Goal: Task Accomplishment & Management: Use online tool/utility

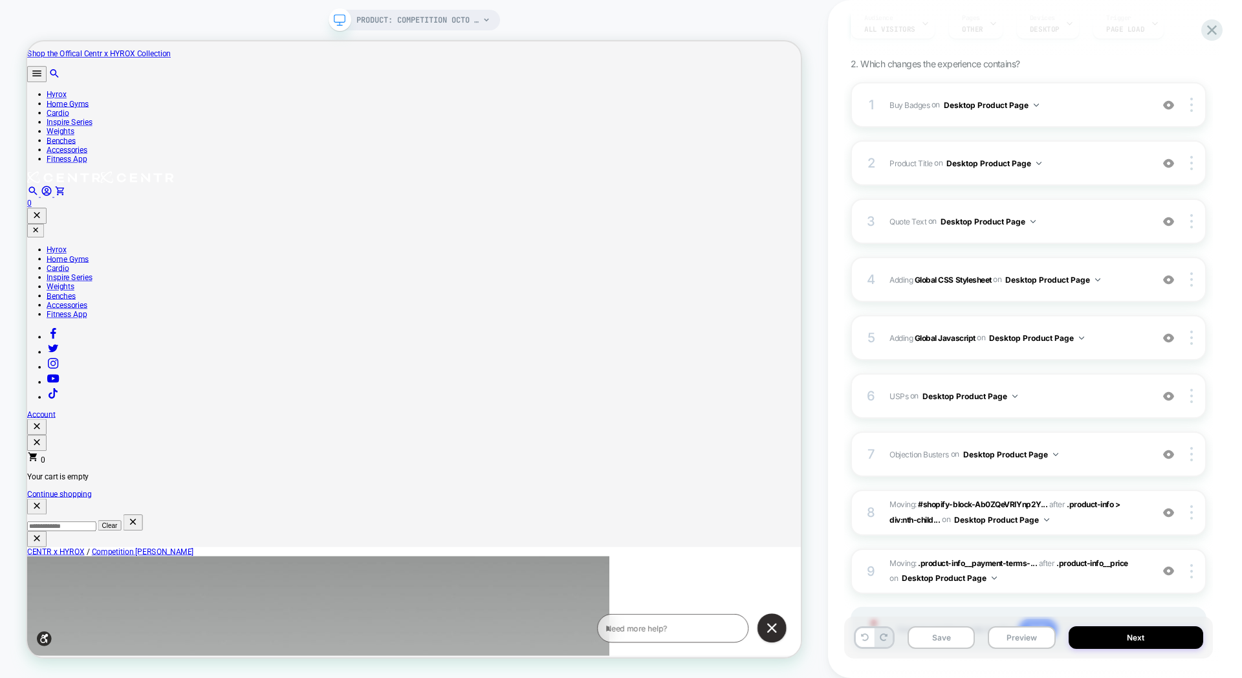
scroll to position [162, 0]
click at [967, 258] on div "4 Adding Global CSS Stylesheet on Desktop Product Page Add Before Add After Cop…" at bounding box center [1029, 280] width 356 height 45
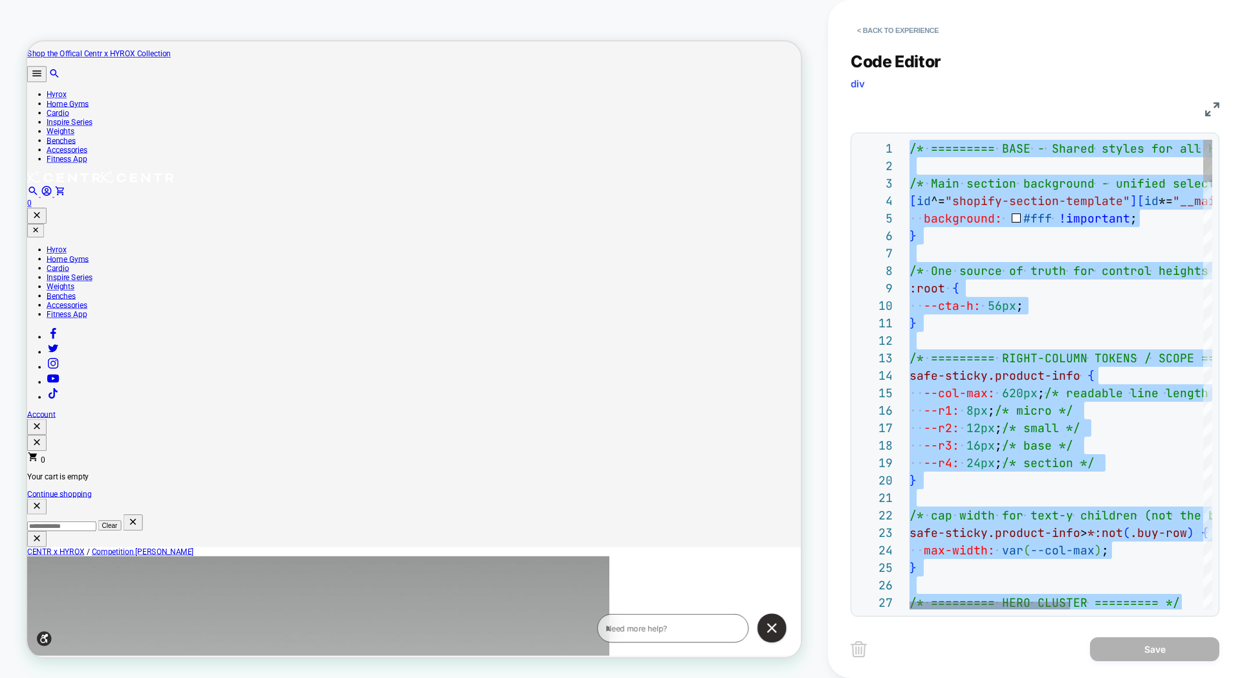
type textarea "**********"
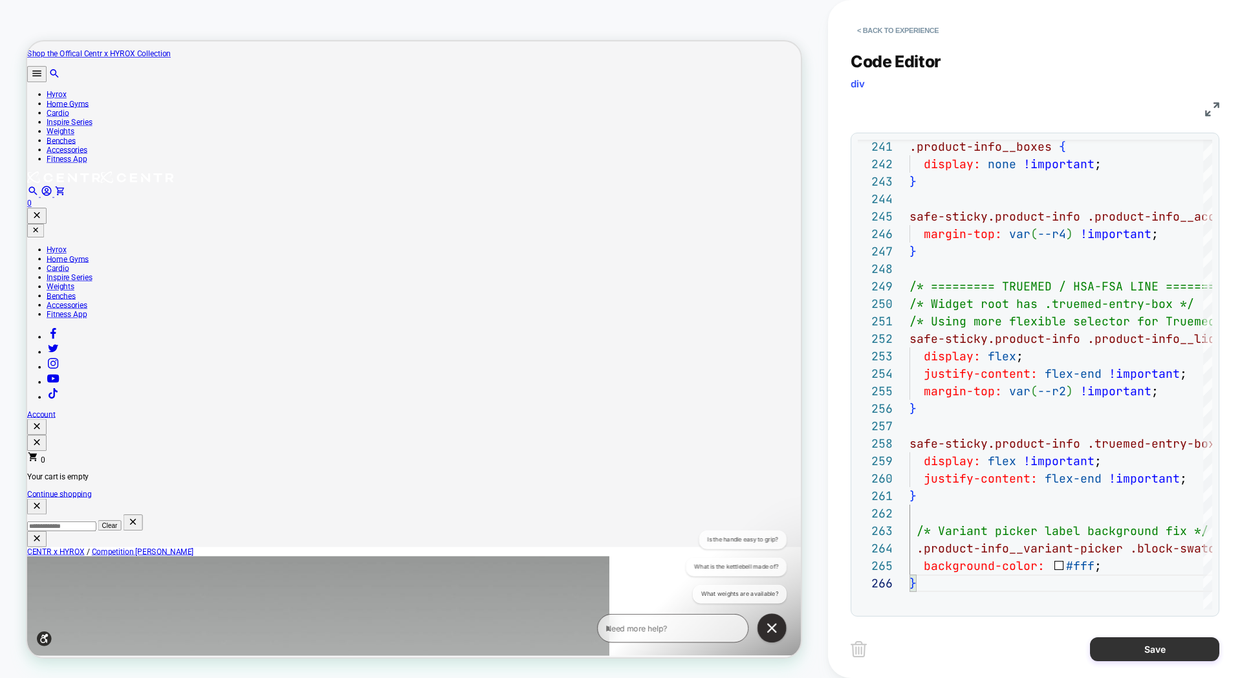
scroll to position [0, 0]
click at [1135, 652] on button "Save" at bounding box center [1154, 649] width 129 height 24
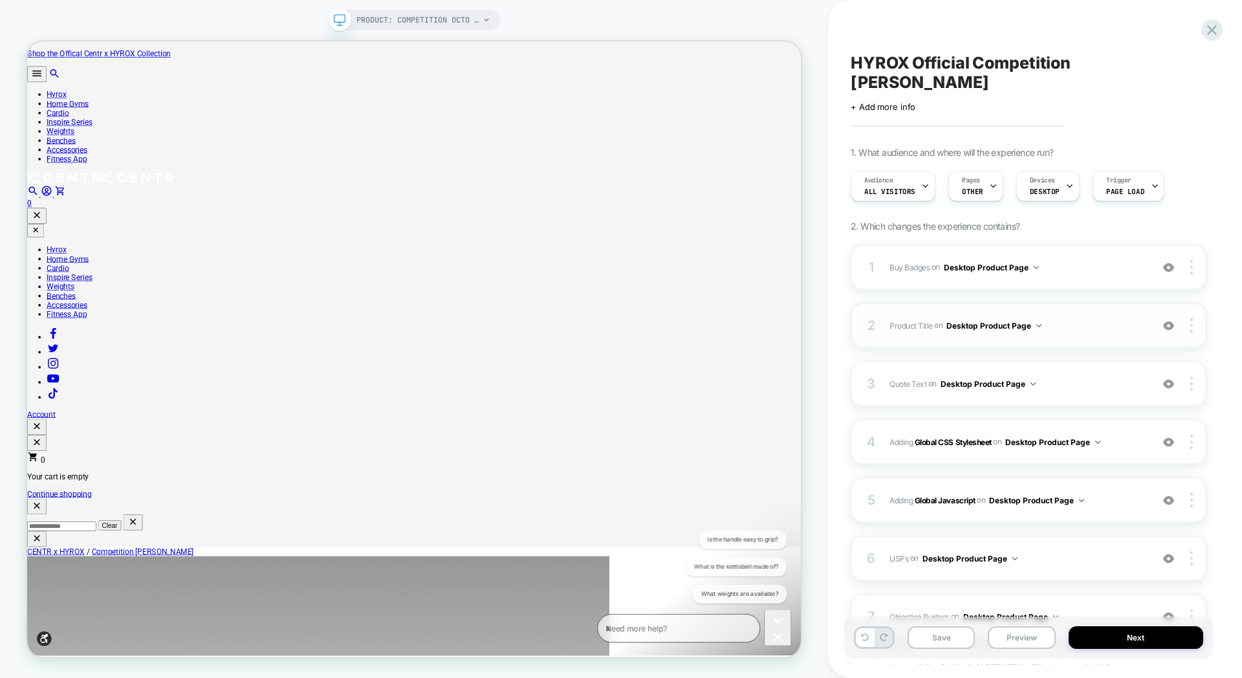
click at [1112, 318] on span "Product Title Editing .product-info__title on Desktop Product Page" at bounding box center [1018, 326] width 256 height 16
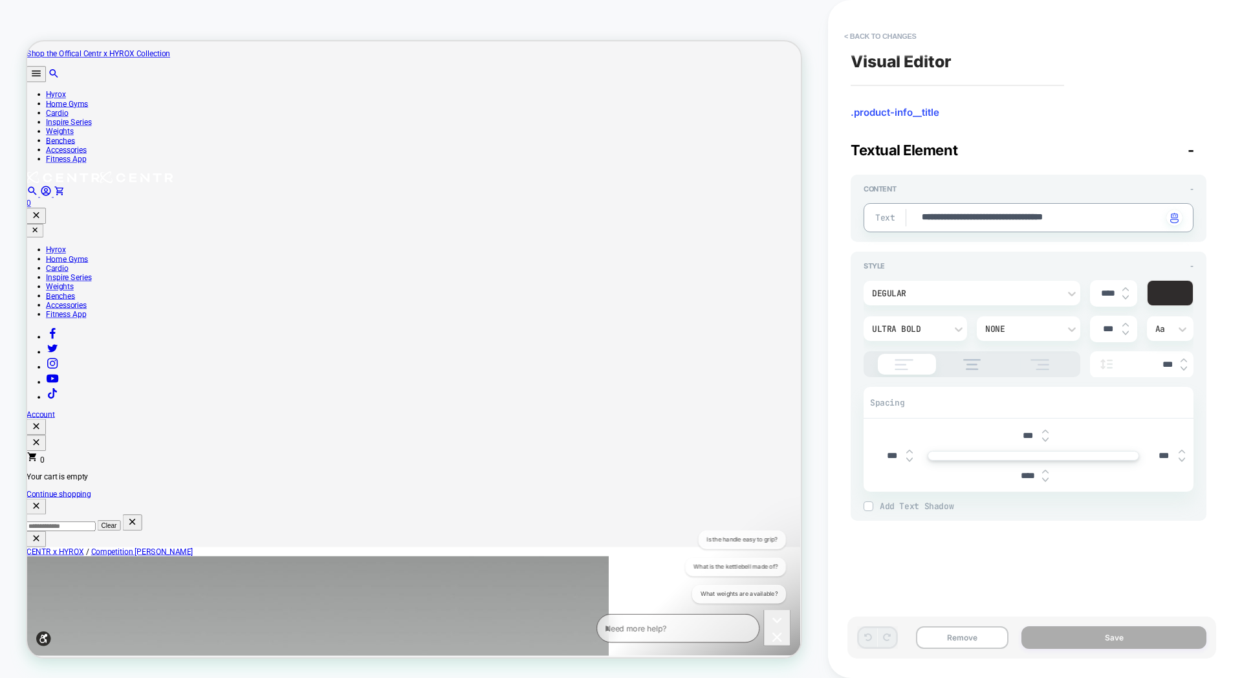
click at [948, 215] on textarea "**********" at bounding box center [1042, 218] width 242 height 14
paste textarea "*****"
type textarea "*"
type textarea "**********"
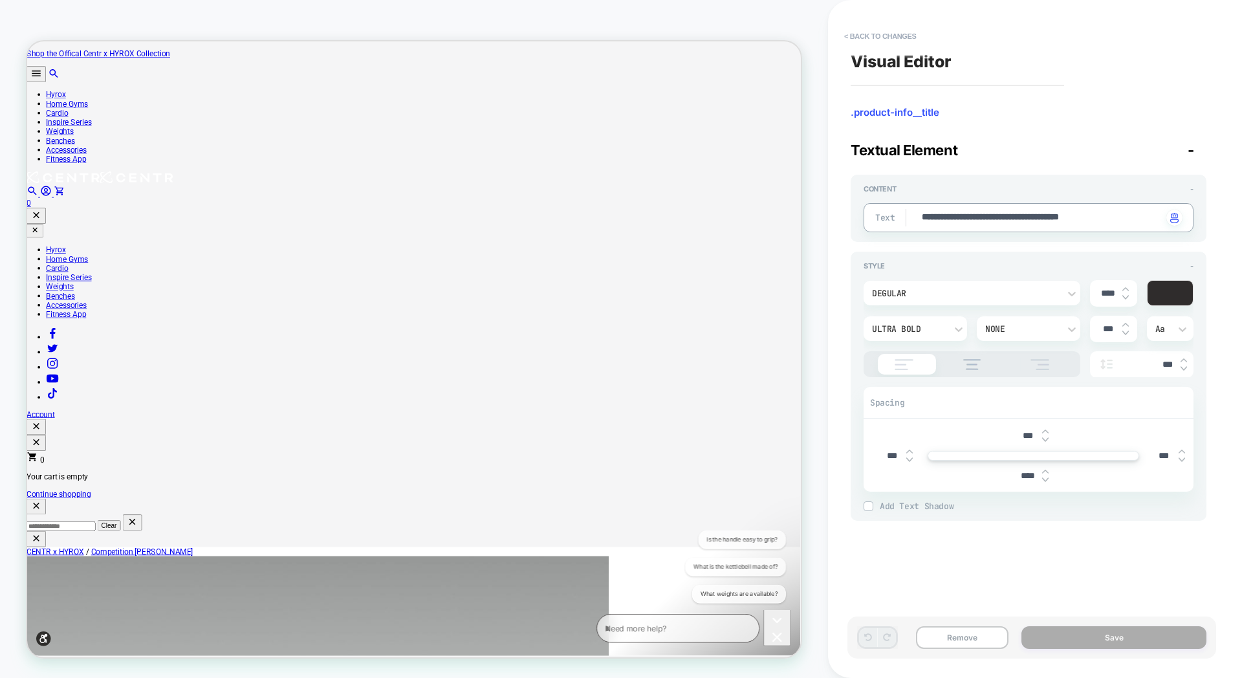
type textarea "*"
type textarea "**********"
click at [1060, 642] on button "Save" at bounding box center [1114, 637] width 185 height 23
type textarea "*"
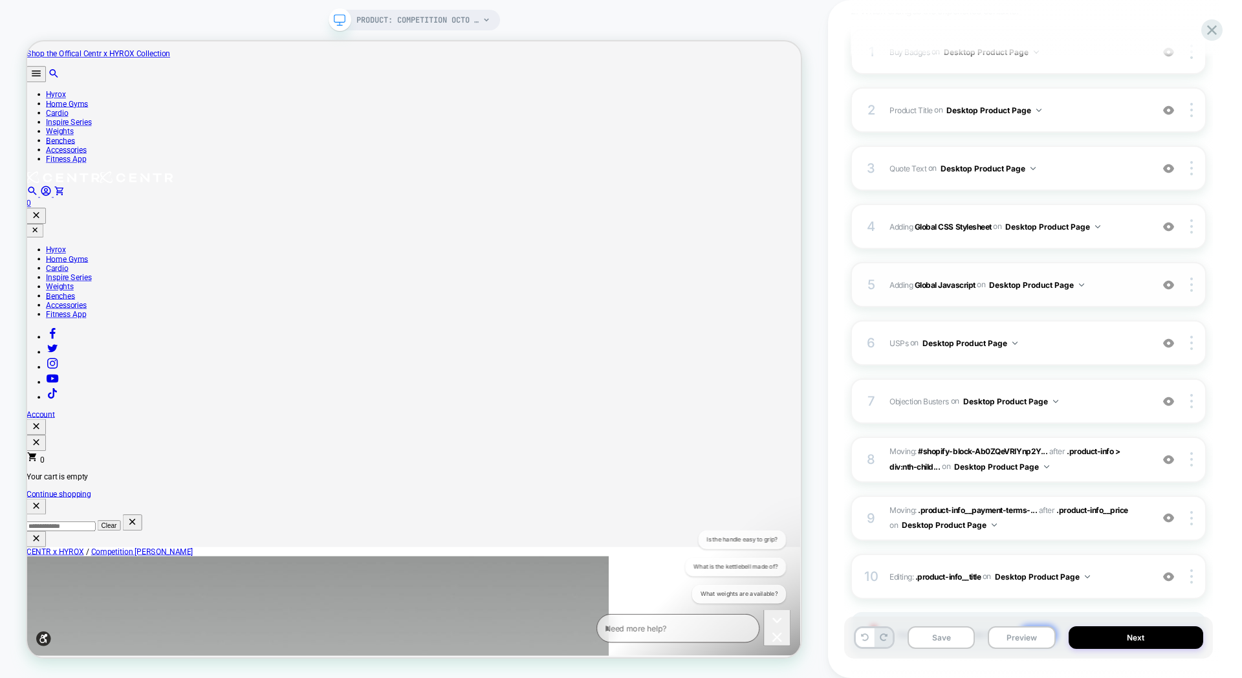
scroll to position [272, 0]
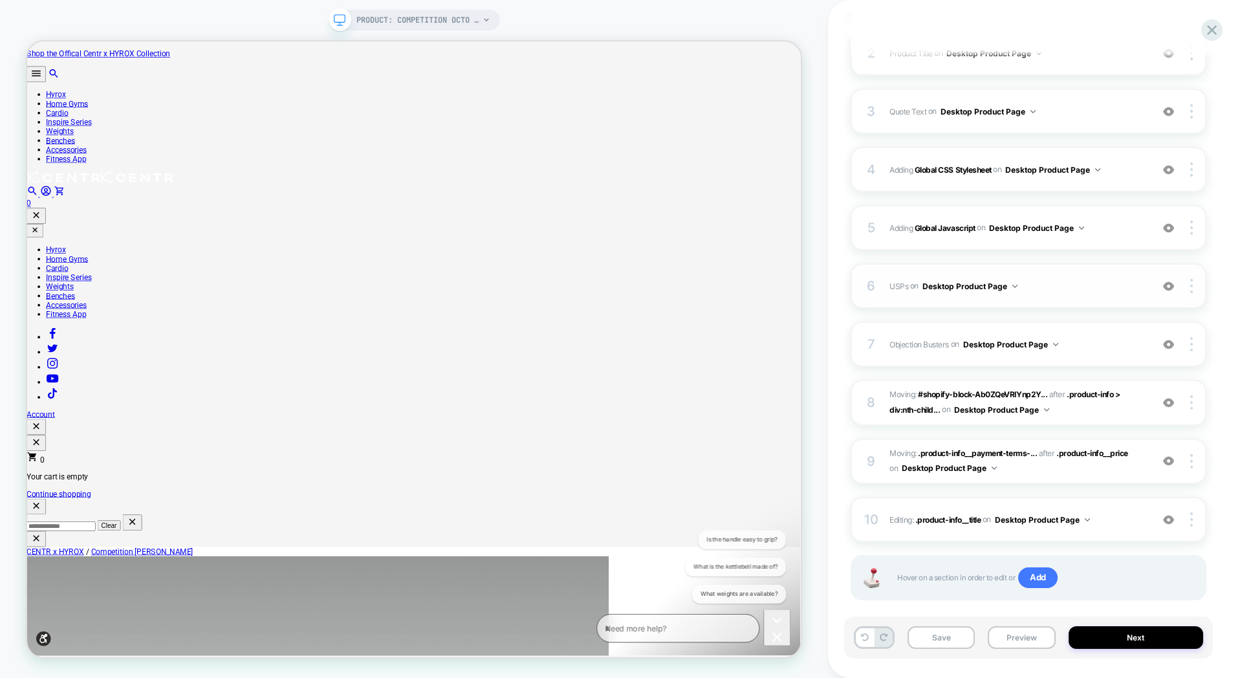
click at [1053, 278] on span "USPs Adding Code Block BEFORE .buy-row on Desktop Product Page" at bounding box center [1018, 286] width 256 height 16
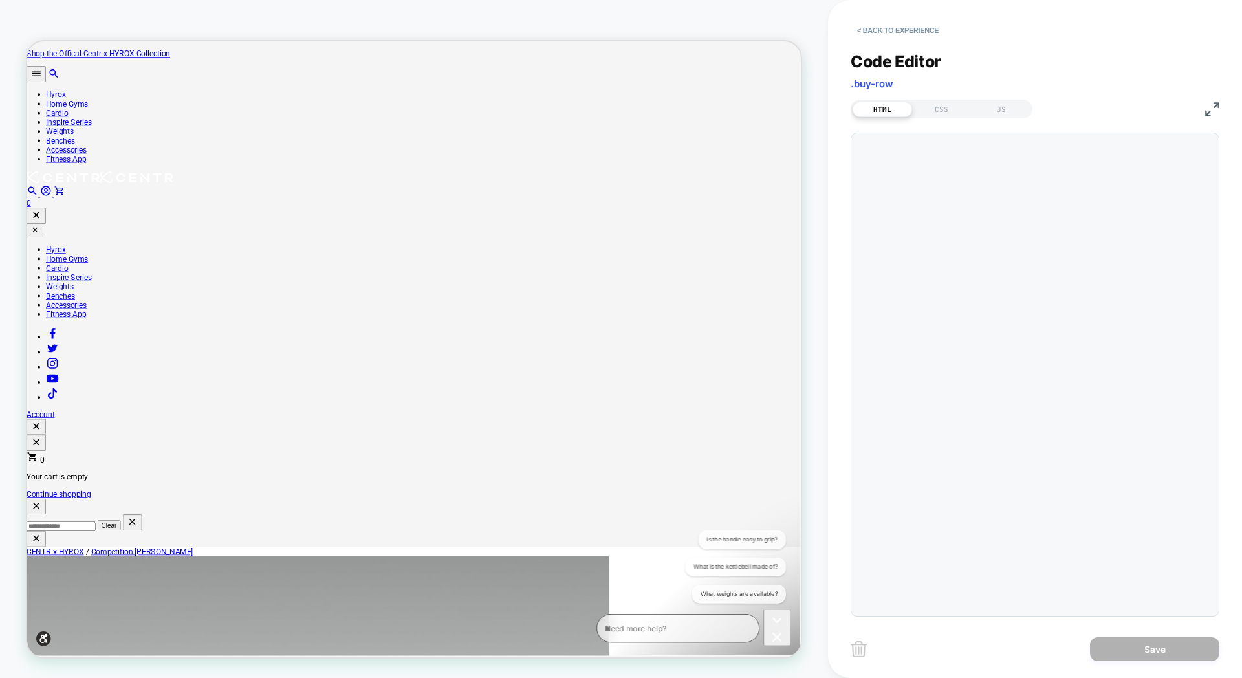
scroll to position [105, 0]
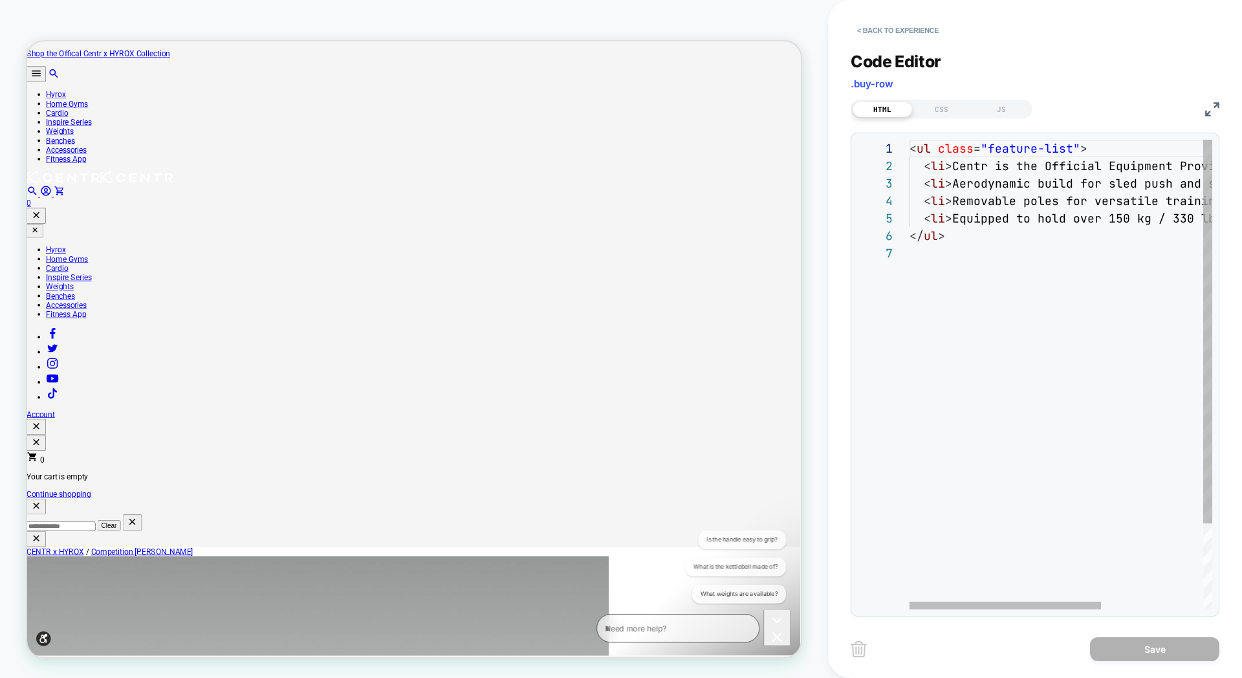
click at [954, 171] on div "< ul class = "feature-list" > < li > Centr is the Official Equipment Provider o…" at bounding box center [1141, 427] width 463 height 575
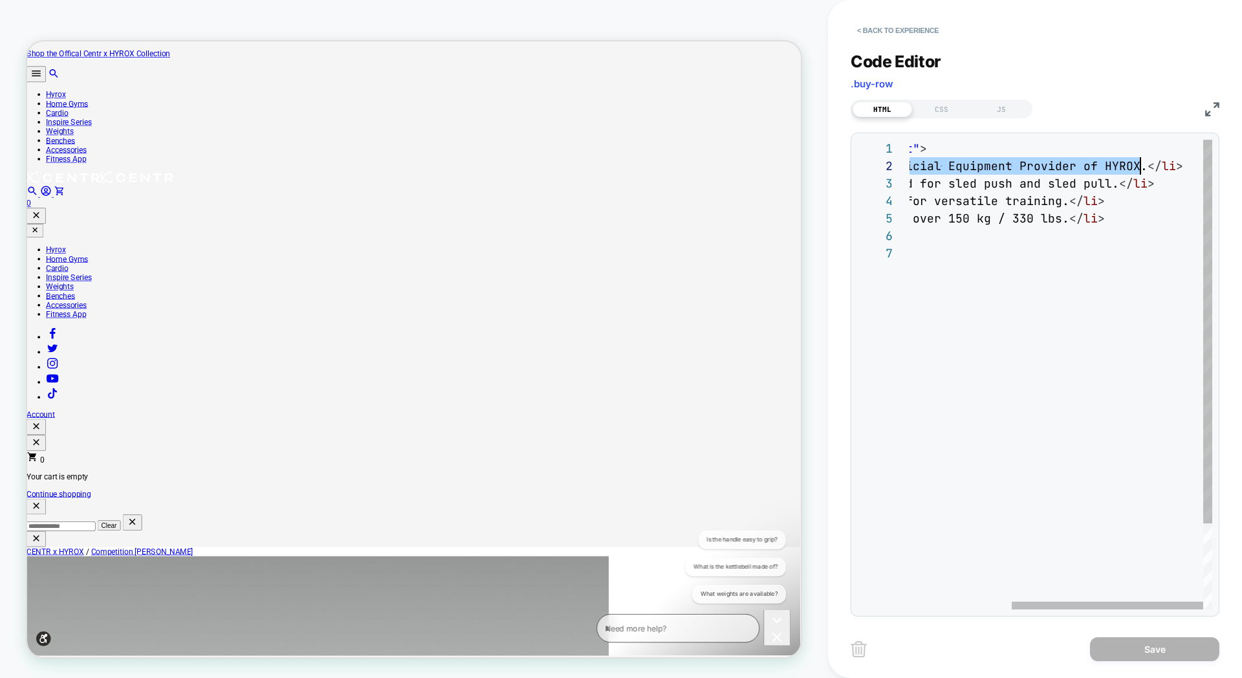
click at [1139, 168] on div "< ul class = "feature-list" > < li > Centr is the Official Equipment Provider o…" at bounding box center [980, 427] width 463 height 575
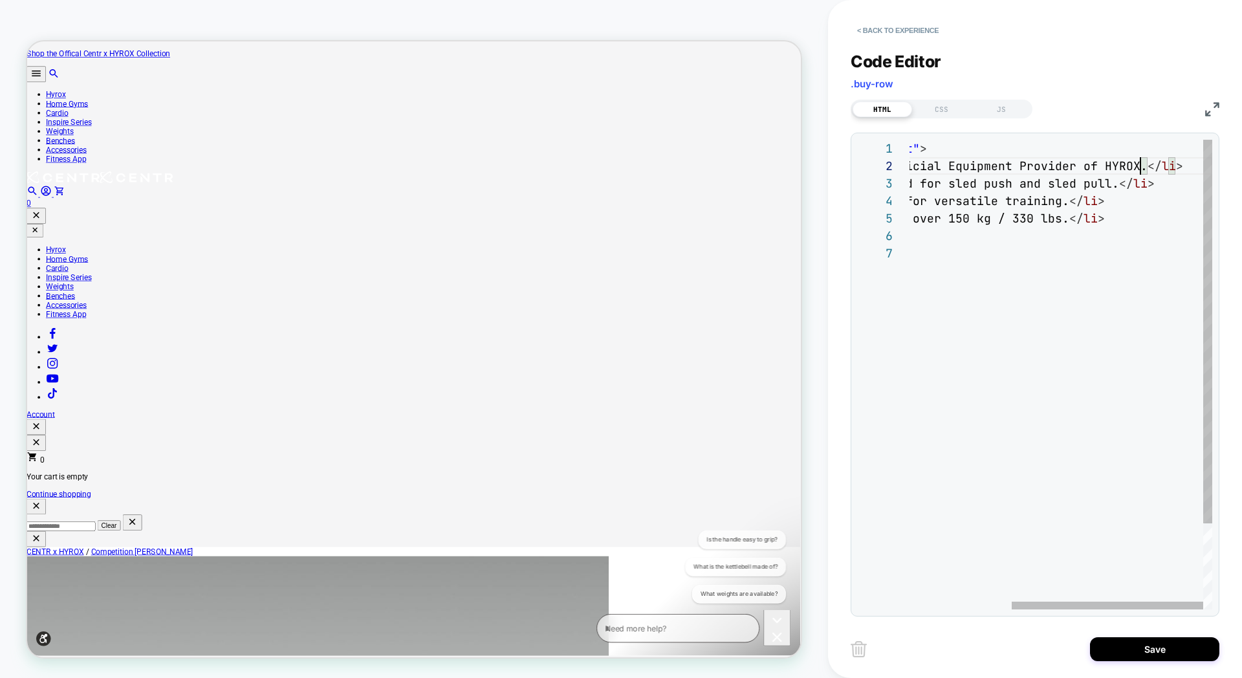
scroll to position [17, 391]
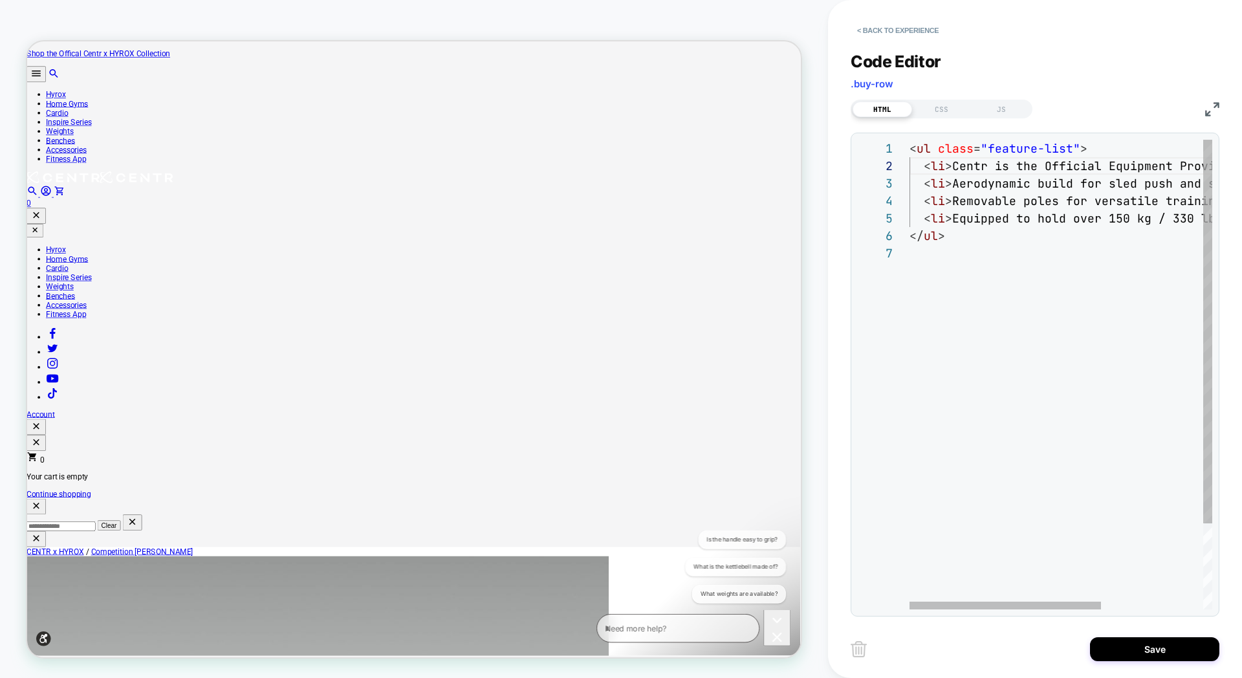
click at [954, 186] on div "< ul class = "feature-list" > < li > Centr is the Official Equipment Provider o…" at bounding box center [1141, 427] width 463 height 575
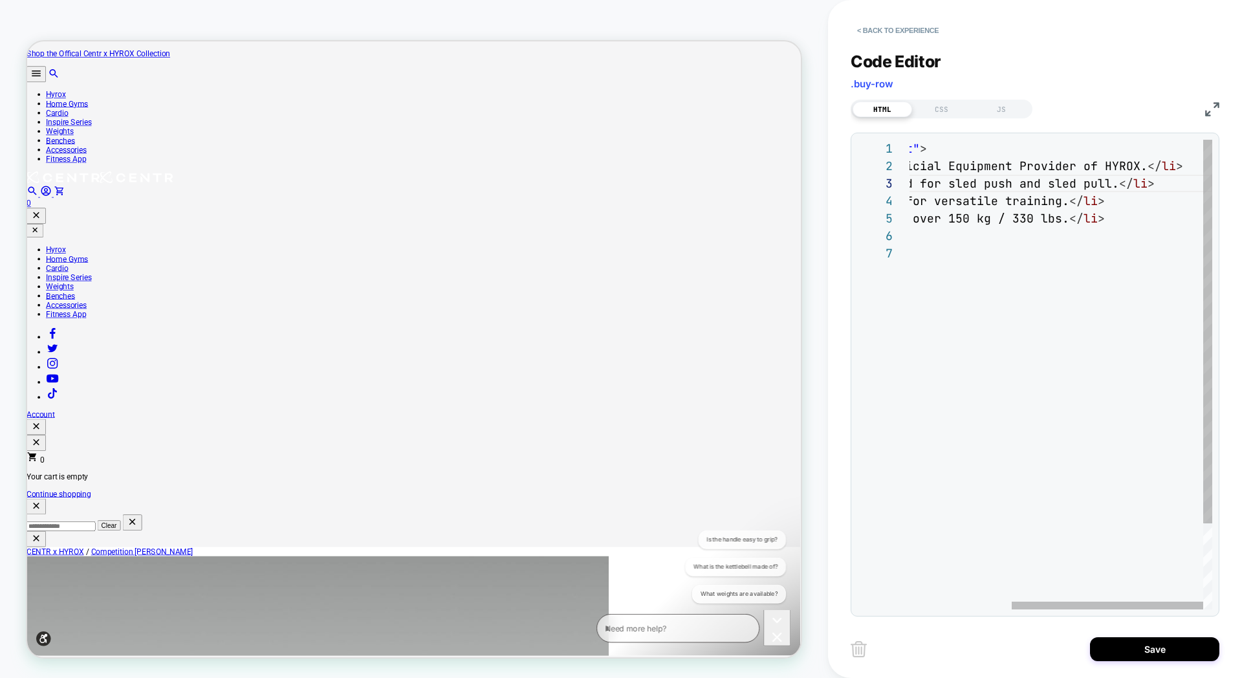
click at [1112, 184] on div "< ul class = "feature-list" > < li > Centr is the Official Equipment Provider o…" at bounding box center [980, 427] width 463 height 575
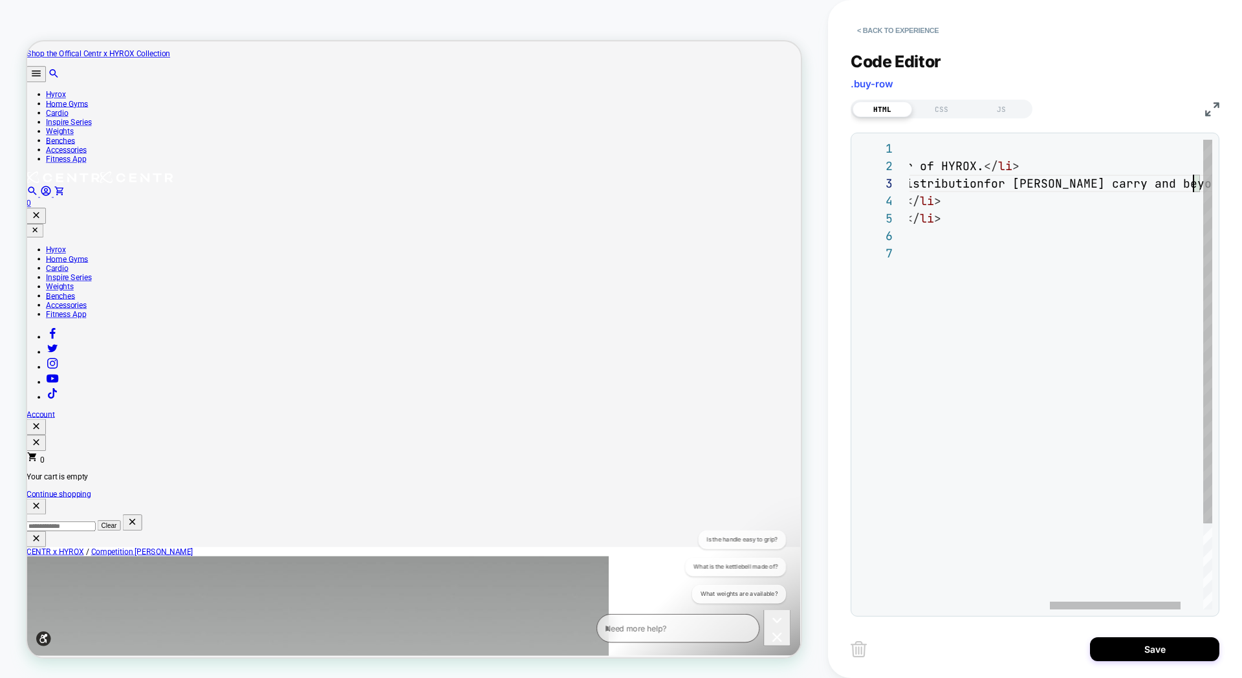
scroll to position [35, 608]
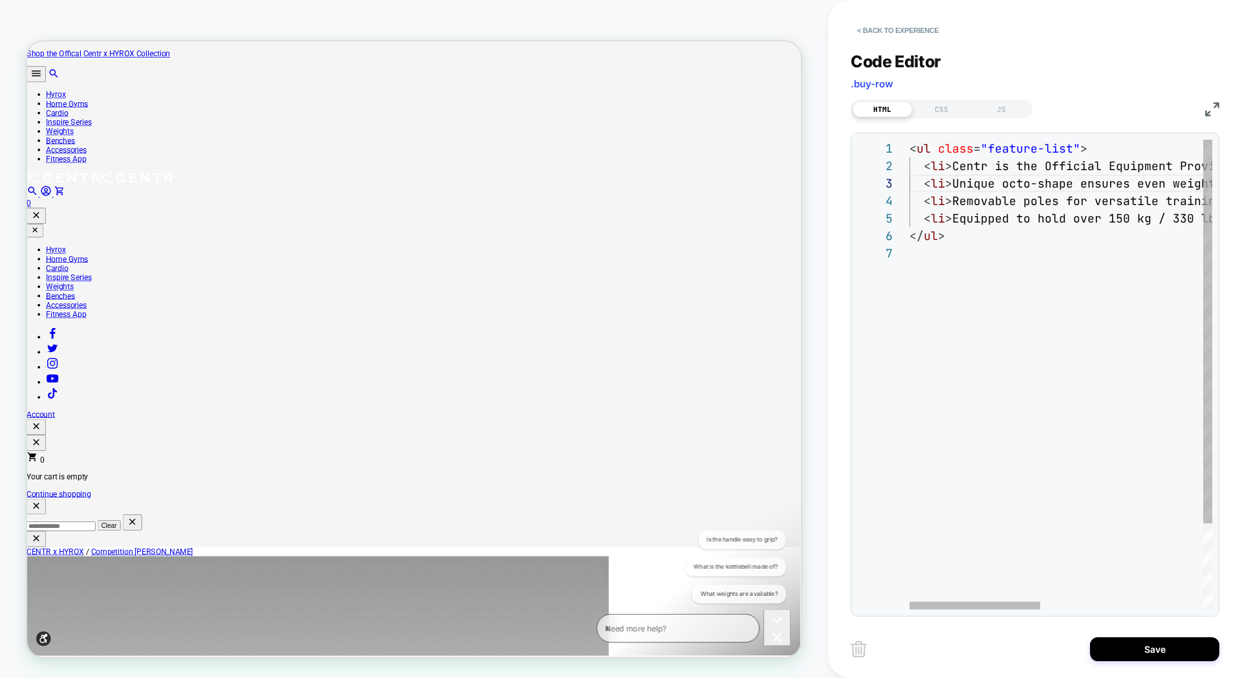
click at [952, 203] on div "< ul class = "feature-list" > < li > Centr is the Official Equipment Provider o…" at bounding box center [1250, 427] width 680 height 575
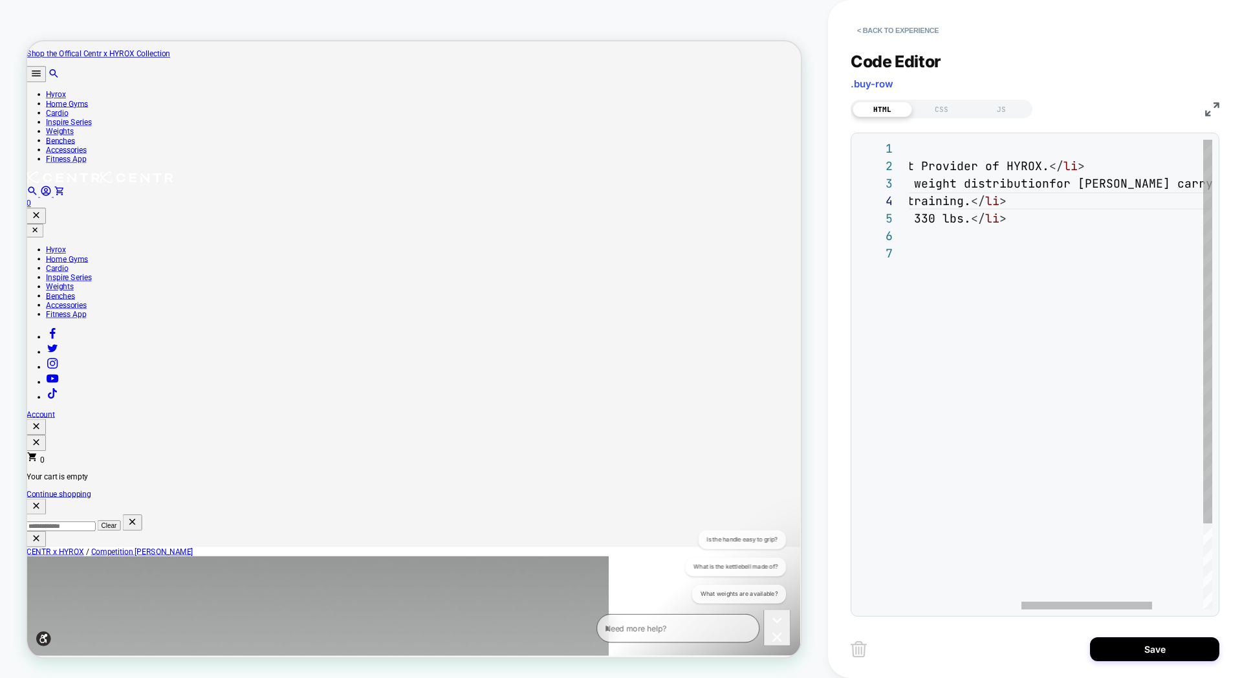
click at [964, 221] on div "< ul class = "feature-list" > < li > Centr is the Official Equipment Provider o…" at bounding box center [991, 427] width 680 height 575
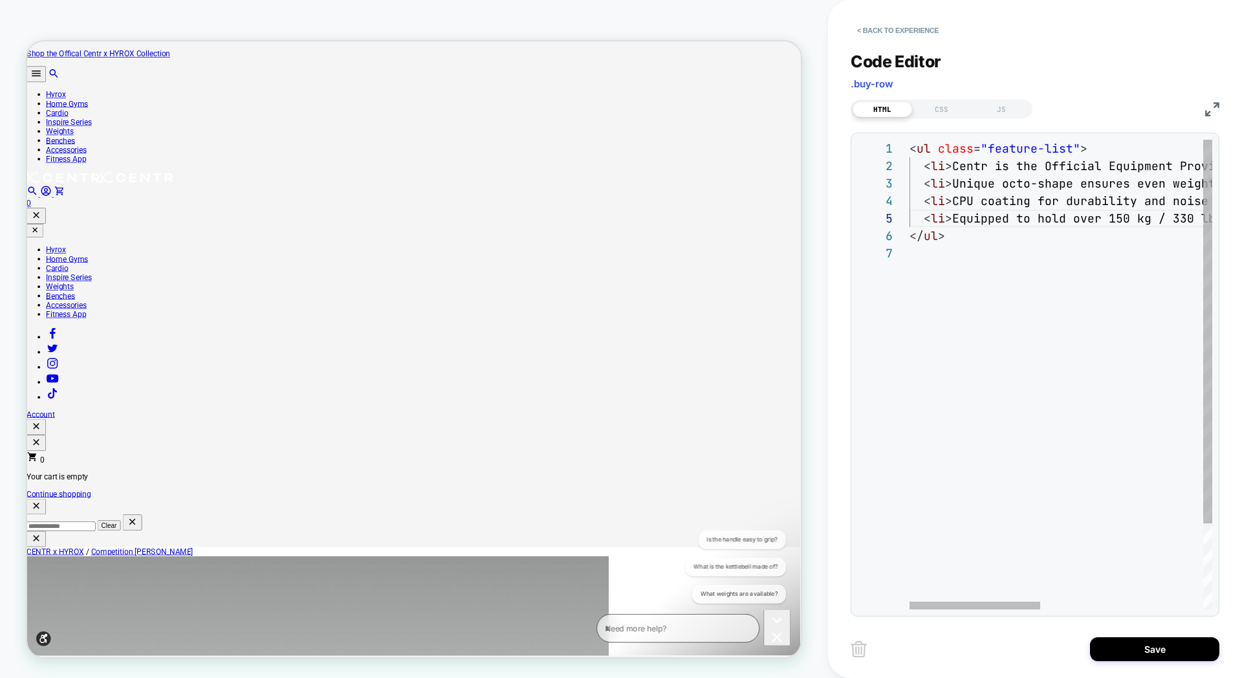
click at [952, 224] on span "Equipped to hold over 150 kg / 330 lbs." at bounding box center [1091, 218] width 278 height 15
type textarea "**********"
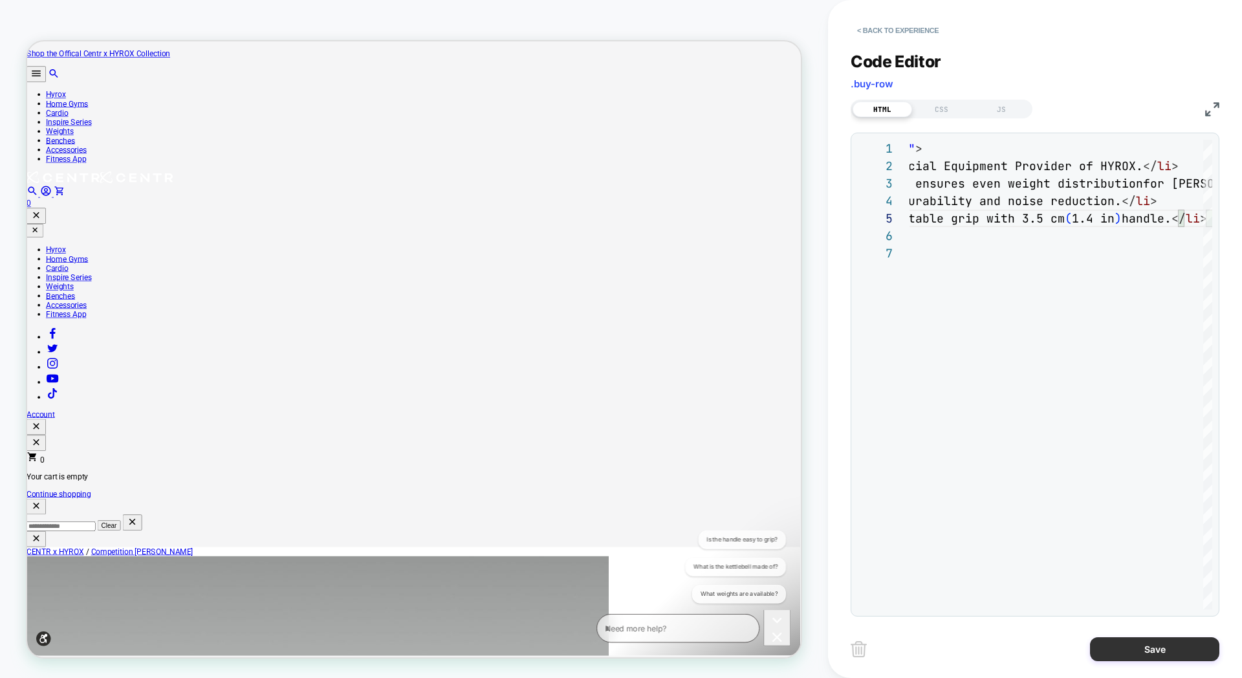
click at [1138, 653] on button "Save" at bounding box center [1154, 649] width 129 height 24
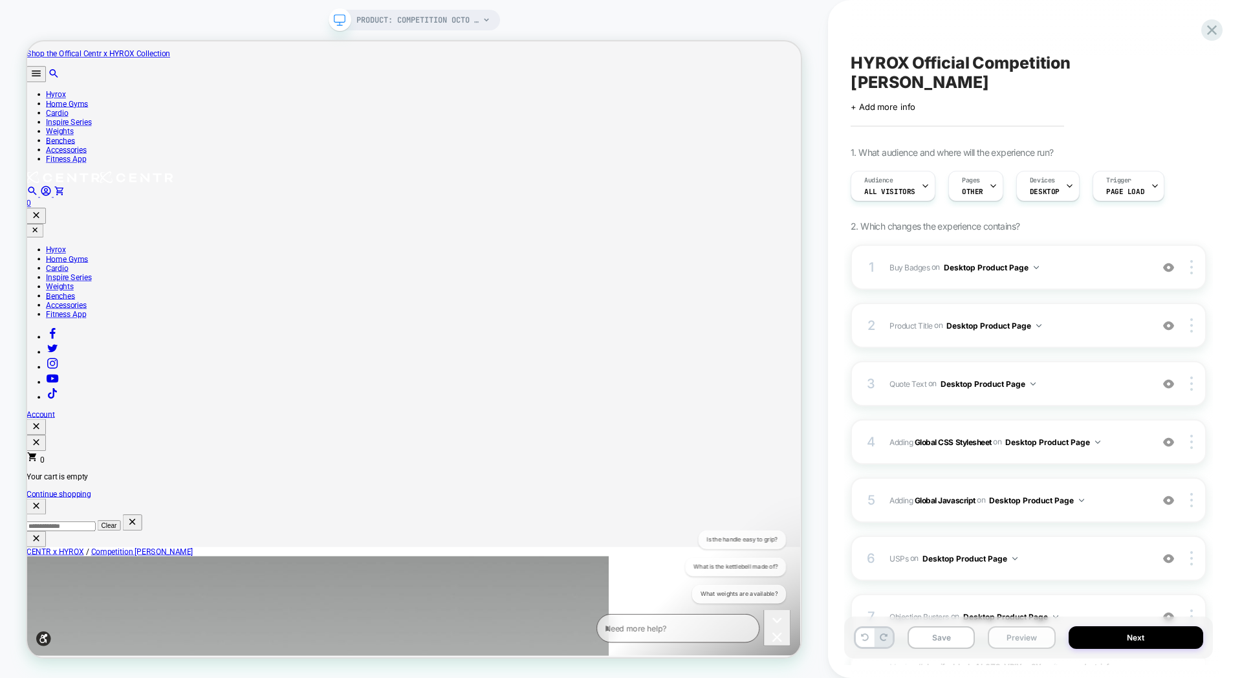
click at [1029, 634] on button "Preview" at bounding box center [1021, 637] width 67 height 23
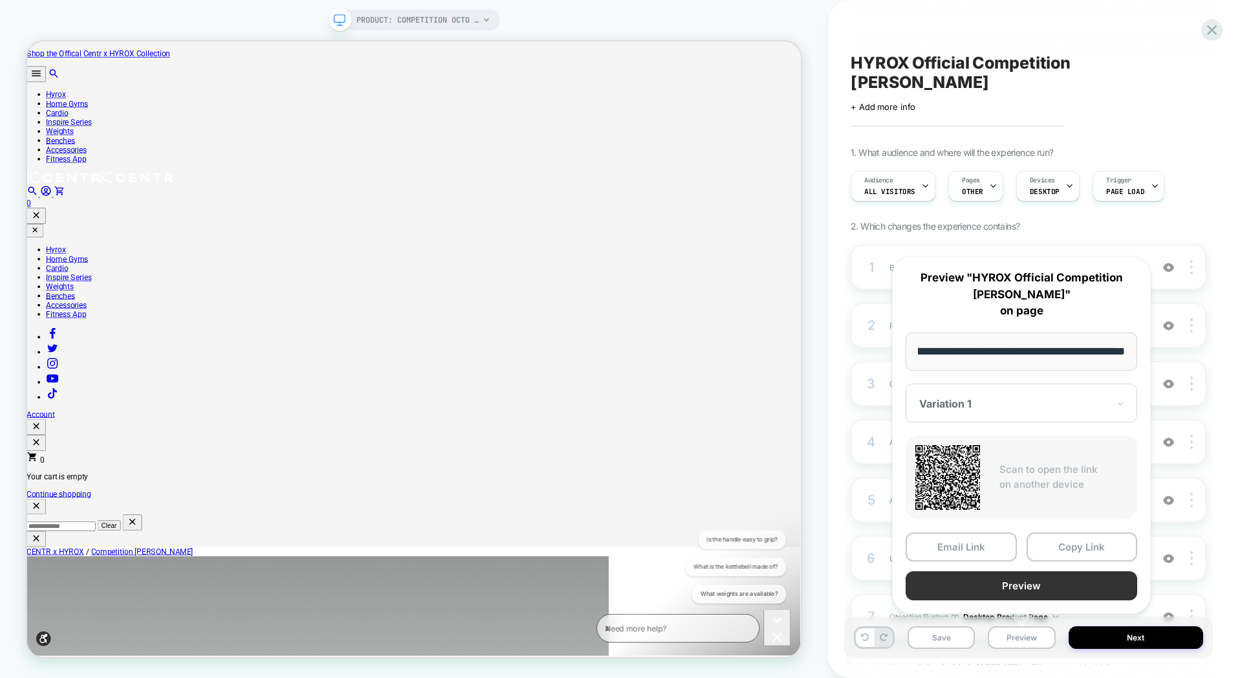
scroll to position [0, 0]
click at [1027, 582] on button "Preview" at bounding box center [1022, 585] width 232 height 29
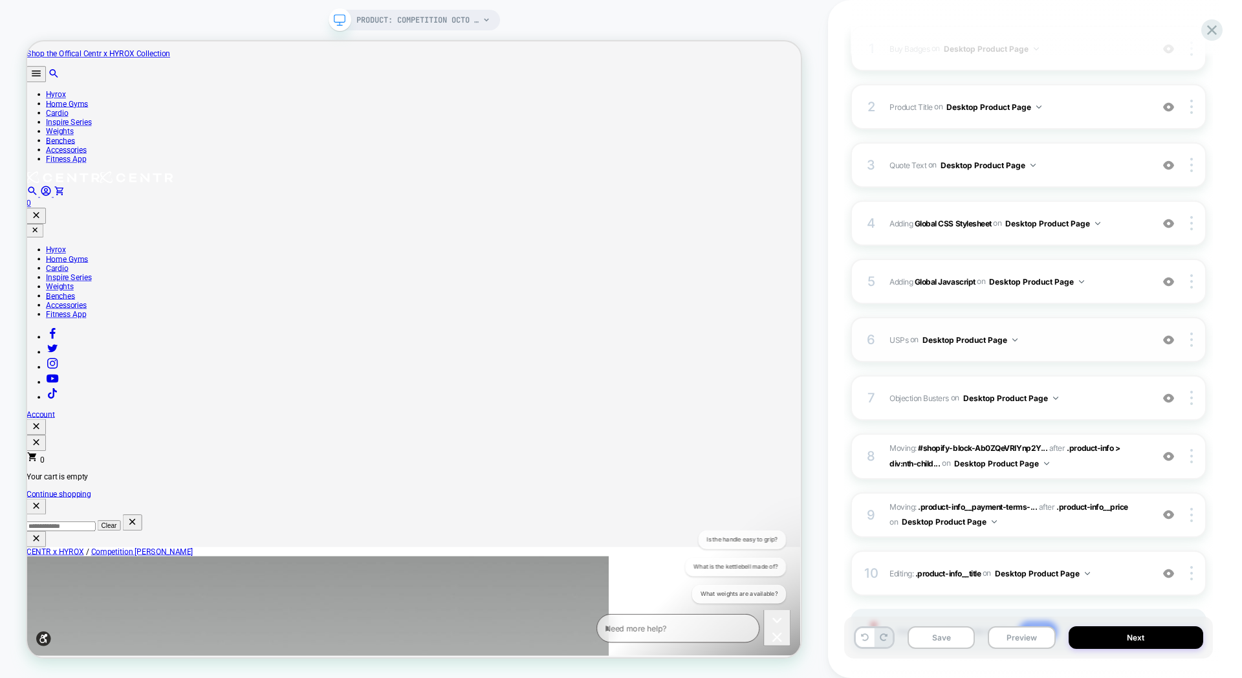
scroll to position [208, 0]
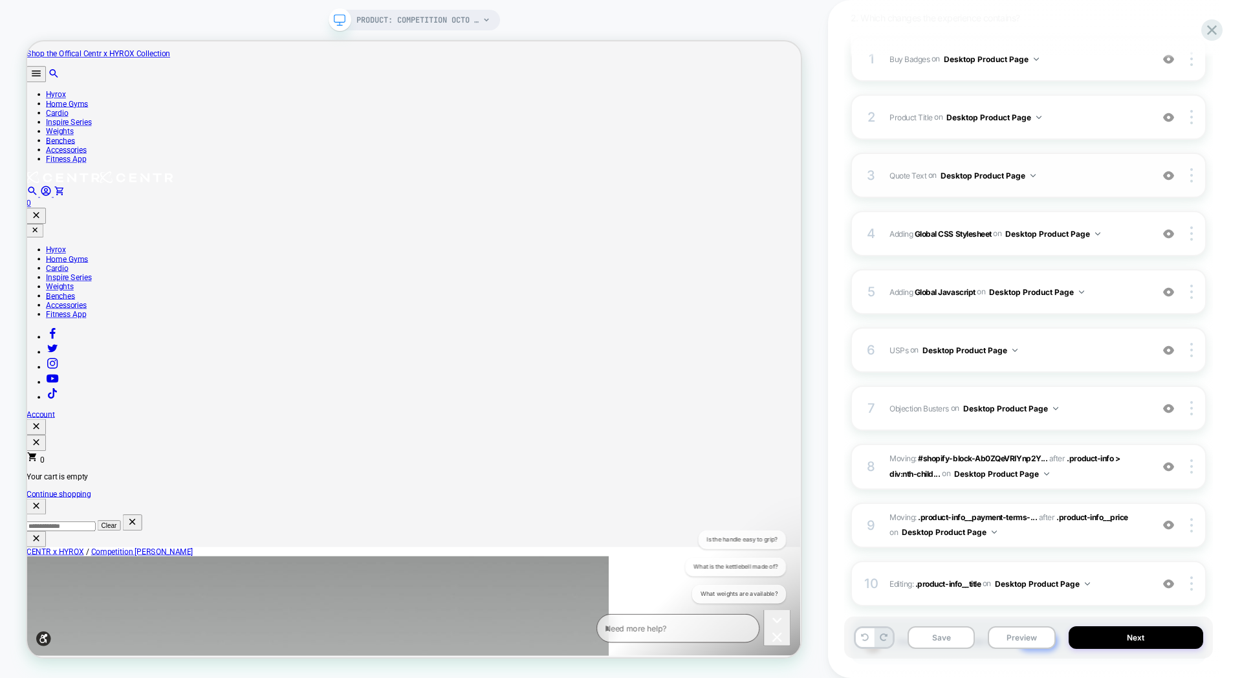
click at [1060, 168] on span "Quote Text Adding Text AFTER .product-info__title on Desktop Product Page" at bounding box center [1018, 176] width 256 height 16
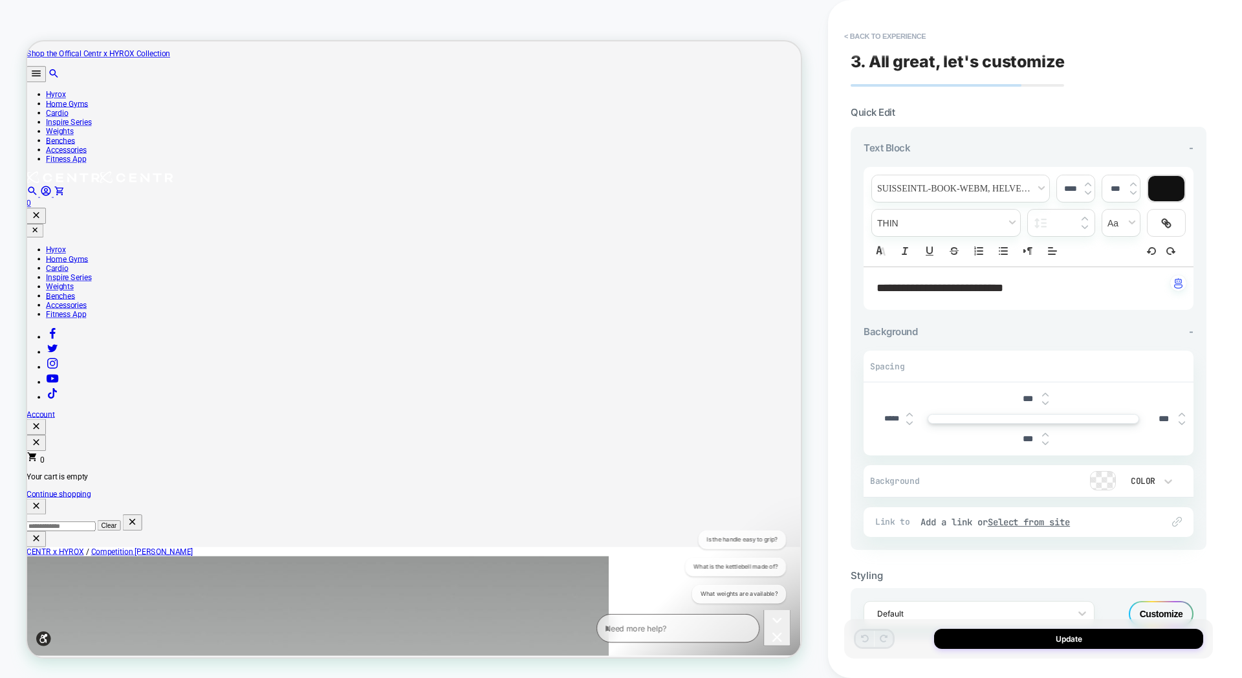
drag, startPoint x: 910, startPoint y: 301, endPoint x: 914, endPoint y: 294, distance: 8.4
click at [910, 301] on div "**********" at bounding box center [1029, 288] width 330 height 43
click at [914, 294] on span "**********" at bounding box center [940, 288] width 127 height 12
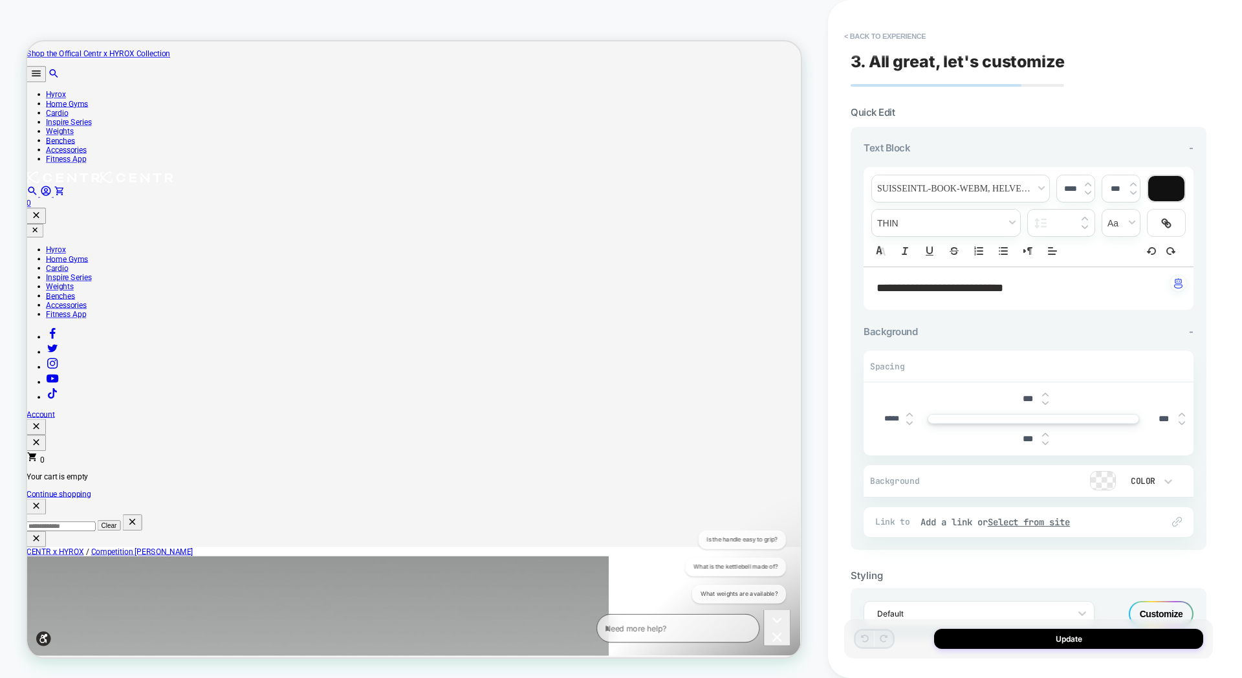
click at [915, 288] on span "**********" at bounding box center [940, 288] width 127 height 12
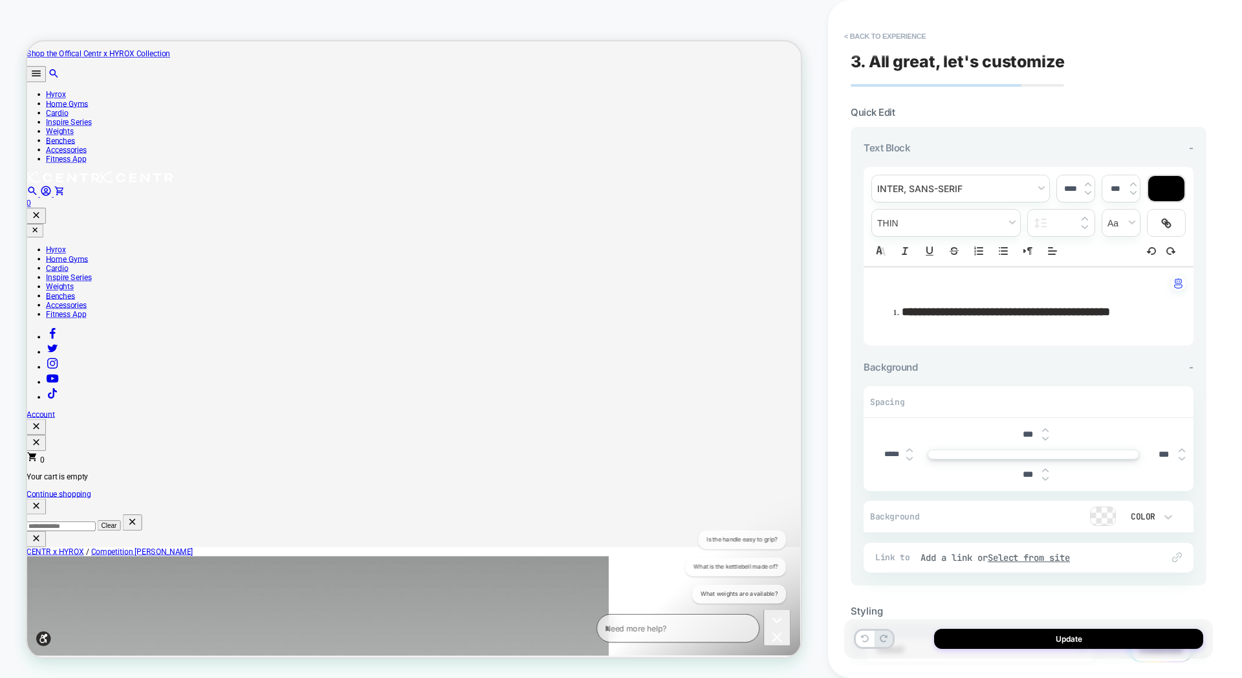
scroll to position [0, 0]
type input "****"
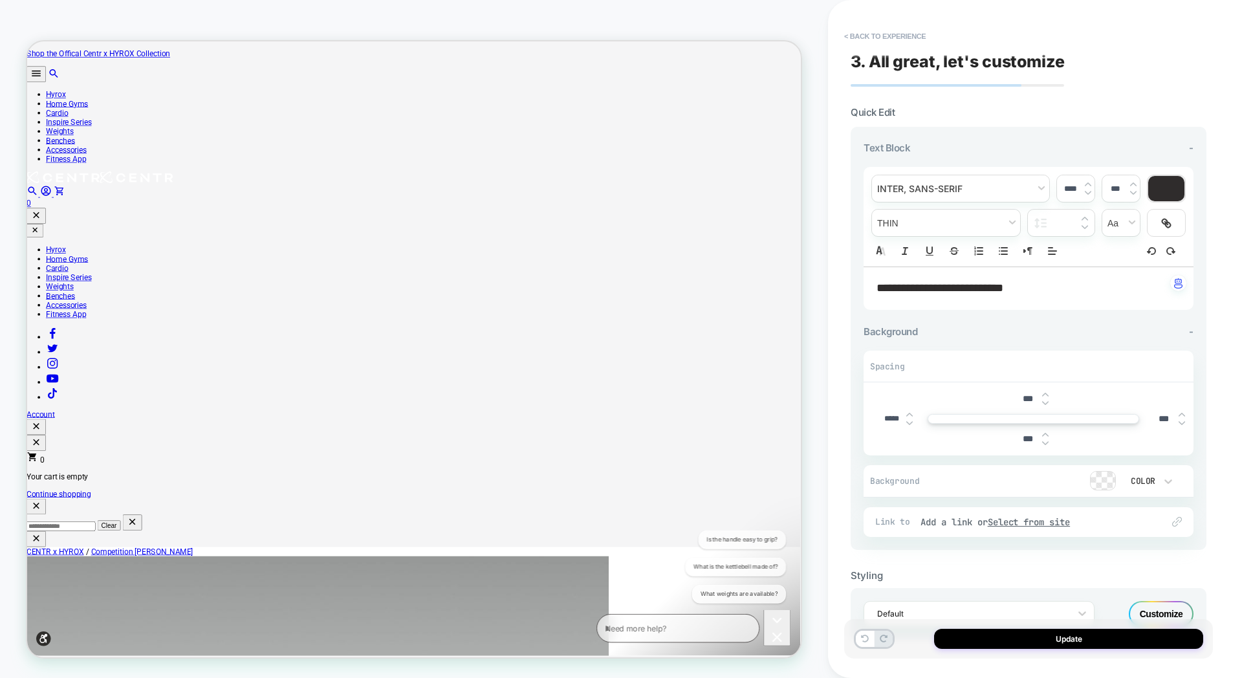
click at [914, 290] on span "**********" at bounding box center [940, 288] width 127 height 12
click at [958, 291] on span "**********" at bounding box center [981, 288] width 208 height 12
click at [1072, 643] on button "Update" at bounding box center [1068, 639] width 269 height 20
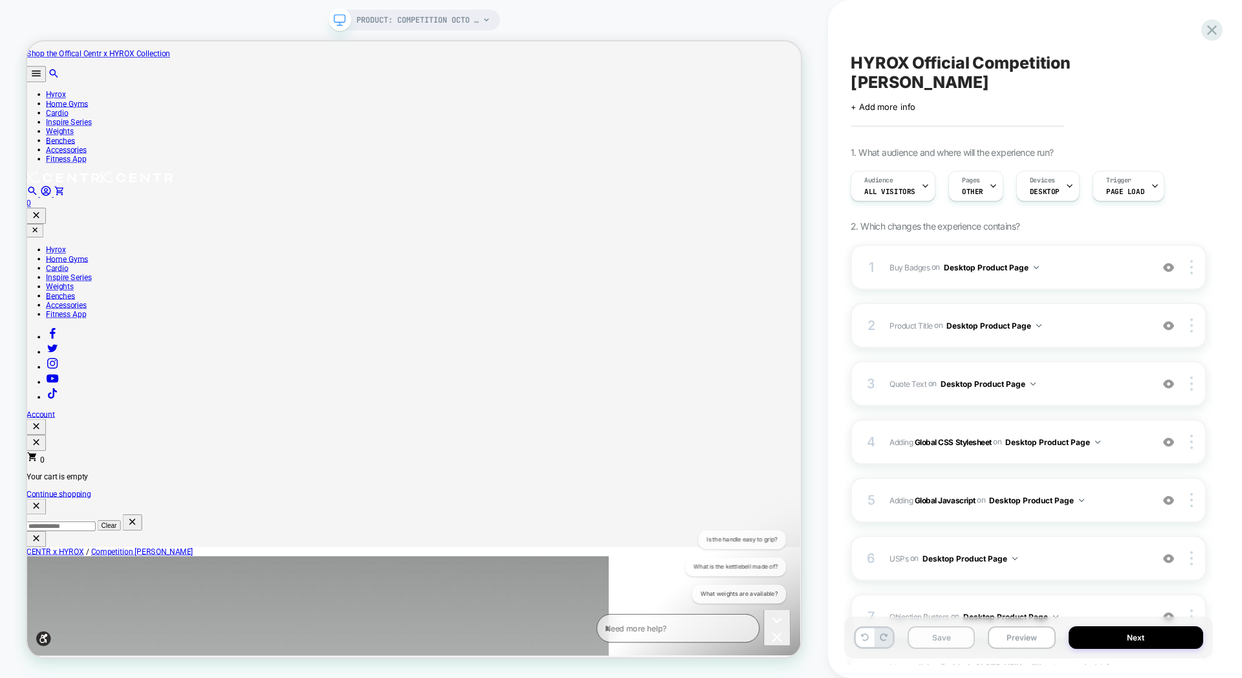
click at [910, 637] on button "Save" at bounding box center [941, 637] width 67 height 23
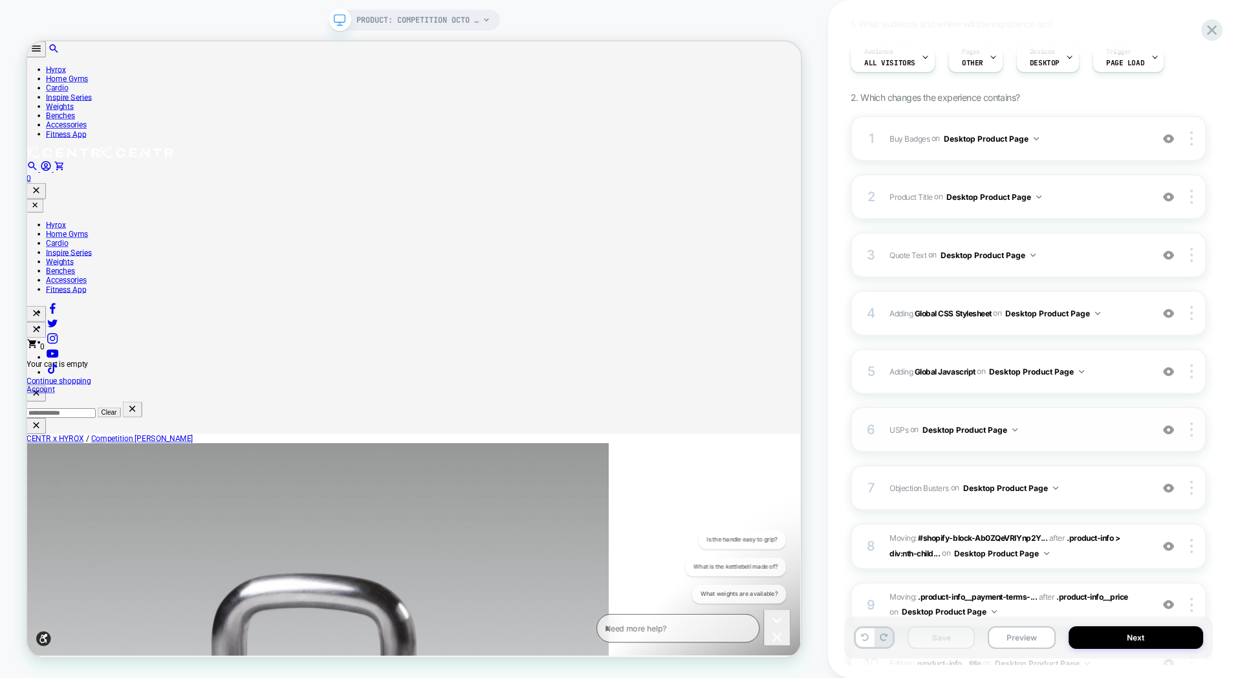
scroll to position [129, 0]
click at [1073, 421] on span "USPs Adding Code Block BEFORE .buy-row on Desktop Product Page" at bounding box center [1018, 429] width 256 height 16
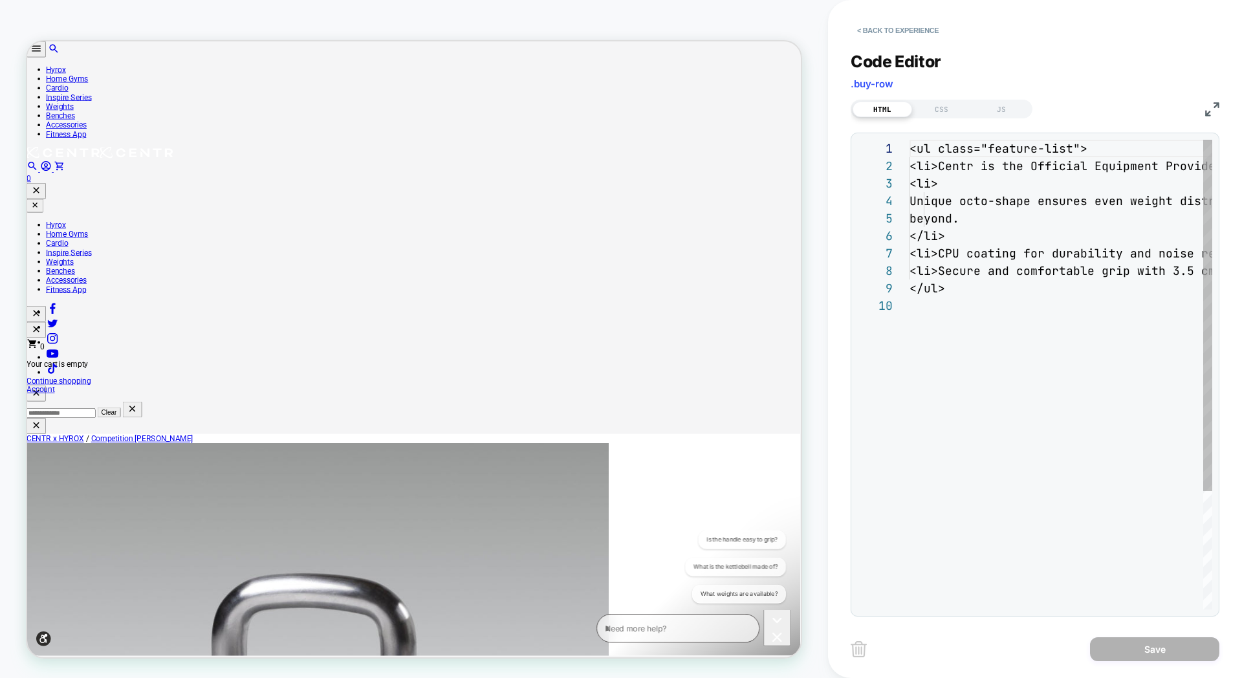
scroll to position [157, 0]
click at [969, 235] on div "<ul class="feature-list"> <li>Centr is the Official Equipment Provider of HYROX…" at bounding box center [1197, 453] width 575 height 627
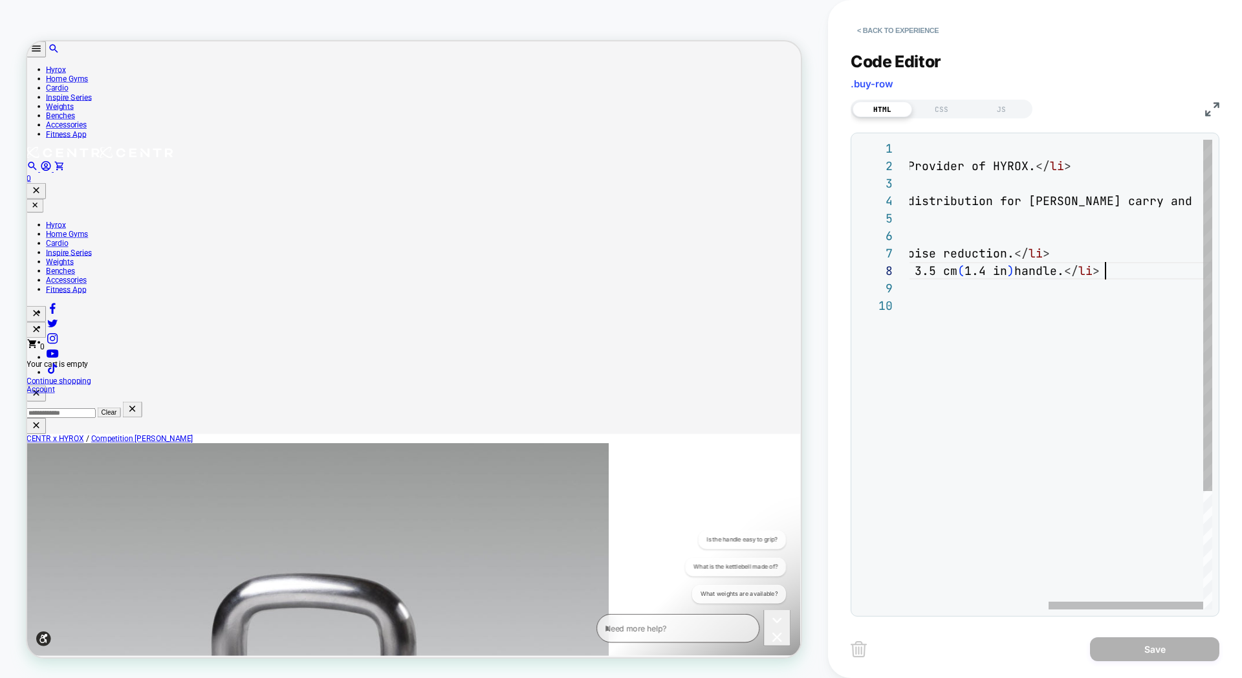
scroll to position [122, 468]
click at [1136, 269] on div "< li > Secure and comfortable grip with 3.5 cm ( 1.4 in ) handle. </ li >" at bounding box center [924, 270] width 575 height 17
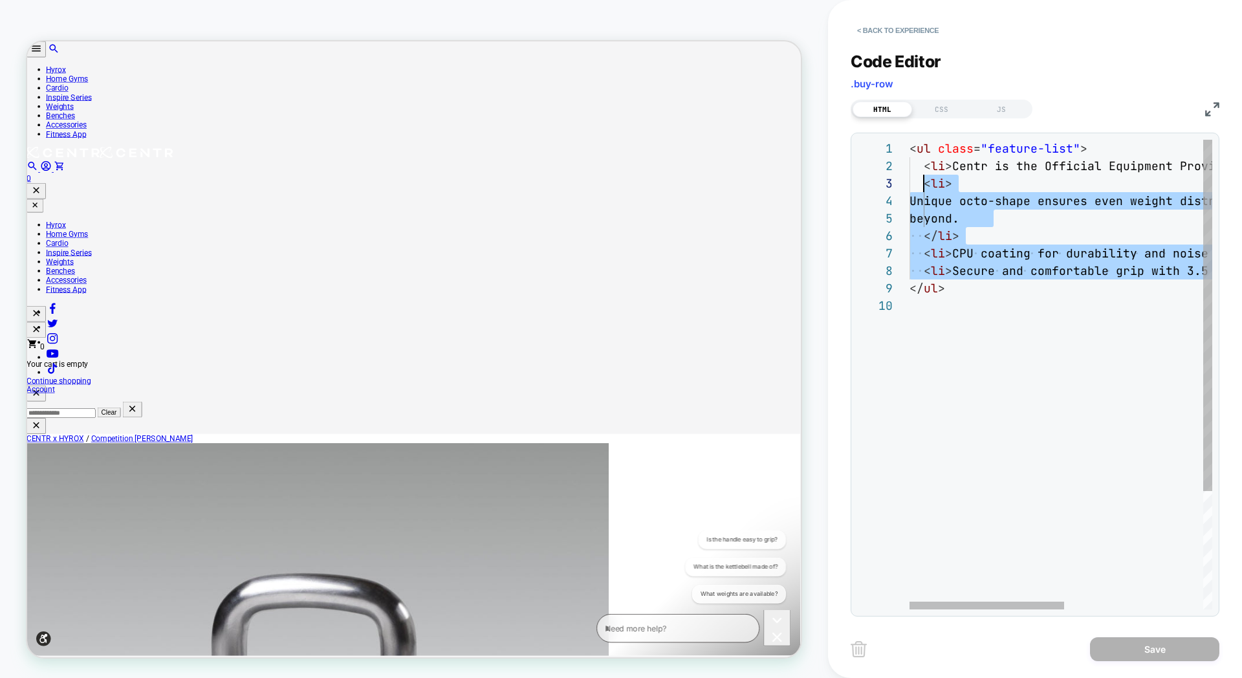
click at [924, 185] on div "< ul class = "feature-list" > < li > Centr is the Official Equipment Provider o…" at bounding box center [1197, 453] width 575 height 627
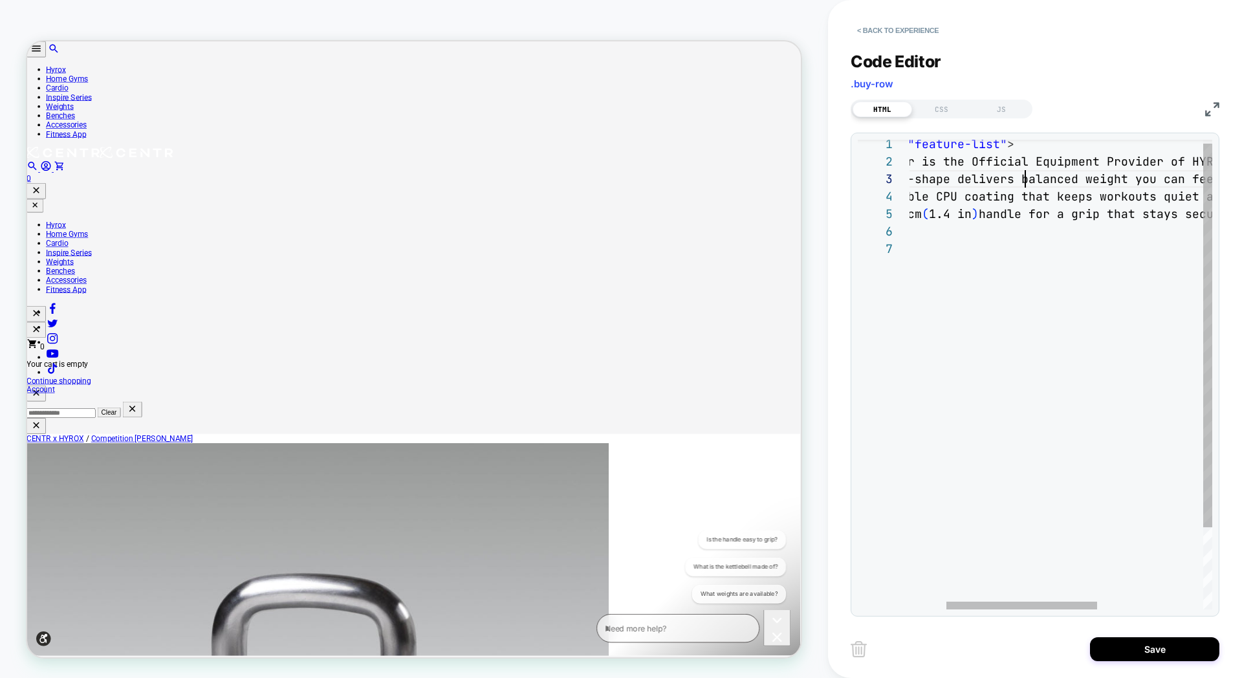
scroll to position [35, 189]
click at [1026, 181] on div "< ul class = "feature-list" > < li > Centr is the Official Equipment Provider o…" at bounding box center [1131, 422] width 589 height 575
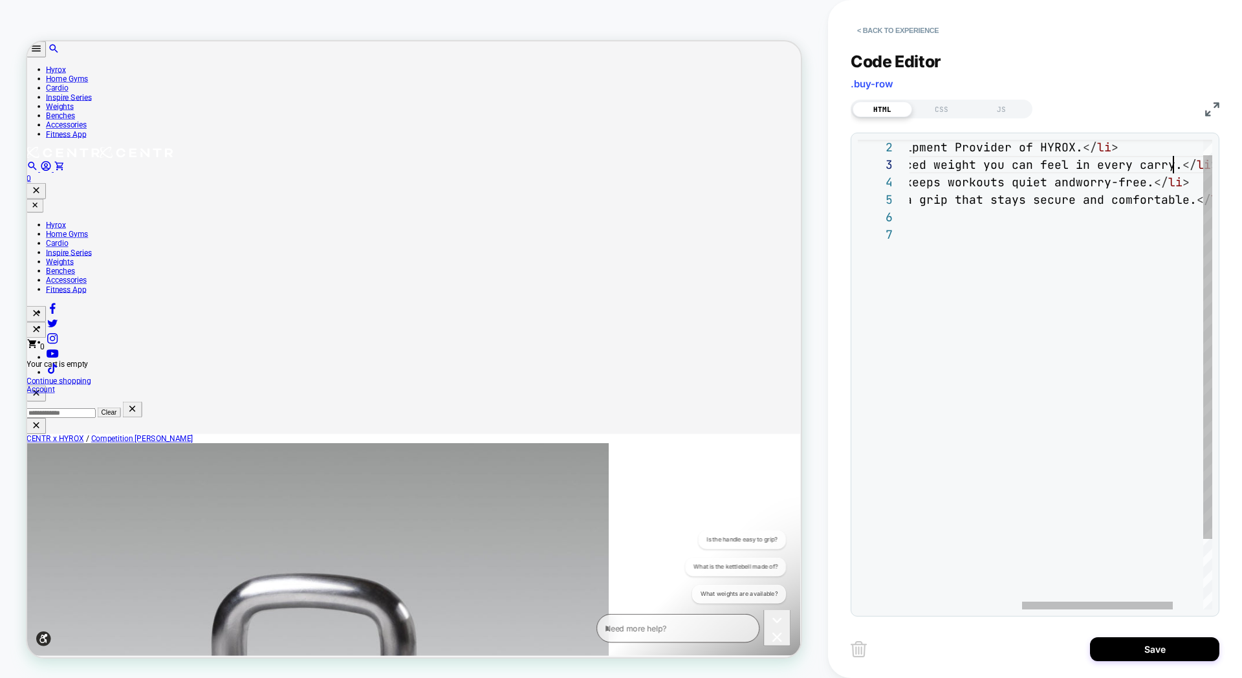
click at [1171, 166] on div "< li > Centr is the Official Equipment Provider of HYROX. </ li > < li > Octo-s…" at bounding box center [979, 408] width 589 height 575
click at [1140, 171] on span "n every carry." at bounding box center [1106, 171] width 100 height 15
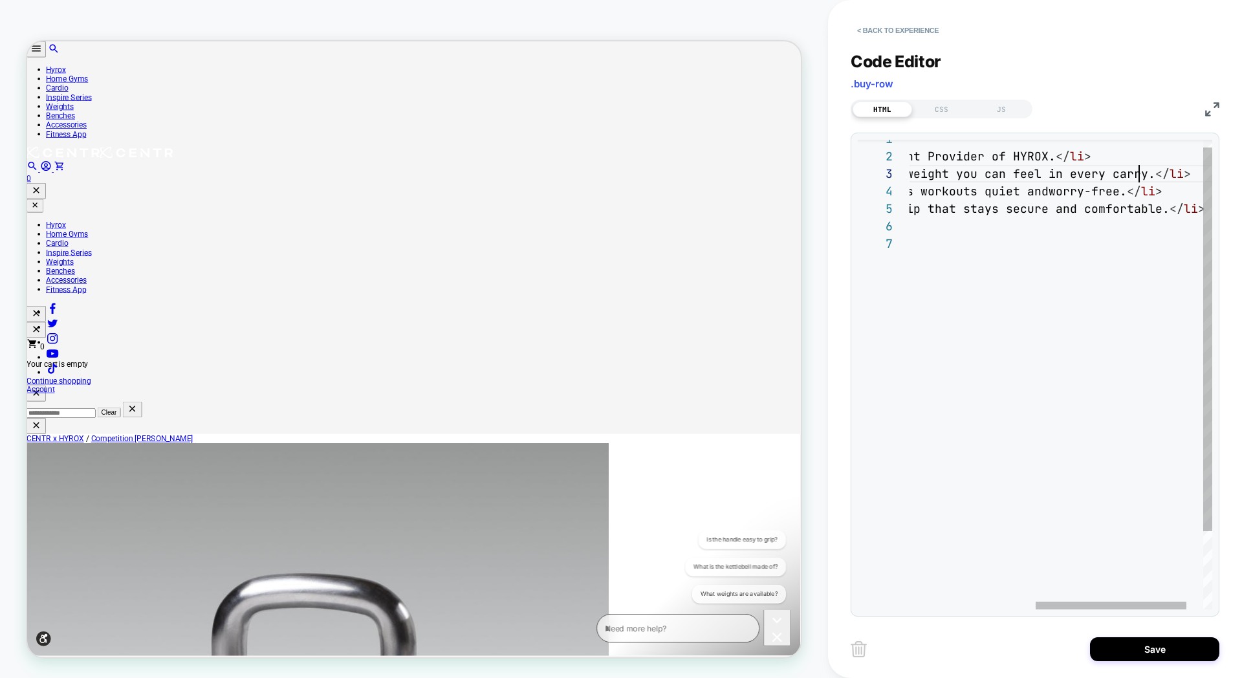
scroll to position [35, 482]
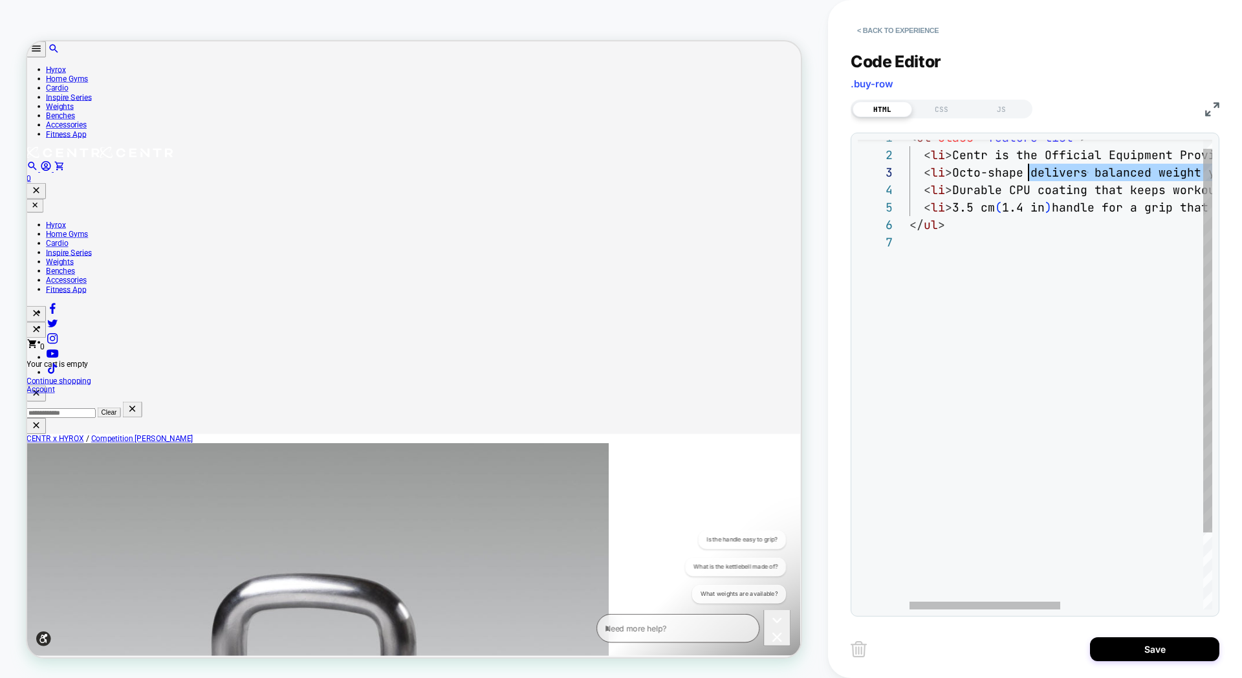
click at [1031, 174] on div "< li > Centr is the Official Equipment Provider of HYROX. </ li > < li > Octo-s…" at bounding box center [1204, 416] width 589 height 575
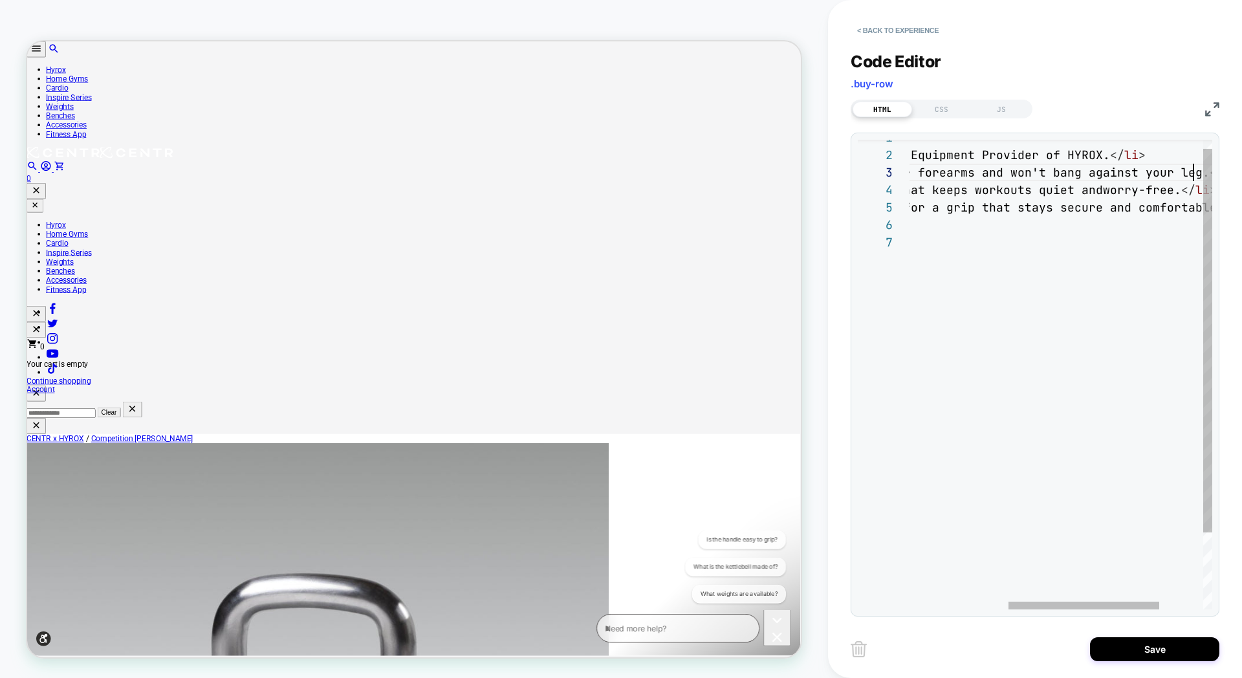
scroll to position [35, 489]
click at [1023, 188] on div "< li > Centr is the Official Equipment Provider of HYROX. </ li > < li > Octo-s…" at bounding box center [999, 416] width 589 height 575
drag, startPoint x: 1087, startPoint y: 192, endPoint x: 1190, endPoint y: 193, distance: 102.9
click at [1190, 193] on div "< li > Centr is the Official Equipment Provider of HYROX. </ li > < li > Octo-s…" at bounding box center [1023, 416] width 589 height 575
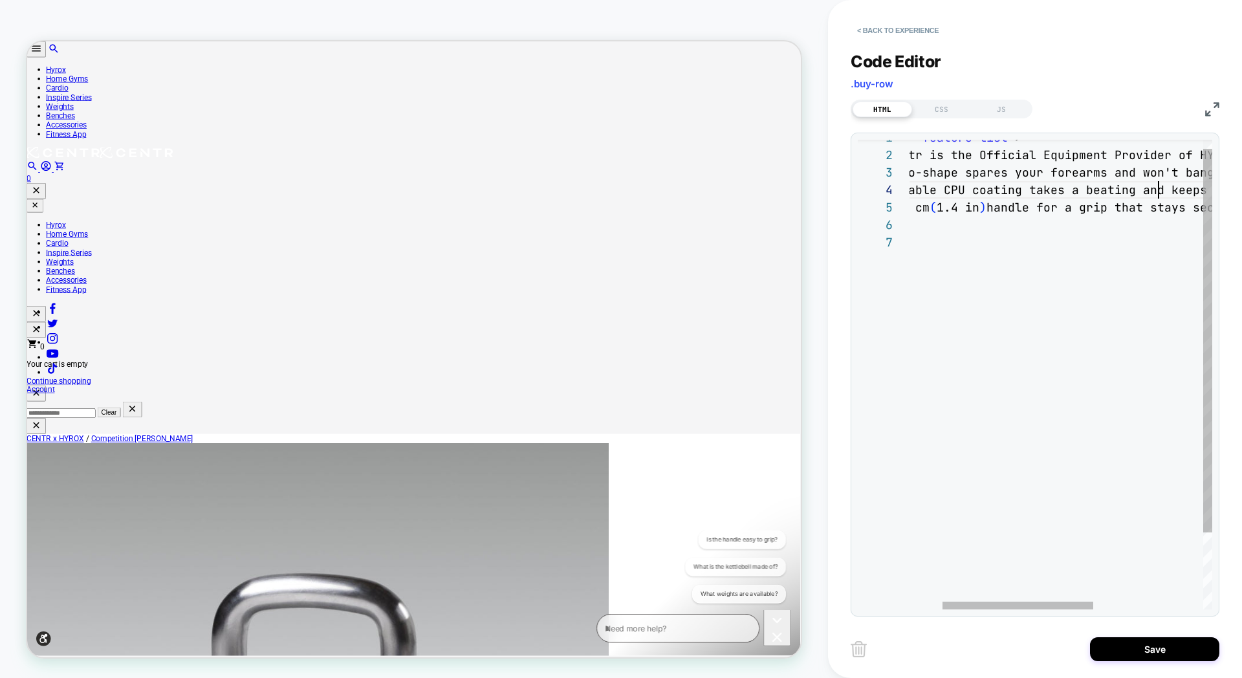
scroll to position [52, 314]
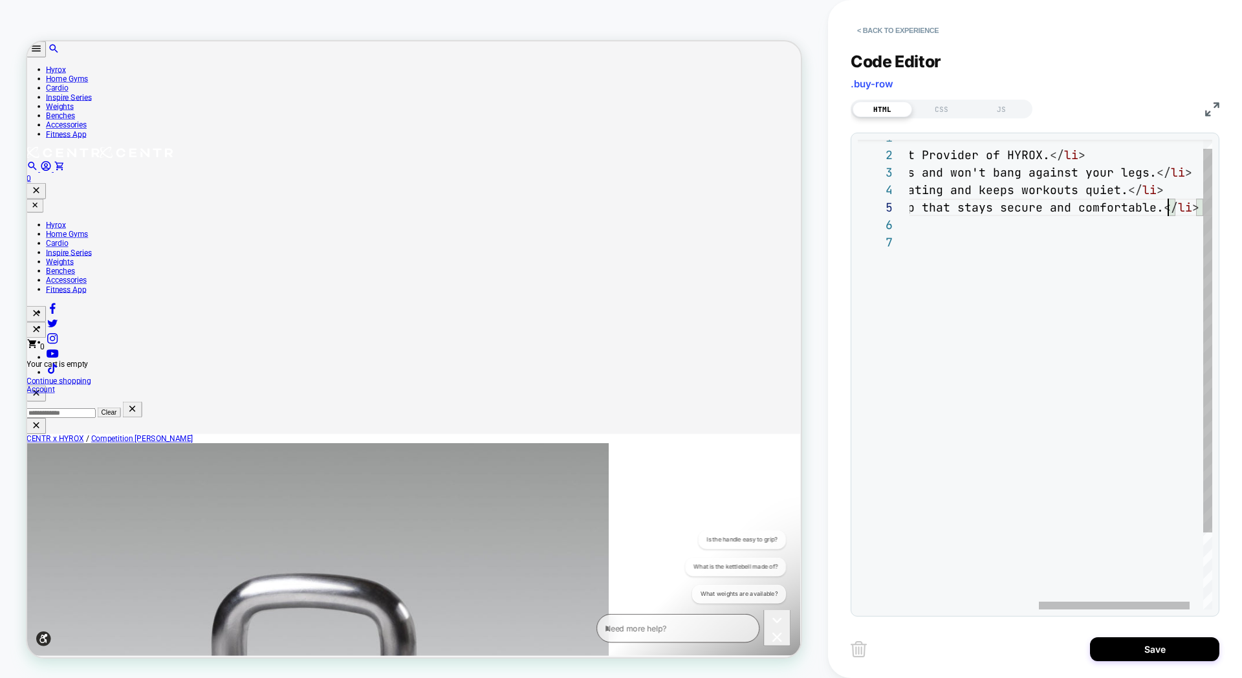
click at [1168, 212] on div "< li > Centr is the Official Equipment Provider of HYROX. </ li > < li > Octo-s…" at bounding box center [946, 416] width 589 height 575
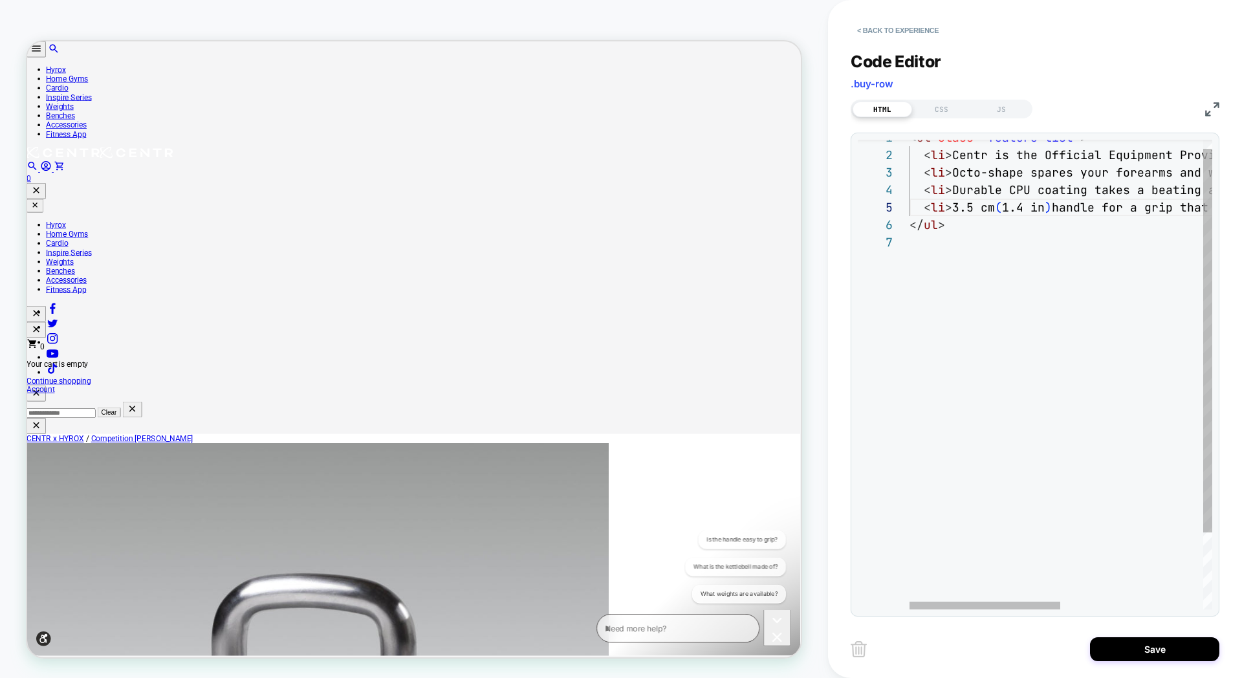
click at [952, 210] on div "< li > Centr is the Official Equipment Provider of HYROX. </ li > < li > Octo-s…" at bounding box center [1204, 416] width 589 height 575
type textarea "**********"
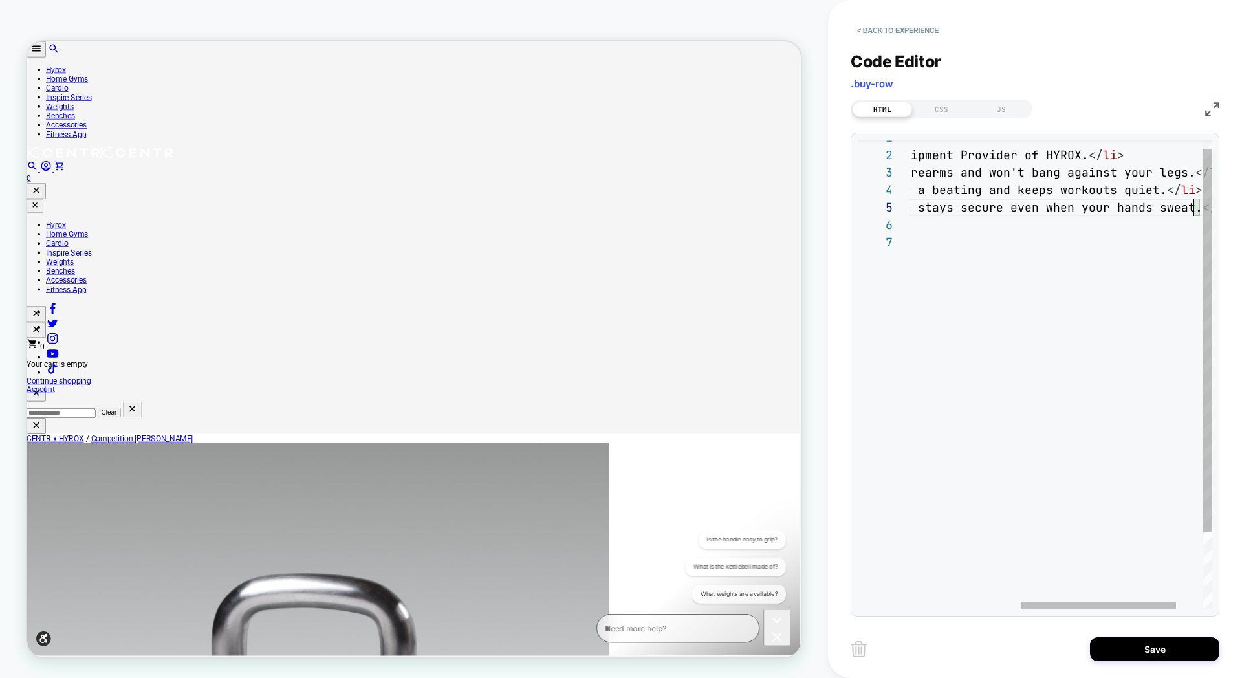
scroll to position [70, 503]
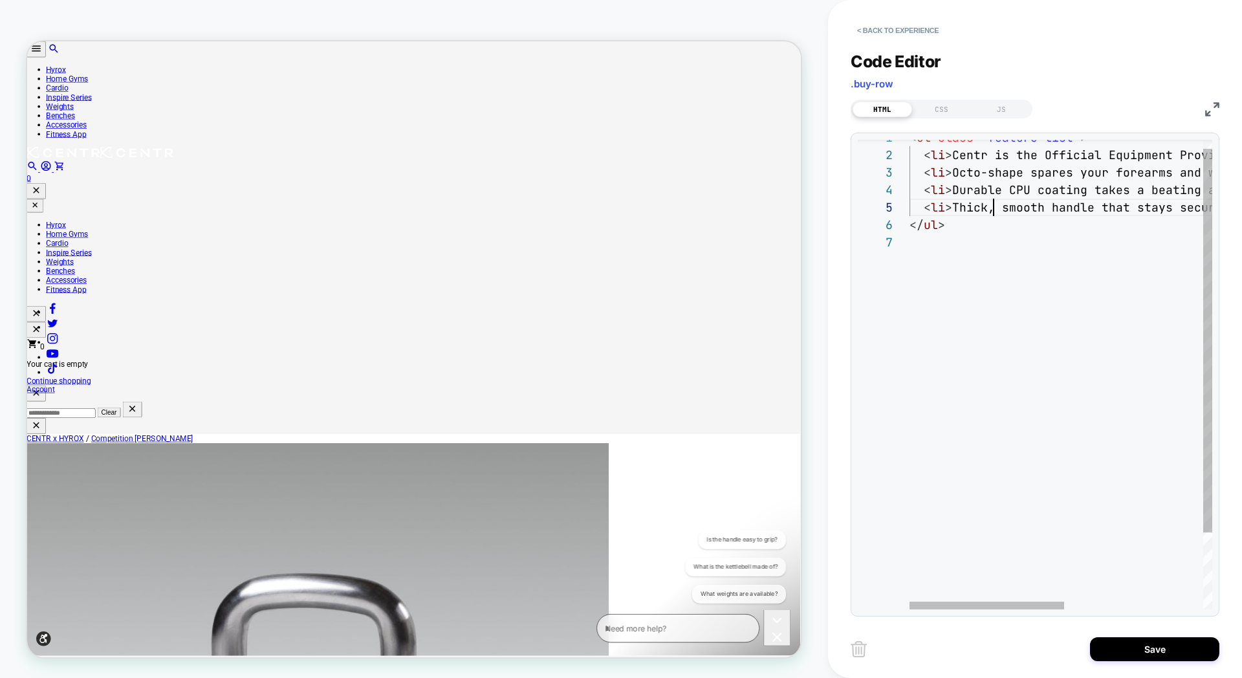
click at [991, 211] on div "< li > Centr is the Official Equipment Provider of HYROX. </ li > < li > Octo-s…" at bounding box center [1197, 416] width 575 height 575
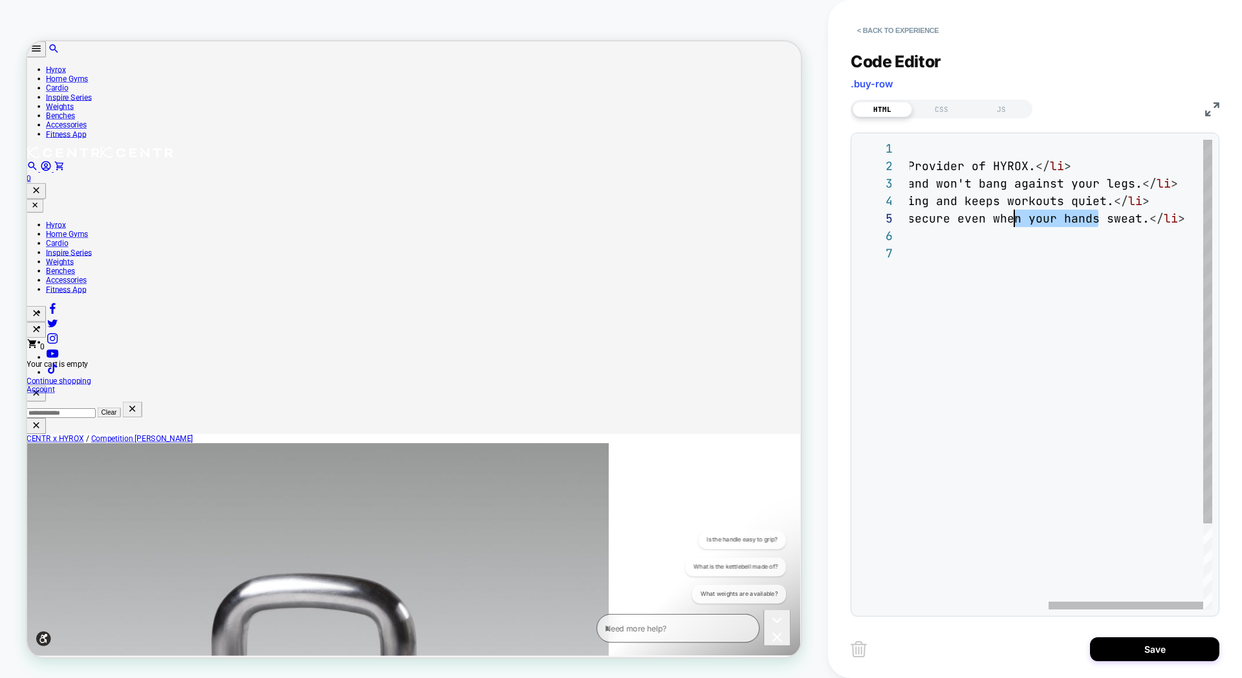
scroll to position [70, 370]
drag, startPoint x: 1095, startPoint y: 223, endPoint x: 1005, endPoint y: 226, distance: 90.0
click at [1005, 226] on div "< li > Centr is the Official Equipment Provider of HYROX. </ li > < li > Octo-s…" at bounding box center [924, 427] width 575 height 575
click at [1010, 219] on span "Thick, smooth handle that stays secure even when y" at bounding box center [858, 218] width 356 height 15
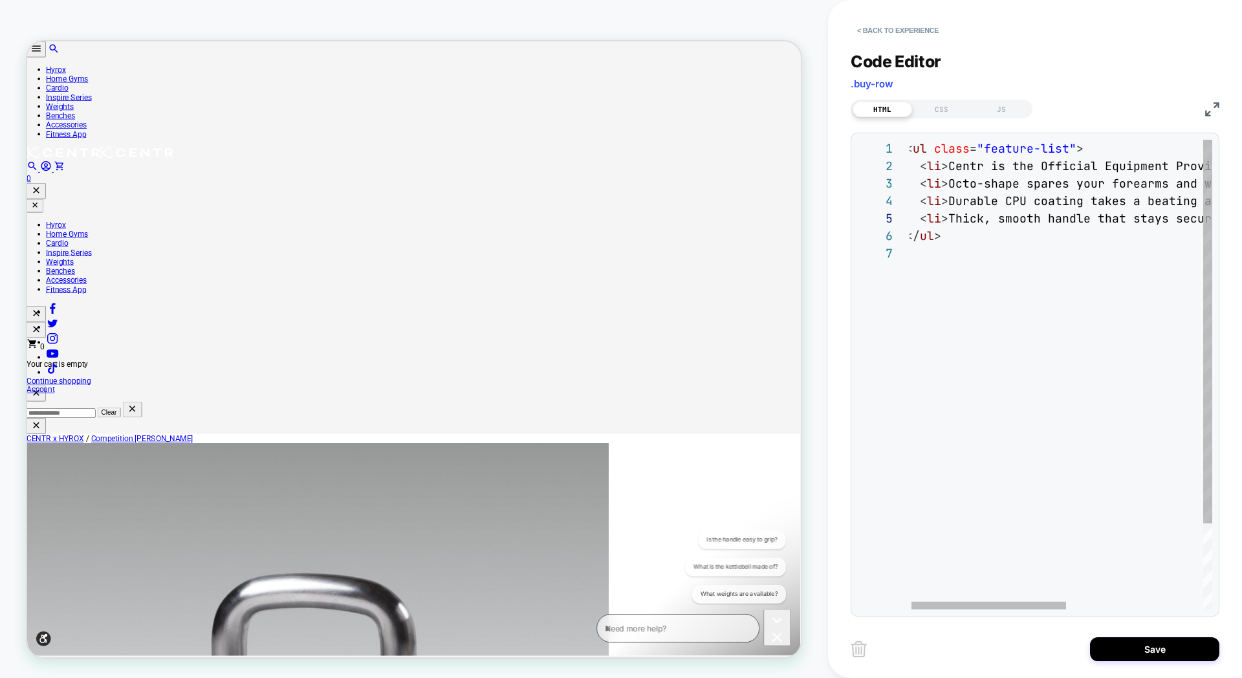
scroll to position [70, 91]
click at [1124, 655] on button "Save" at bounding box center [1154, 649] width 129 height 24
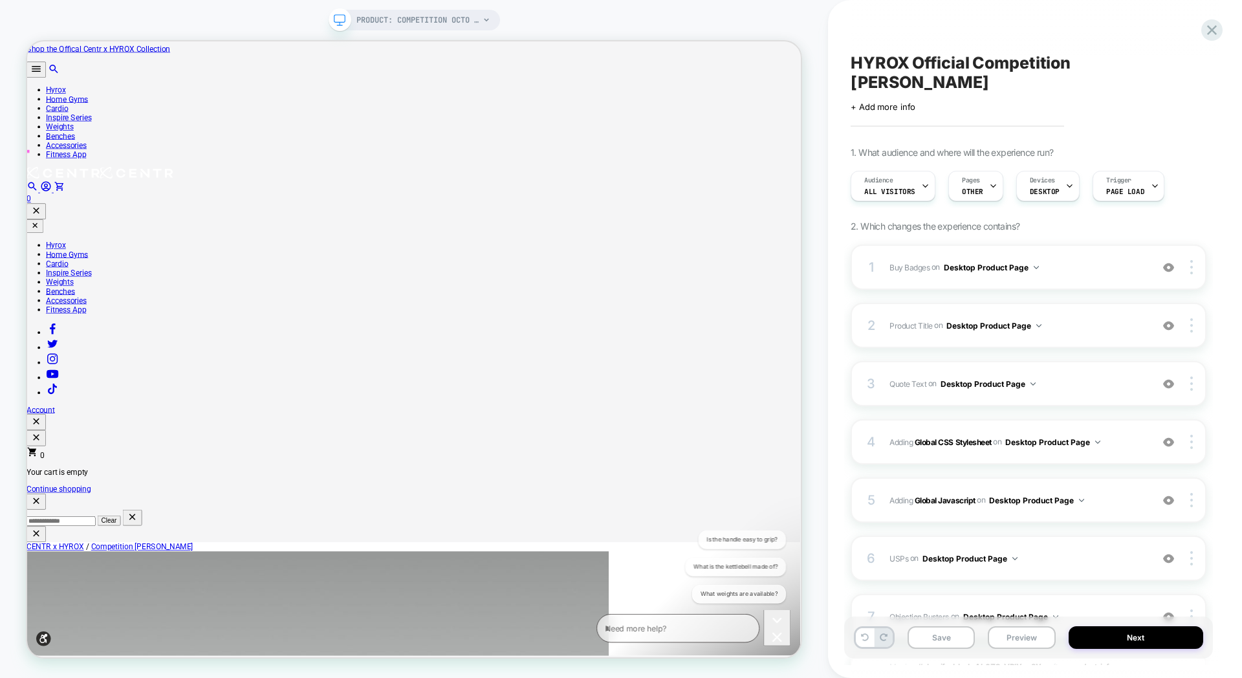
scroll to position [0, 0]
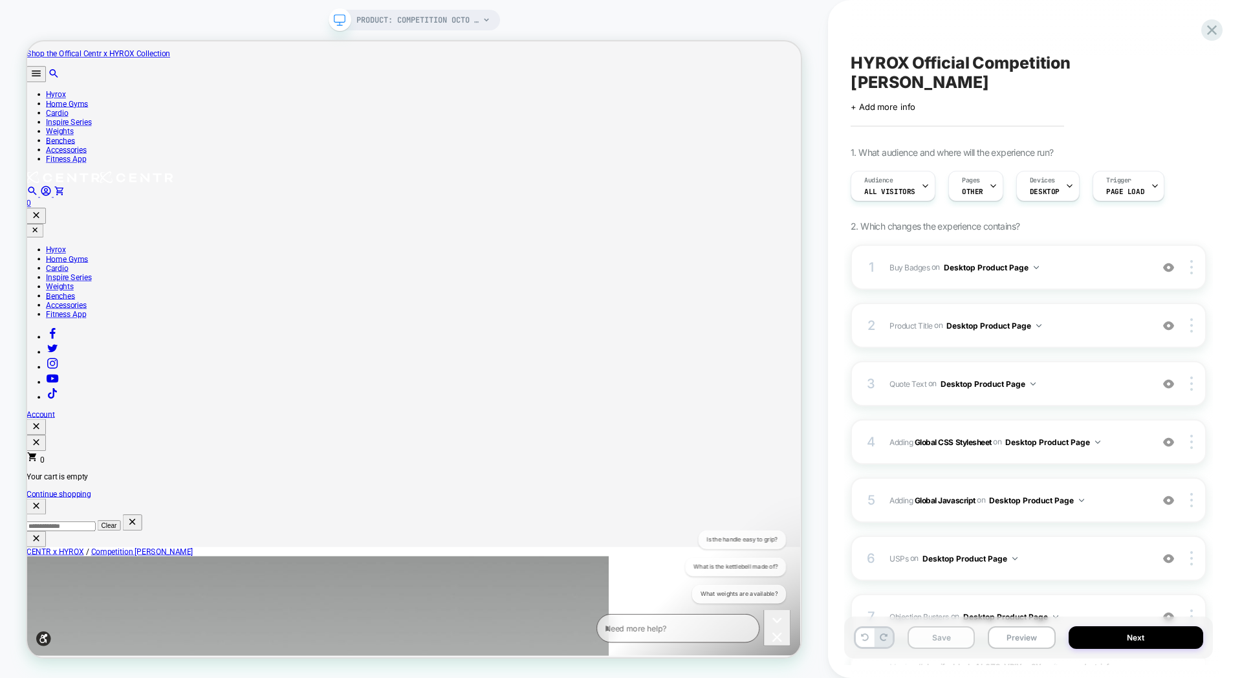
click at [945, 637] on button "Save" at bounding box center [941, 637] width 67 height 23
click at [1214, 32] on icon at bounding box center [1212, 30] width 10 height 10
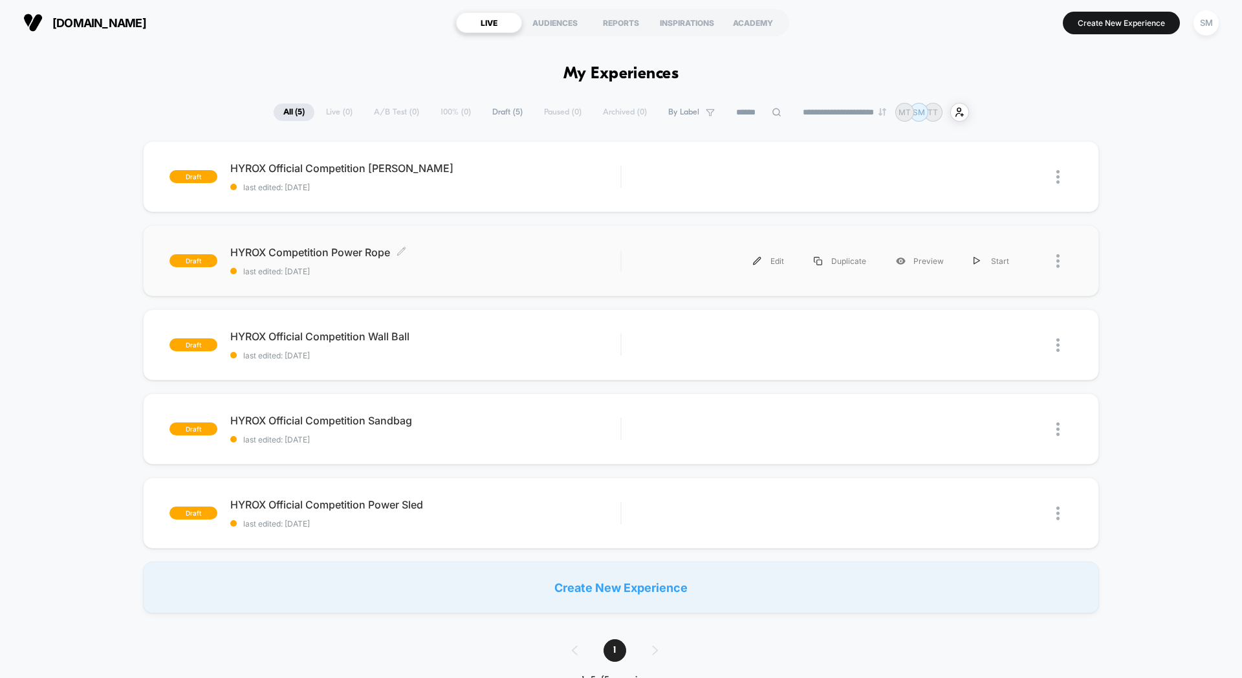
click at [476, 248] on span "HYROX Competition Power Rope Click to edit experience details" at bounding box center [425, 252] width 390 height 13
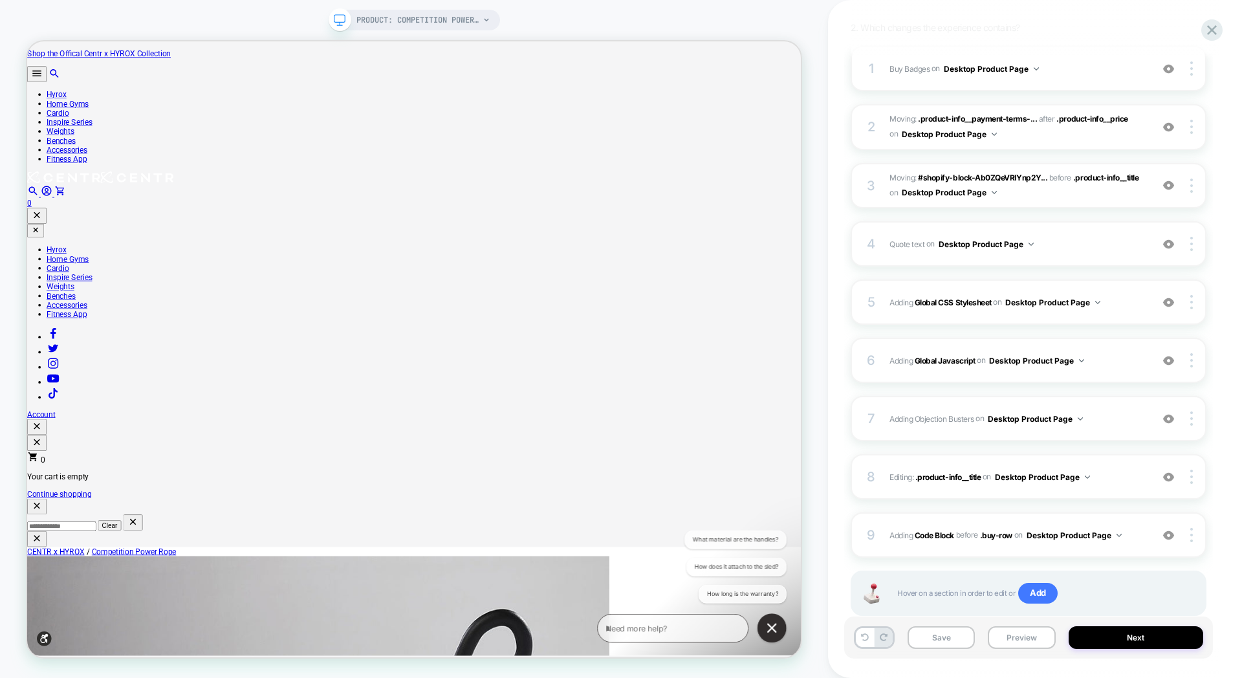
scroll to position [191, 0]
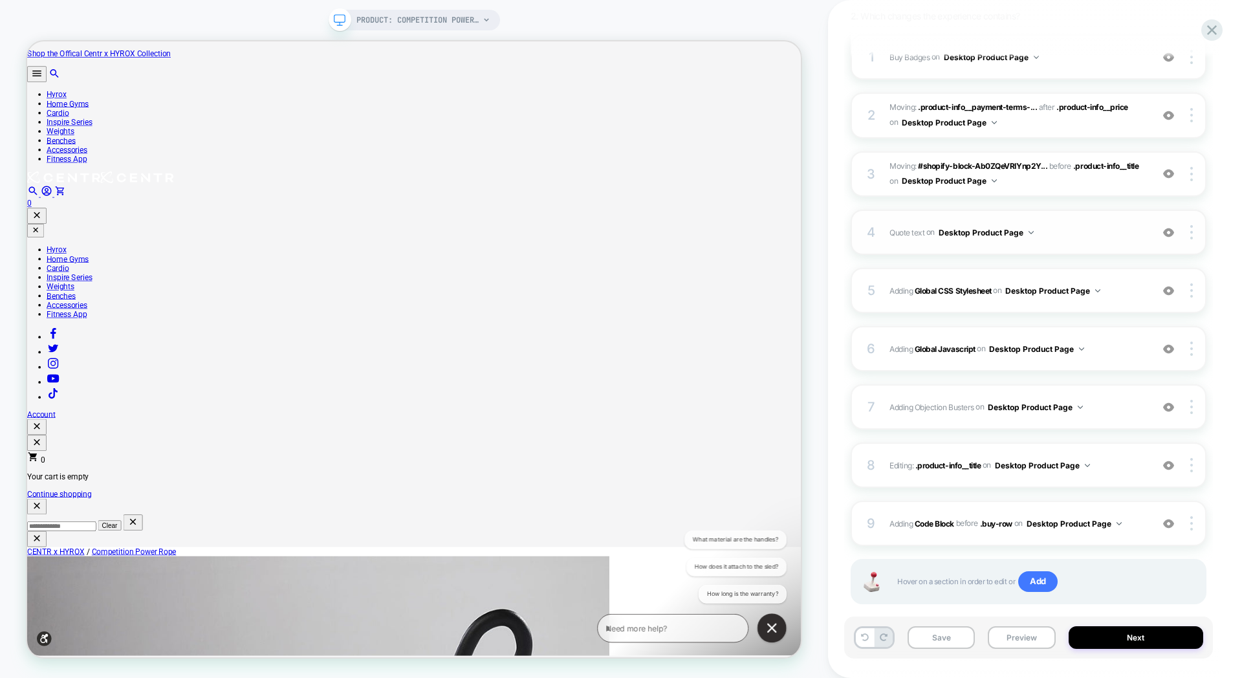
click at [1062, 225] on span "Quote text Adding Text AFTER .product-info__title on Desktop Product Page" at bounding box center [1018, 233] width 256 height 16
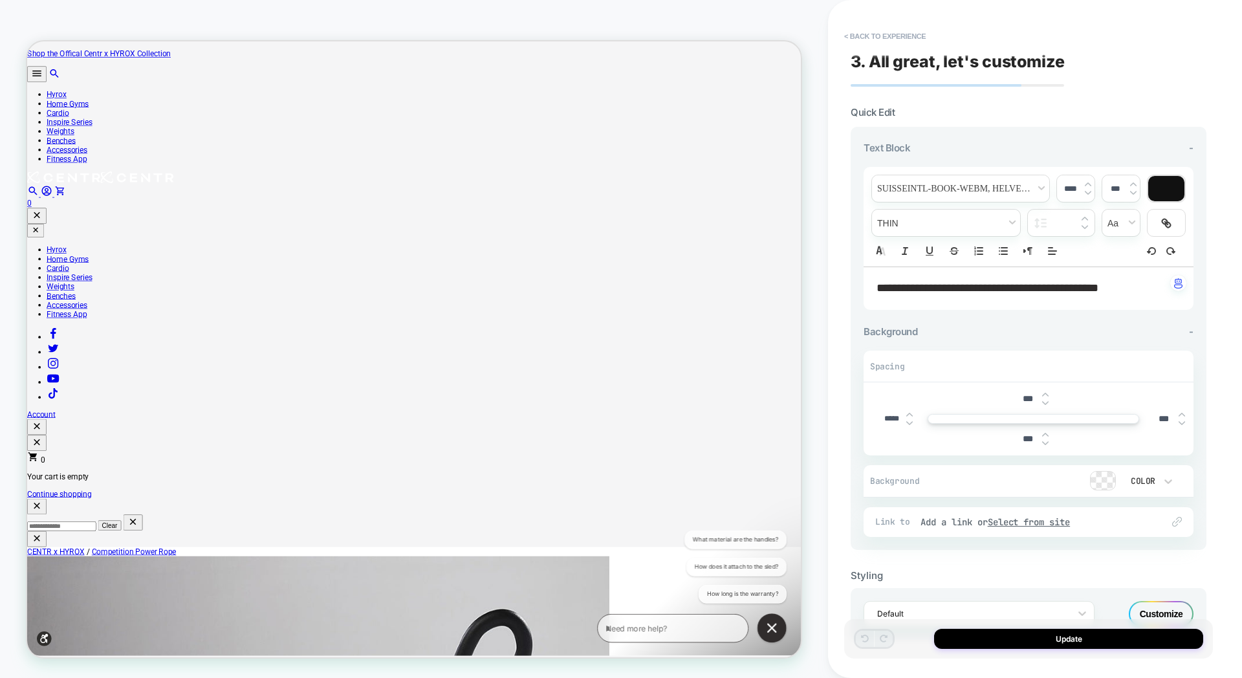
scroll to position [0, 1]
drag, startPoint x: 882, startPoint y: 289, endPoint x: 1073, endPoint y: 289, distance: 190.9
click at [1068, 288] on span "**********" at bounding box center [988, 288] width 222 height 12
drag, startPoint x: 1140, startPoint y: 289, endPoint x: 884, endPoint y: 293, distance: 255.6
click at [884, 293] on span "**********" at bounding box center [988, 288] width 222 height 12
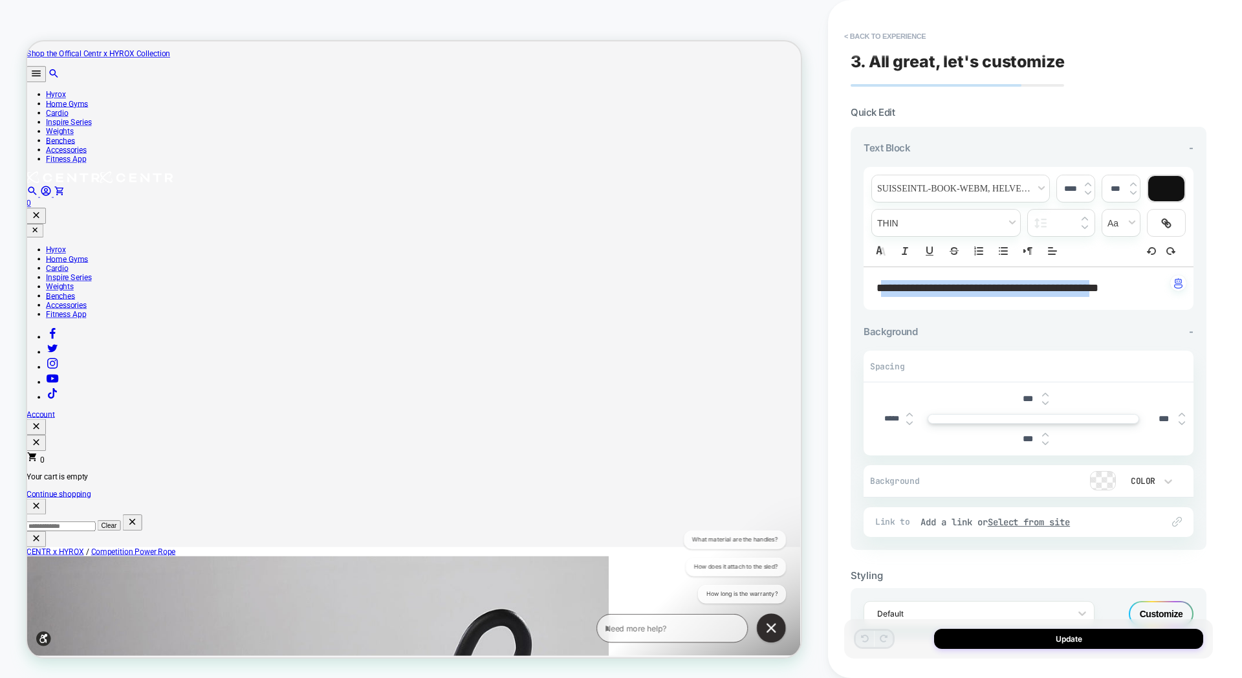
type input "****"
drag, startPoint x: 916, startPoint y: 460, endPoint x: 603, endPoint y: 384, distance: 322.3
copy ul "Centr is the Official Equipment Provider of HYROX. 15-meter length with 3-meter…"
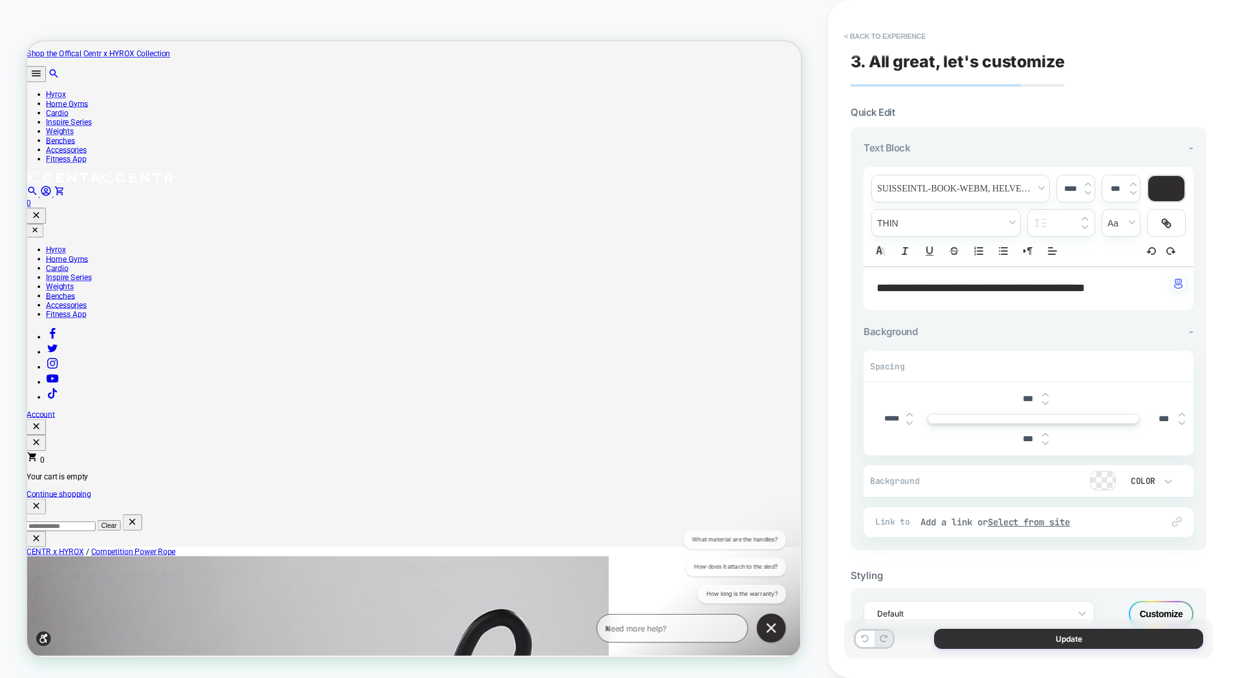
click at [1053, 642] on button "Update" at bounding box center [1068, 639] width 269 height 20
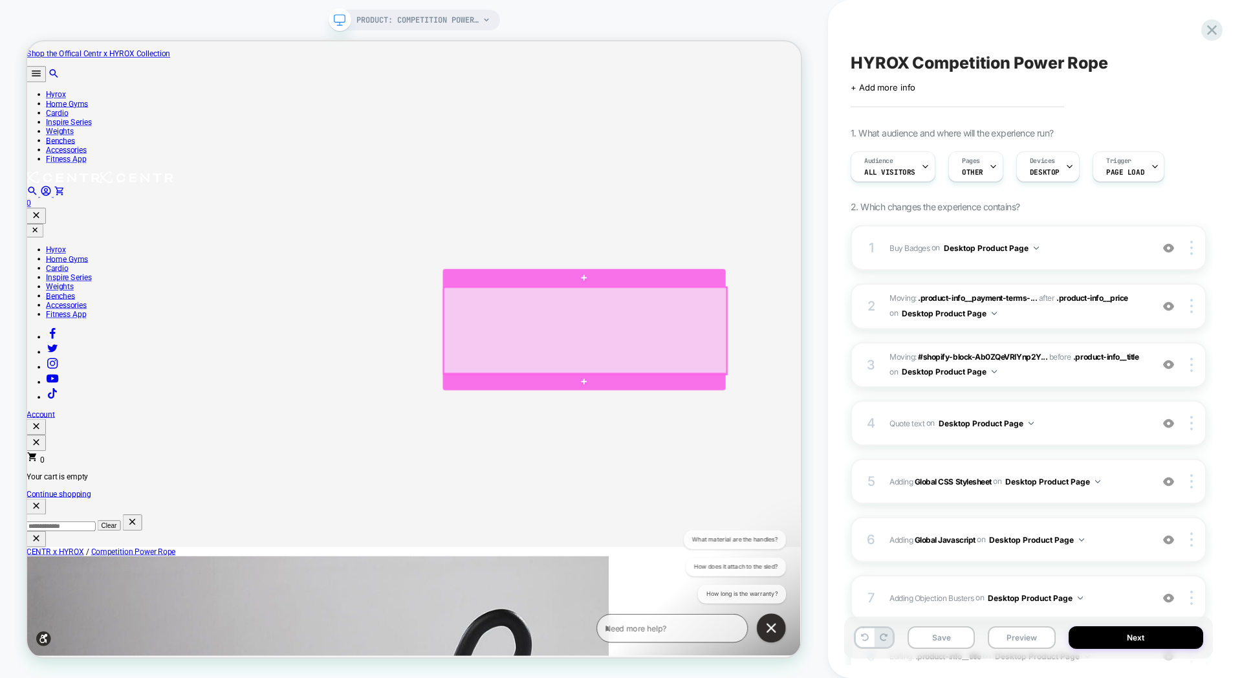
click at [948, 372] on div at bounding box center [771, 427] width 377 height 116
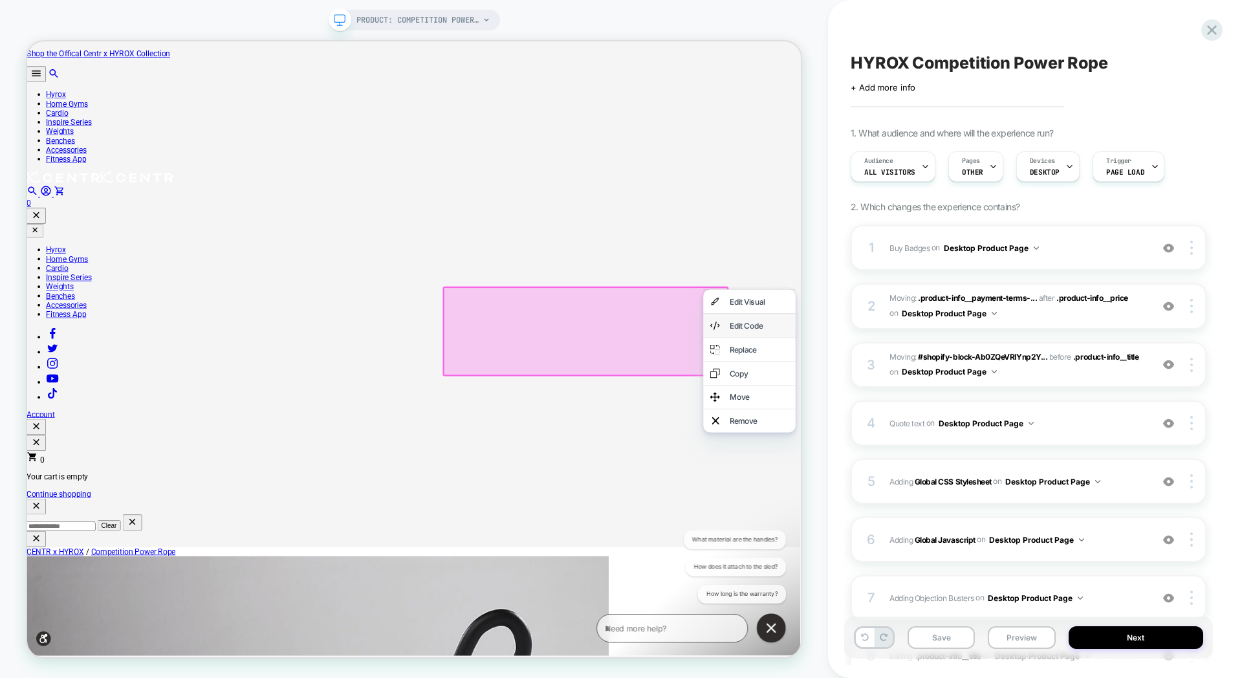
click at [984, 424] on div "Edit Code" at bounding box center [1003, 420] width 79 height 13
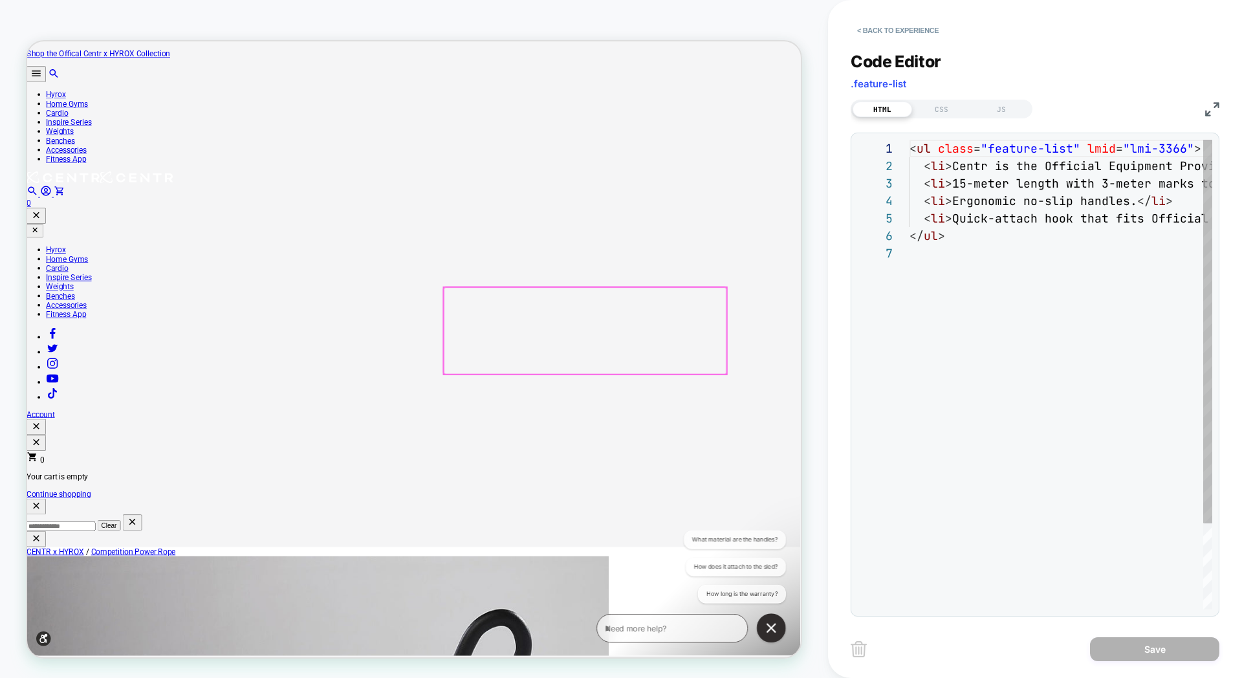
scroll to position [105, 0]
click at [1071, 226] on div "< ul class = "feature-list" lmid = "lmi-3366" > < li > Centr is the Official Eq…" at bounding box center [1180, 427] width 540 height 575
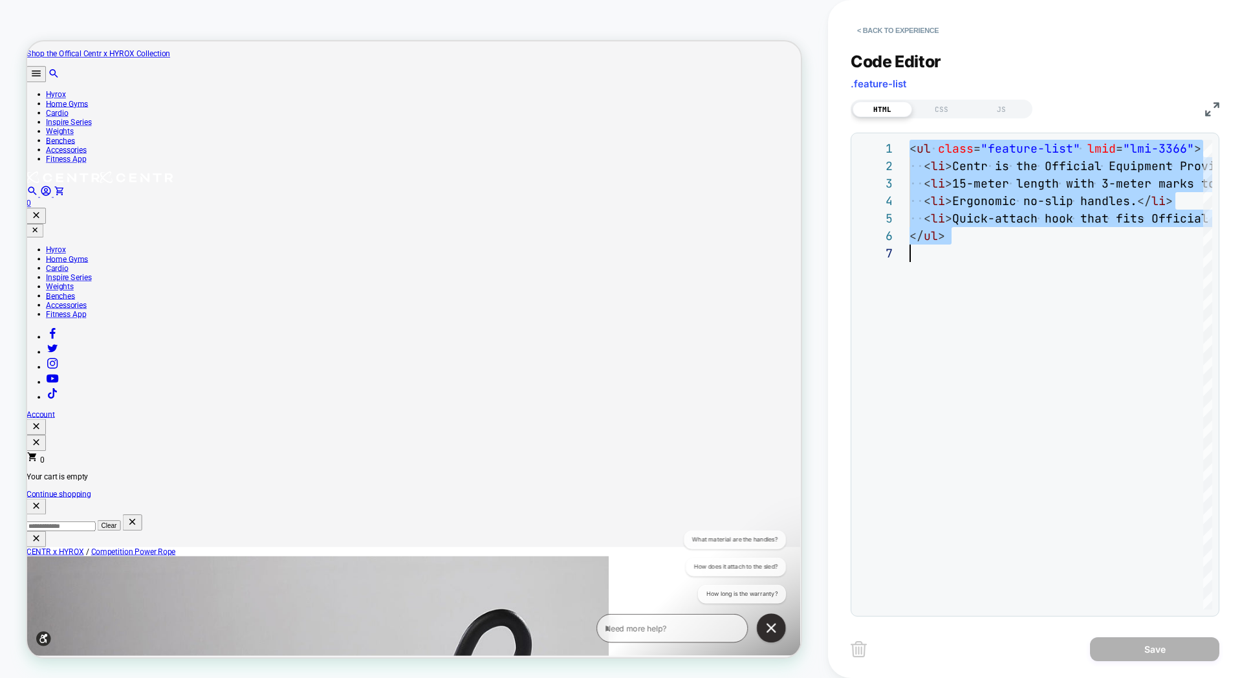
scroll to position [0, 0]
click at [925, 182] on span "<" at bounding box center [927, 183] width 7 height 15
click at [925, 184] on div "< ul class = "feature-list" lmid = "lmi-3366" > < li > Centr is the Official Eq…" at bounding box center [1180, 427] width 540 height 575
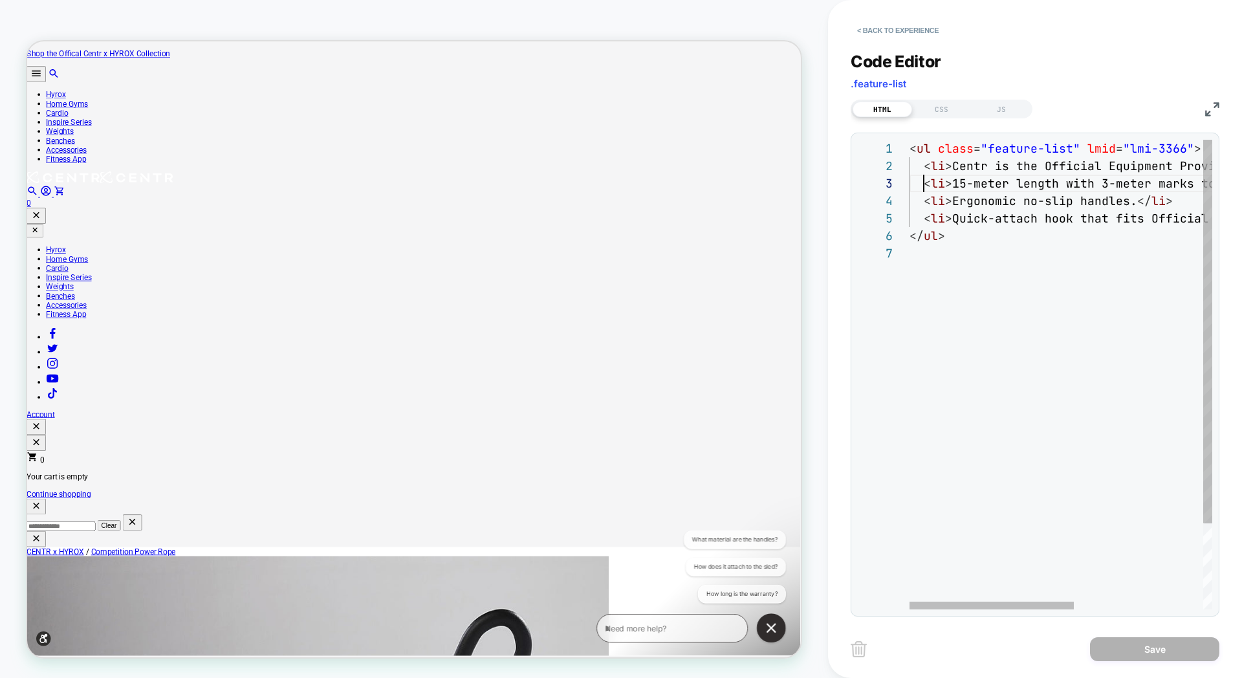
scroll to position [35, 14]
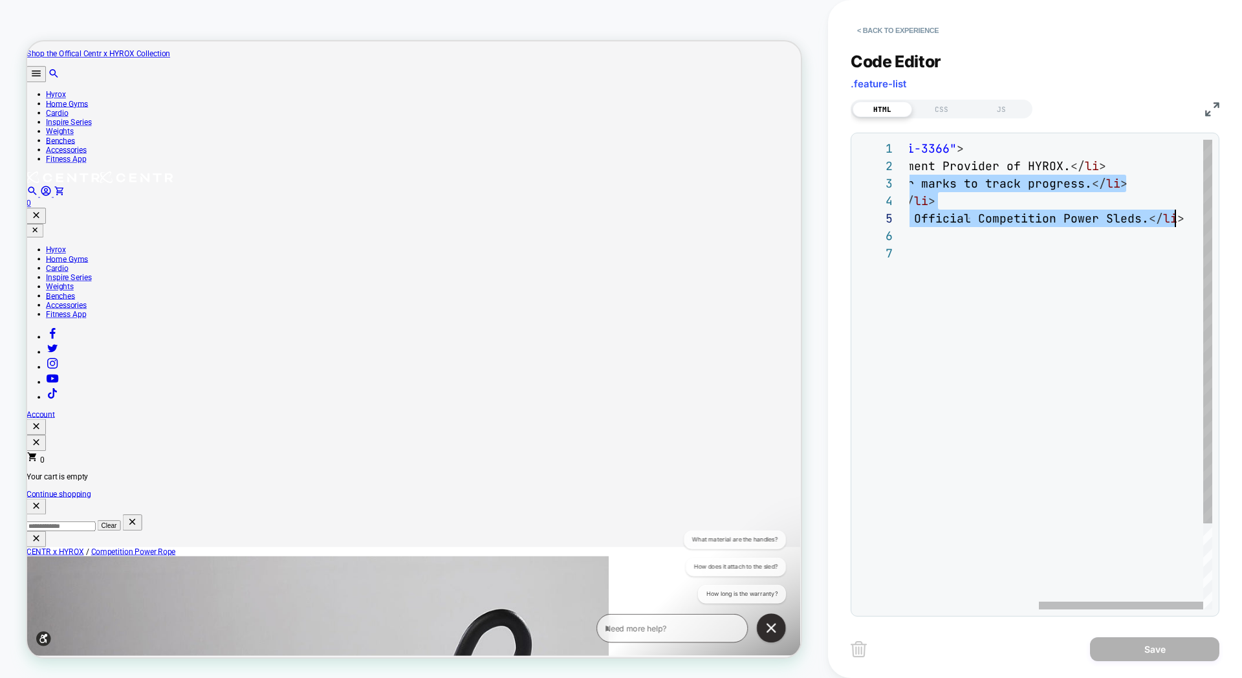
click at [1189, 219] on div "< ul class = "feature-list" lmid = "lmi-3366" > < li > Centr is the Official Eq…" at bounding box center [942, 427] width 540 height 575
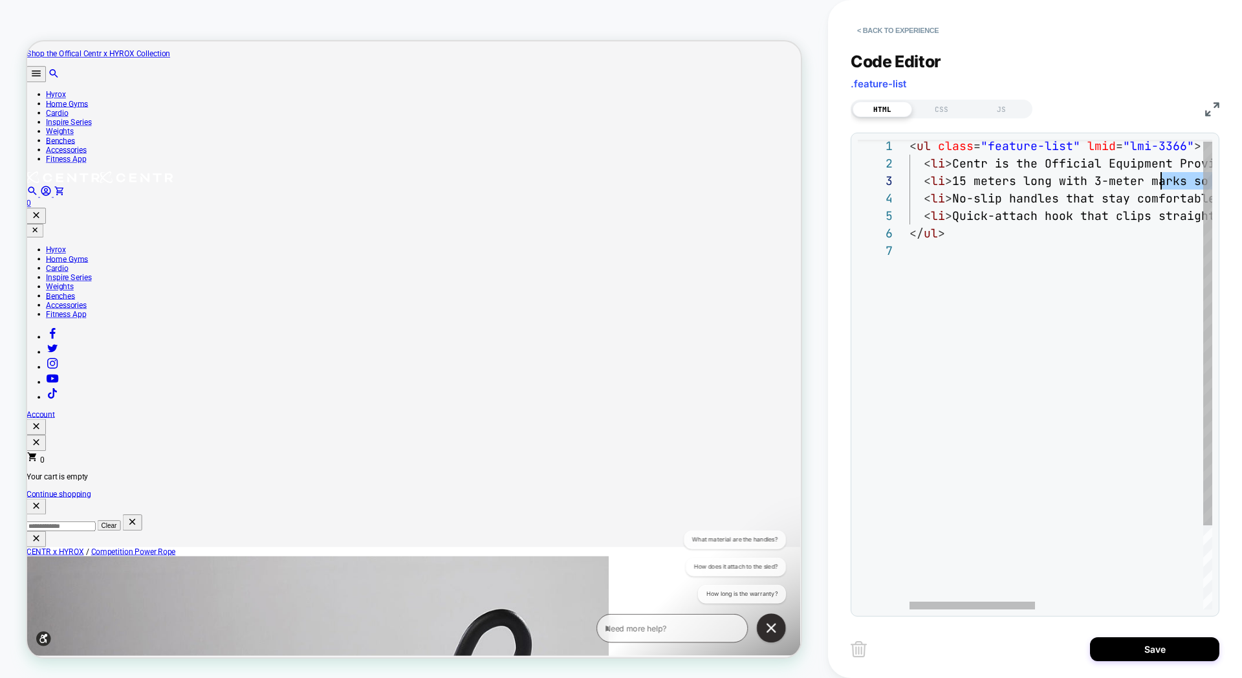
scroll to position [35, 272]
click at [1184, 184] on span "< li > 15 meters long with 3-meter marks so you can see y our progress as you p…" at bounding box center [1216, 180] width 612 height 15
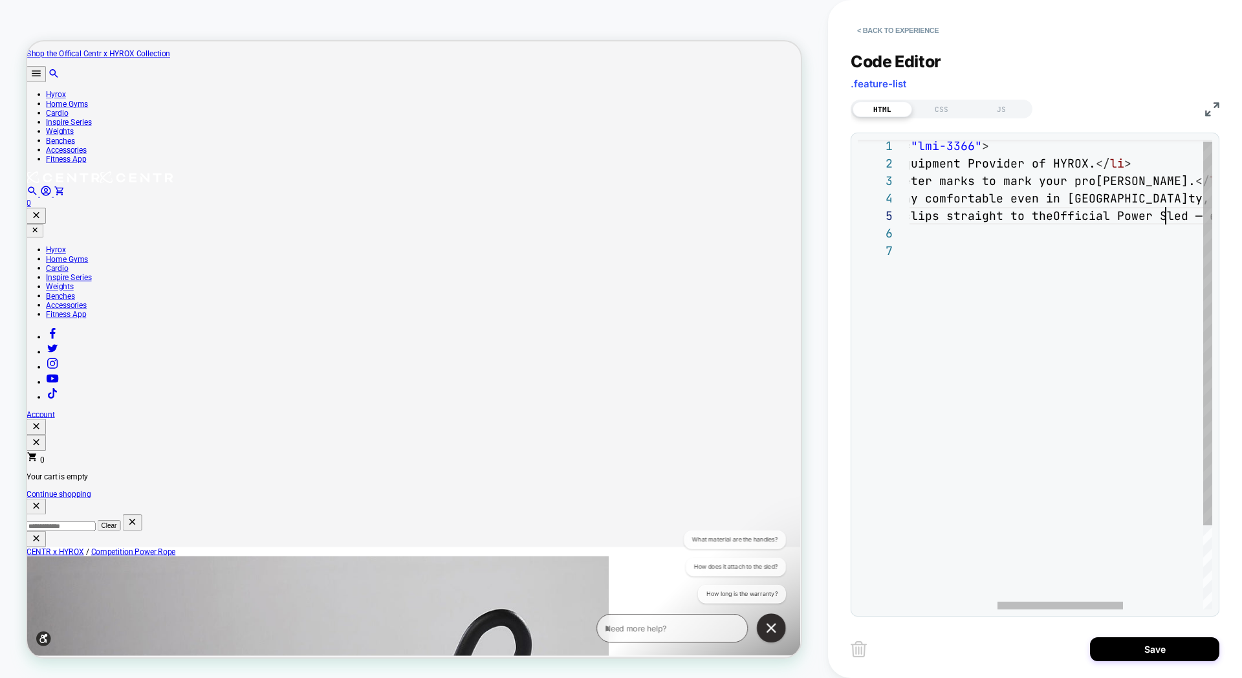
scroll to position [70, 468]
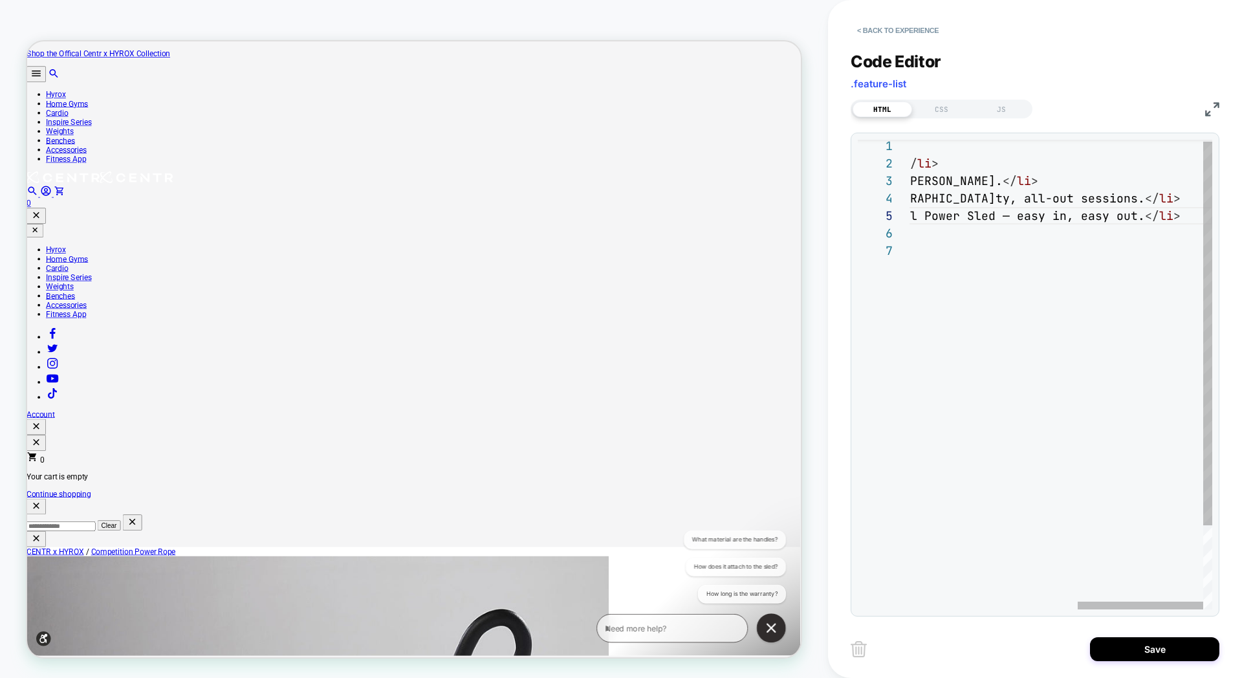
click at [994, 220] on div "< ul class = "feature-list" lmid = "lmi-3366" > < li > Centr is the Official Eq…" at bounding box center [859, 424] width 708 height 575
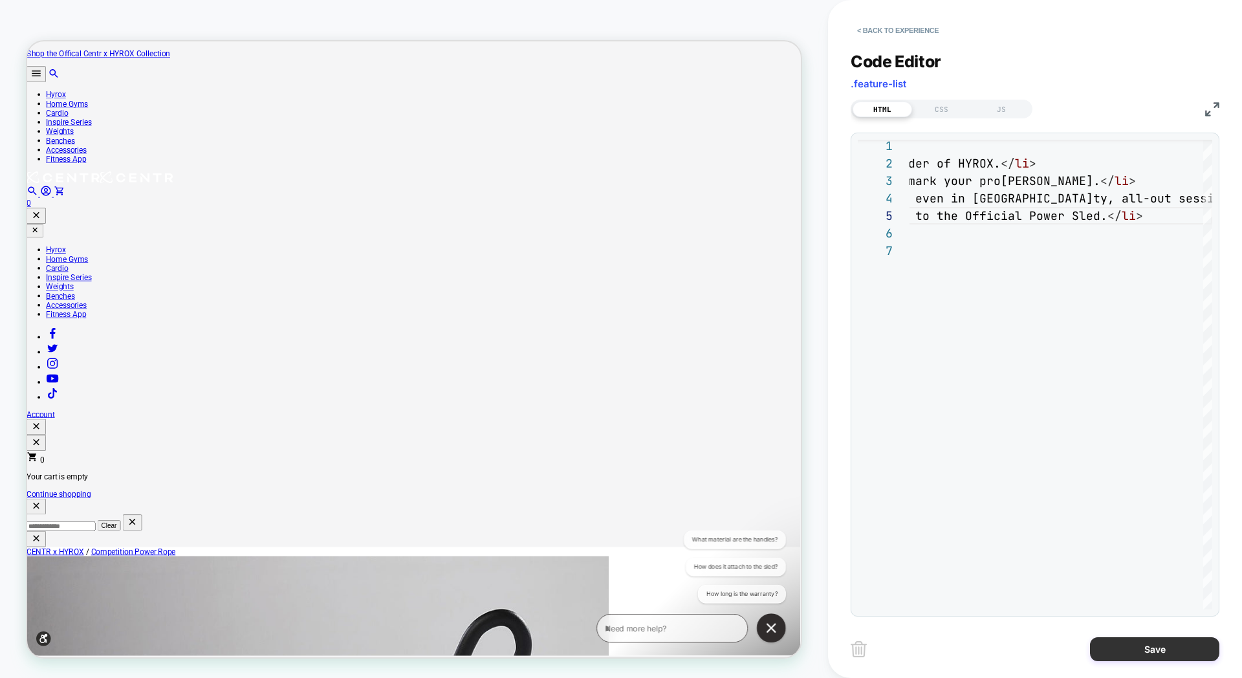
type textarea "**********"
click at [1168, 652] on button "Save" at bounding box center [1154, 649] width 129 height 24
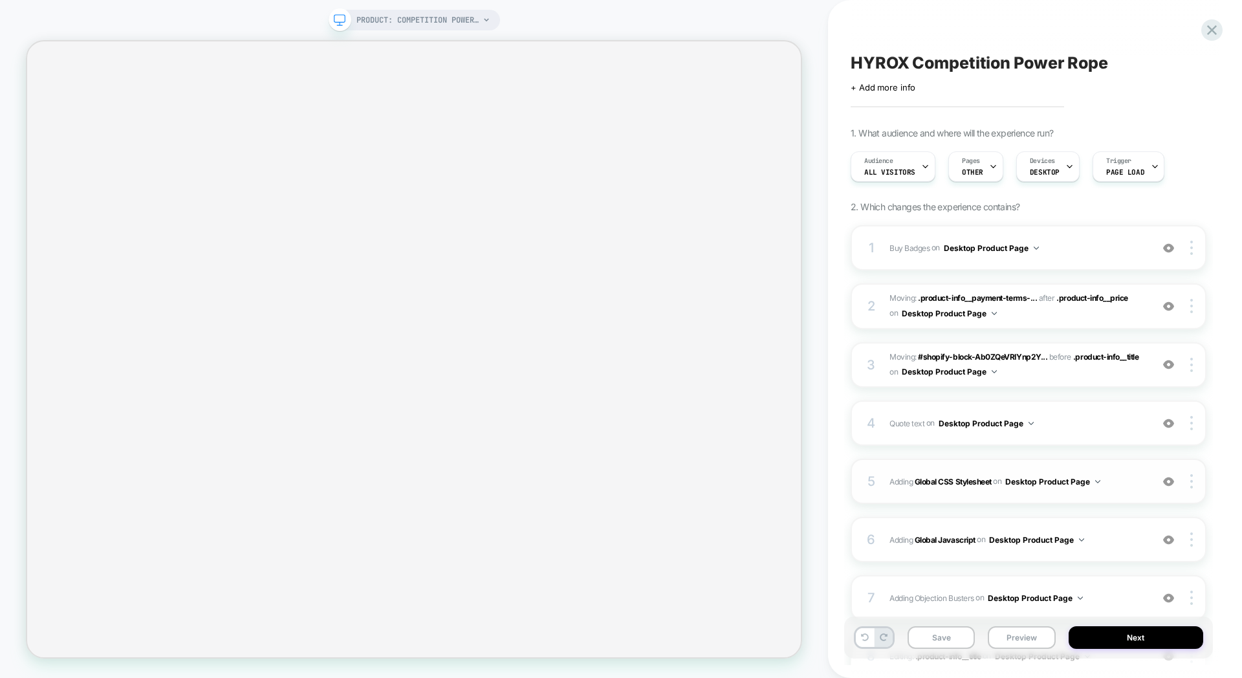
scroll to position [13, 0]
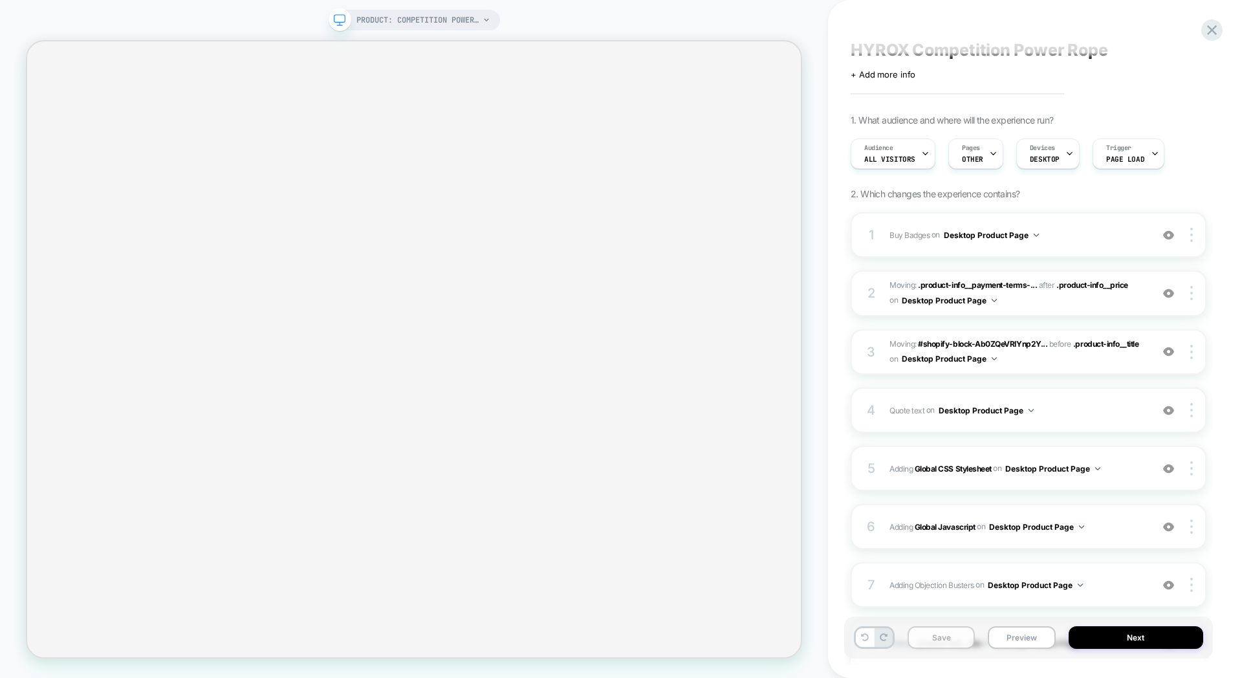
click at [945, 637] on button "Save" at bounding box center [941, 637] width 67 height 23
click at [1207, 30] on icon at bounding box center [1211, 29] width 17 height 17
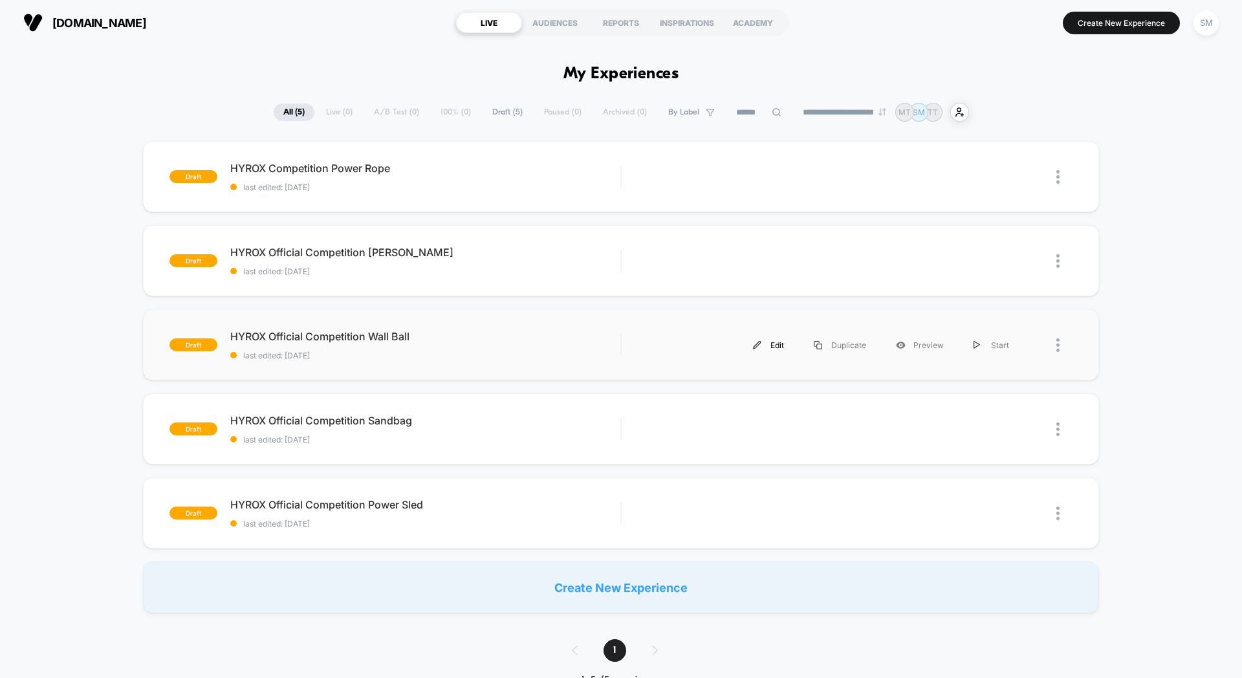
click at [770, 348] on div "Edit" at bounding box center [768, 345] width 61 height 29
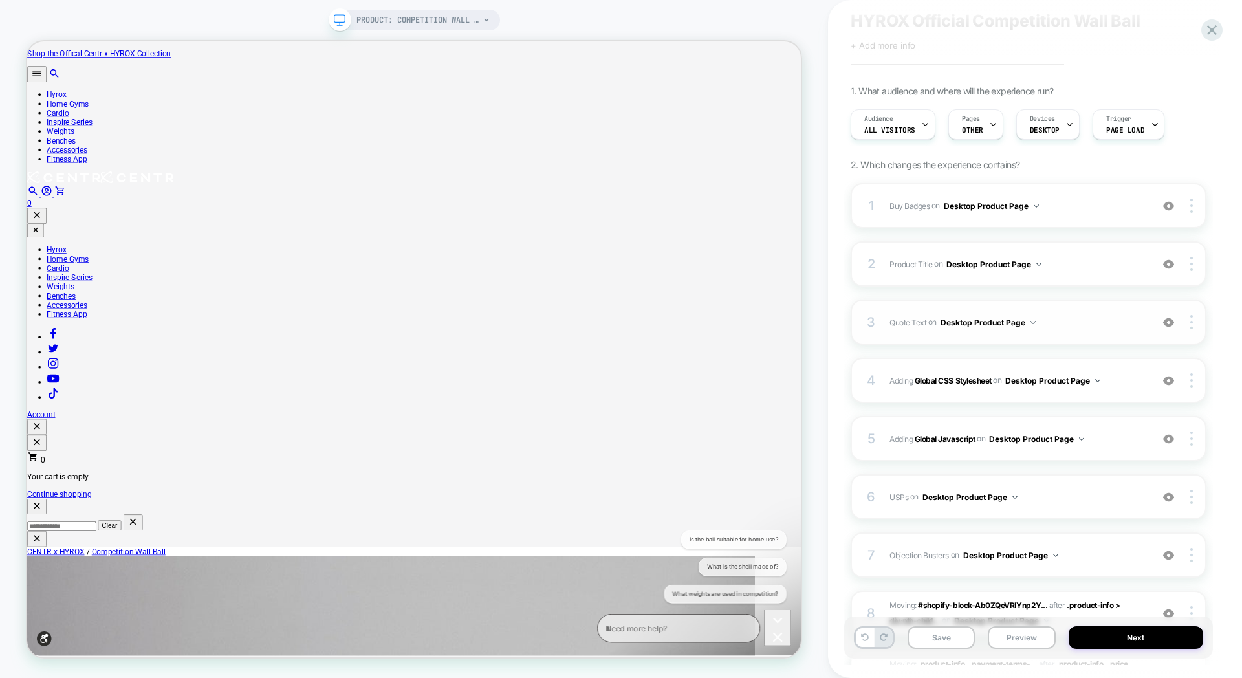
scroll to position [48, 0]
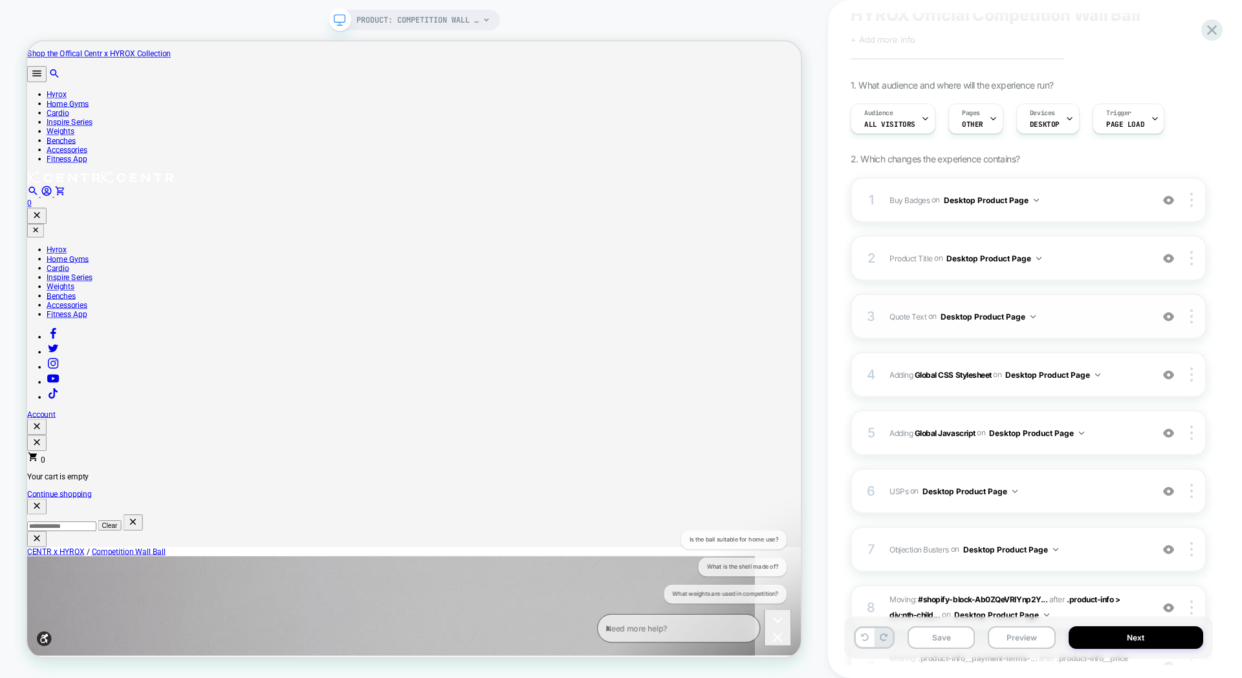
click at [1076, 321] on span "Quote Text Adding Text AFTER .product-info__title on Desktop Product Page" at bounding box center [1018, 317] width 256 height 16
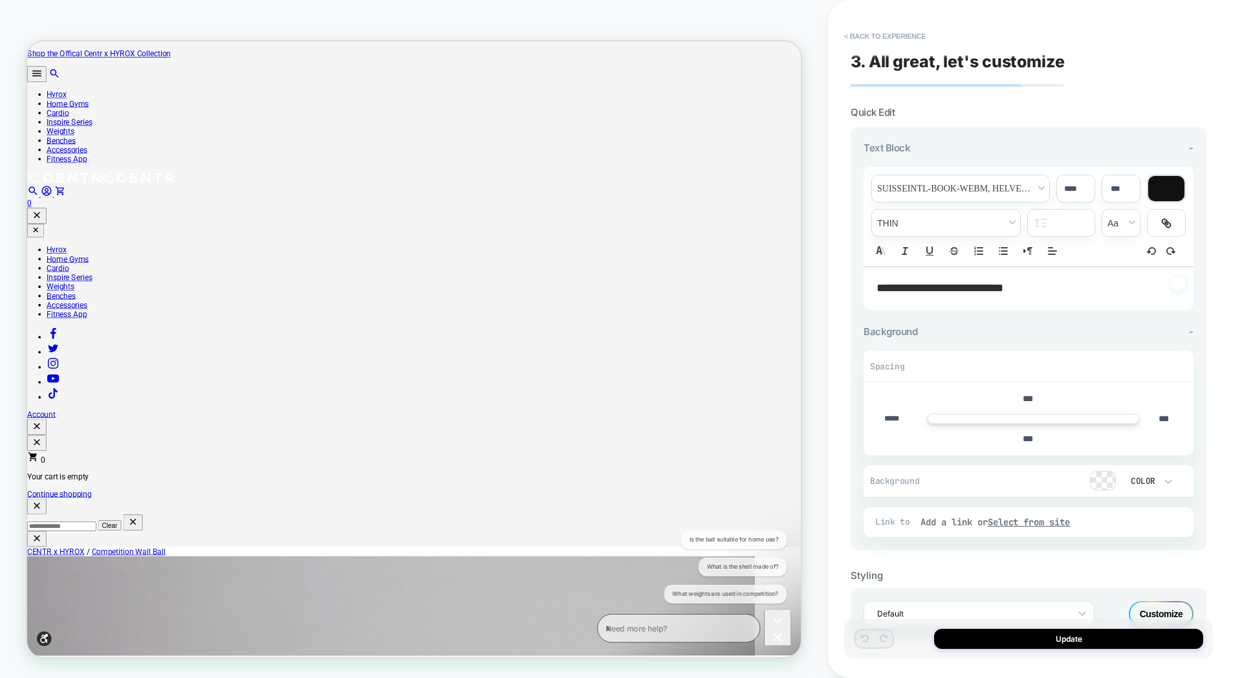
scroll to position [0, 1]
click at [893, 293] on span "**********" at bounding box center [940, 288] width 127 height 12
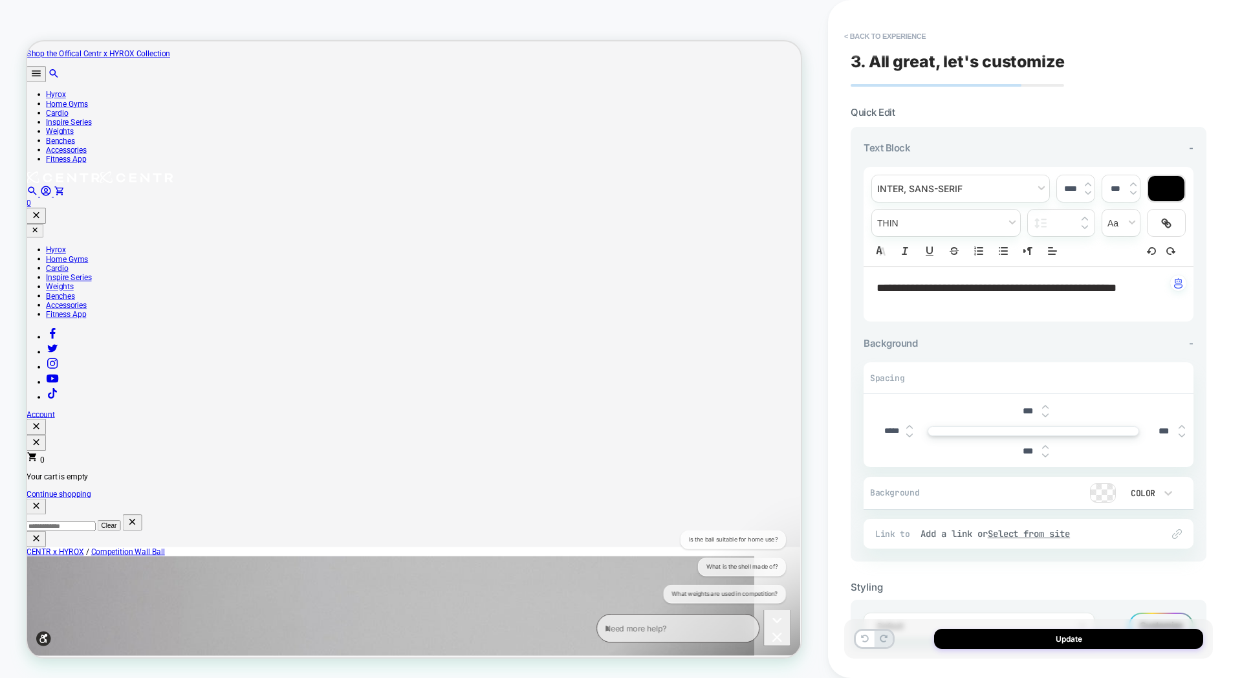
scroll to position [0, 0]
click at [877, 289] on span "**********" at bounding box center [997, 288] width 240 height 12
type input "****"
click at [1036, 634] on button "Update" at bounding box center [1068, 639] width 269 height 20
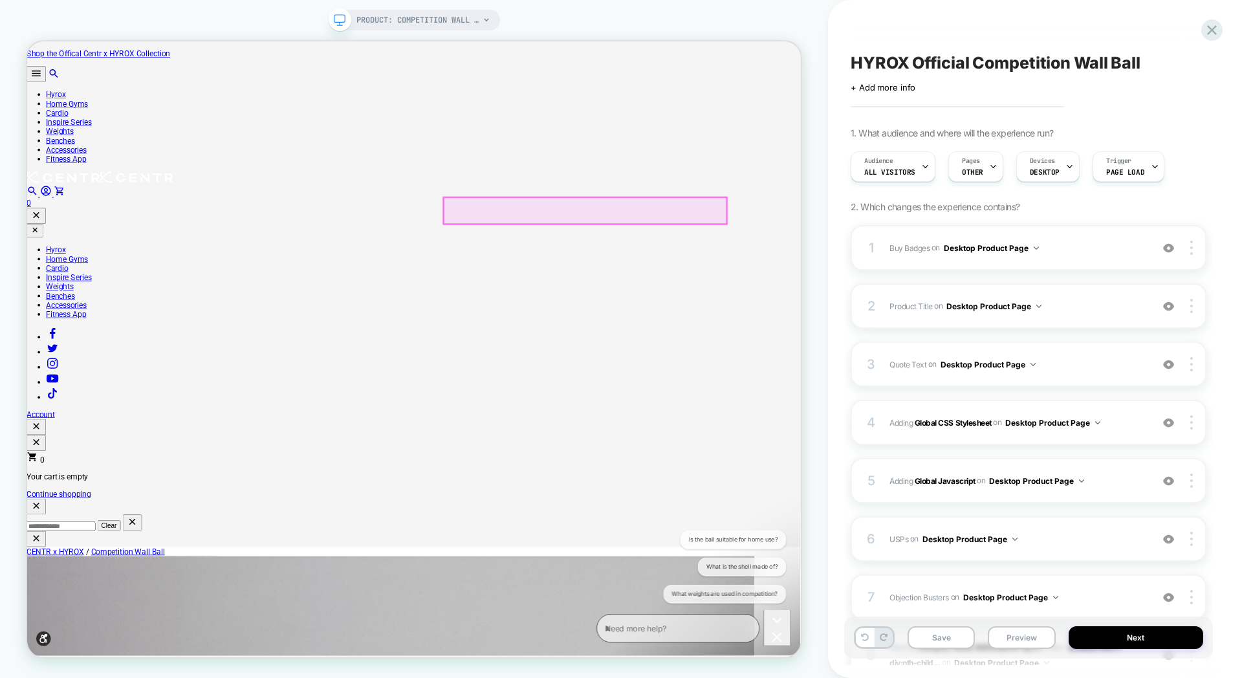
click at [1091, 356] on span "Quote Text Adding Text AFTER .product-info__title on Desktop Product Page" at bounding box center [1018, 364] width 256 height 16
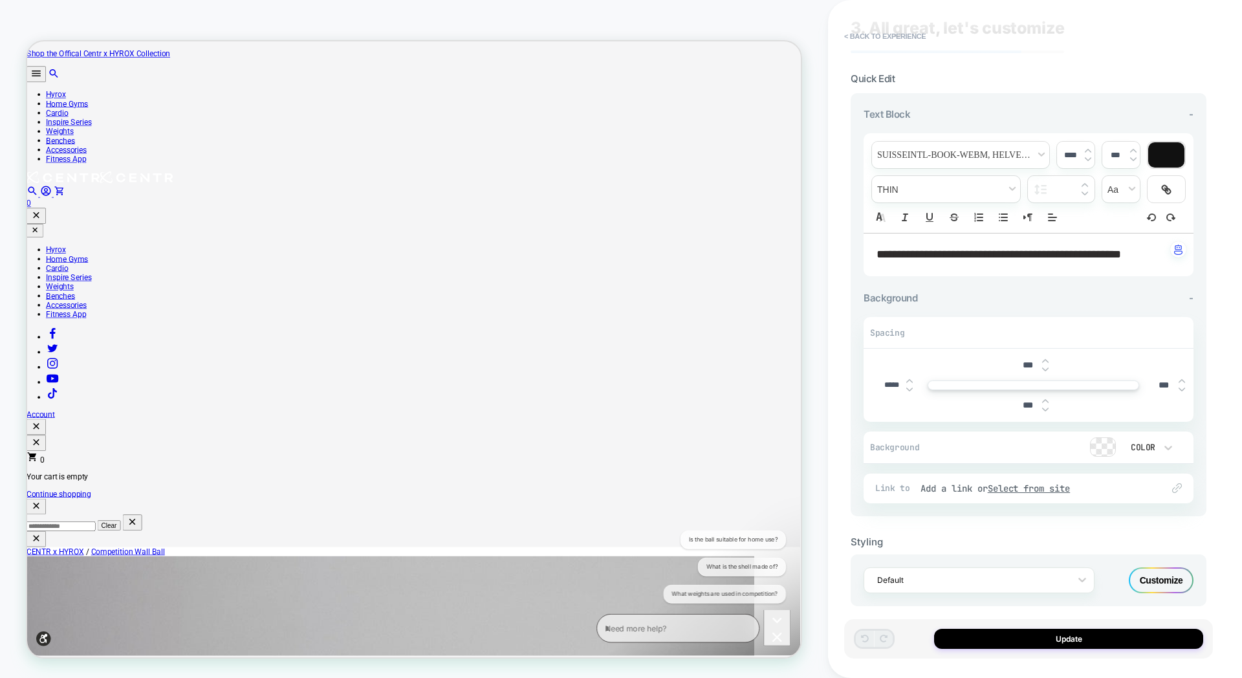
scroll to position [39, 0]
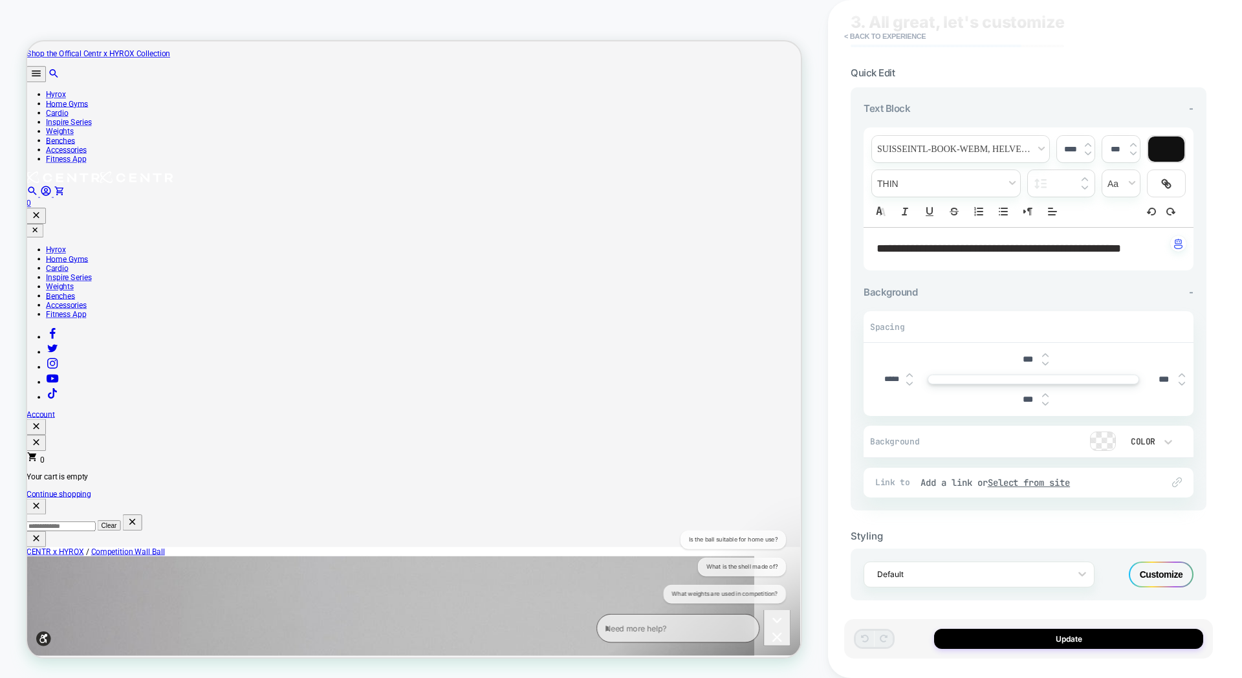
click at [1052, 261] on div "**********" at bounding box center [1029, 249] width 330 height 43
type input "****"
click at [978, 649] on div "Update" at bounding box center [1028, 638] width 369 height 39
click at [988, 640] on button "Update" at bounding box center [1068, 639] width 269 height 20
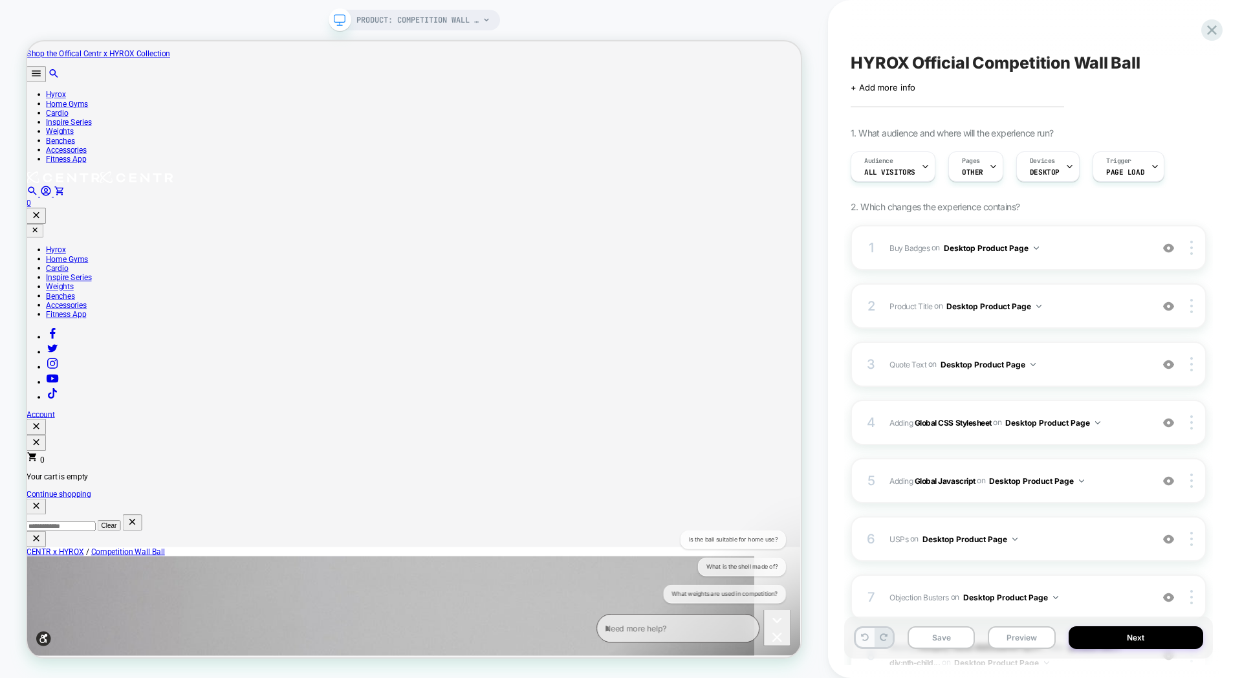
click at [868, 637] on icon at bounding box center [865, 637] width 8 height 8
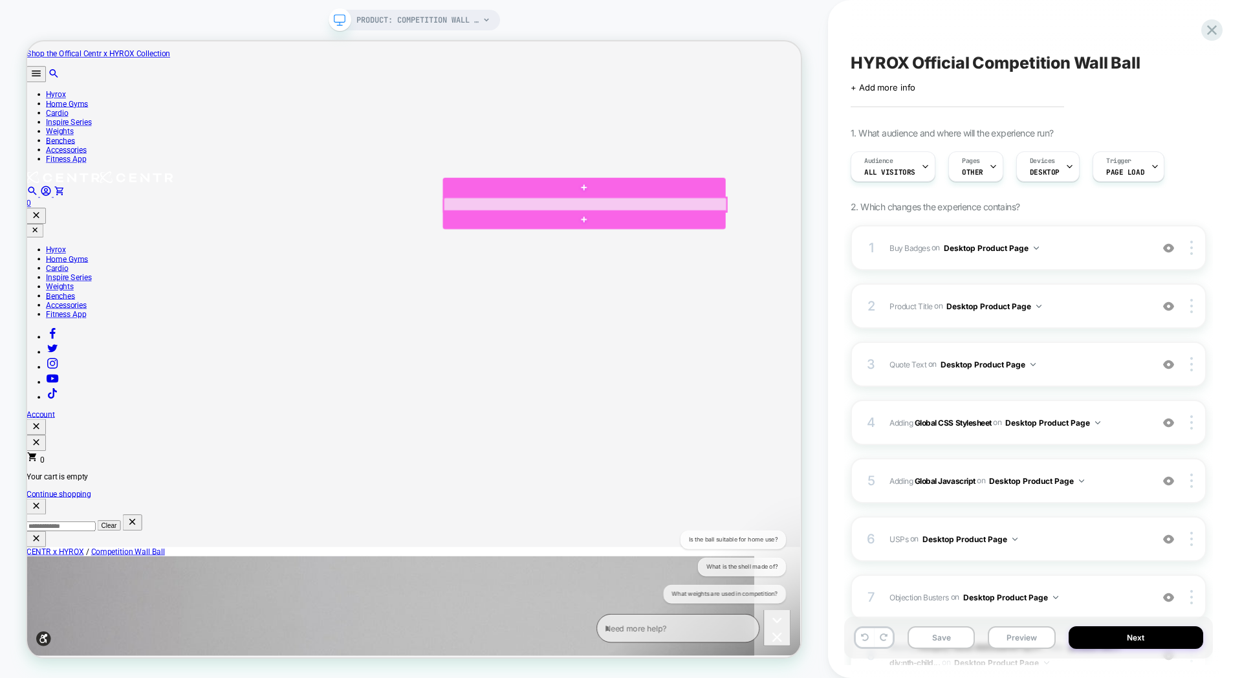
click at [758, 256] on div at bounding box center [771, 259] width 377 height 19
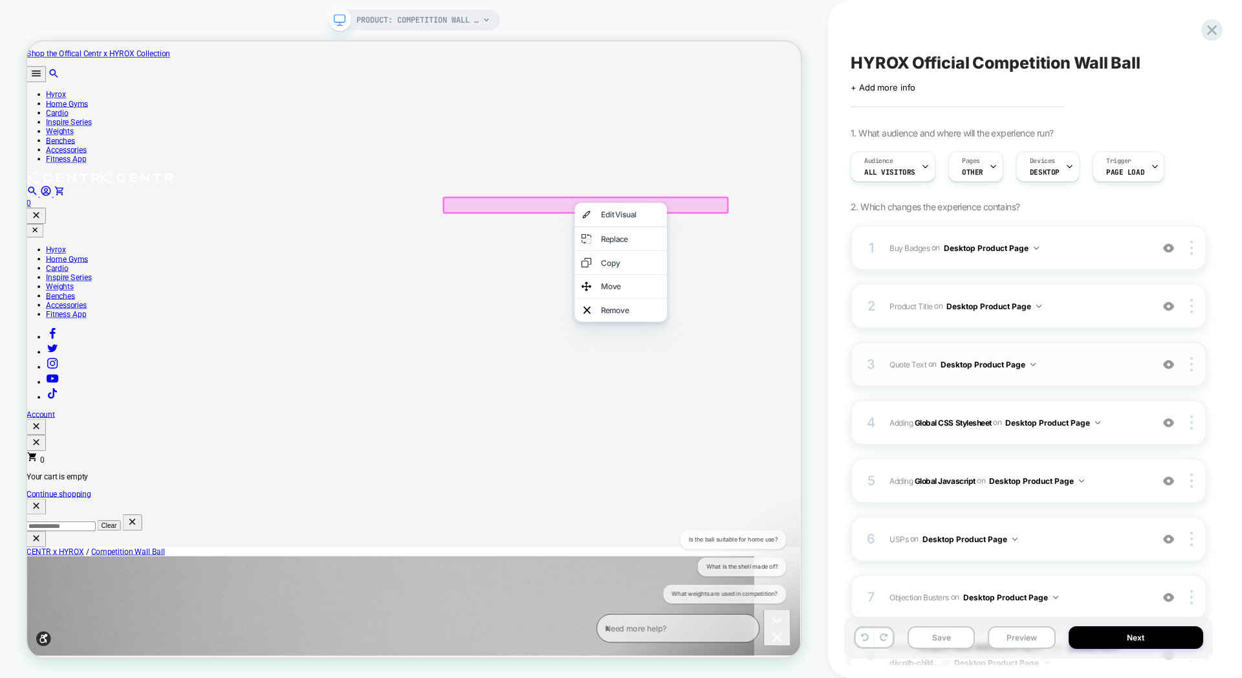
click at [1099, 354] on div "3 Quote Text Adding Text AFTER .product-info__title on Desktop Product Page Add…" at bounding box center [1029, 364] width 356 height 45
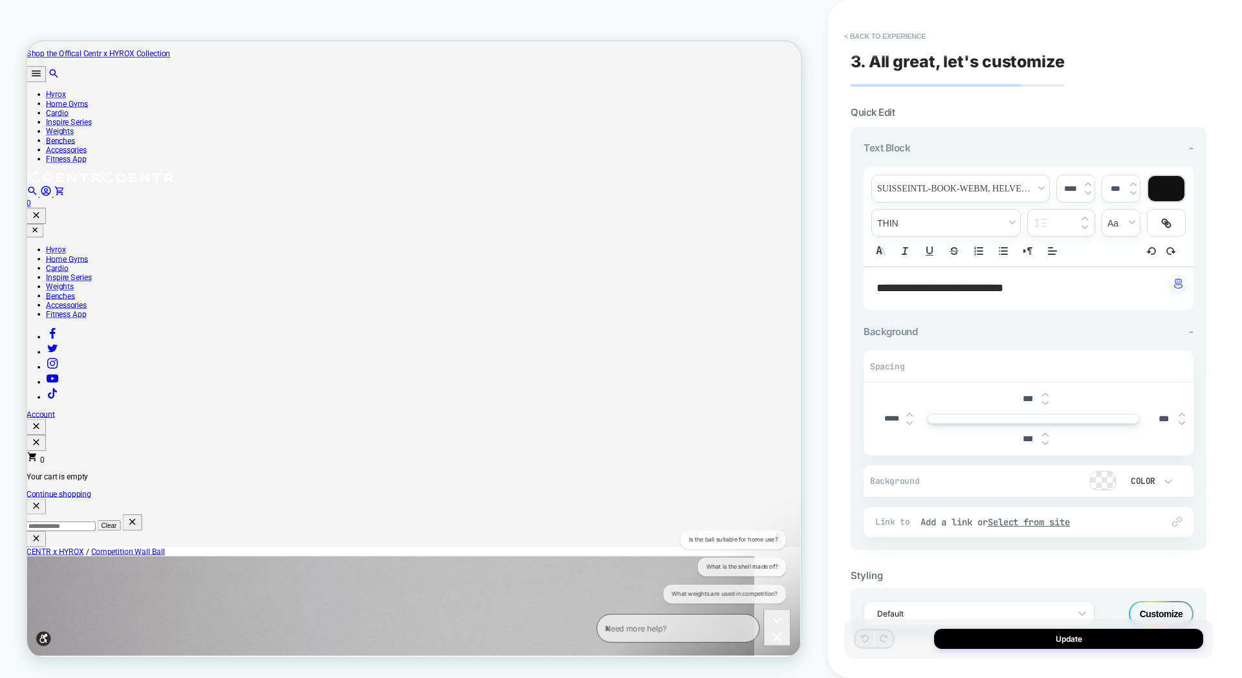
click at [955, 287] on span "**********" at bounding box center [940, 288] width 127 height 12
click at [947, 290] on span "**********" at bounding box center [940, 288] width 127 height 12
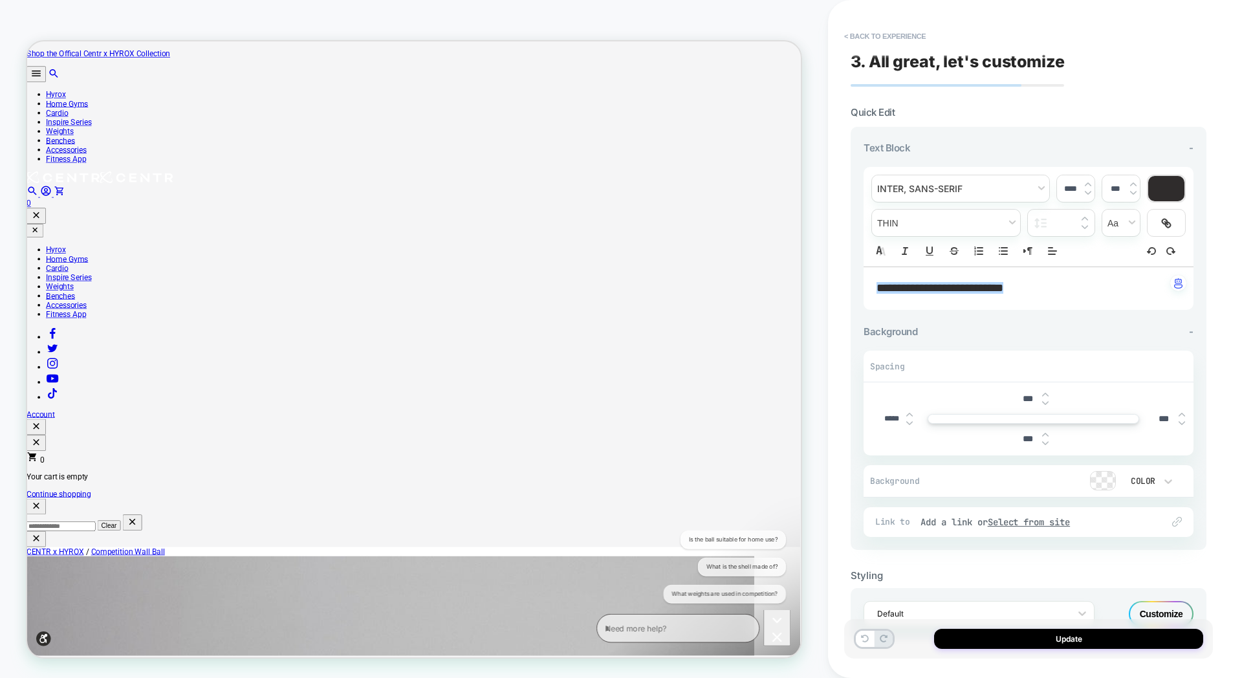
scroll to position [0, 0]
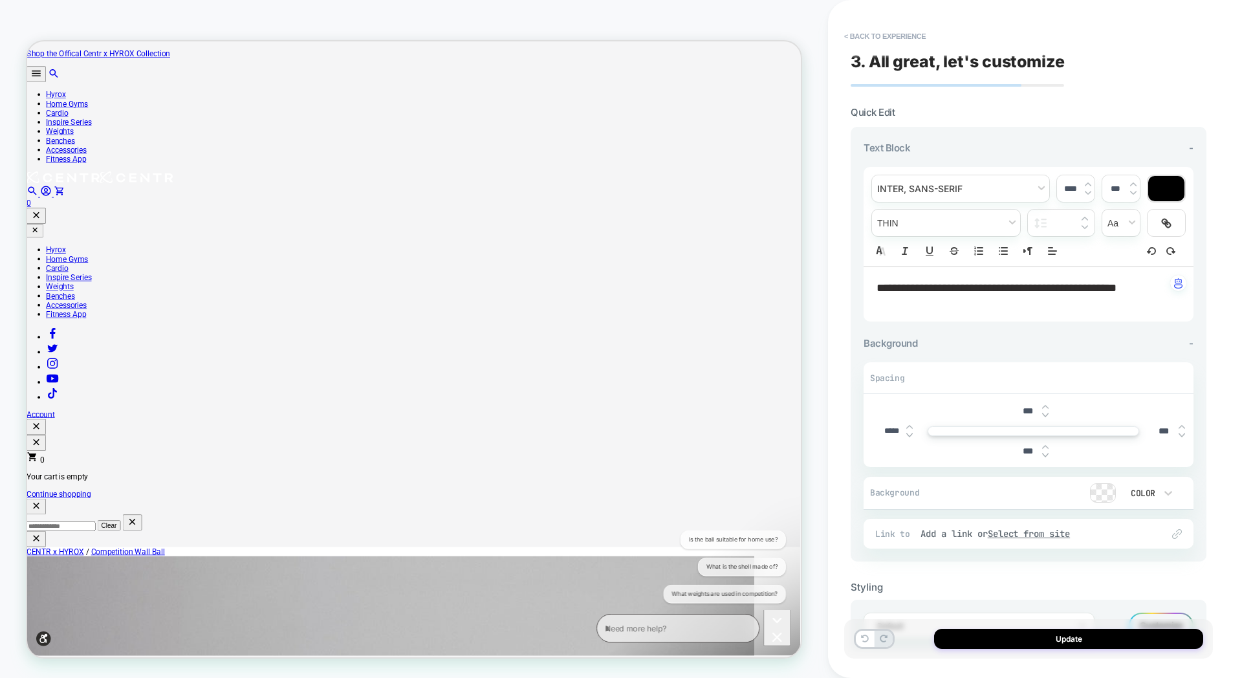
type input "****"
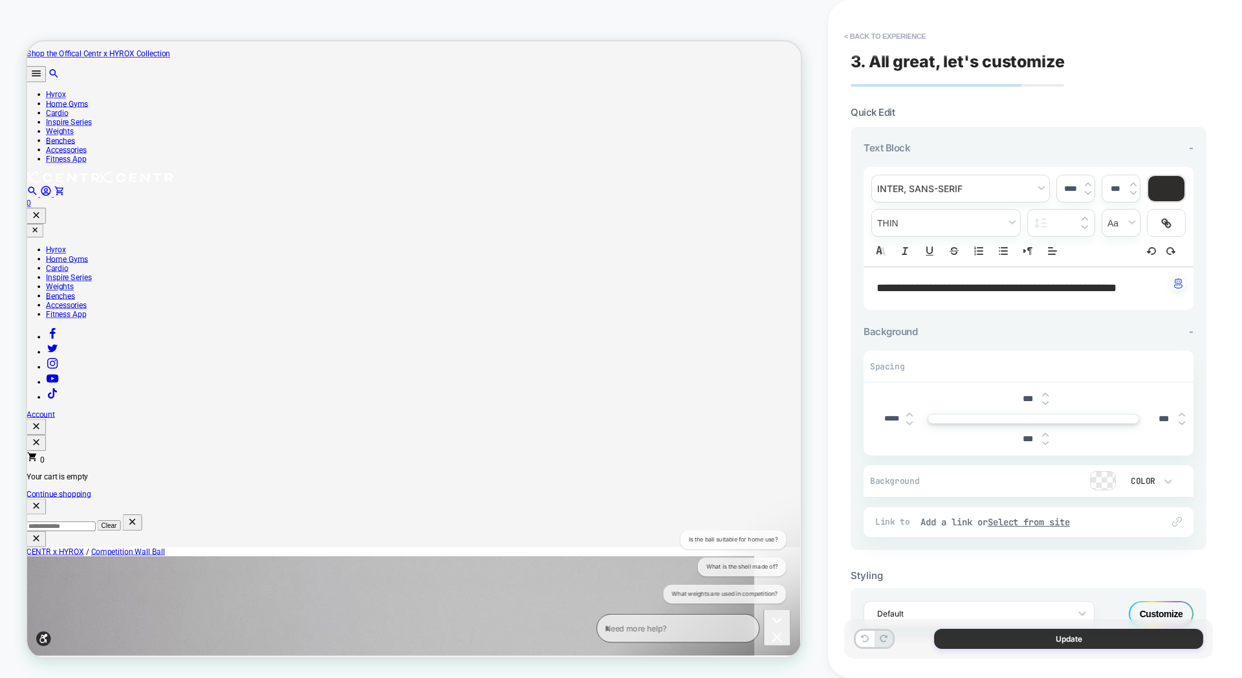
click at [1025, 646] on button "Update" at bounding box center [1068, 639] width 269 height 20
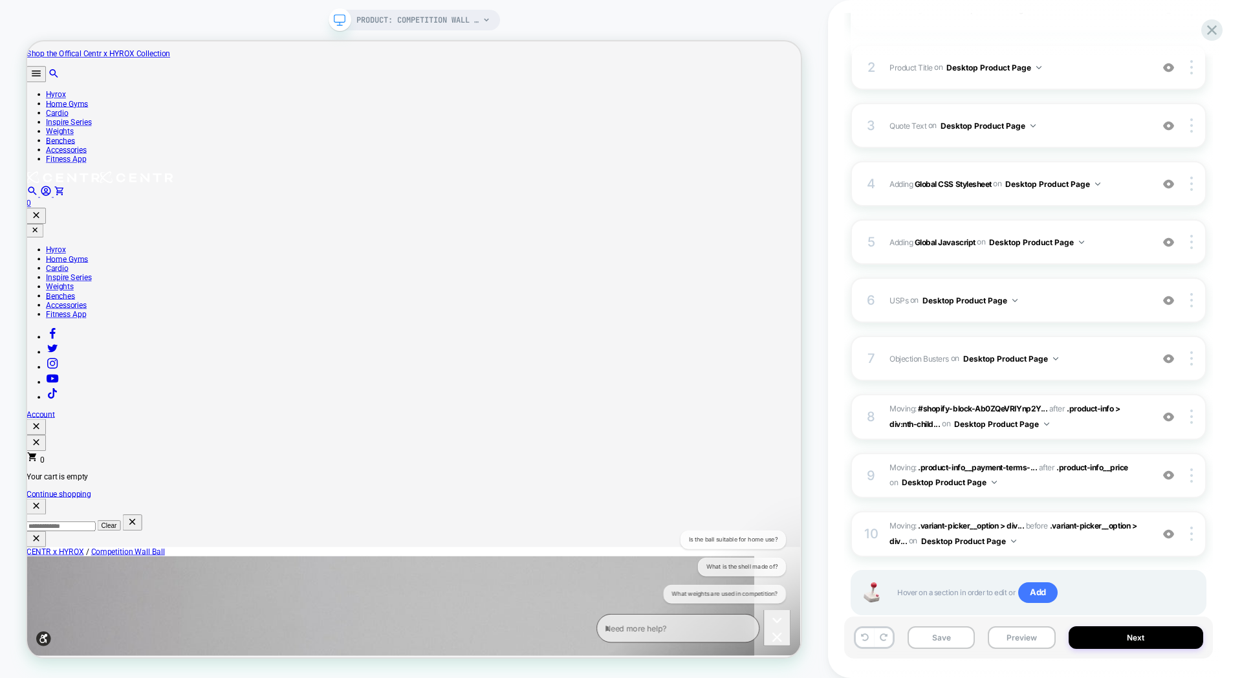
scroll to position [273, 0]
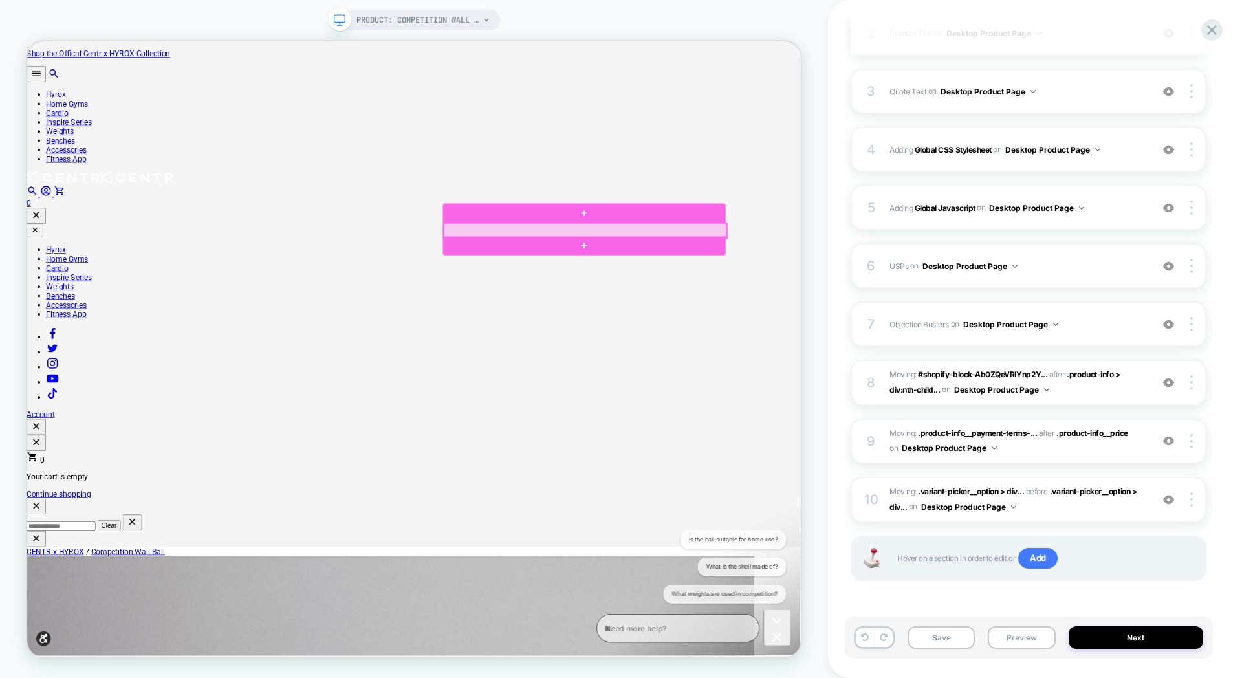
click at [694, 289] on div at bounding box center [771, 293] width 377 height 19
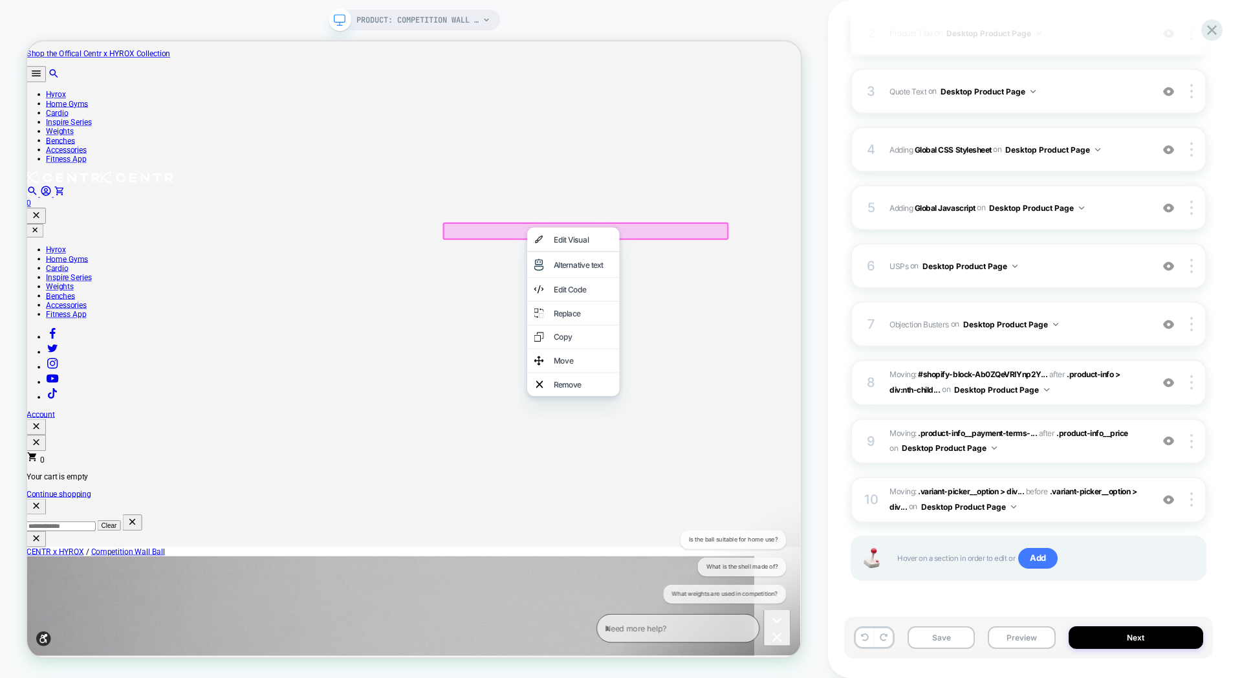
click at [761, 474] on div "Move" at bounding box center [768, 467] width 79 height 13
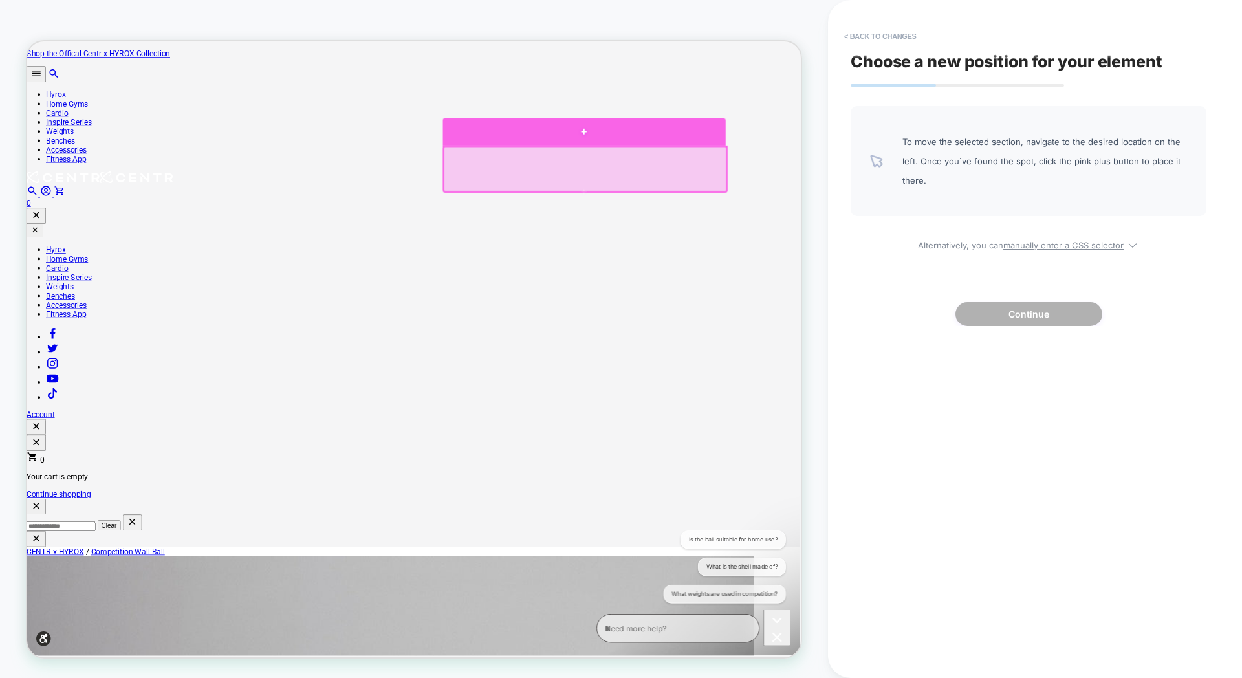
click at [733, 167] on div at bounding box center [770, 163] width 377 height 38
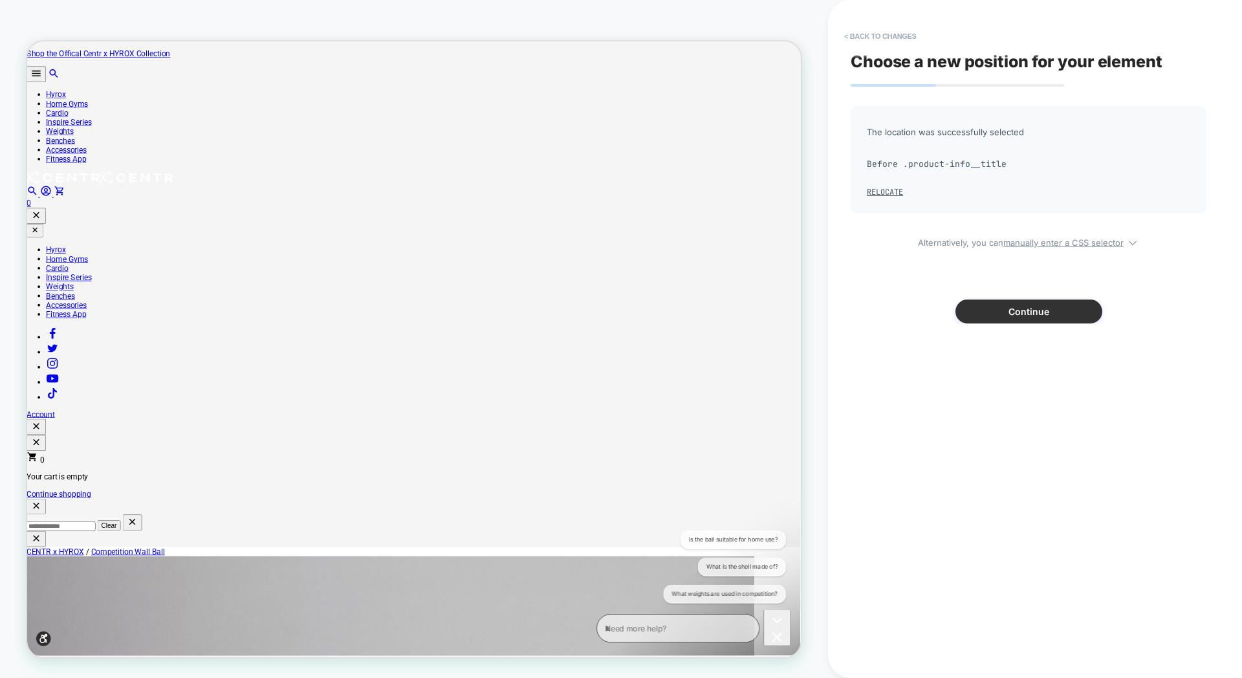
click at [987, 303] on button "Continue" at bounding box center [1029, 312] width 147 height 24
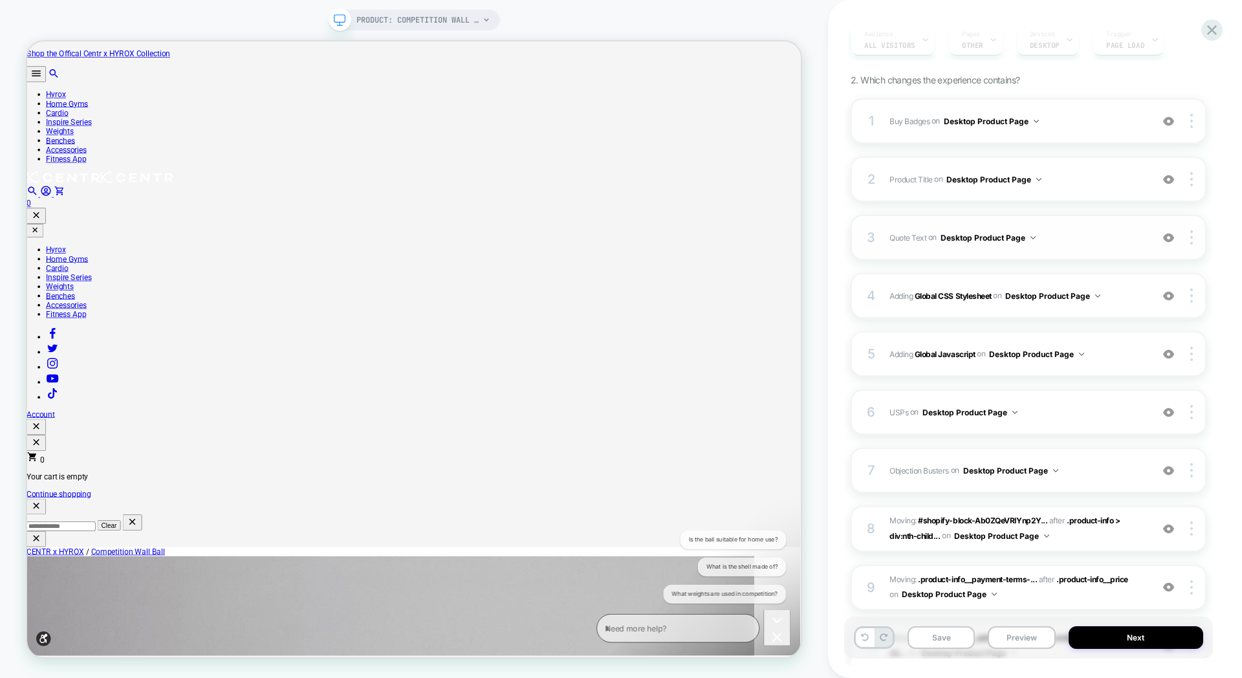
scroll to position [331, 0]
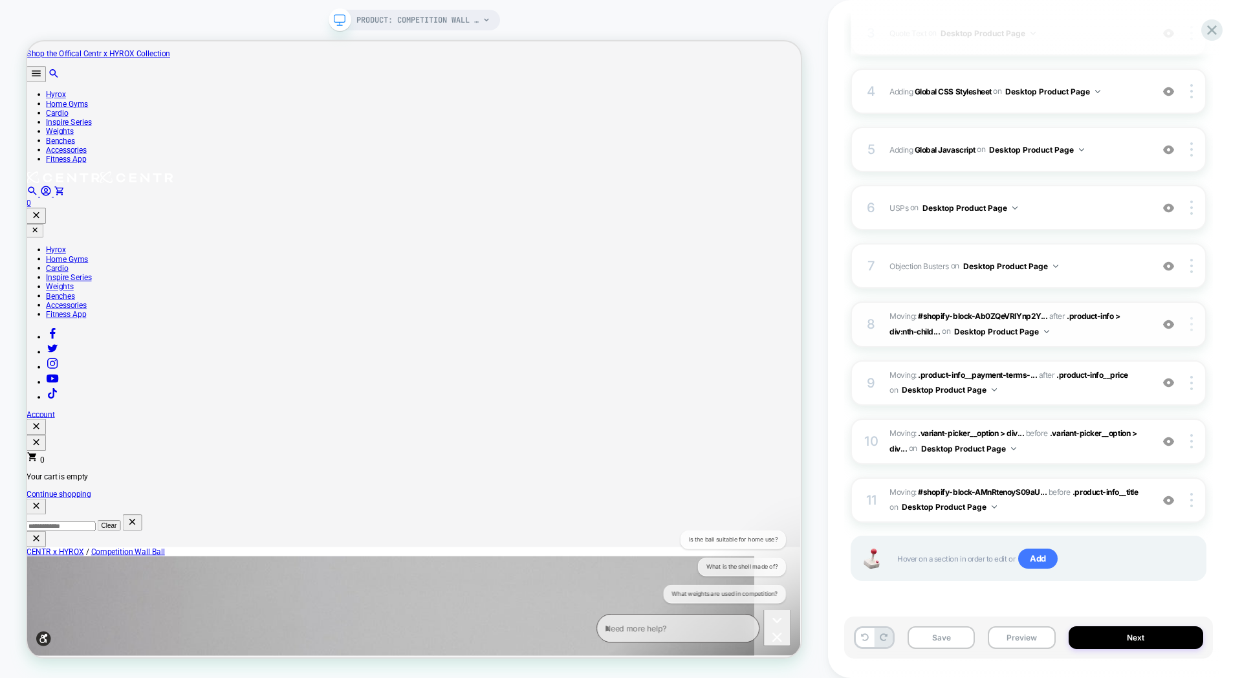
click at [1194, 325] on div at bounding box center [1193, 324] width 25 height 14
click at [1130, 358] on div "Delete" at bounding box center [1114, 359] width 115 height 35
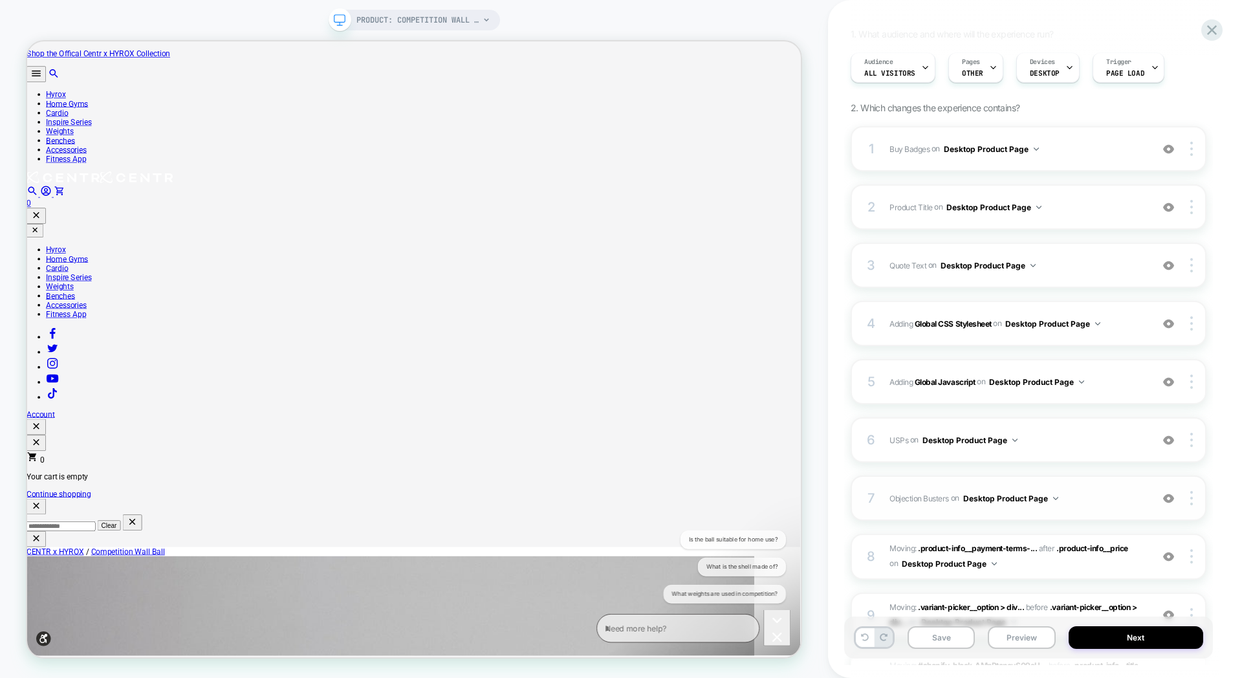
scroll to position [0, 0]
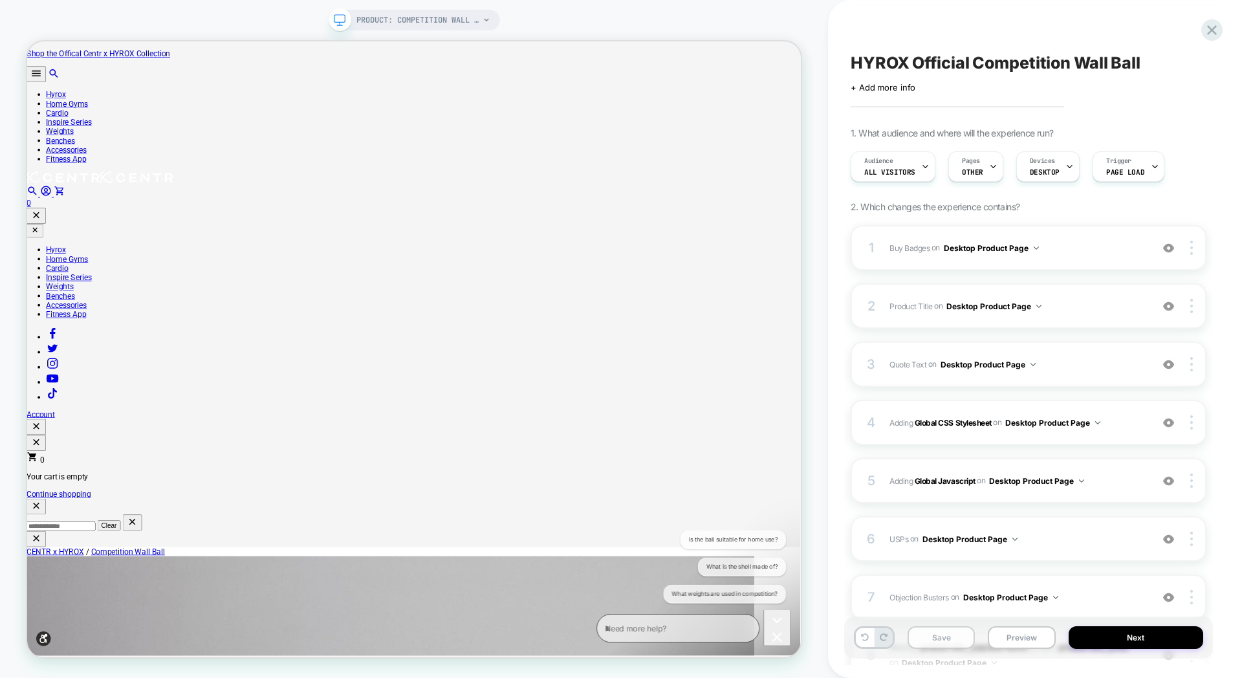
click at [944, 632] on button "Save" at bounding box center [941, 637] width 67 height 23
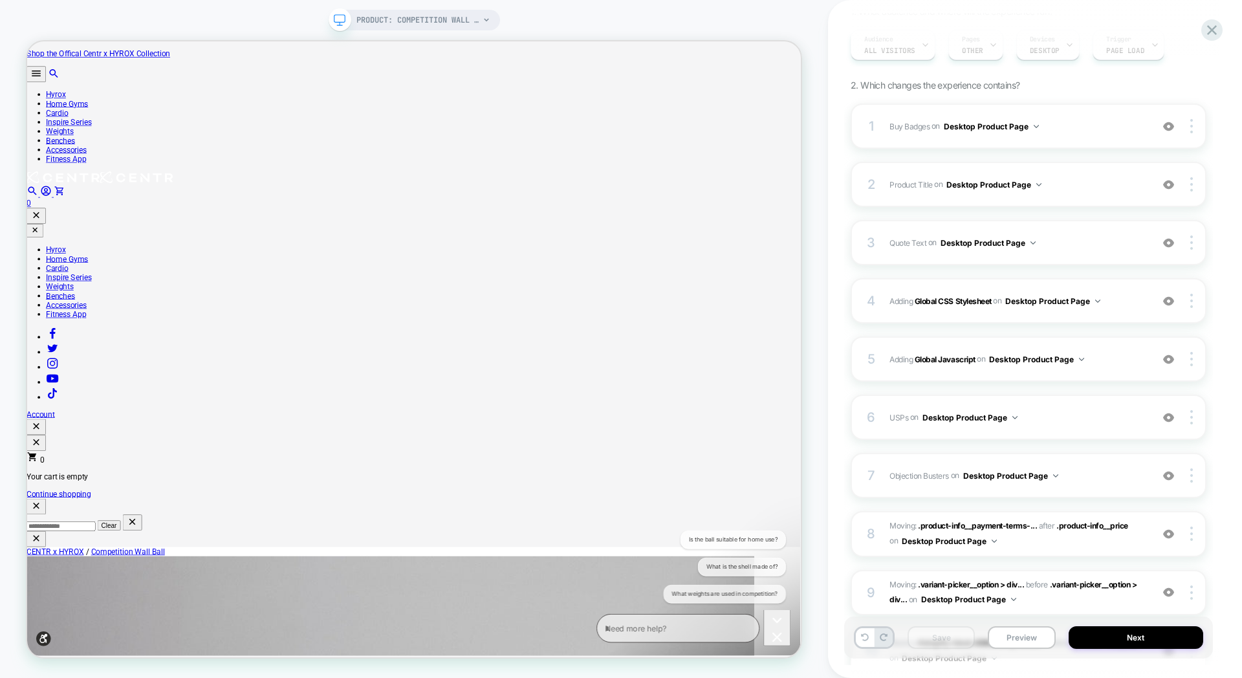
scroll to position [127, 0]
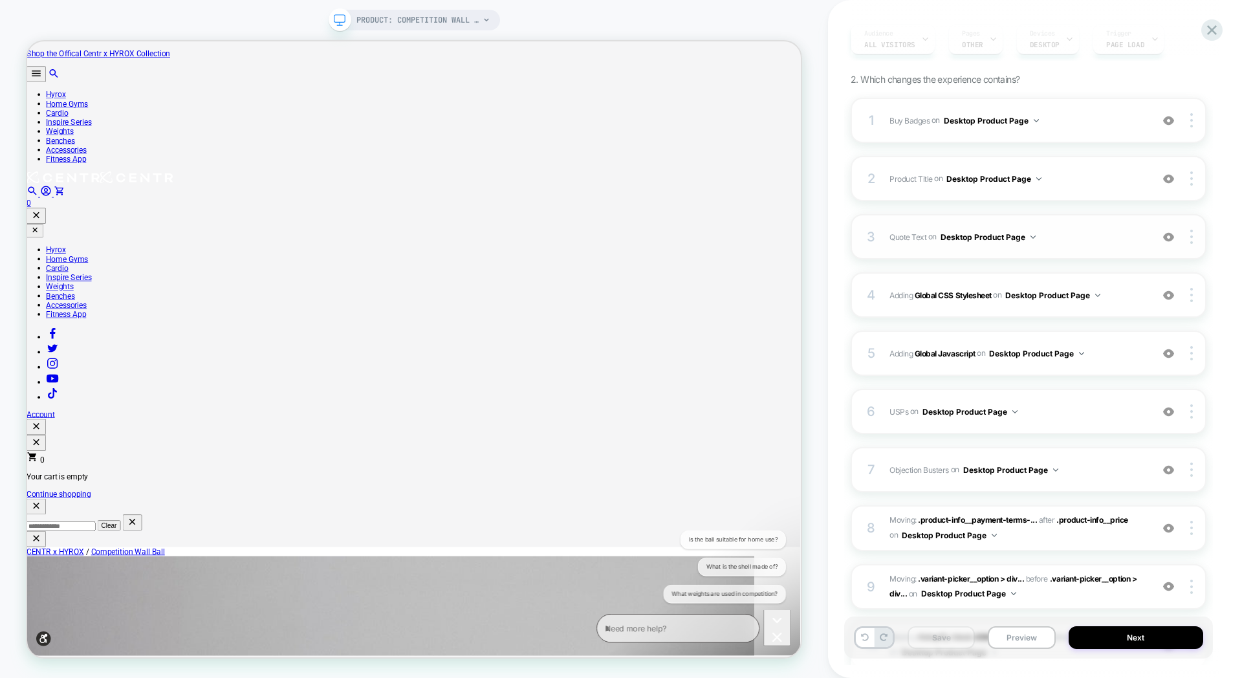
click at [1060, 223] on div "3 Quote Text Adding Text AFTER .product-info__title on Desktop Product Page Add…" at bounding box center [1029, 236] width 356 height 45
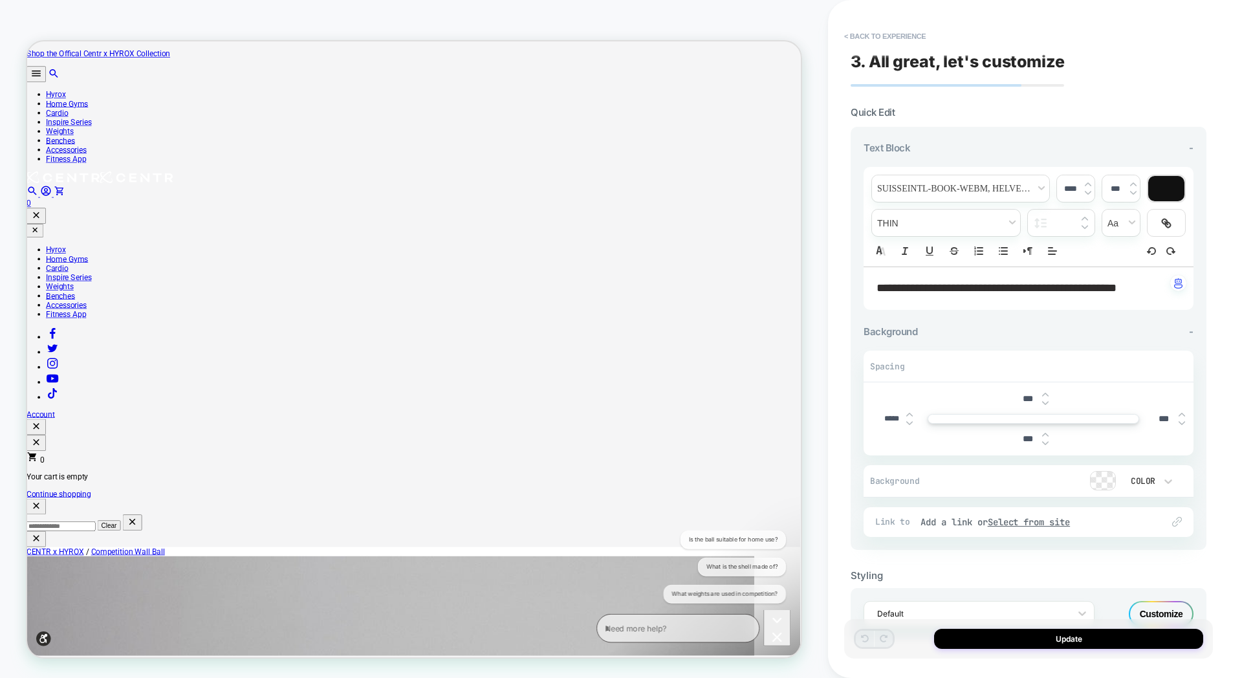
click at [877, 284] on span "**********" at bounding box center [997, 288] width 240 height 12
click at [877, 294] on span "**********" at bounding box center [997, 288] width 240 height 12
type input "****"
click at [892, 292] on span "**********" at bounding box center [997, 288] width 240 height 12
click at [1069, 644] on button "Update" at bounding box center [1068, 639] width 269 height 20
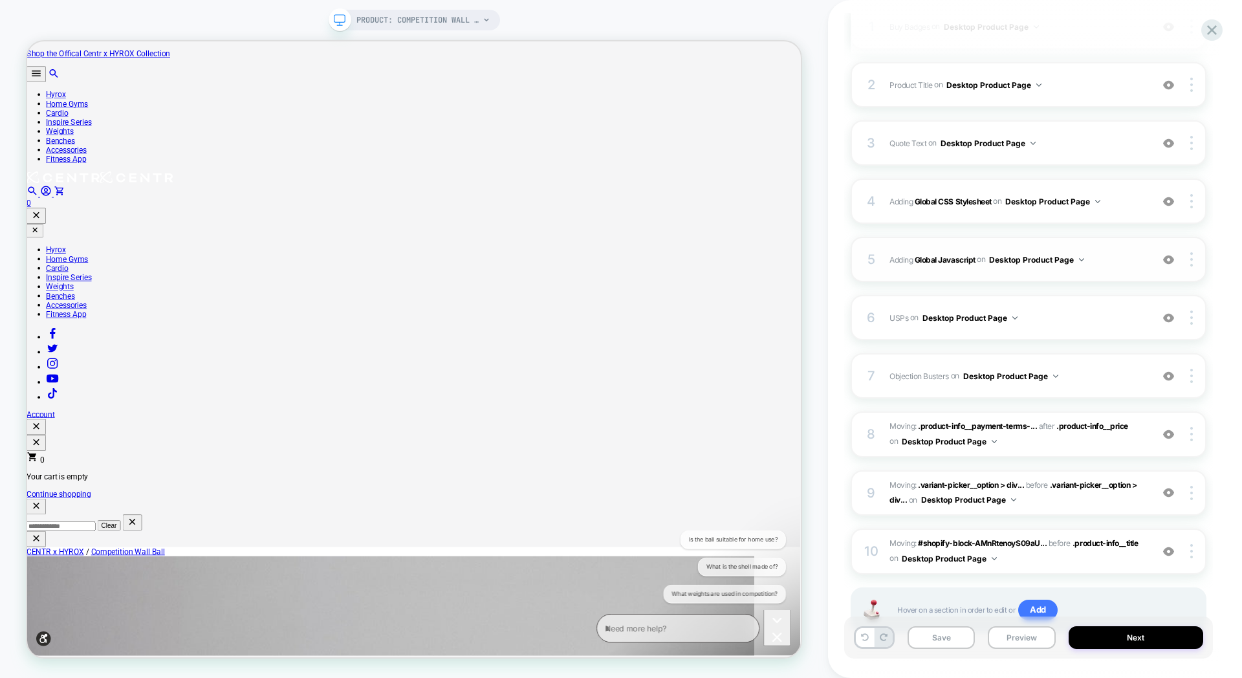
scroll to position [215, 0]
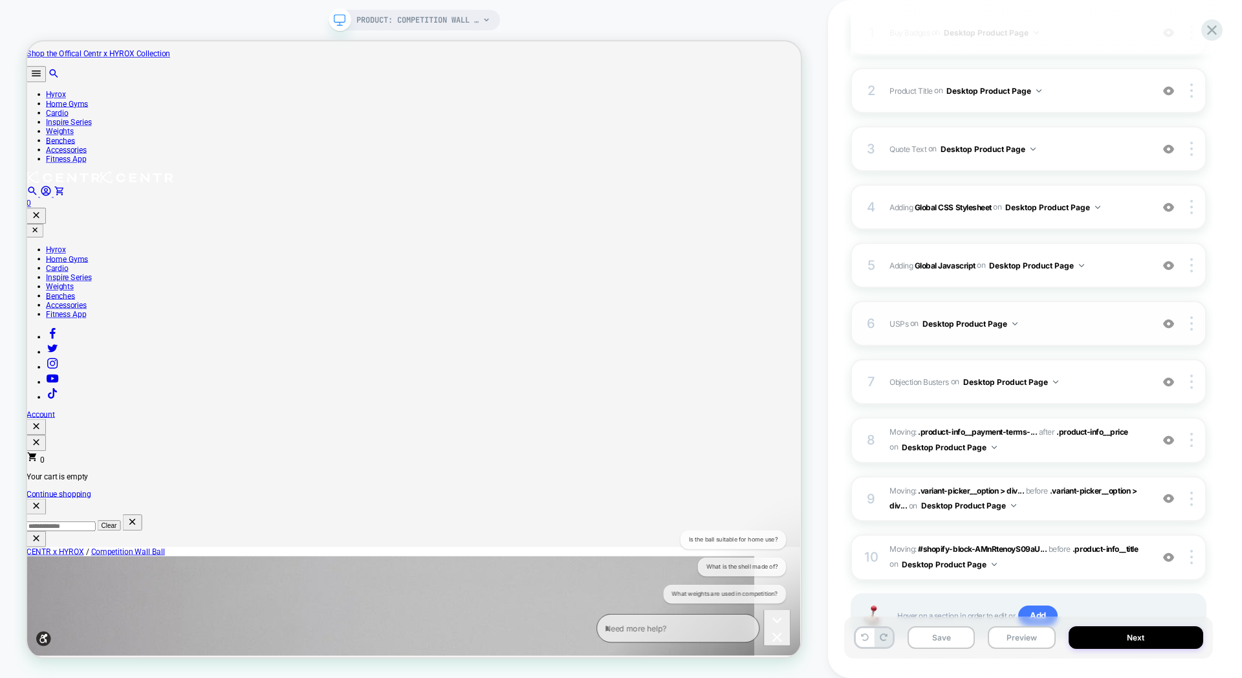
click at [1069, 318] on span "USPs Adding Code Block BEFORE .buy-row on Desktop Product Page" at bounding box center [1018, 324] width 256 height 16
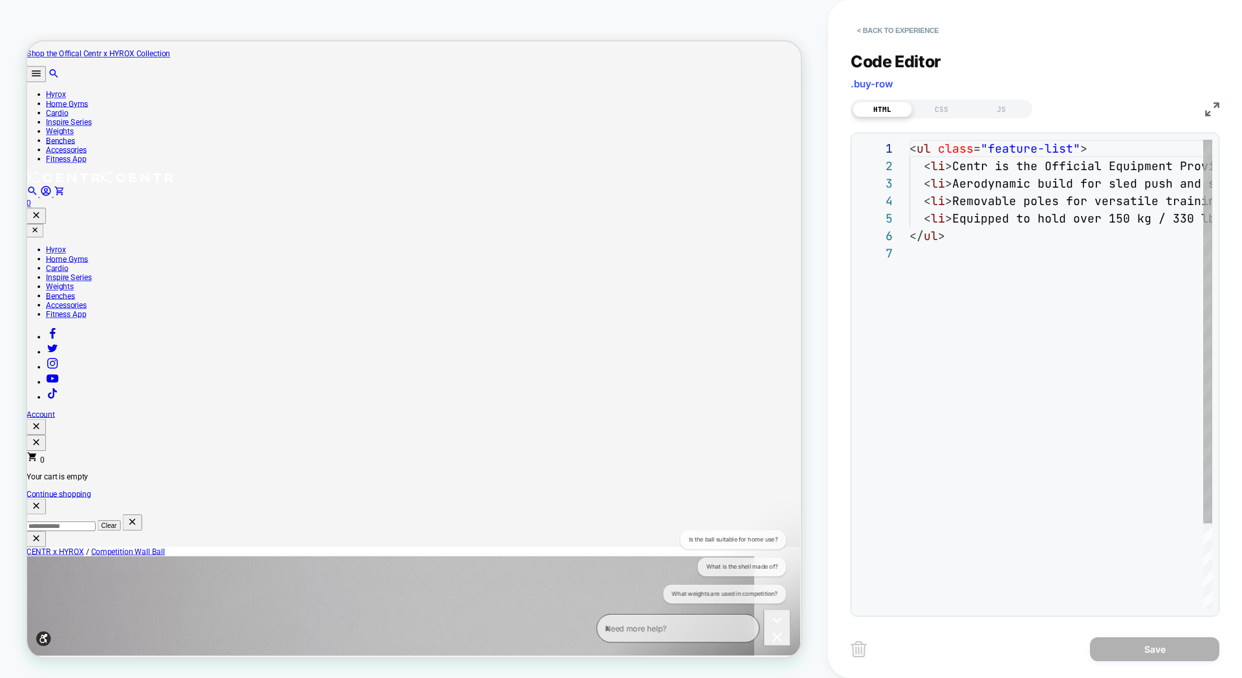
scroll to position [105, 0]
click at [972, 252] on div "< ul class = "feature-list" > < li > Centr is the Official Equipment Provider o…" at bounding box center [1141, 427] width 463 height 575
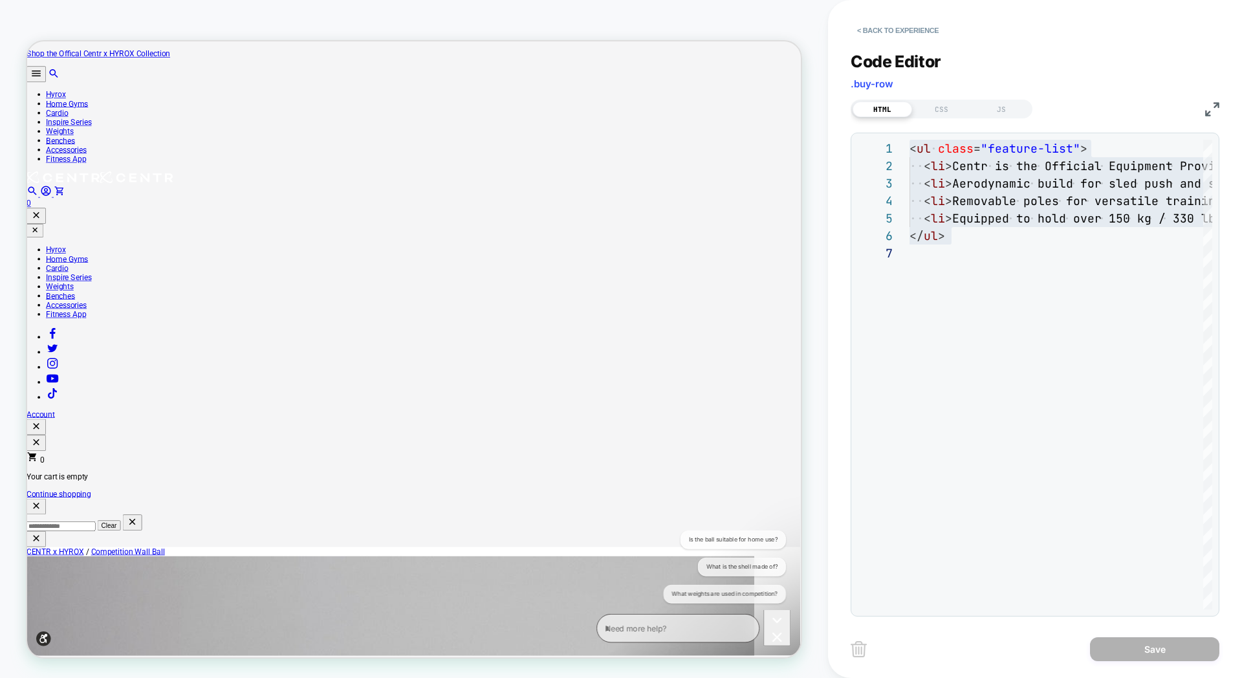
click at [944, 216] on div "< ul class = "feature-list" > < li > Centr is the Official Equipment Provider o…" at bounding box center [1141, 427] width 463 height 575
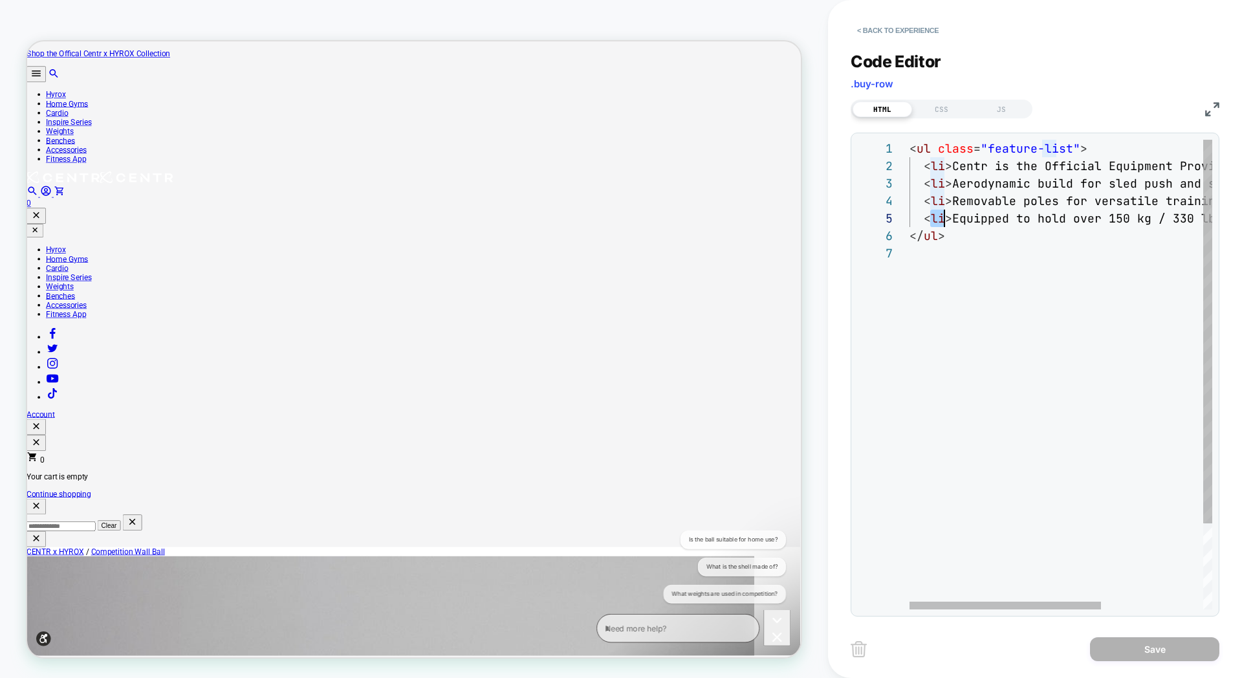
scroll to position [70, 35]
click at [944, 216] on div "< ul class = "feature-list" > < li > Centr is the Official Equipment Provider o…" at bounding box center [1141, 427] width 463 height 575
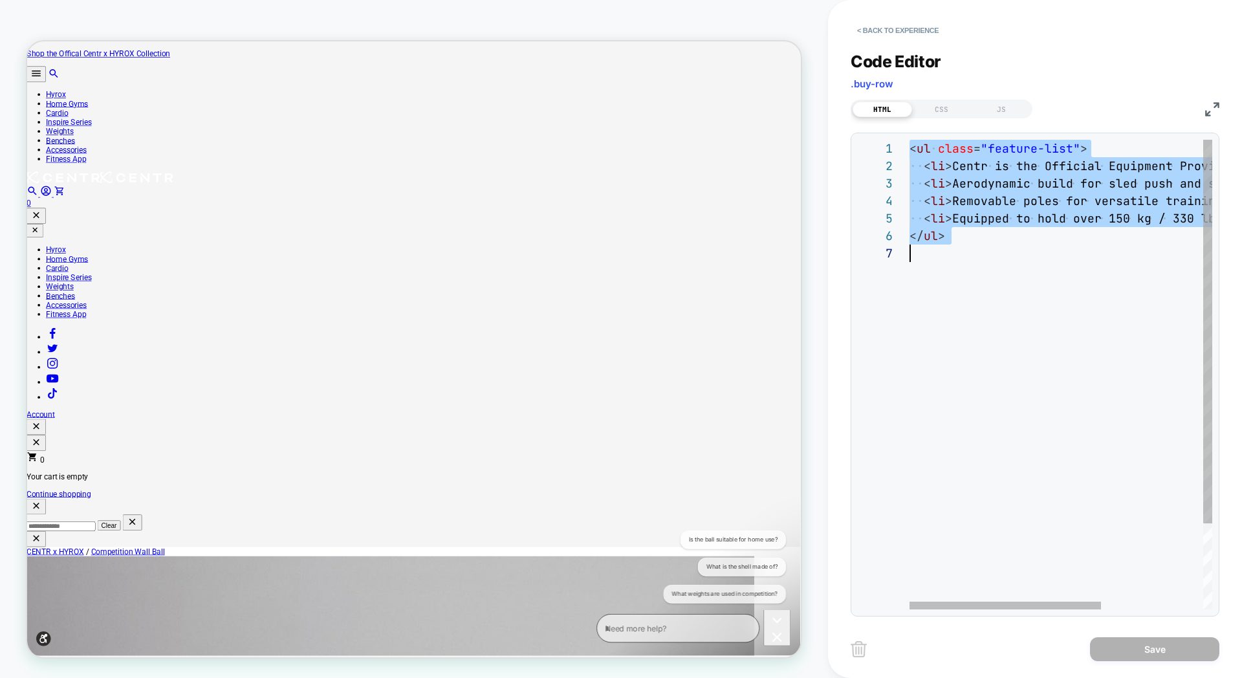
scroll to position [0, 0]
click at [989, 175] on div "< ul class = "feature-list" > < li > Centr is the Official Equipment Provider o…" at bounding box center [1141, 427] width 463 height 575
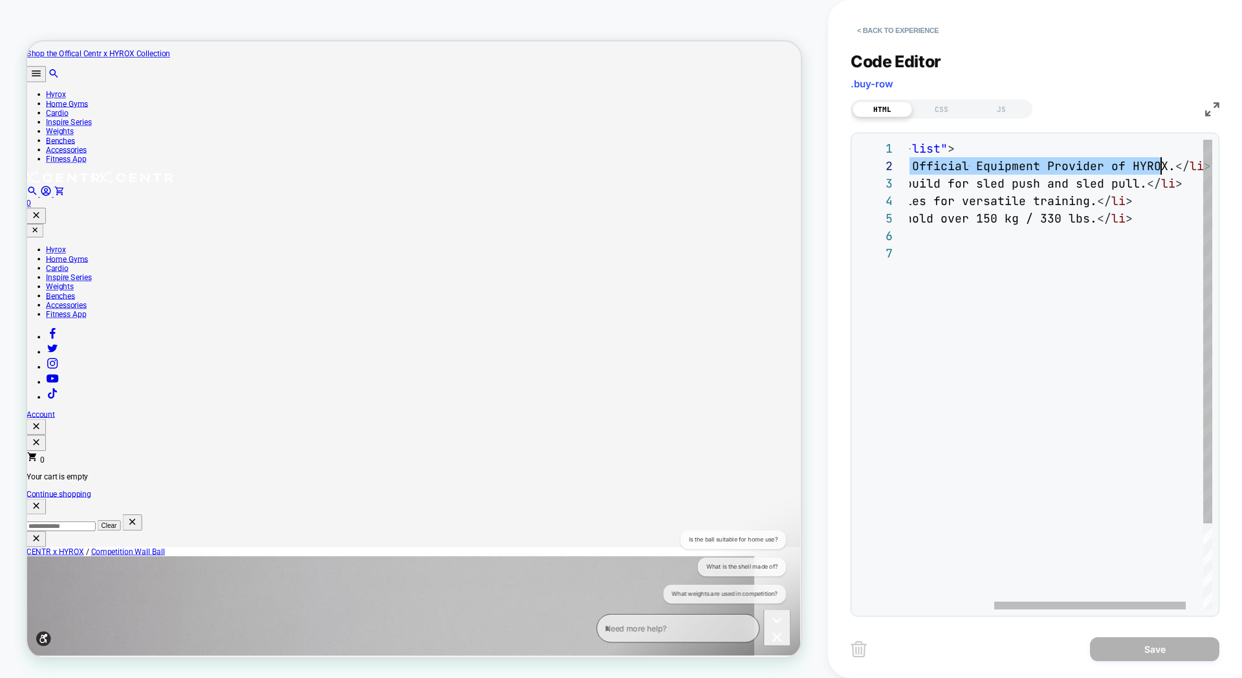
drag, startPoint x: 952, startPoint y: 169, endPoint x: 1125, endPoint y: 177, distance: 173.6
click at [1163, 171] on span "Centr is the Official Equipment Provider of HYROX." at bounding box center [998, 166] width 356 height 15
click at [1125, 177] on div "< ul class = "feature-list" > < li > Centr is the Official Equipment Provider o…" at bounding box center [1008, 427] width 463 height 575
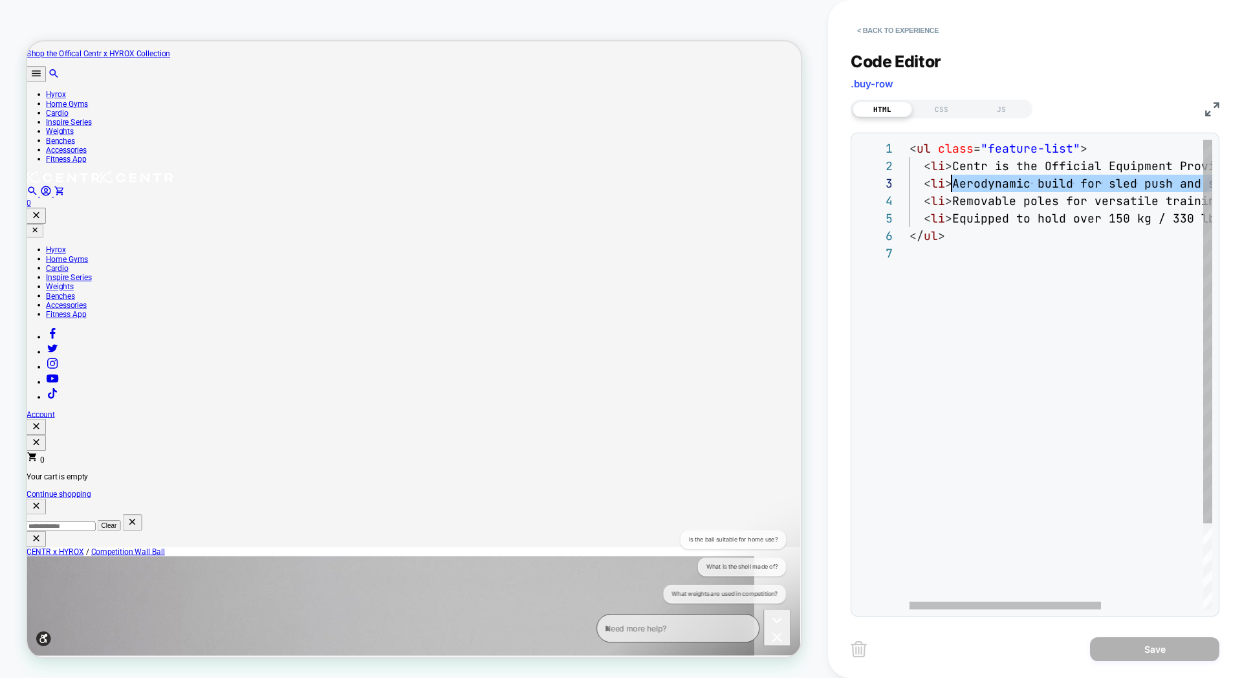
scroll to position [35, 42]
drag, startPoint x: 1133, startPoint y: 184, endPoint x: 954, endPoint y: 186, distance: 179.2
click at [954, 186] on div "< ul class = "feature-list" > < li > Centr is the Official Equipment Provider o…" at bounding box center [1141, 427] width 463 height 575
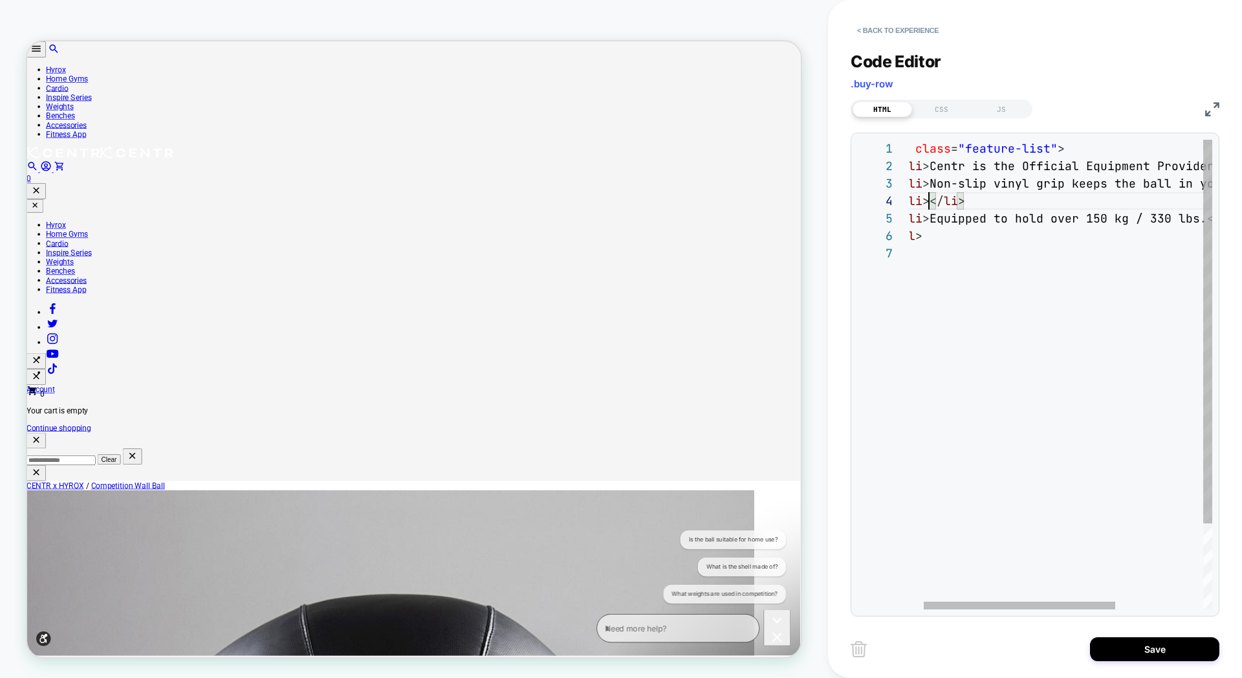
scroll to position [52, 42]
click at [930, 199] on div "< ul class = "feature-list" > < li > Centr is the Official Equipment Provider o…" at bounding box center [1118, 427] width 463 height 575
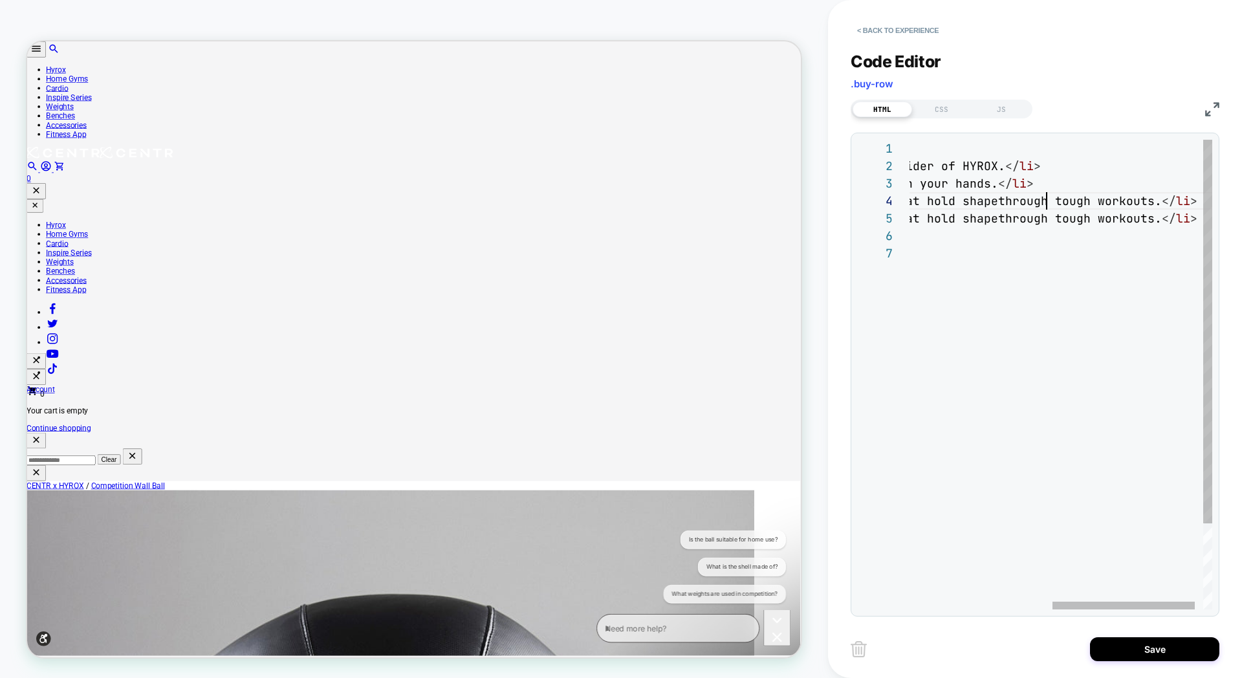
scroll to position [52, 440]
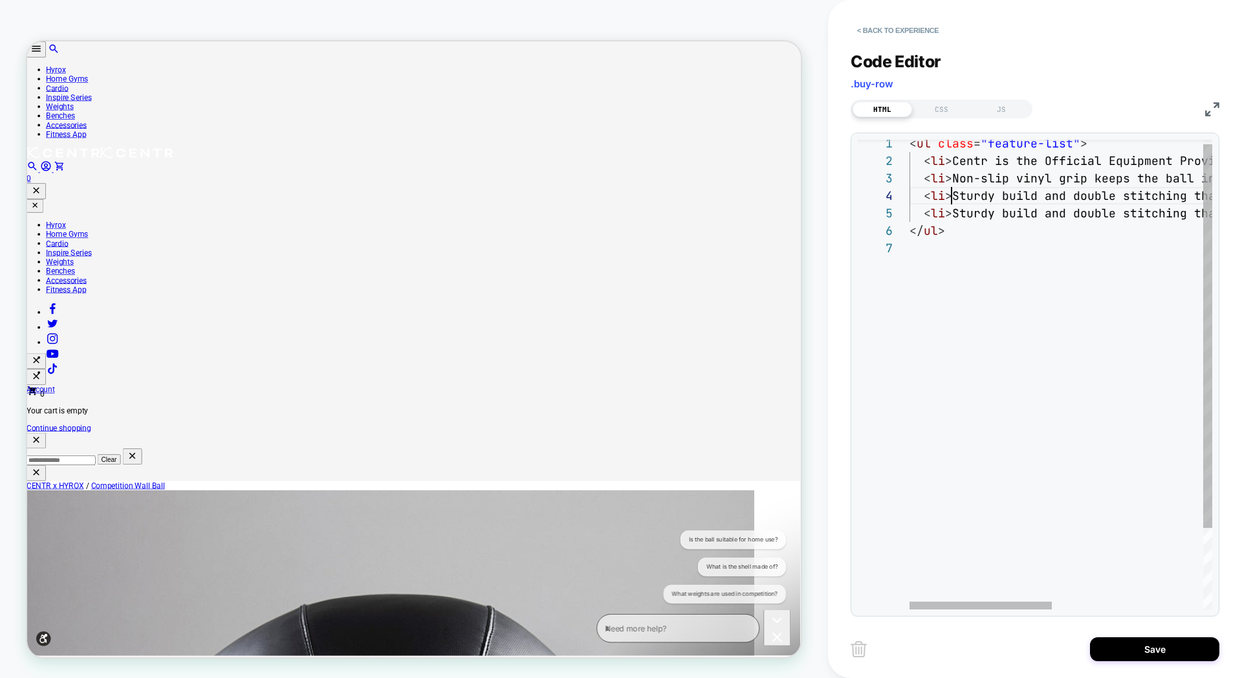
click at [954, 198] on div "< ul class = "feature-list" > < li > Centr is the Official Equipment Provider o…" at bounding box center [1222, 422] width 624 height 575
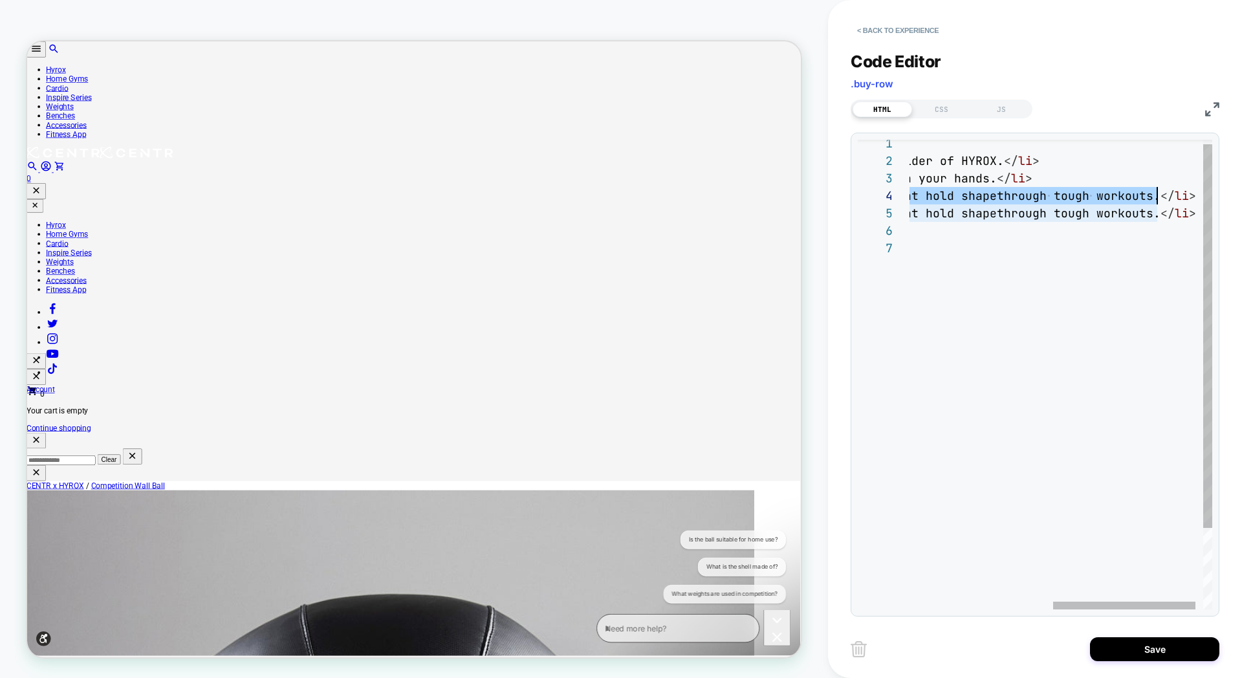
click at [1154, 197] on div "< ul class = "feature-list" > < li > Centr is the Official Equipment Provider o…" at bounding box center [918, 422] width 624 height 575
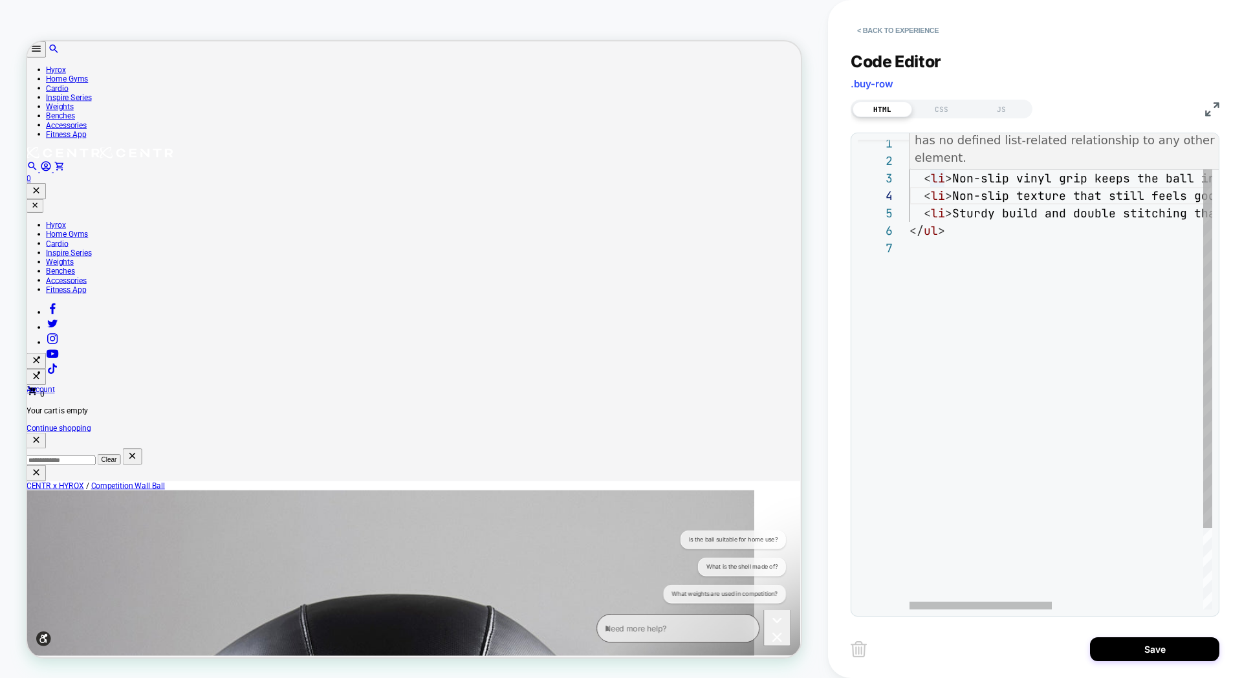
click at [954, 178] on div "< ul class = "feature-list" > < li > Centr is the Official Equipment Provider o…" at bounding box center [1222, 422] width 624 height 575
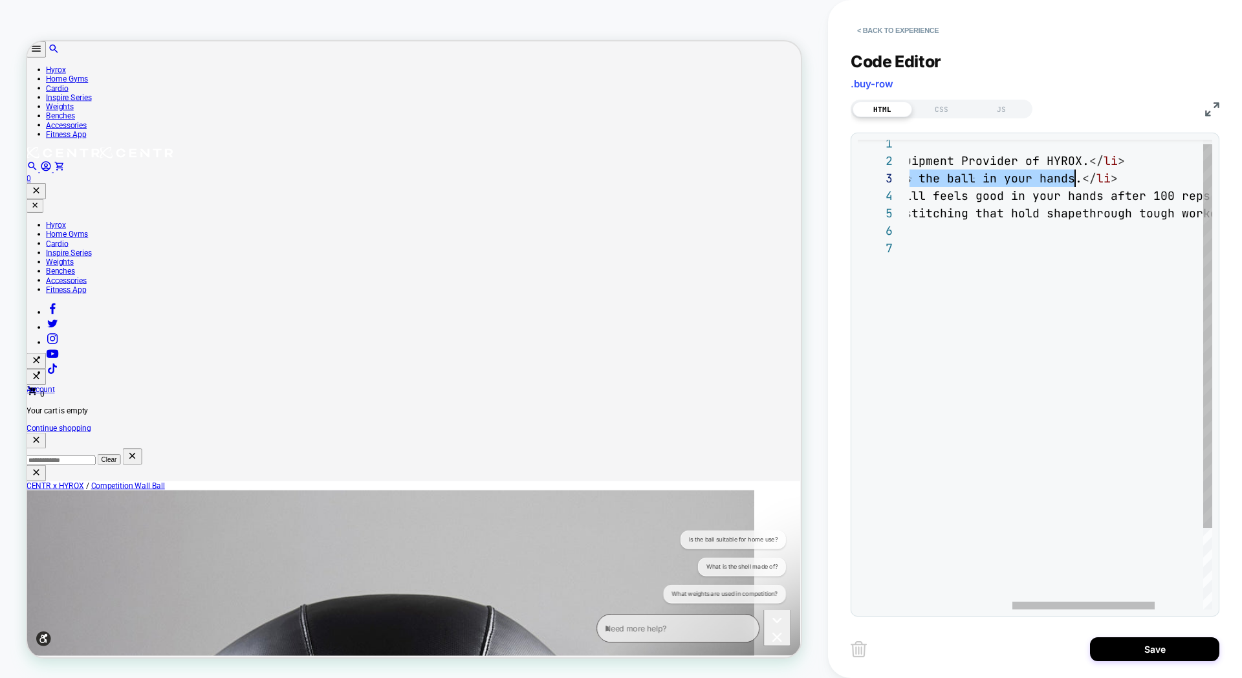
click at [1076, 180] on div "< ul class = "feature-list" > < li > Centr is the Official Equipment Provider o…" at bounding box center [1003, 422] width 624 height 575
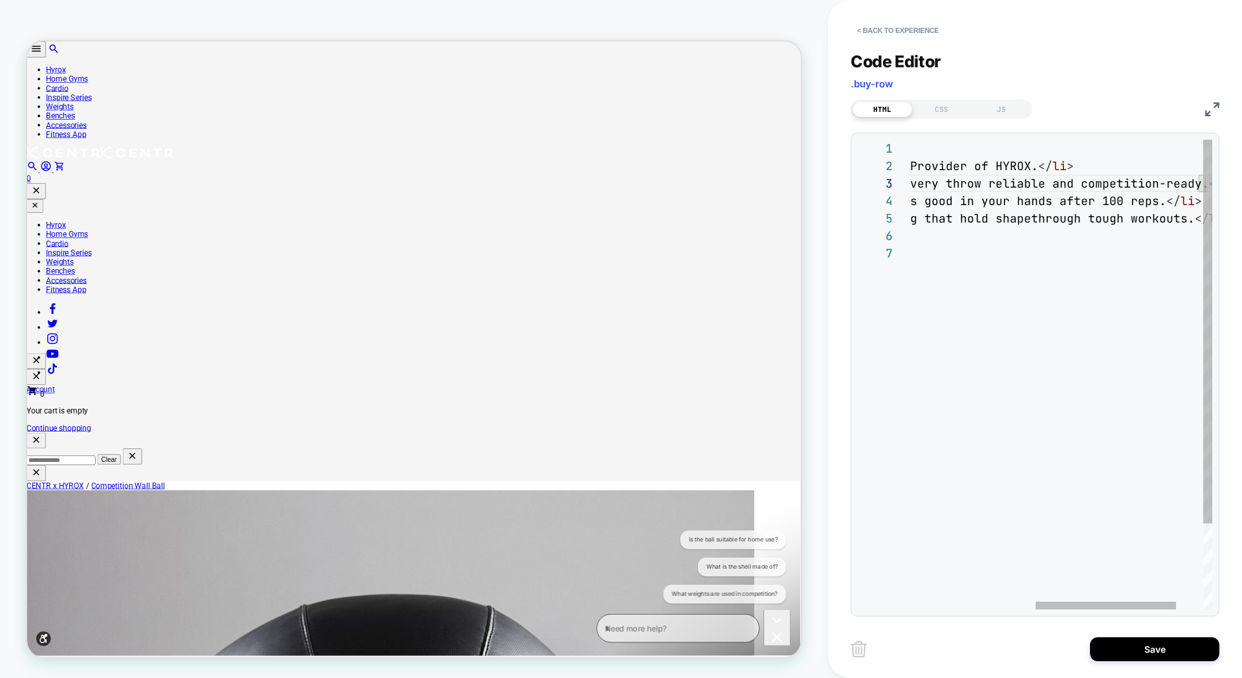
click at [1014, 186] on div "< ul class = "feature-list" > < li > Centr is the Official Equipment Provider o…" at bounding box center [955, 427] width 631 height 575
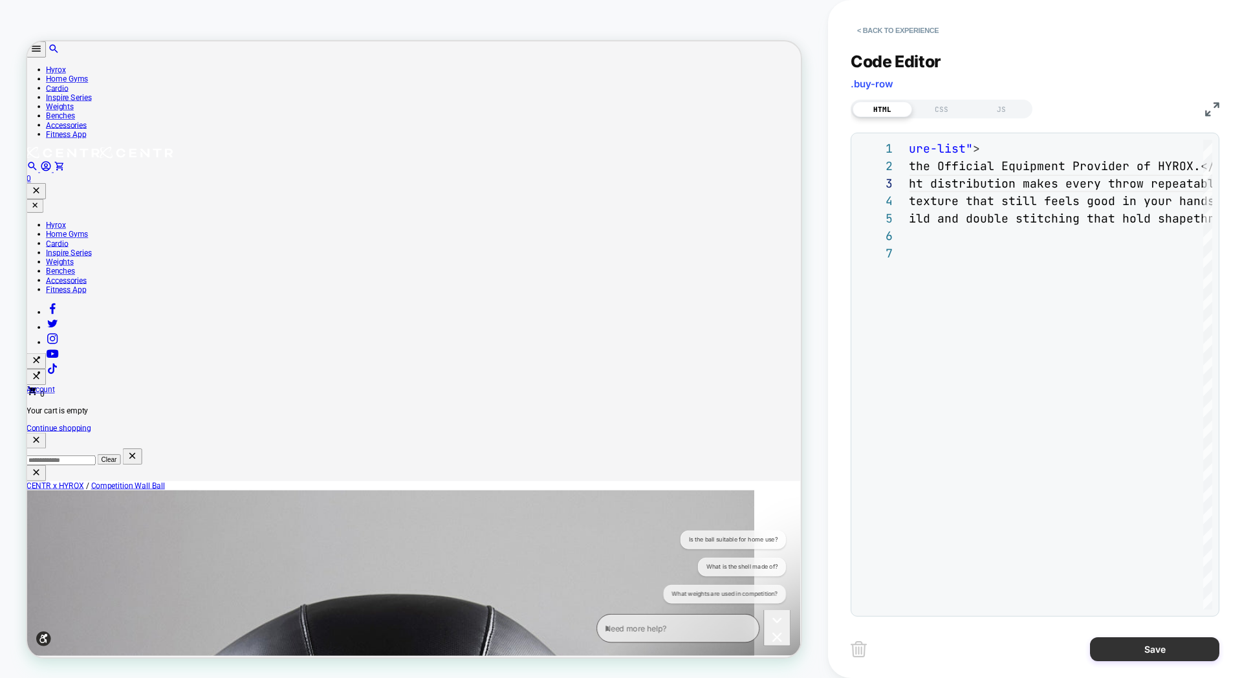
type textarea "**********"
click at [1127, 655] on button "Save" at bounding box center [1154, 649] width 129 height 24
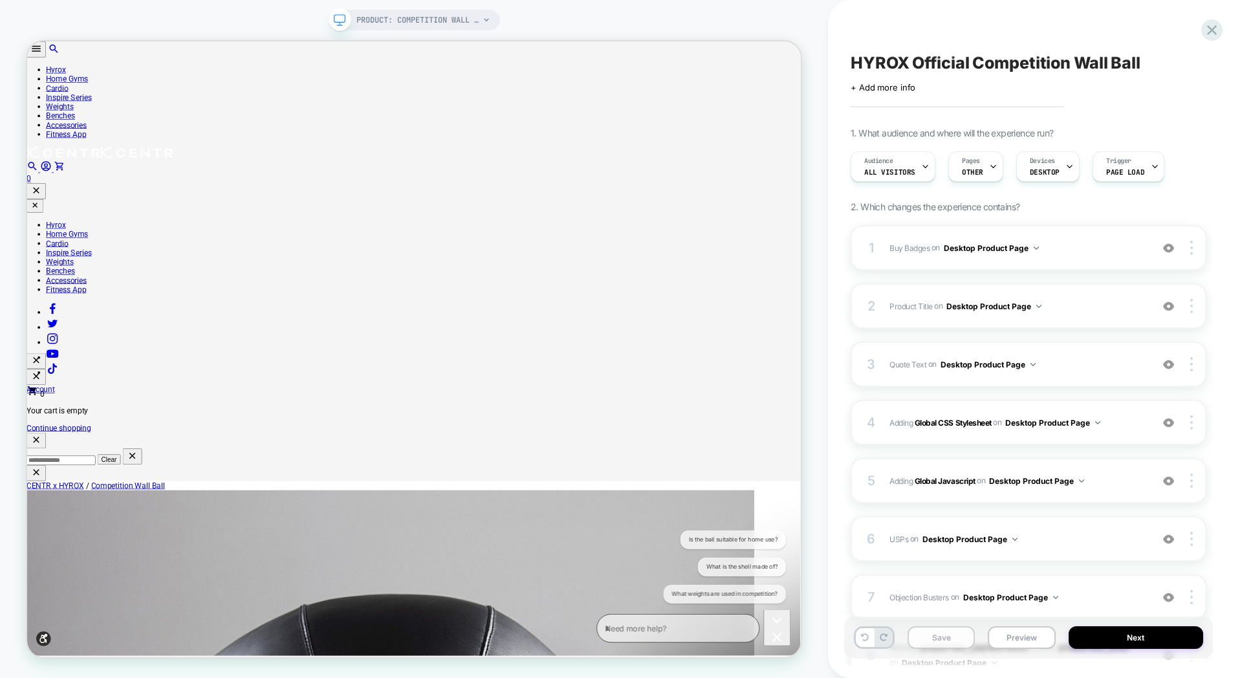
click at [943, 643] on button "Save" at bounding box center [941, 637] width 67 height 23
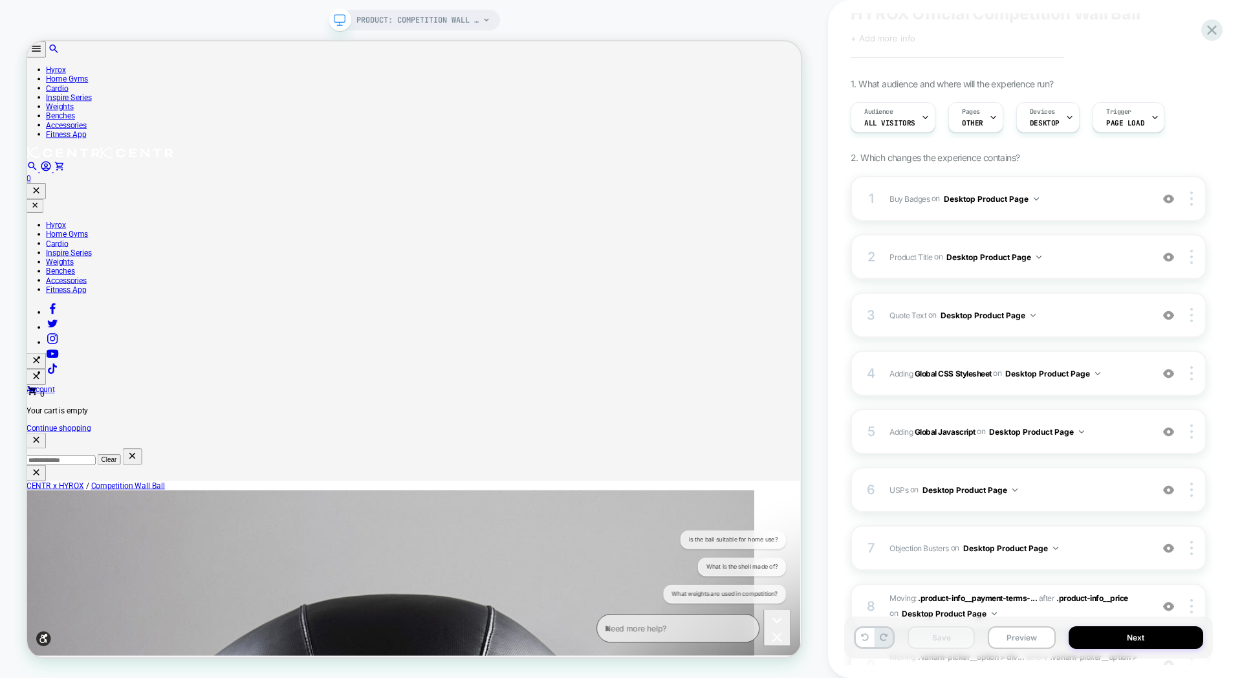
scroll to position [48, 0]
click at [1073, 250] on span "Product Title Editing .product-info__title on Desktop Product Page" at bounding box center [1018, 258] width 256 height 16
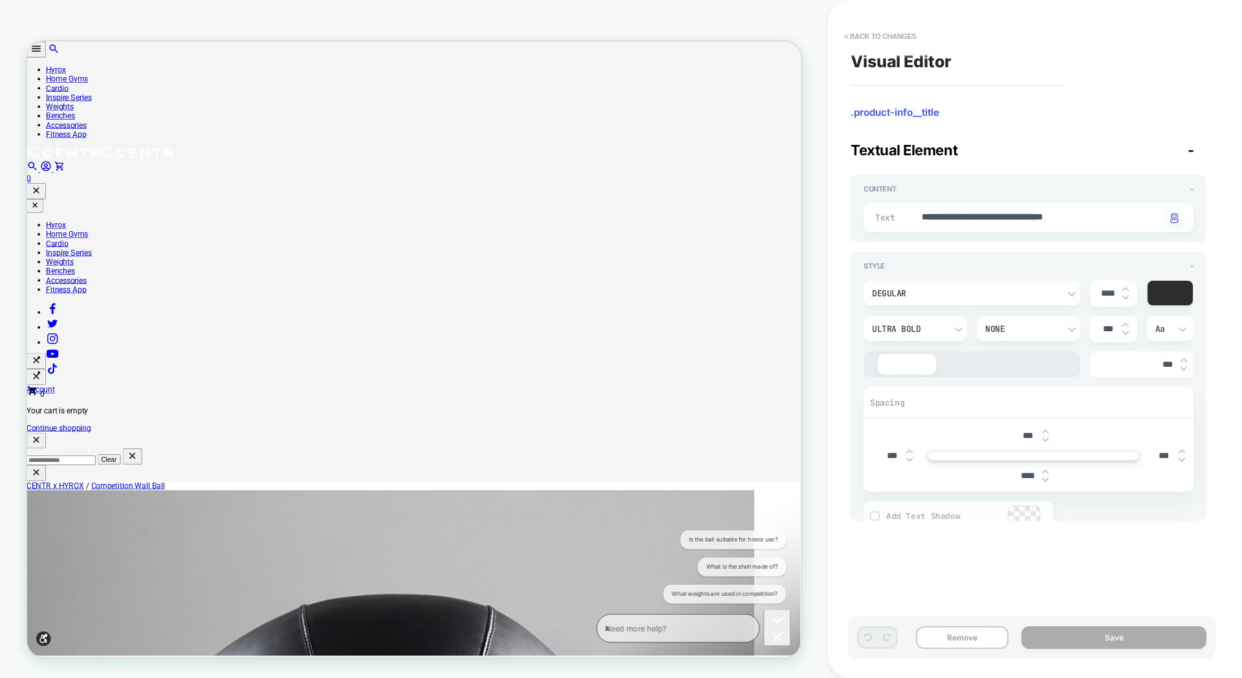
scroll to position [0, 0]
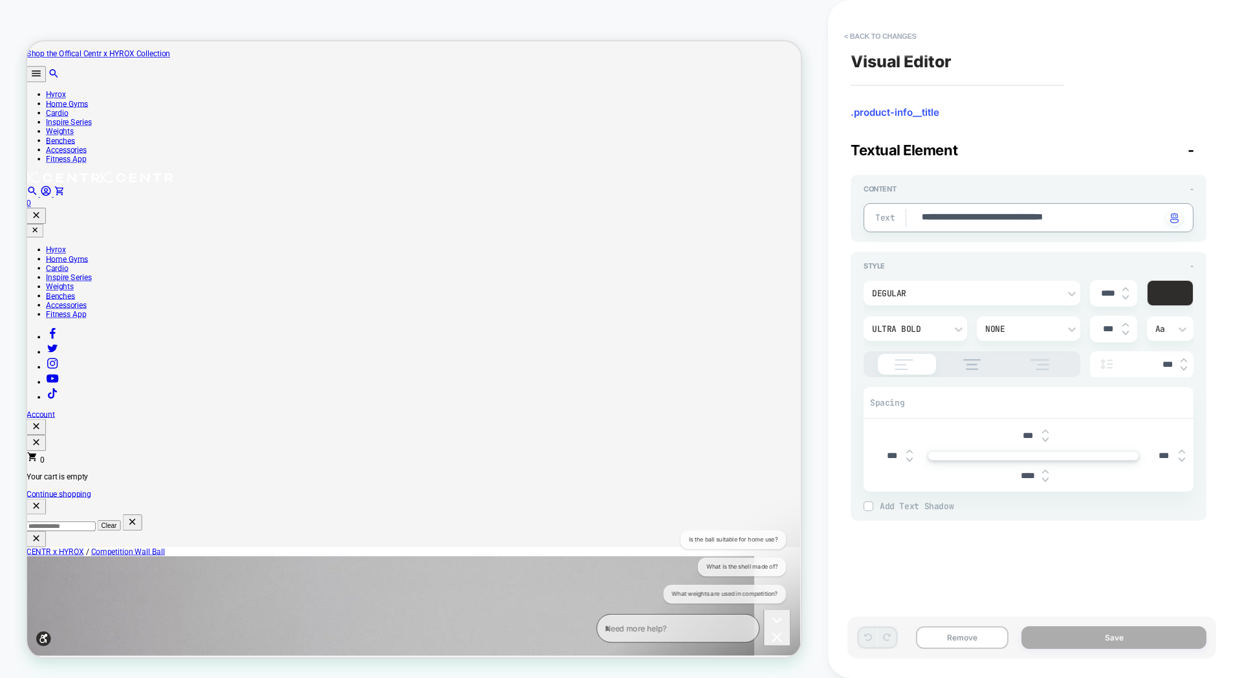
drag, startPoint x: 1112, startPoint y: 217, endPoint x: 1063, endPoint y: 220, distance: 49.2
click at [1063, 220] on textarea "**********" at bounding box center [1042, 218] width 242 height 14
type textarea "*"
type textarea "**********"
type textarea "*"
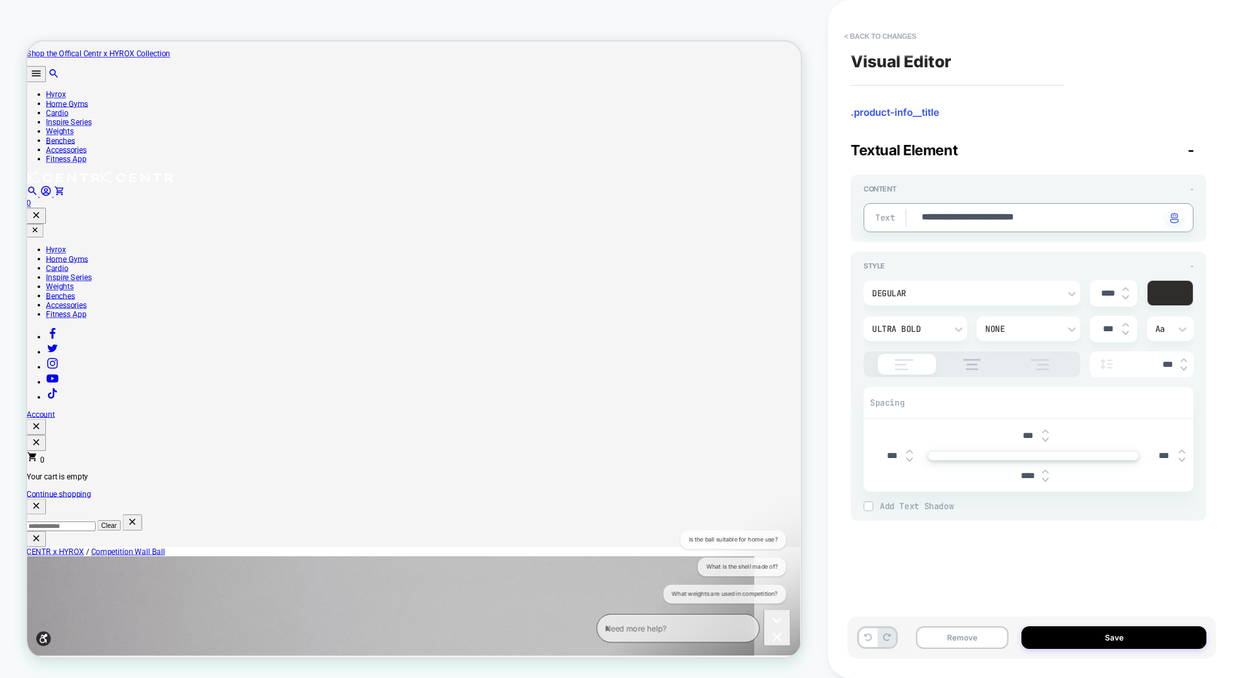
type textarea "**********"
type textarea "*"
type textarea "**********"
type textarea "*"
type textarea "**********"
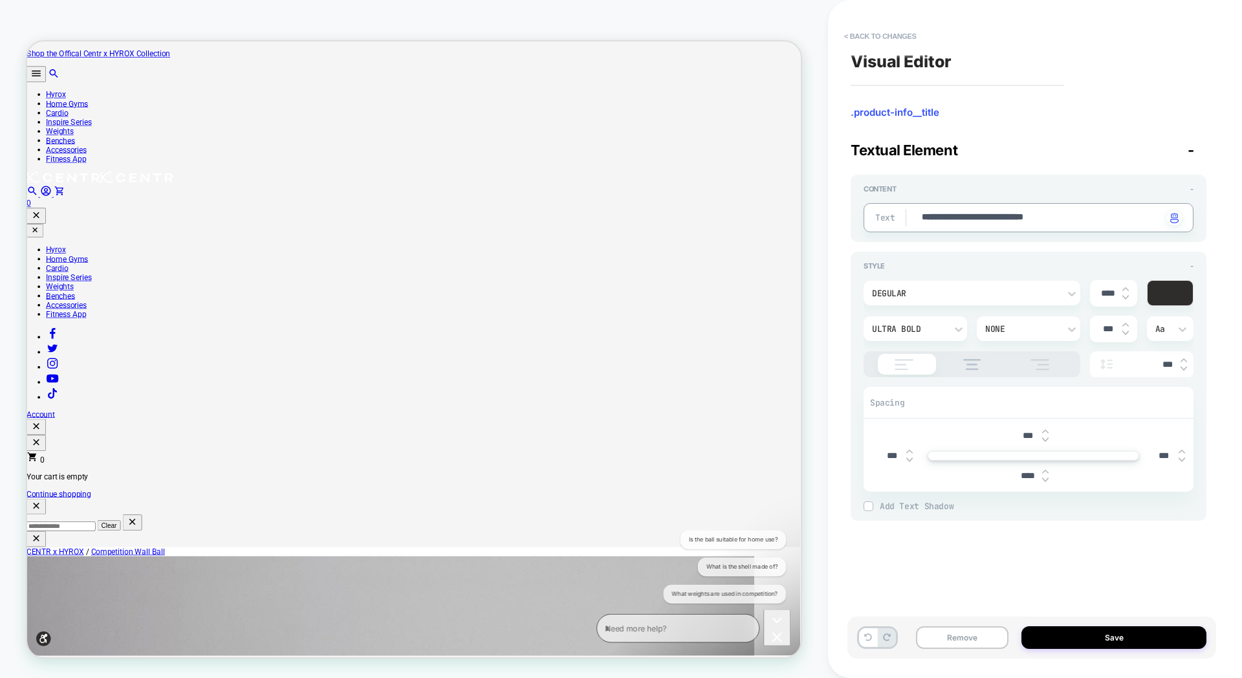
type textarea "*"
type textarea "**********"
type textarea "*"
type textarea "**********"
type textarea "*"
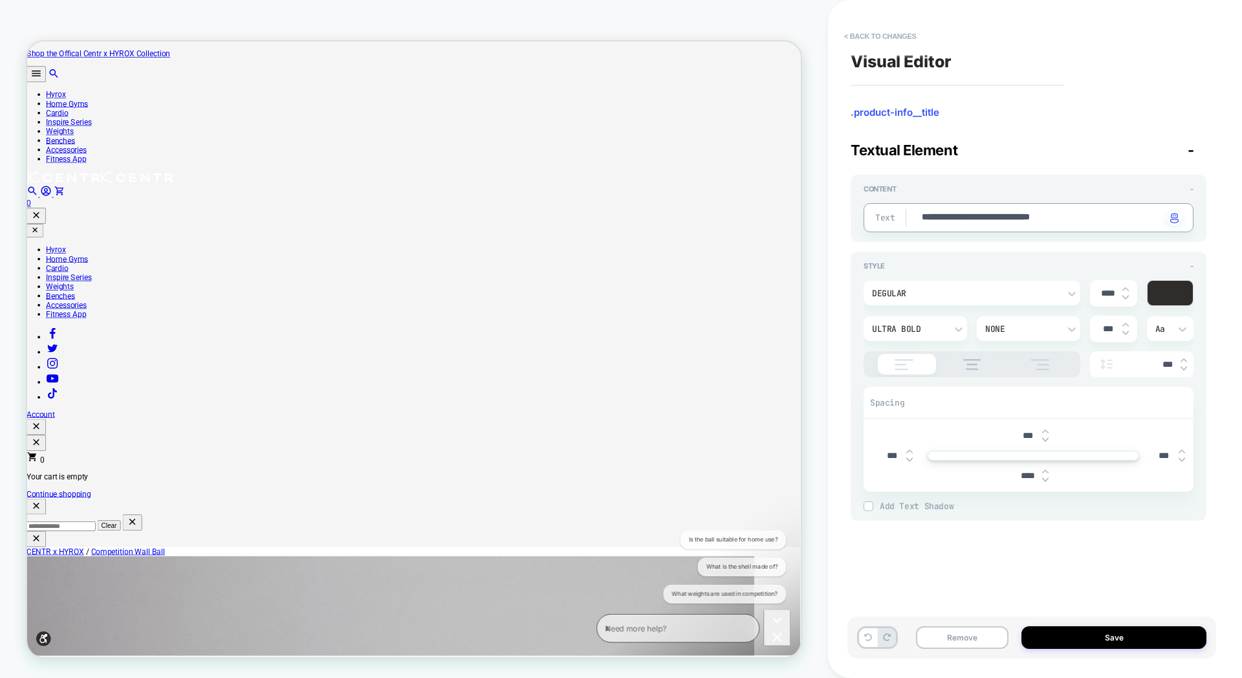
type textarea "**********"
type textarea "*"
type textarea "**********"
type textarea "*"
type textarea "**********"
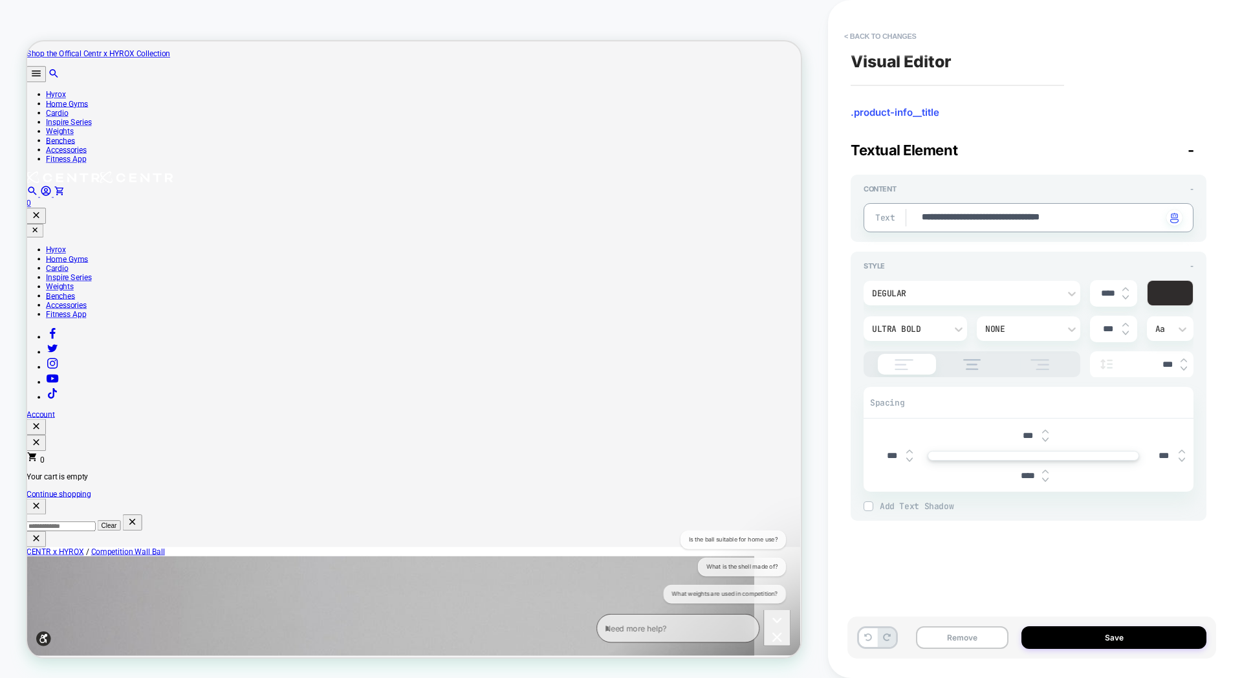
type textarea "*"
type textarea "**********"
click at [1076, 641] on button "Save" at bounding box center [1114, 637] width 185 height 23
type textarea "*"
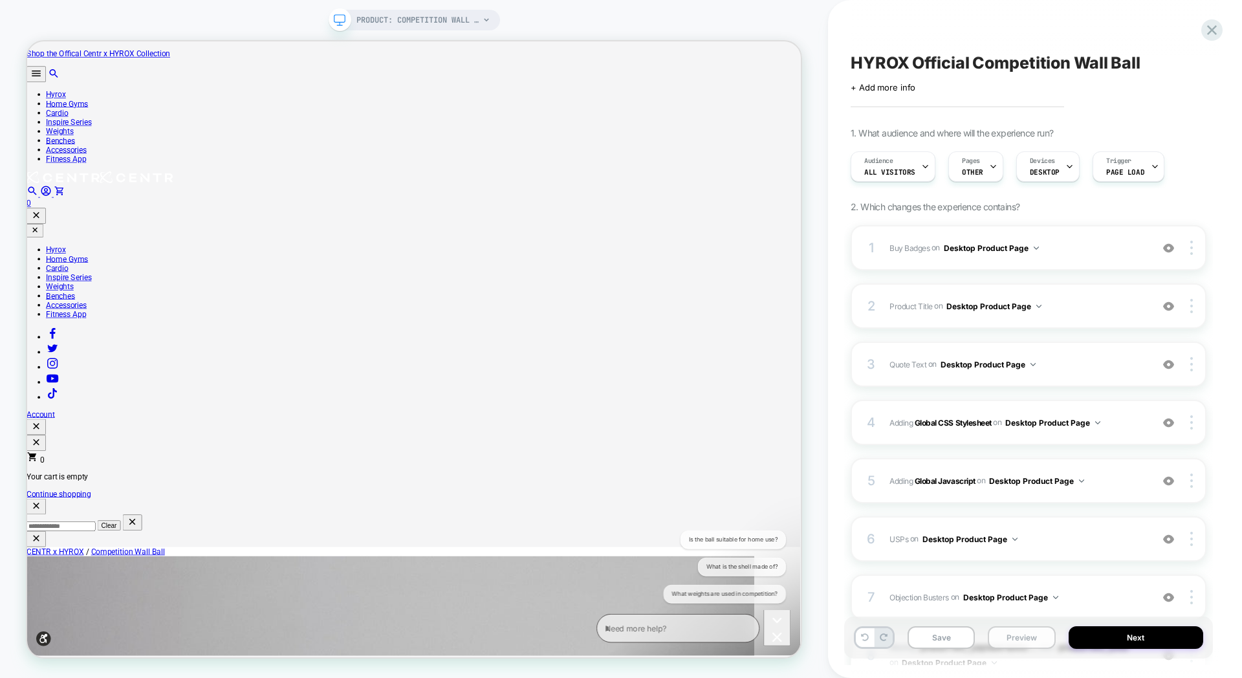
click at [1007, 637] on button "Preview" at bounding box center [1021, 637] width 67 height 23
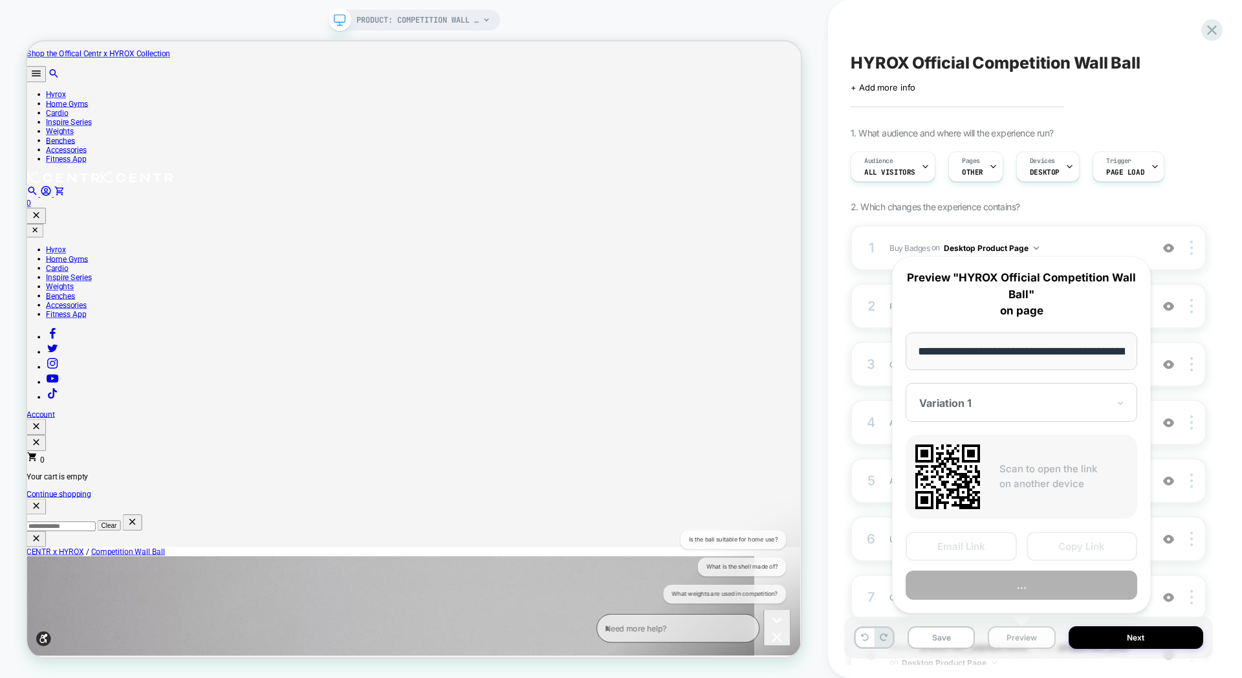
scroll to position [0, 243]
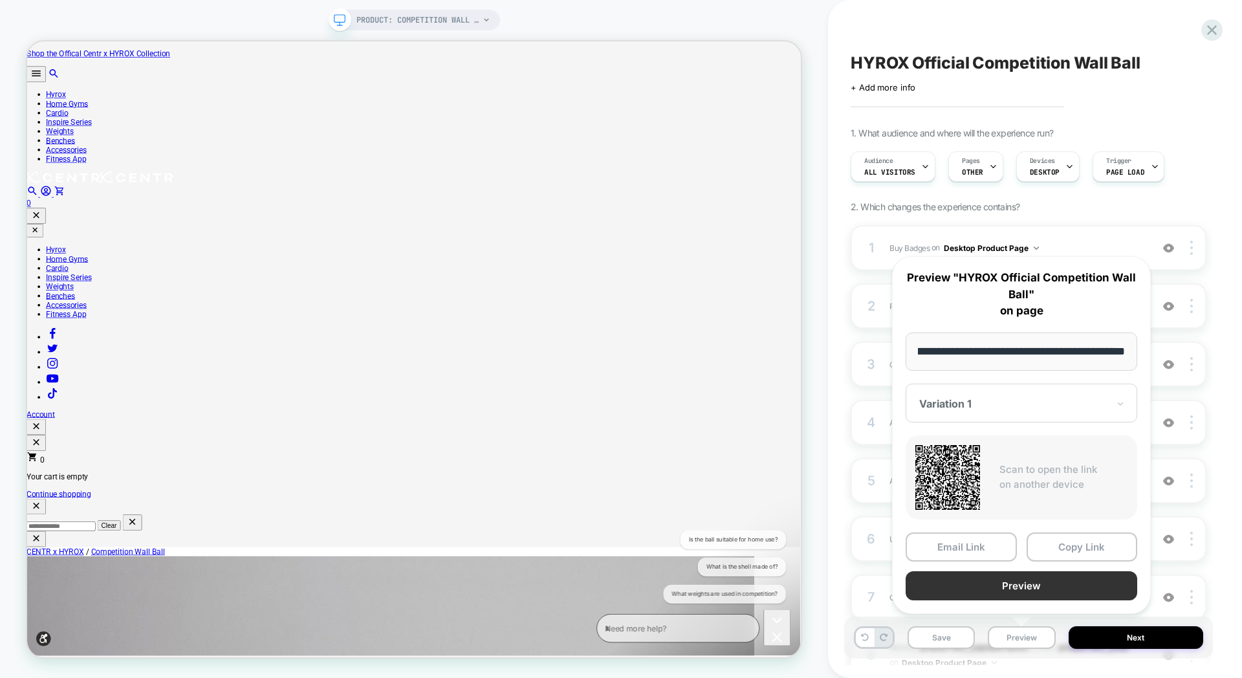
click at [1027, 597] on button "Preview" at bounding box center [1022, 585] width 232 height 29
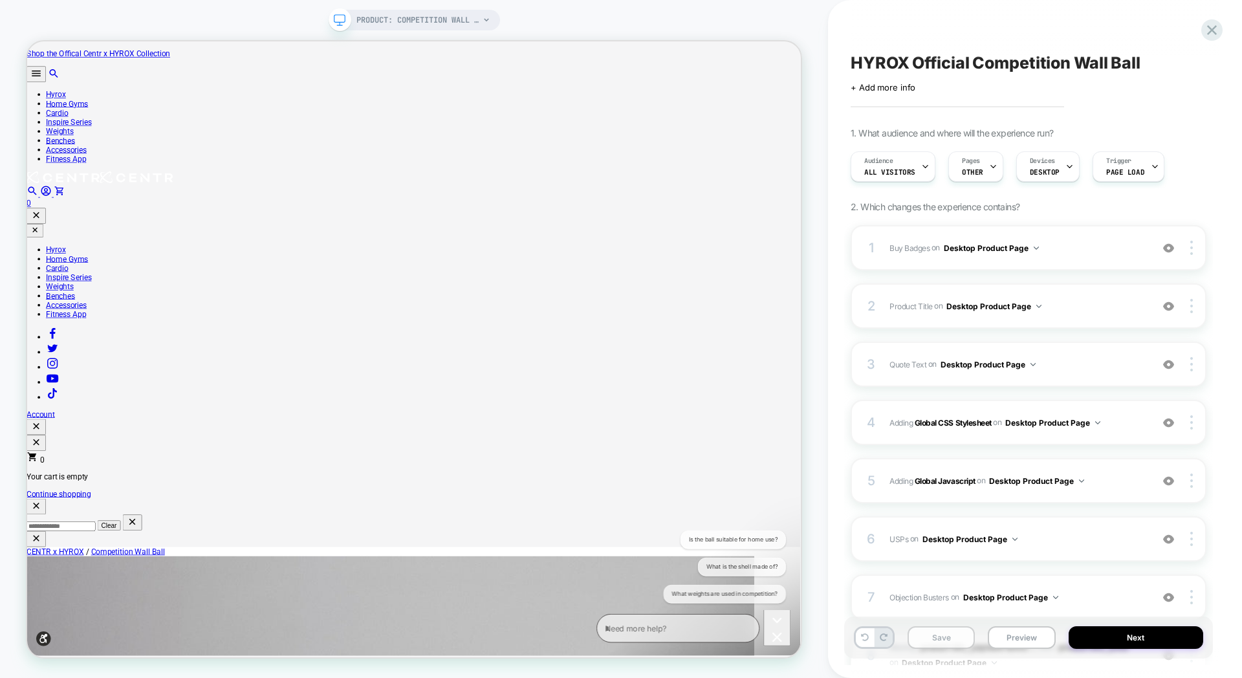
click at [954, 637] on button "Save" at bounding box center [941, 637] width 67 height 23
click at [1209, 32] on icon at bounding box center [1212, 30] width 10 height 10
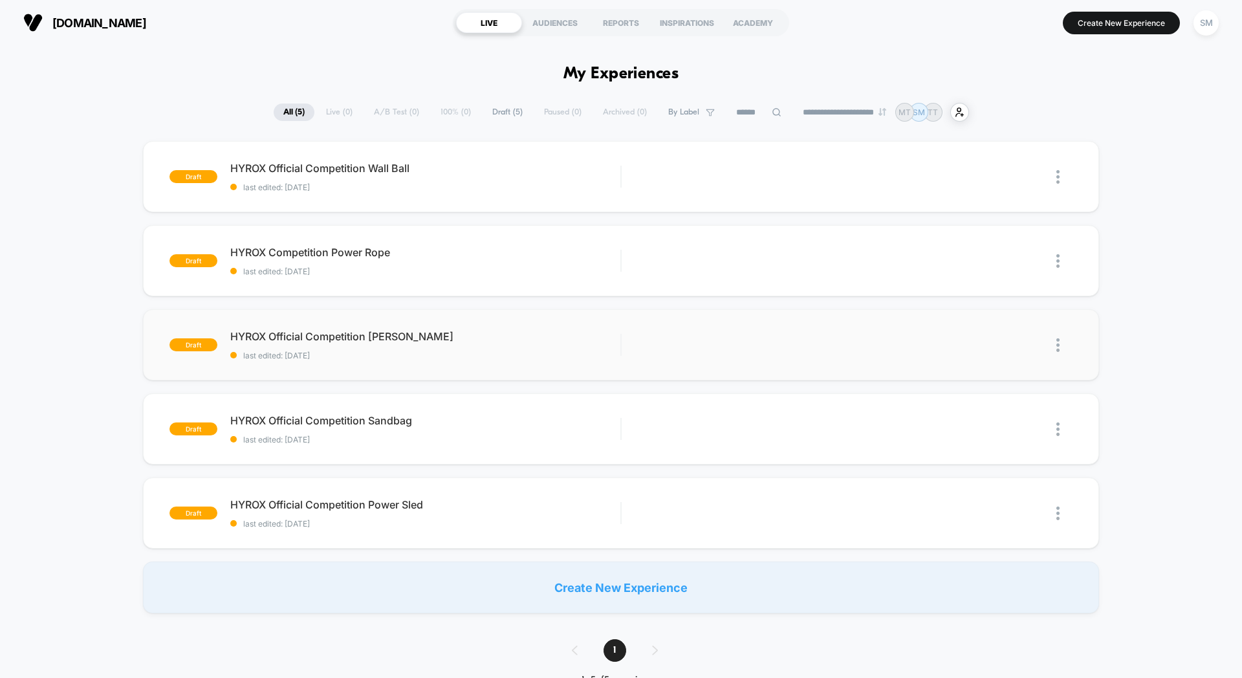
click at [1059, 345] on img at bounding box center [1058, 345] width 3 height 14
click at [999, 380] on div "Preview Link" at bounding box center [992, 375] width 116 height 29
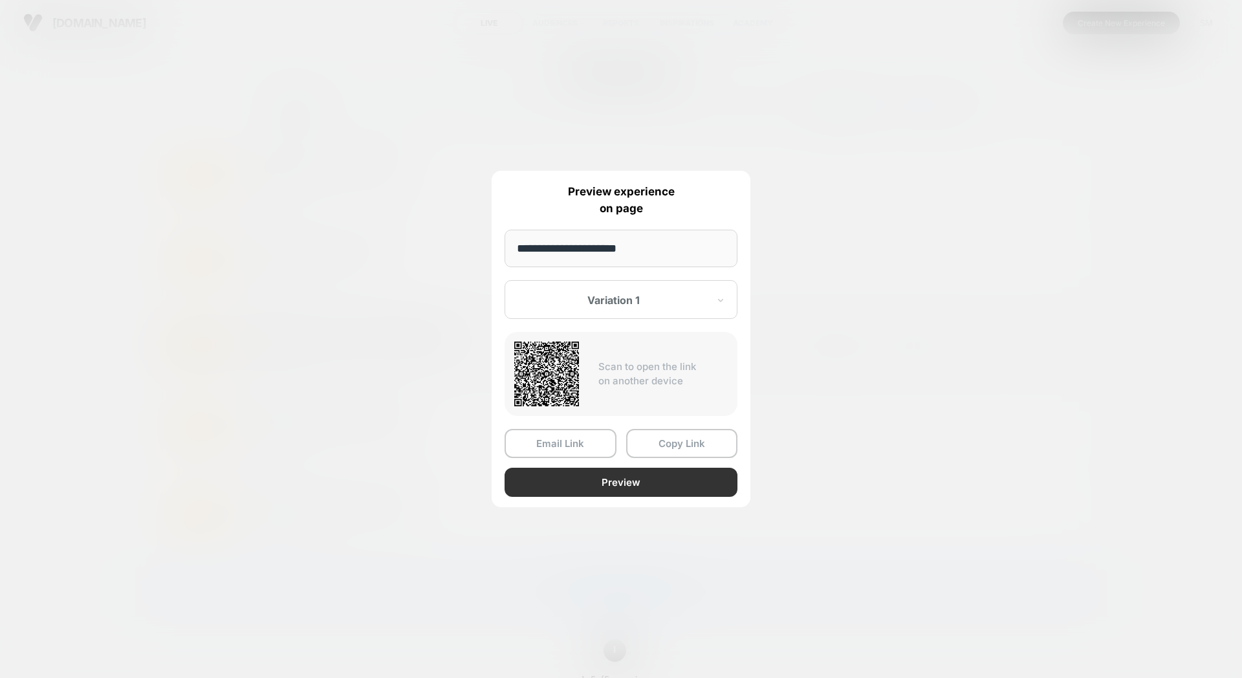
click at [658, 477] on button "Preview" at bounding box center [621, 482] width 233 height 29
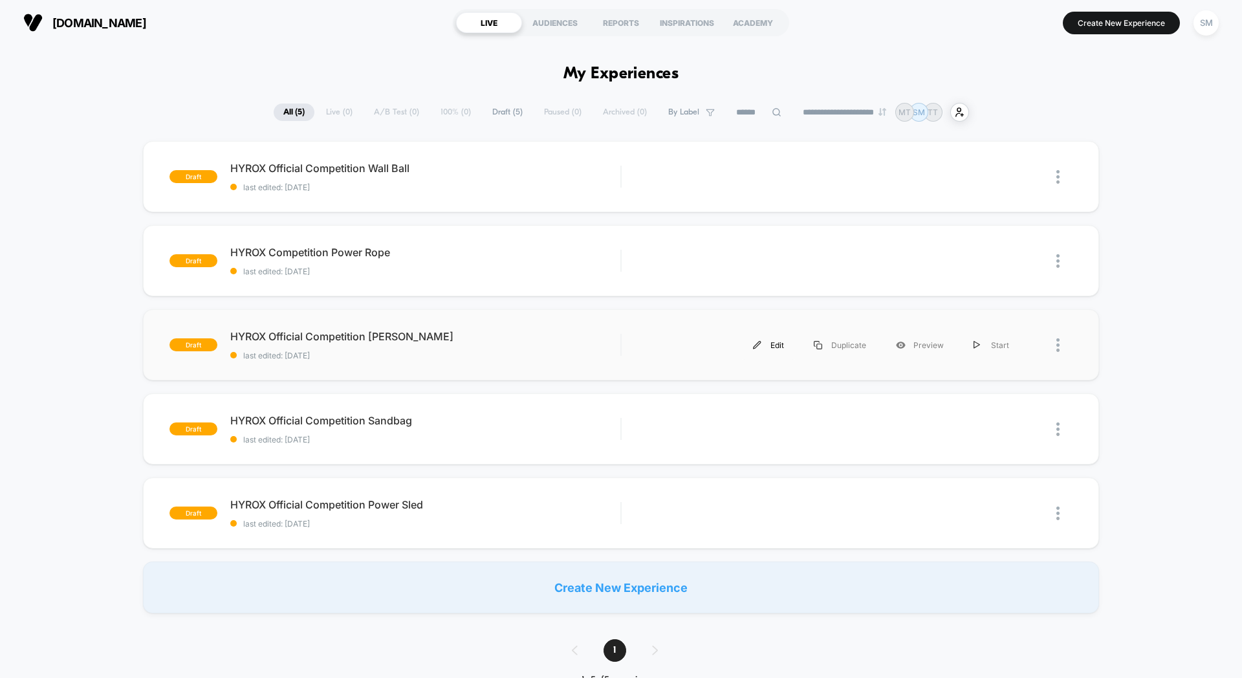
click at [781, 347] on div "Edit" at bounding box center [768, 345] width 61 height 29
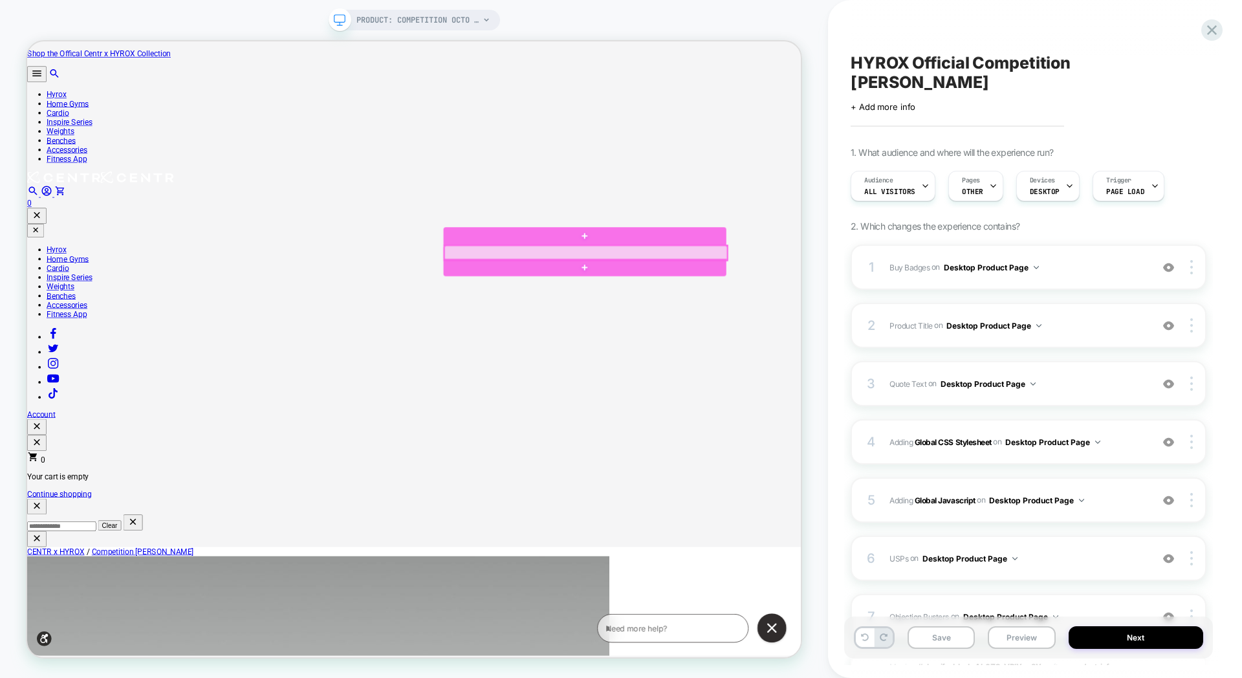
click at [719, 321] on div at bounding box center [772, 323] width 377 height 19
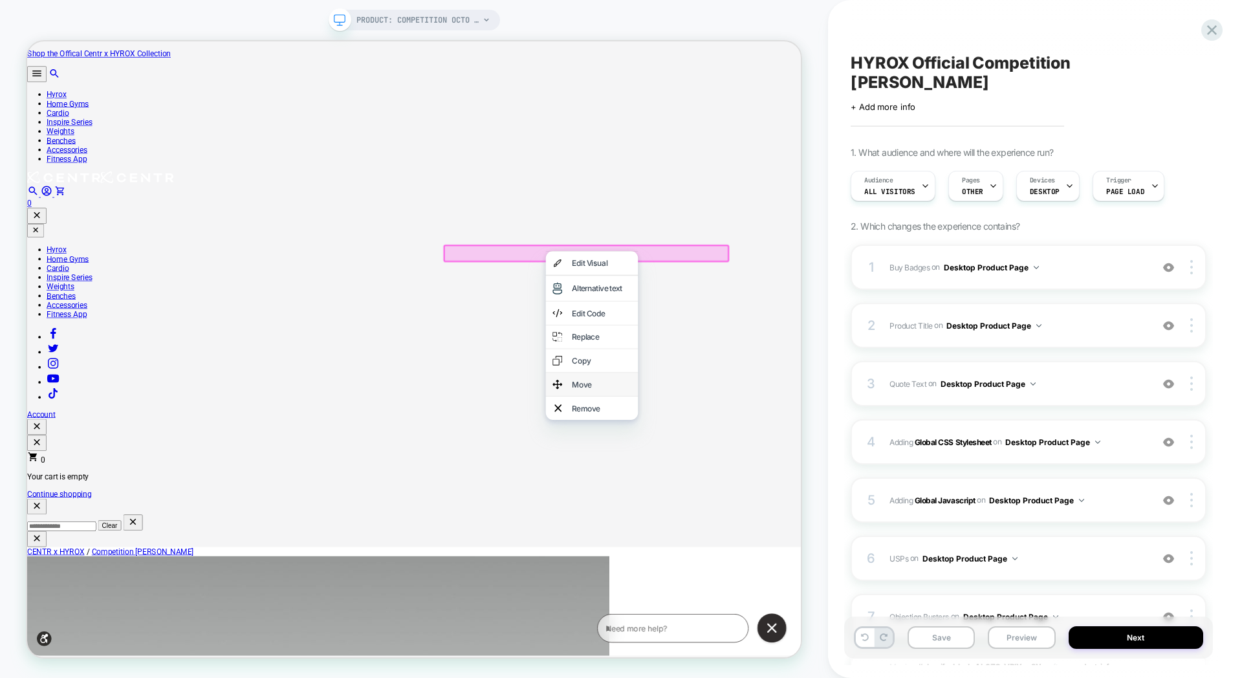
click at [743, 514] on div "Move" at bounding box center [780, 498] width 123 height 31
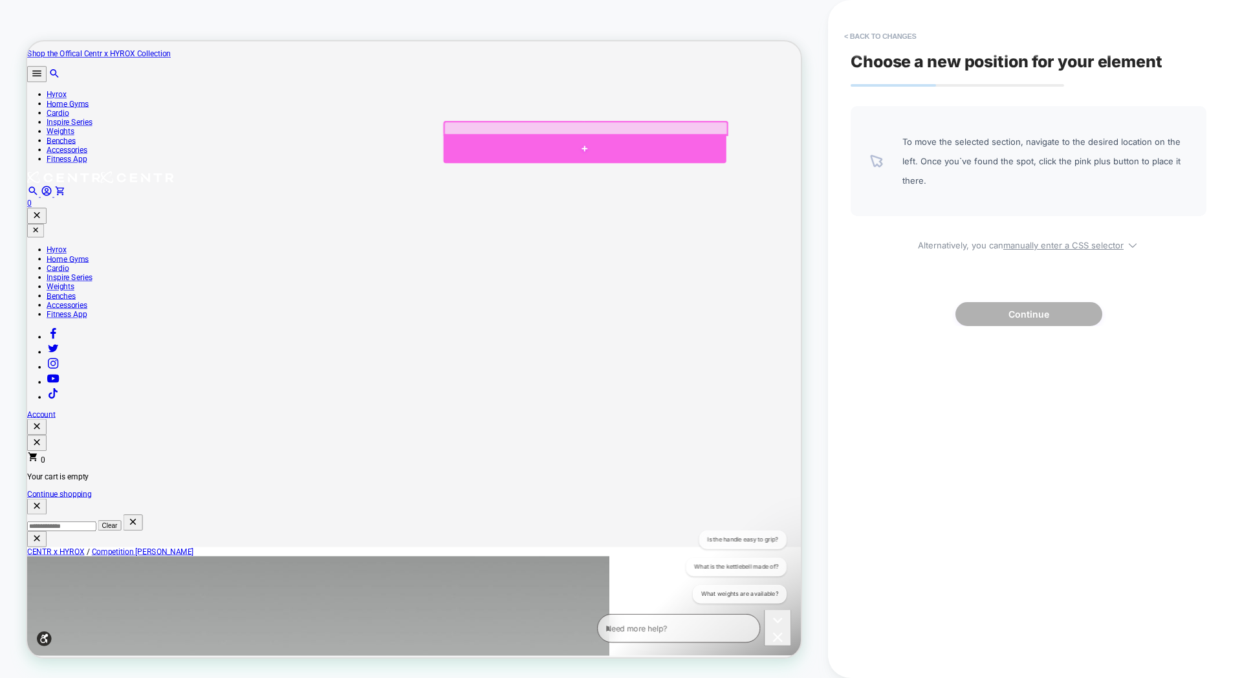
click at [784, 173] on div at bounding box center [770, 184] width 377 height 38
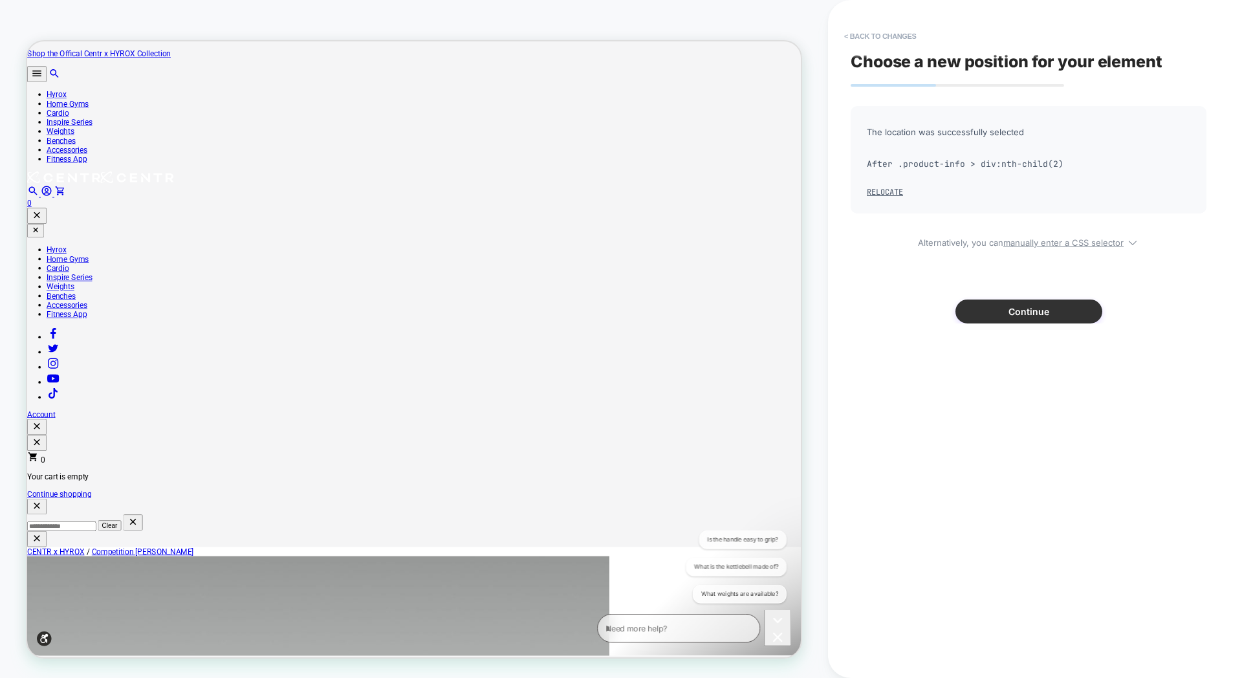
click at [1044, 318] on button "Continue" at bounding box center [1029, 312] width 147 height 24
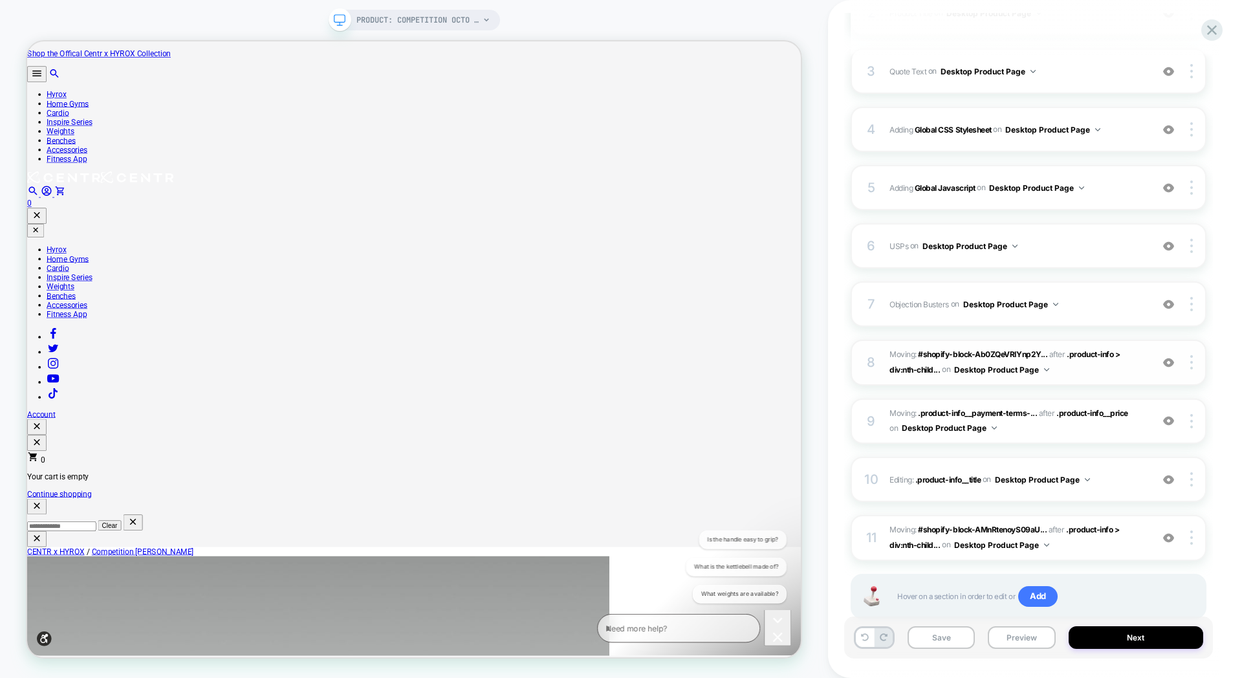
scroll to position [305, 0]
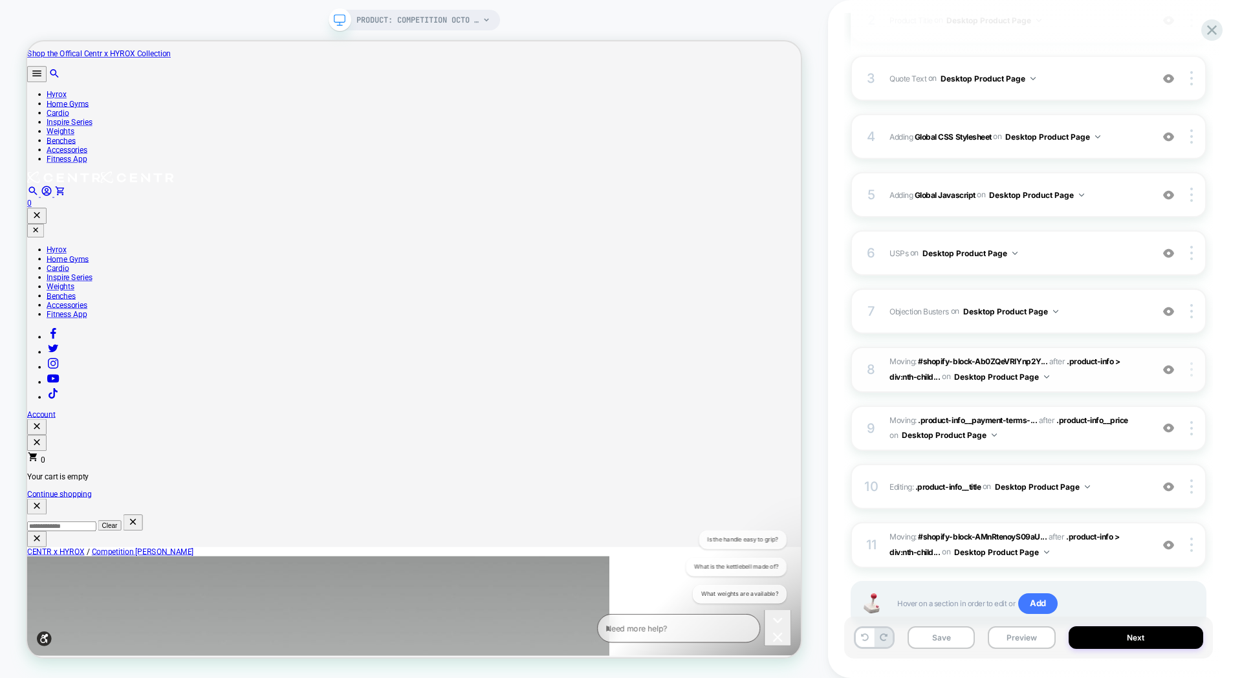
click at [1190, 362] on img at bounding box center [1191, 369] width 3 height 14
click at [1097, 385] on div "Delete" at bounding box center [1114, 385] width 115 height 35
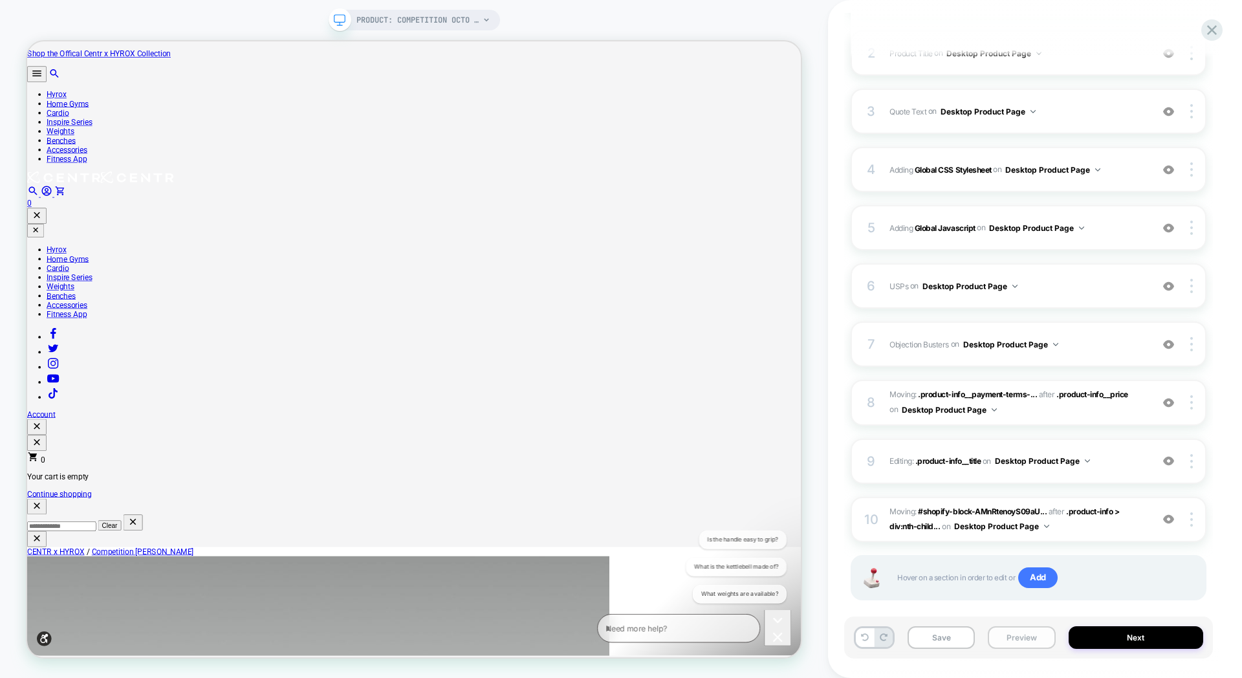
click at [1038, 639] on button "Preview" at bounding box center [1021, 637] width 67 height 23
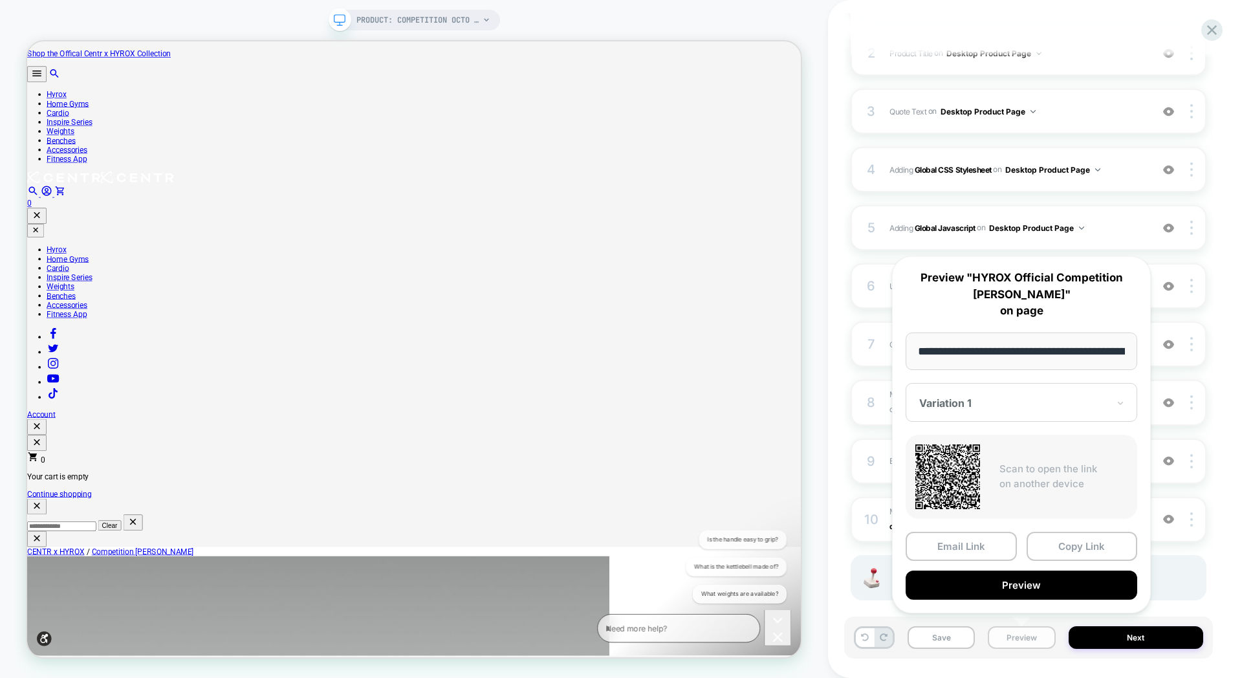
scroll to position [0, 180]
click at [1056, 580] on button "Preview" at bounding box center [1022, 585] width 232 height 29
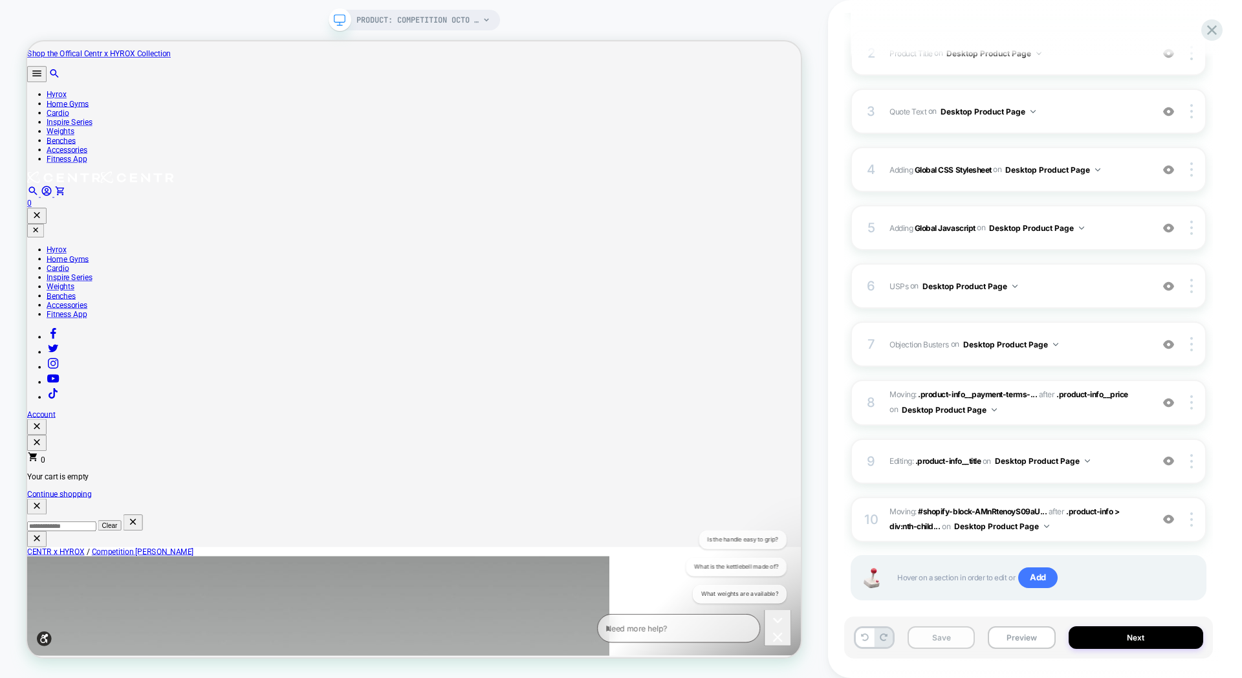
click at [970, 644] on button "Save" at bounding box center [941, 637] width 67 height 23
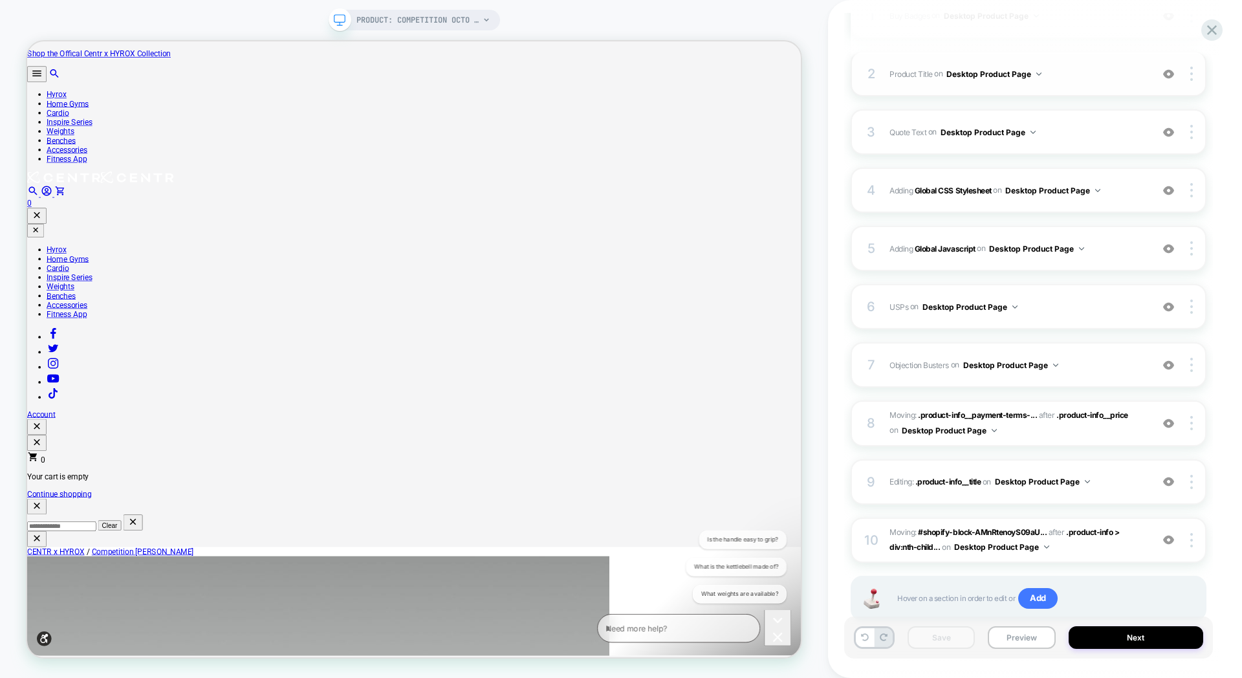
scroll to position [250, 0]
click at [1213, 36] on icon at bounding box center [1211, 29] width 17 height 17
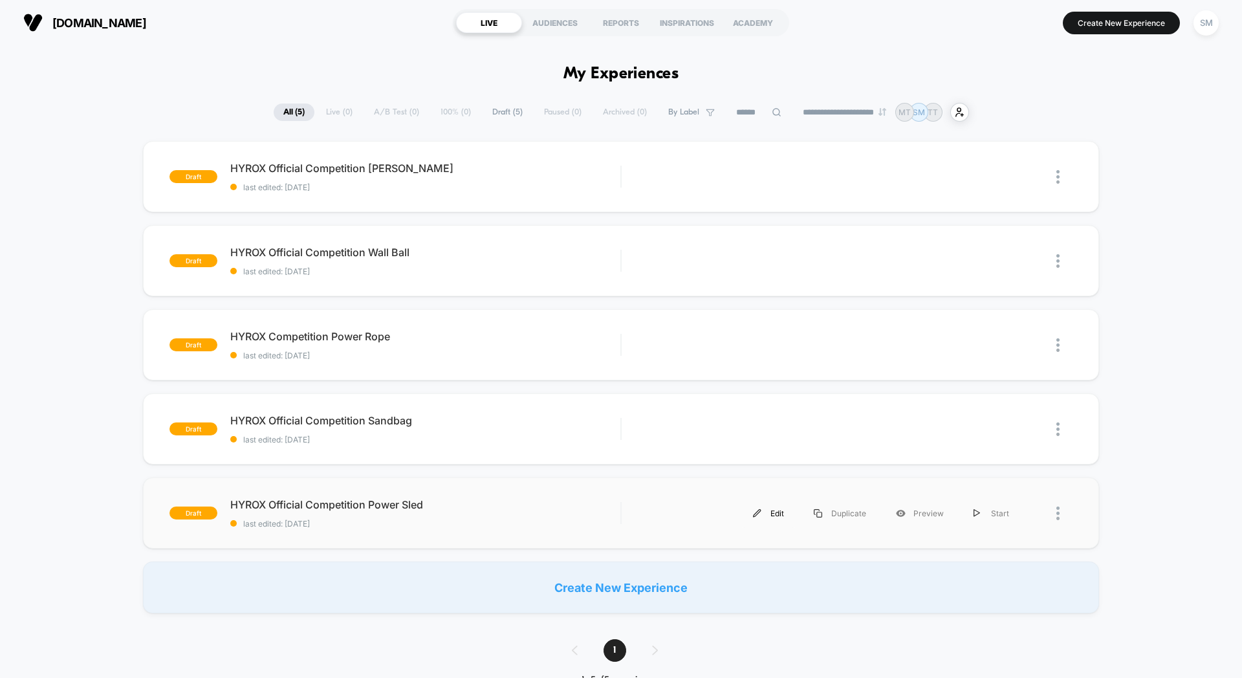
click at [773, 516] on div "Edit" at bounding box center [768, 513] width 61 height 29
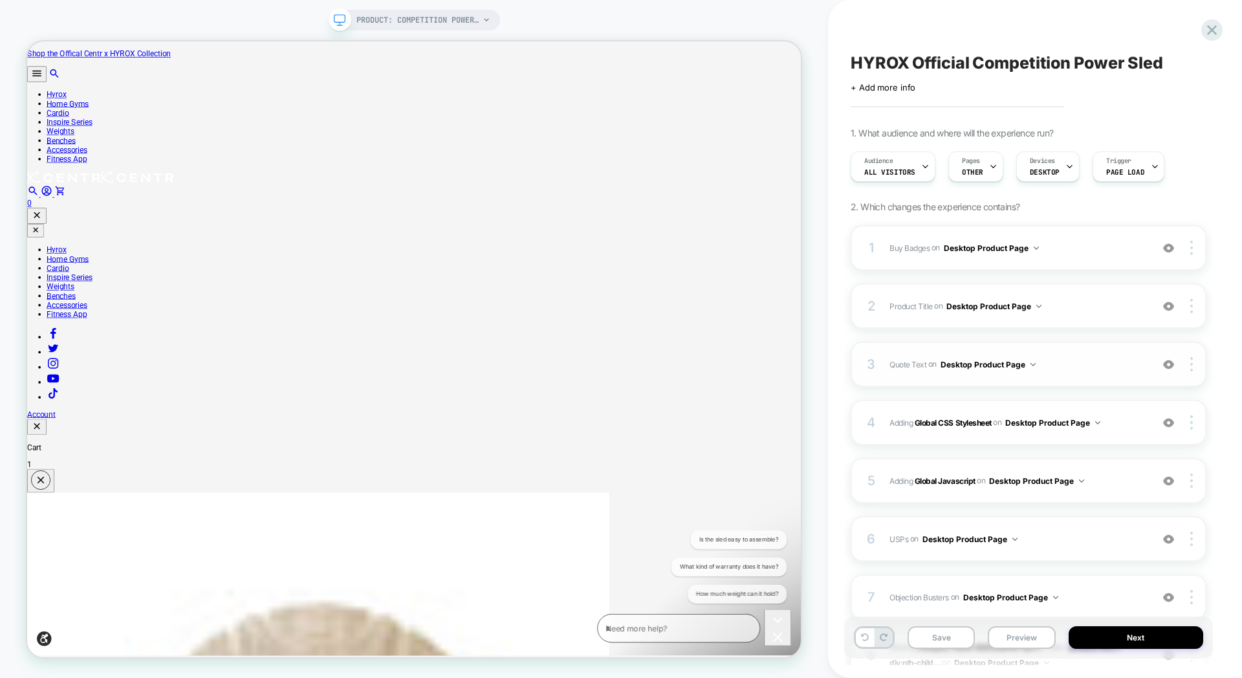
click at [1069, 364] on span "Quote Text Adding Text AFTER .product-info__title on Desktop Product Page" at bounding box center [1018, 364] width 256 height 16
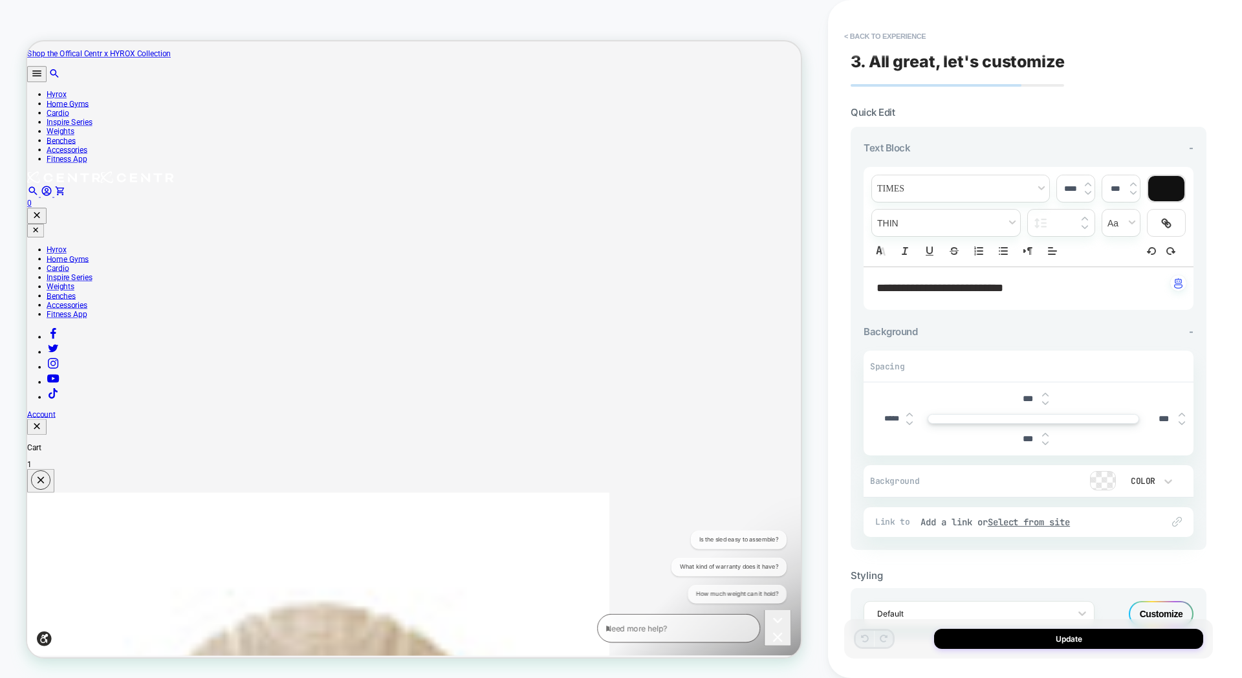
scroll to position [0, 1]
drag, startPoint x: 937, startPoint y: 284, endPoint x: 1024, endPoint y: 285, distance: 86.1
click at [1003, 285] on span "**********" at bounding box center [940, 288] width 127 height 12
type input "****"
click at [1031, 643] on button "Update" at bounding box center [1068, 639] width 269 height 20
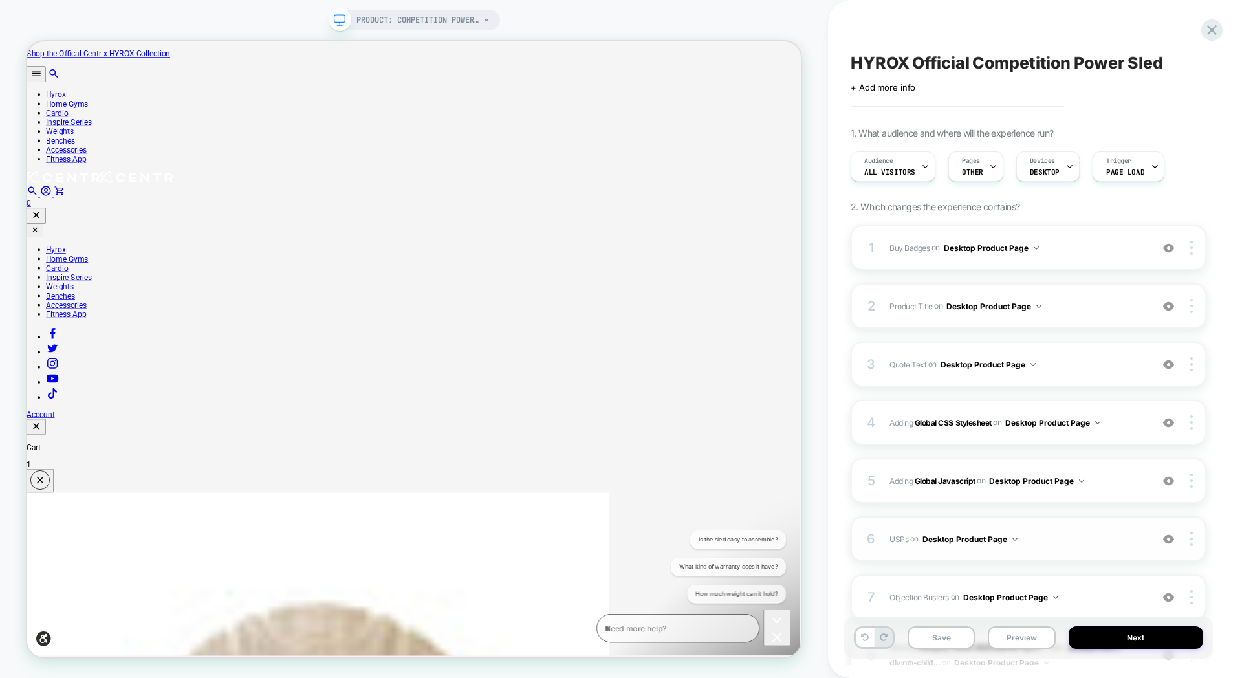
click at [1090, 529] on div "6 USPs Adding Code Block BEFORE .buy-row on Desktop Product Page Add Before Add…" at bounding box center [1029, 538] width 356 height 45
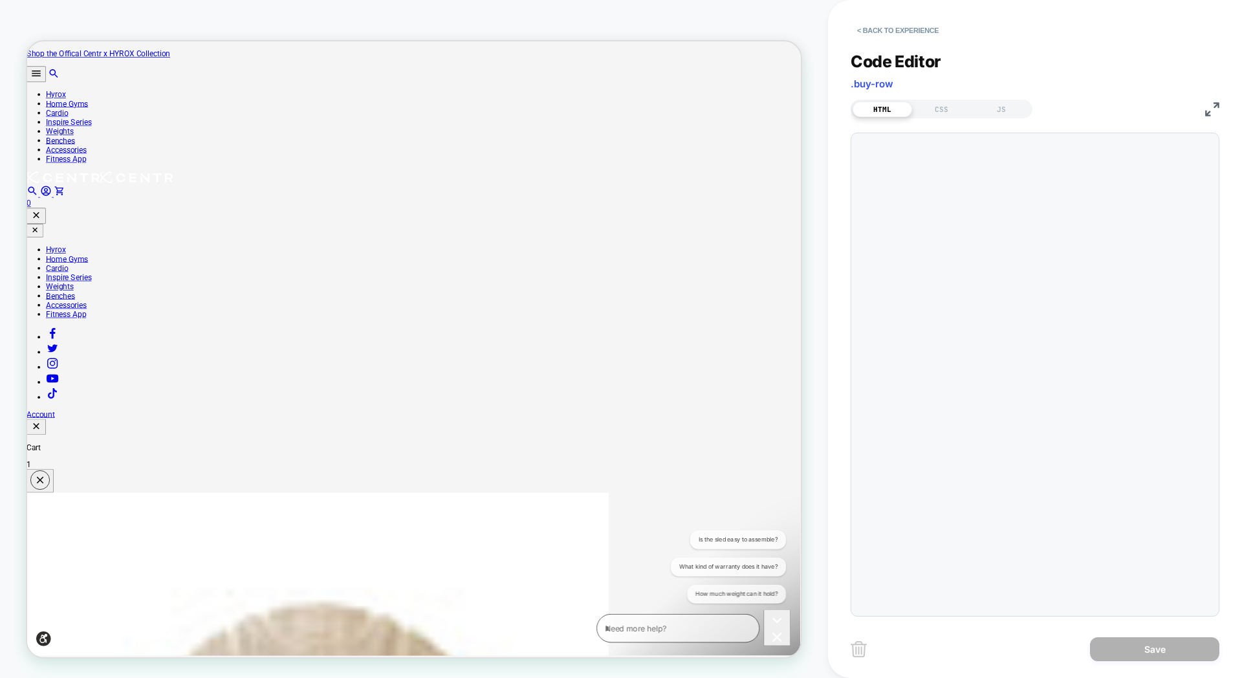
scroll to position [105, 0]
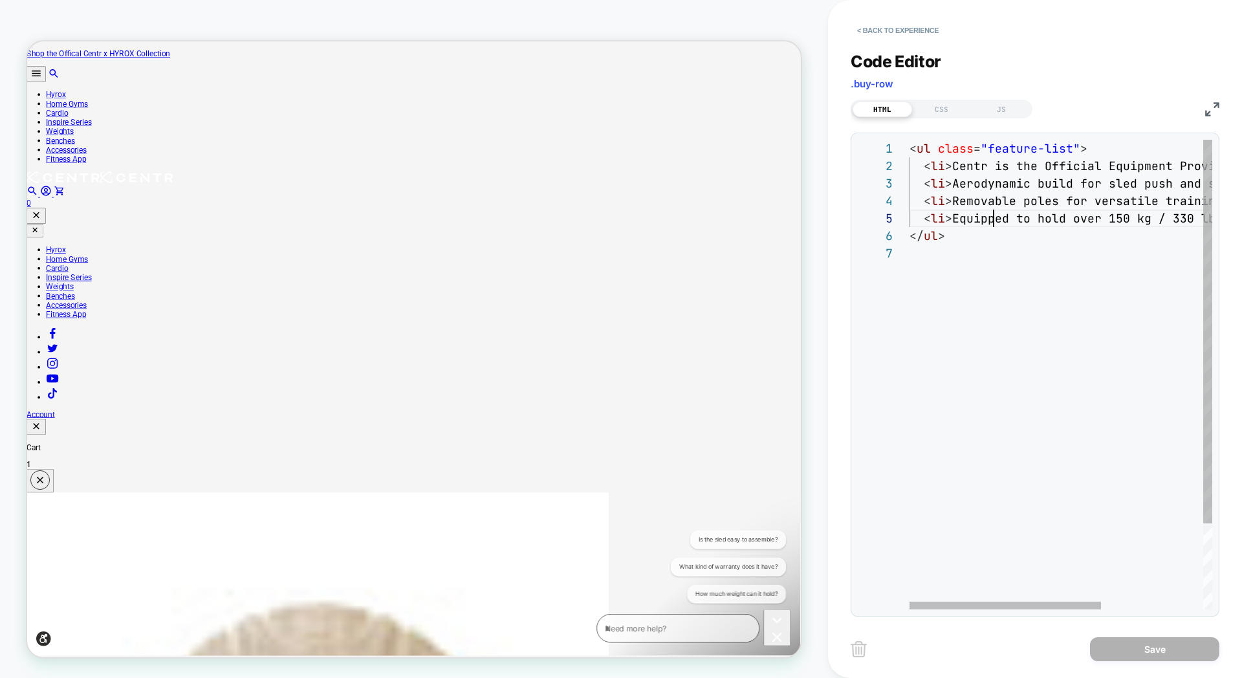
click at [991, 210] on div "< ul class = "feature-list" > < li > Centr is the Official Equipment Provider o…" at bounding box center [1141, 427] width 463 height 575
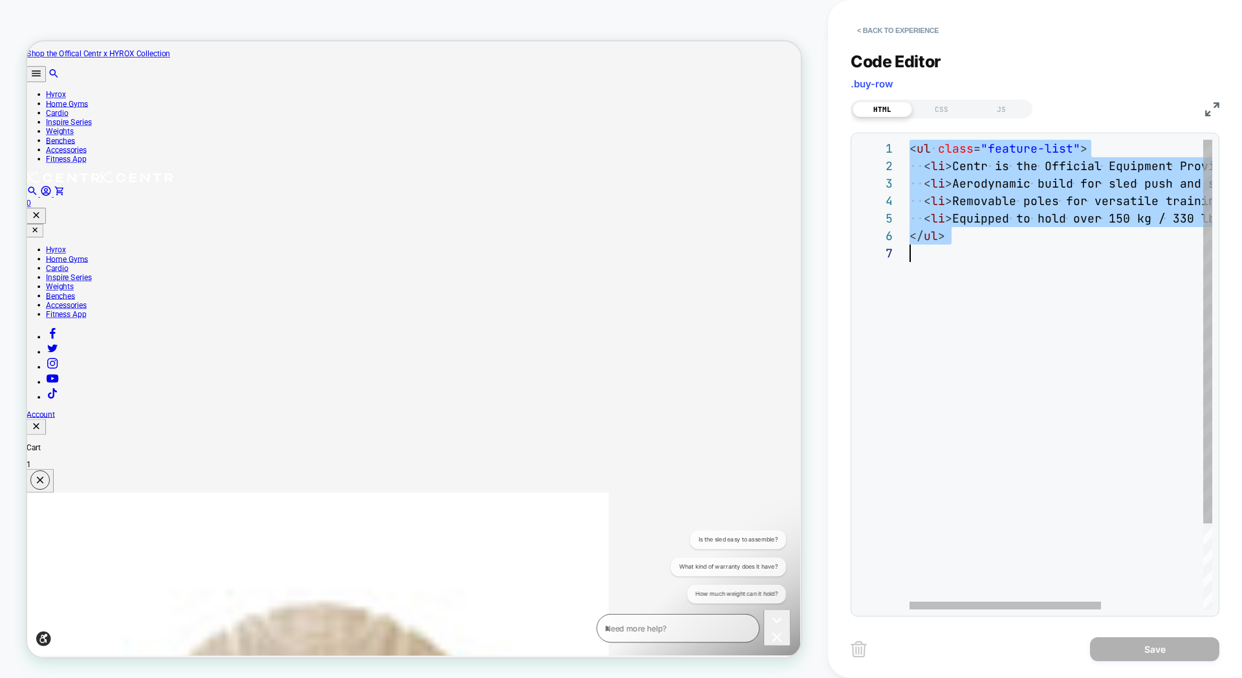
scroll to position [0, 0]
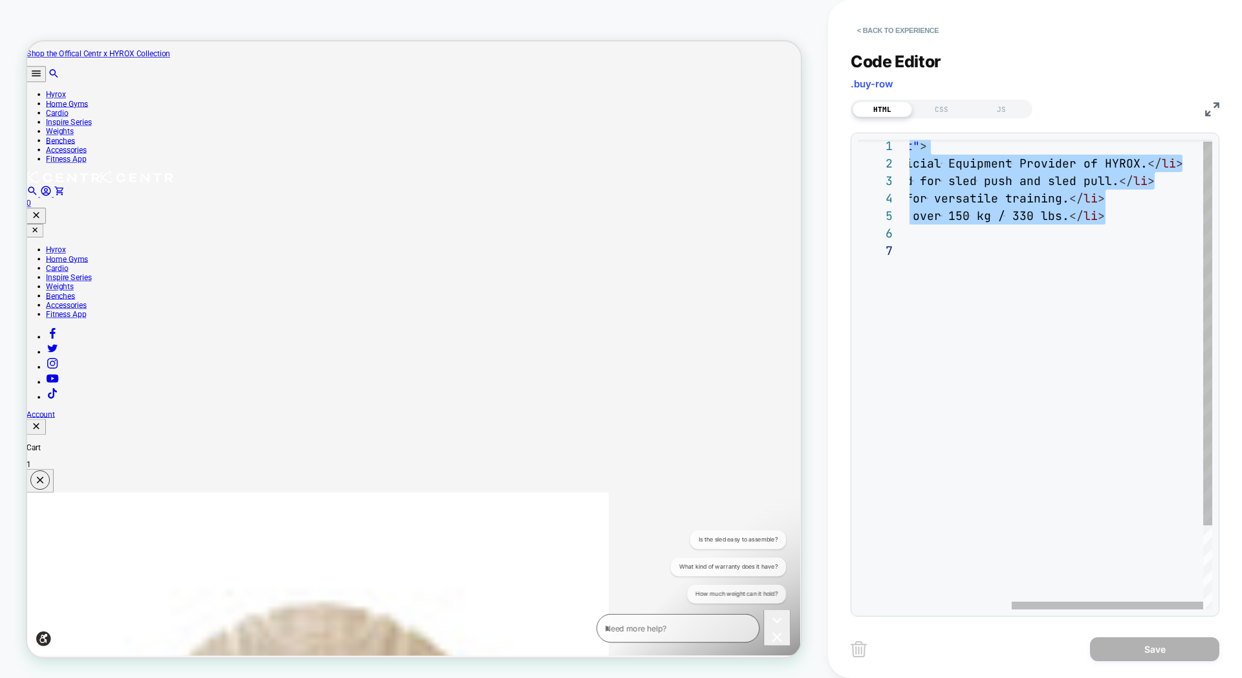
click at [1060, 201] on div "< ul class = "feature-list" > < li > Centr is the Official Equipment Provider o…" at bounding box center [980, 424] width 463 height 575
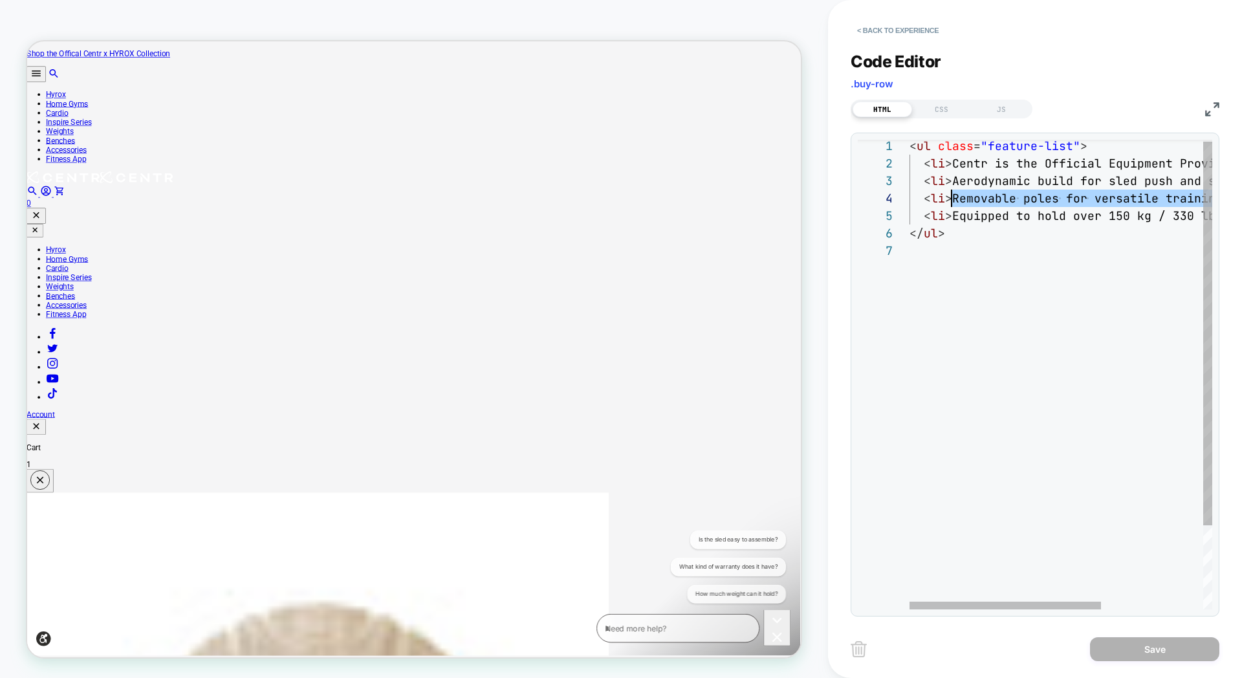
click at [951, 197] on div "< ul class = "feature-list" > < li > Centr is the Official Equipment Provider o…" at bounding box center [1141, 424] width 463 height 575
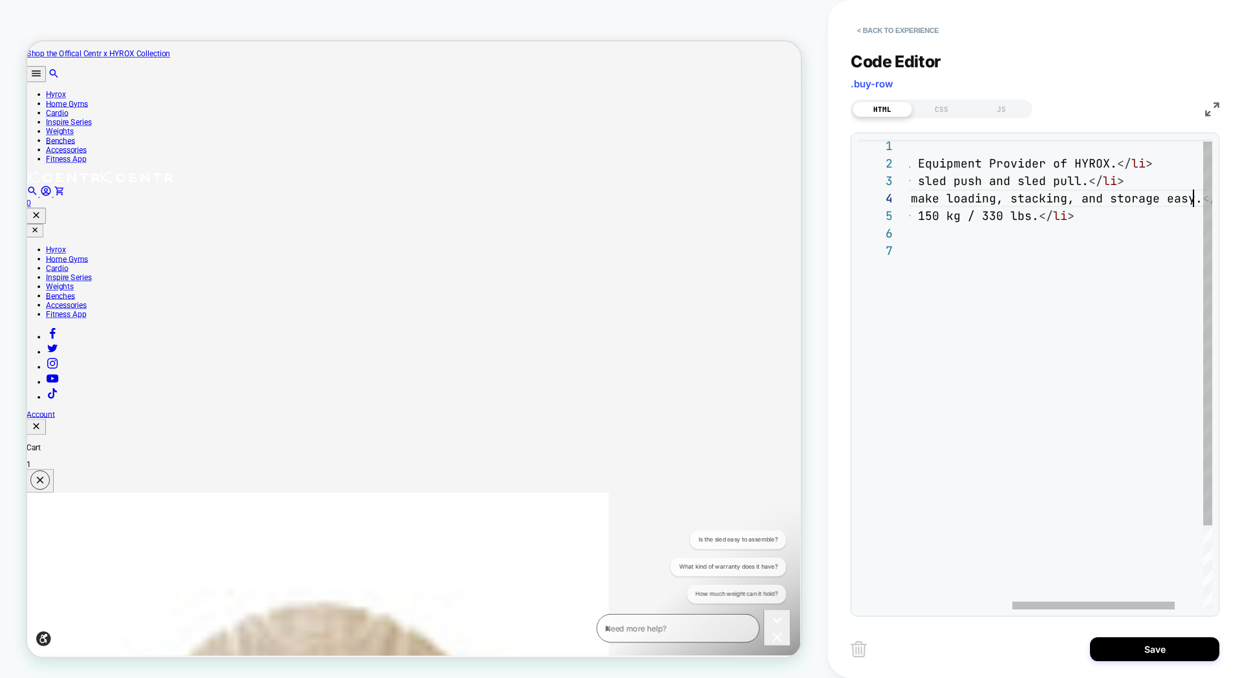
scroll to position [52, 475]
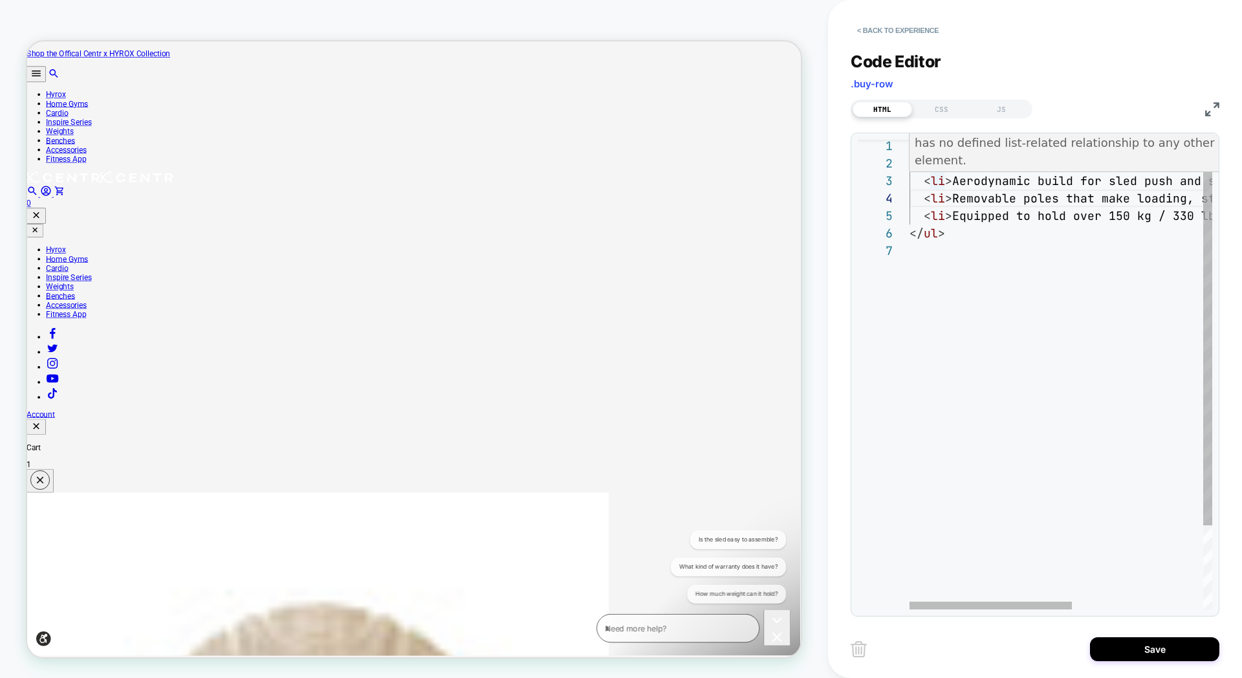
click at [953, 180] on div "< ul class = "feature-list" > < li > Centr is the Official Equipment Provider o…" at bounding box center [1183, 424] width 547 height 575
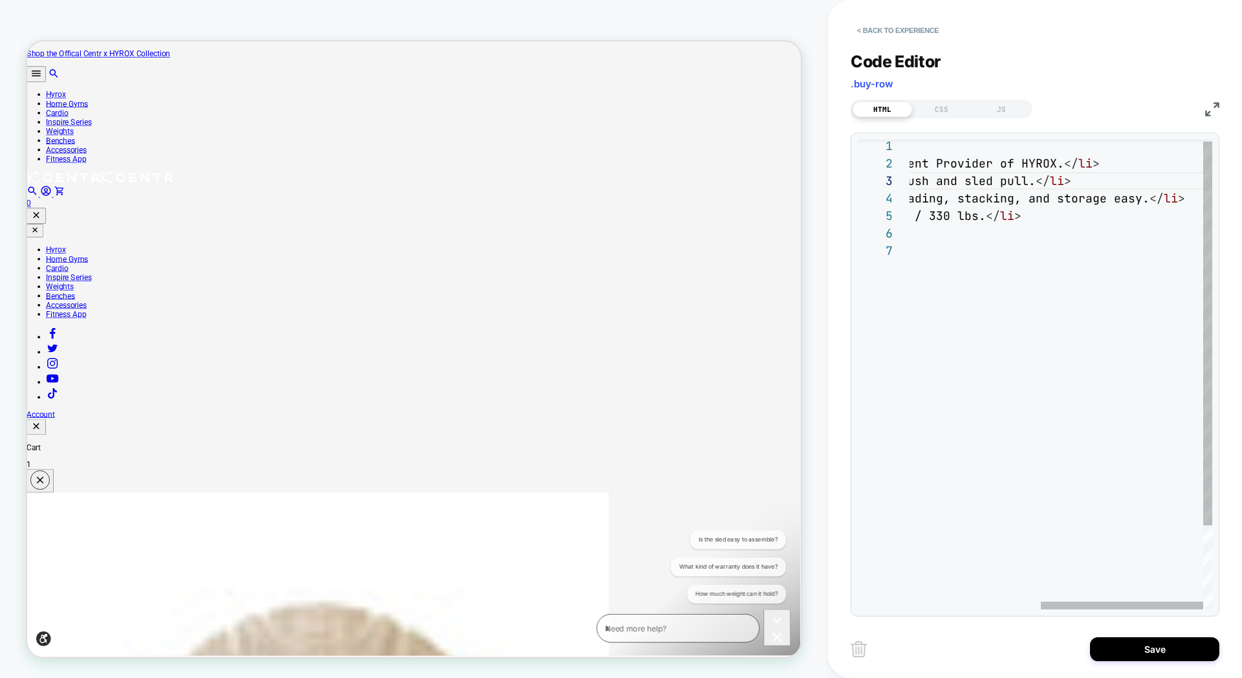
click at [1031, 185] on div "< ul class = "feature-list" > < li > Centr is the Official Equipment Provider o…" at bounding box center [939, 424] width 547 height 575
type textarea "**********"
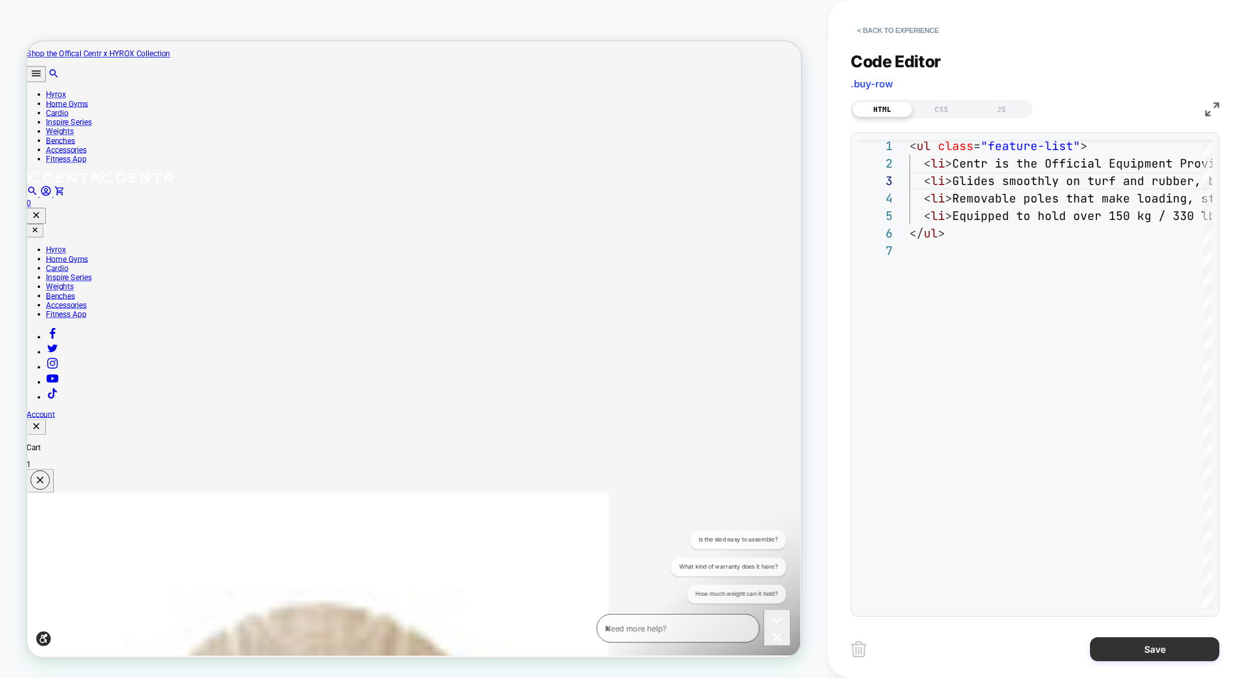
click at [1123, 647] on button "Save" at bounding box center [1154, 649] width 129 height 24
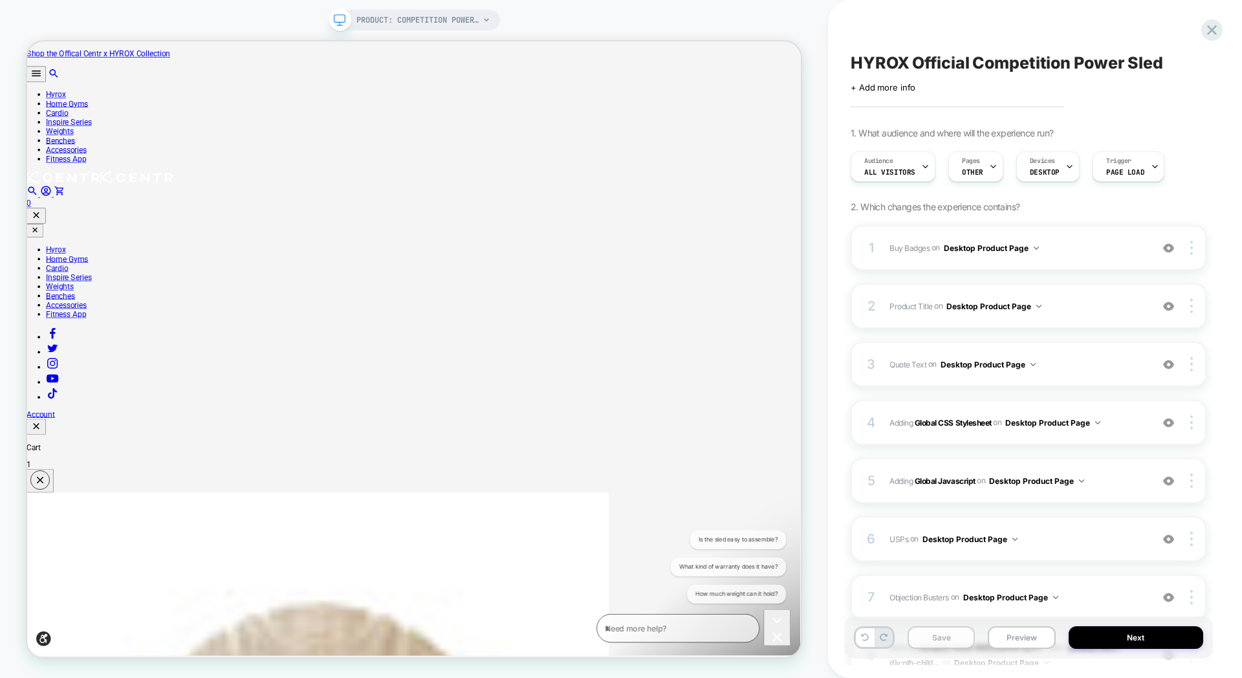
click at [925, 630] on button "Save" at bounding box center [941, 637] width 67 height 23
click at [1023, 634] on button "Preview" at bounding box center [1021, 637] width 67 height 23
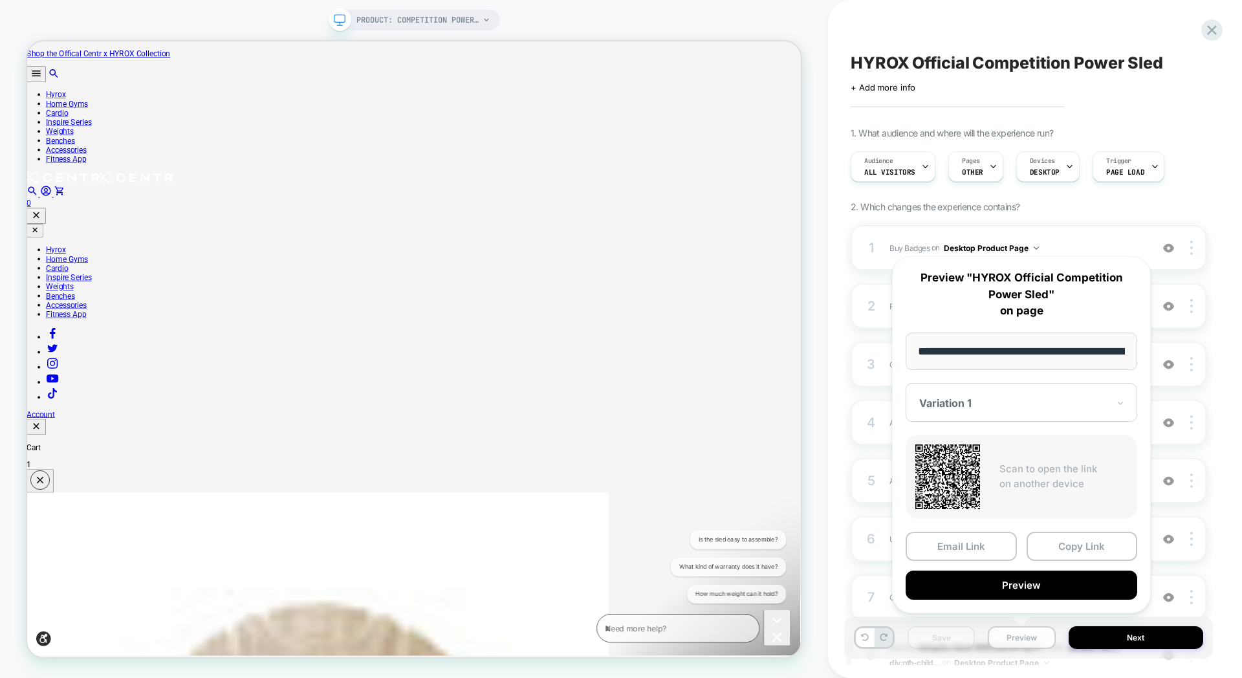
scroll to position [0, 258]
click at [1040, 587] on button "Preview" at bounding box center [1022, 585] width 232 height 29
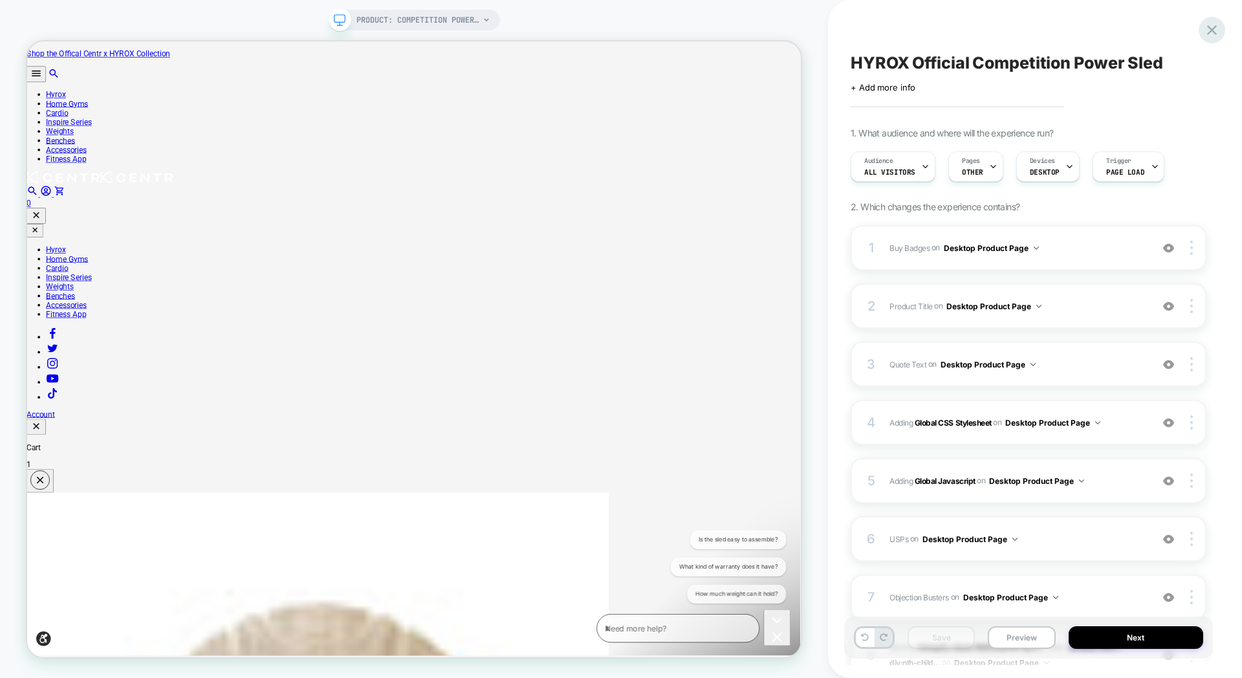
click at [1212, 18] on div at bounding box center [1212, 30] width 27 height 27
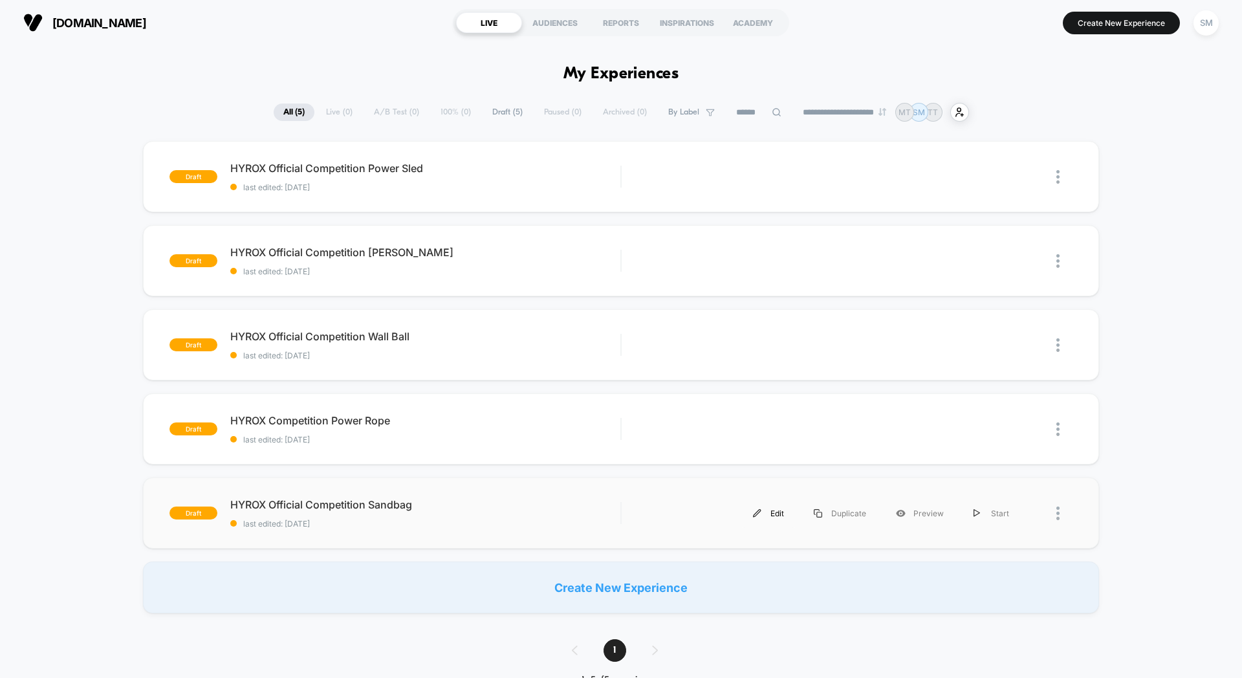
click at [777, 514] on div "Edit" at bounding box center [768, 513] width 61 height 29
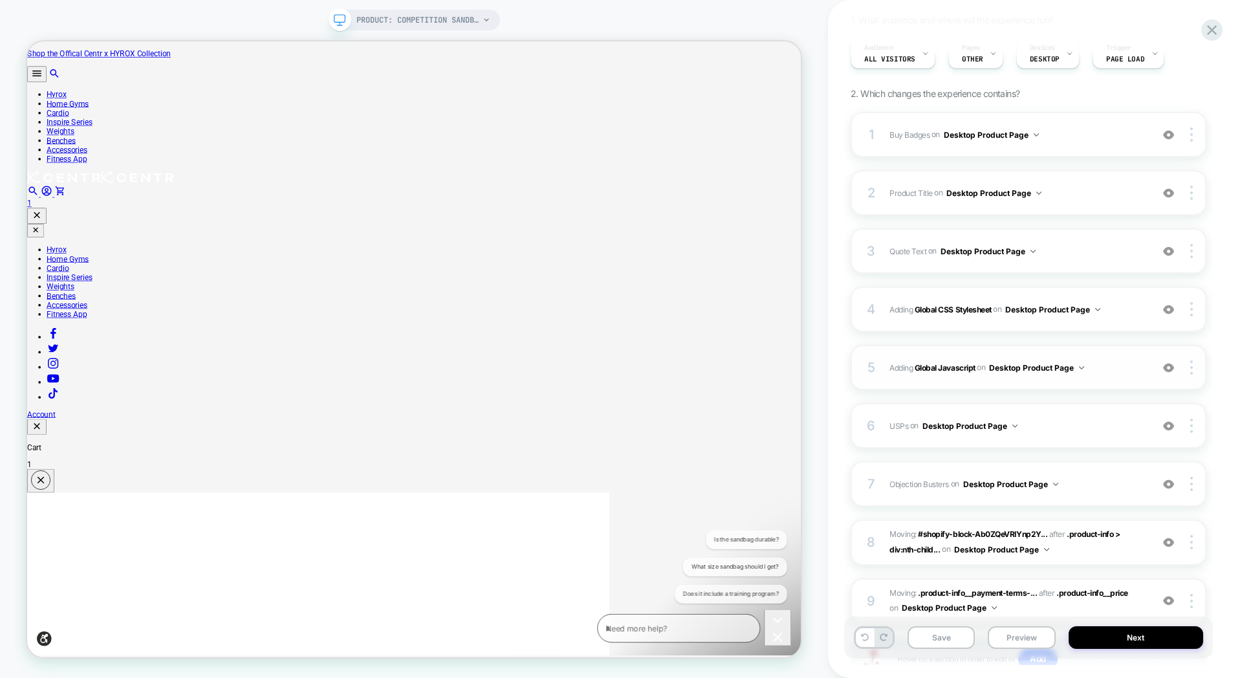
scroll to position [214, 0]
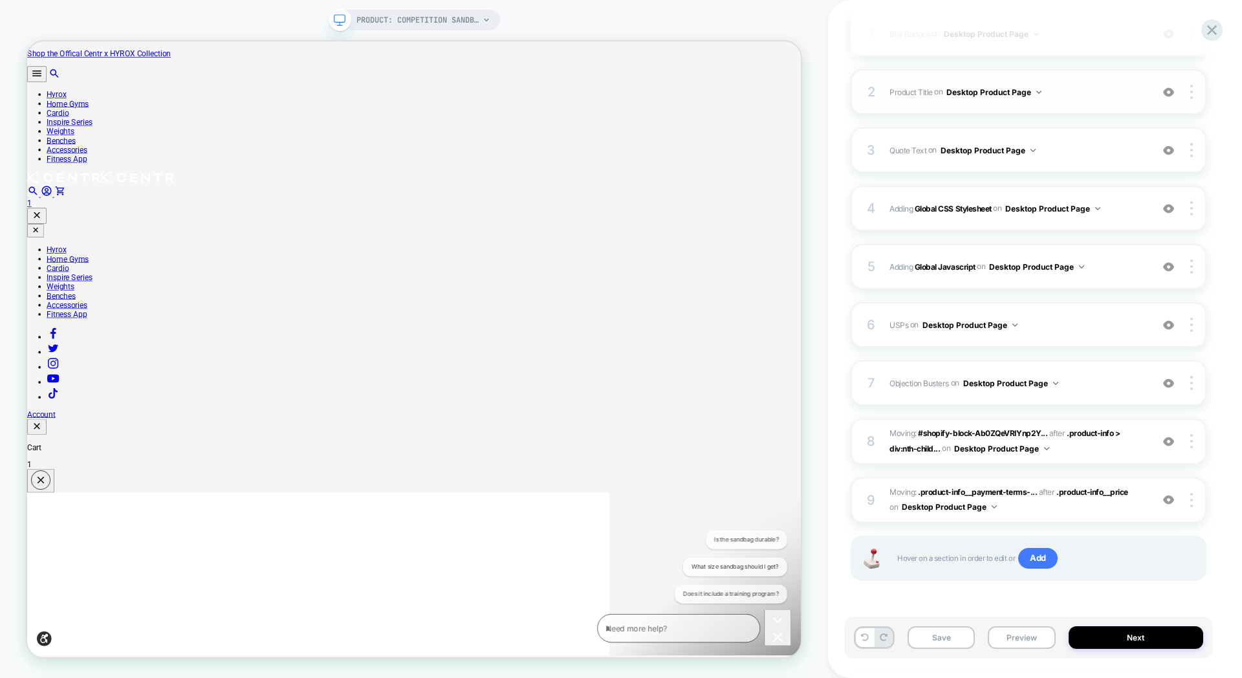
click at [1120, 102] on div "2 Product Title Editing .product-info__title on Desktop Product Page Add Before…" at bounding box center [1029, 91] width 356 height 45
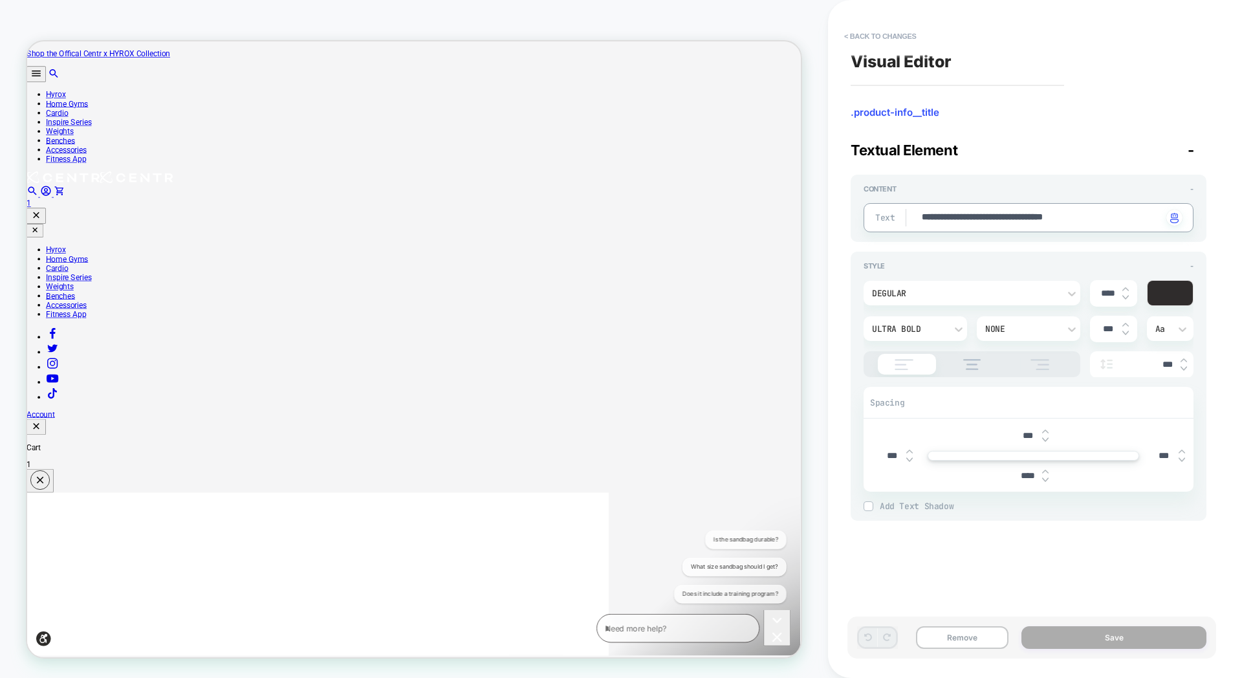
click at [988, 215] on textarea "**********" at bounding box center [1042, 218] width 242 height 14
paste textarea
type textarea "*"
type textarea "**********"
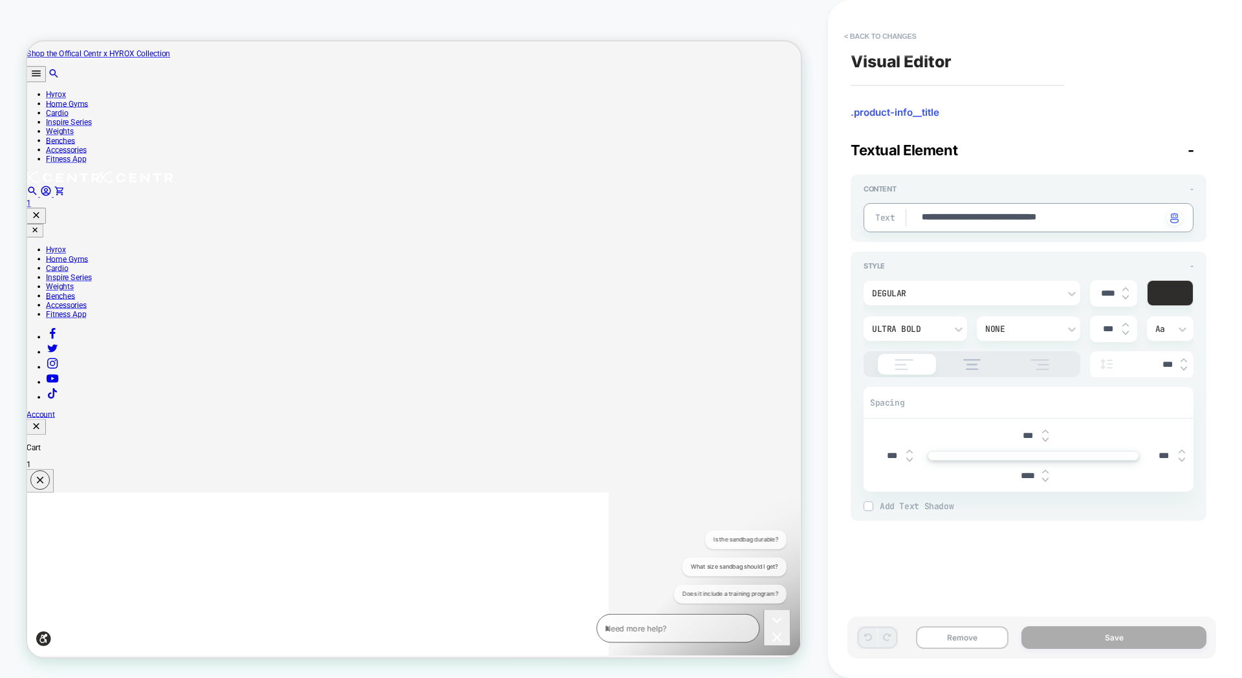
type textarea "*"
type textarea "**********"
click at [1098, 644] on button "Save" at bounding box center [1114, 637] width 185 height 23
type textarea "*"
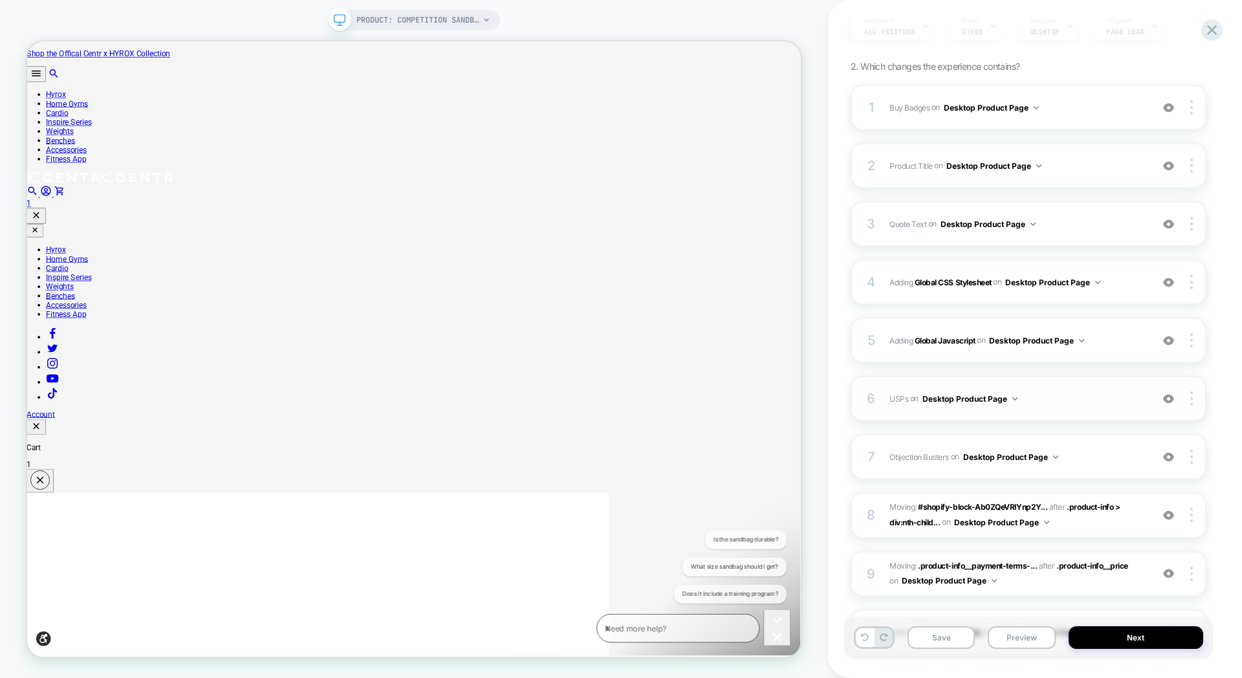
scroll to position [139, 0]
click at [1048, 240] on div "3 Quote Text Adding Text AFTER .product-info__title on Desktop Product Page Add…" at bounding box center [1029, 225] width 356 height 45
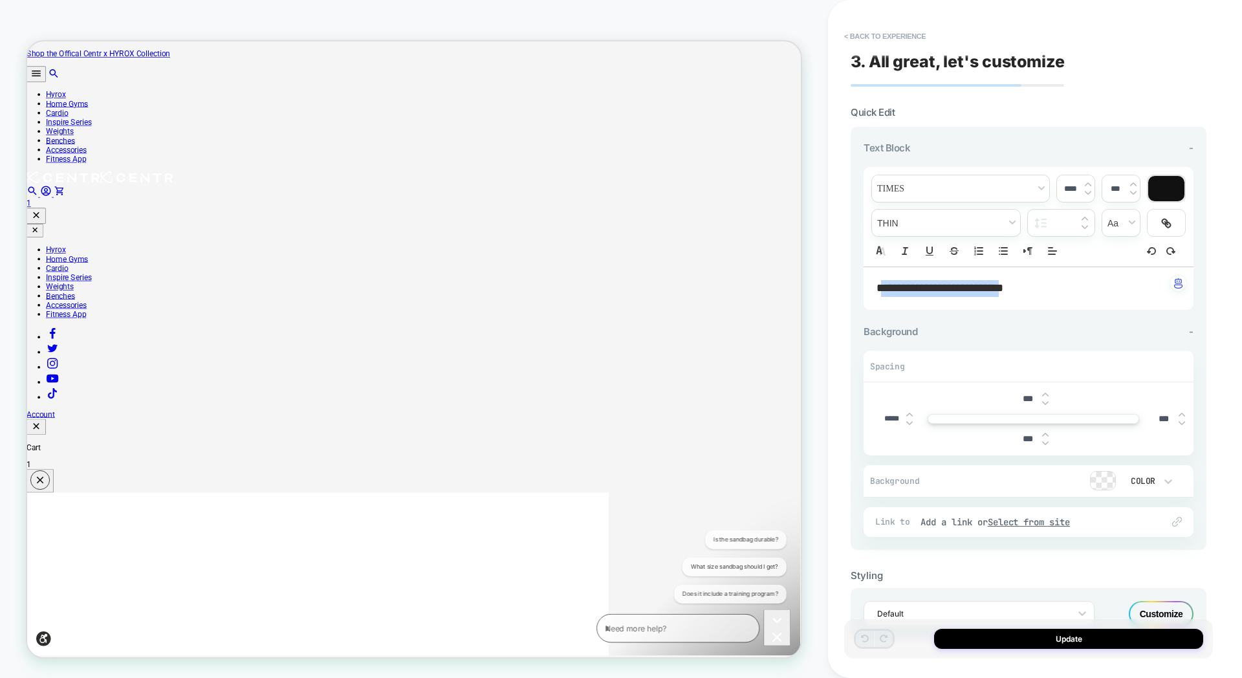
drag, startPoint x: 1026, startPoint y: 292, endPoint x: 884, endPoint y: 296, distance: 141.8
click at [884, 296] on p "**********" at bounding box center [1024, 288] width 294 height 17
type input "****"
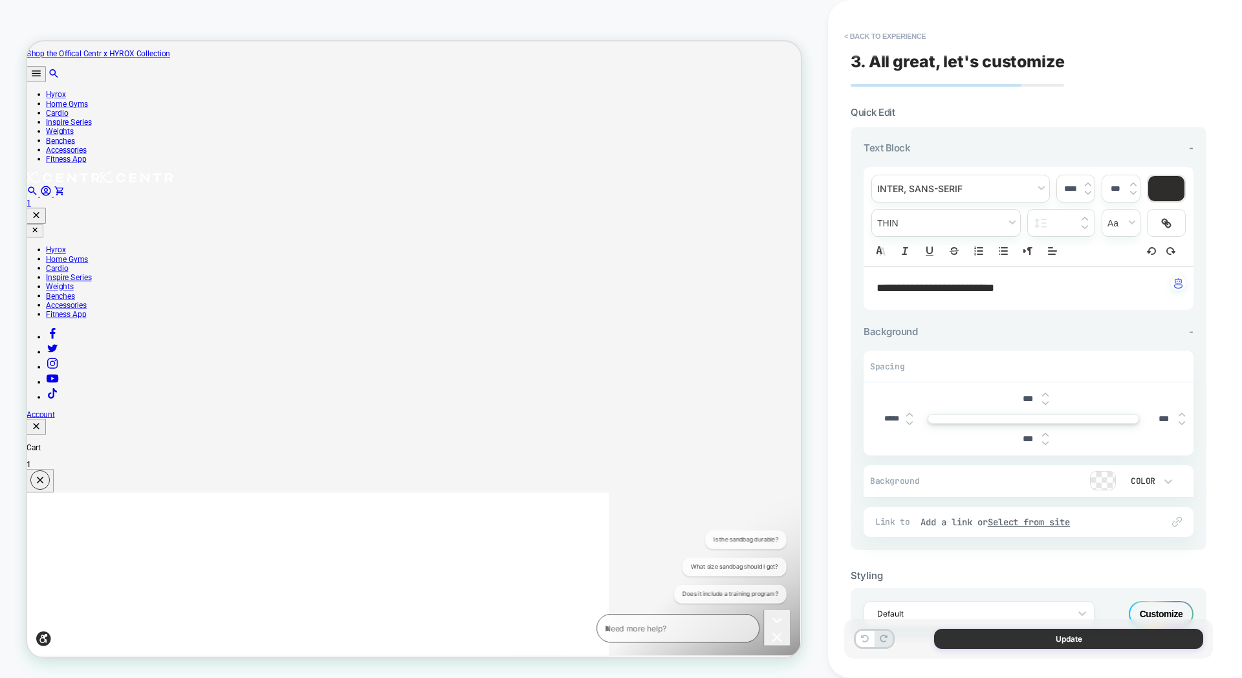
click at [998, 639] on button "Update" at bounding box center [1068, 639] width 269 height 20
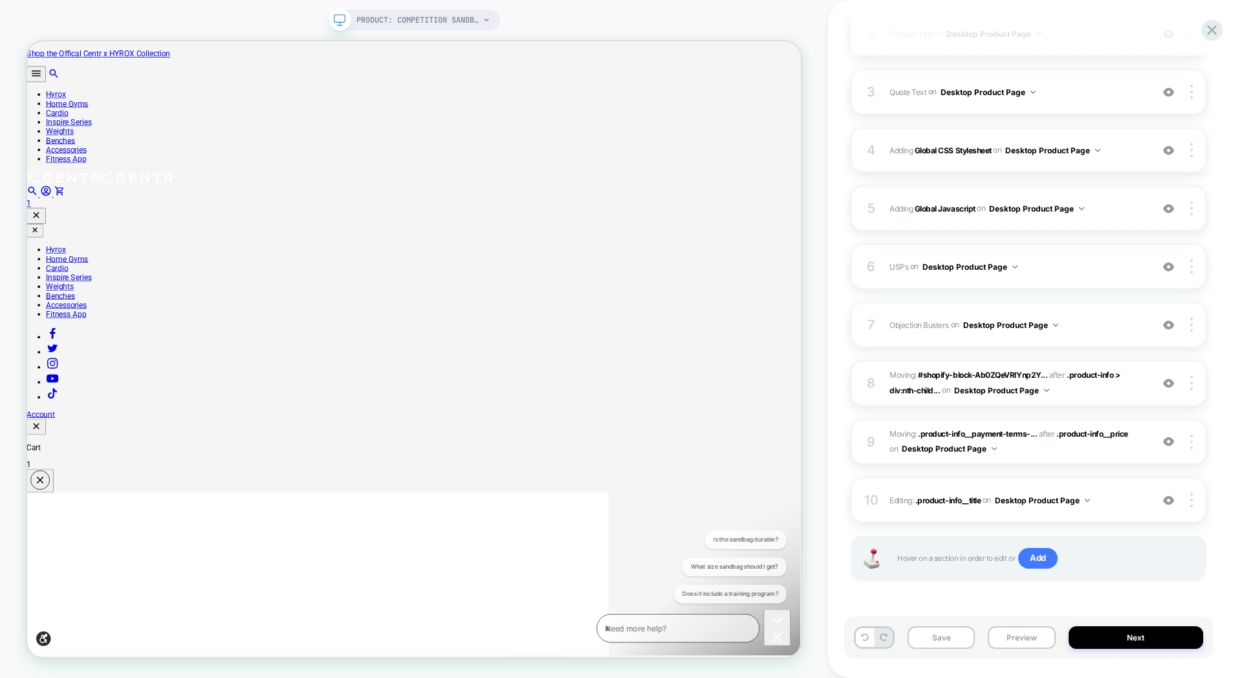
scroll to position [263, 0]
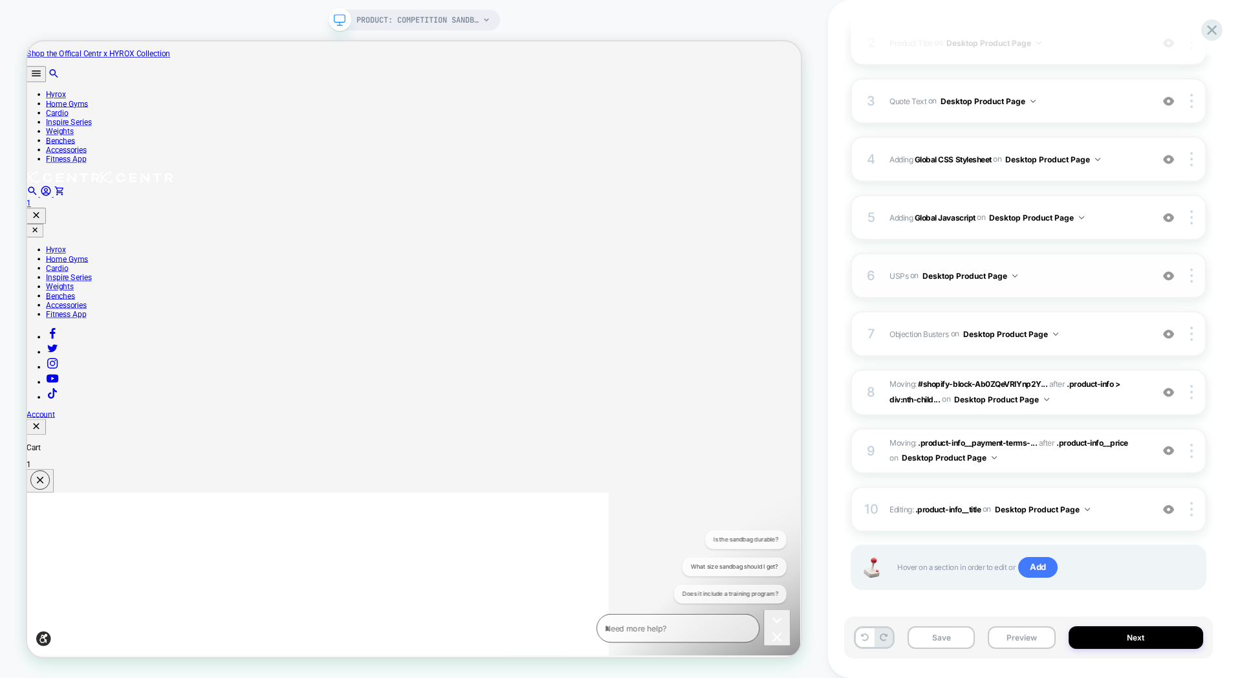
click at [1068, 268] on span "USPs Adding Code Block BEFORE .buy-row on Desktop Product Page" at bounding box center [1018, 276] width 256 height 16
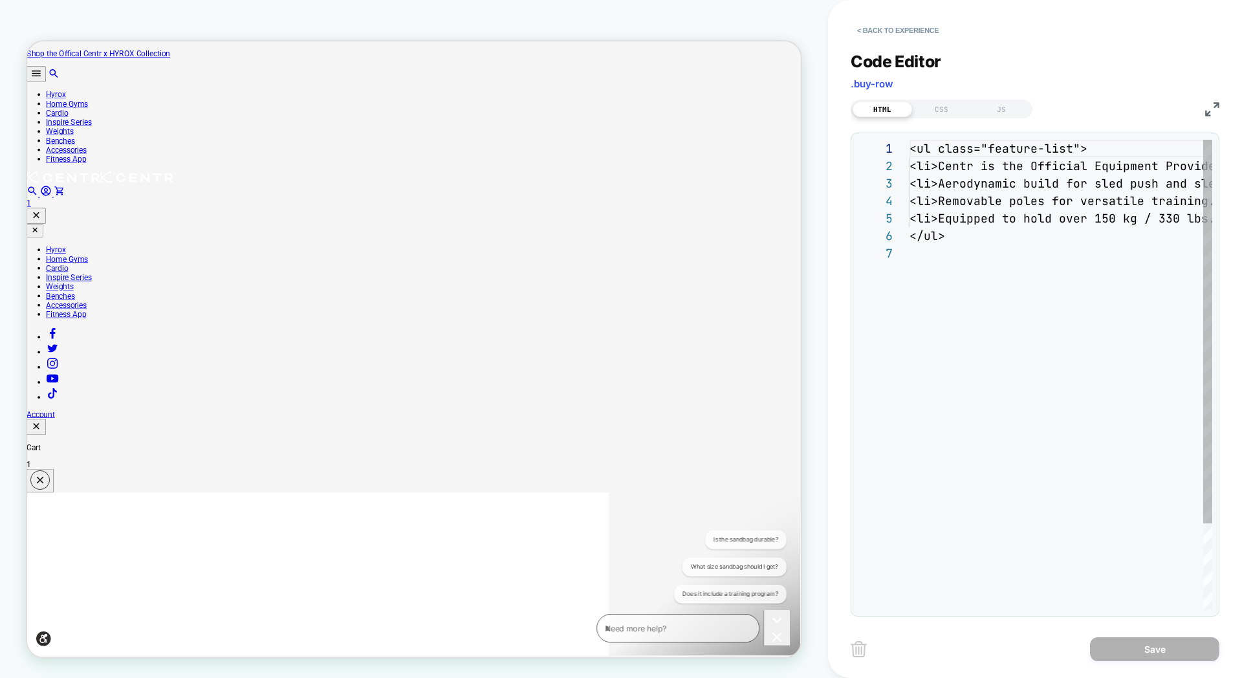
scroll to position [105, 0]
click at [976, 243] on div "< ul class = "feature-list" > < li > Centr is the Official Equipment Provider o…" at bounding box center [1141, 427] width 463 height 575
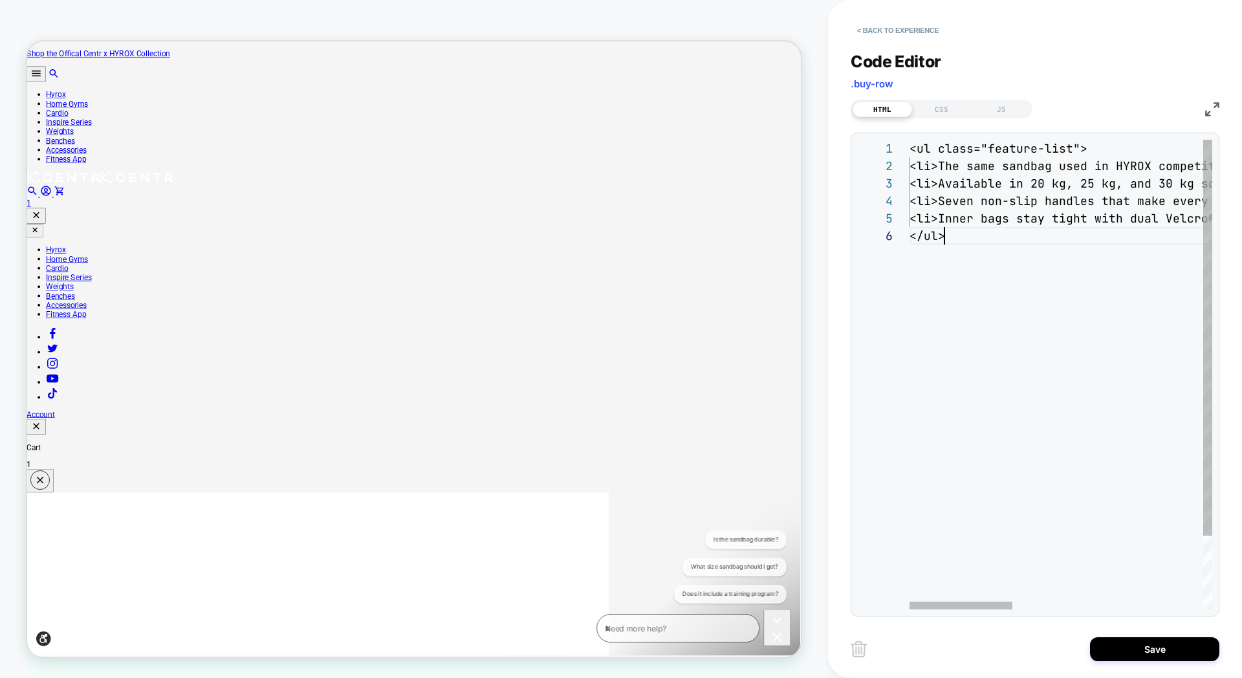
scroll to position [87, 35]
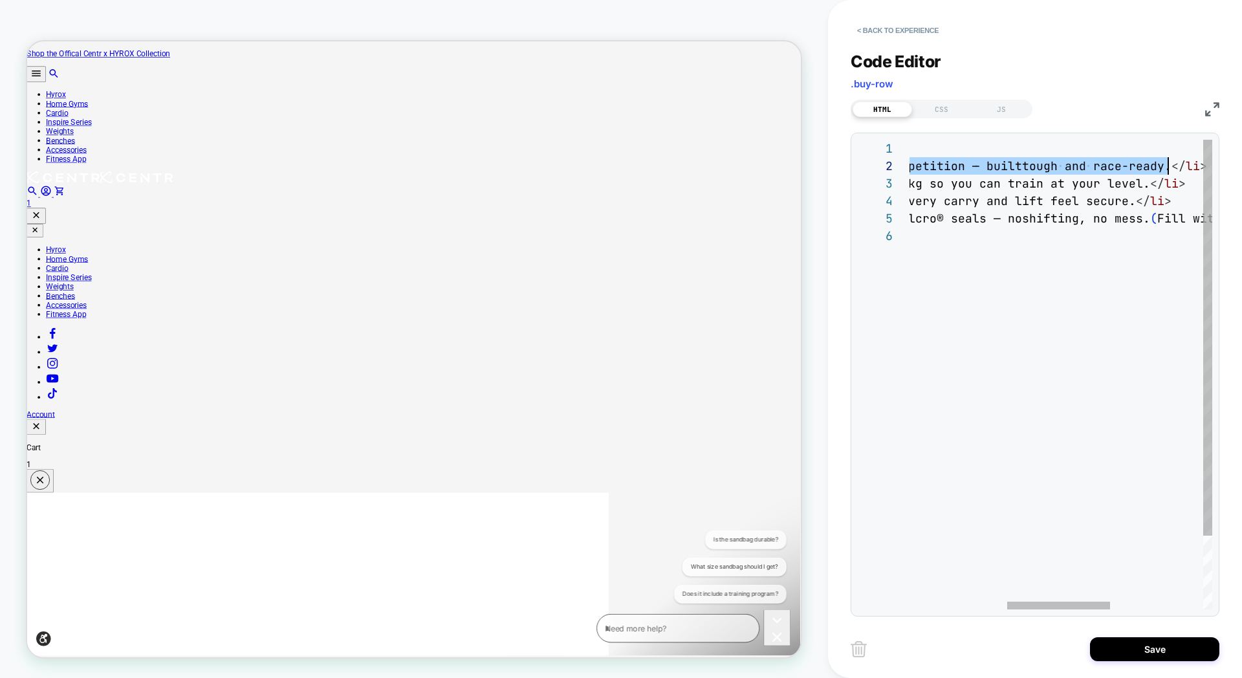
drag, startPoint x: 952, startPoint y: 166, endPoint x: 1167, endPoint y: 166, distance: 215.4
click at [1167, 166] on div "< ul class = "feature-list" > < li > The same sandbag used in HYROX competition…" at bounding box center [1055, 418] width 862 height 557
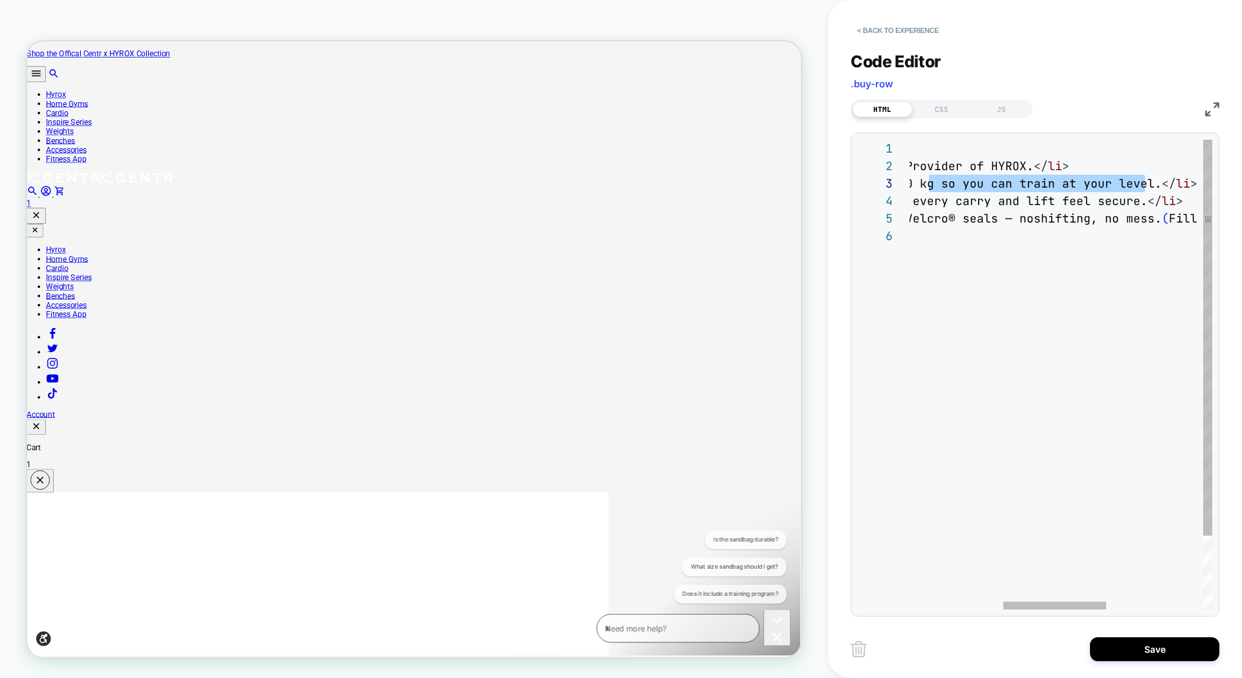
type textarea "**********"
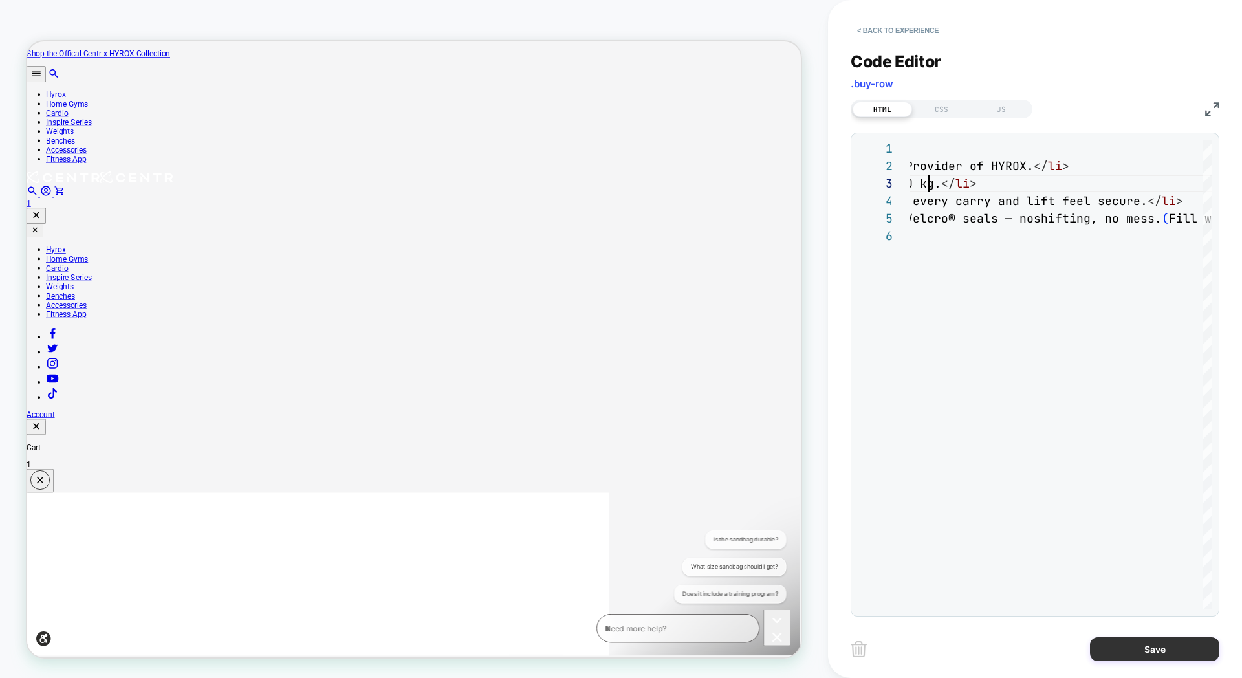
click at [1137, 652] on button "Save" at bounding box center [1154, 649] width 129 height 24
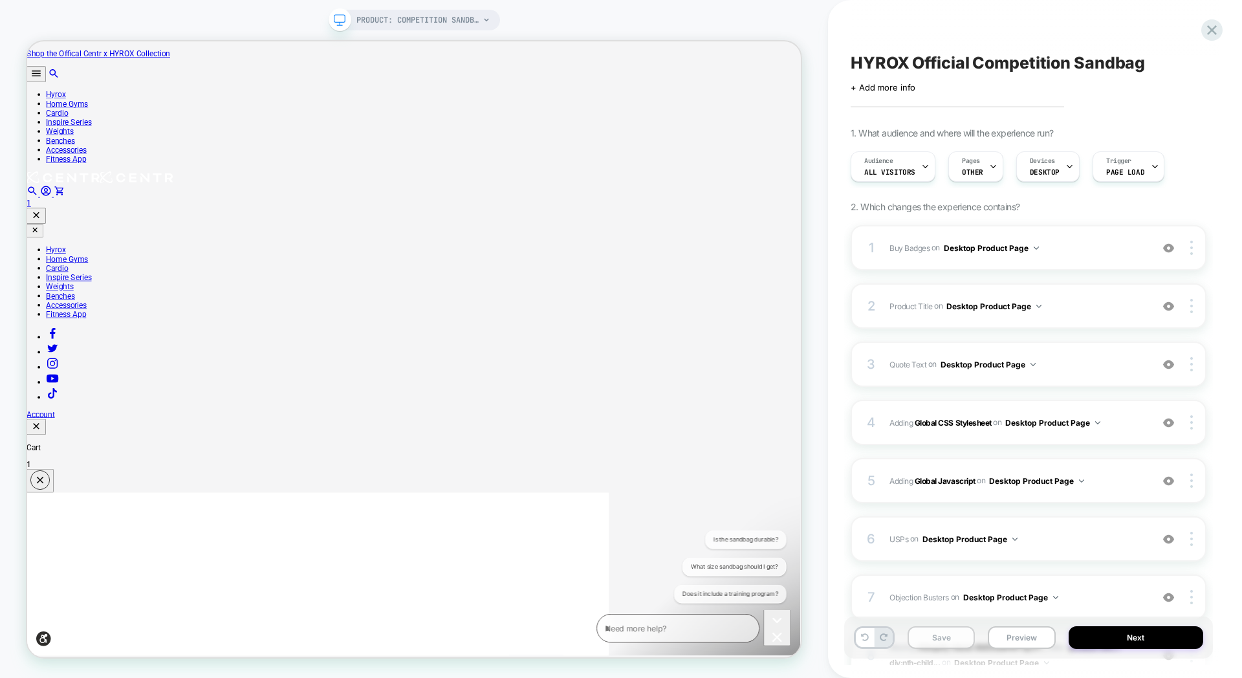
click at [950, 646] on button "Save" at bounding box center [941, 637] width 67 height 23
click at [1037, 639] on button "Preview" at bounding box center [1021, 637] width 67 height 23
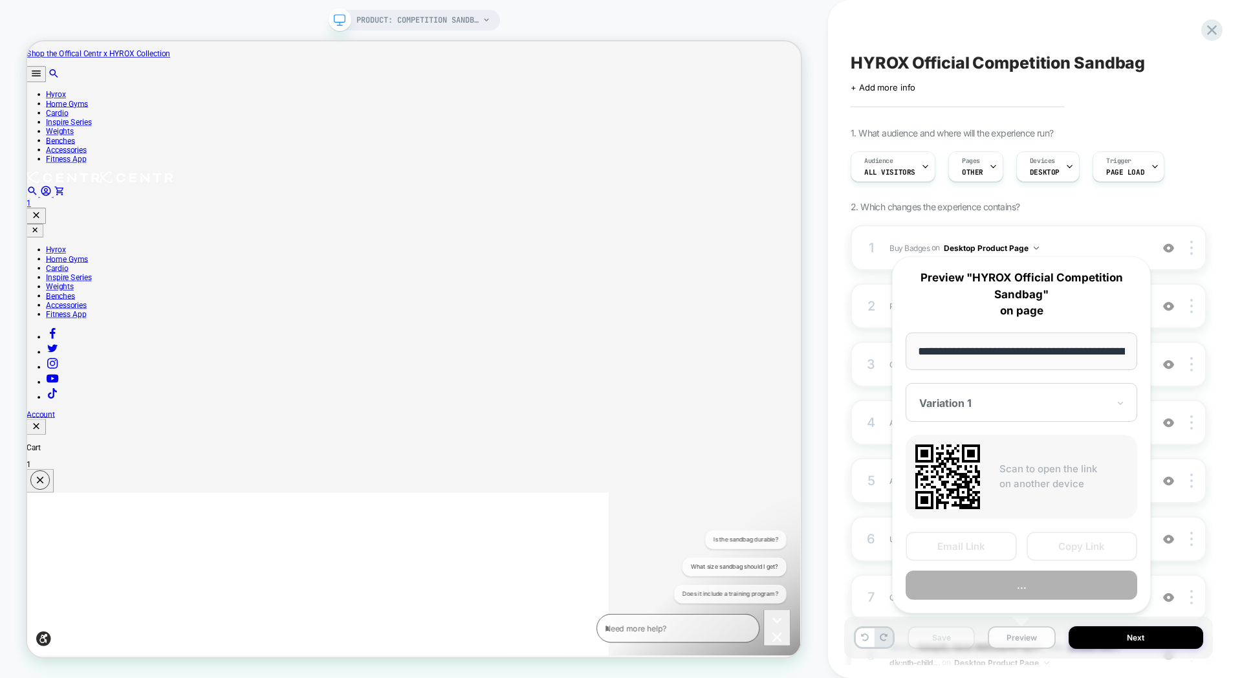
scroll to position [0, 246]
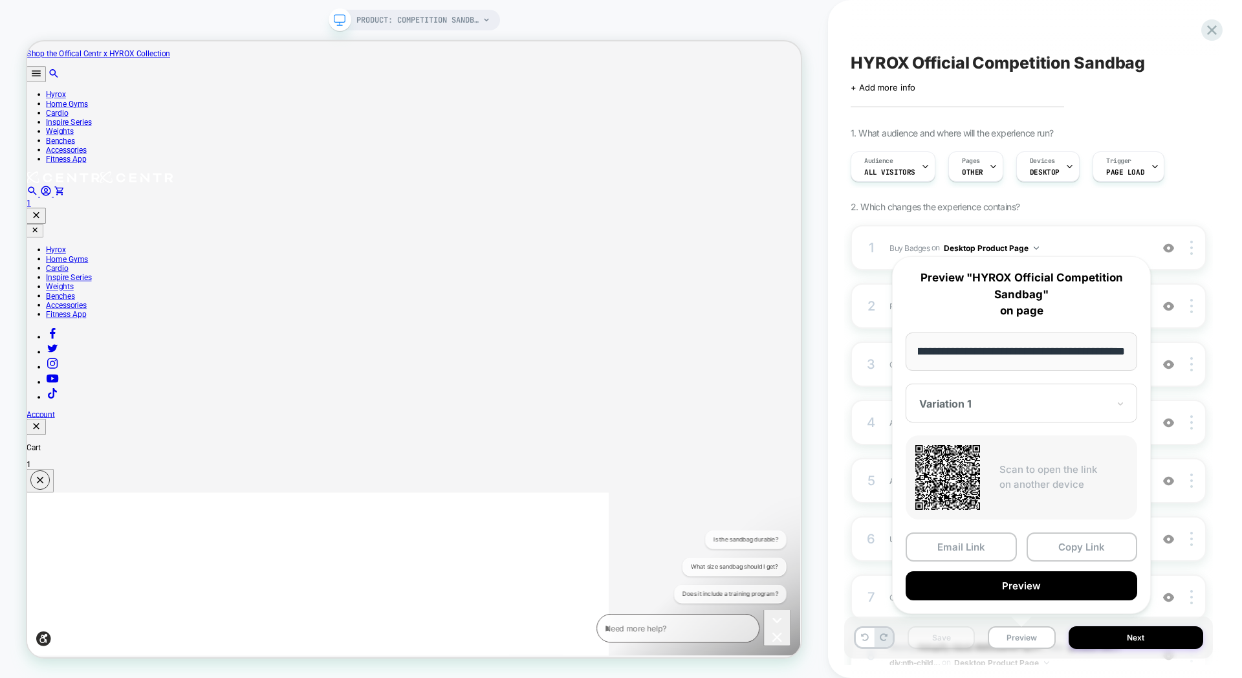
click at [1067, 349] on input "**********" at bounding box center [1022, 352] width 232 height 38
click at [1205, 24] on icon at bounding box center [1211, 29] width 17 height 17
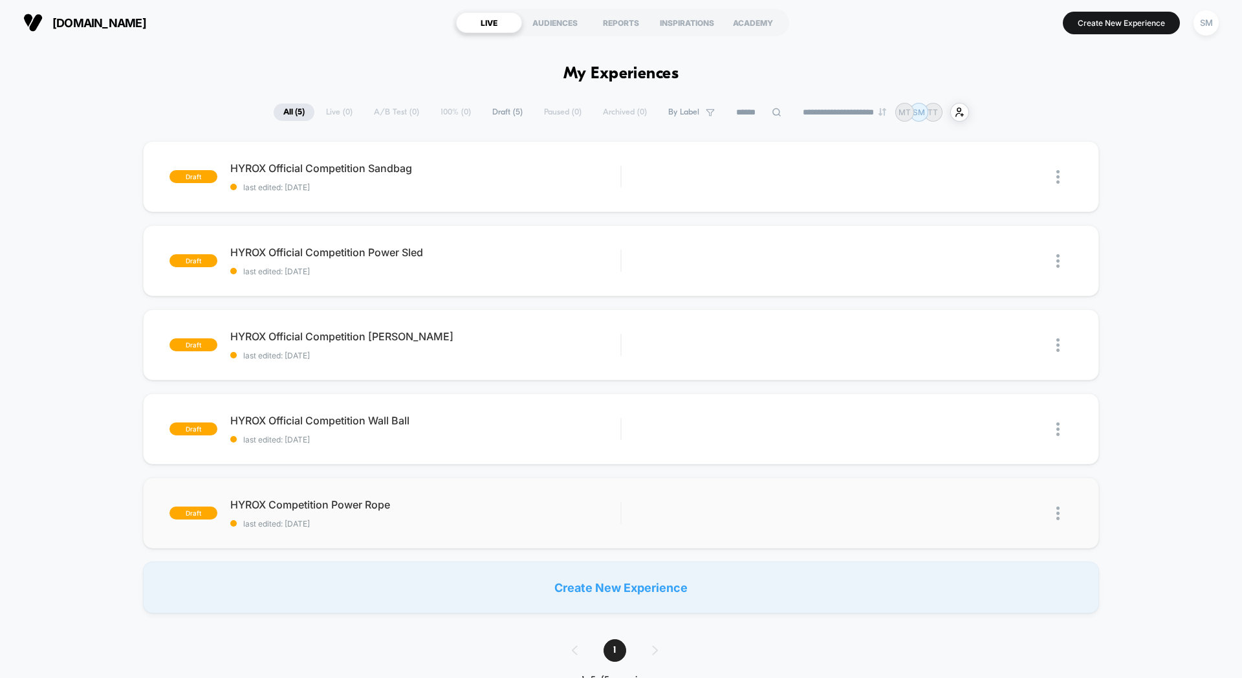
click at [1058, 514] on img at bounding box center [1058, 514] width 3 height 14
click at [986, 450] on div "Edit" at bounding box center [992, 454] width 116 height 29
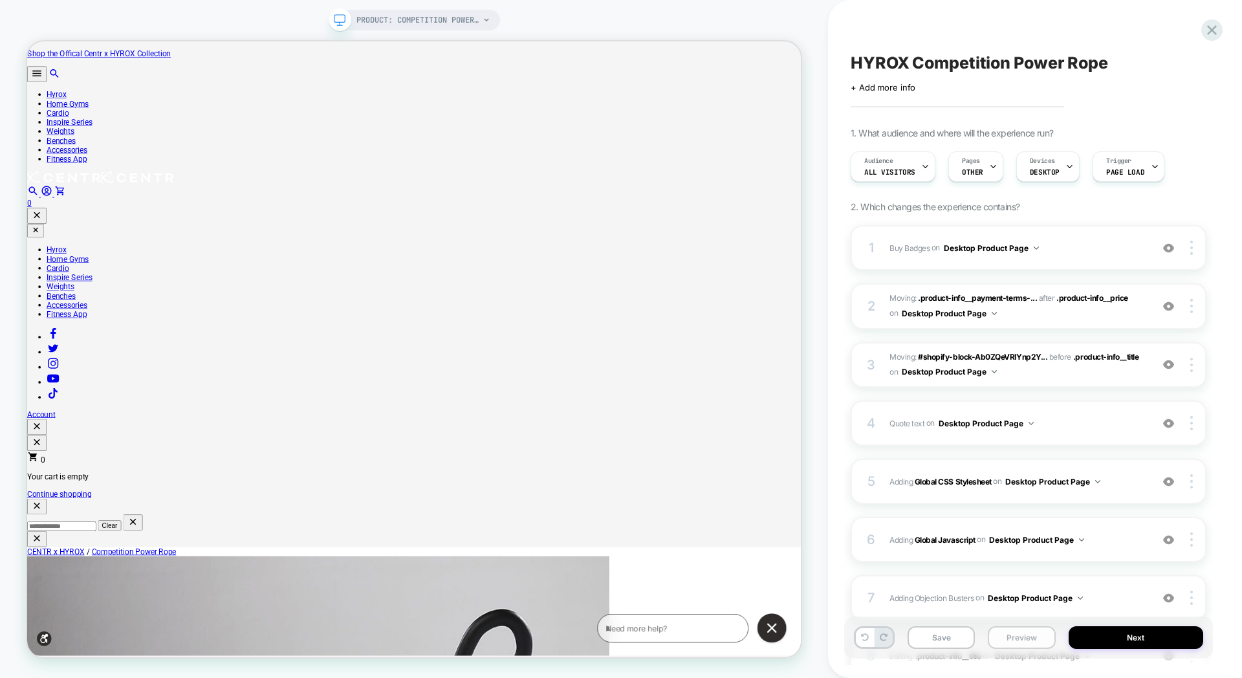
click at [1014, 638] on button "Preview" at bounding box center [1021, 637] width 67 height 23
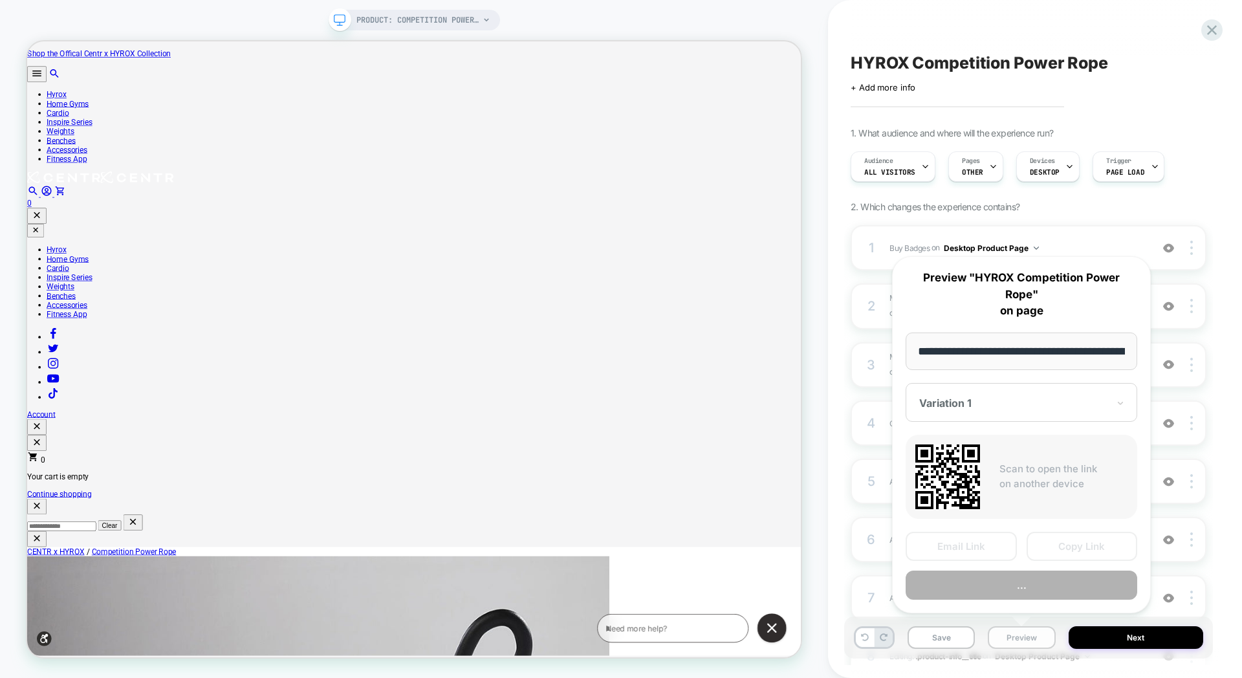
scroll to position [0, 260]
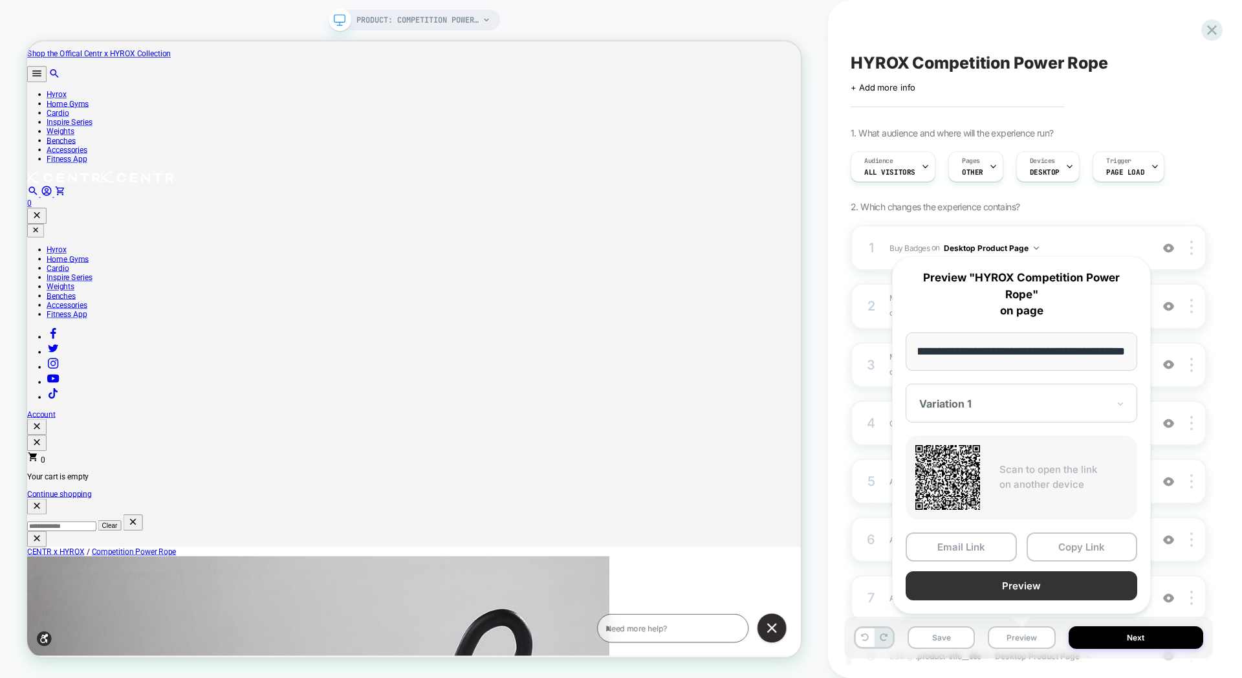
click at [1055, 589] on button "Preview" at bounding box center [1022, 585] width 232 height 29
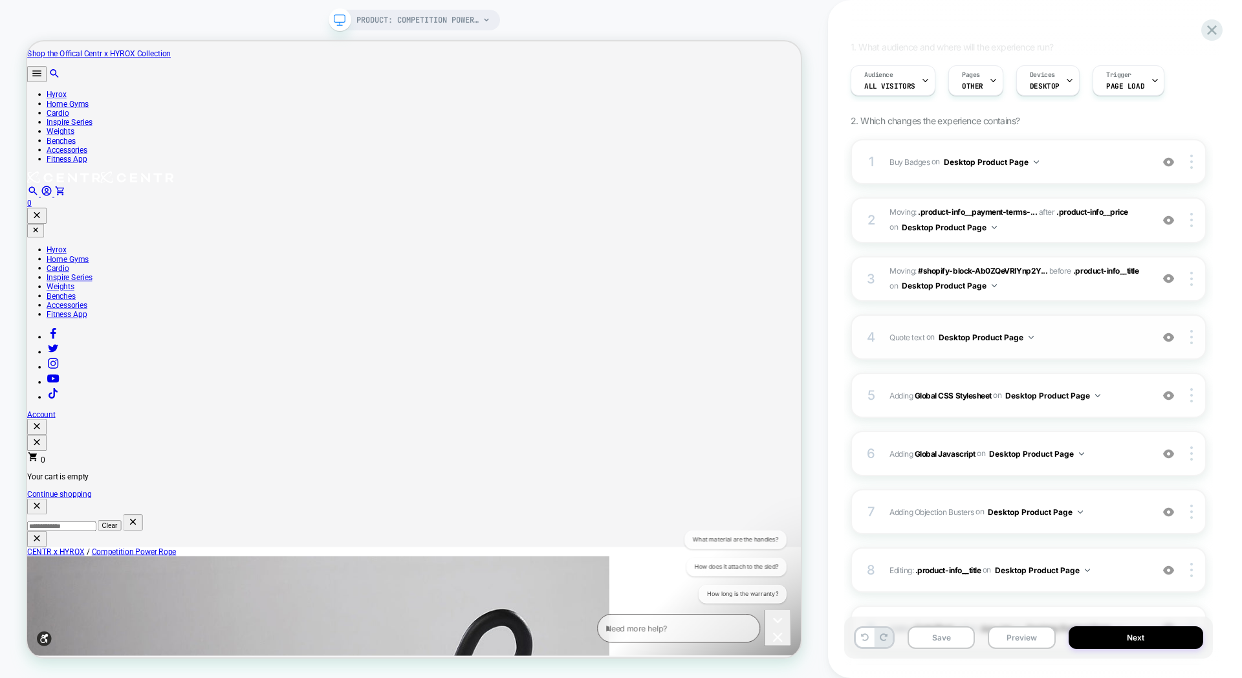
scroll to position [81, 0]
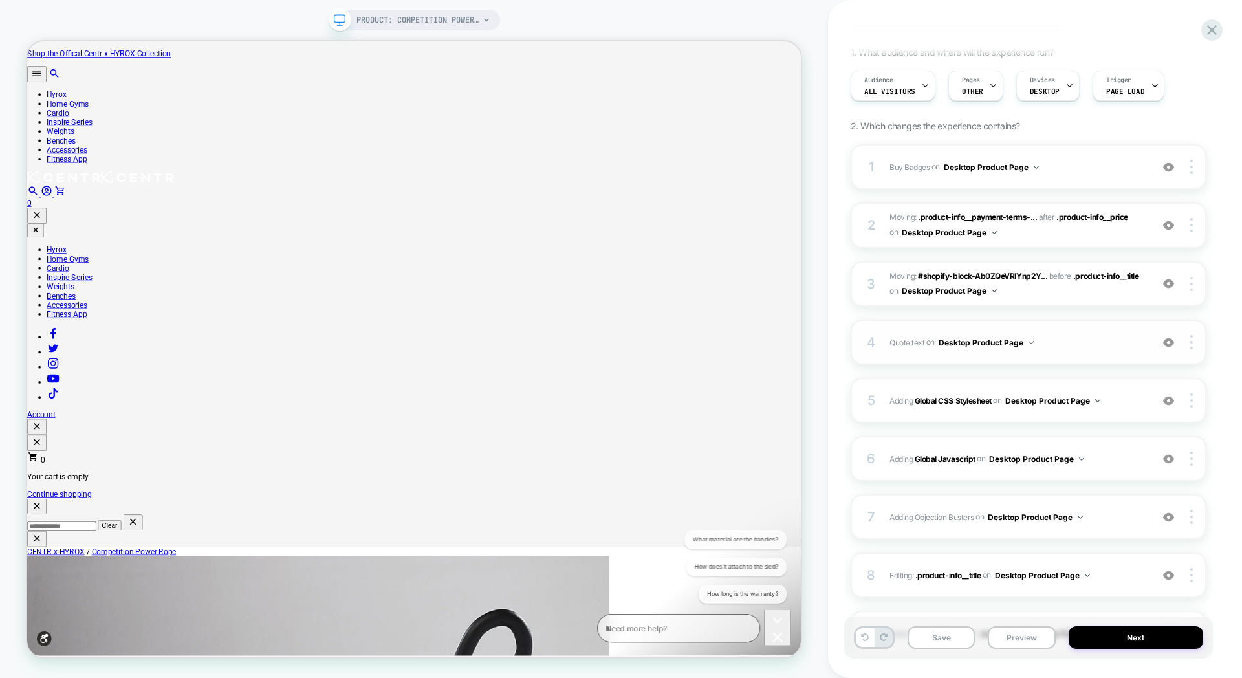
click at [954, 327] on div "4 Quote text Adding Text AFTER .product-info__title on Desktop Product Page Add…" at bounding box center [1029, 342] width 356 height 45
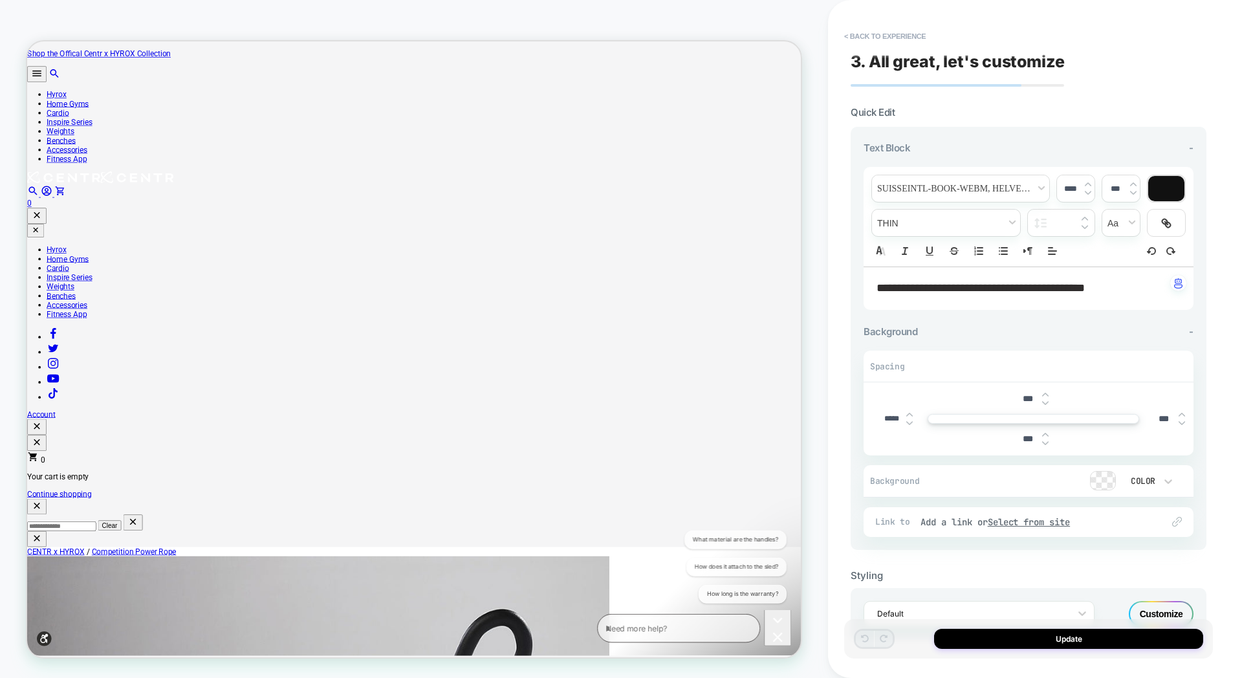
scroll to position [0, 1]
click at [1085, 290] on span "**********" at bounding box center [981, 288] width 208 height 12
type input "****"
click at [1034, 640] on button "Update" at bounding box center [1068, 639] width 269 height 20
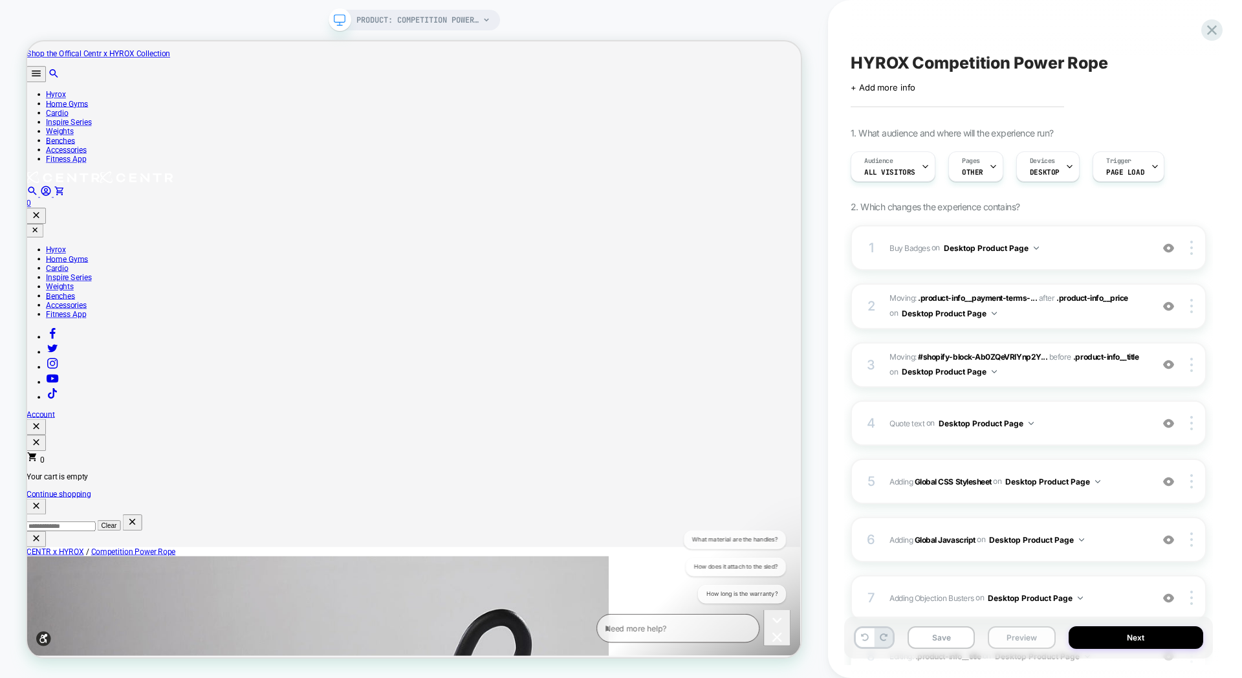
click at [1023, 632] on button "Preview" at bounding box center [1021, 637] width 67 height 23
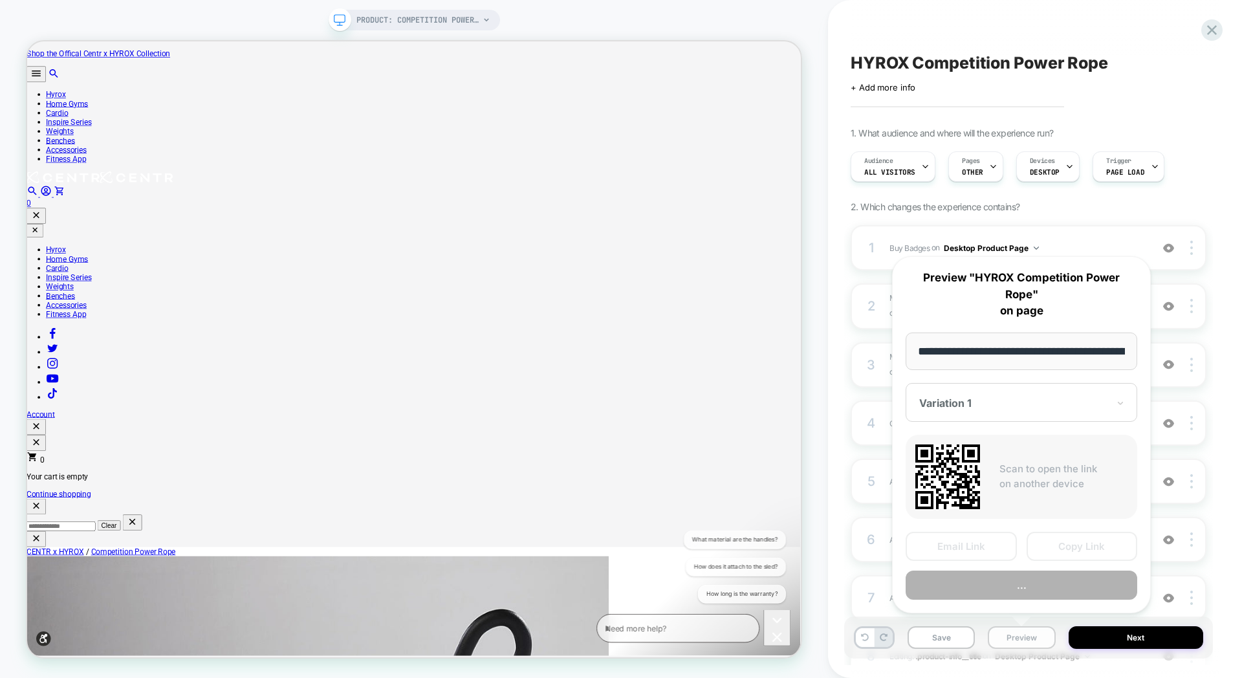
scroll to position [0, 260]
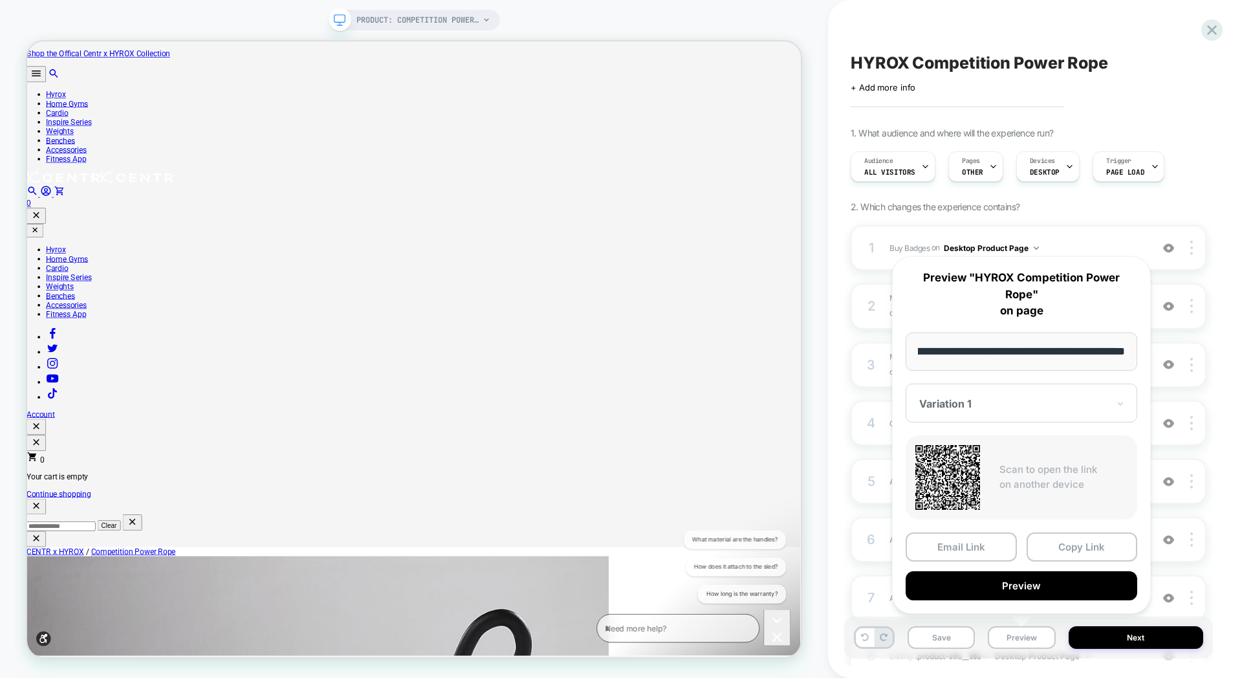
click at [1039, 354] on input "**********" at bounding box center [1022, 352] width 232 height 38
click at [936, 641] on button "Save" at bounding box center [941, 637] width 67 height 23
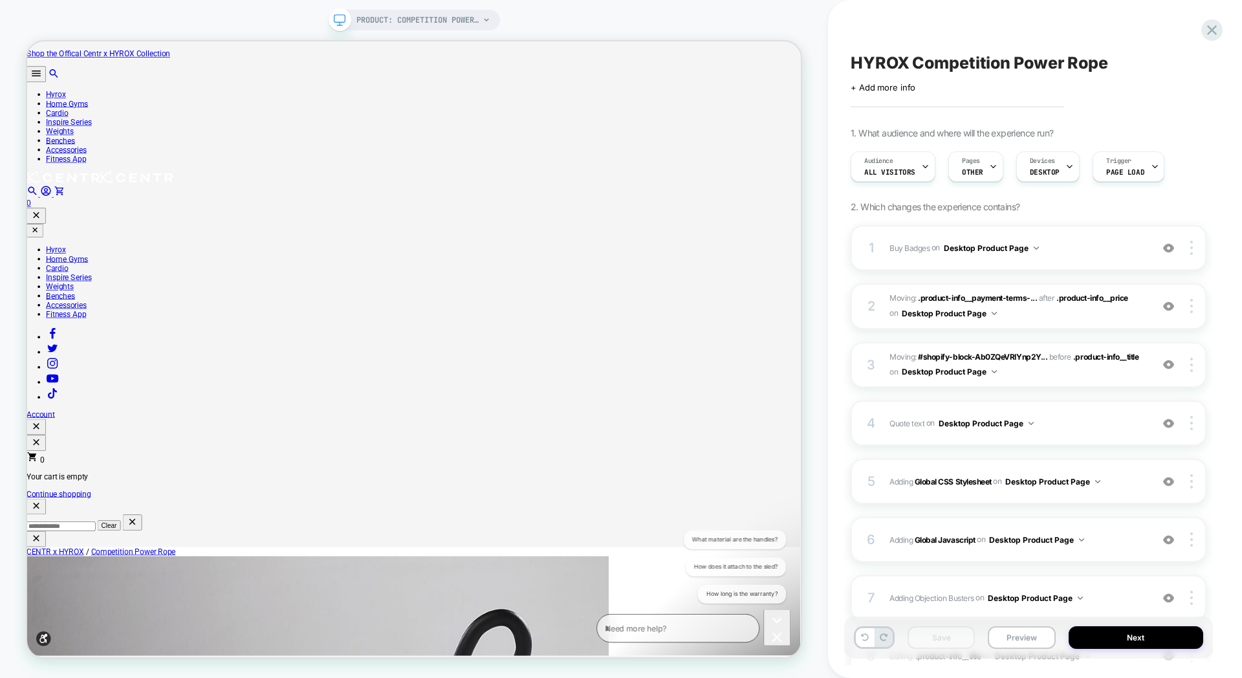
click at [1214, 32] on icon at bounding box center [1212, 30] width 10 height 10
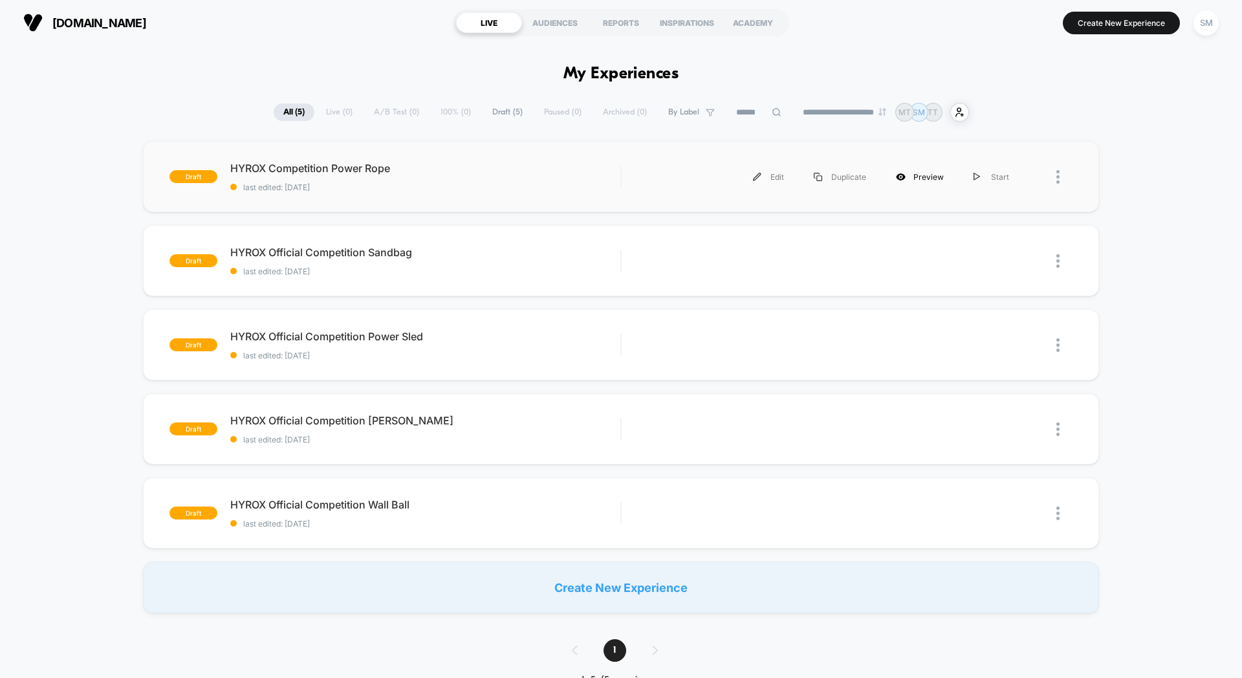
click at [925, 180] on div "Preview" at bounding box center [920, 176] width 78 height 29
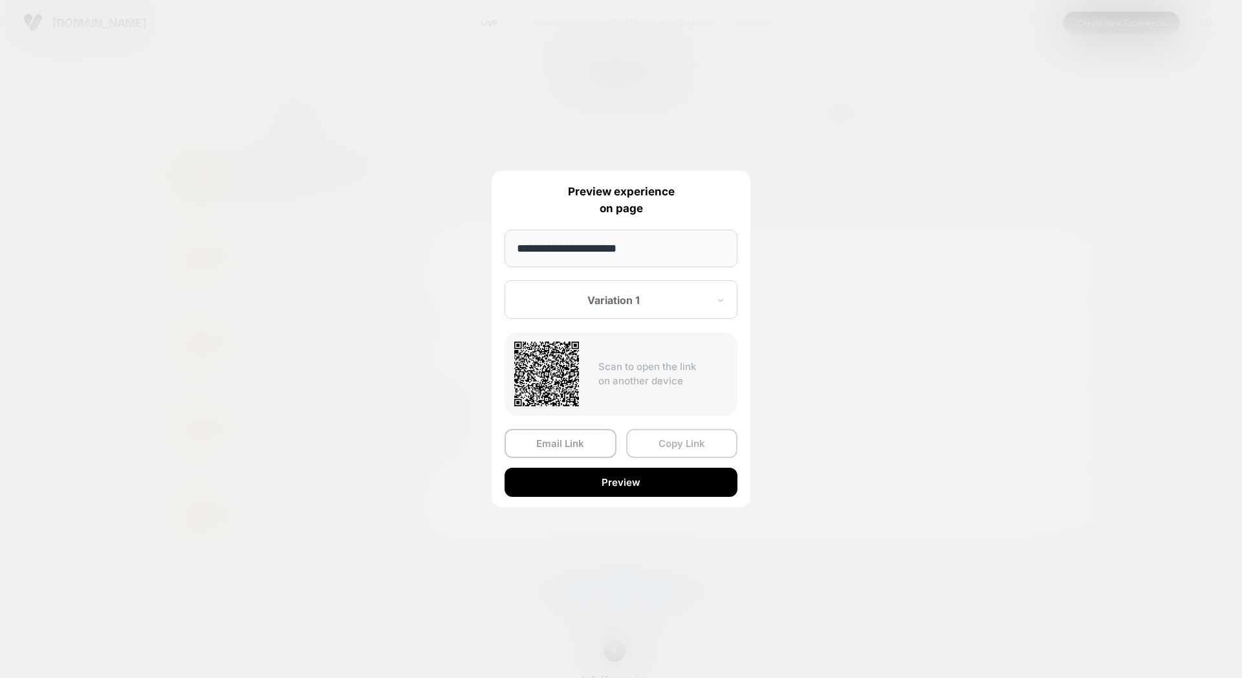
click at [703, 445] on button "Copy Link" at bounding box center [682, 443] width 112 height 29
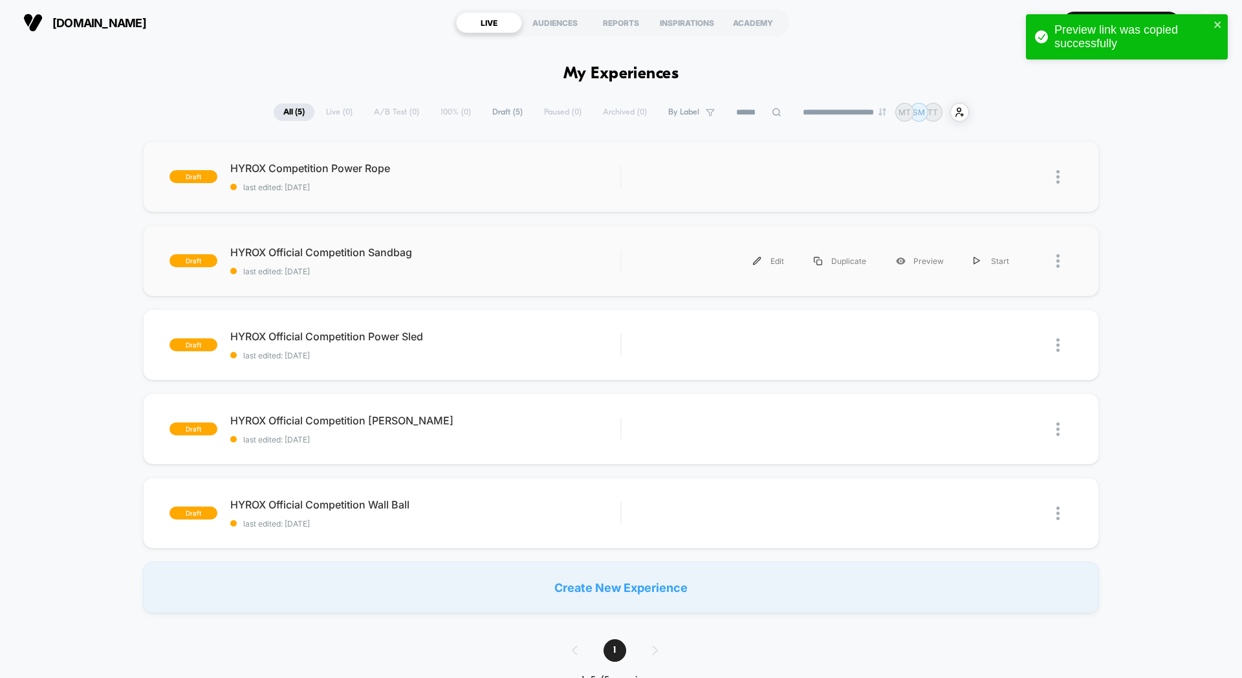
click at [1061, 261] on div at bounding box center [1065, 261] width 16 height 29
click at [1015, 287] on div "Preview Link" at bounding box center [992, 291] width 116 height 29
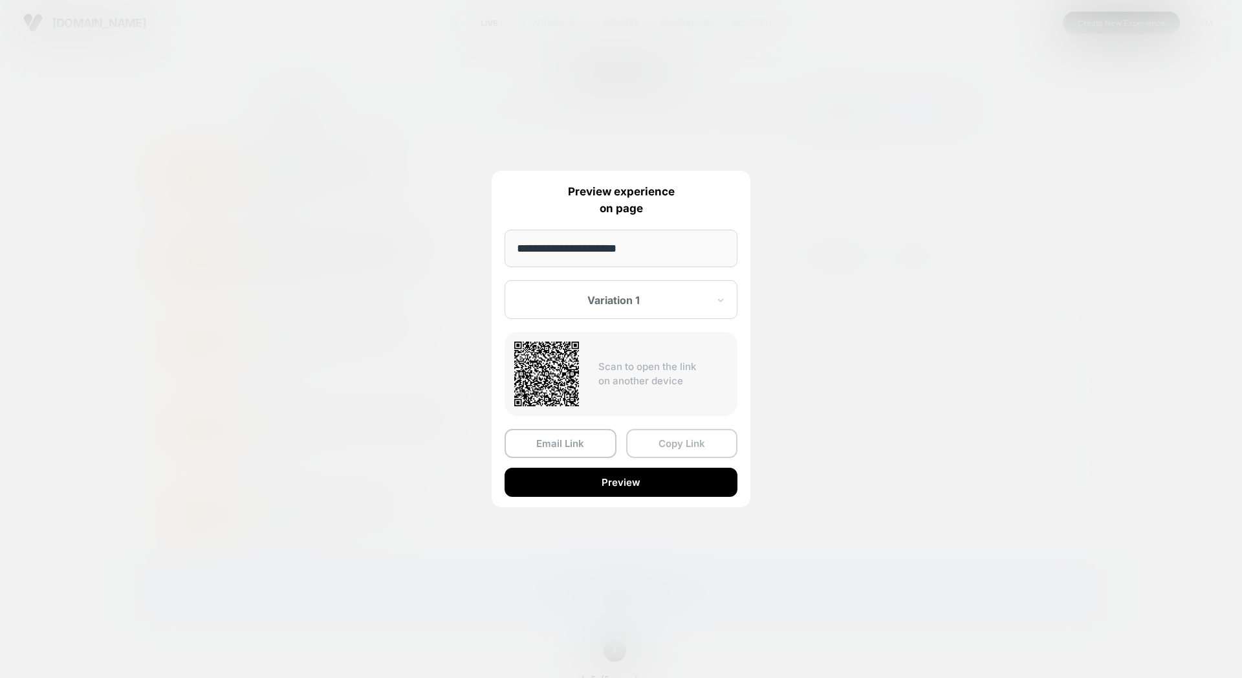
click at [685, 446] on button "Copy Link" at bounding box center [682, 443] width 112 height 29
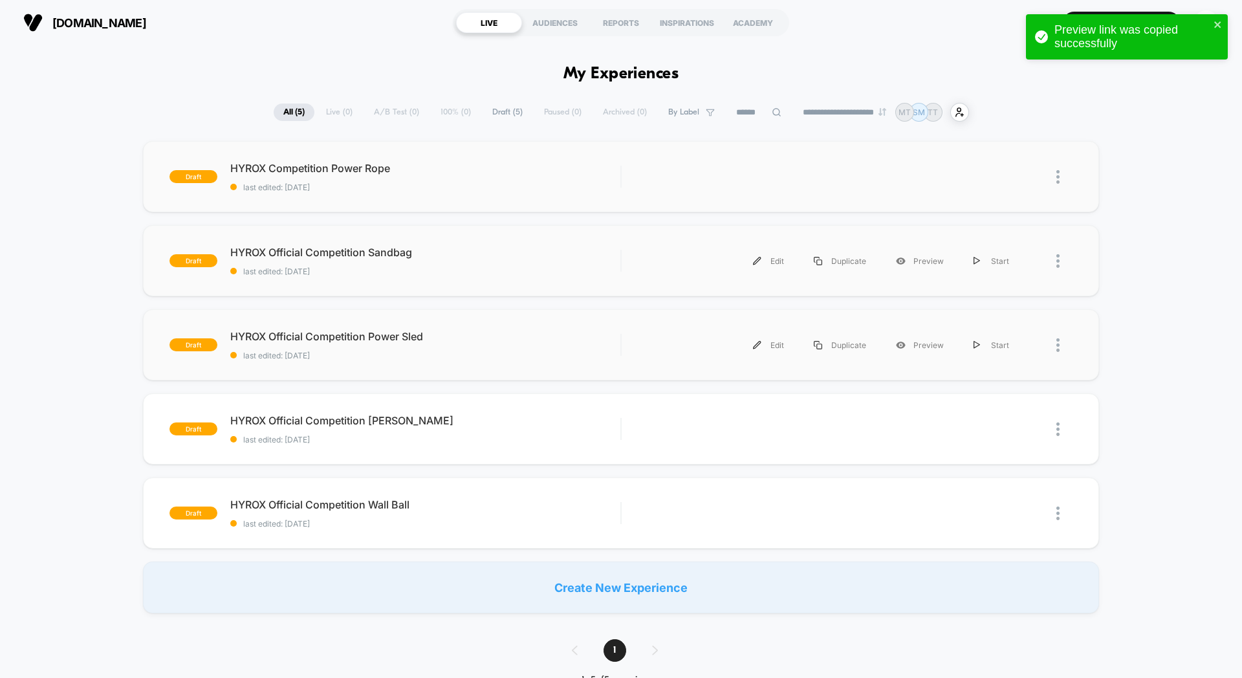
click at [1060, 347] on div at bounding box center [1065, 345] width 16 height 29
click at [1007, 371] on div "Preview Link" at bounding box center [992, 375] width 116 height 29
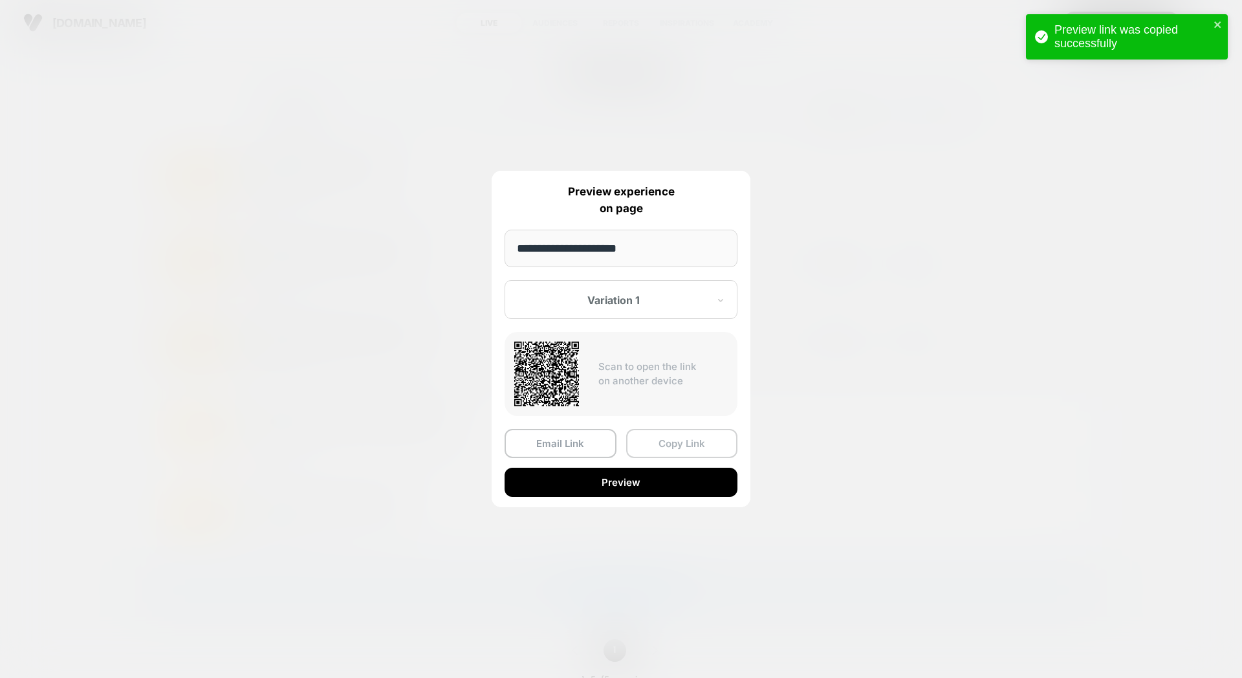
click at [682, 451] on button "Copy Link" at bounding box center [682, 443] width 112 height 29
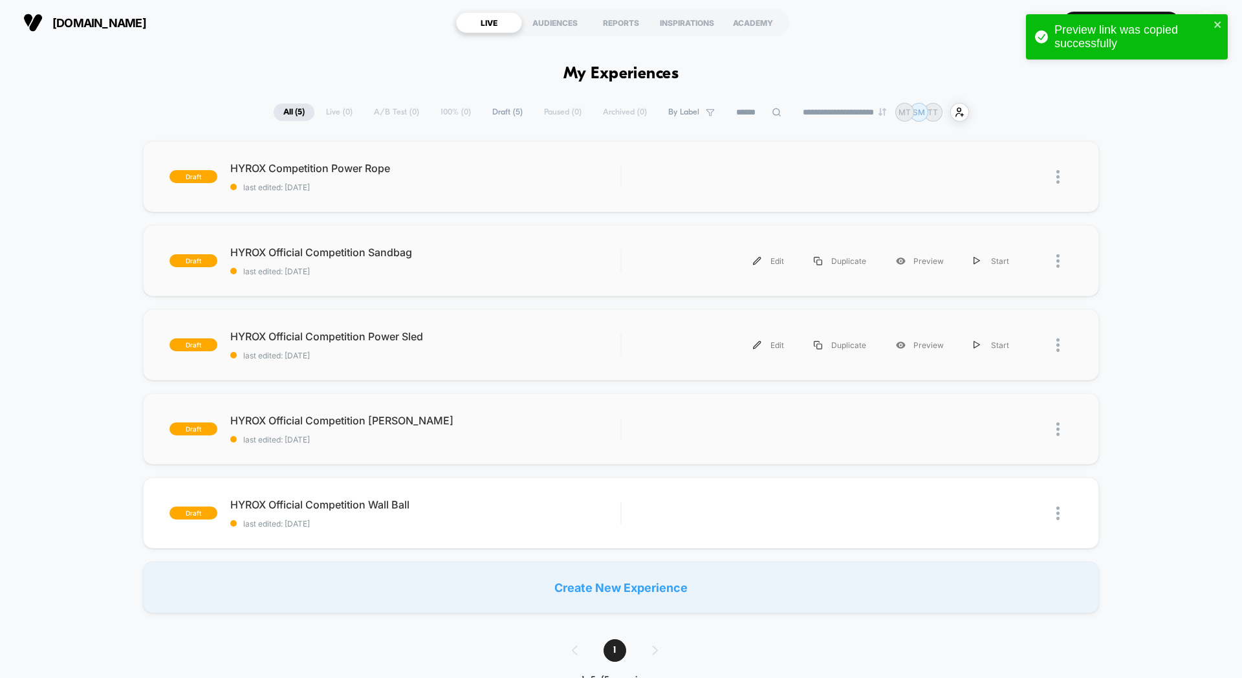
click at [1057, 428] on img at bounding box center [1058, 429] width 3 height 14
click at [998, 454] on div "Preview Link" at bounding box center [992, 459] width 116 height 29
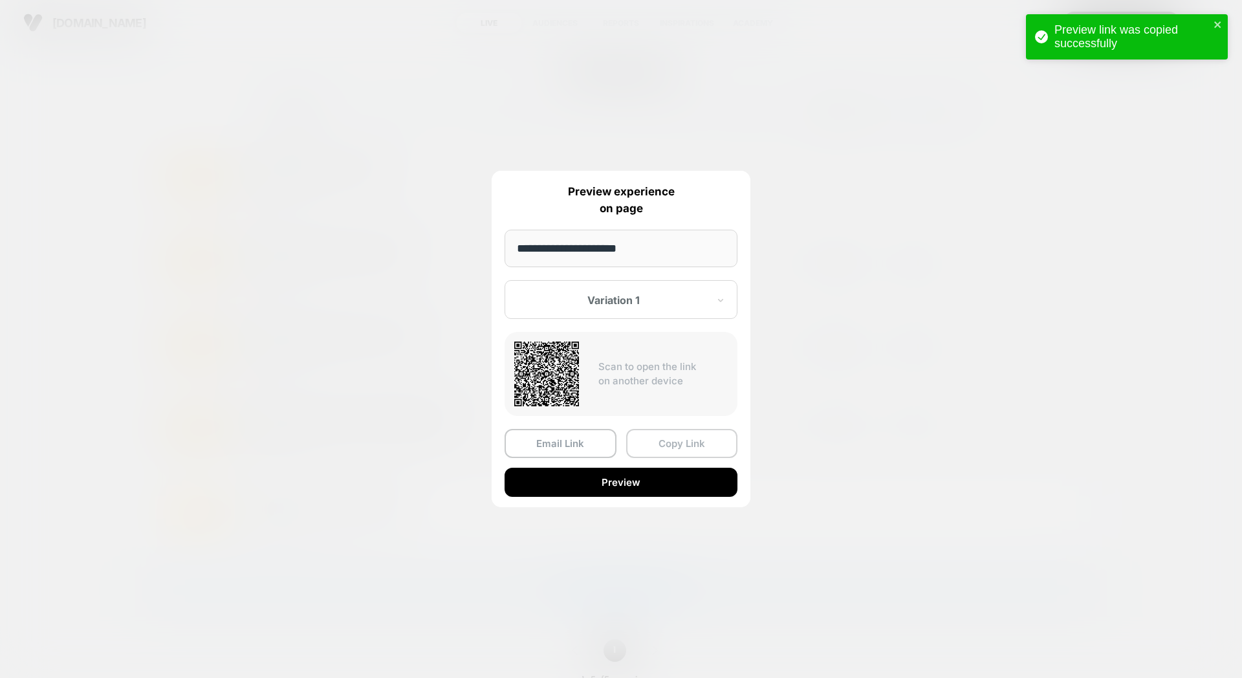
click at [708, 438] on button "Copy Link" at bounding box center [682, 443] width 112 height 29
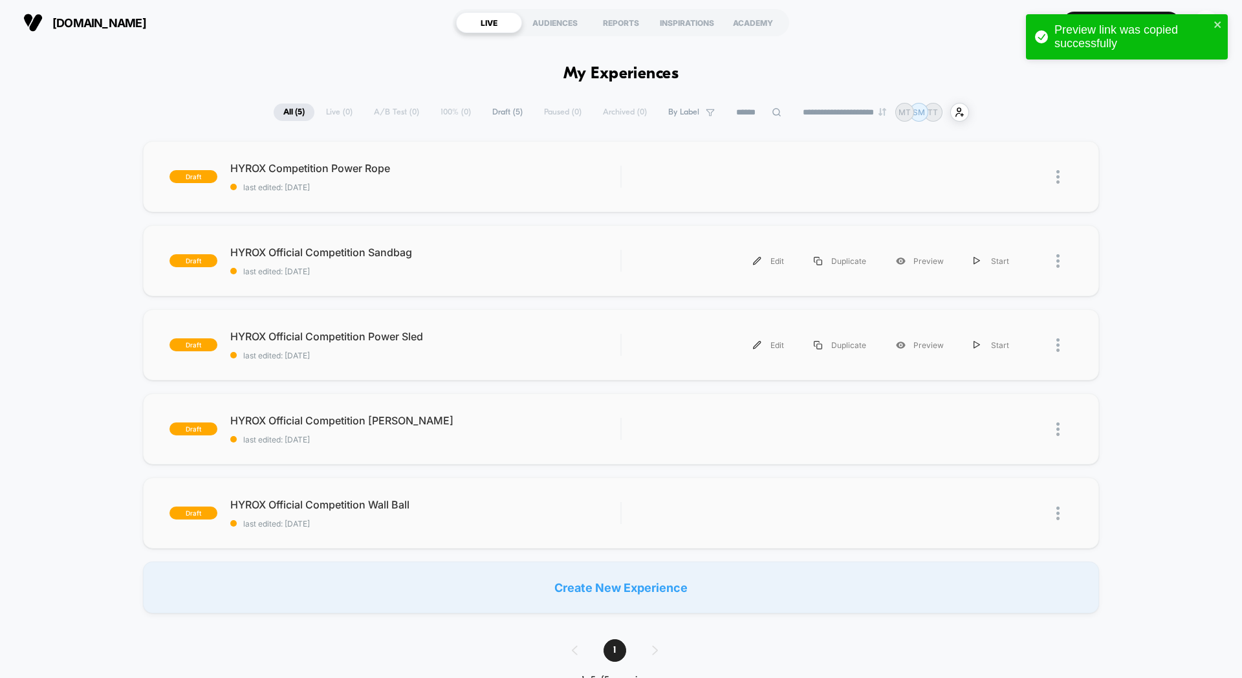
click at [1058, 512] on img at bounding box center [1058, 514] width 3 height 14
click at [1010, 547] on div "Preview Link" at bounding box center [992, 543] width 116 height 29
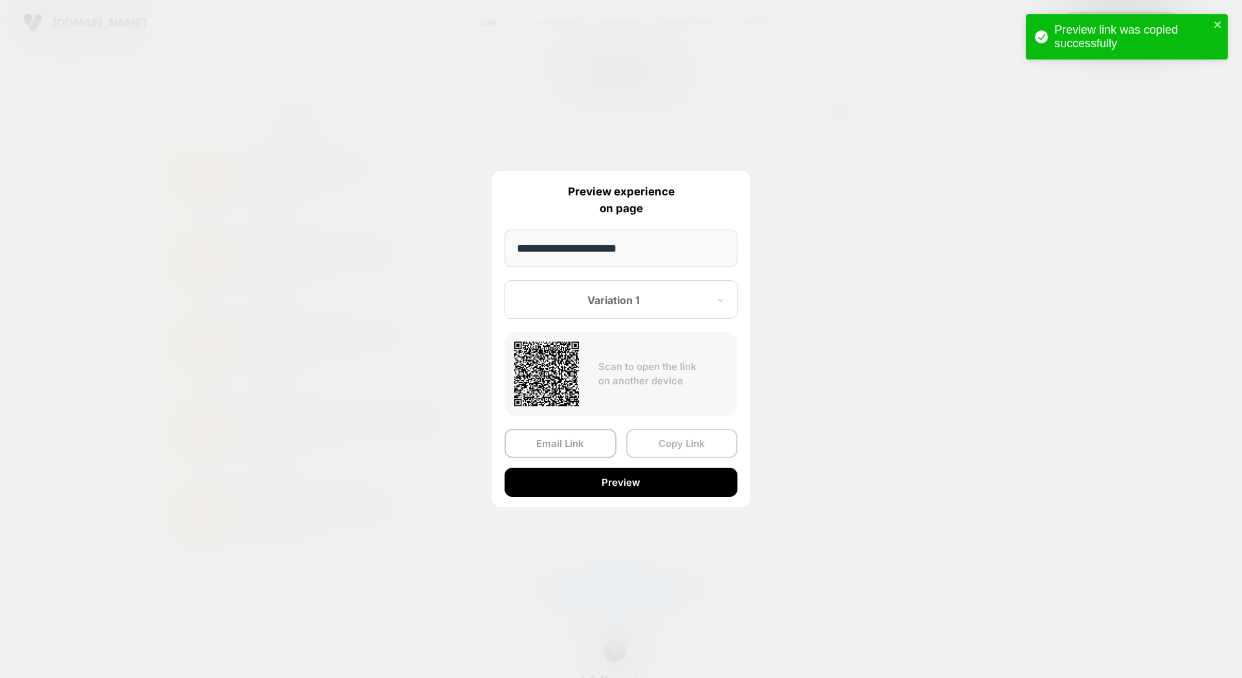
click at [683, 448] on button "Copy Link" at bounding box center [682, 443] width 112 height 29
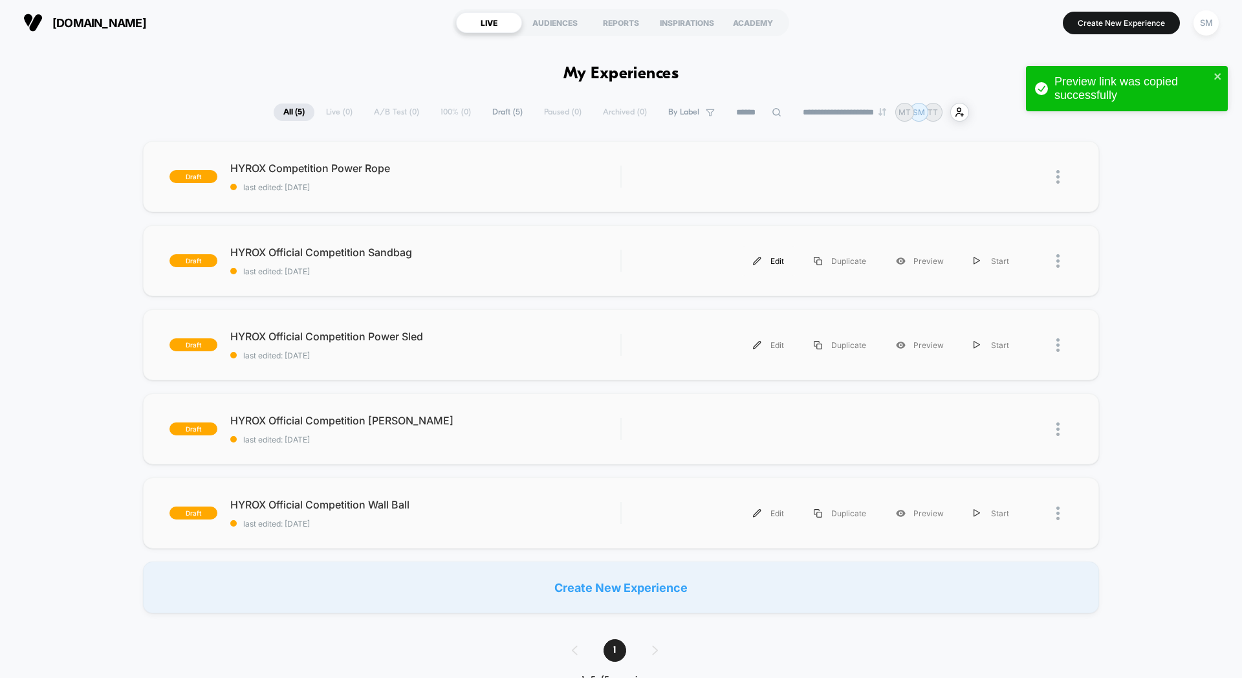
click at [763, 261] on div "Edit" at bounding box center [768, 261] width 61 height 29
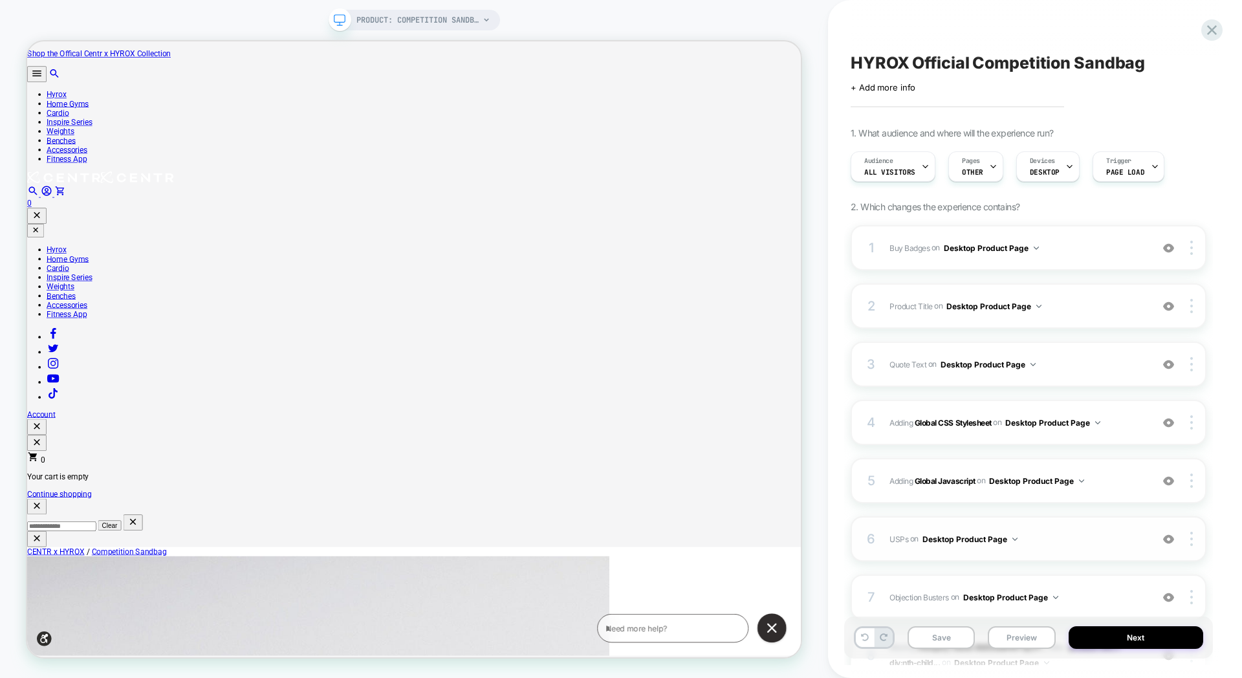
click at [1062, 531] on span "USPs Adding Code Block BEFORE .buy-row on Desktop Product Page" at bounding box center [1018, 539] width 256 height 16
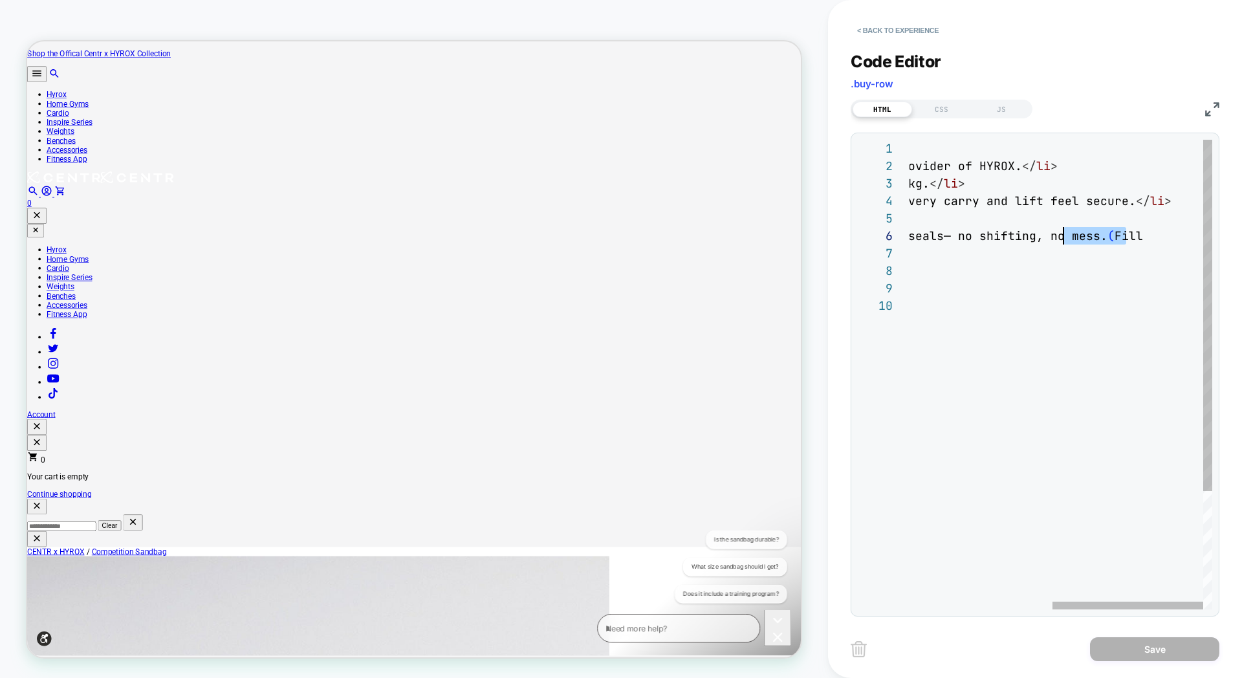
drag, startPoint x: 1128, startPoint y: 239, endPoint x: 1061, endPoint y: 239, distance: 67.3
click at [1061, 239] on span "— no shifting, no mess." at bounding box center [1026, 235] width 164 height 15
type textarea "**********"
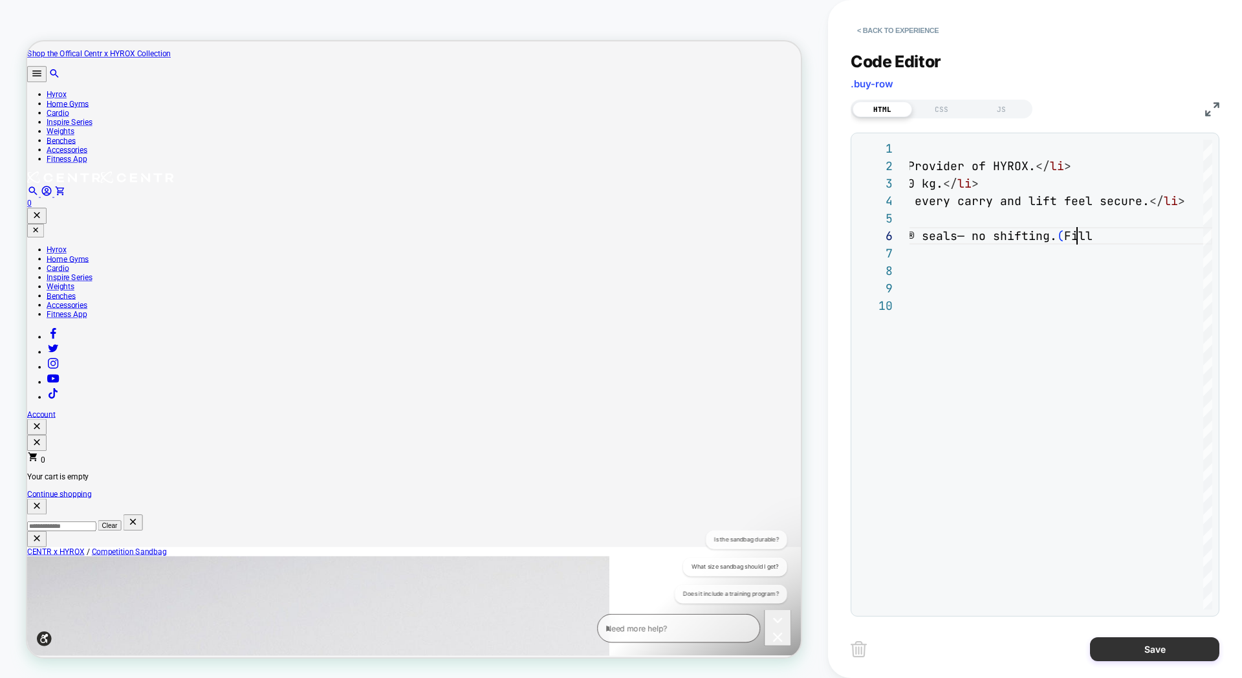
click at [1124, 648] on button "Save" at bounding box center [1154, 649] width 129 height 24
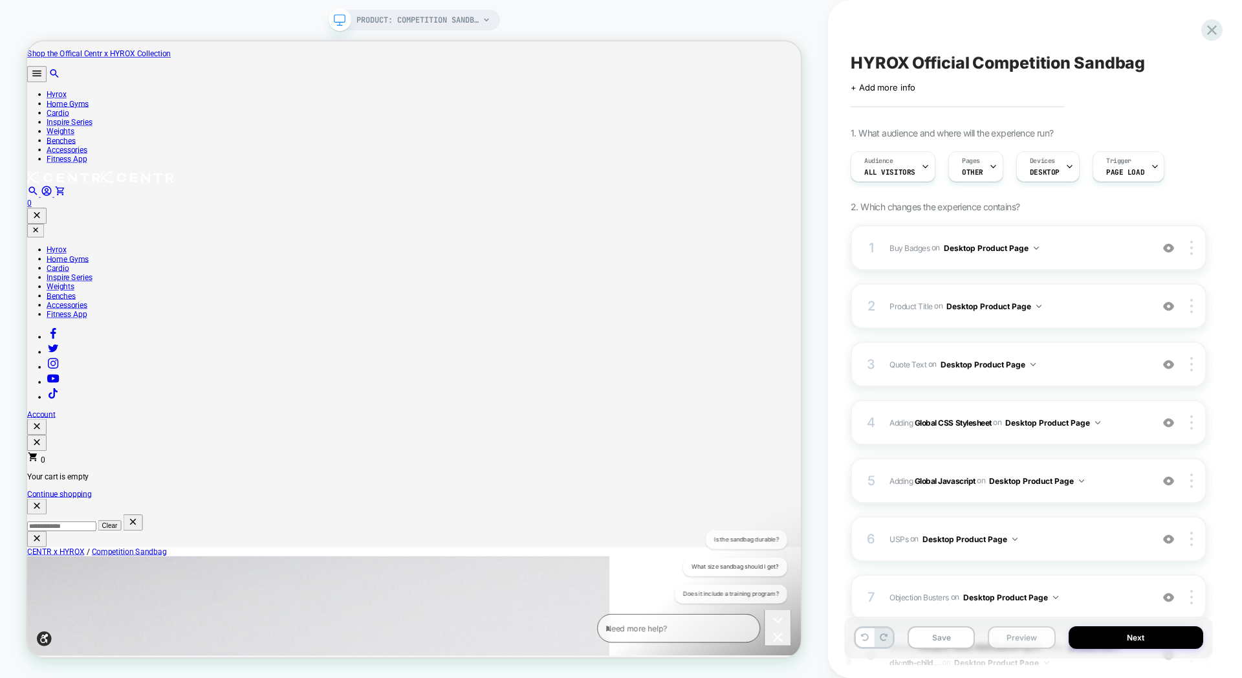
click at [1019, 644] on button "Preview" at bounding box center [1021, 637] width 67 height 23
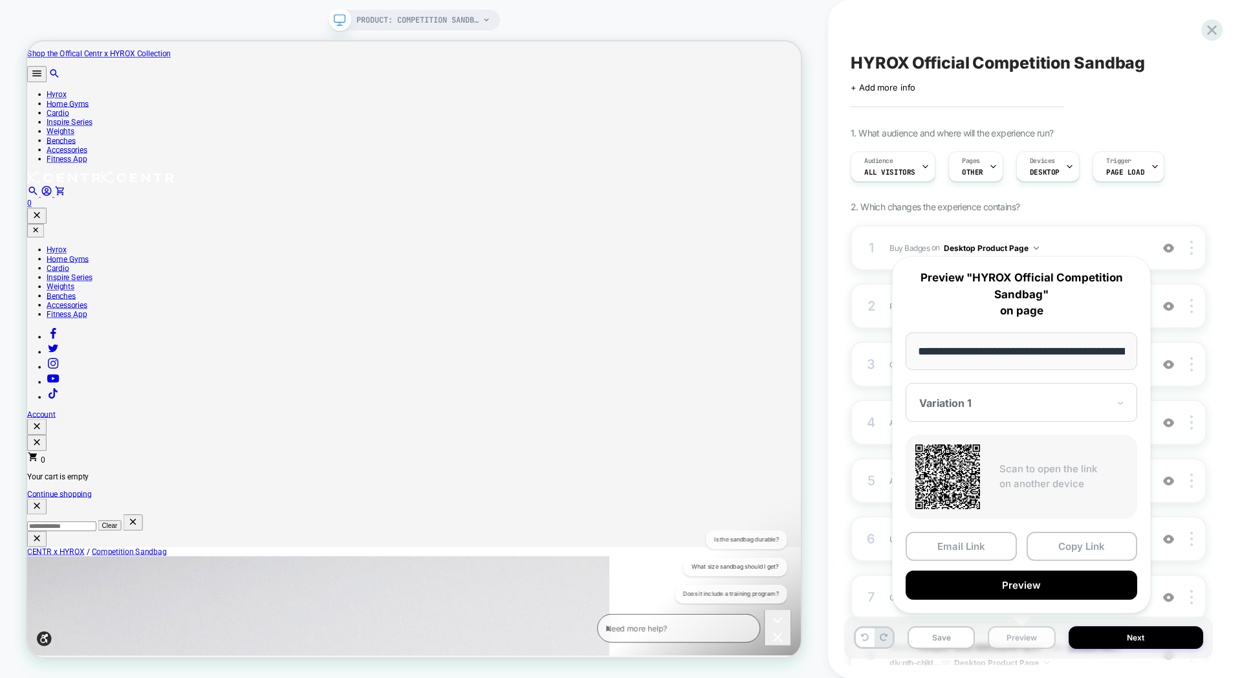
scroll to position [0, 246]
click at [1011, 597] on button "Preview" at bounding box center [1022, 585] width 232 height 29
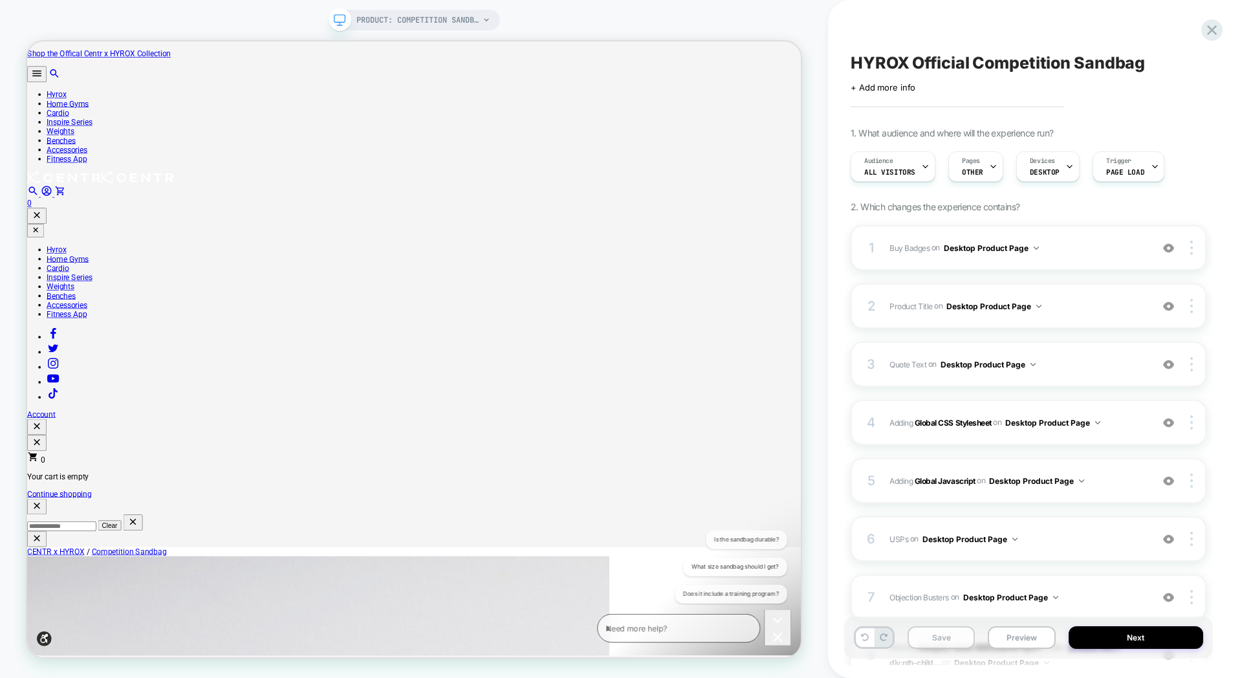
click at [950, 635] on button "Save" at bounding box center [941, 637] width 67 height 23
click at [1016, 635] on button "Preview" at bounding box center [1021, 637] width 67 height 23
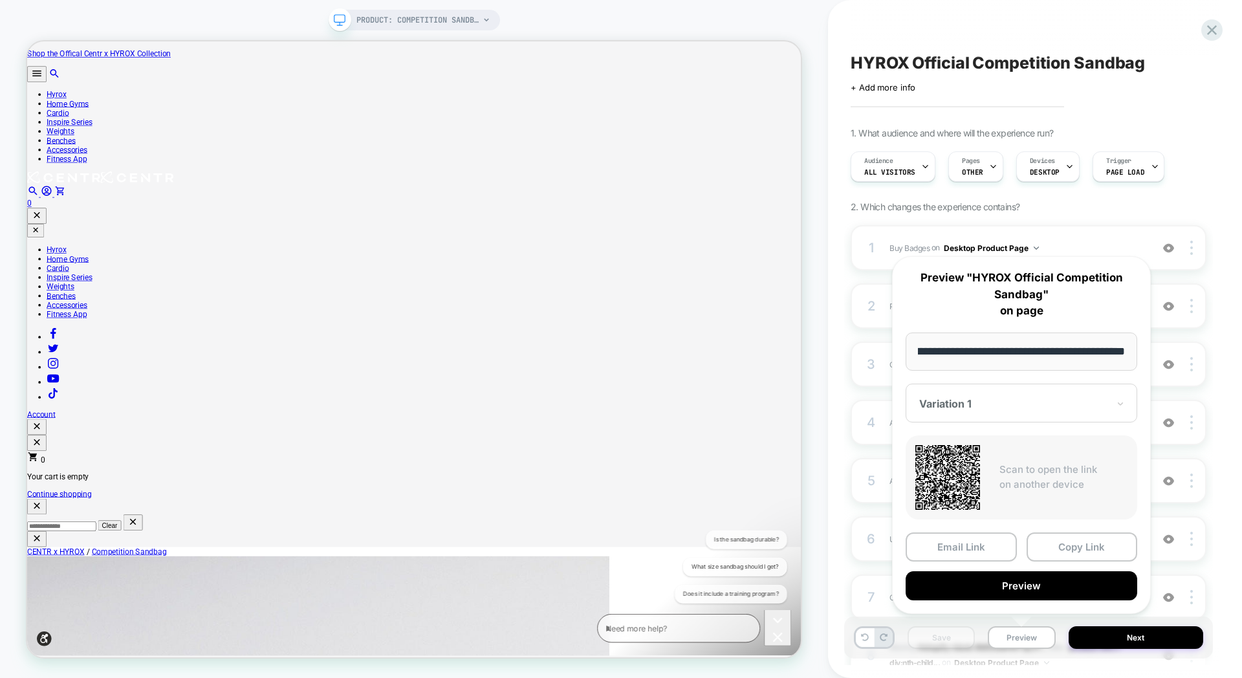
click at [1027, 356] on input "**********" at bounding box center [1022, 352] width 232 height 38
click at [1049, 537] on button "Copy Link" at bounding box center [1082, 546] width 111 height 29
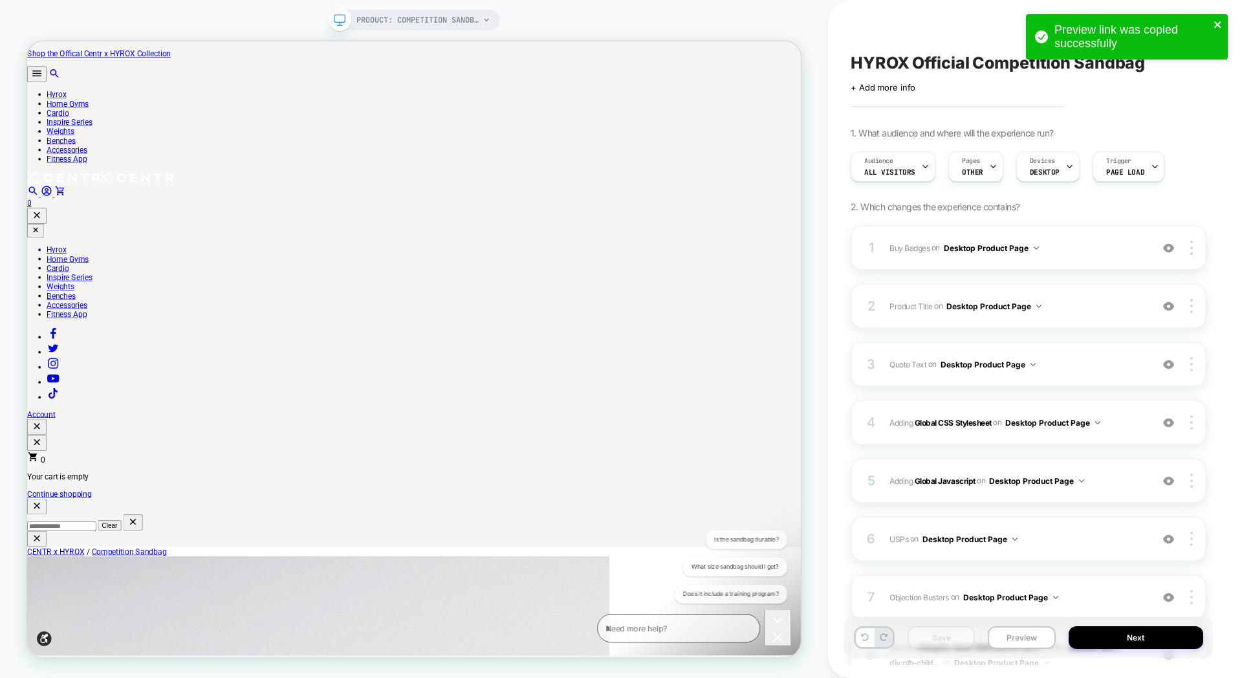
click at [1218, 25] on icon "close" at bounding box center [1217, 24] width 6 height 6
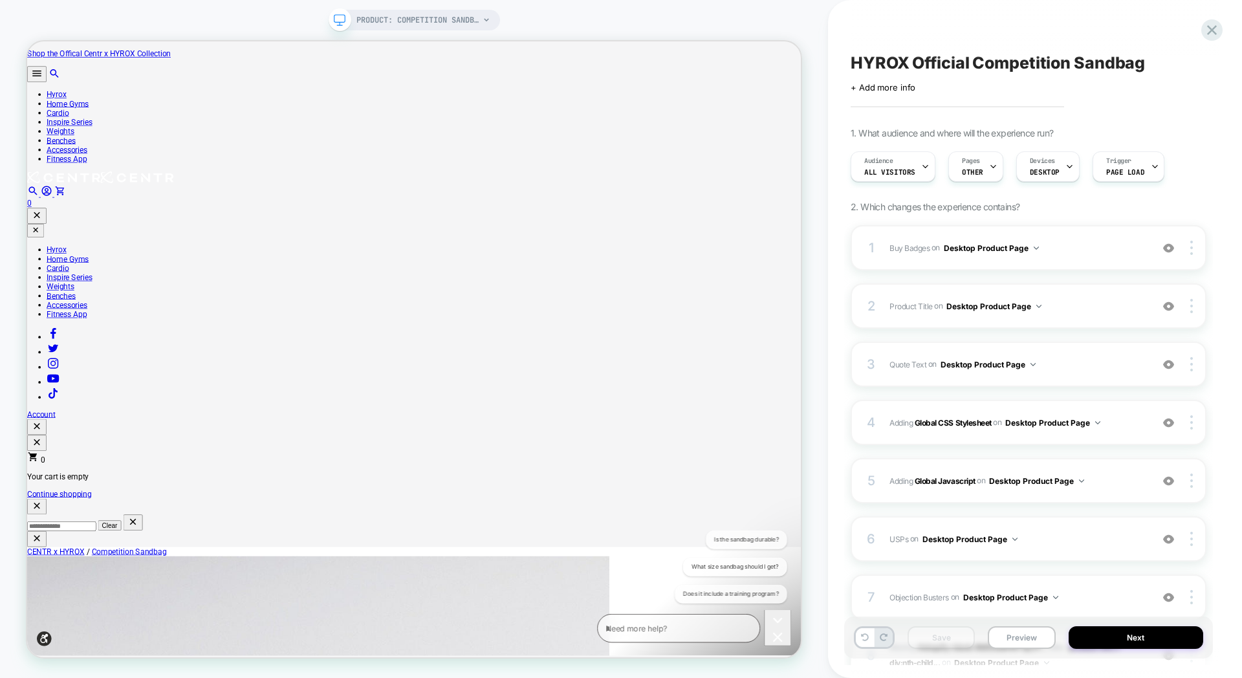
click at [1211, 28] on div "Preview link was copied successfully" at bounding box center [1127, 40] width 207 height 57
click at [1211, 28] on icon at bounding box center [1212, 30] width 10 height 10
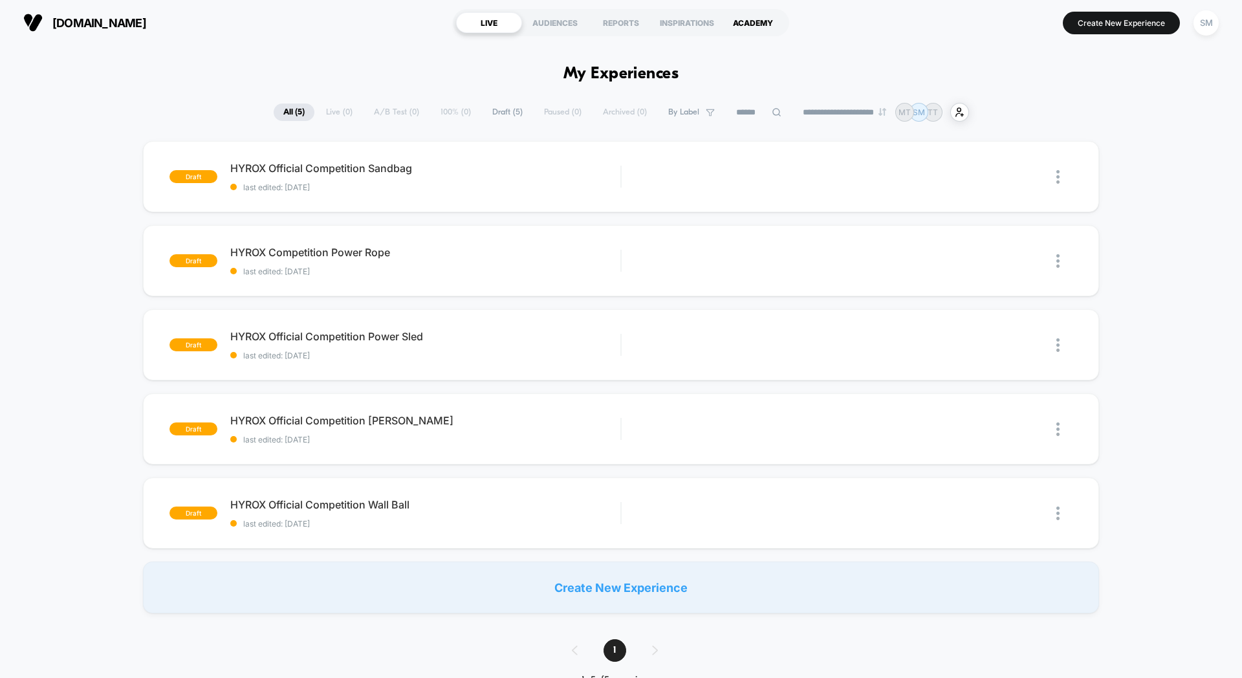
click at [730, 28] on div "ACADEMY" at bounding box center [753, 22] width 66 height 21
click at [835, 516] on div "Duplicate" at bounding box center [840, 513] width 82 height 29
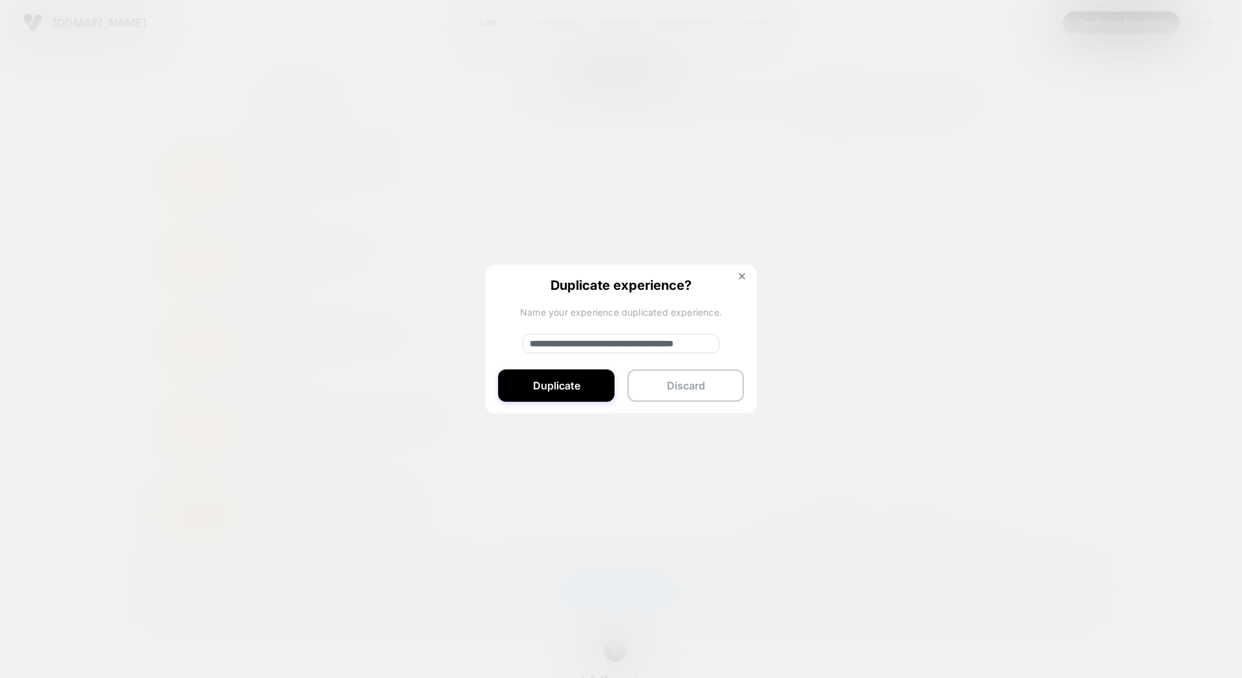
click at [572, 342] on input "**********" at bounding box center [621, 343] width 197 height 19
type input "**********"
click at [580, 401] on button "Duplicate" at bounding box center [556, 385] width 116 height 32
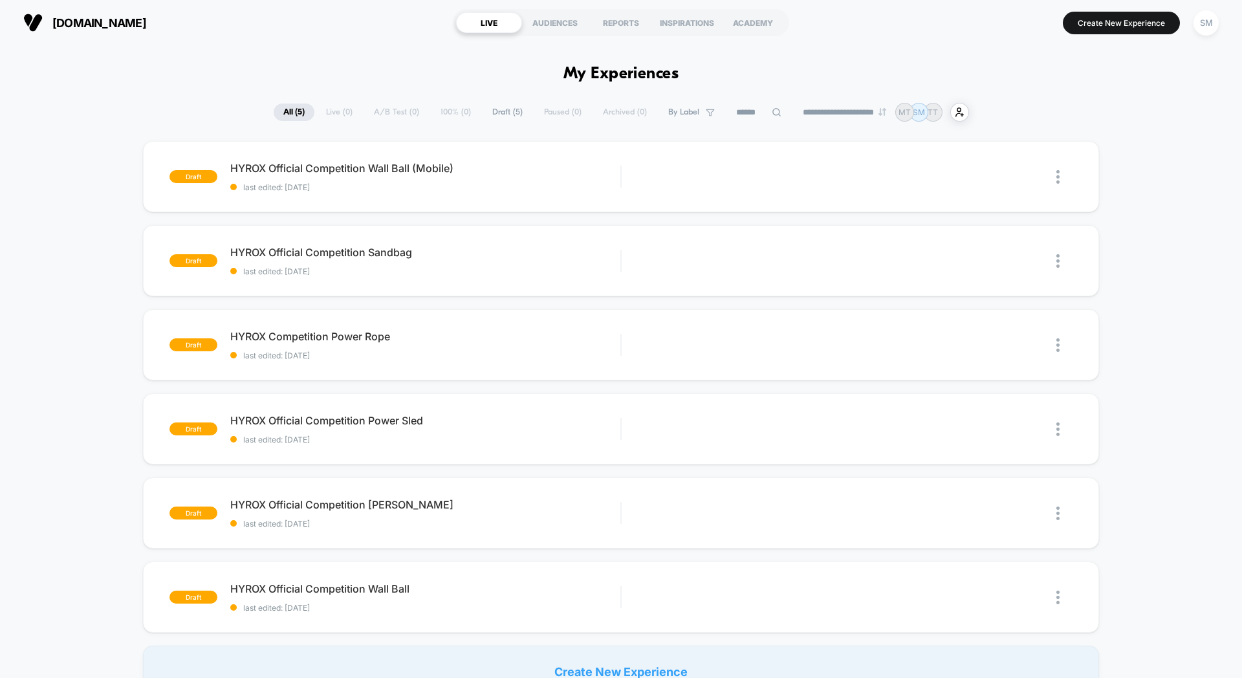
scroll to position [0, 0]
click at [781, 182] on div "Edit" at bounding box center [768, 176] width 61 height 29
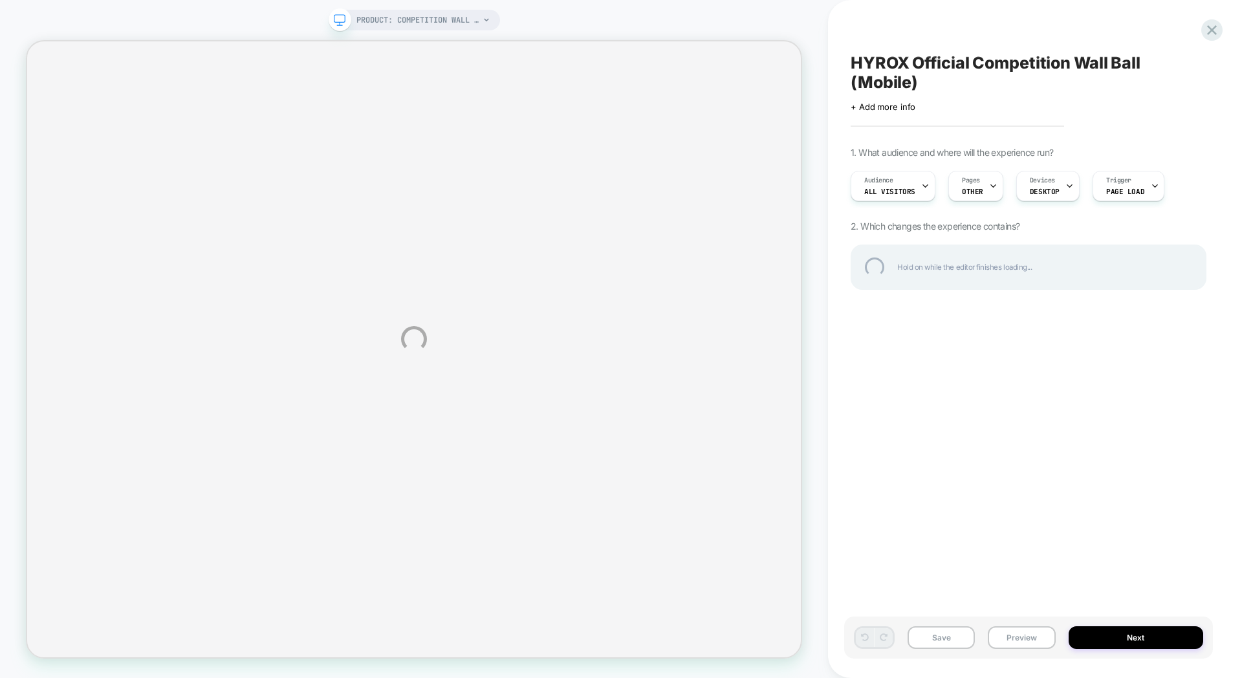
click at [1062, 187] on div "PRODUCT: Competition Wall Ball [centr x hyrox] PRODUCT: Competition Wall Ball […" at bounding box center [621, 339] width 1242 height 678
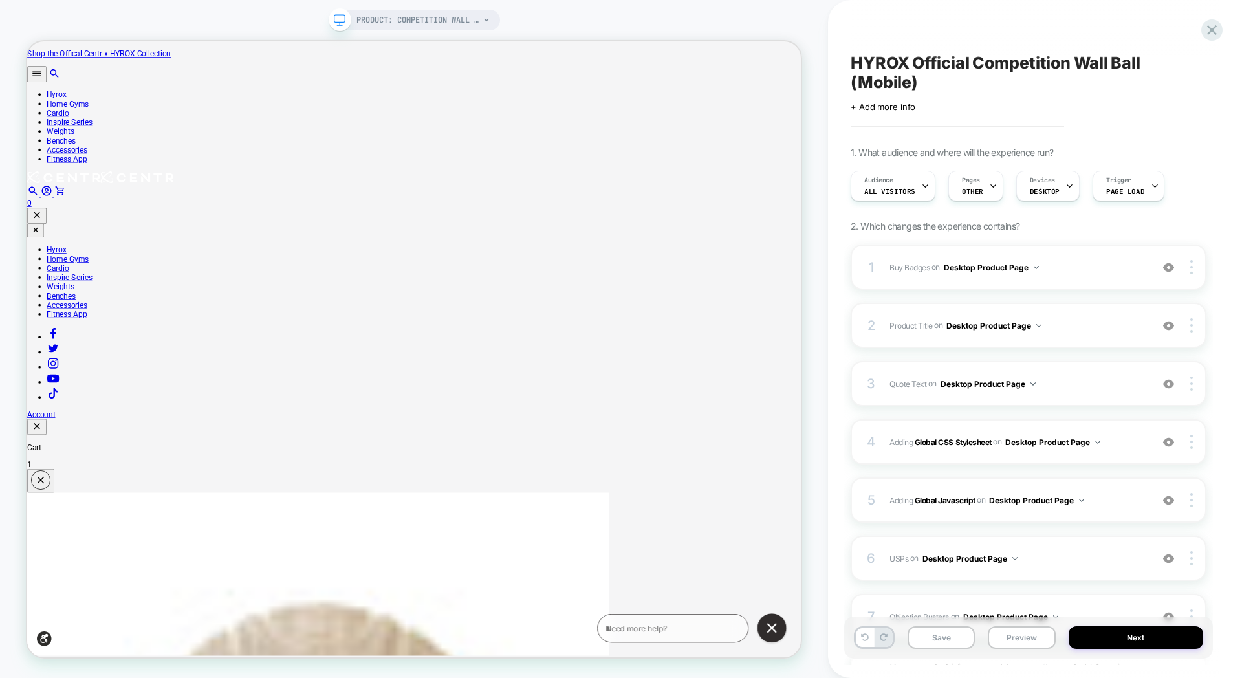
click at [1066, 187] on icon at bounding box center [1070, 186] width 8 height 8
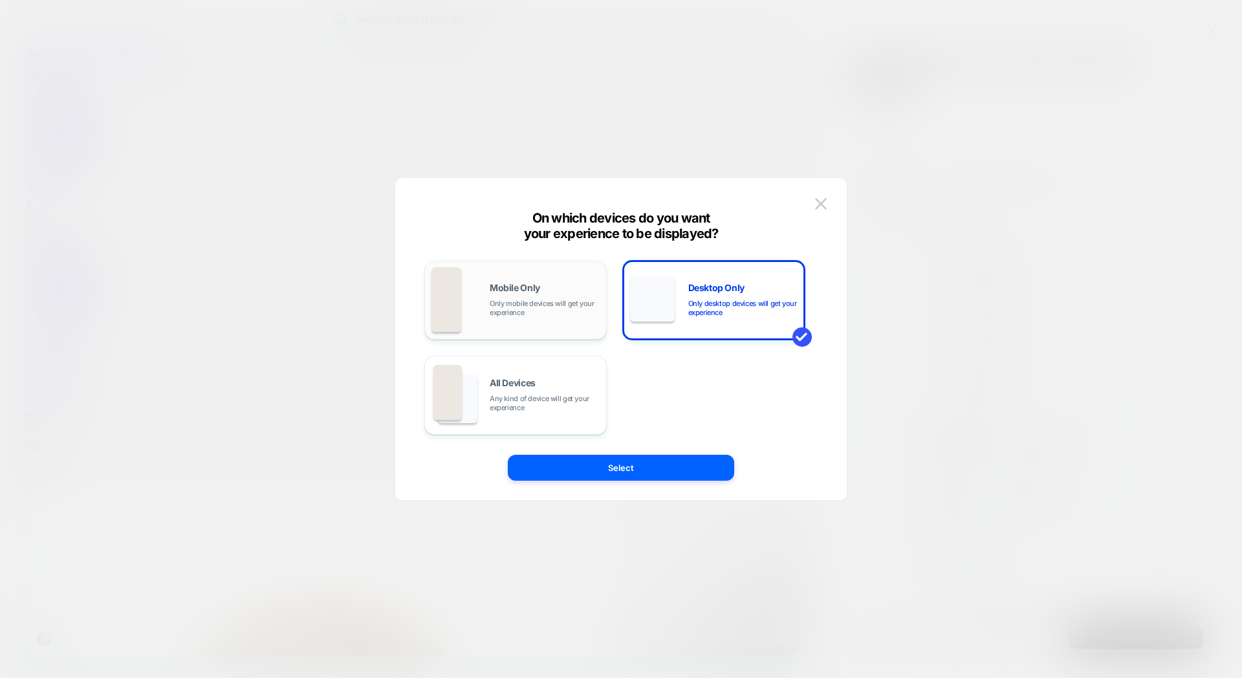
click at [542, 324] on div "Mobile Only Only mobile devices will get your experience" at bounding box center [516, 300] width 168 height 66
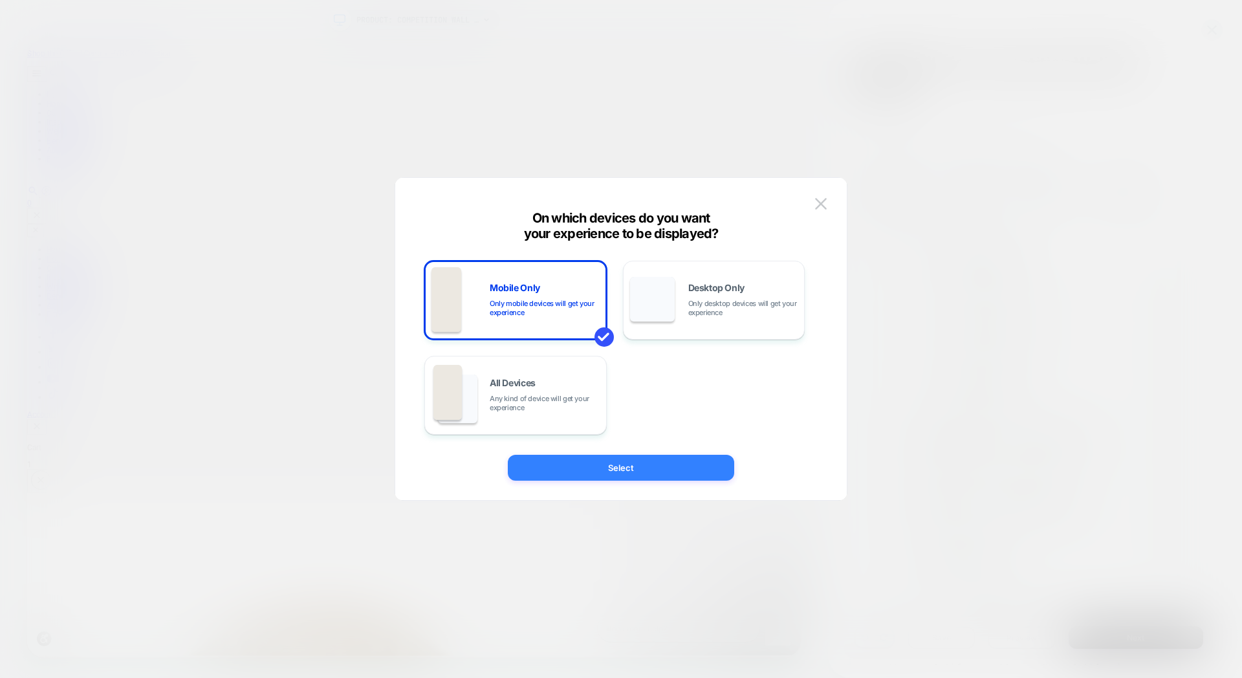
click at [703, 469] on button "Select" at bounding box center [621, 468] width 226 height 26
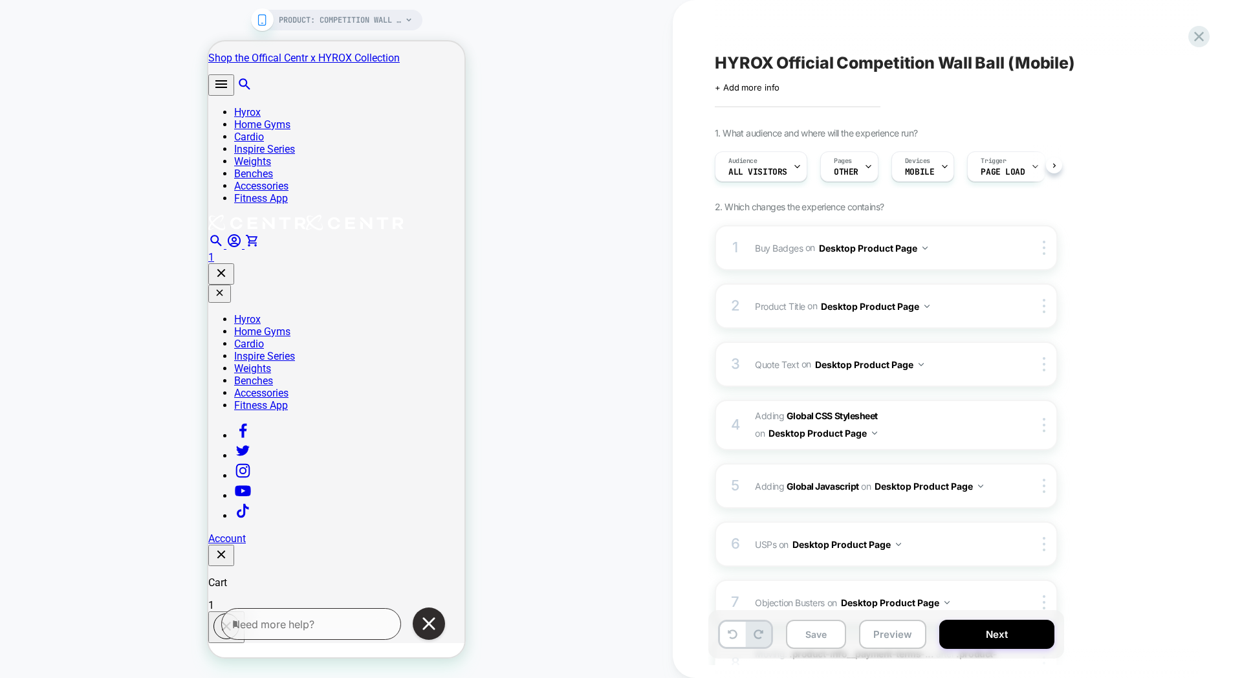
scroll to position [0, 1]
click at [937, 428] on span "Adding Global CSS Stylesheet on Desktop Product Page" at bounding box center [878, 425] width 247 height 35
click at [951, 259] on div "1 Buy Badges Adding Code Block AFTER .product-info__badge-wrapper on Desktop Pr…" at bounding box center [886, 247] width 343 height 45
click at [961, 249] on span "Buy Badges Adding Code Block AFTER .product-info__badge-wrapper on Desktop Prod…" at bounding box center [878, 248] width 247 height 19
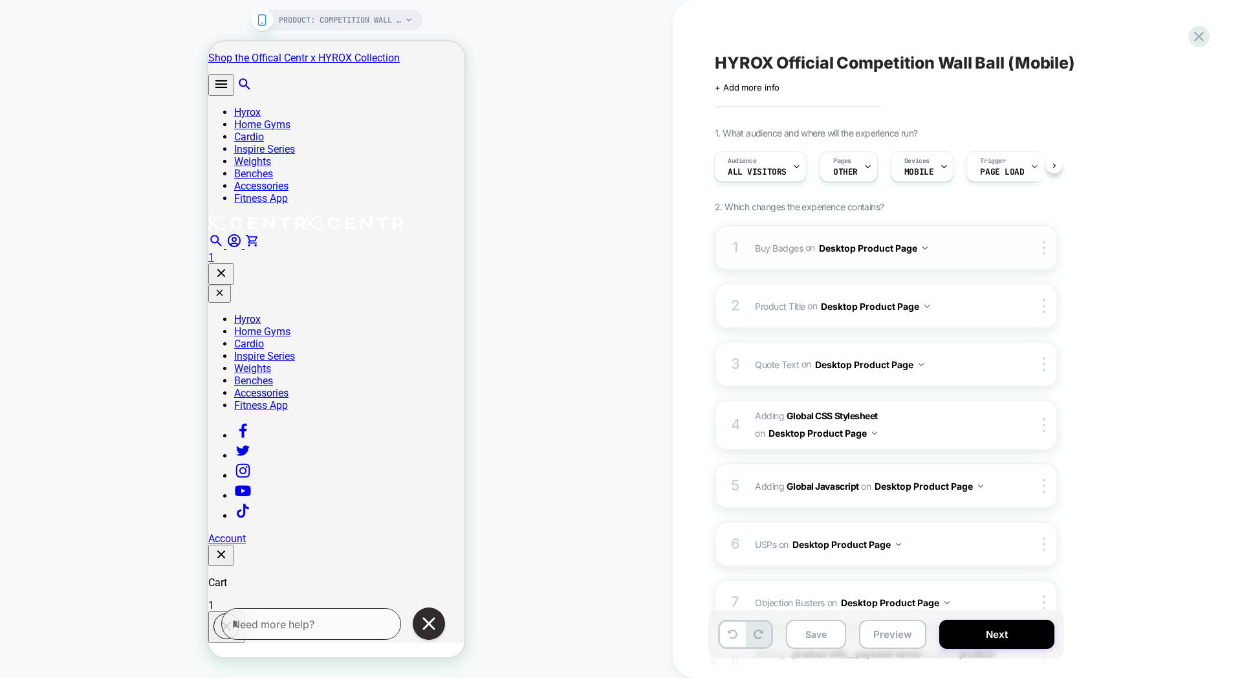
click at [956, 251] on span "Buy Badges Adding Code Block AFTER .product-info__badge-wrapper on Desktop Prod…" at bounding box center [878, 248] width 247 height 19
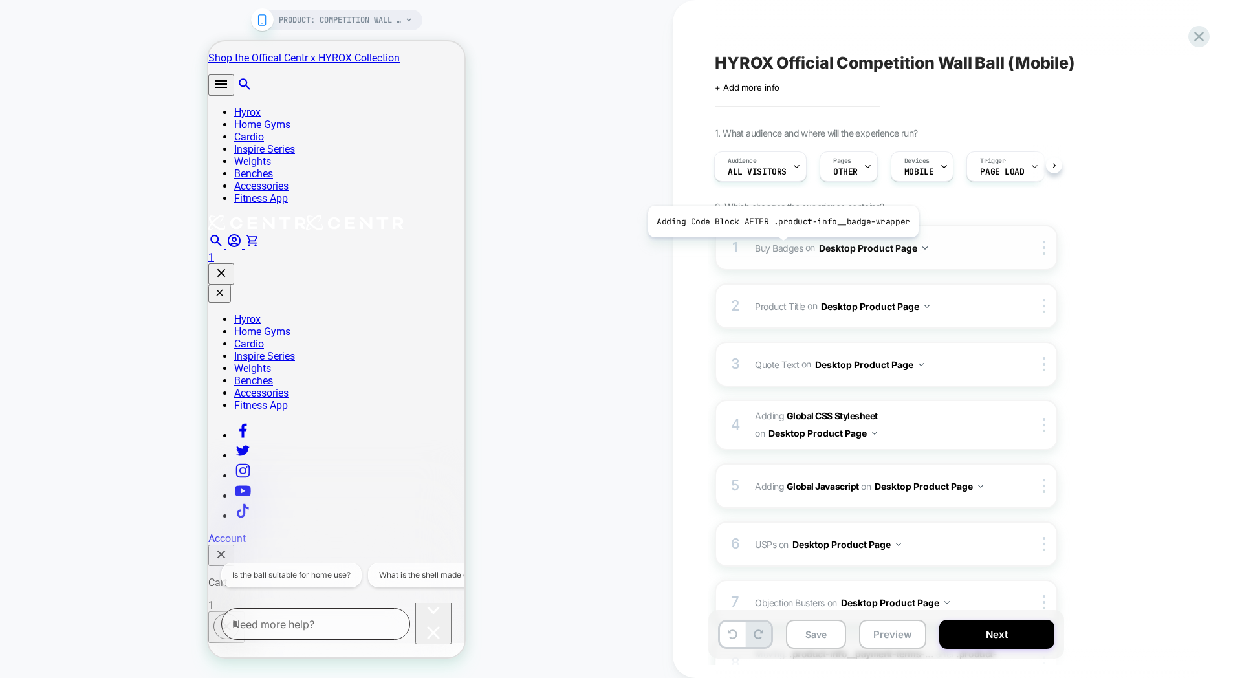
click at [780, 247] on span "Buy Badges" at bounding box center [779, 247] width 48 height 11
click at [1044, 250] on img at bounding box center [1044, 248] width 3 height 14
click at [938, 267] on div "1 Buy Badges Adding Code Block AFTER .product-info__badge-wrapper on Desktop Pr…" at bounding box center [886, 247] width 343 height 45
click at [780, 248] on span "Buy Badges" at bounding box center [779, 247] width 48 height 11
click at [1048, 246] on div at bounding box center [1046, 248] width 21 height 14
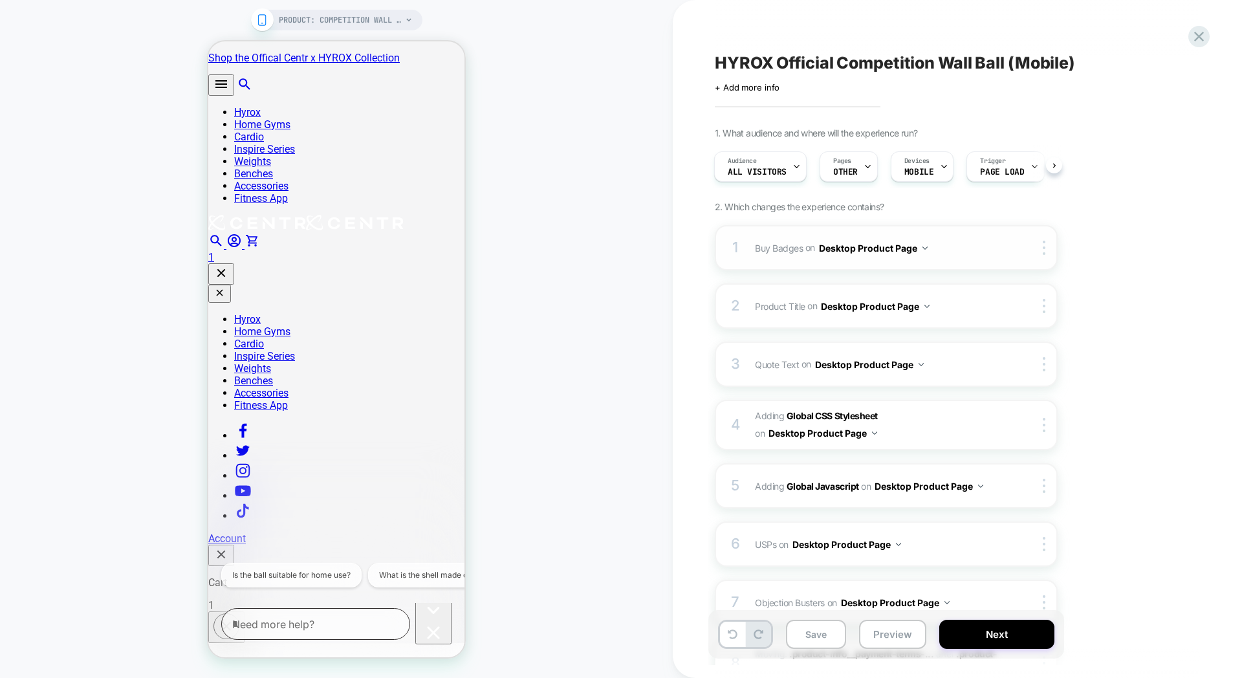
click at [958, 263] on div "1 Buy Badges Adding Code Block AFTER .product-info__badge-wrapper on Desktop Pr…" at bounding box center [886, 247] width 343 height 45
click at [941, 259] on div "1 Buy Badges Adding Code Block AFTER .product-info__badge-wrapper on Desktop Pr…" at bounding box center [886, 247] width 343 height 45
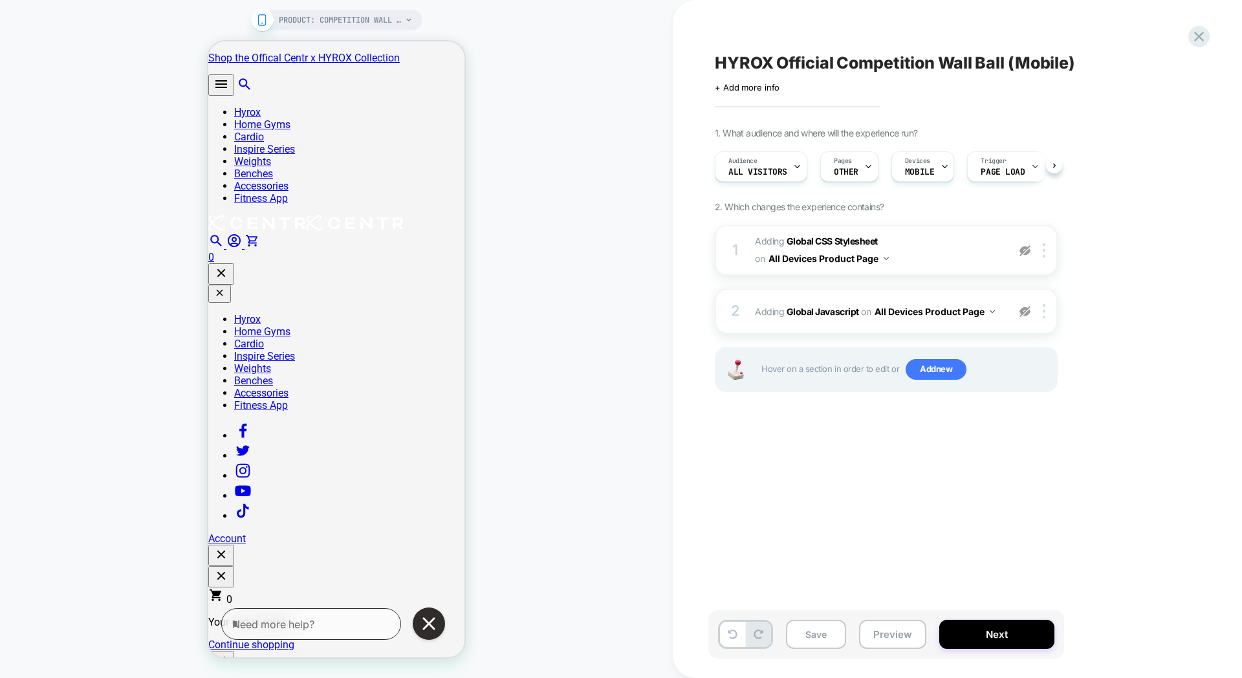
scroll to position [0, 1]
click at [1026, 250] on img at bounding box center [1025, 250] width 11 height 11
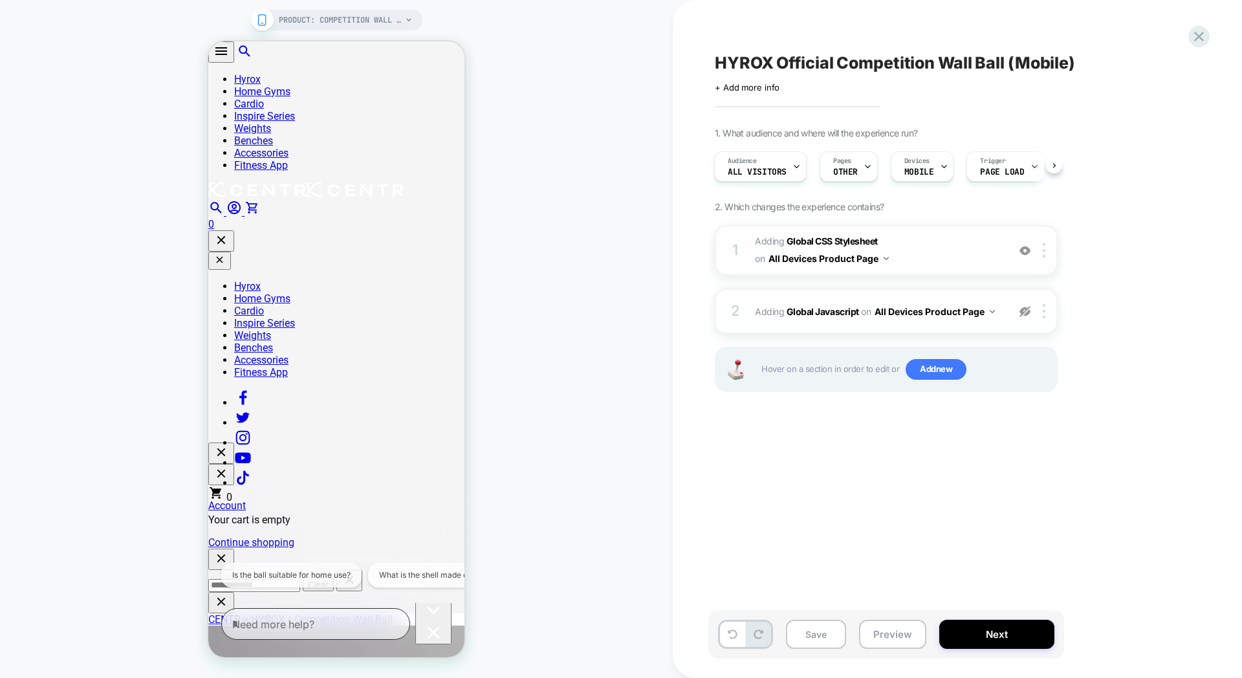
scroll to position [0, 0]
click at [1025, 312] on img at bounding box center [1025, 311] width 11 height 11
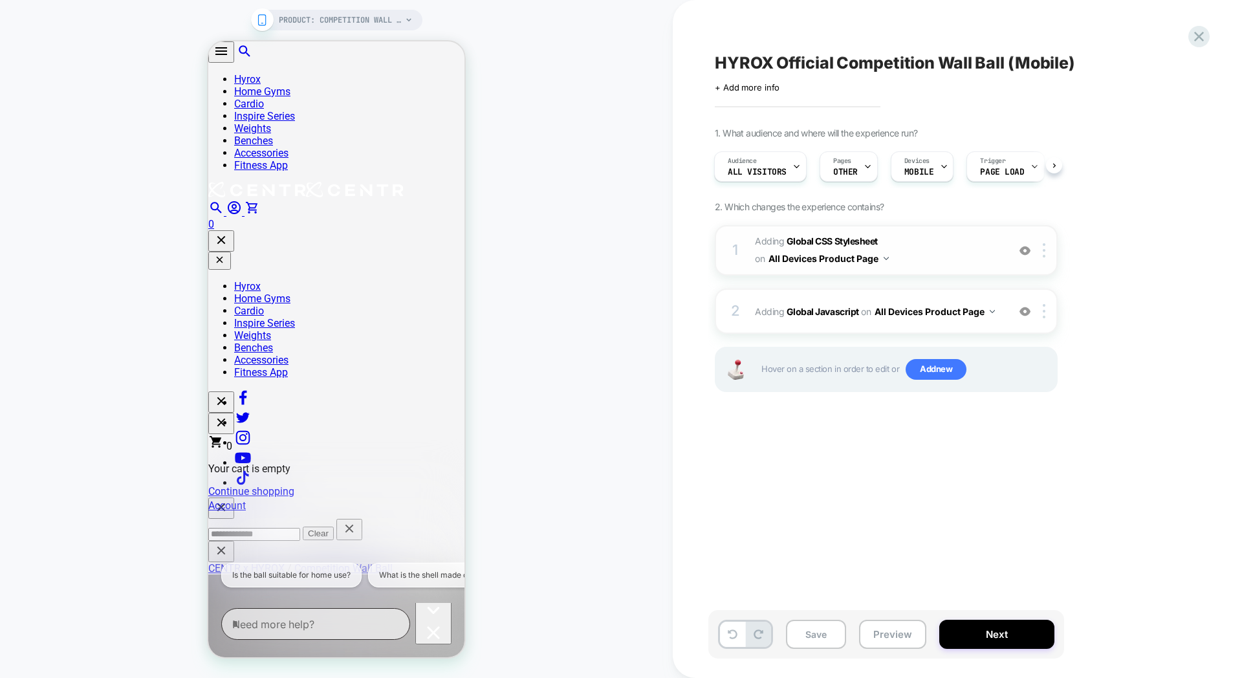
scroll to position [155, 0]
click at [930, 371] on span "Add new" at bounding box center [936, 369] width 61 height 21
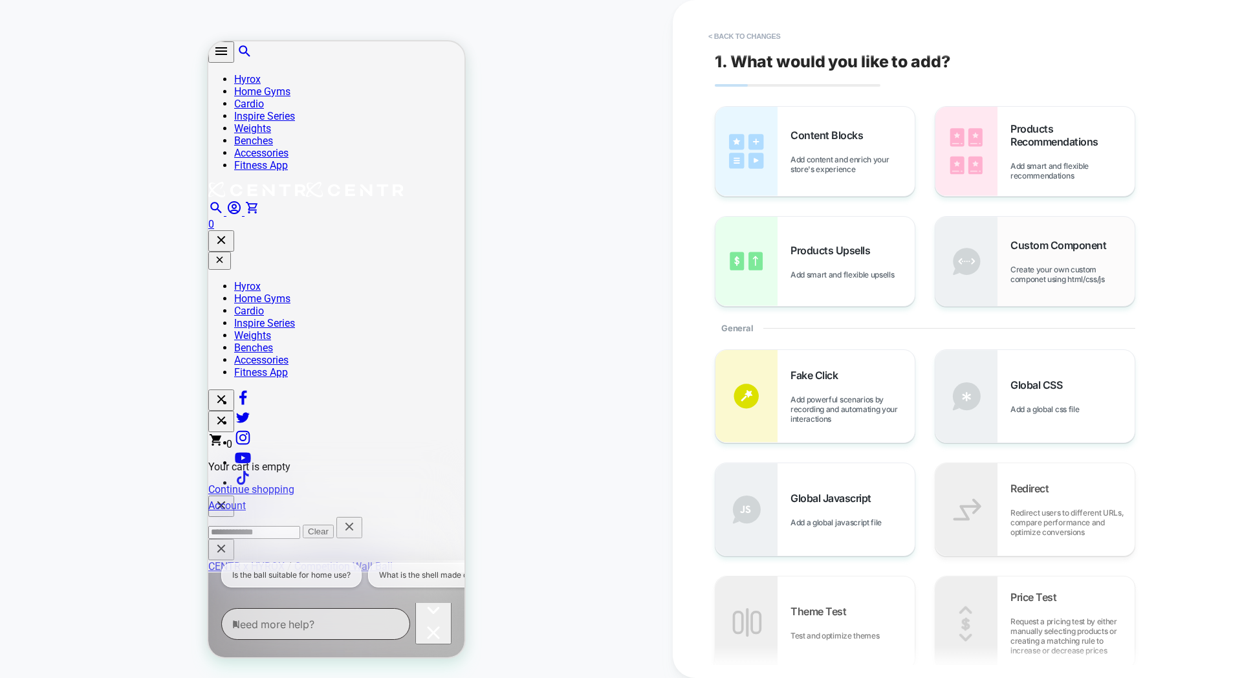
click at [1002, 263] on div "Custom Component Create your own custom componet using html/css/js" at bounding box center [1035, 261] width 199 height 89
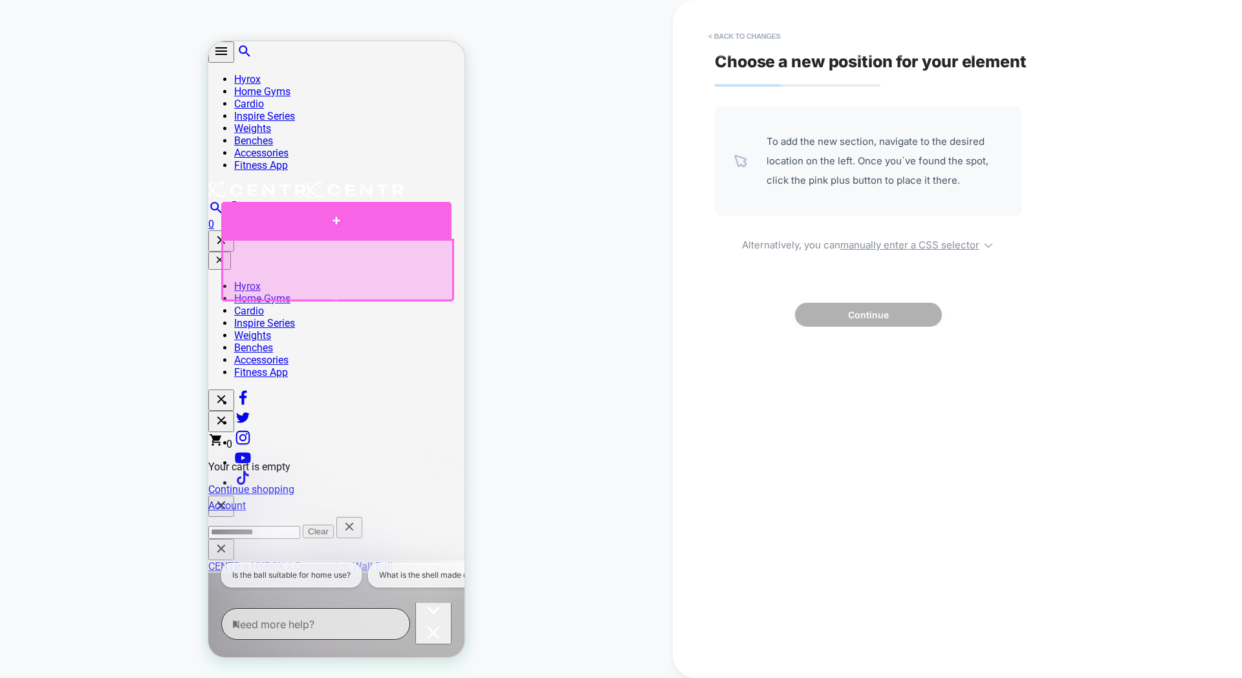
click at [280, 226] on div at bounding box center [336, 221] width 230 height 38
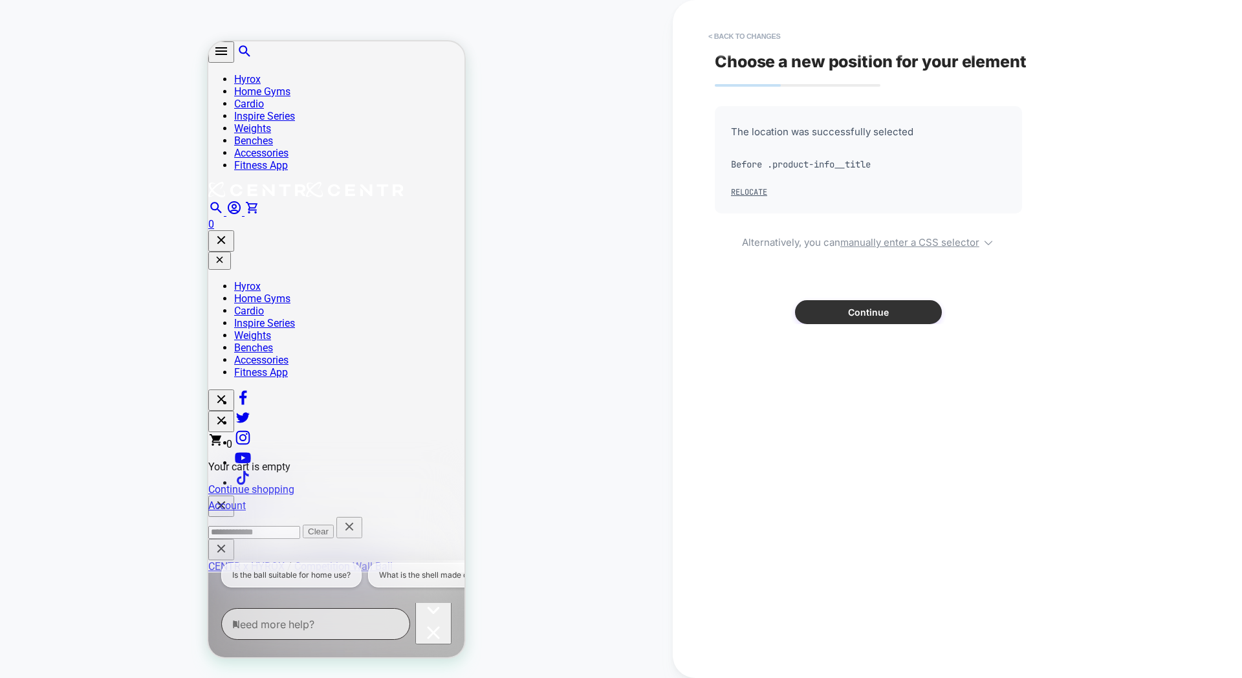
click at [849, 311] on button "Continue" at bounding box center [868, 312] width 147 height 24
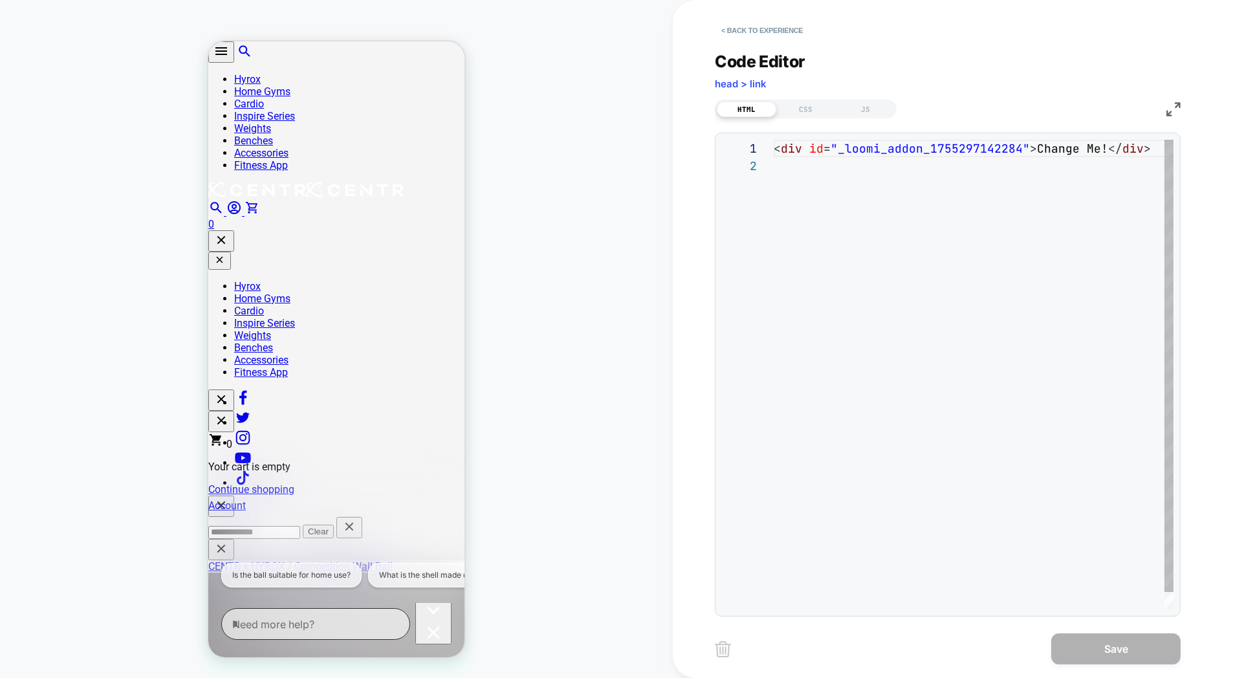
scroll to position [17, 0]
click at [804, 204] on div "< div id = "_loomi_addon_1755297142284" > Change Me! </ div >" at bounding box center [978, 383] width 408 height 487
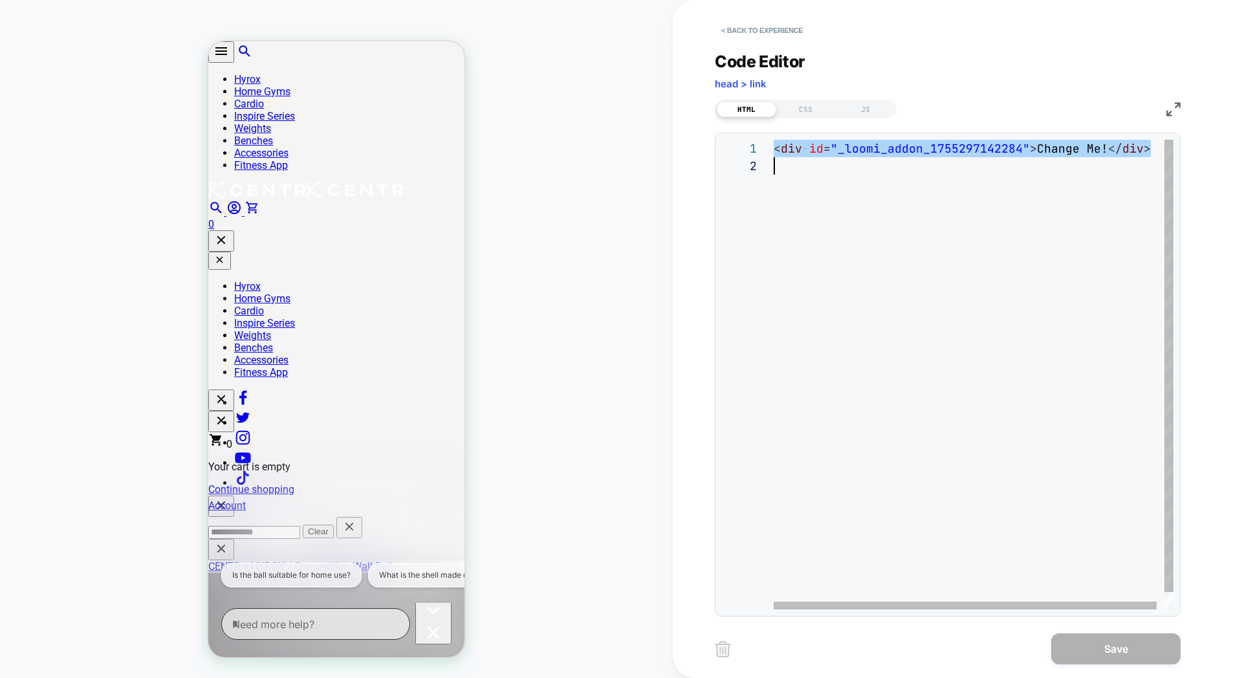
scroll to position [0, 0]
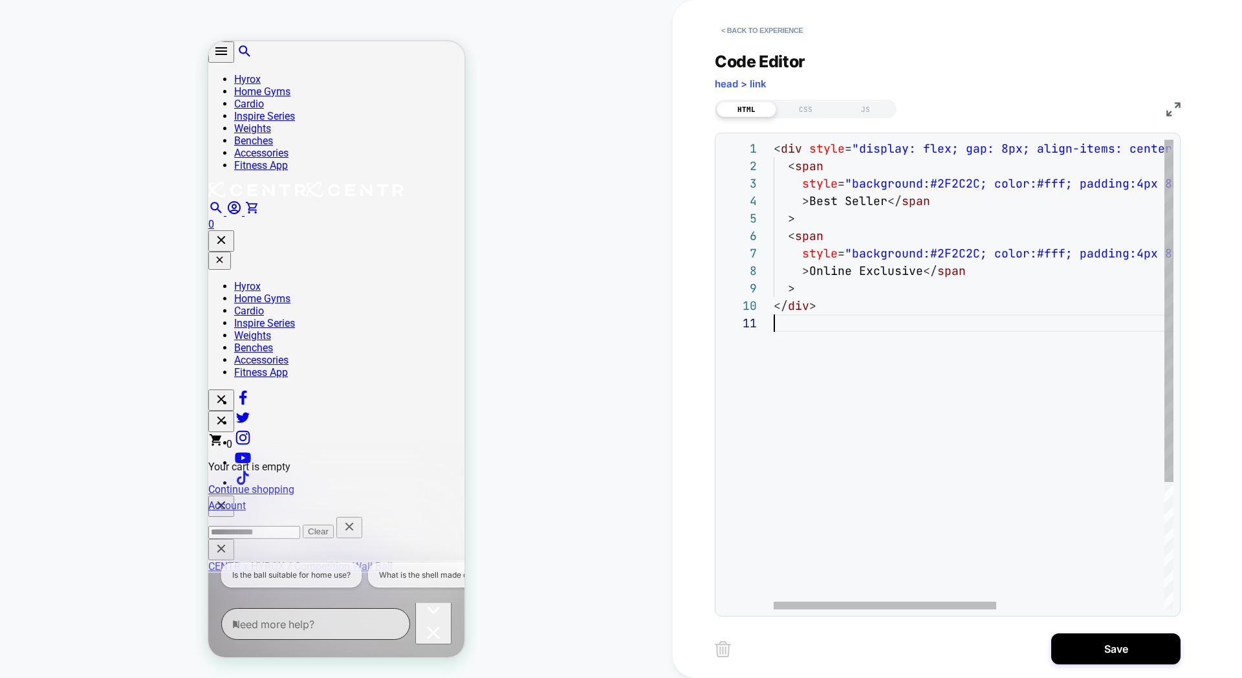
type textarea "**********"
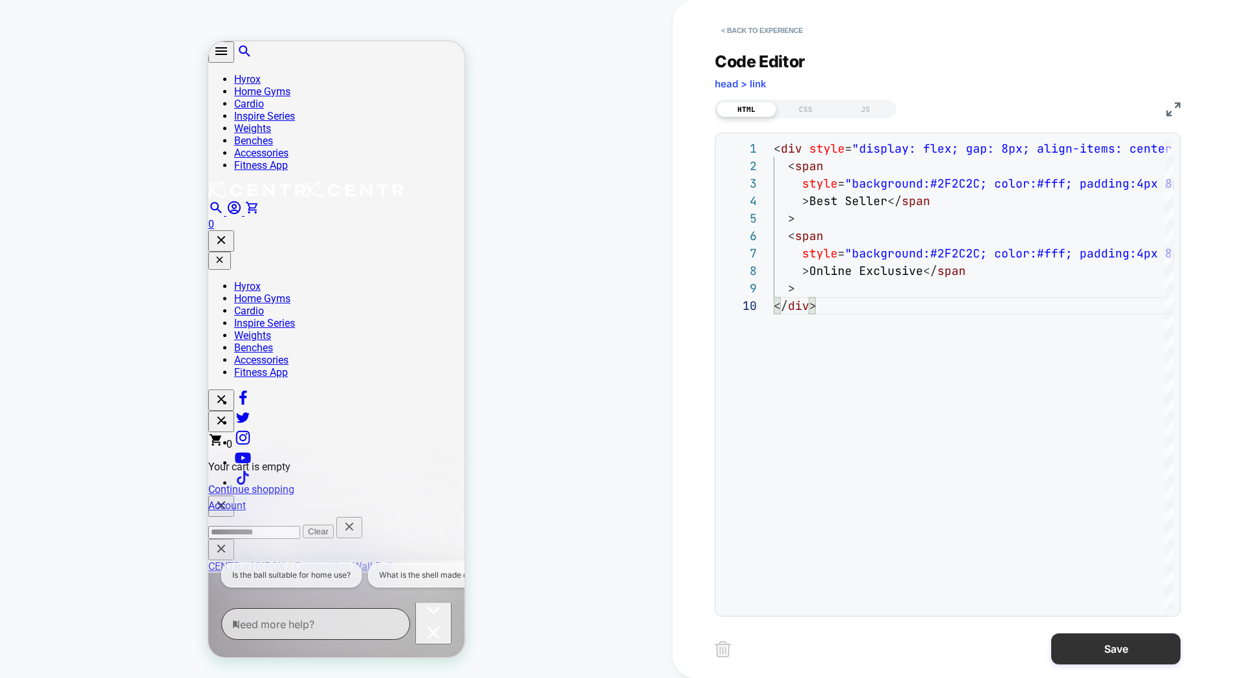
click at [1097, 663] on button "Save" at bounding box center [1115, 648] width 129 height 31
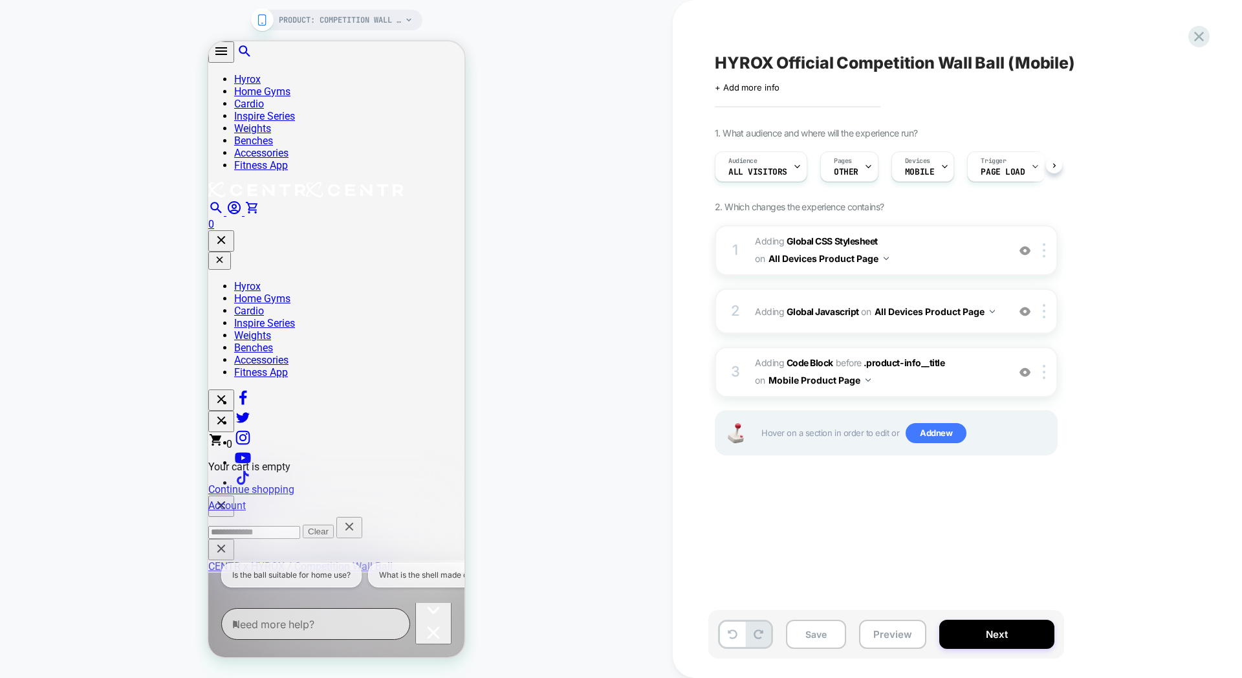
scroll to position [0, 1]
click at [1046, 367] on img at bounding box center [1044, 372] width 3 height 14
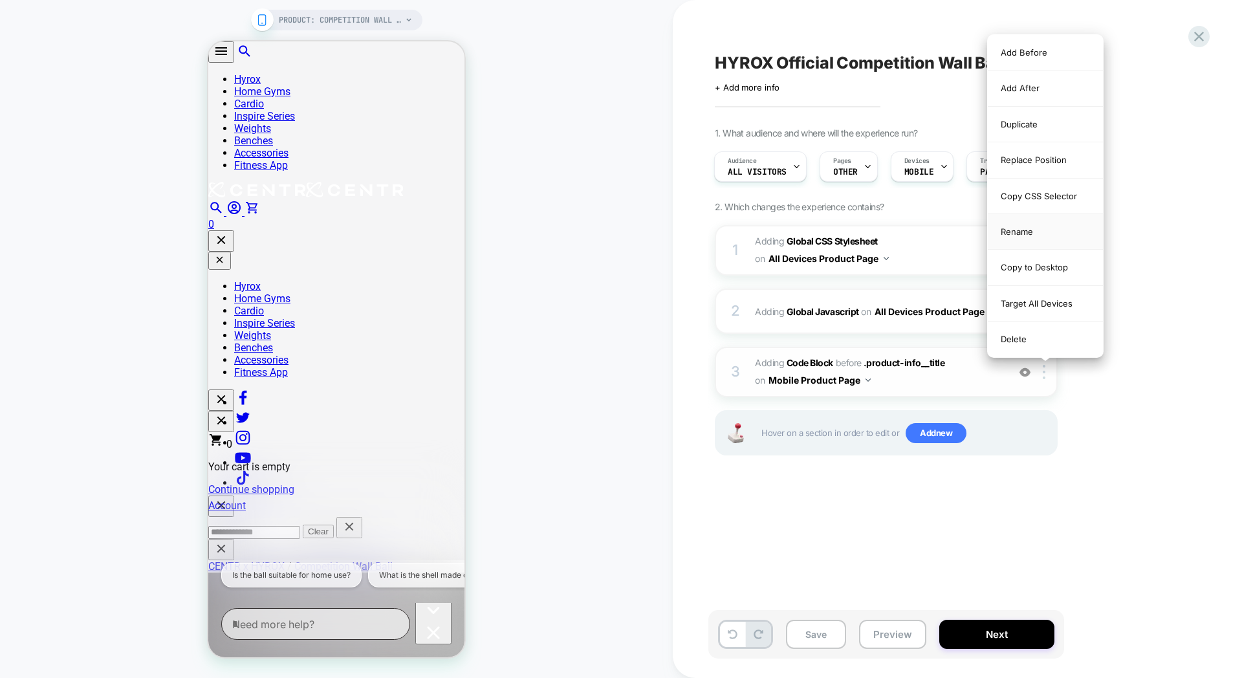
click at [1040, 237] on div "Rename" at bounding box center [1045, 232] width 115 height 36
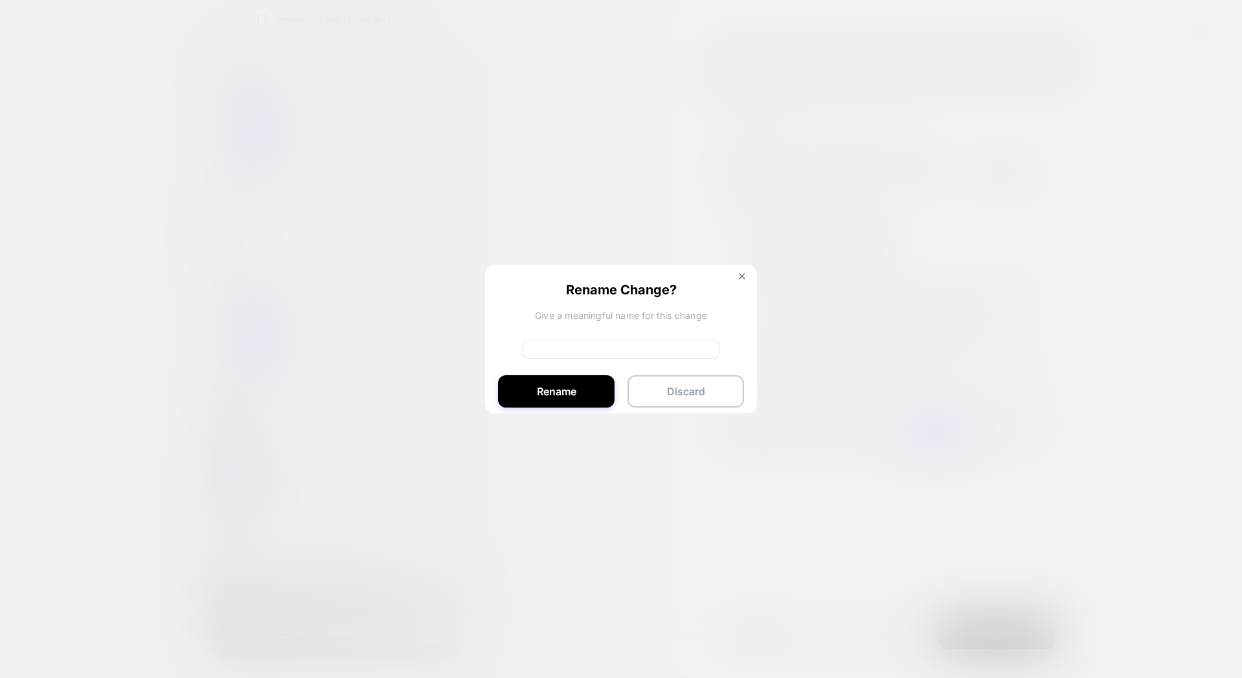
click at [571, 340] on input at bounding box center [621, 349] width 197 height 19
type input "**********"
click at [554, 400] on button "Rename" at bounding box center [556, 391] width 116 height 32
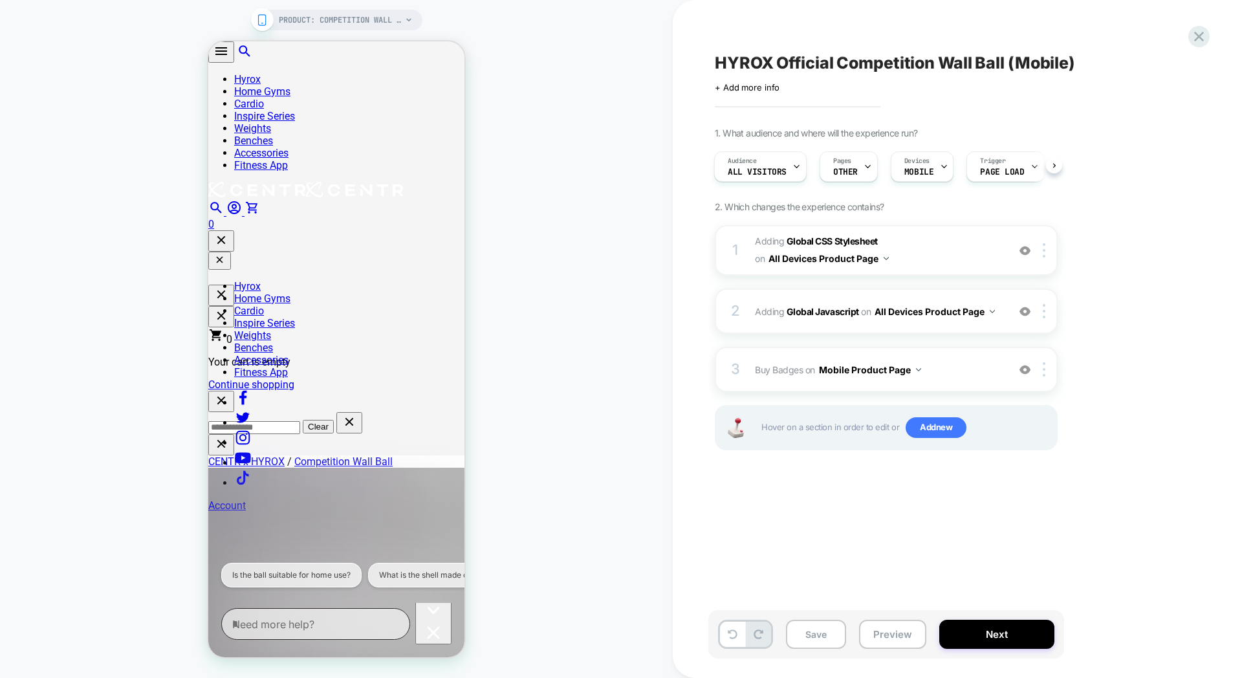
scroll to position [271, 0]
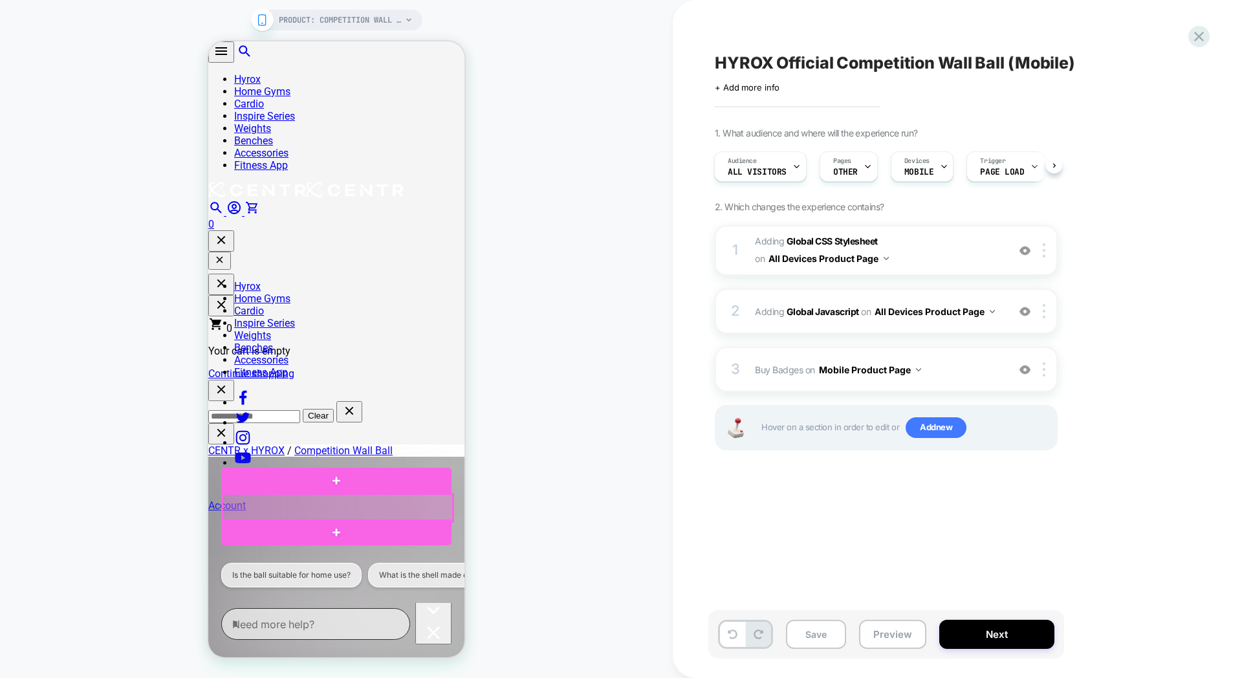
click at [292, 502] on div at bounding box center [338, 507] width 230 height 27
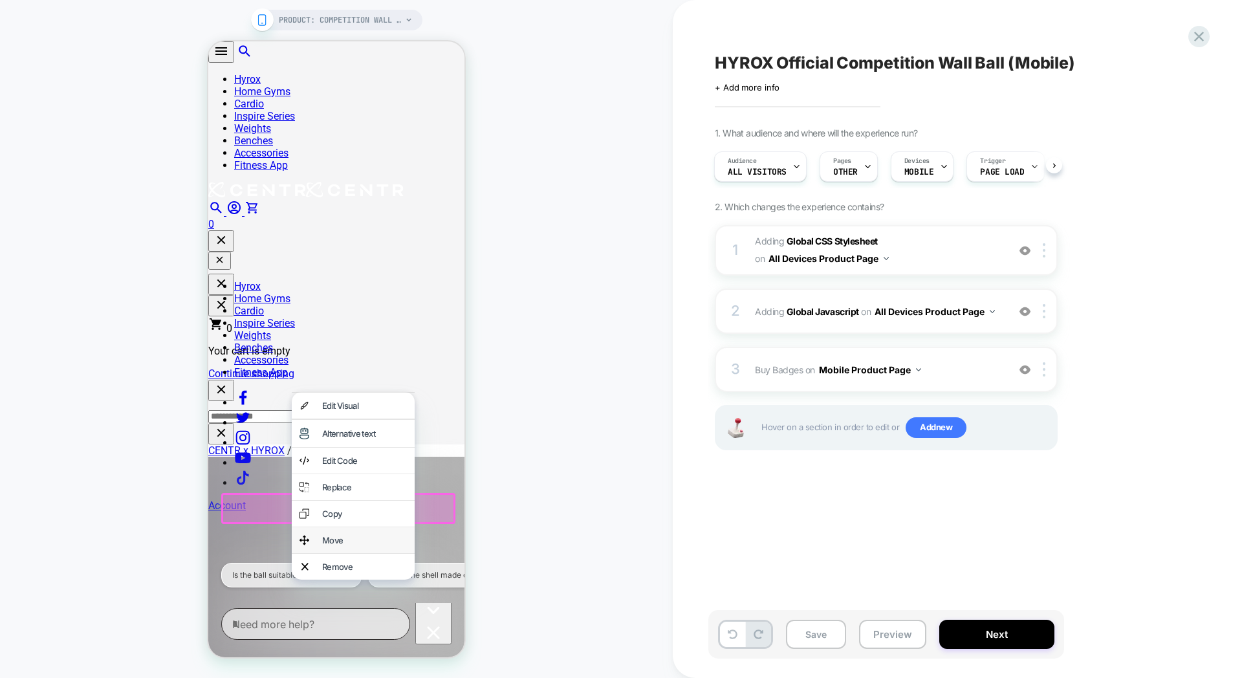
click at [342, 545] on div "Move" at bounding box center [364, 540] width 85 height 10
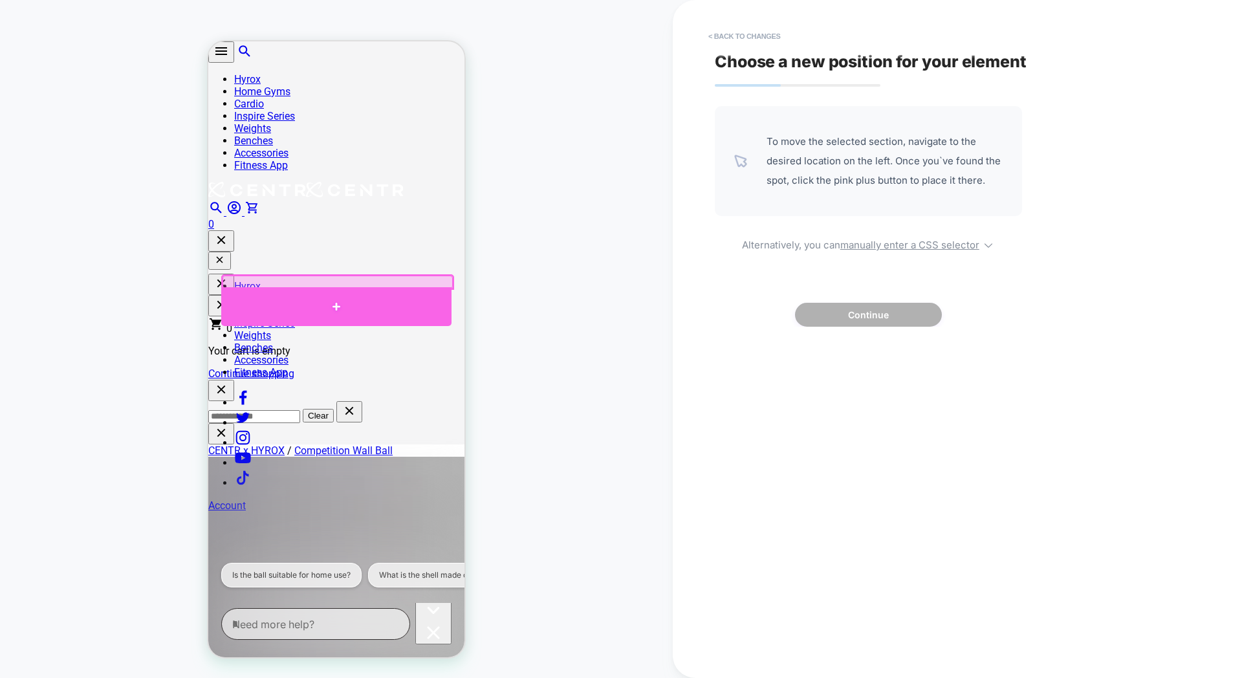
click at [256, 300] on div at bounding box center [336, 306] width 230 height 39
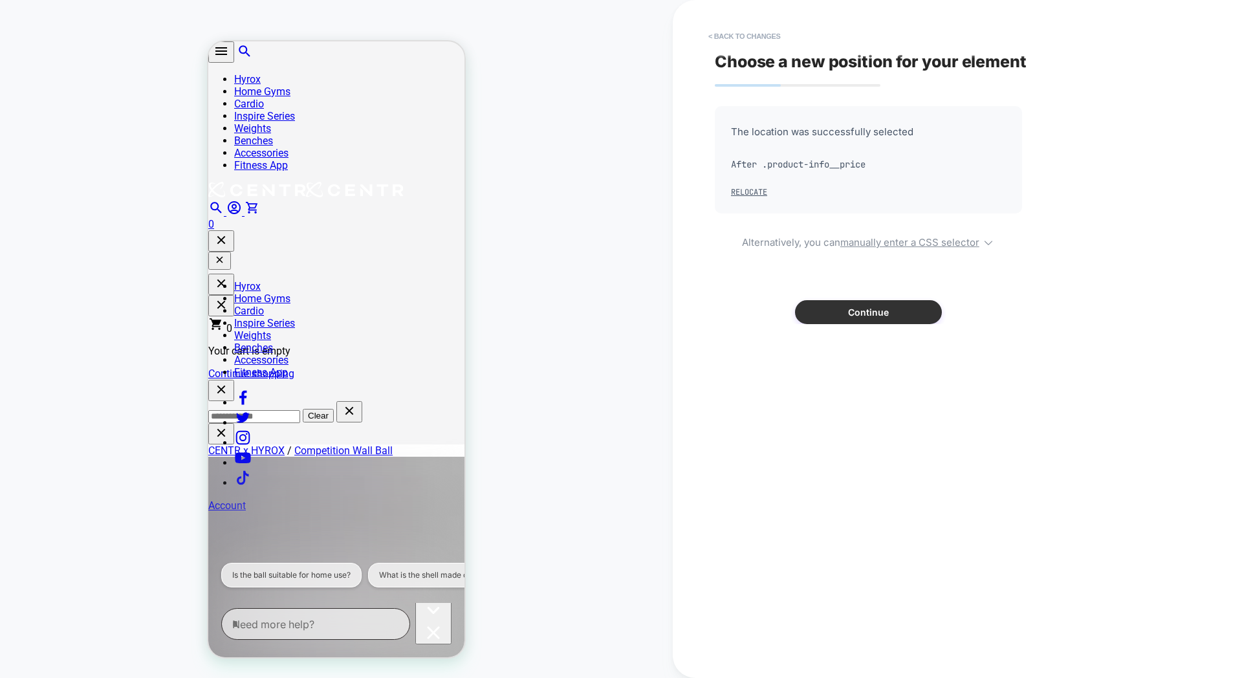
click at [842, 315] on button "Continue" at bounding box center [868, 312] width 147 height 24
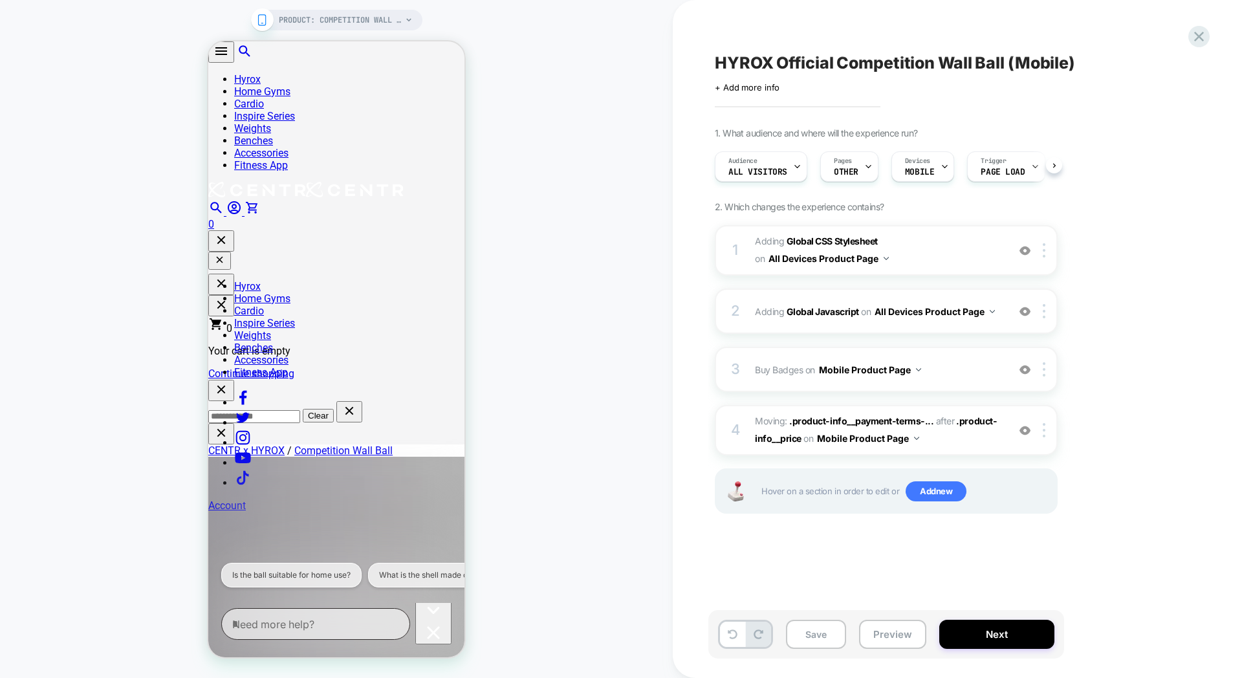
scroll to position [0, 1]
click at [949, 493] on span "Add new" at bounding box center [936, 491] width 61 height 21
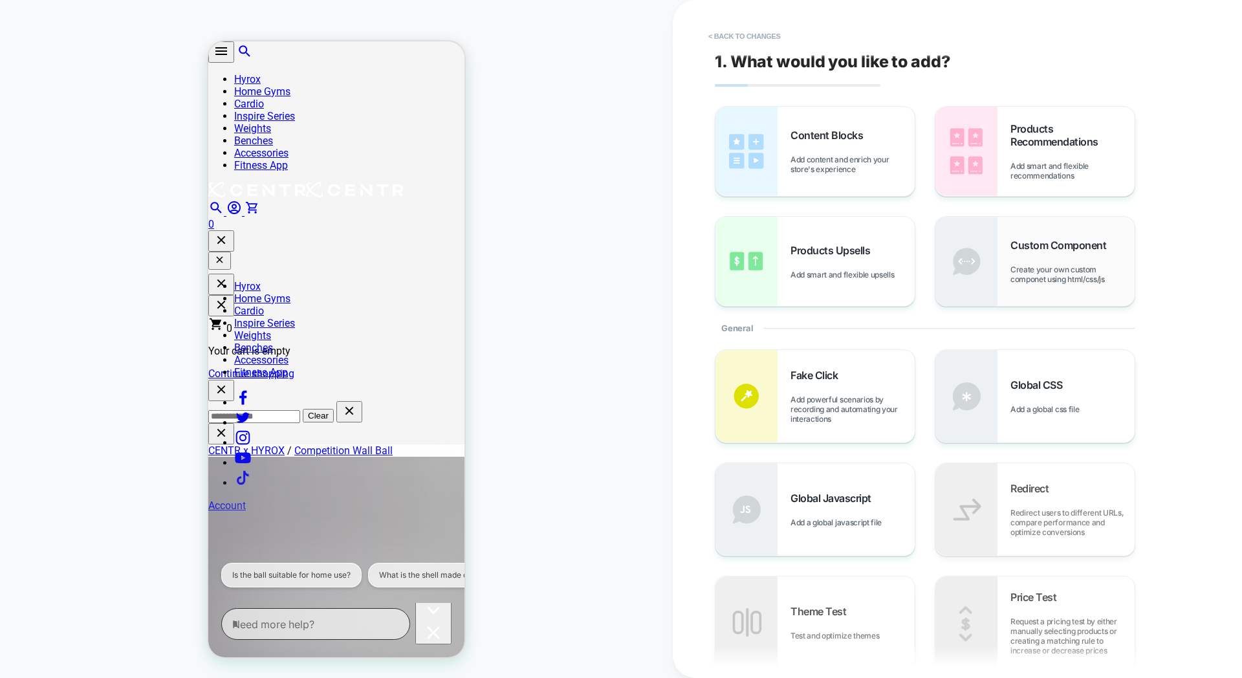
click at [994, 285] on img at bounding box center [967, 261] width 62 height 89
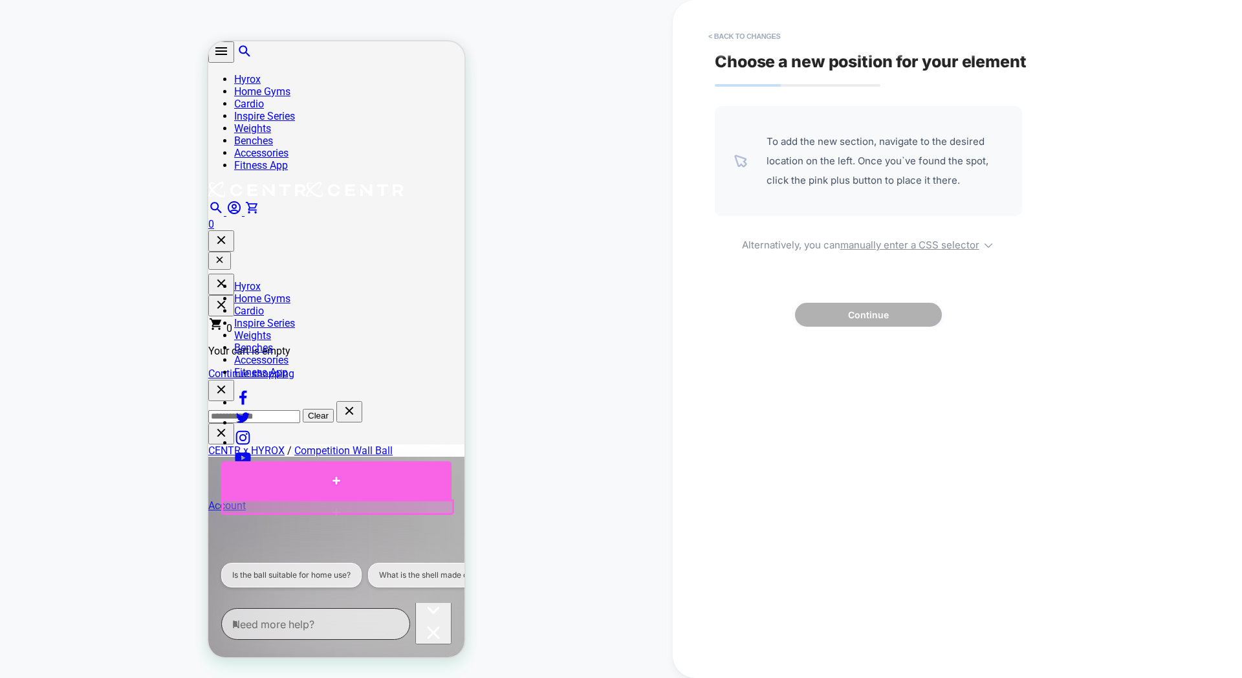
click at [342, 488] on div at bounding box center [336, 480] width 230 height 38
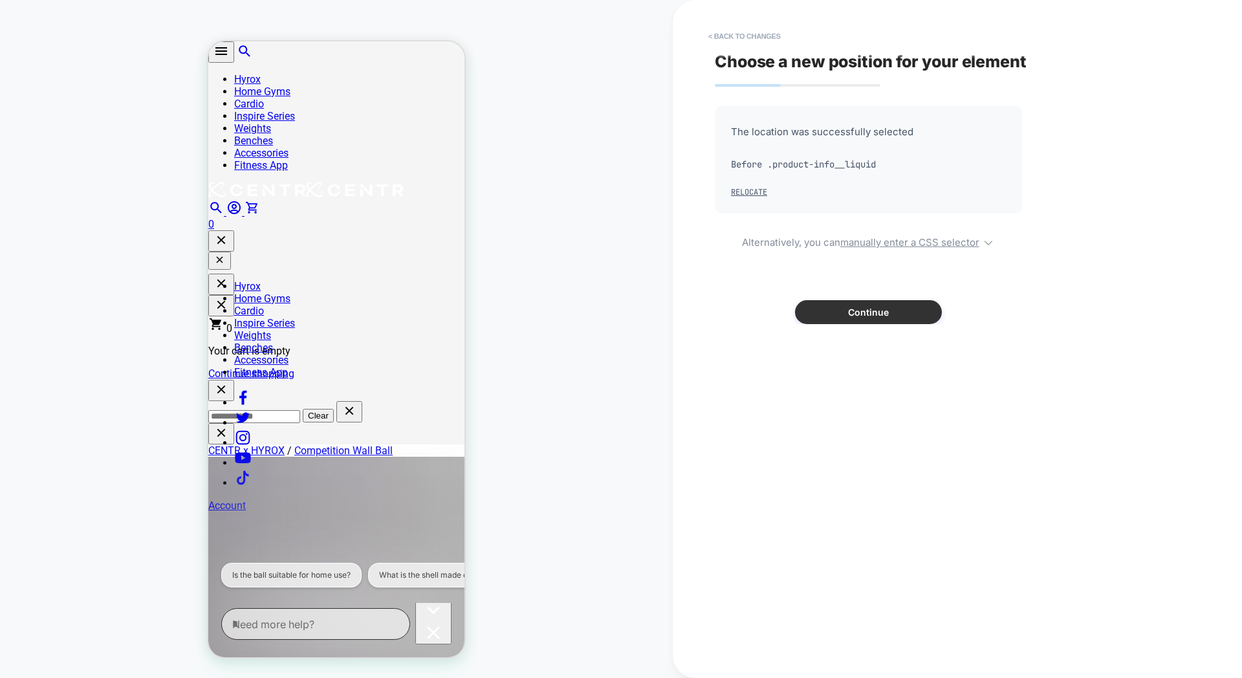
click at [870, 311] on button "Continue" at bounding box center [868, 312] width 147 height 24
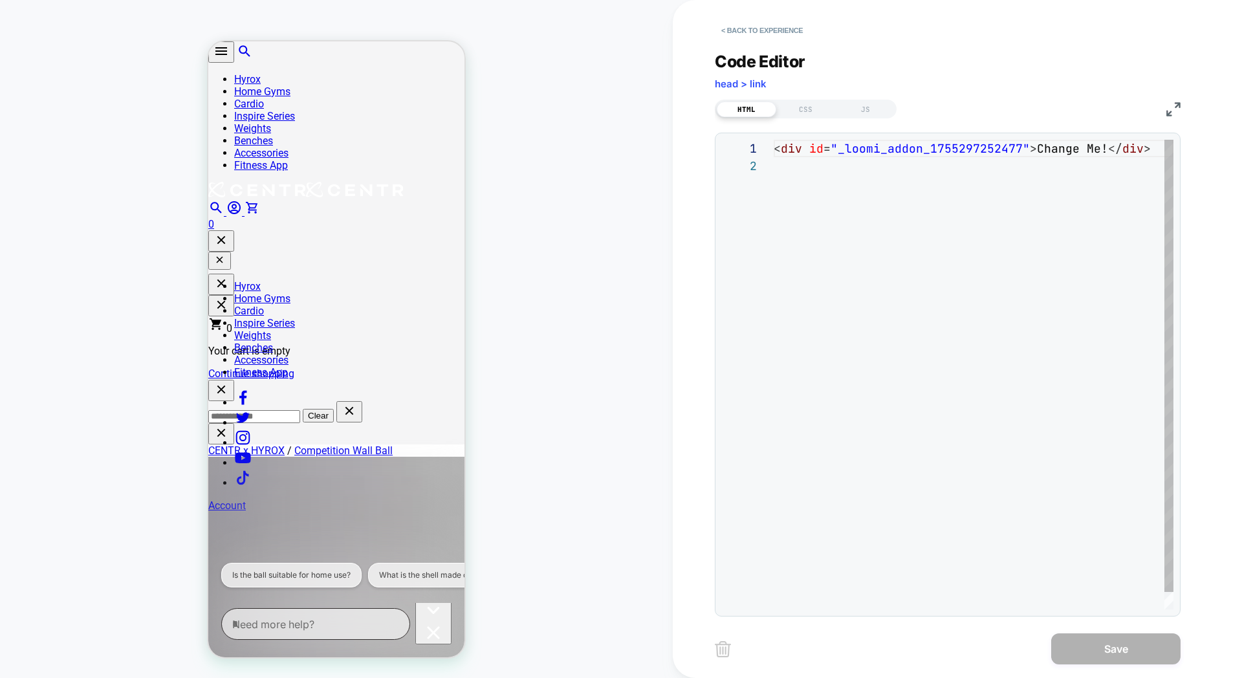
scroll to position [17, 0]
click at [827, 182] on div "< div id = "_loomi_addon_1755297252477" > Change Me! </ div >" at bounding box center [978, 383] width 408 height 487
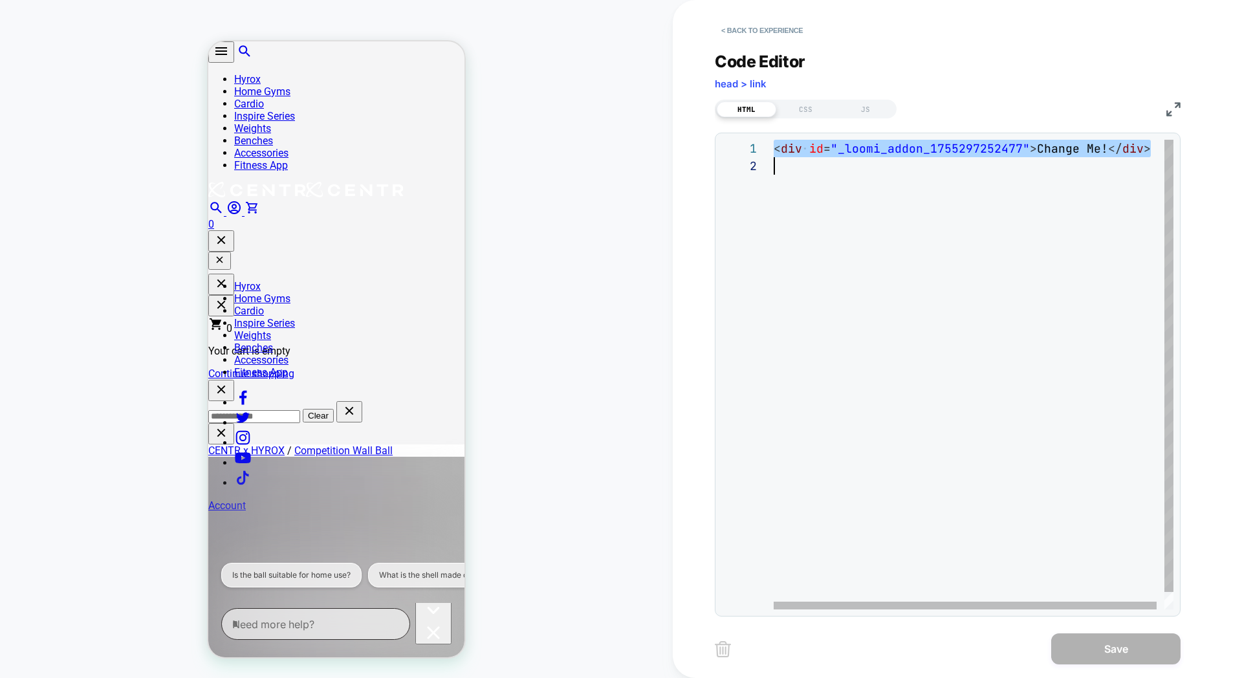
type textarea "**********"
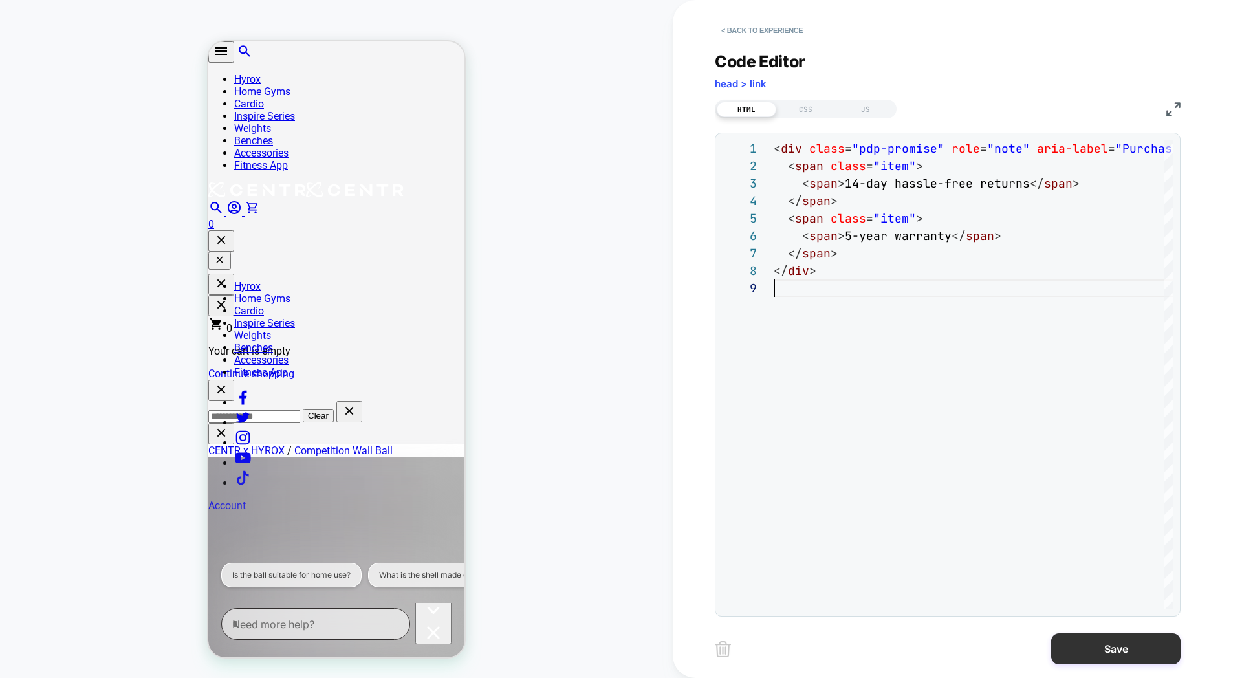
click at [1097, 656] on button "Save" at bounding box center [1115, 648] width 129 height 31
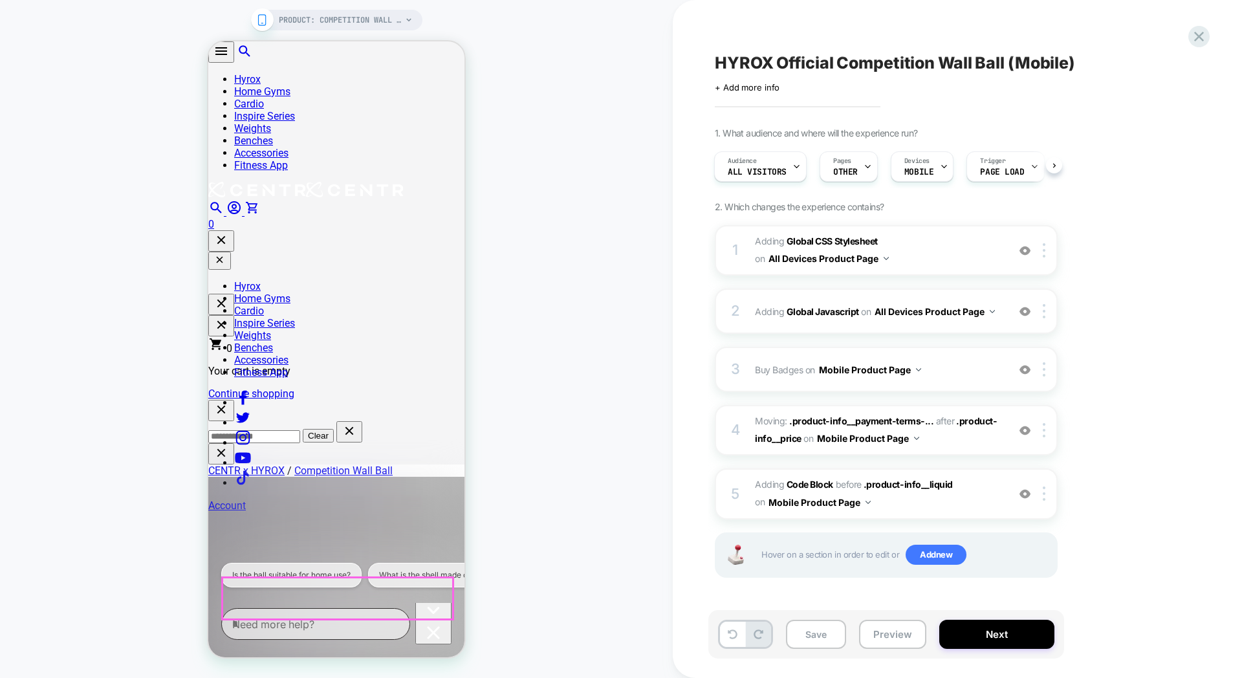
scroll to position [222, 0]
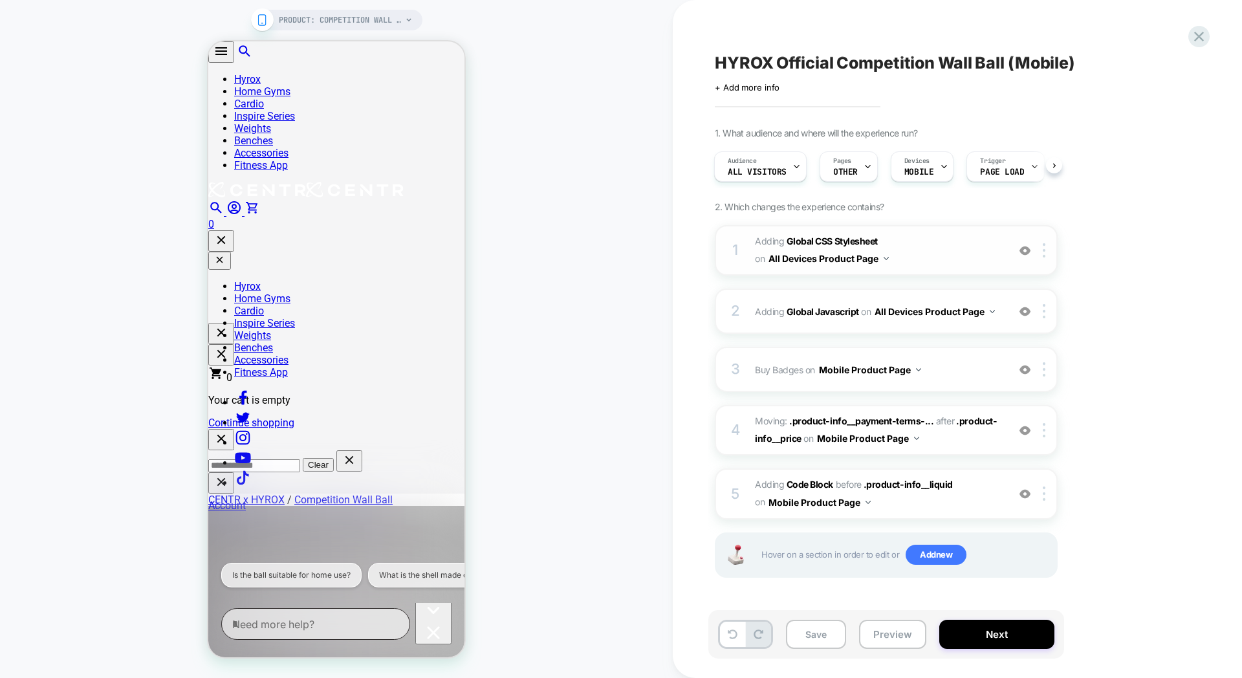
click at [915, 241] on span "Adding Global CSS Stylesheet on All Devices Product Page" at bounding box center [878, 250] width 247 height 35
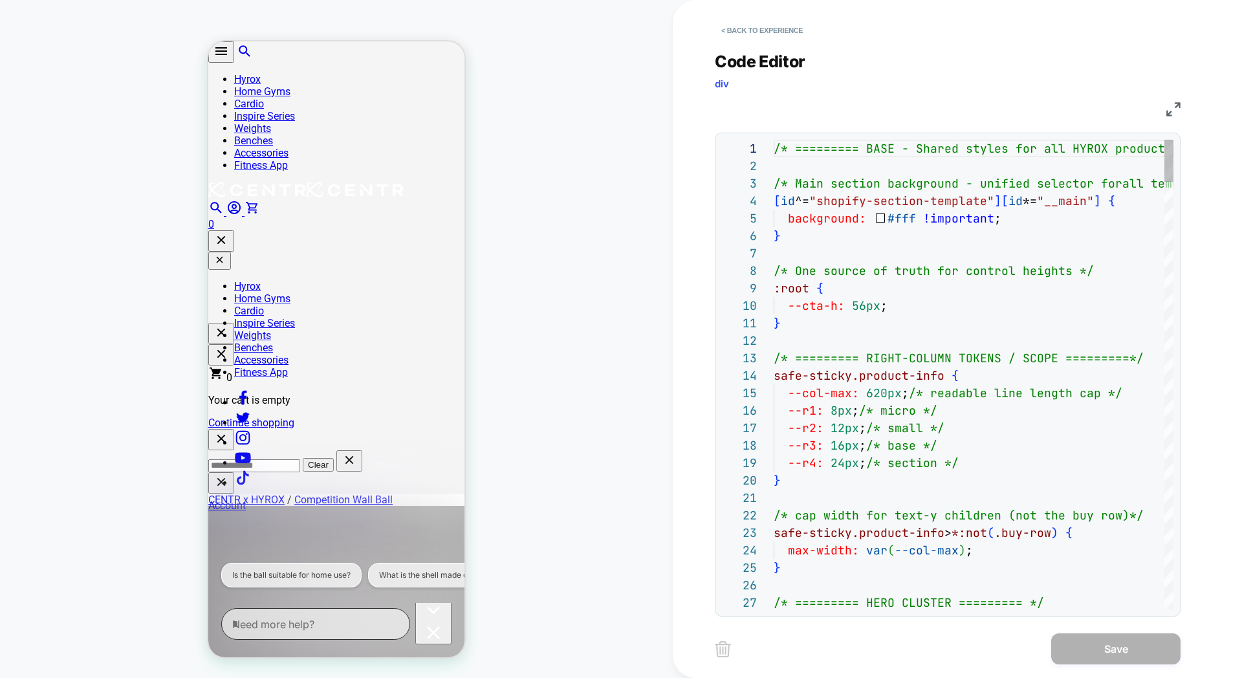
scroll to position [175, 0]
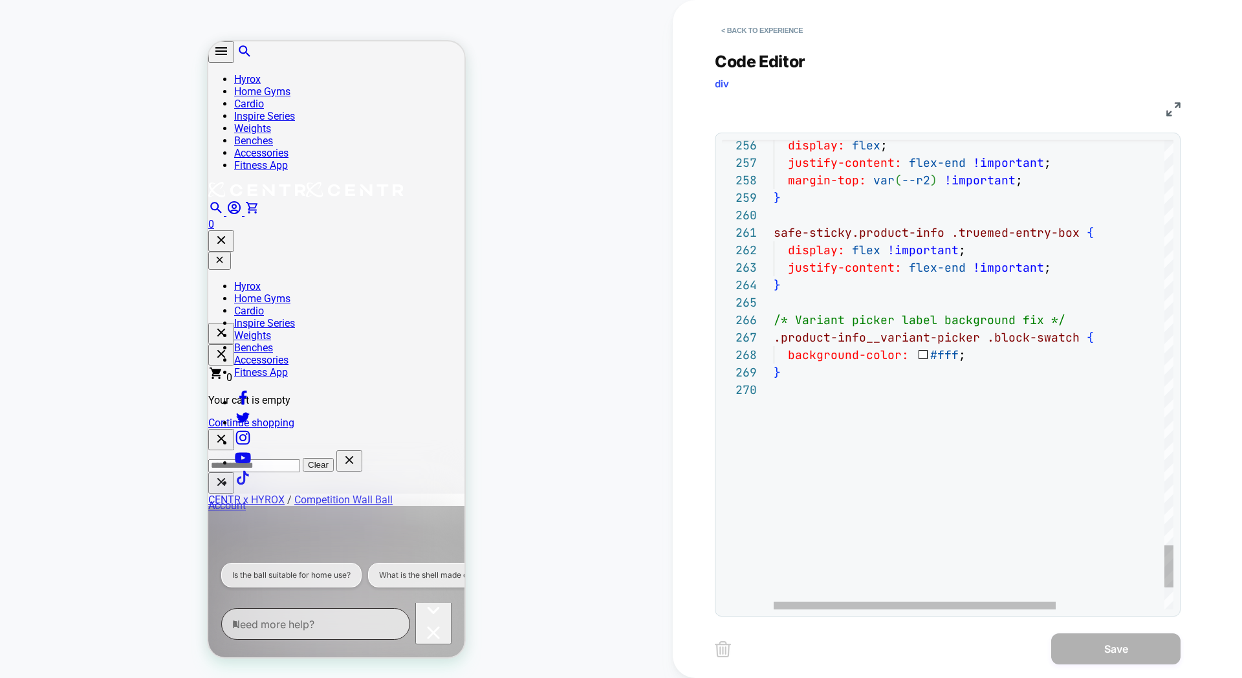
type textarea "**********"
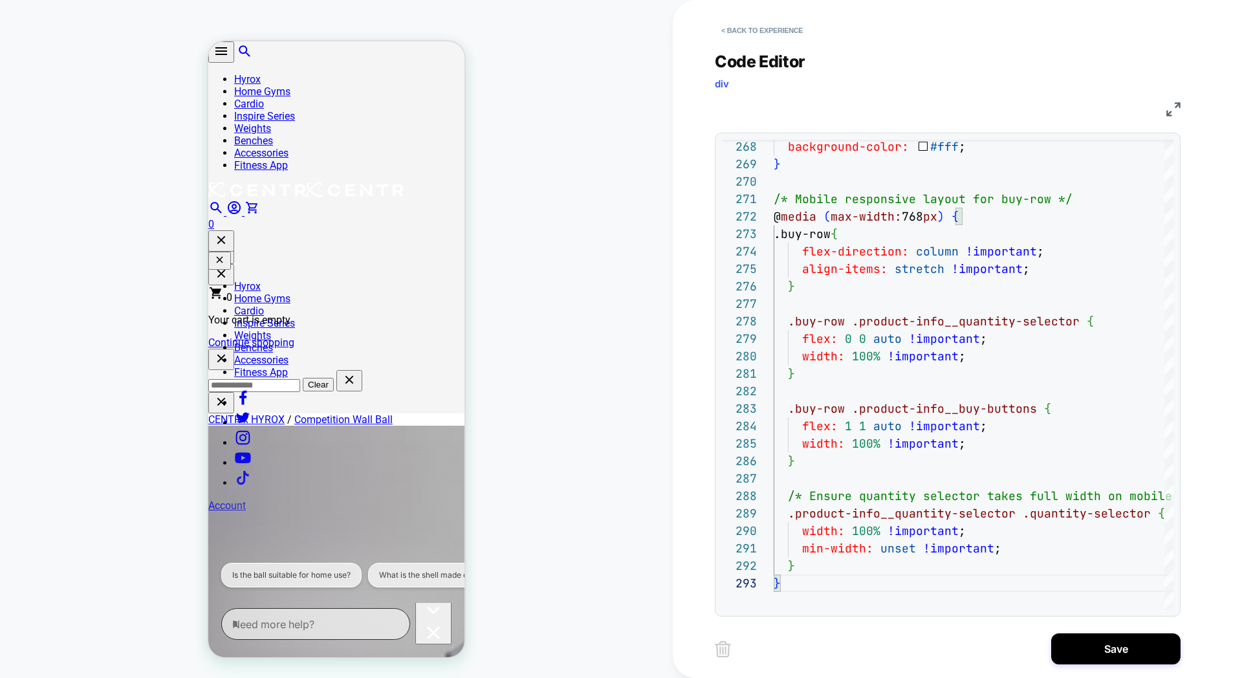
scroll to position [303, 0]
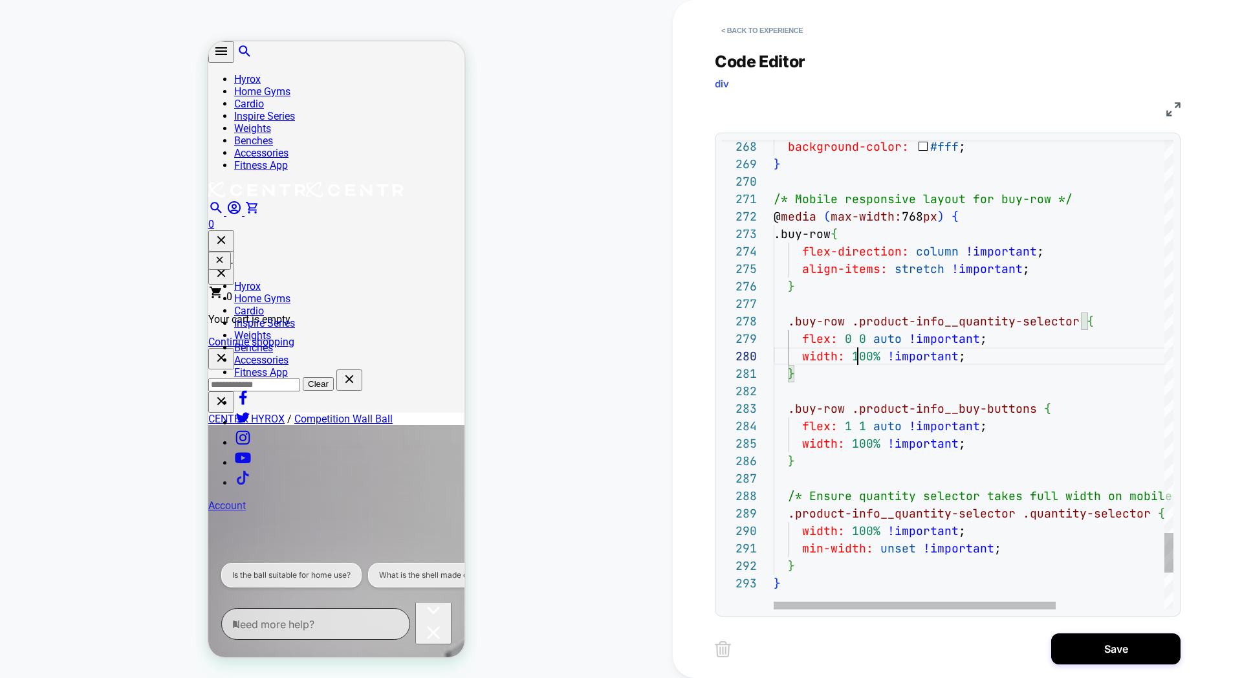
click at [856, 356] on span "100%" at bounding box center [866, 356] width 28 height 15
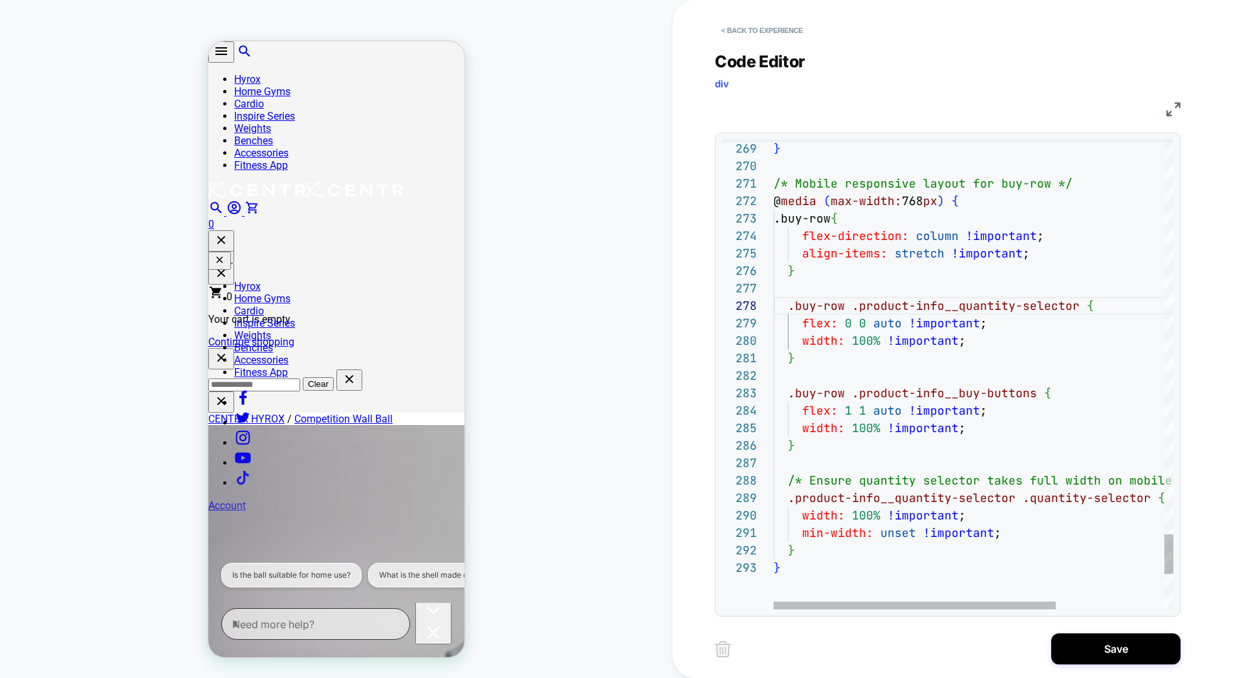
scroll to position [0, 7]
type textarea "**********"
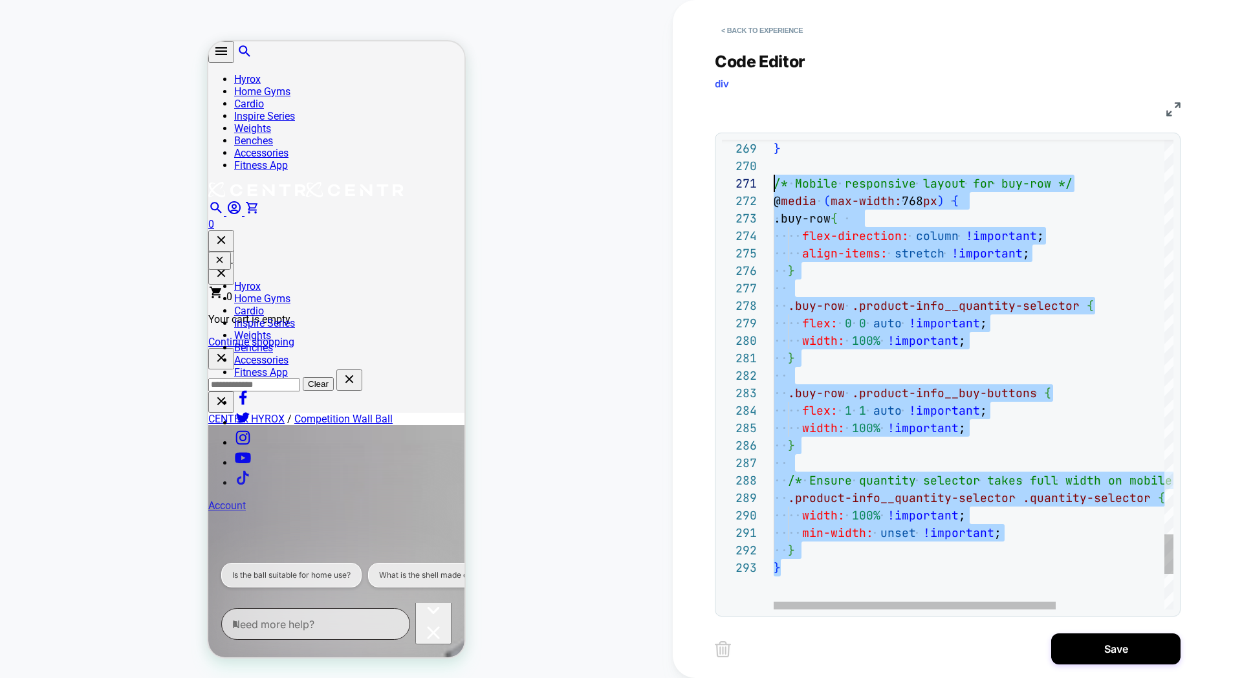
scroll to position [0, 0]
drag, startPoint x: 787, startPoint y: 575, endPoint x: 768, endPoint y: 188, distance: 387.4
click at [766, 188] on div "293 292 291 290 289 287 288 285 286 283 284 282 281 280 279 278 277 276 275 274…" at bounding box center [948, 375] width 452 height 470
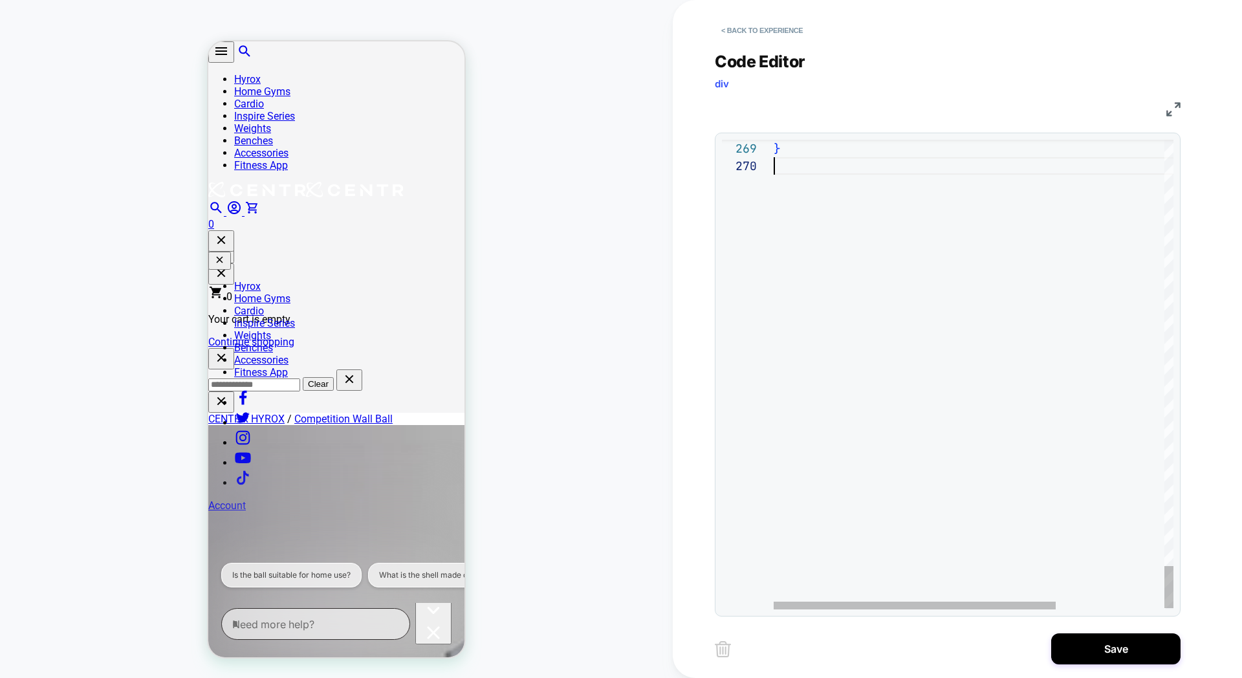
scroll to position [140, 7]
type textarea "**********"
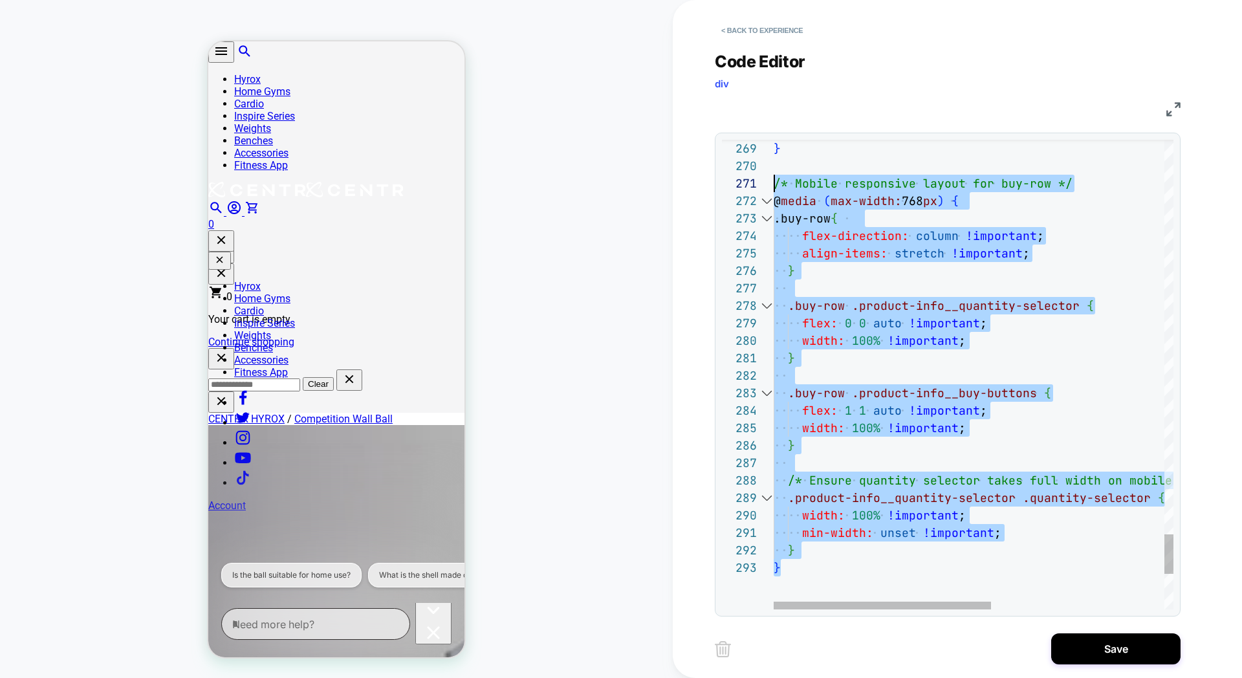
drag, startPoint x: 808, startPoint y: 456, endPoint x: 765, endPoint y: 184, distance: 275.1
click at [763, 182] on div "269 270 271 272 273 274 275 276 277 278 279 280 281 282 283 284 285 286 [PHONE_…" at bounding box center [948, 375] width 452 height 470
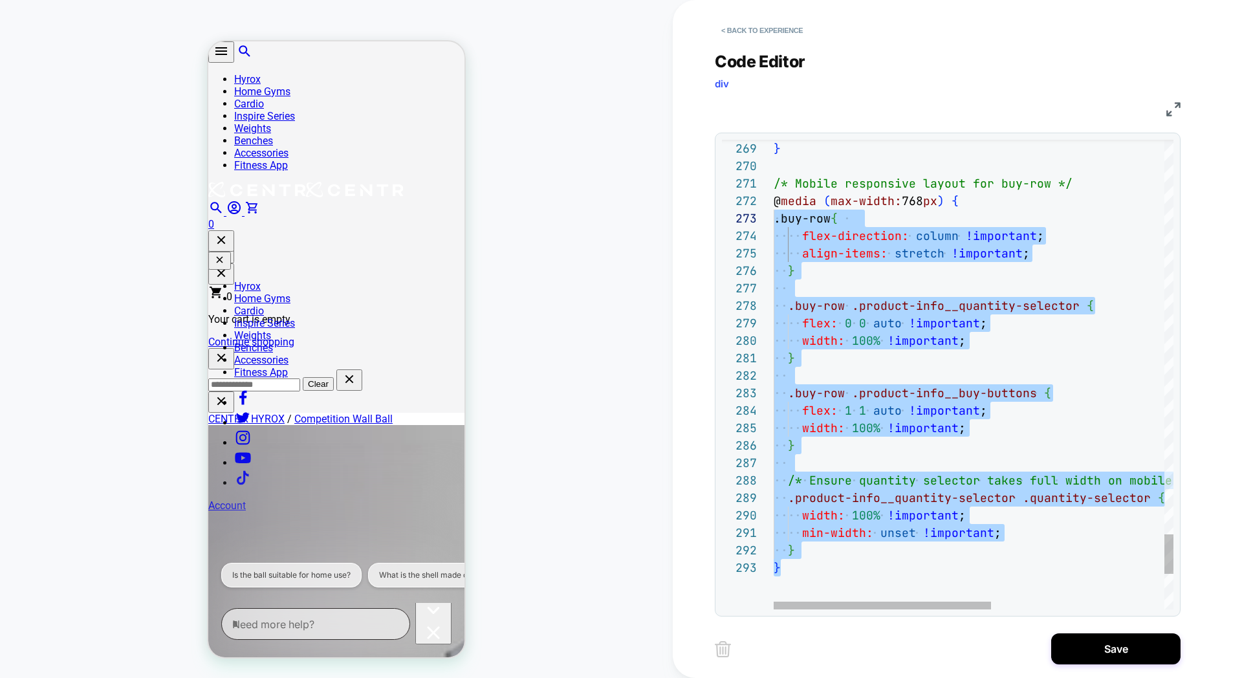
scroll to position [17, 0]
drag, startPoint x: 809, startPoint y: 573, endPoint x: 762, endPoint y: 205, distance: 371.2
type textarea "**********"
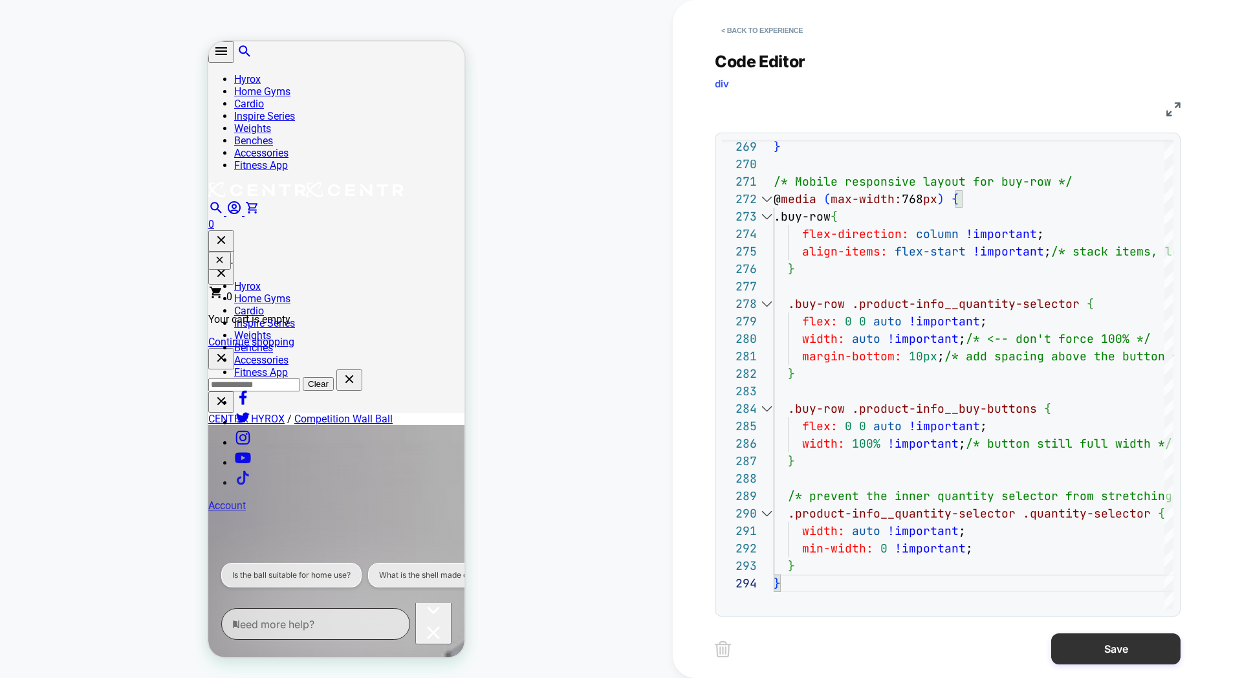
click at [1117, 647] on button "Save" at bounding box center [1115, 648] width 129 height 31
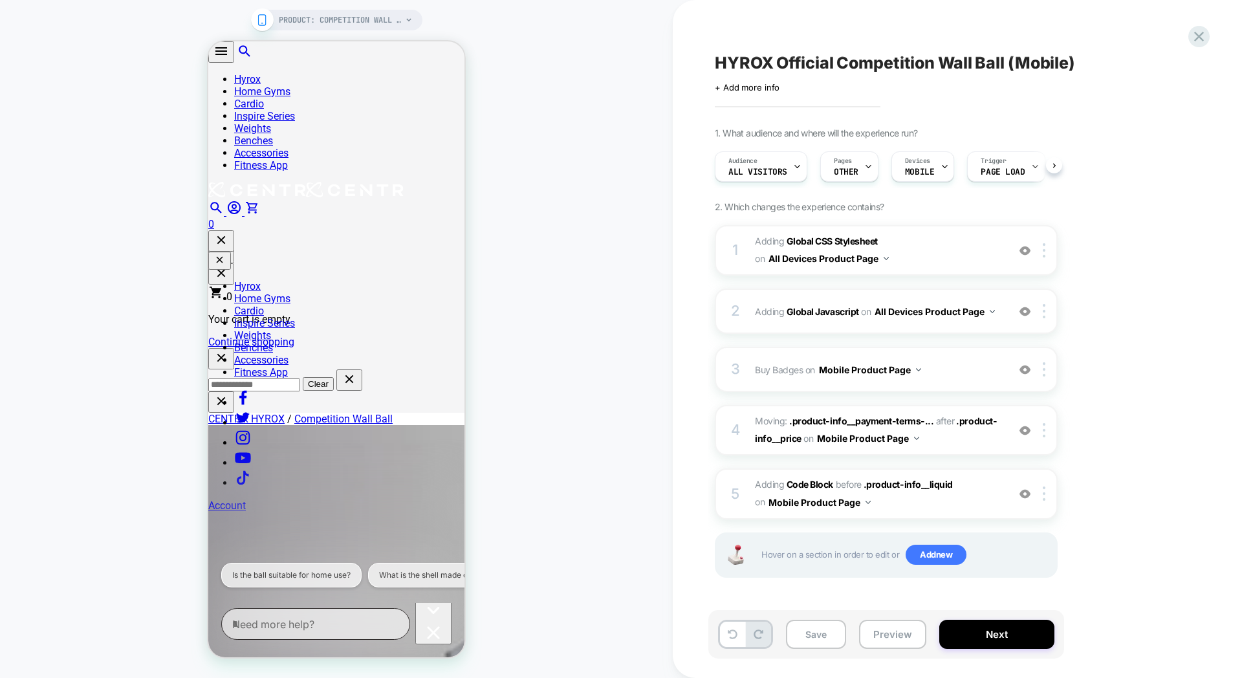
scroll to position [0, 1]
click at [958, 505] on span "Adding Code Block BEFORE .product-info__liquid .product-info__liquid on Mobile …" at bounding box center [878, 493] width 247 height 35
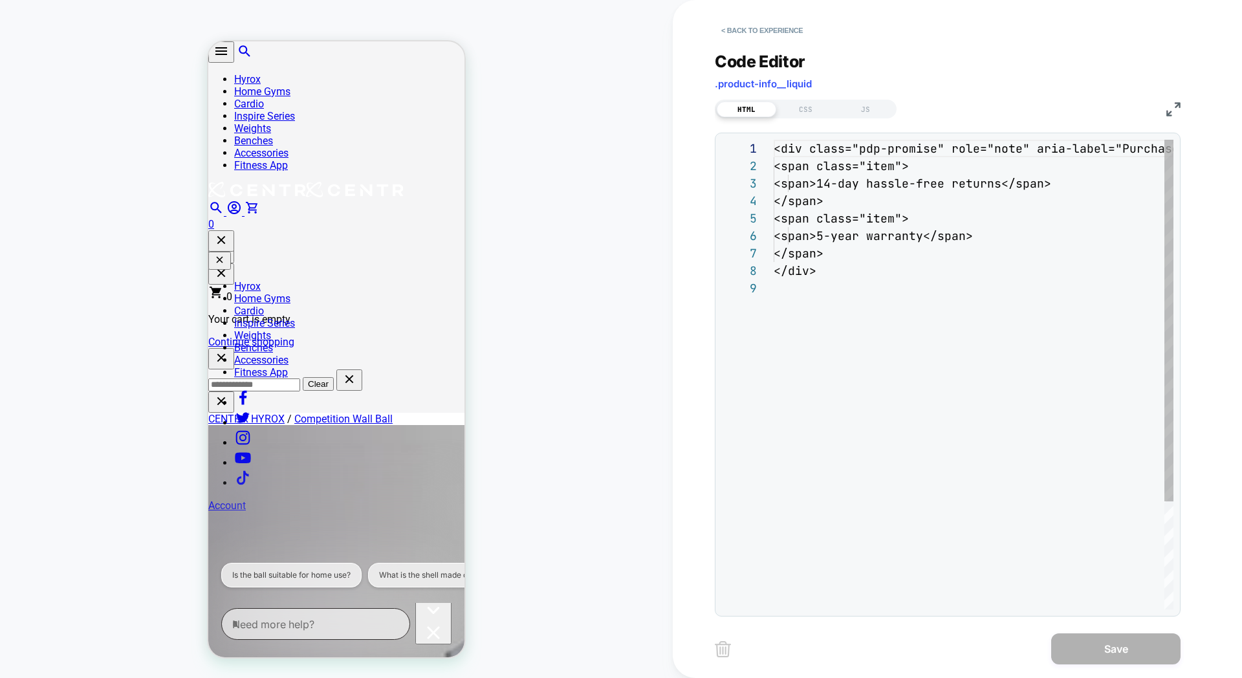
scroll to position [140, 0]
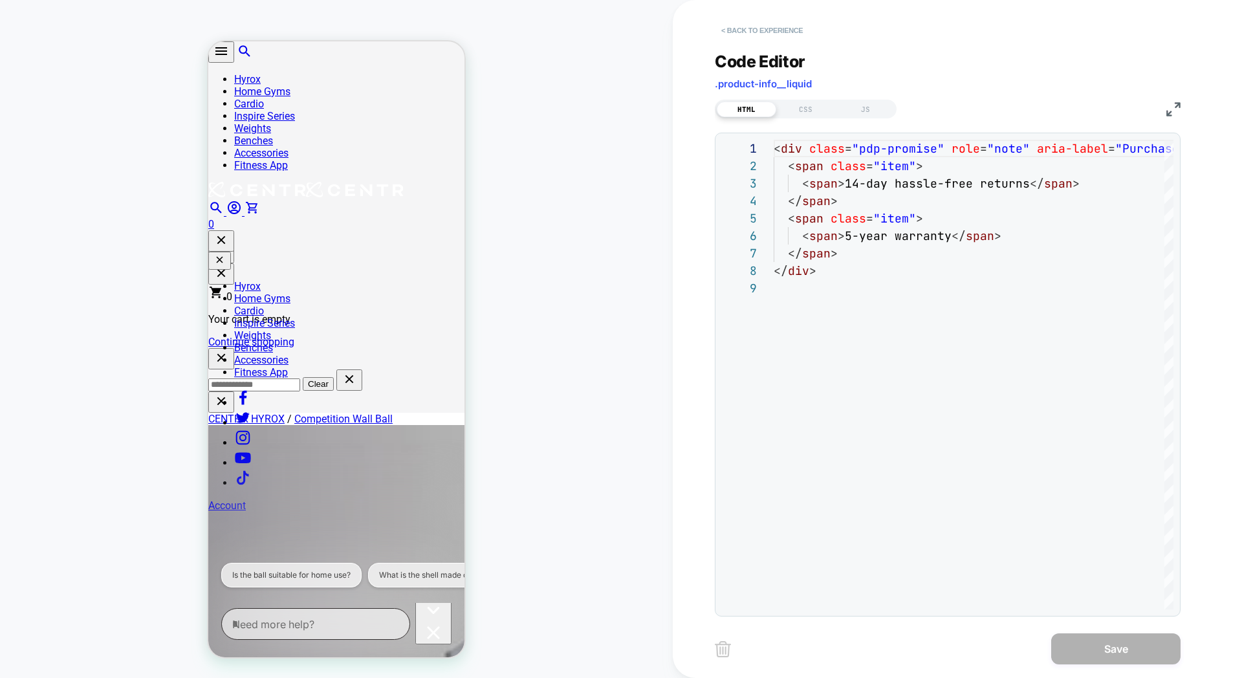
click at [762, 34] on button "< Back to experience" at bounding box center [762, 30] width 94 height 21
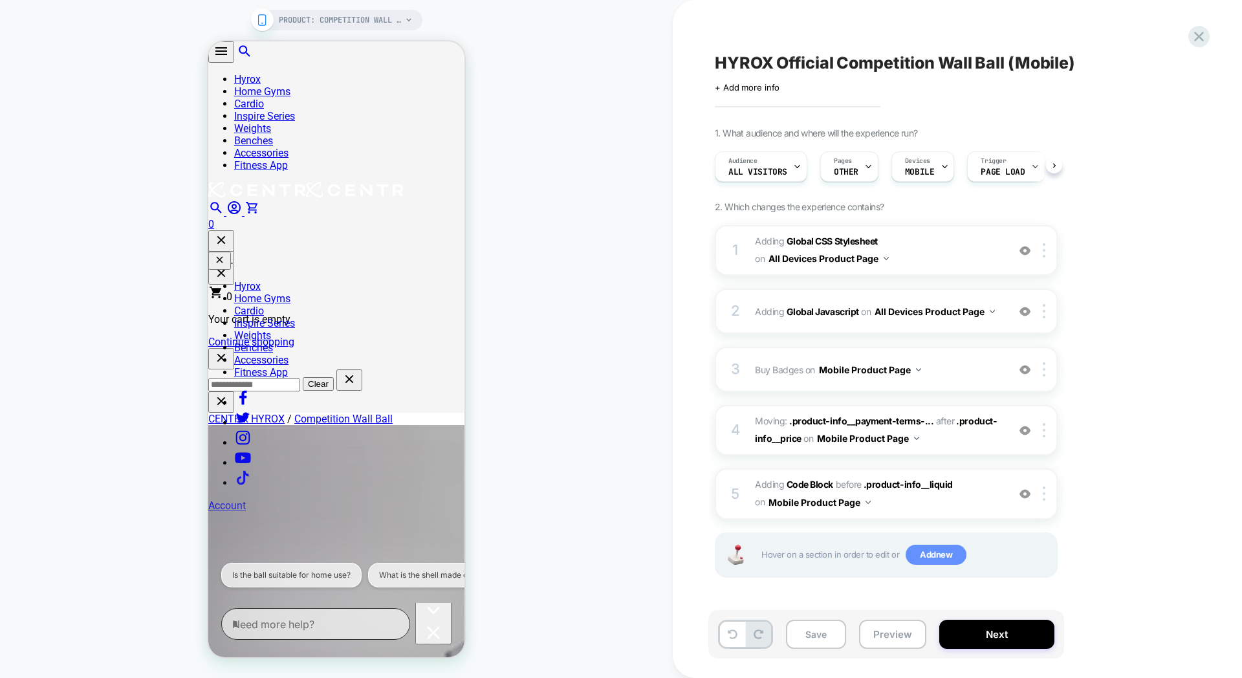
scroll to position [0, 1]
click at [906, 640] on button "Preview" at bounding box center [892, 634] width 67 height 29
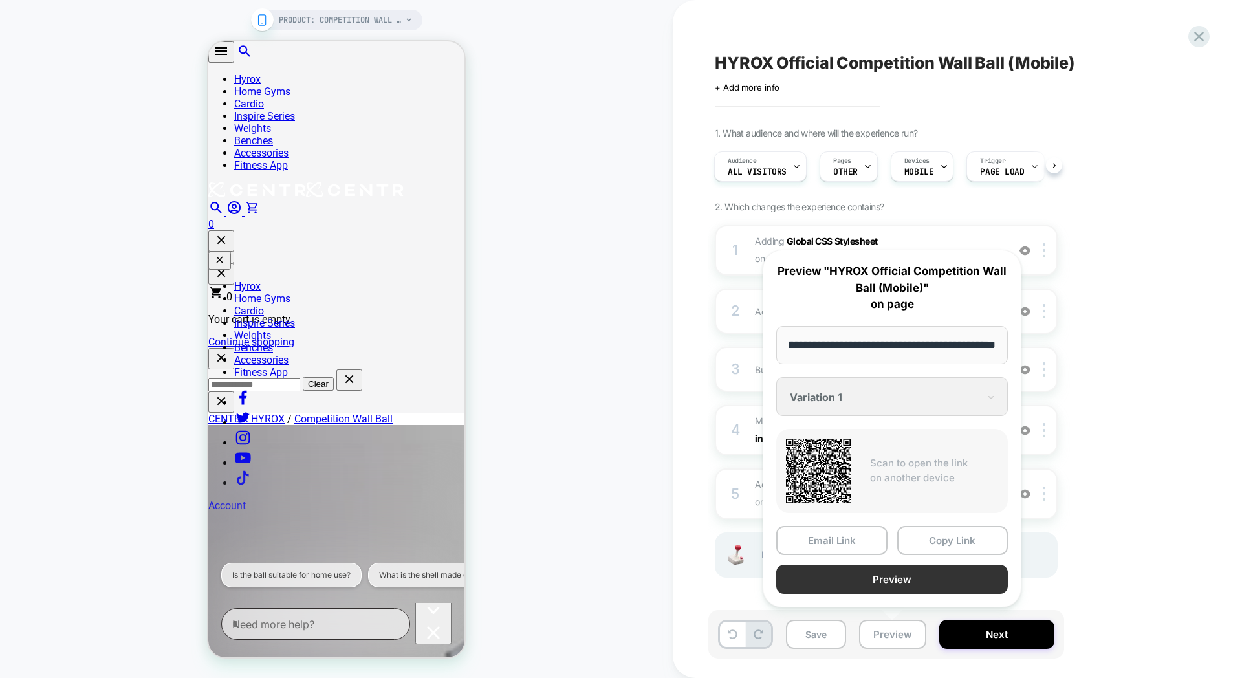
scroll to position [0, 0]
click at [926, 573] on button "Preview" at bounding box center [892, 579] width 232 height 29
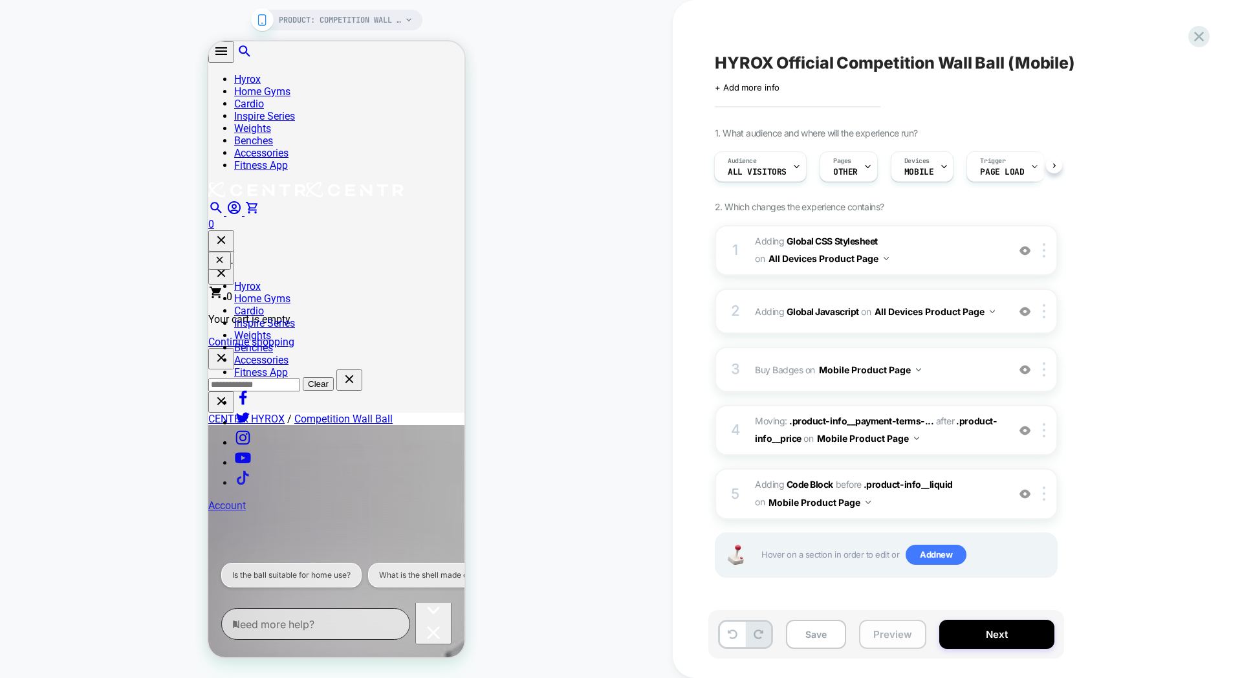
click at [903, 636] on button "Preview" at bounding box center [892, 634] width 67 height 29
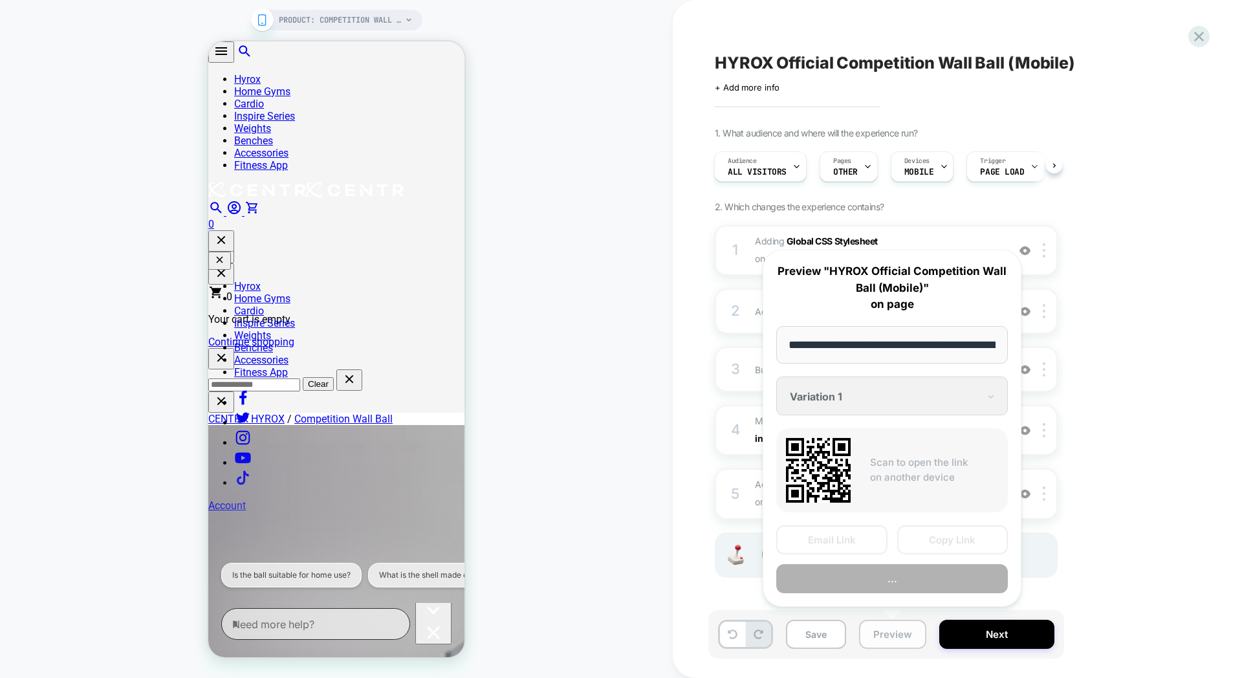
scroll to position [0, 243]
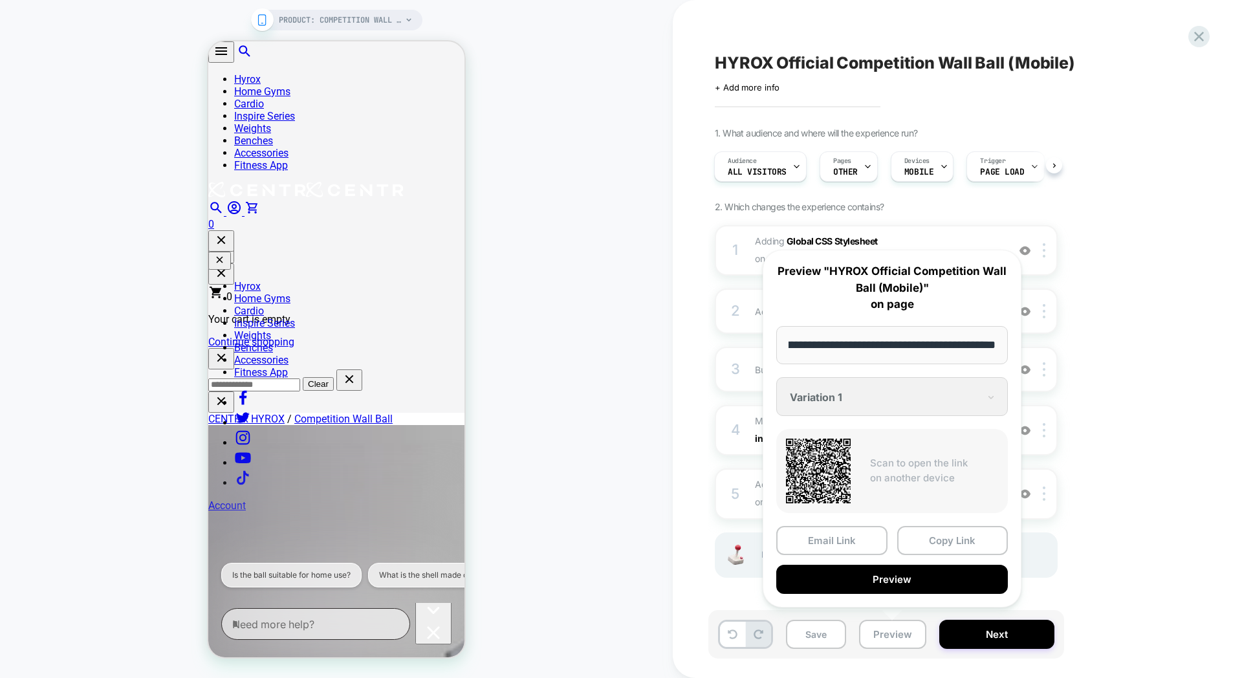
click at [855, 346] on input "**********" at bounding box center [892, 345] width 232 height 38
click at [931, 536] on button "Copy Link" at bounding box center [952, 540] width 111 height 29
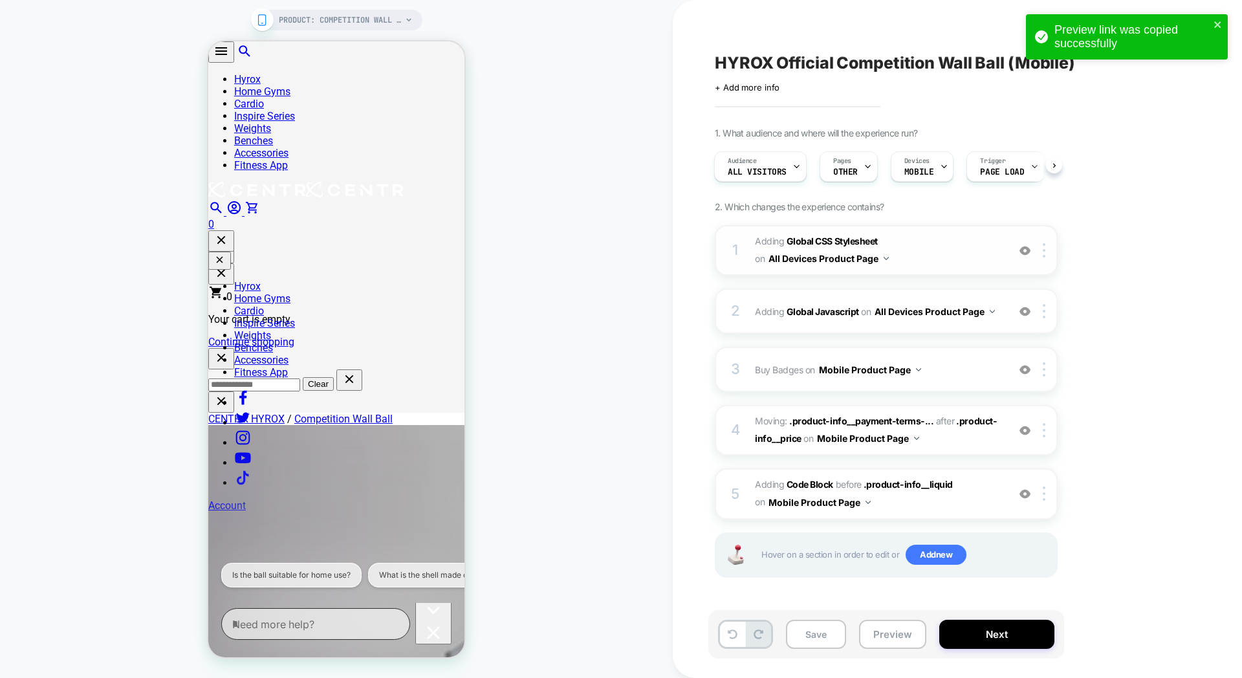
click at [878, 263] on button "All Devices Product Page" at bounding box center [829, 258] width 120 height 19
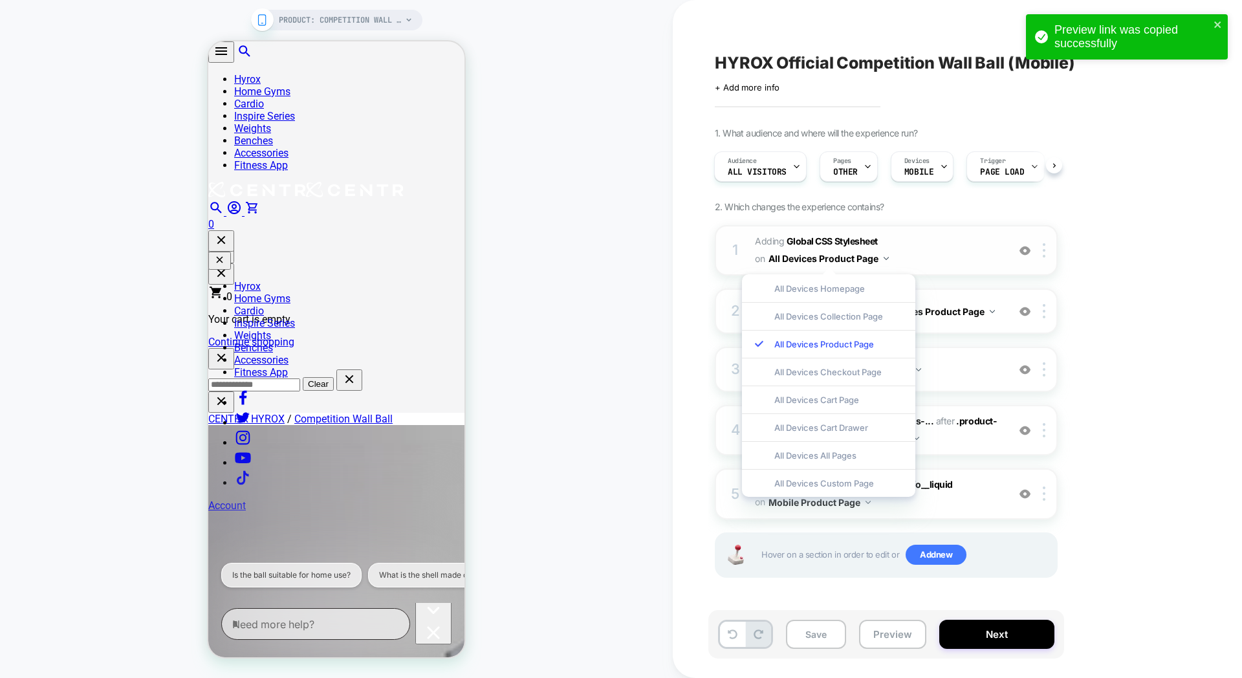
click at [958, 258] on span "Adding Global CSS Stylesheet on All Devices Product Page" at bounding box center [878, 250] width 247 height 35
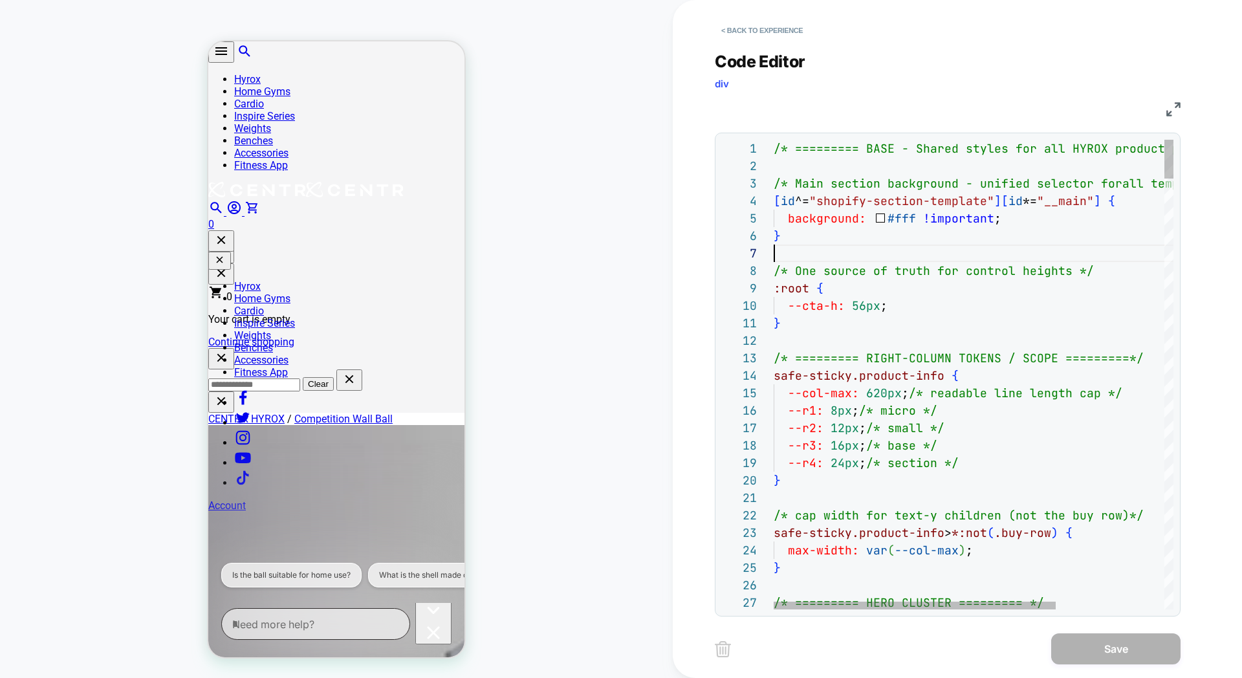
type textarea "**********"
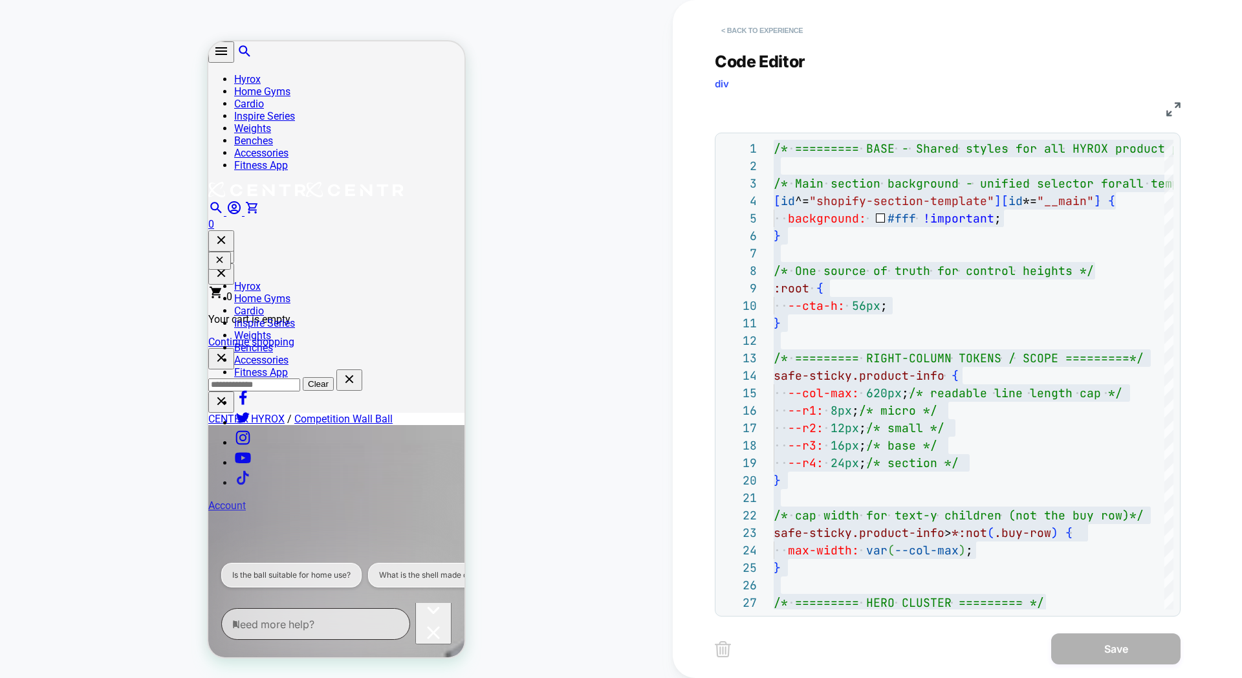
click at [727, 28] on button "< Back to experience" at bounding box center [762, 30] width 94 height 21
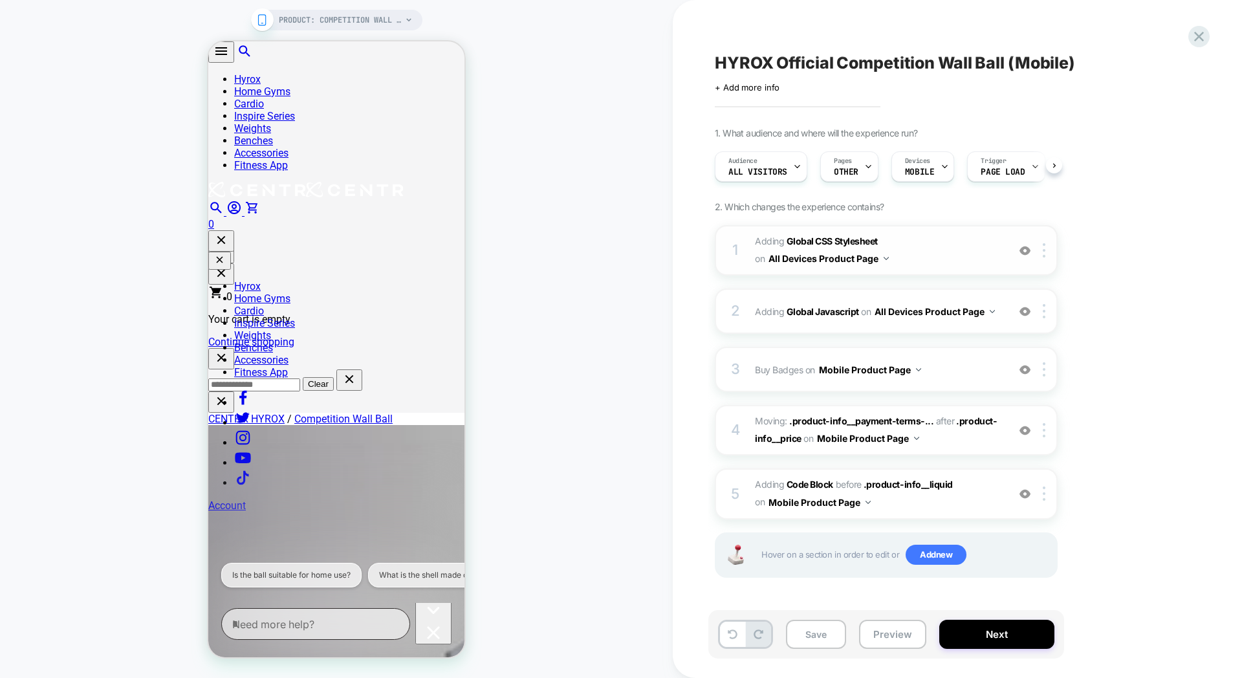
scroll to position [0, 1]
click at [1047, 253] on div at bounding box center [1046, 250] width 21 height 14
click at [1033, 391] on div "Delete" at bounding box center [1045, 389] width 115 height 35
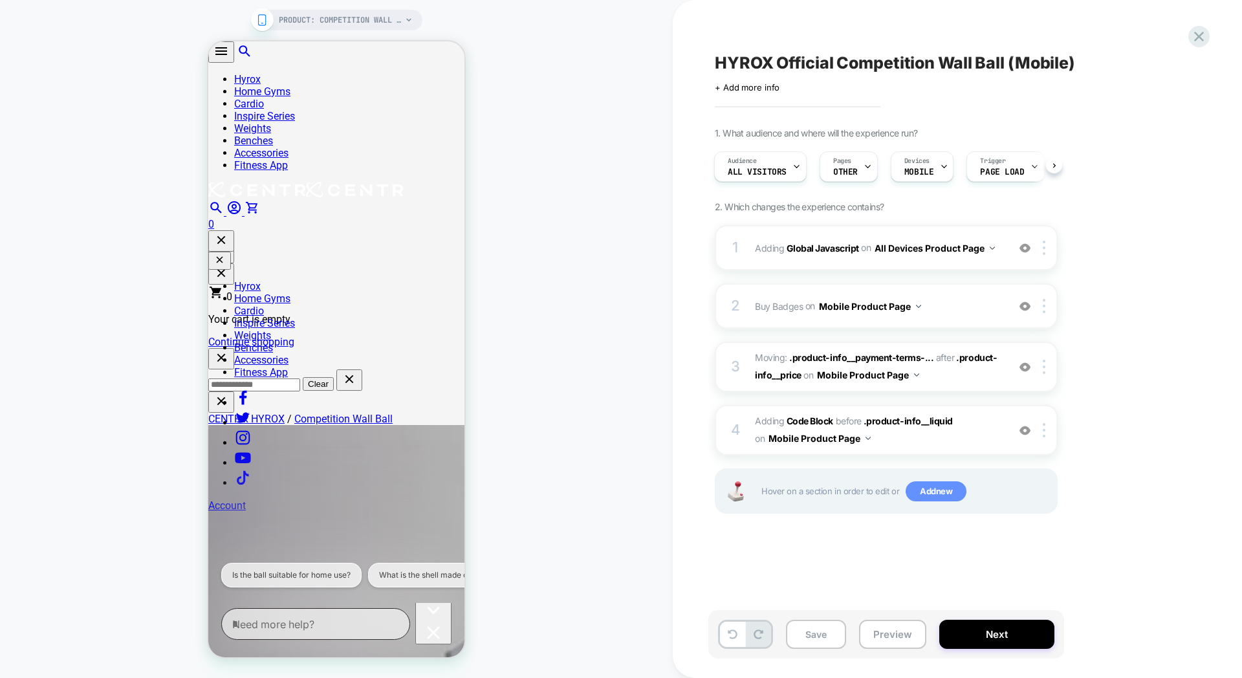
click at [921, 491] on span "Add new" at bounding box center [936, 491] width 61 height 21
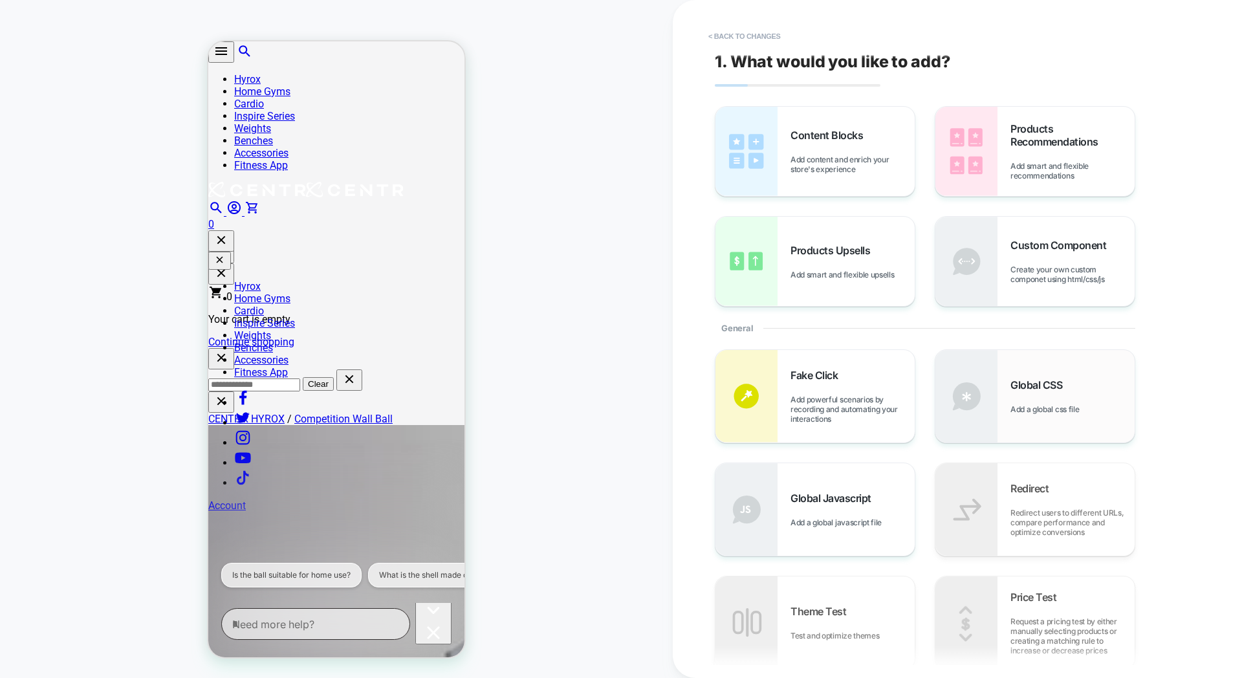
click at [992, 419] on img at bounding box center [967, 396] width 62 height 93
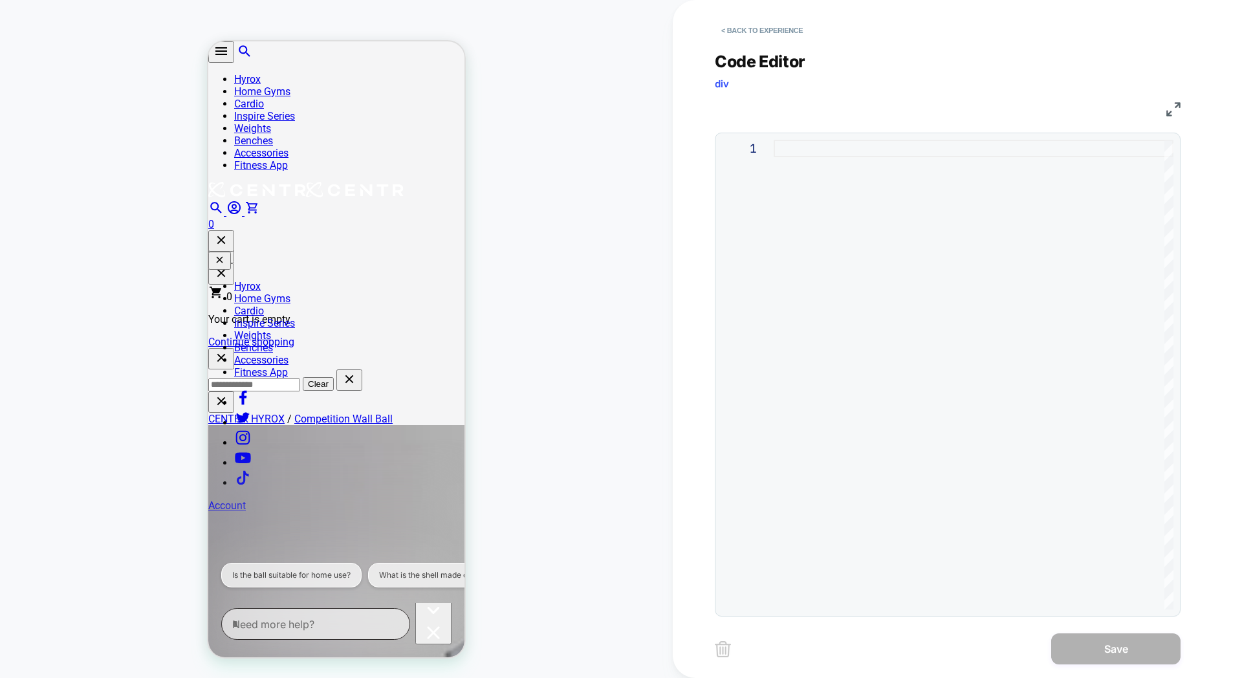
click at [855, 273] on div at bounding box center [974, 375] width 400 height 470
type textarea "**********"
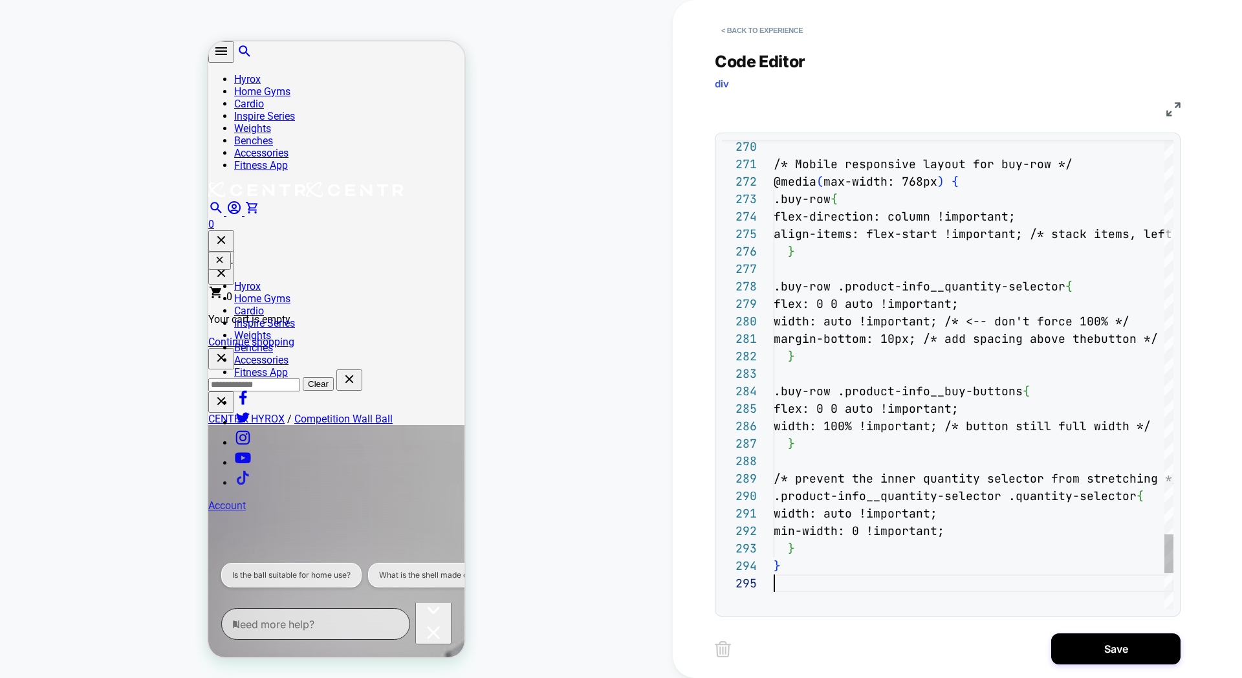
scroll to position [70, 0]
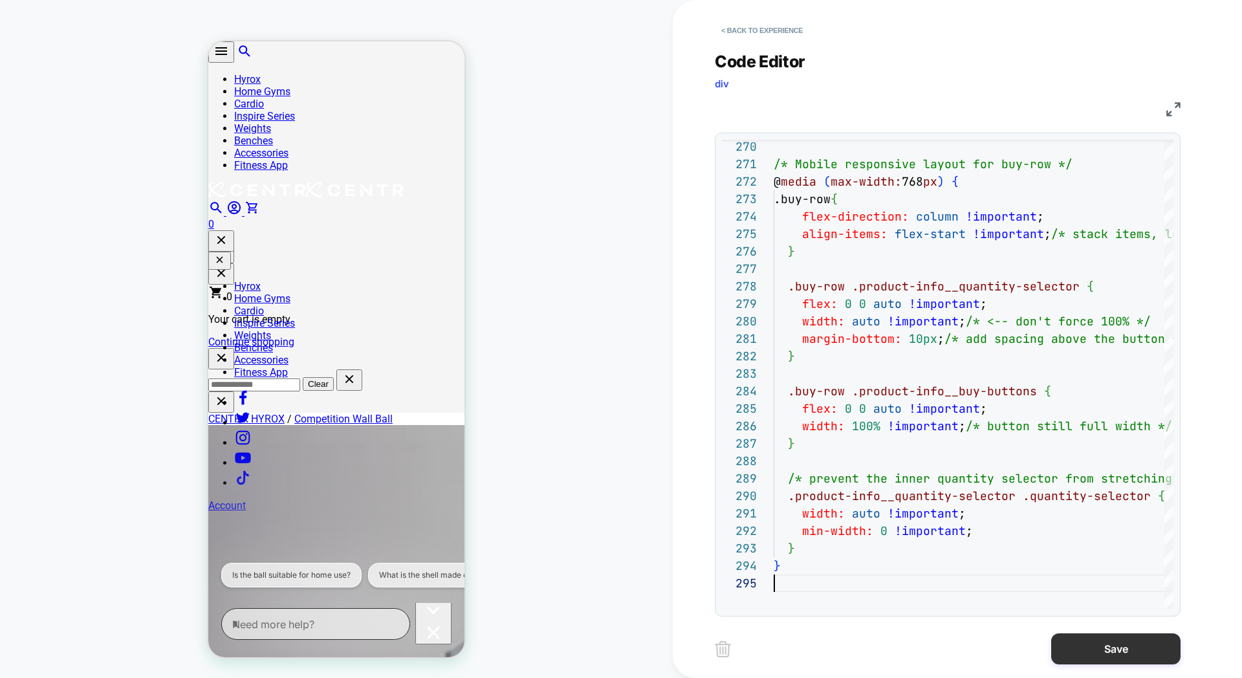
click at [1102, 656] on button "Save" at bounding box center [1115, 648] width 129 height 31
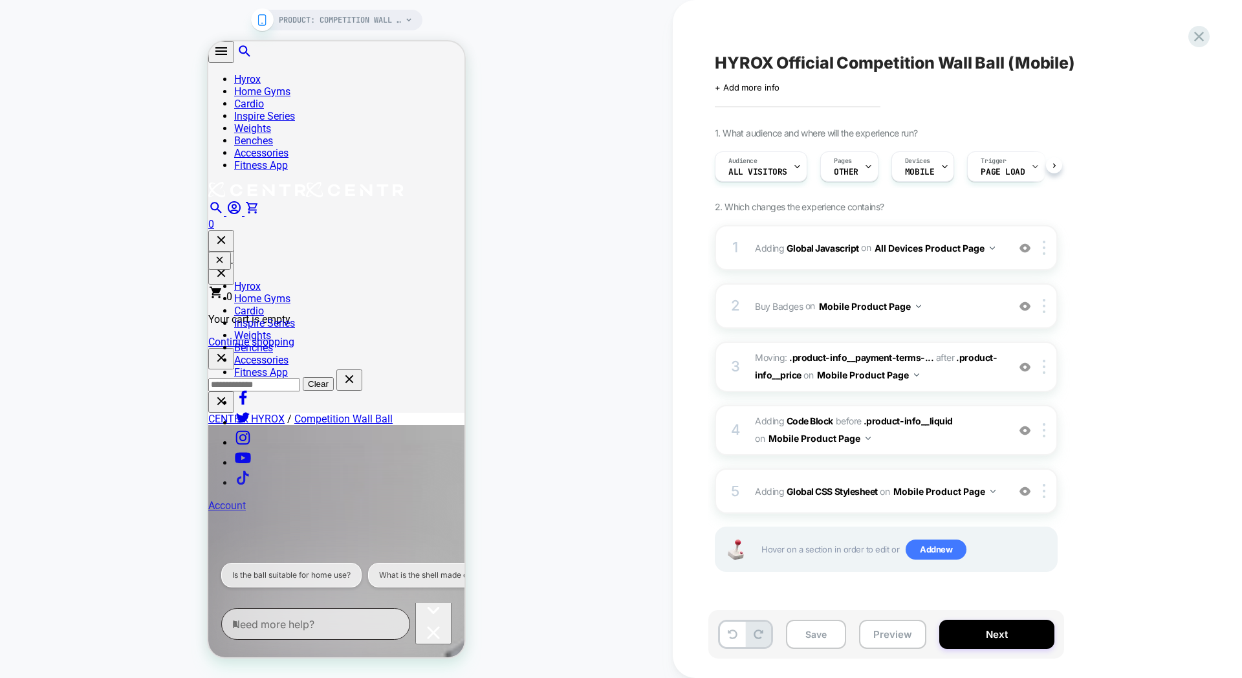
scroll to position [0, 1]
click at [890, 641] on button "Preview" at bounding box center [892, 634] width 67 height 29
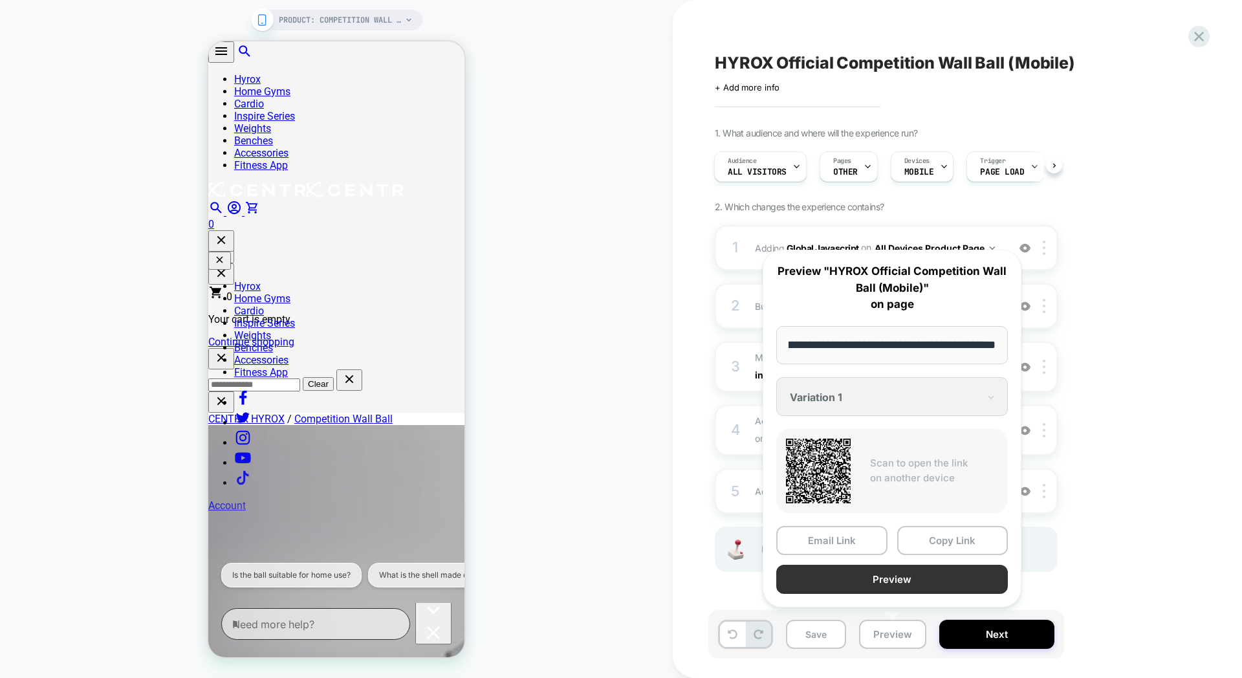
scroll to position [0, 0]
click at [953, 577] on button "Preview" at bounding box center [892, 579] width 232 height 29
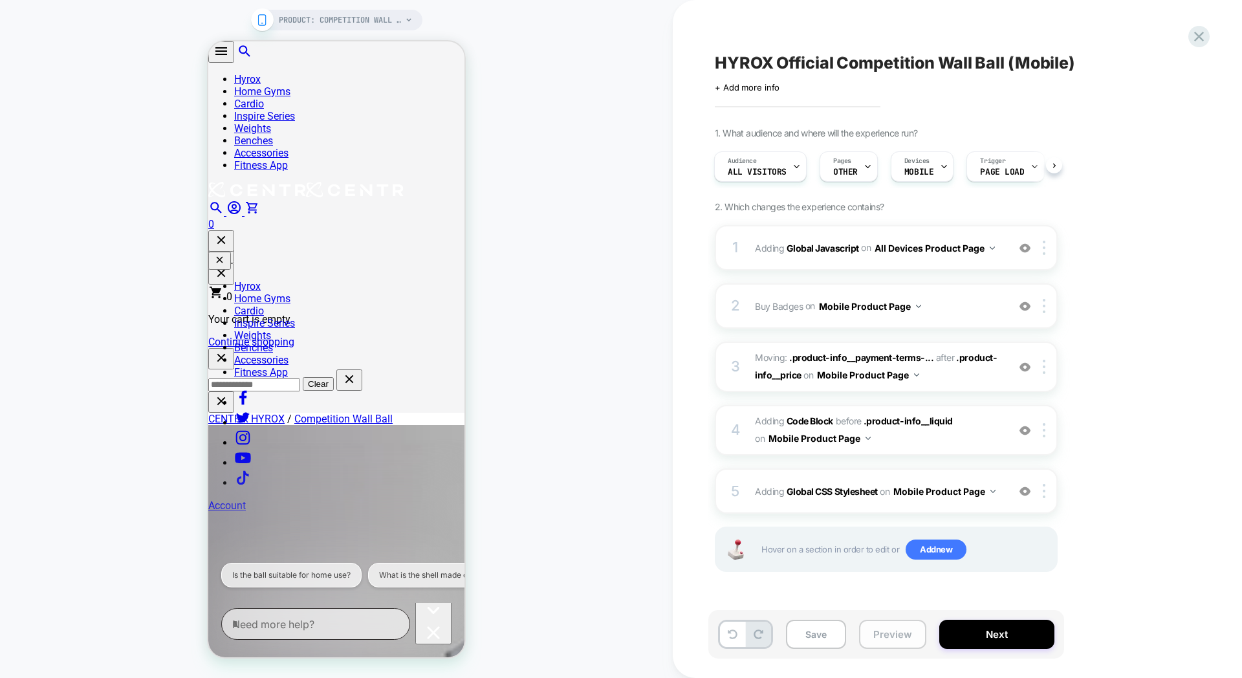
click at [903, 628] on button "Preview" at bounding box center [892, 634] width 67 height 29
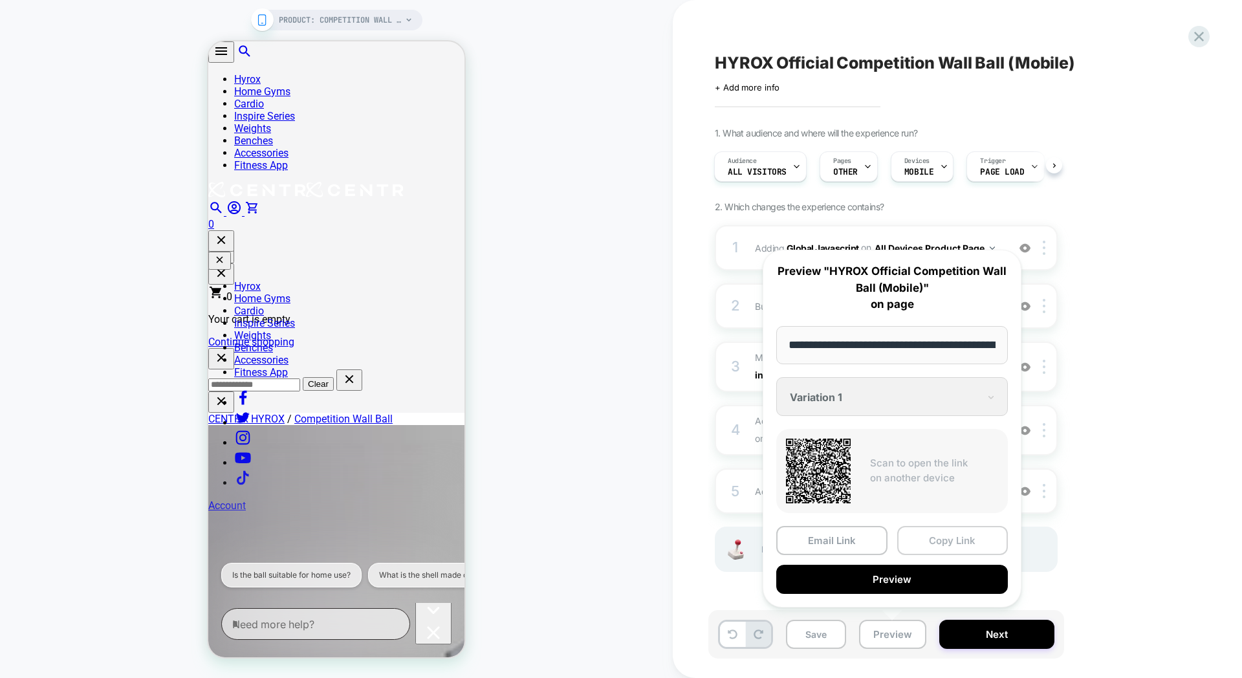
click at [948, 548] on button "Copy Link" at bounding box center [952, 540] width 111 height 29
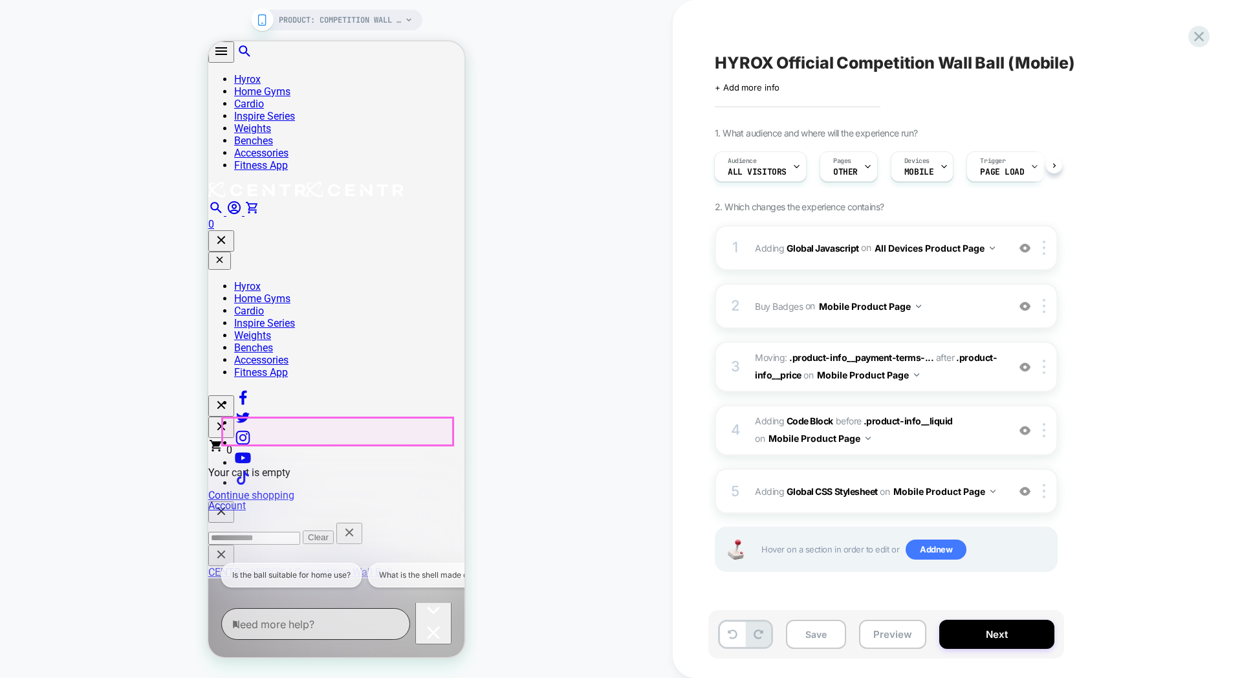
scroll to position [151, 0]
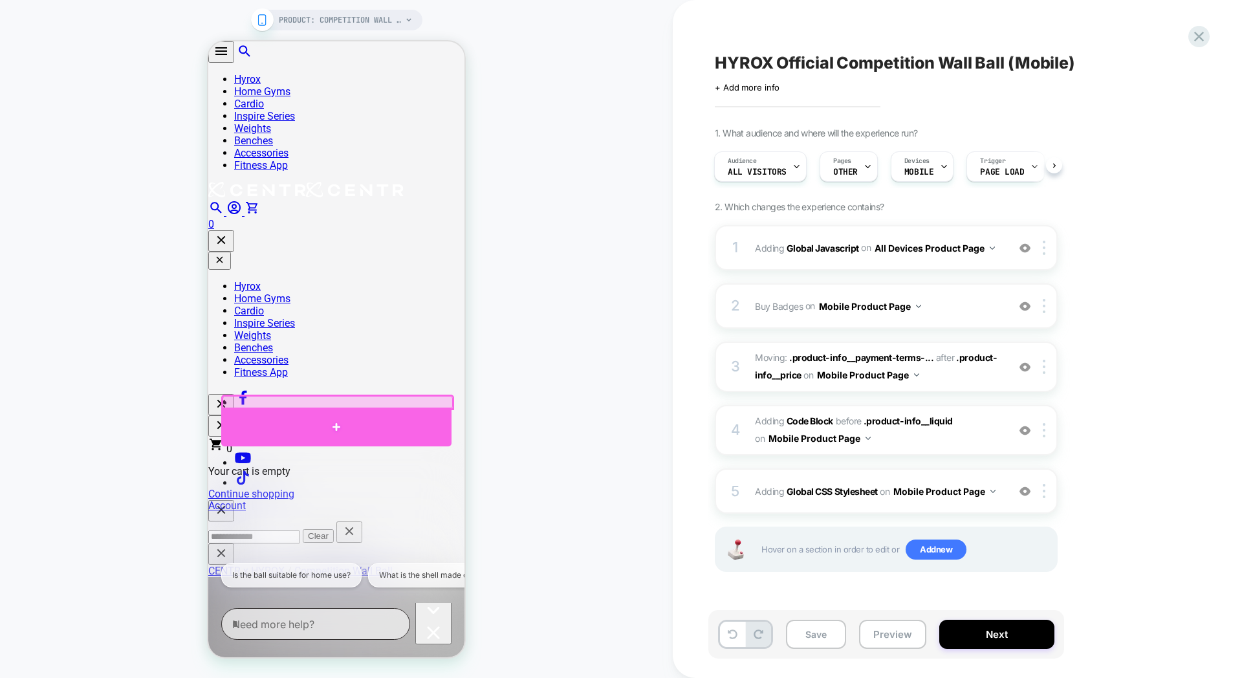
click at [302, 414] on div at bounding box center [336, 427] width 230 height 39
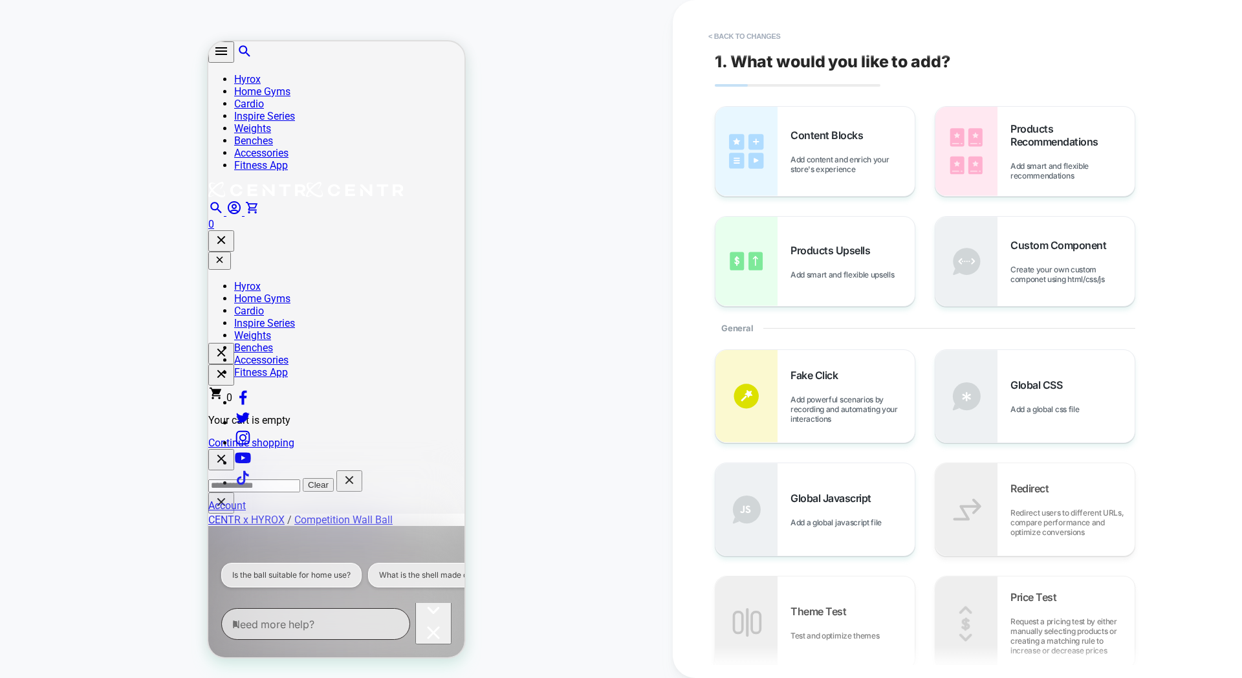
scroll to position [212, 0]
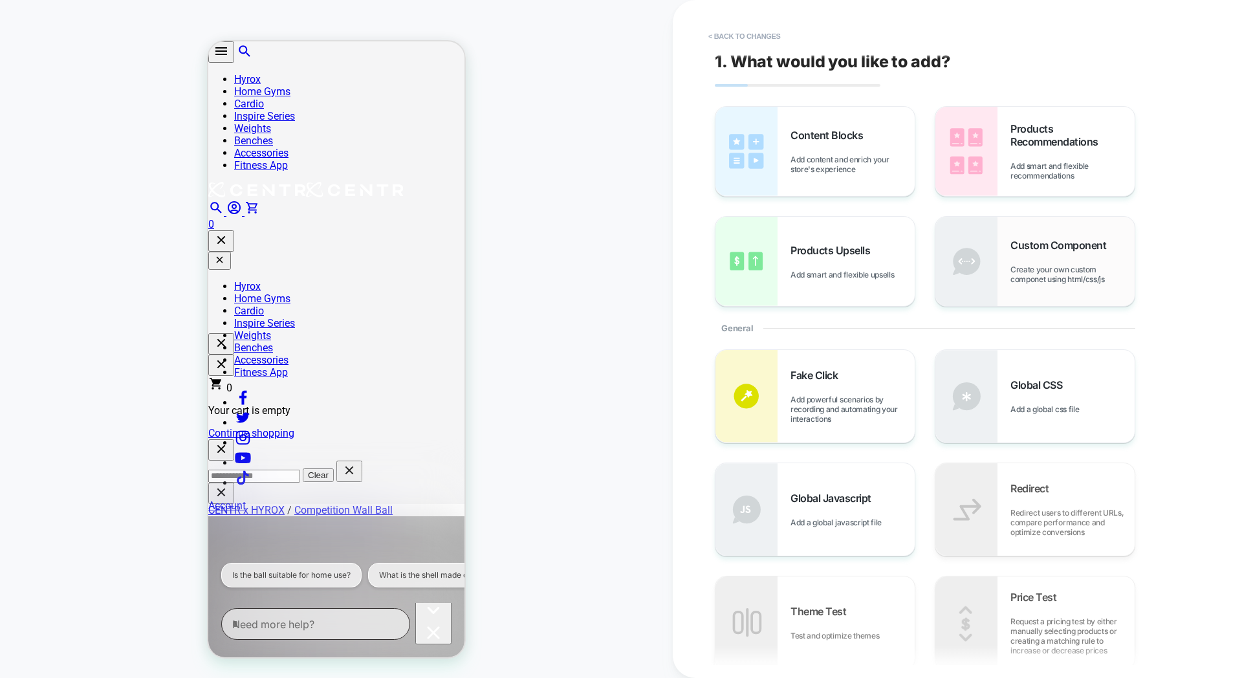
click at [995, 264] on img at bounding box center [967, 261] width 62 height 89
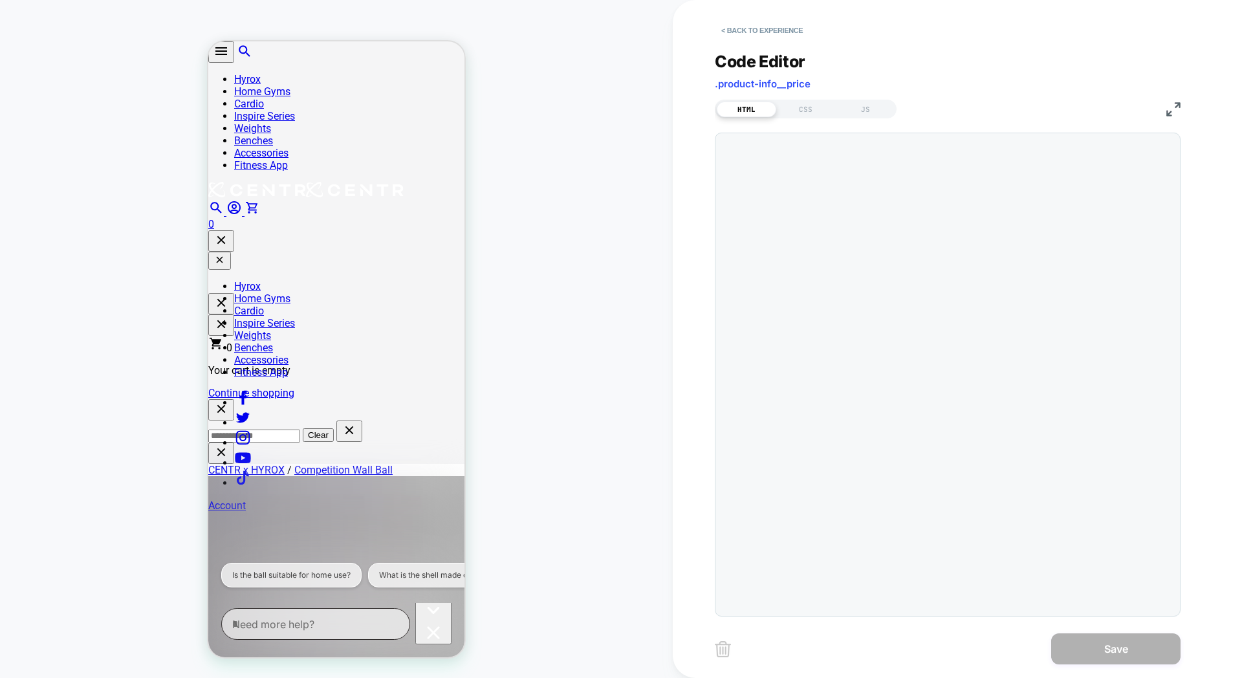
scroll to position [253, 0]
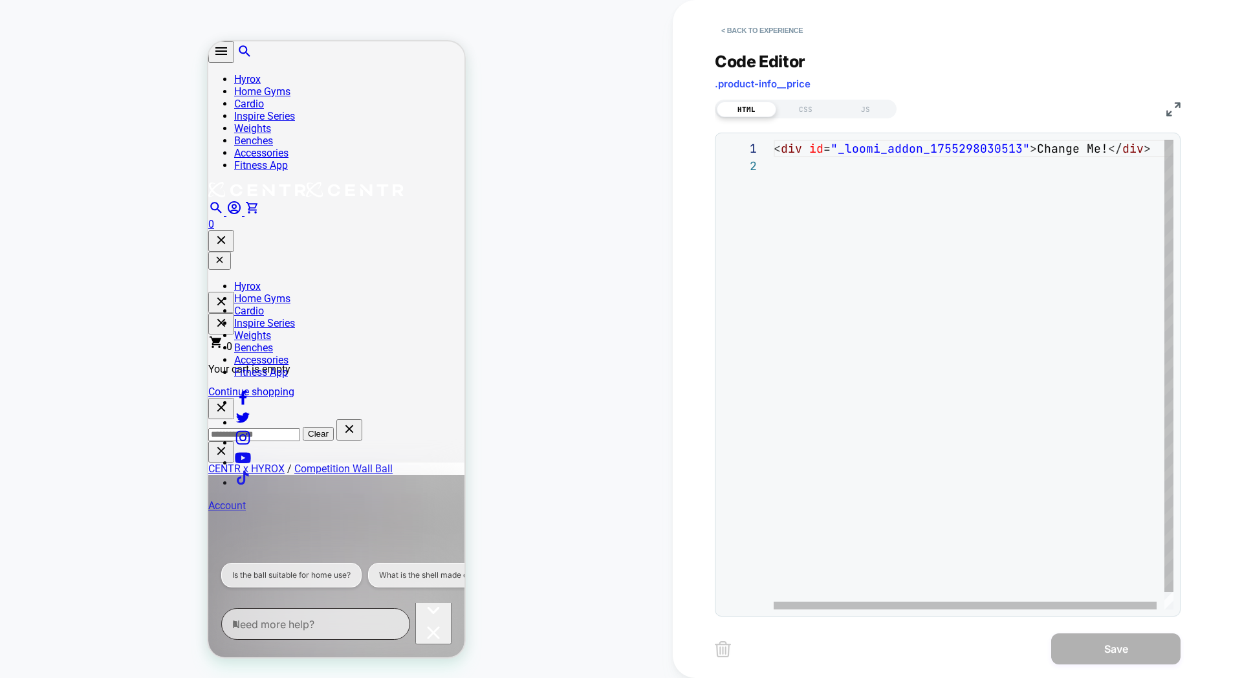
click at [801, 209] on div "< div id = "_loomi_addon_1755298030513" > Change Me! </ div >" at bounding box center [978, 383] width 408 height 487
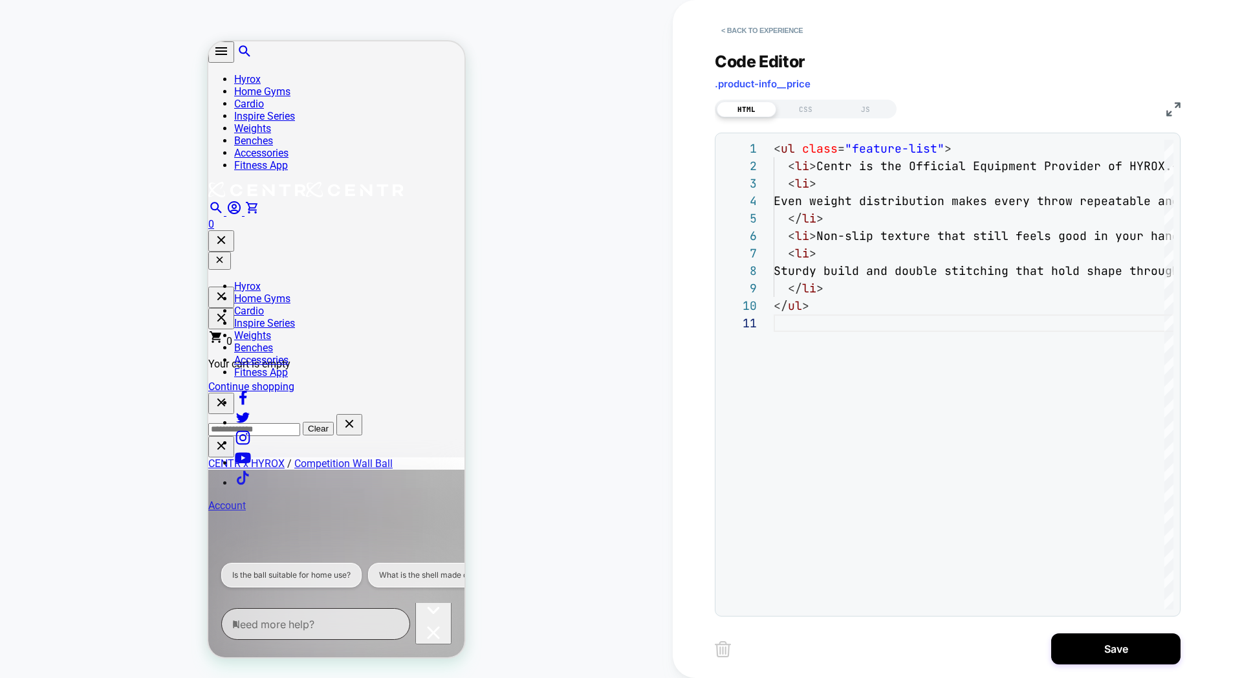
scroll to position [250, 0]
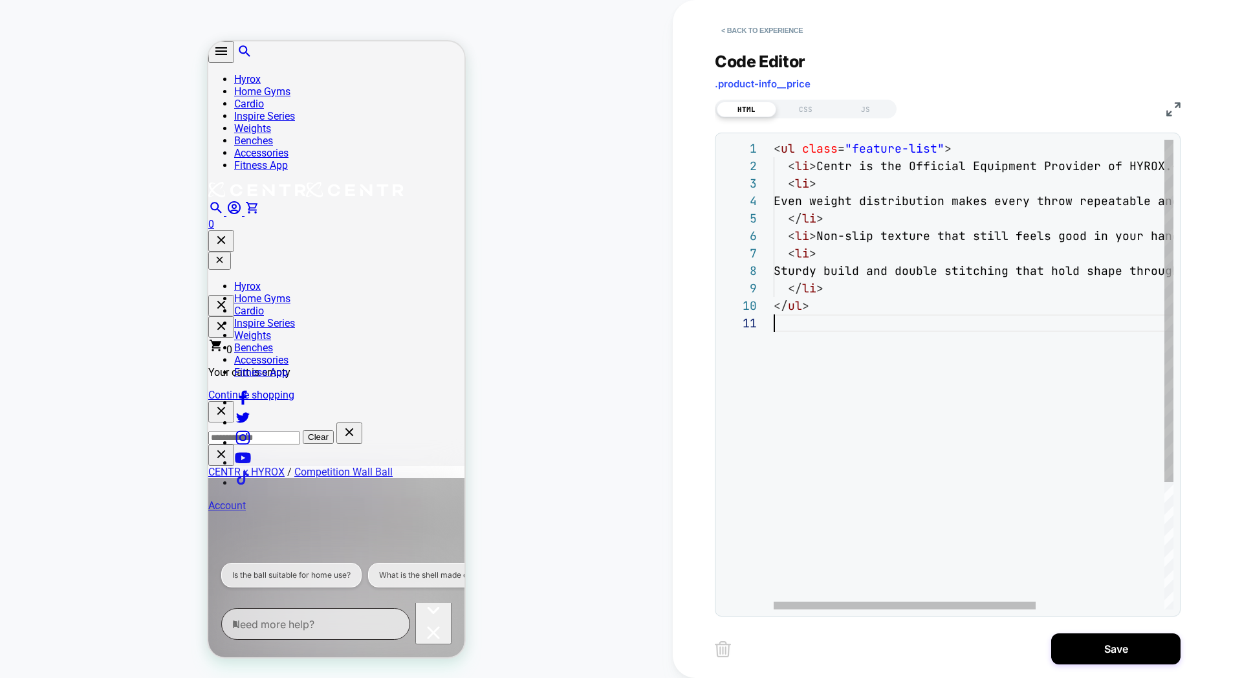
click at [813, 171] on div "< ul class = "feature-list" > < li > Centr is the Official Equipment Provider o…" at bounding box center [1072, 462] width 596 height 644
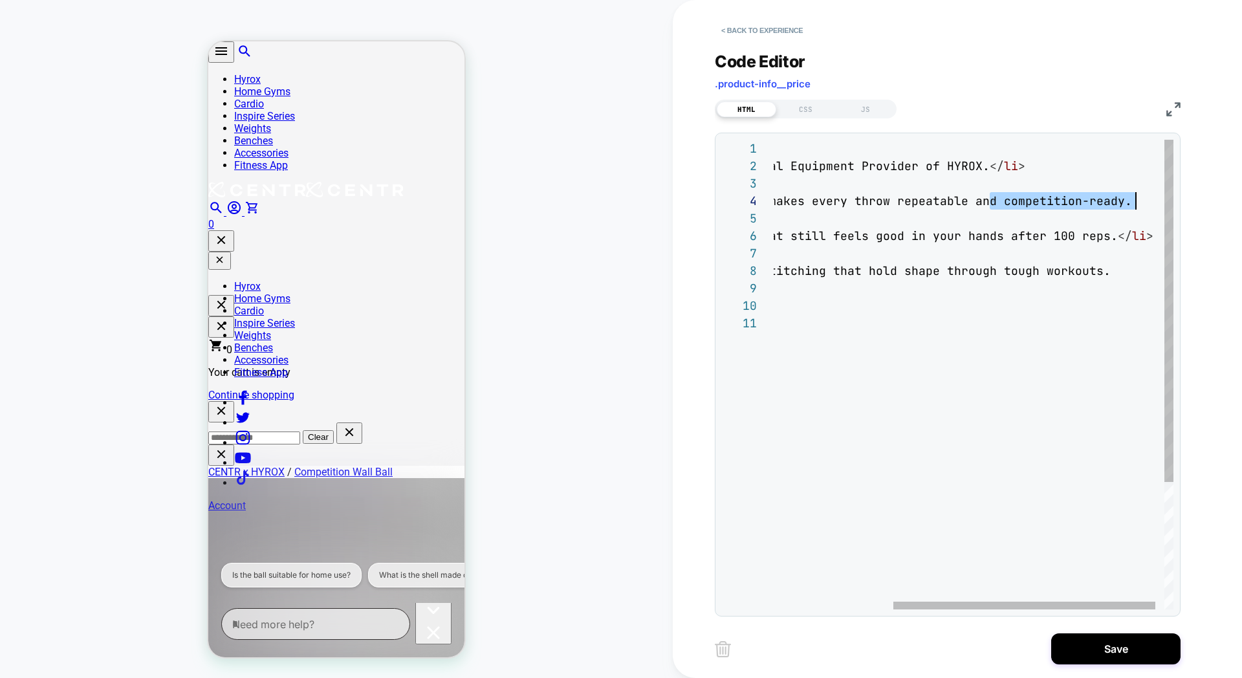
scroll to position [52, 552]
drag, startPoint x: 989, startPoint y: 204, endPoint x: 1140, endPoint y: 204, distance: 151.4
click at [1132, 204] on span "eatable and competition-ready." at bounding box center [1026, 200] width 214 height 15
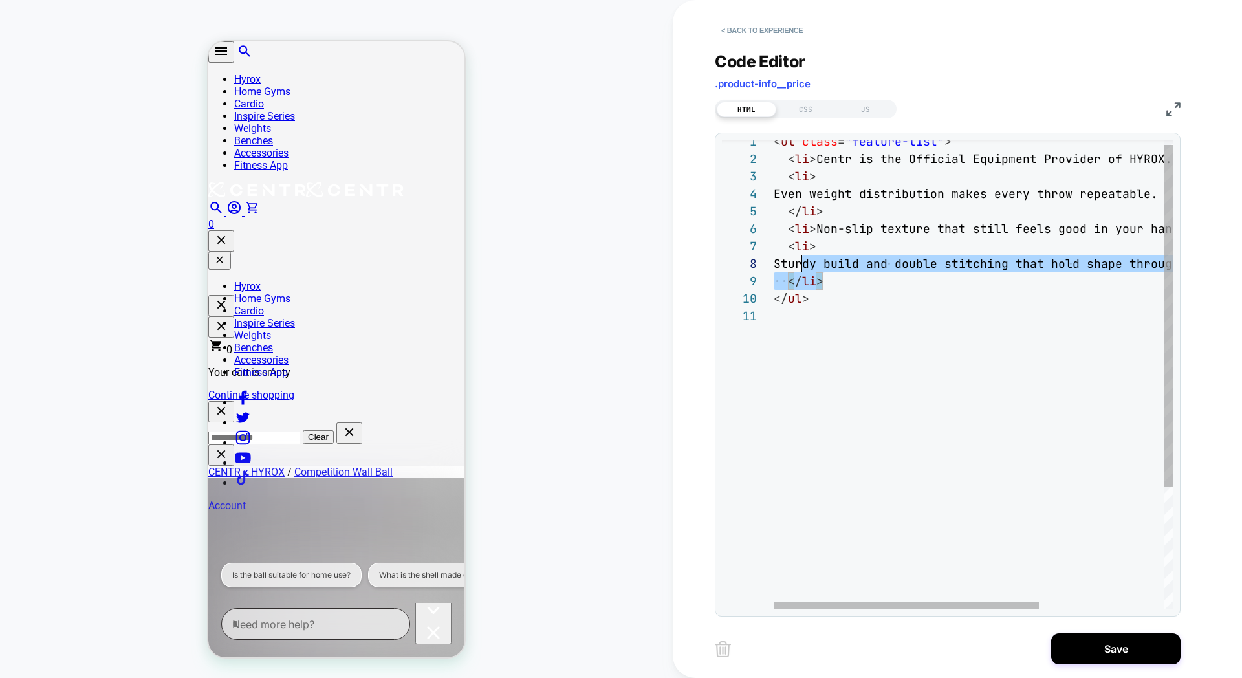
scroll to position [105, 7]
drag, startPoint x: 834, startPoint y: 279, endPoint x: 783, endPoint y: 253, distance: 57.3
click at [783, 253] on div "< ul class = "feature-list" > < li > Centr is the Official Equipment Provider o…" at bounding box center [1068, 455] width 589 height 644
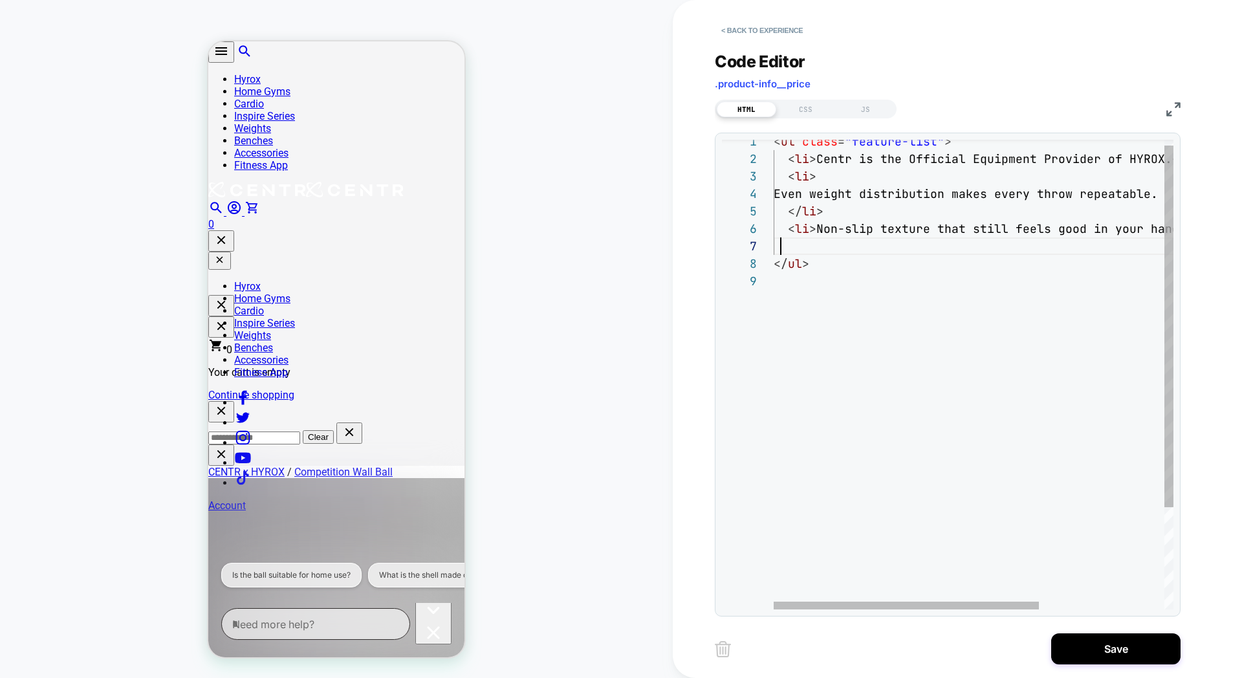
scroll to position [105, 0]
type textarea "**********"
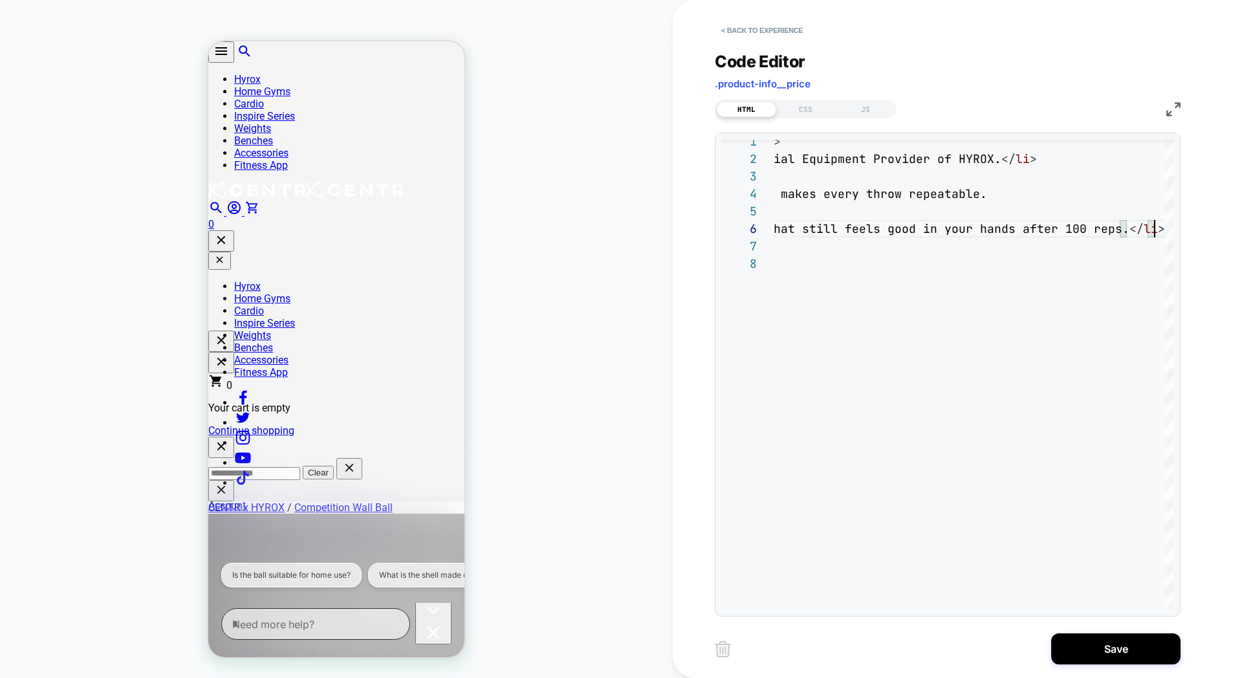
scroll to position [212, 0]
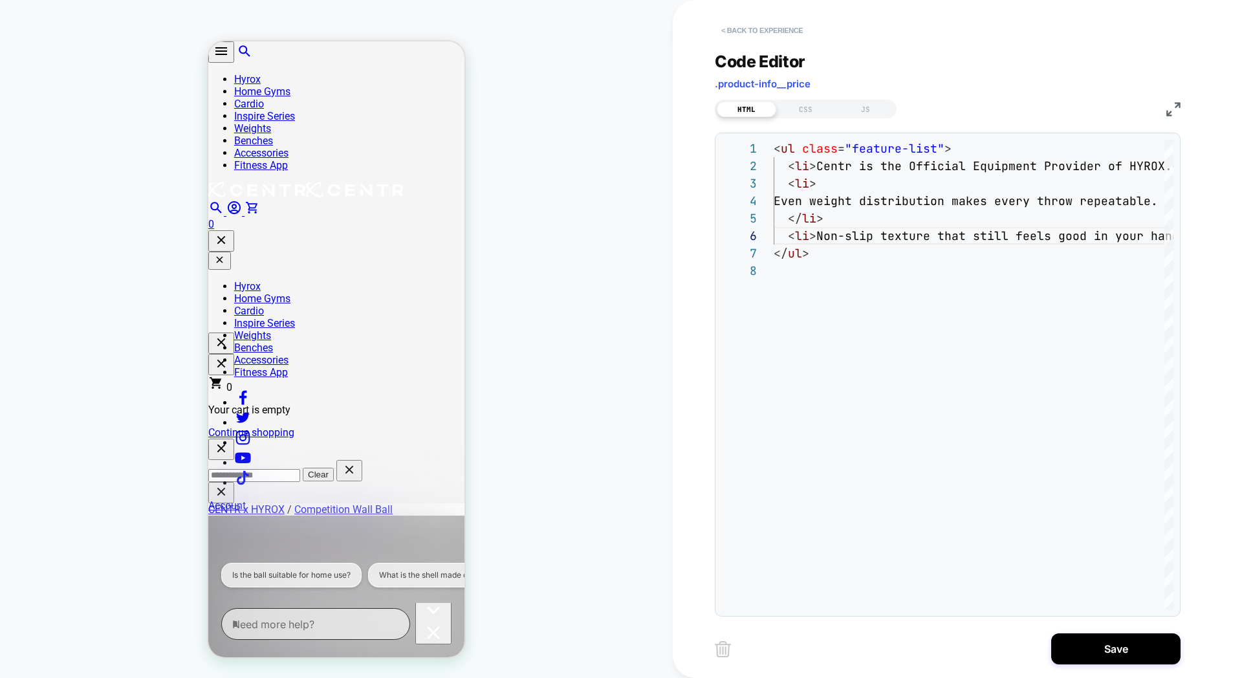
click at [736, 33] on button "< Back to experience" at bounding box center [762, 30] width 94 height 21
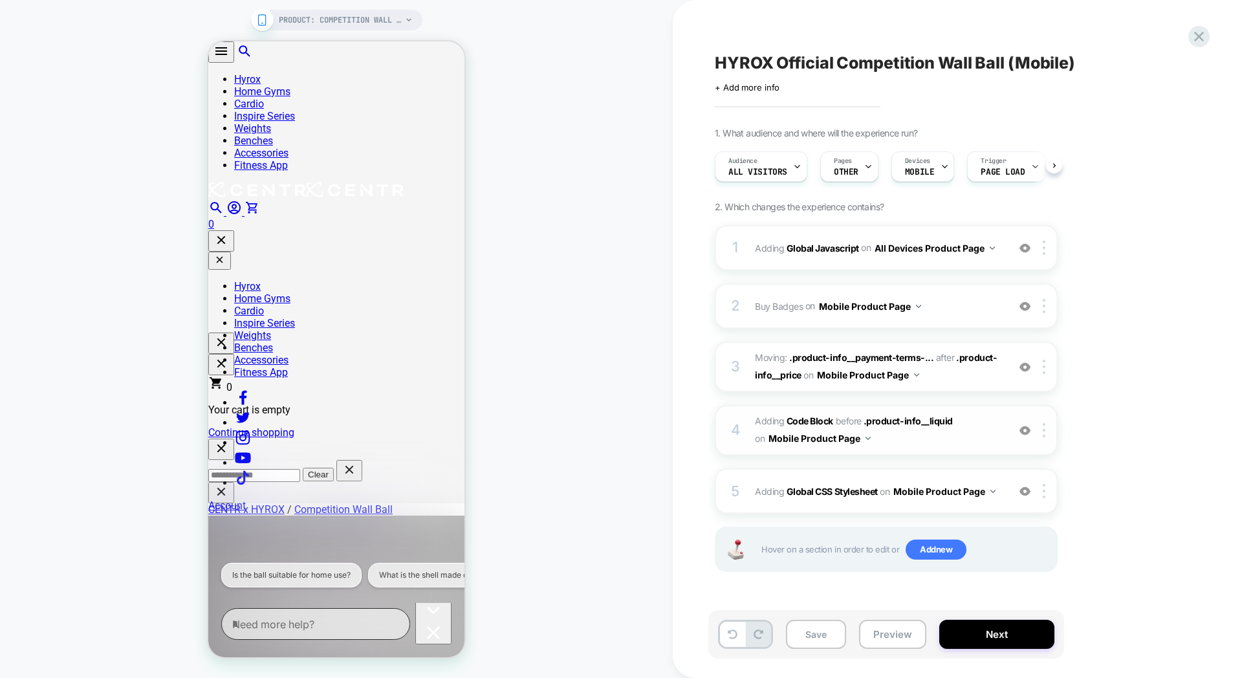
scroll to position [0, 1]
click at [934, 547] on span "Add new" at bounding box center [936, 550] width 61 height 21
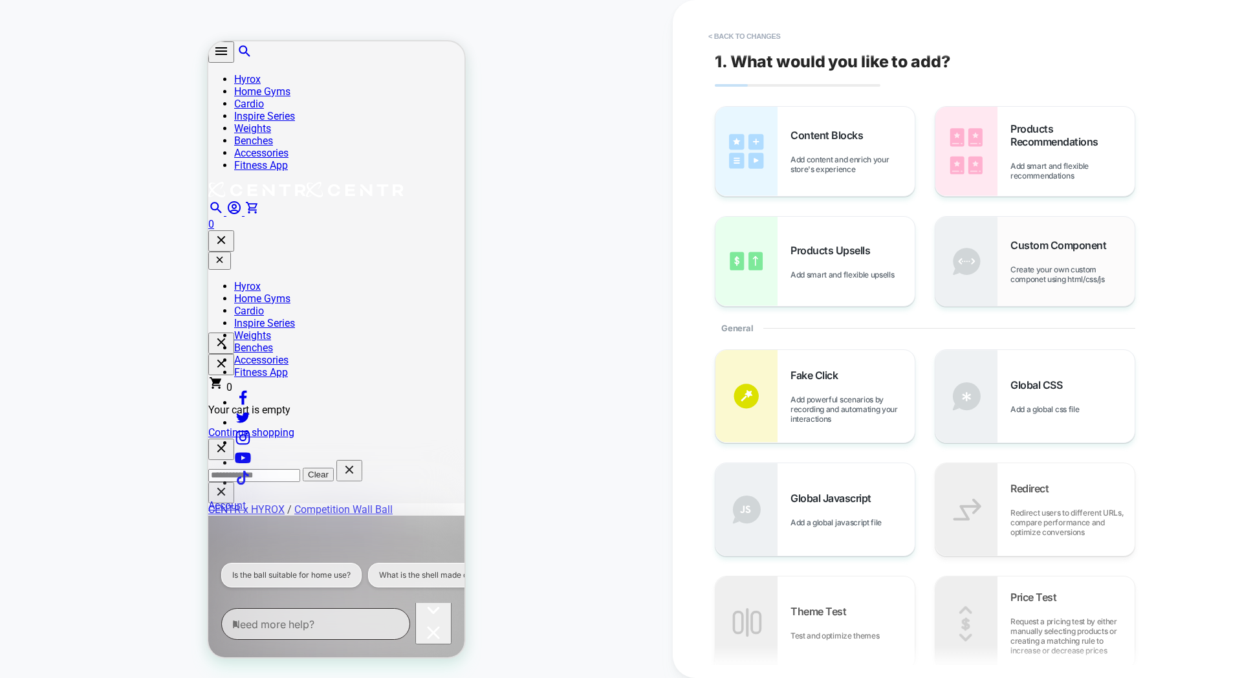
click at [1053, 278] on span "Create your own custom componet using html/css/js" at bounding box center [1073, 274] width 124 height 19
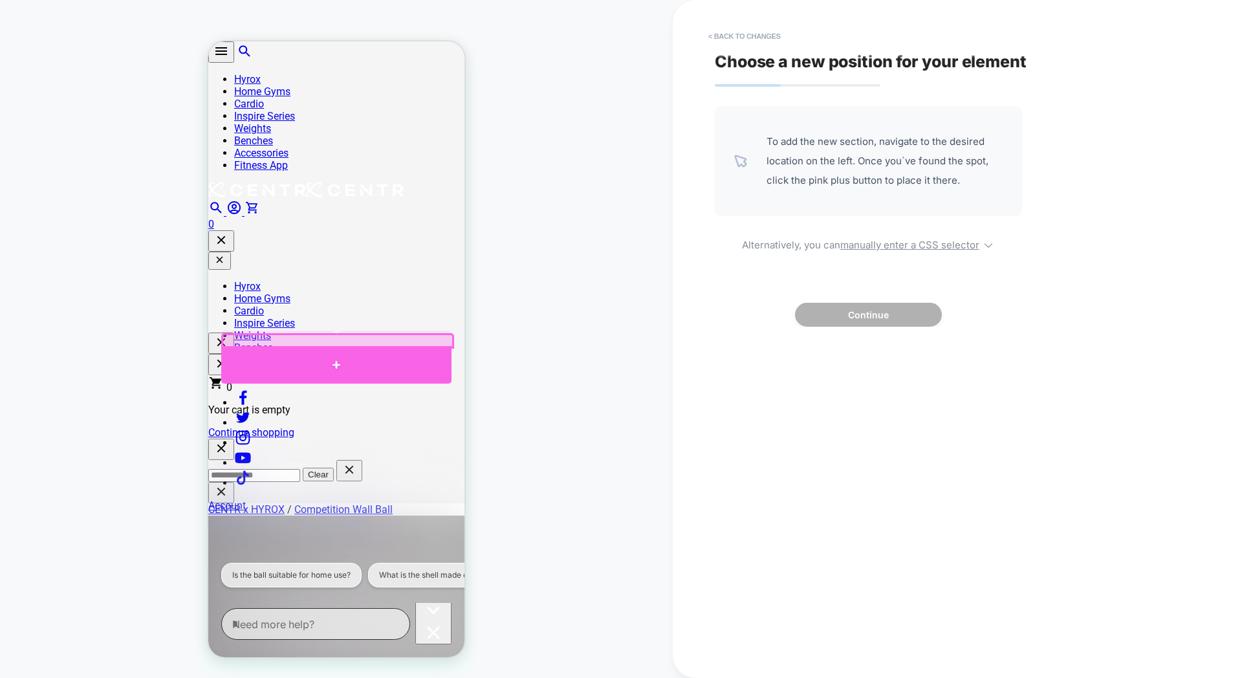
click at [325, 353] on div at bounding box center [336, 365] width 230 height 38
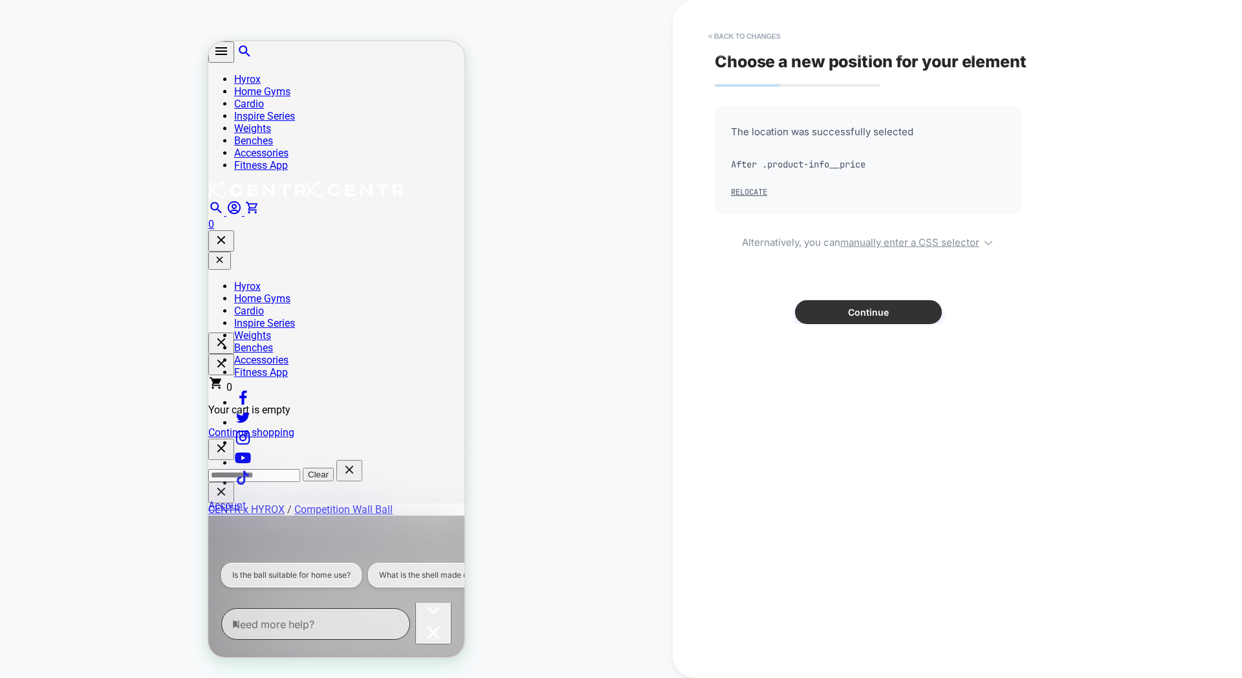
click at [844, 315] on button "Continue" at bounding box center [868, 312] width 147 height 24
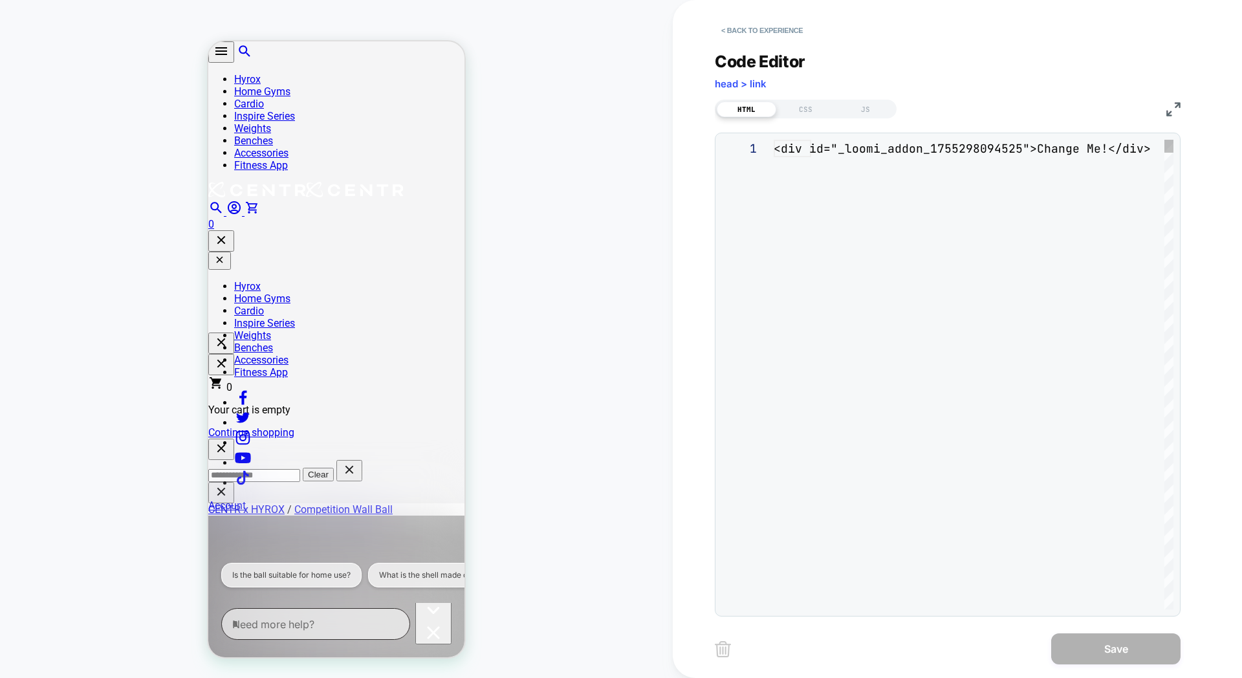
scroll to position [17, 0]
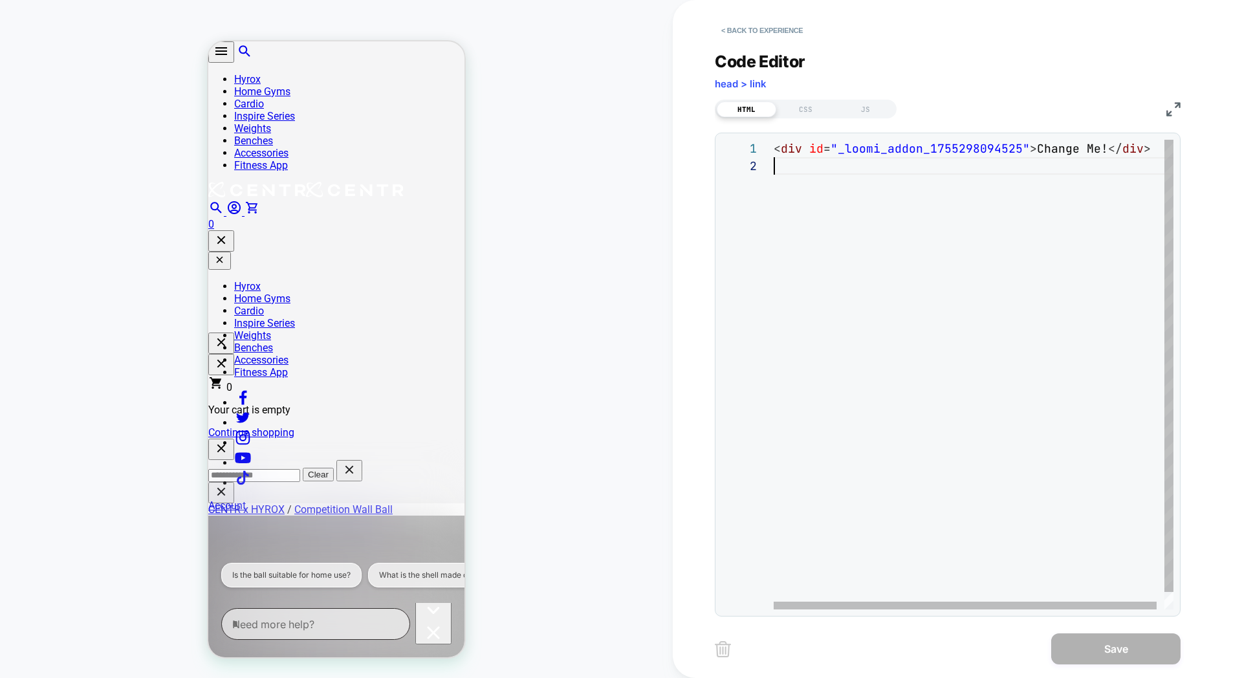
click at [828, 177] on div "< div id = "_loomi_addon_1755298094525" > Change Me! </ div >" at bounding box center [978, 383] width 408 height 487
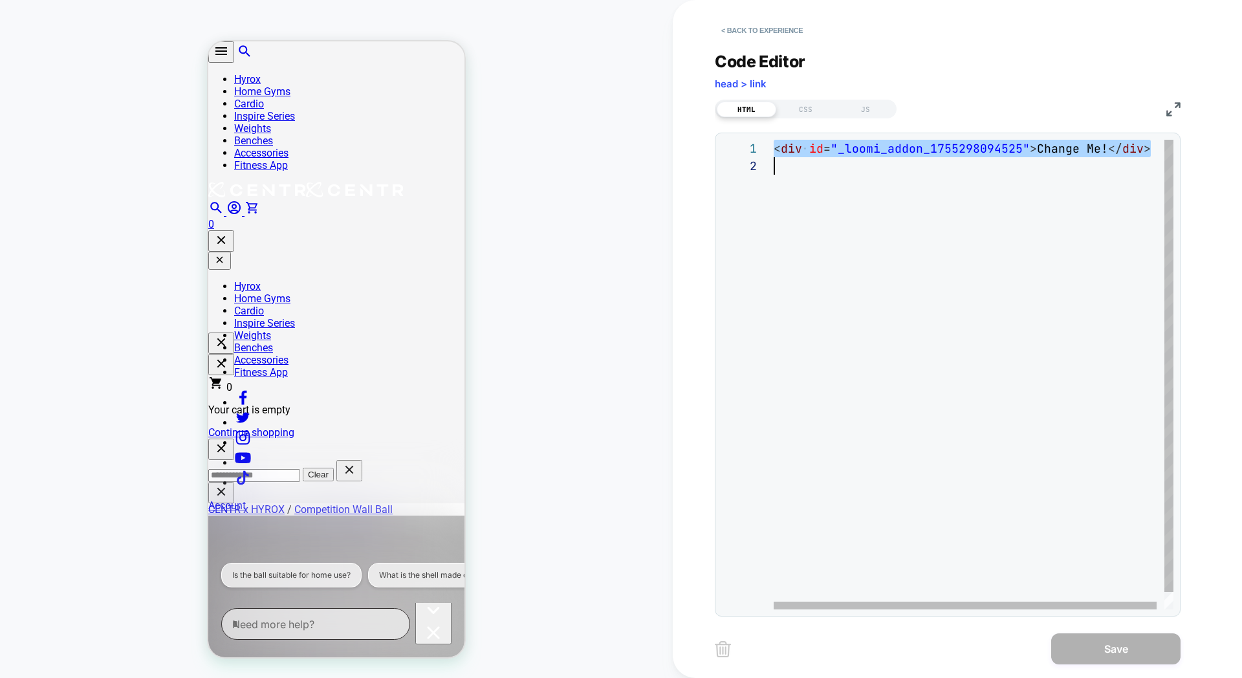
scroll to position [0, 0]
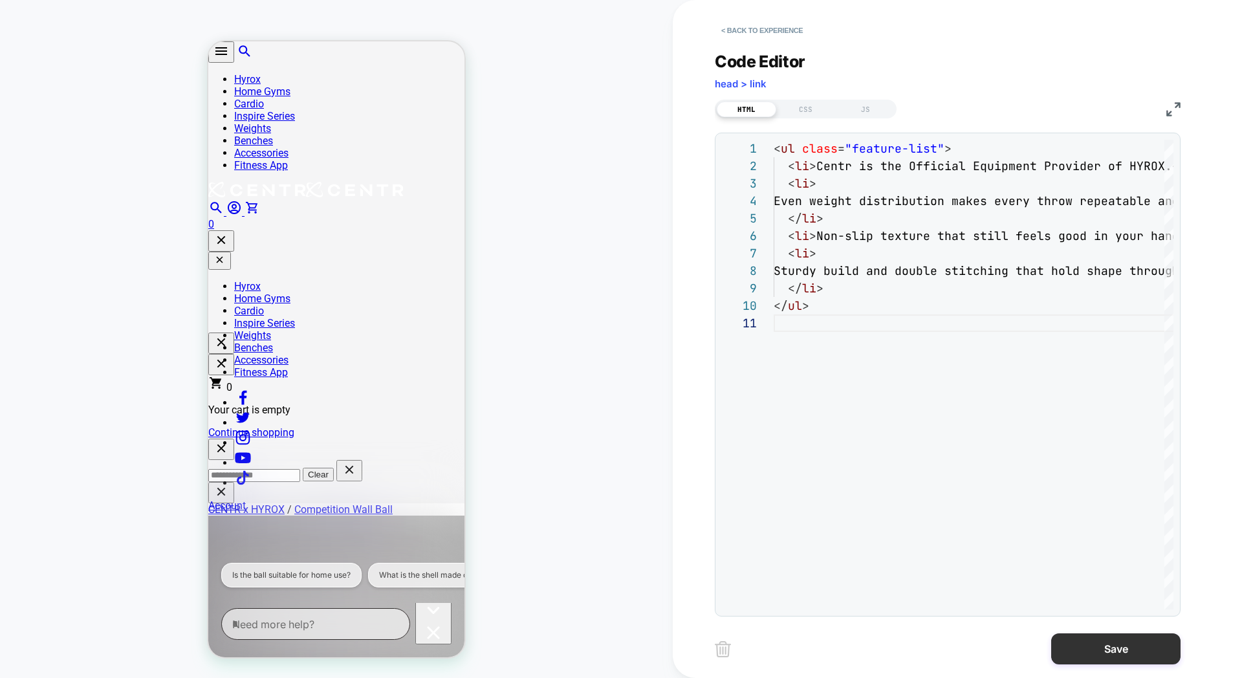
click at [1106, 662] on button "Save" at bounding box center [1115, 648] width 129 height 31
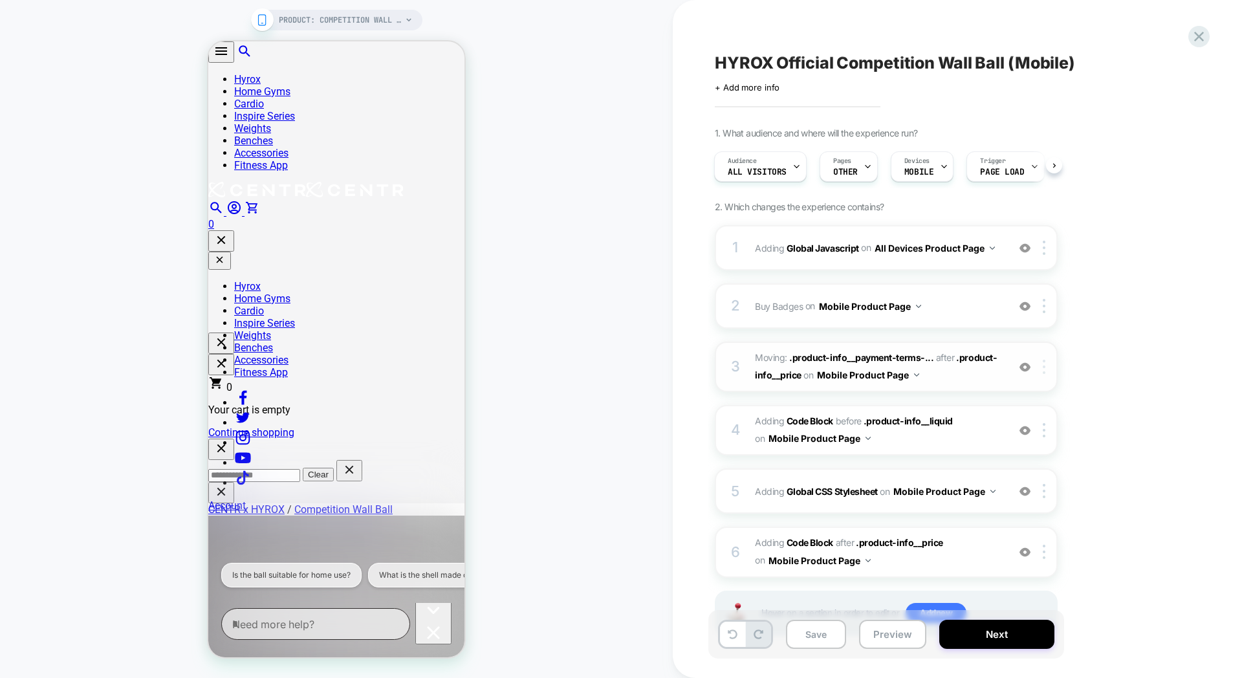
click at [1050, 362] on div at bounding box center [1046, 367] width 21 height 14
click at [1022, 466] on div "Delete" at bounding box center [1045, 470] width 115 height 35
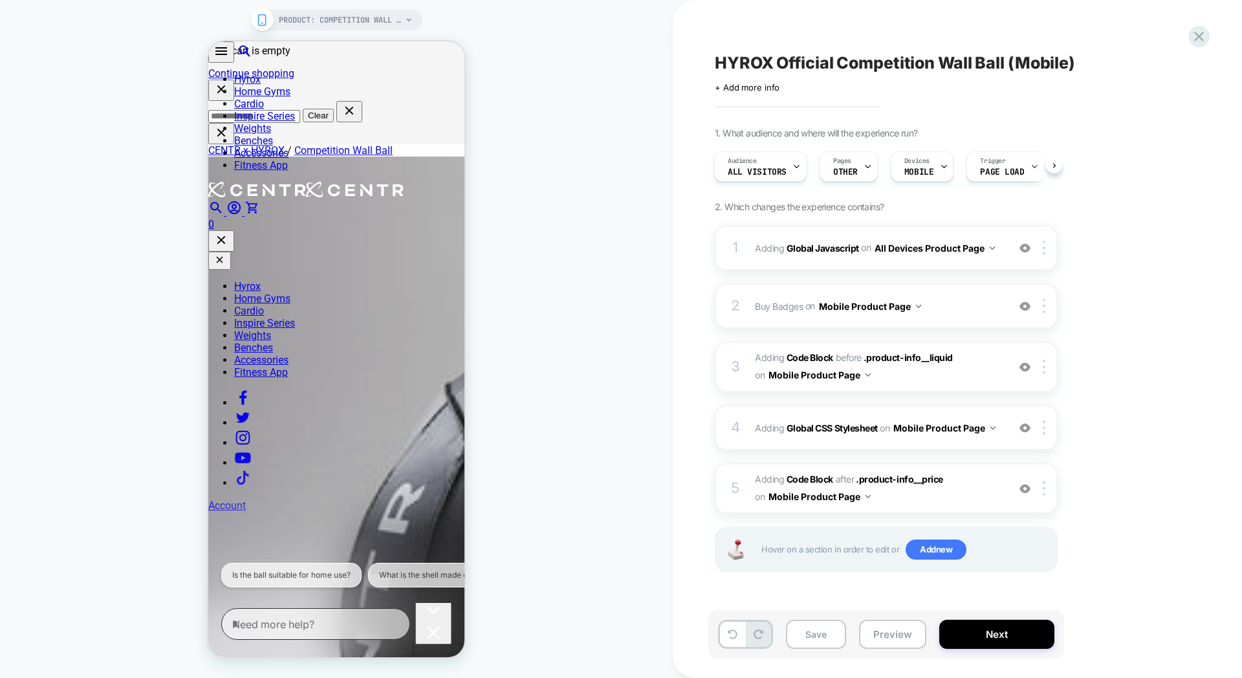
scroll to position [574, 0]
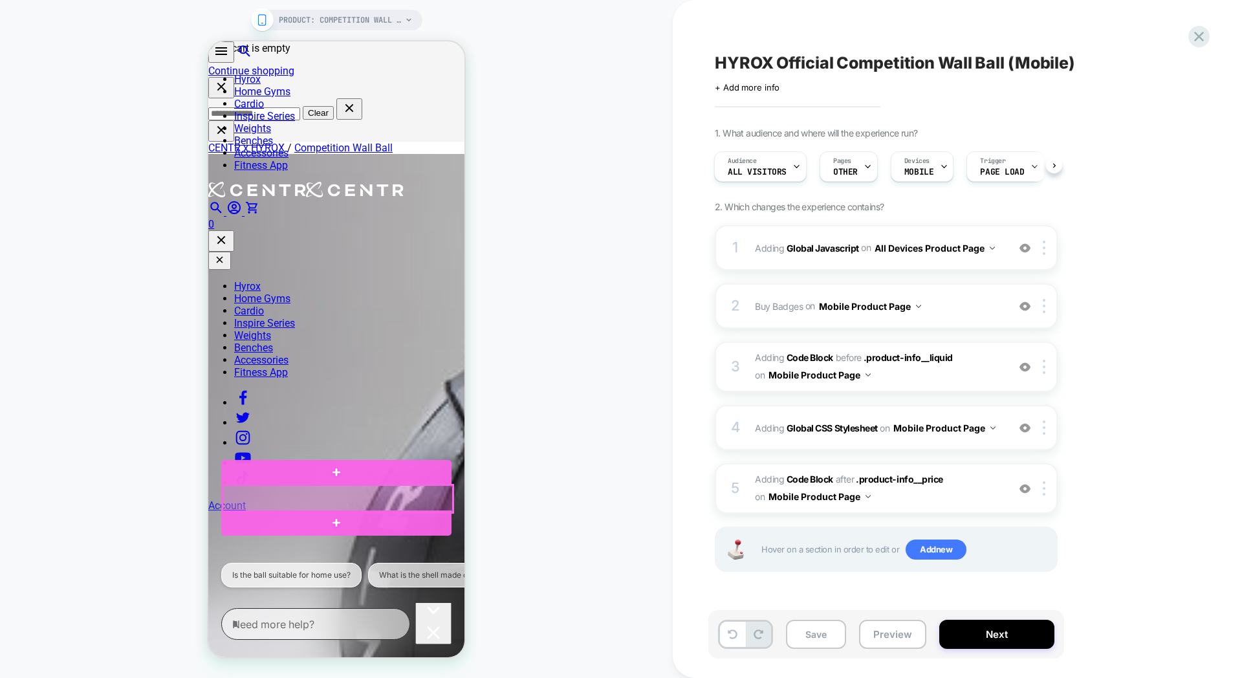
click at [308, 490] on div at bounding box center [338, 498] width 230 height 27
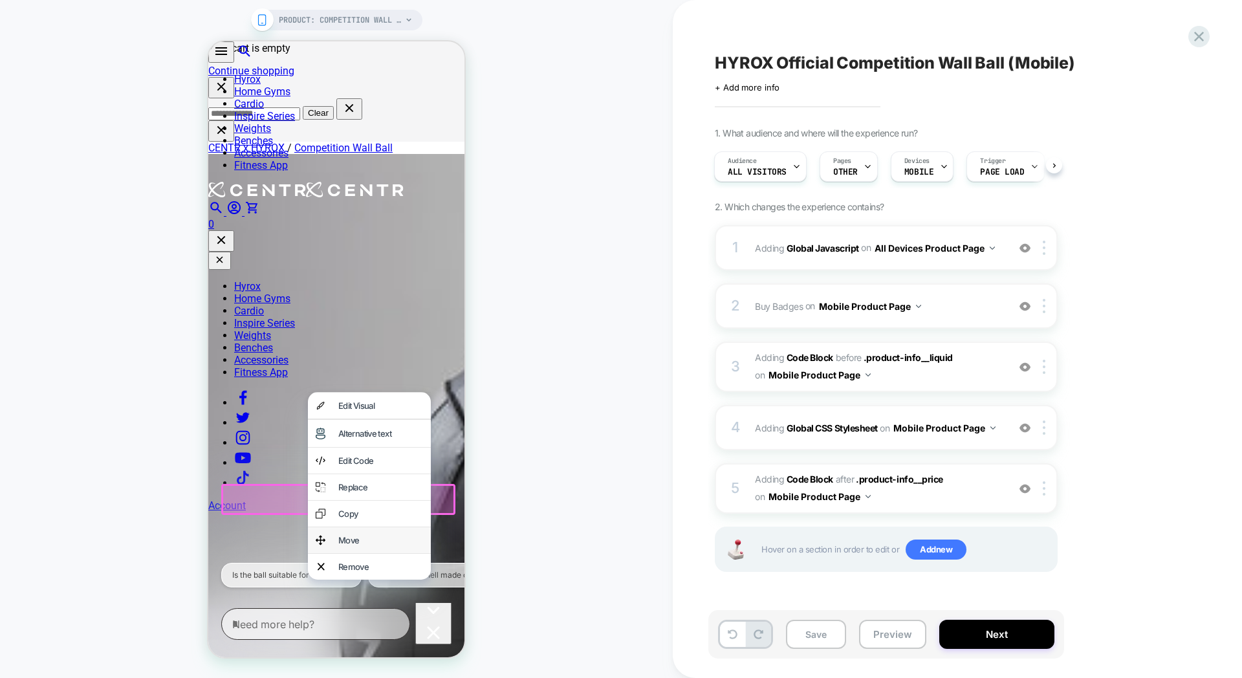
click at [365, 545] on div "Move" at bounding box center [380, 540] width 85 height 10
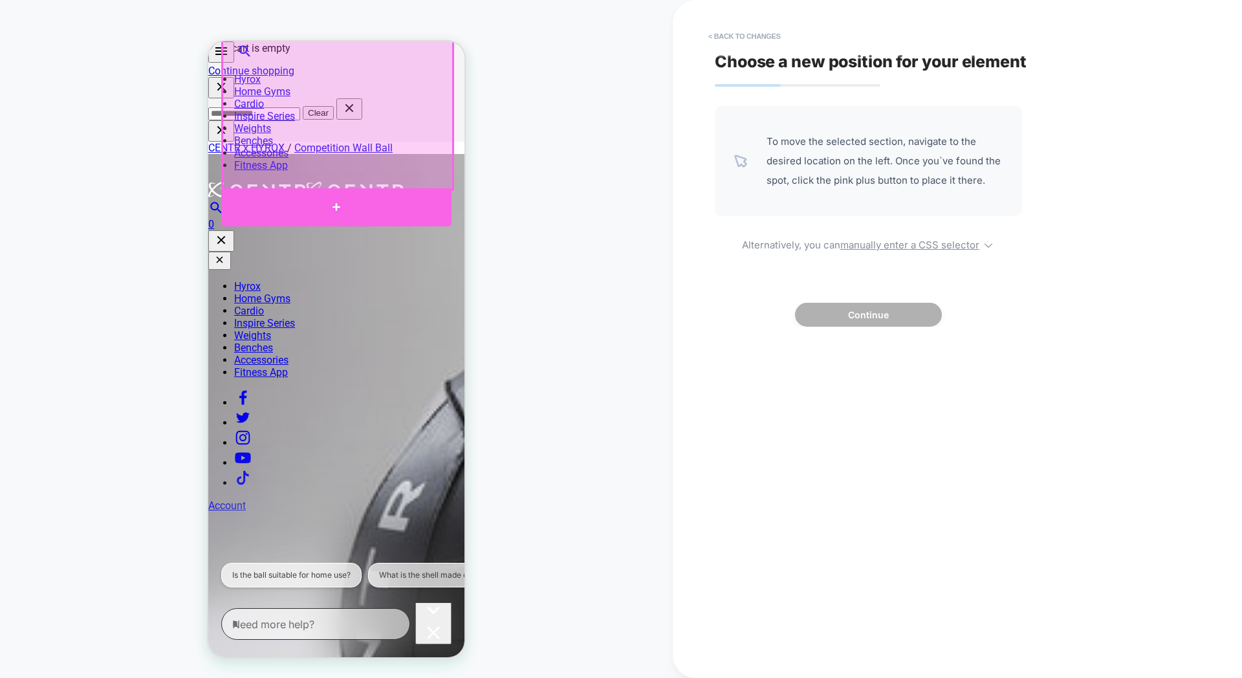
click at [289, 204] on div at bounding box center [336, 207] width 230 height 38
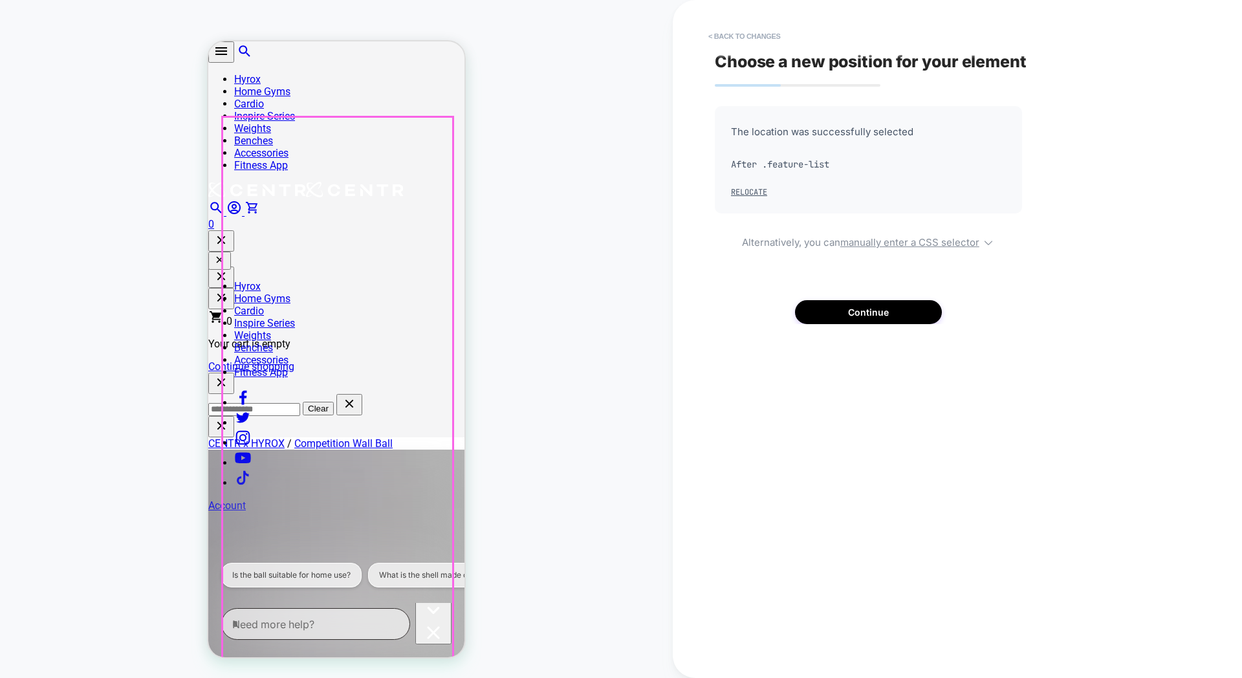
scroll to position [276, 0]
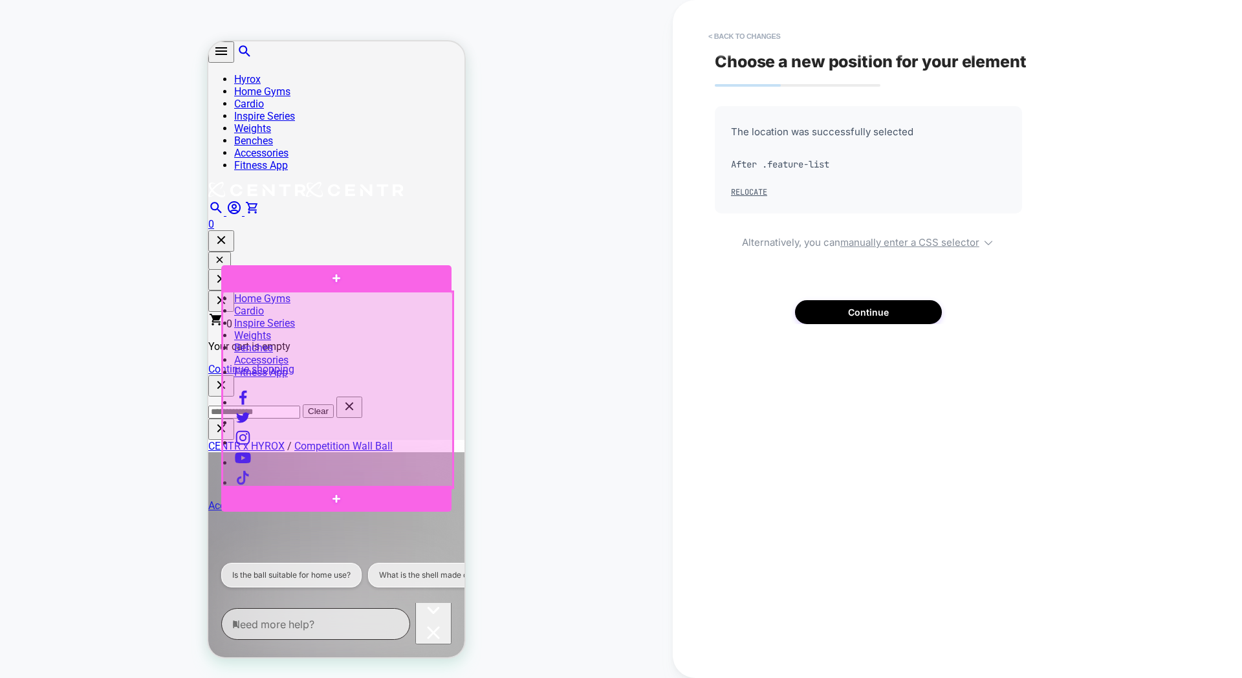
click at [381, 294] on div at bounding box center [338, 390] width 230 height 196
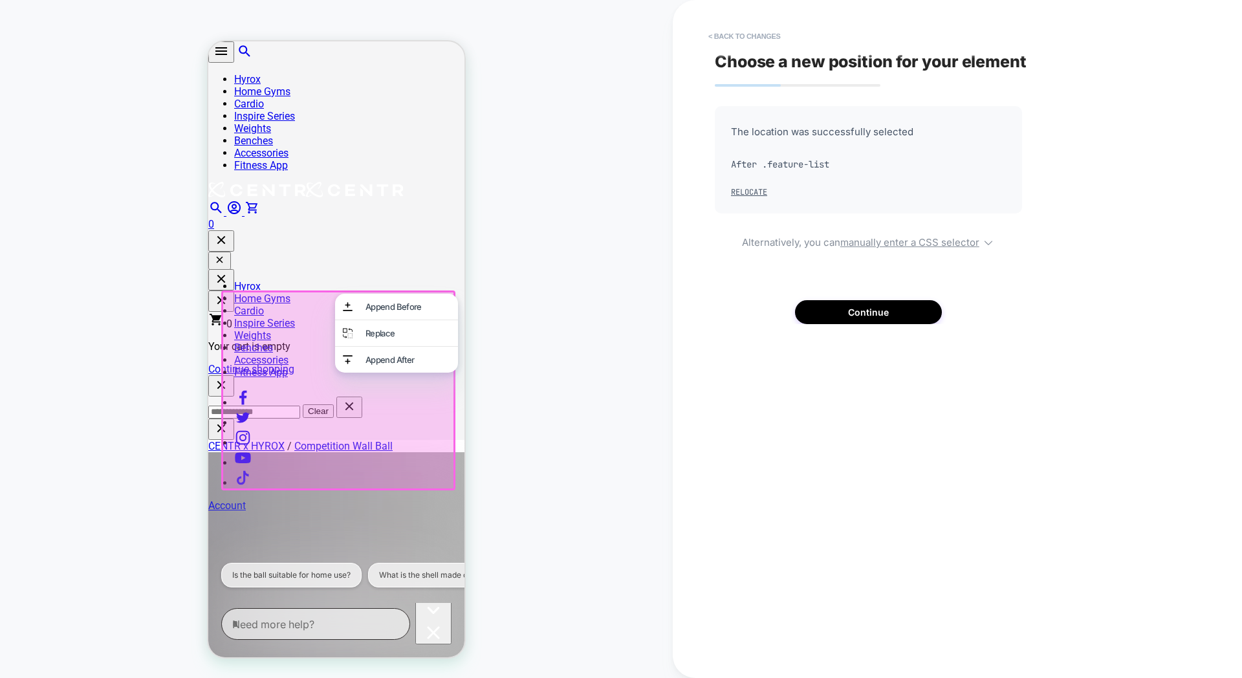
click at [487, 262] on div "PRODUCT: Competition Wall Ball [centr x hyrox] PRODUCT: Competition Wall Ball […" at bounding box center [336, 339] width 673 height 652
click at [503, 247] on div "PRODUCT: Competition Wall Ball [centr x hyrox] PRODUCT: Competition Wall Ball […" at bounding box center [336, 339] width 673 height 652
drag, startPoint x: 408, startPoint y: 217, endPoint x: 386, endPoint y: 205, distance: 24.9
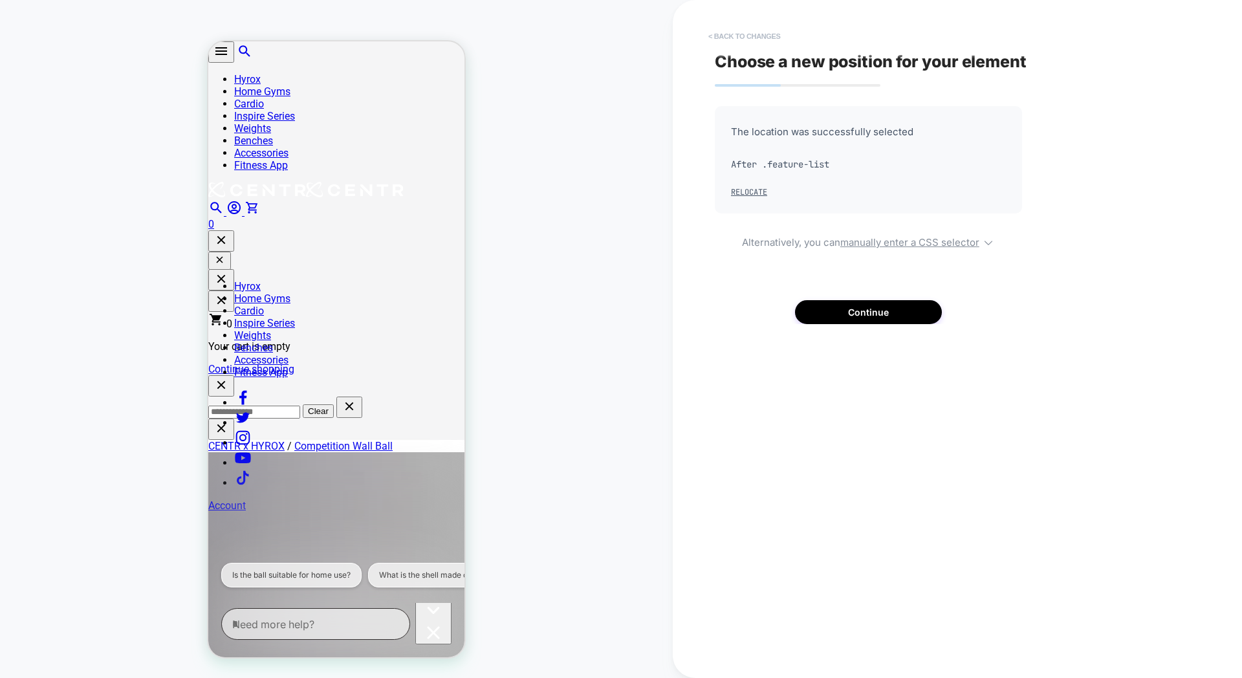
click at [719, 38] on button "< Back to changes" at bounding box center [744, 36] width 85 height 21
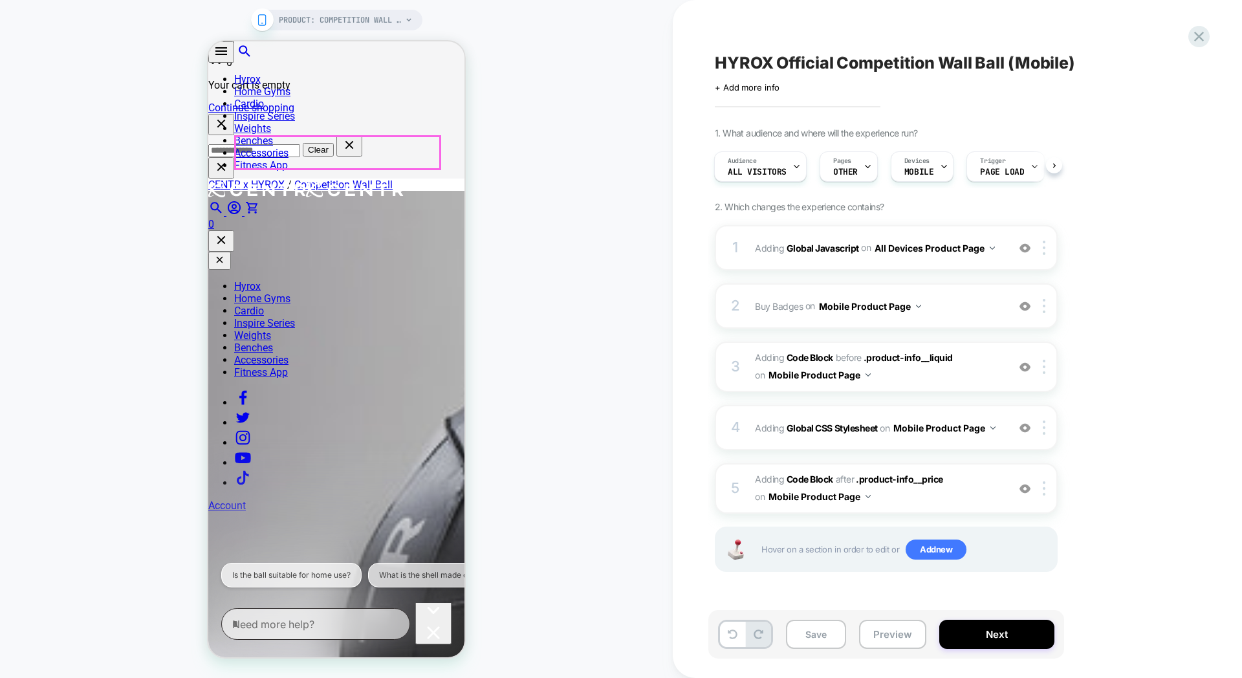
scroll to position [558, 0]
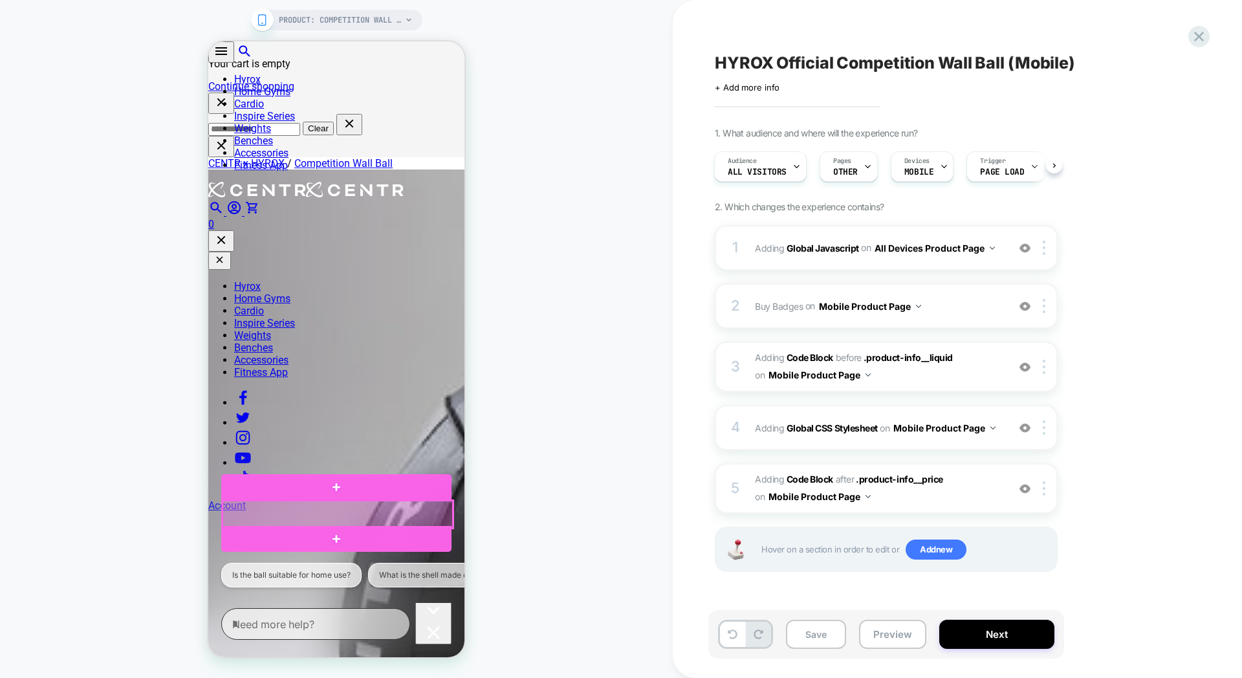
click at [369, 510] on div at bounding box center [338, 514] width 230 height 27
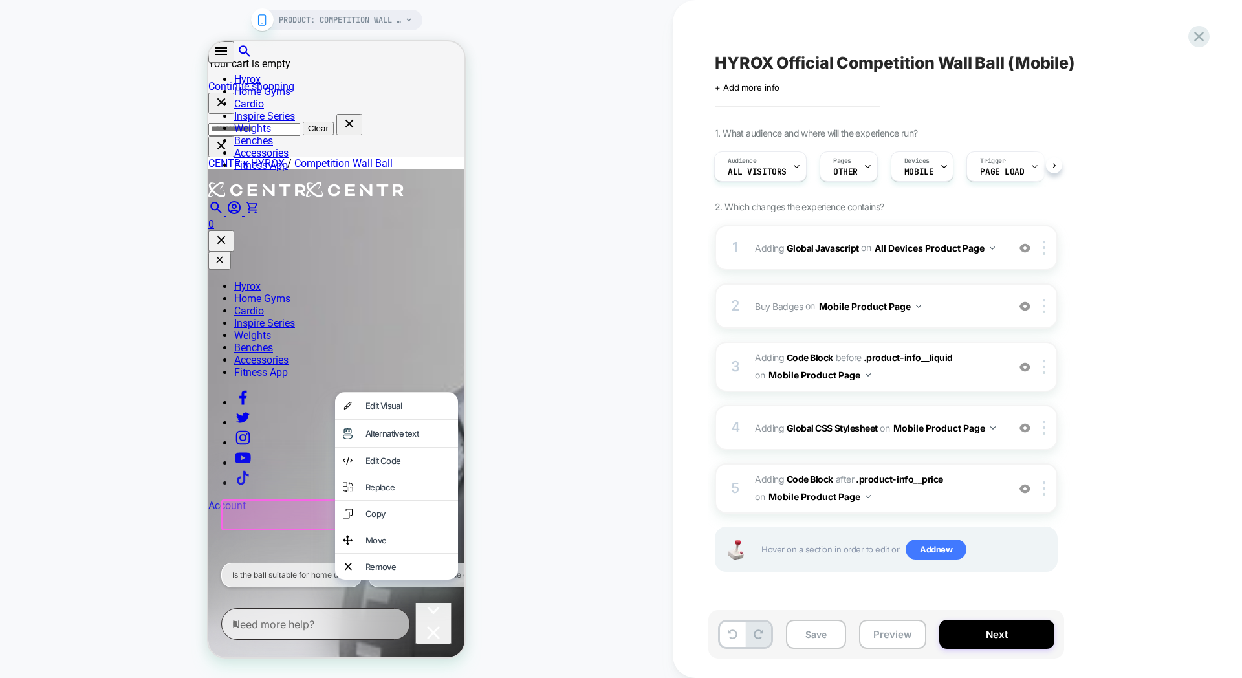
click at [397, 545] on div "Move" at bounding box center [408, 540] width 85 height 10
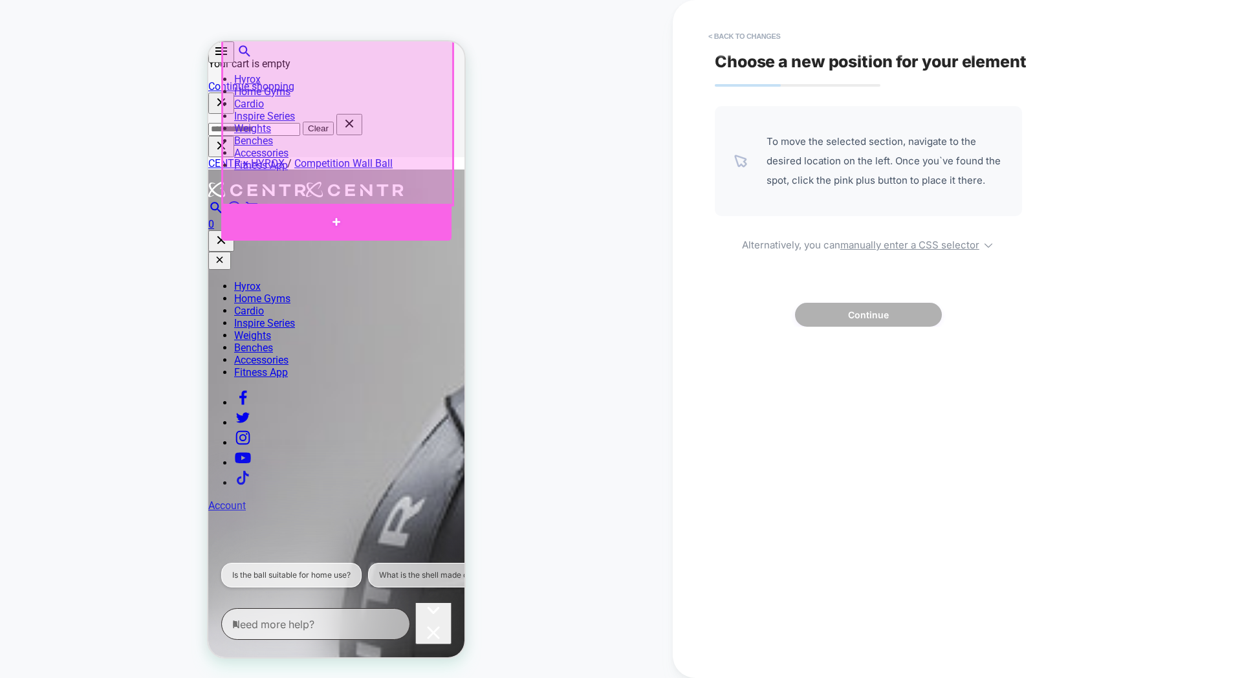
click at [301, 219] on div at bounding box center [336, 222] width 230 height 37
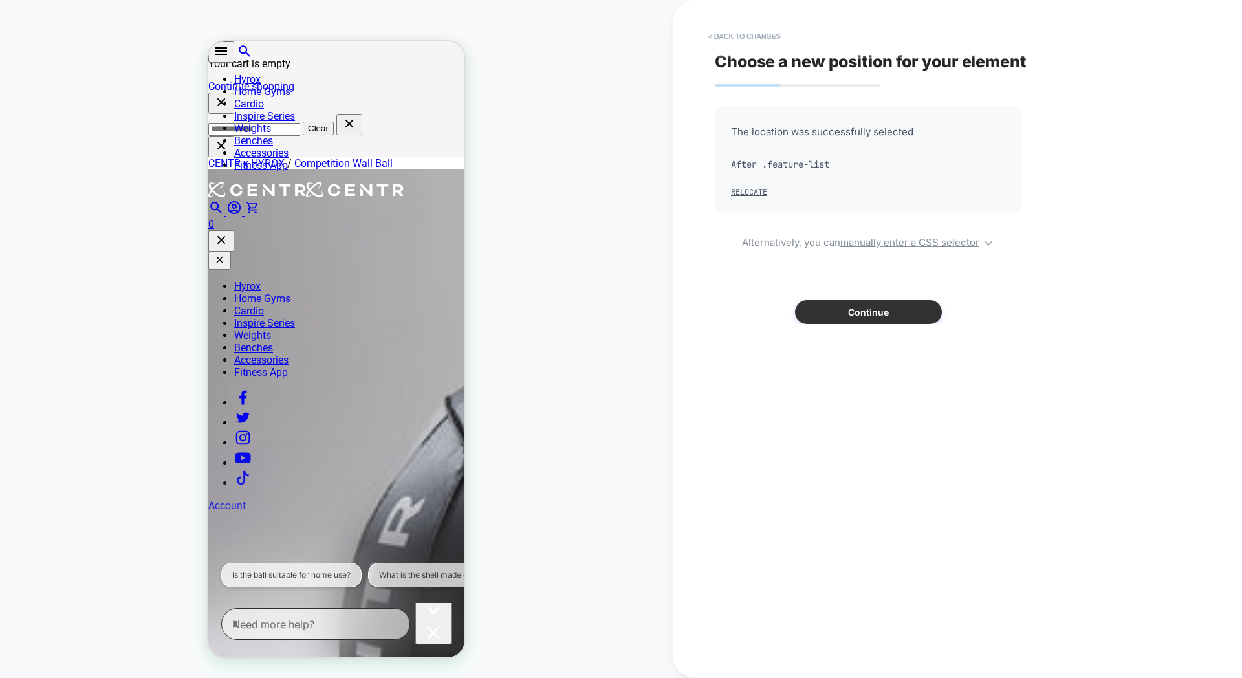
click at [836, 319] on button "Continue" at bounding box center [868, 312] width 147 height 24
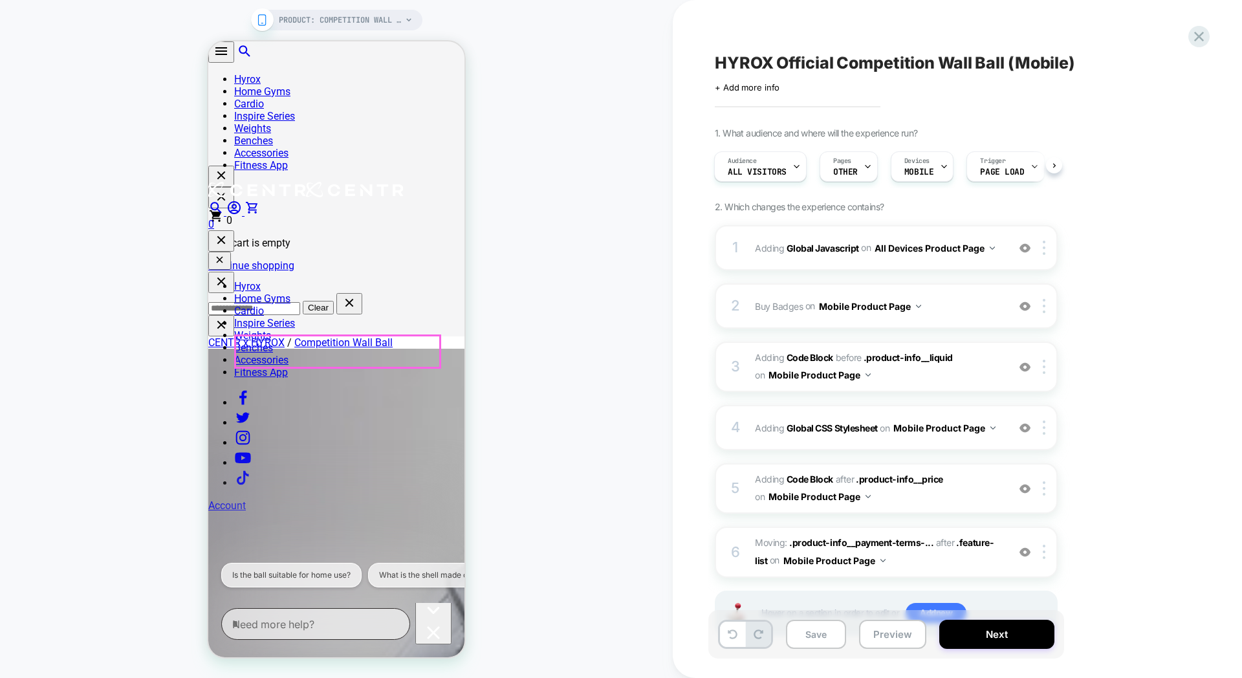
scroll to position [374, 0]
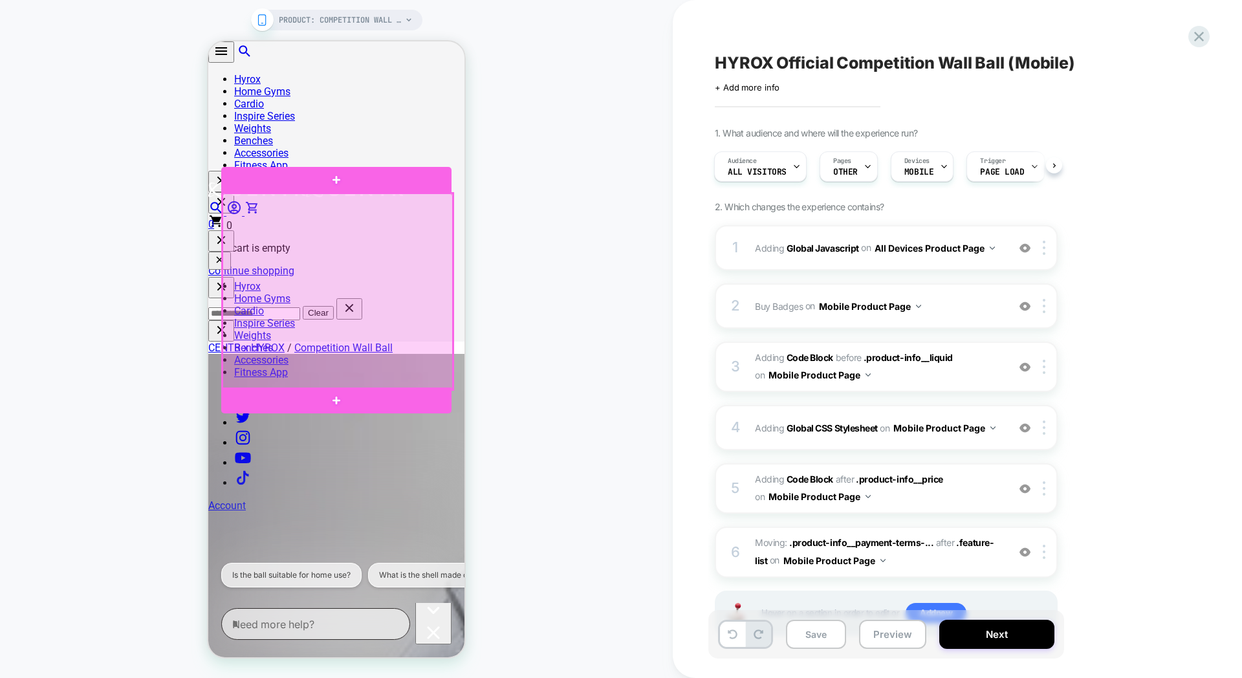
click at [428, 338] on div at bounding box center [338, 291] width 230 height 196
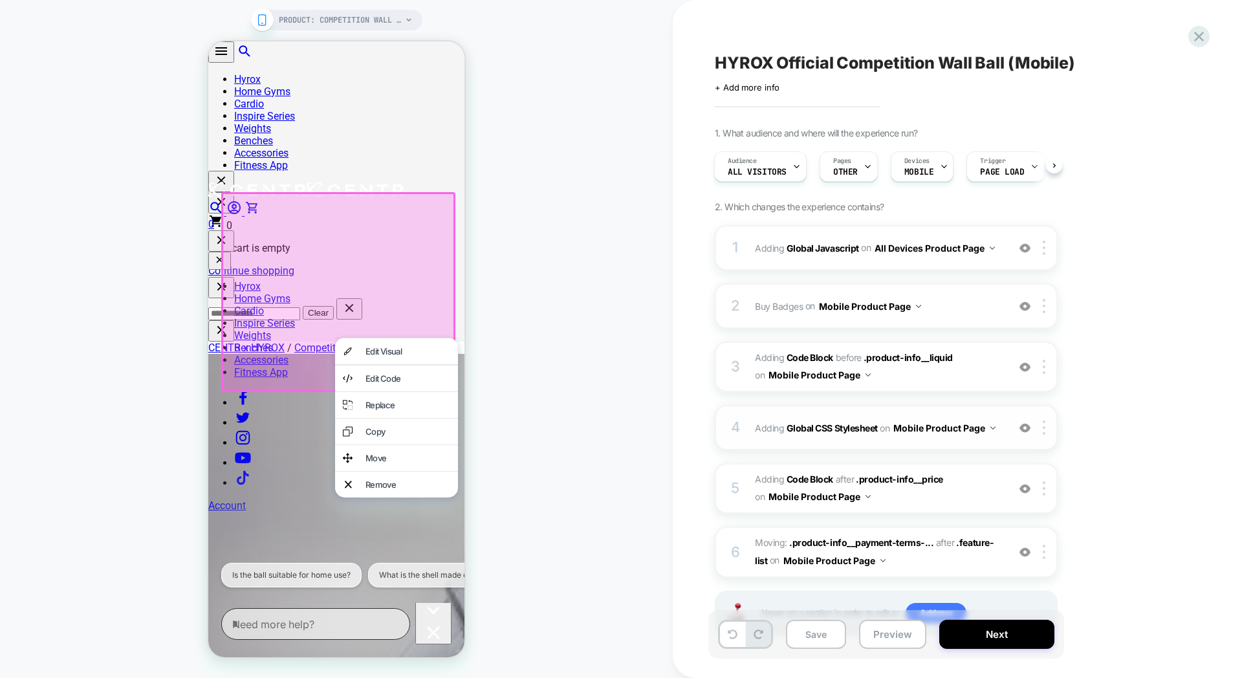
scroll to position [55, 0]
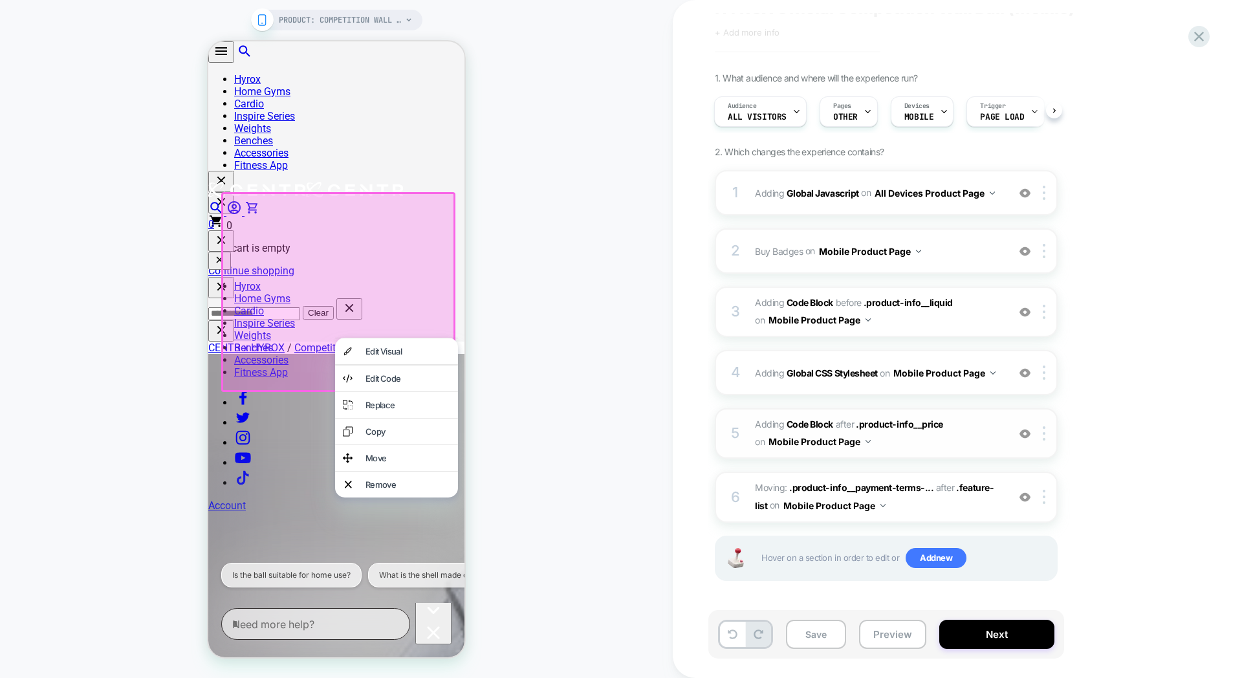
click at [989, 436] on span "Adding Code Block AFTER .product-info__price .product-info__price on Mobile Pro…" at bounding box center [878, 433] width 247 height 35
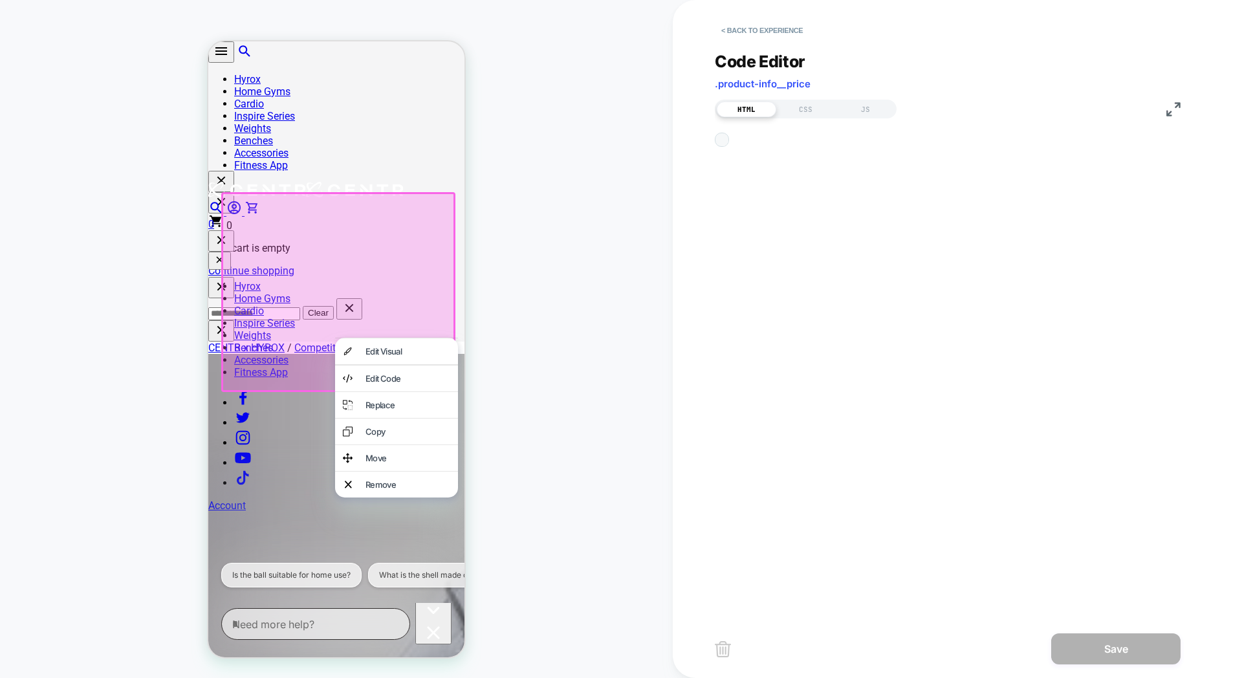
scroll to position [175, 0]
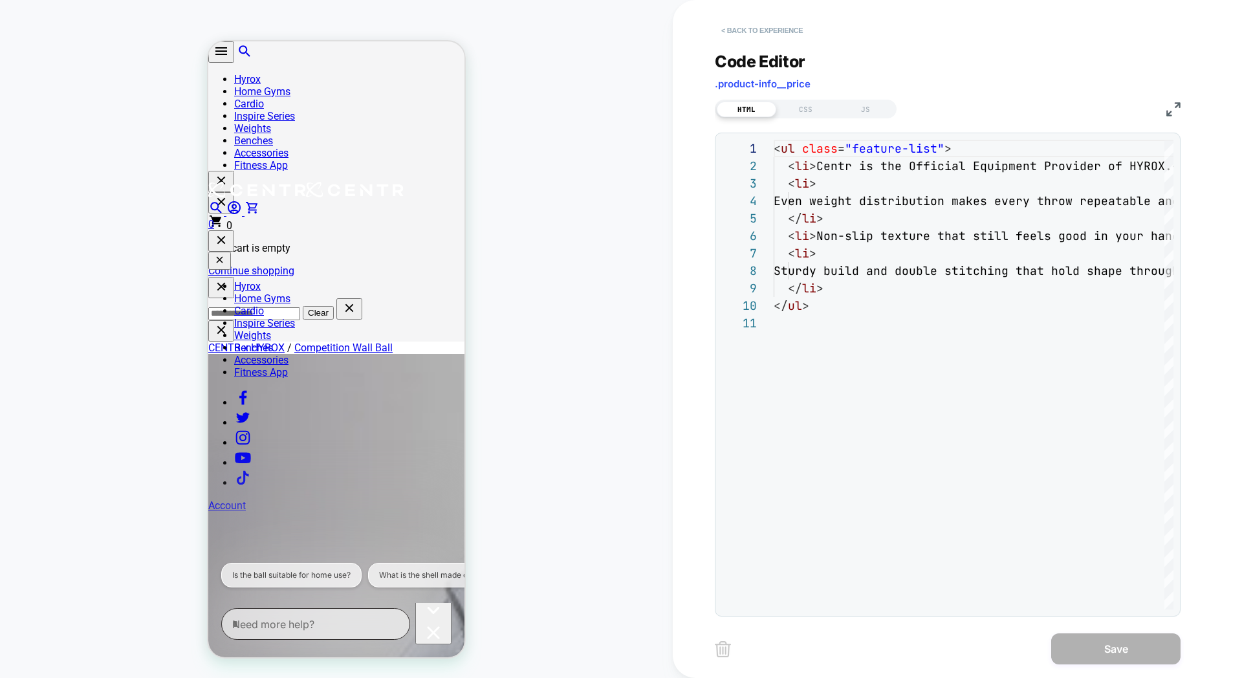
click at [722, 25] on button "< Back to experience" at bounding box center [762, 30] width 94 height 21
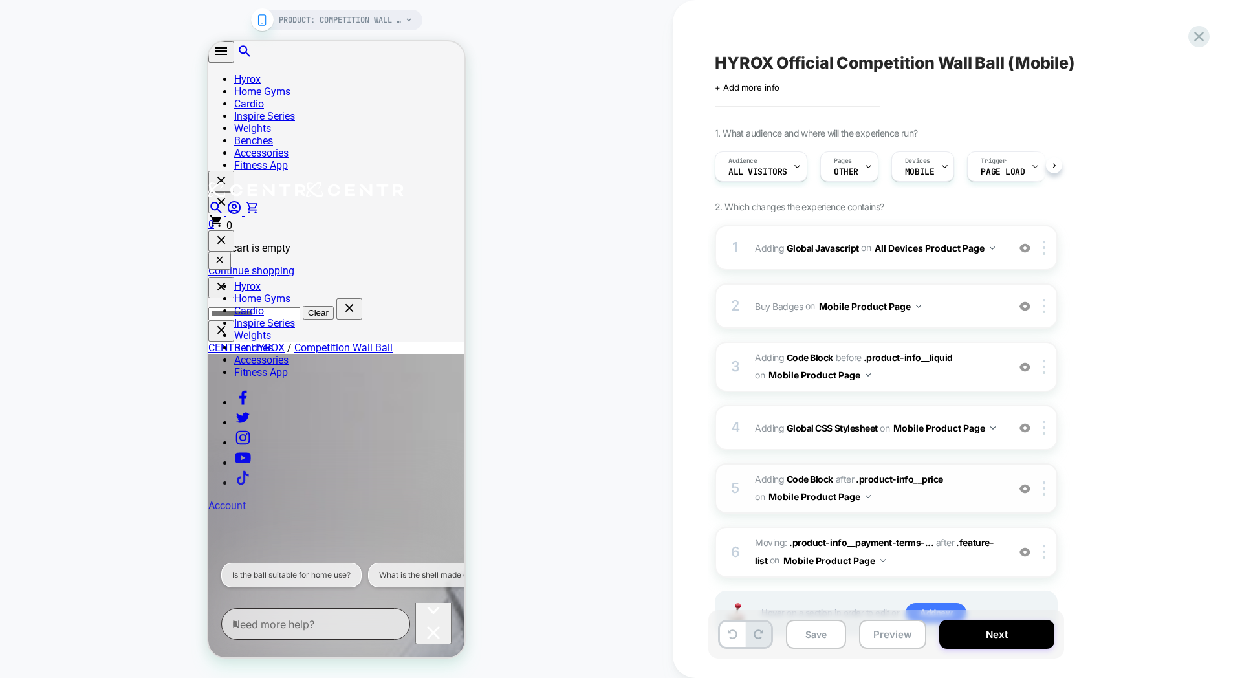
scroll to position [0, 1]
click at [1046, 485] on img at bounding box center [1044, 488] width 3 height 14
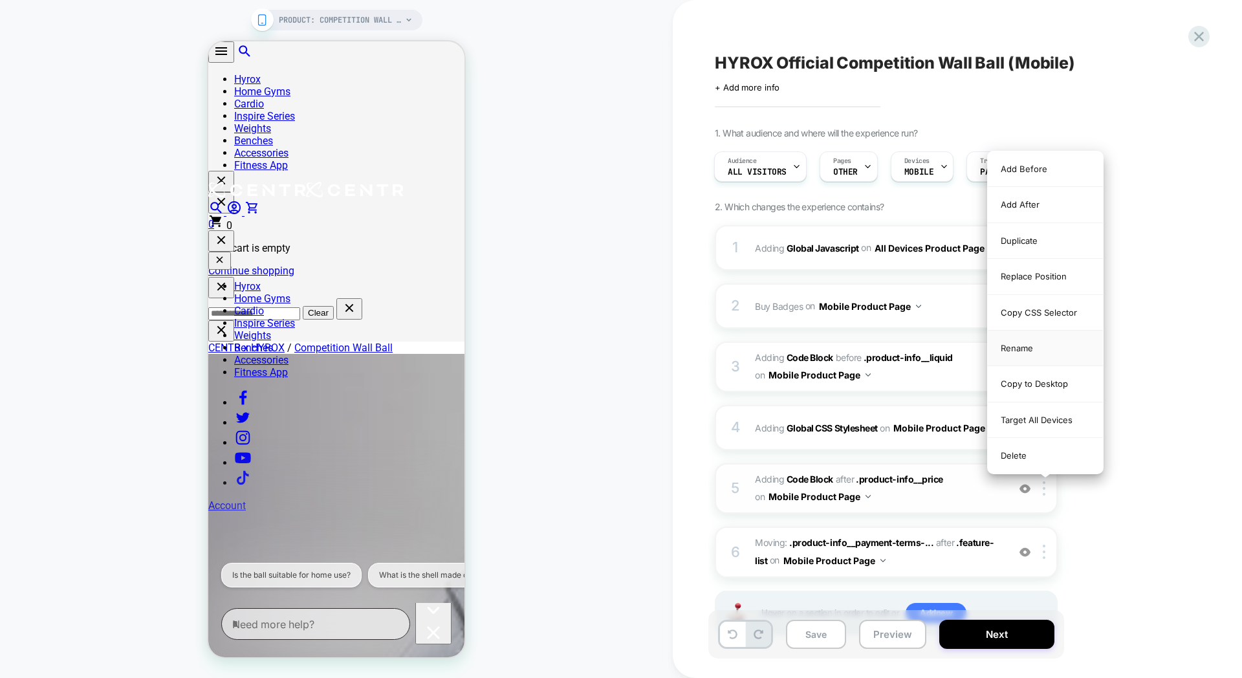
click at [1031, 347] on div "Rename" at bounding box center [1045, 349] width 115 height 36
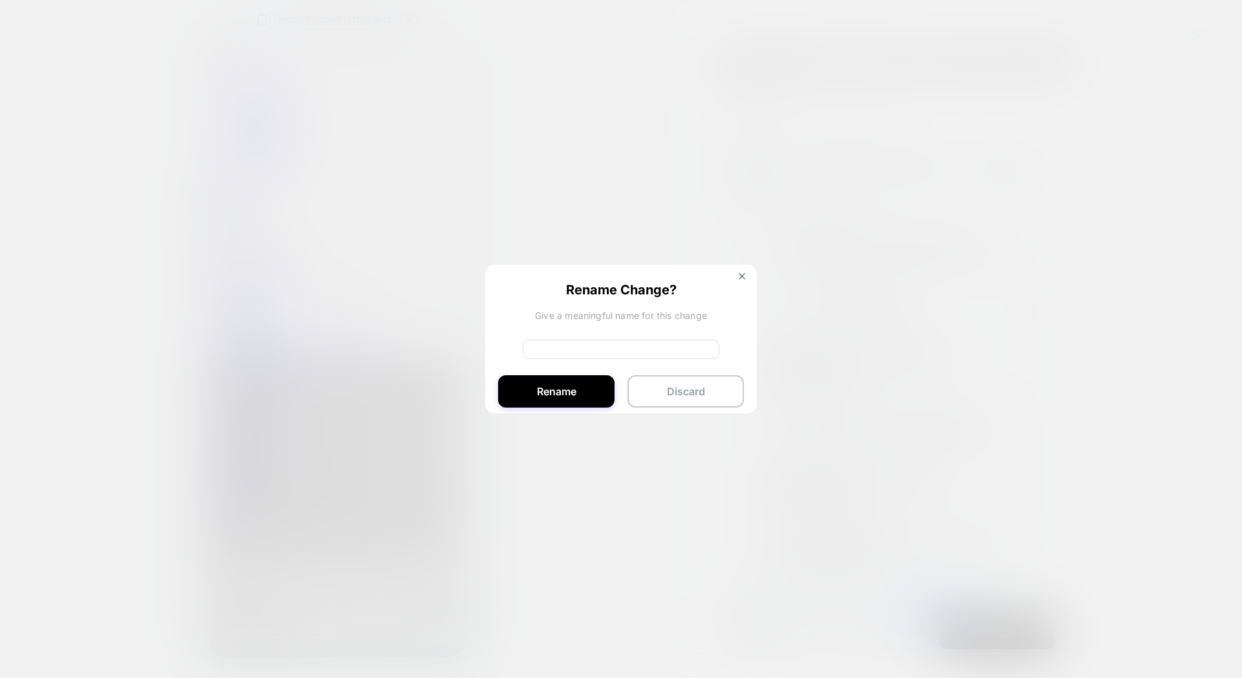
click at [570, 357] on input at bounding box center [621, 349] width 197 height 19
type input "****"
click at [571, 400] on button "Rename" at bounding box center [556, 391] width 116 height 32
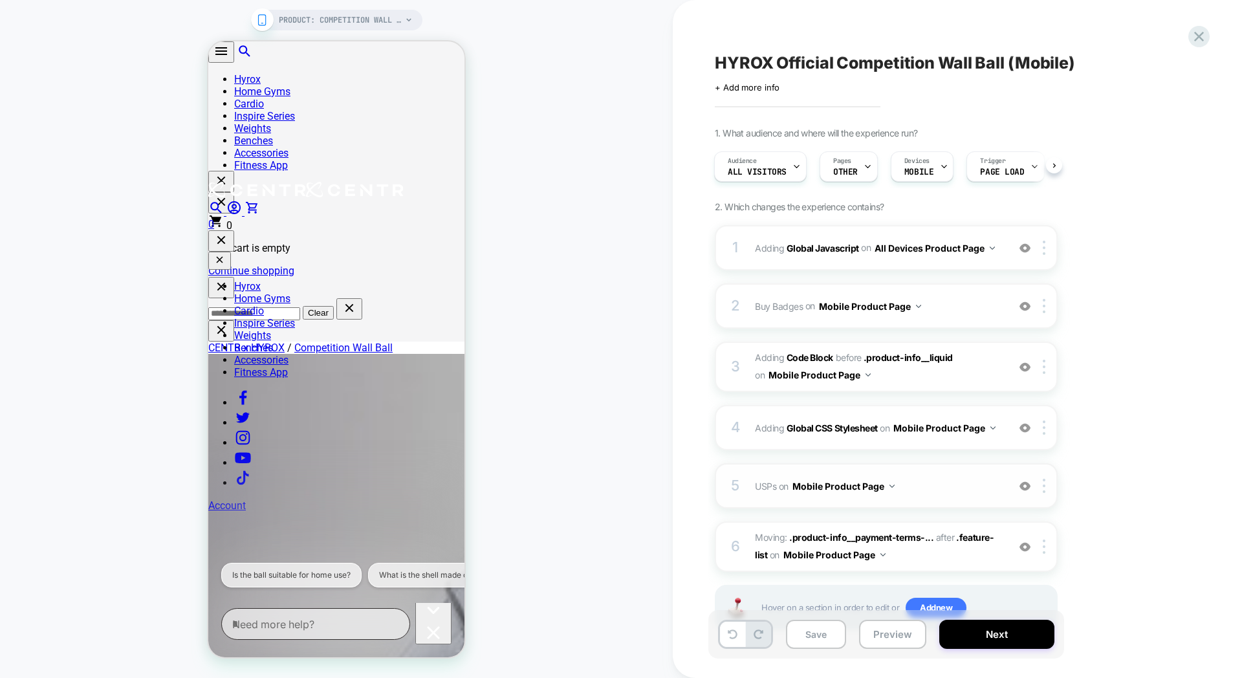
click at [958, 478] on span "USPs Adding Code Block AFTER .product-info__price on Mobile Product Page" at bounding box center [878, 486] width 247 height 19
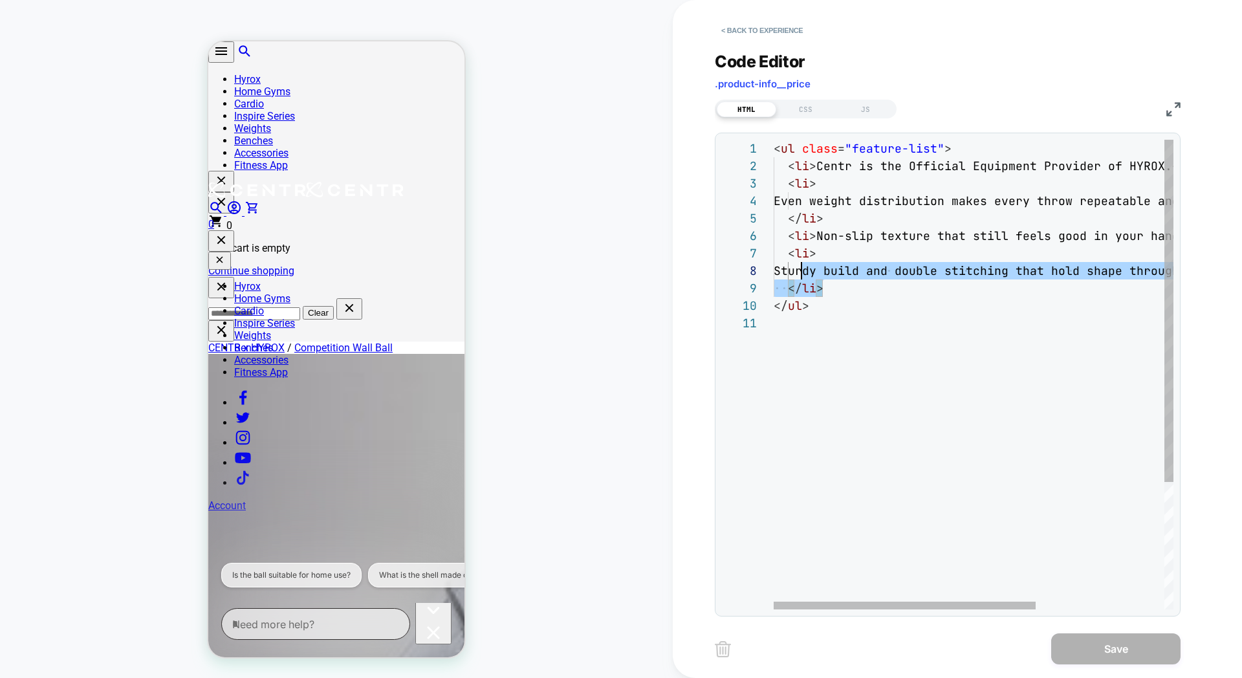
scroll to position [105, 0]
drag, startPoint x: 836, startPoint y: 287, endPoint x: 766, endPoint y: 256, distance: 76.2
click at [766, 256] on div "**********" at bounding box center [948, 375] width 452 height 470
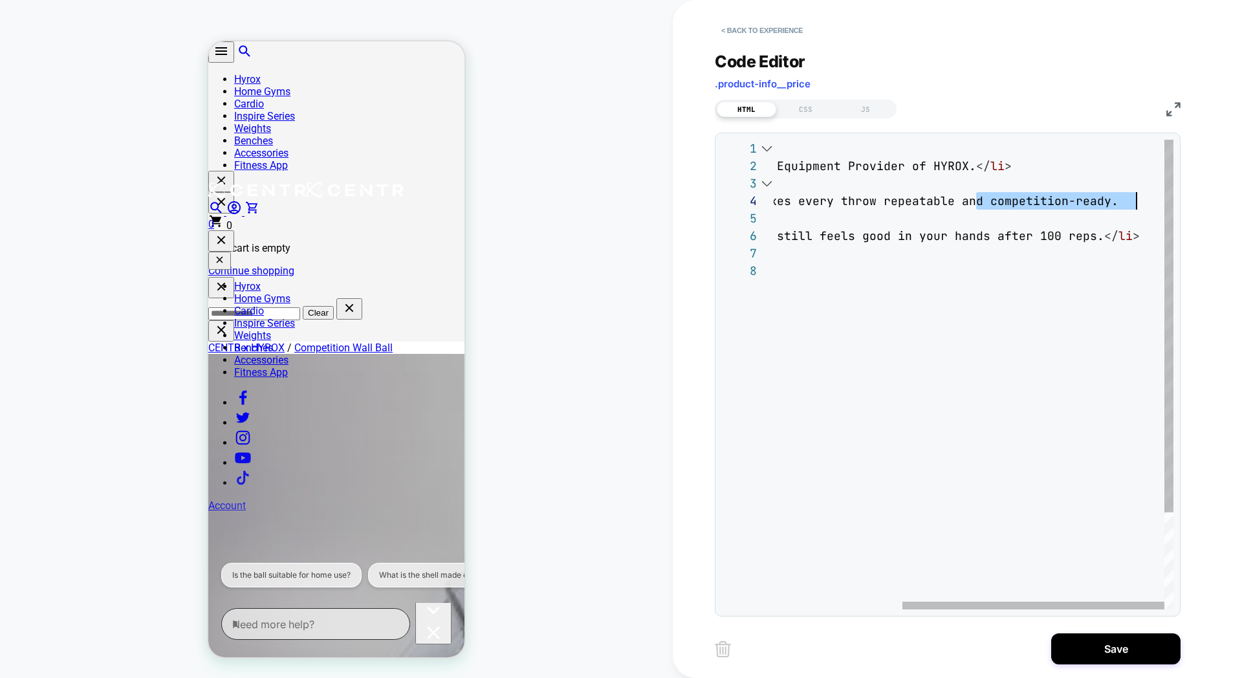
scroll to position [52, 552]
drag, startPoint x: 976, startPoint y: 203, endPoint x: 1131, endPoint y: 203, distance: 154.6
click at [1131, 203] on div "< ul class = "feature-list" > < li > Centr is the Official Equipment Provider o…" at bounding box center [876, 436] width 596 height 592
type textarea "**********"
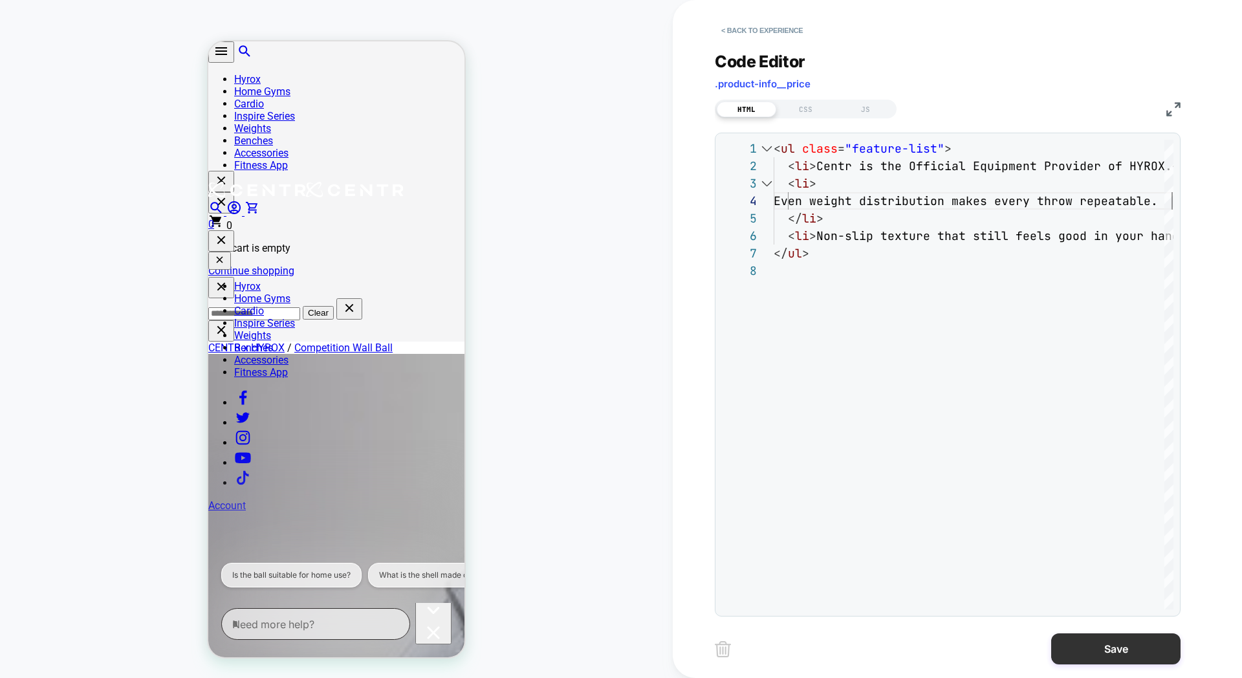
click at [1111, 657] on button "Save" at bounding box center [1115, 648] width 129 height 31
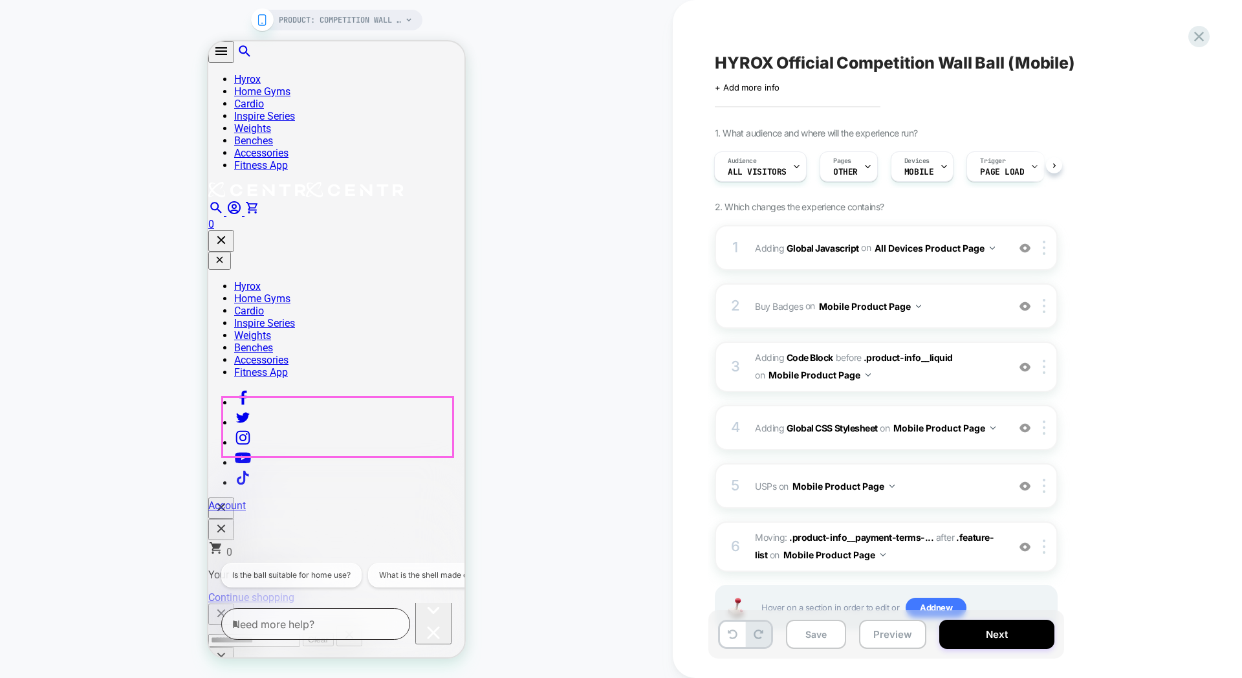
scroll to position [44, 0]
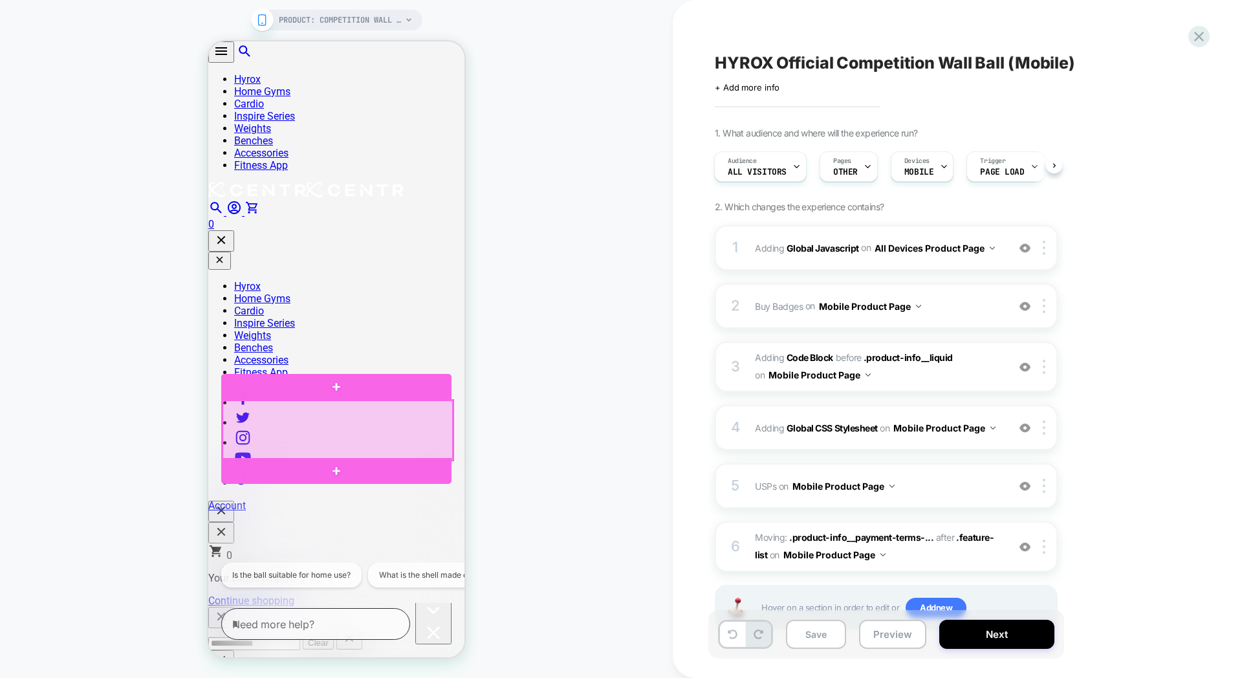
click at [379, 435] on div at bounding box center [338, 430] width 230 height 60
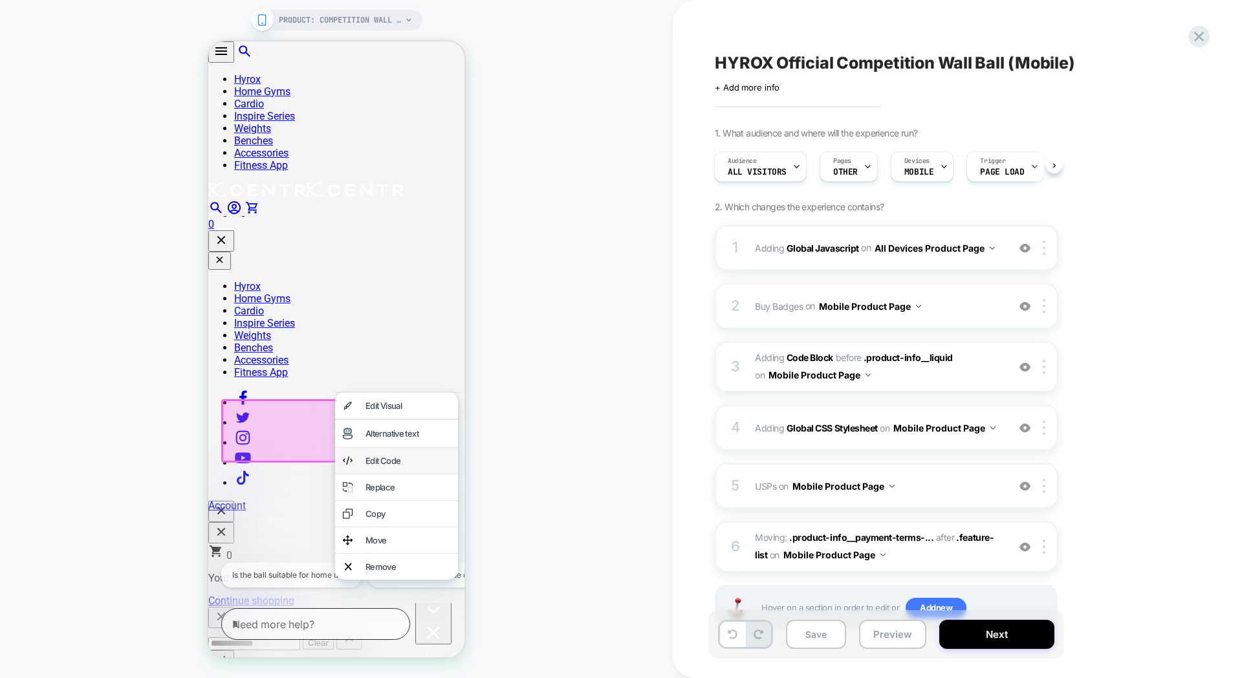
click at [401, 474] on div "Edit Code" at bounding box center [396, 461] width 123 height 26
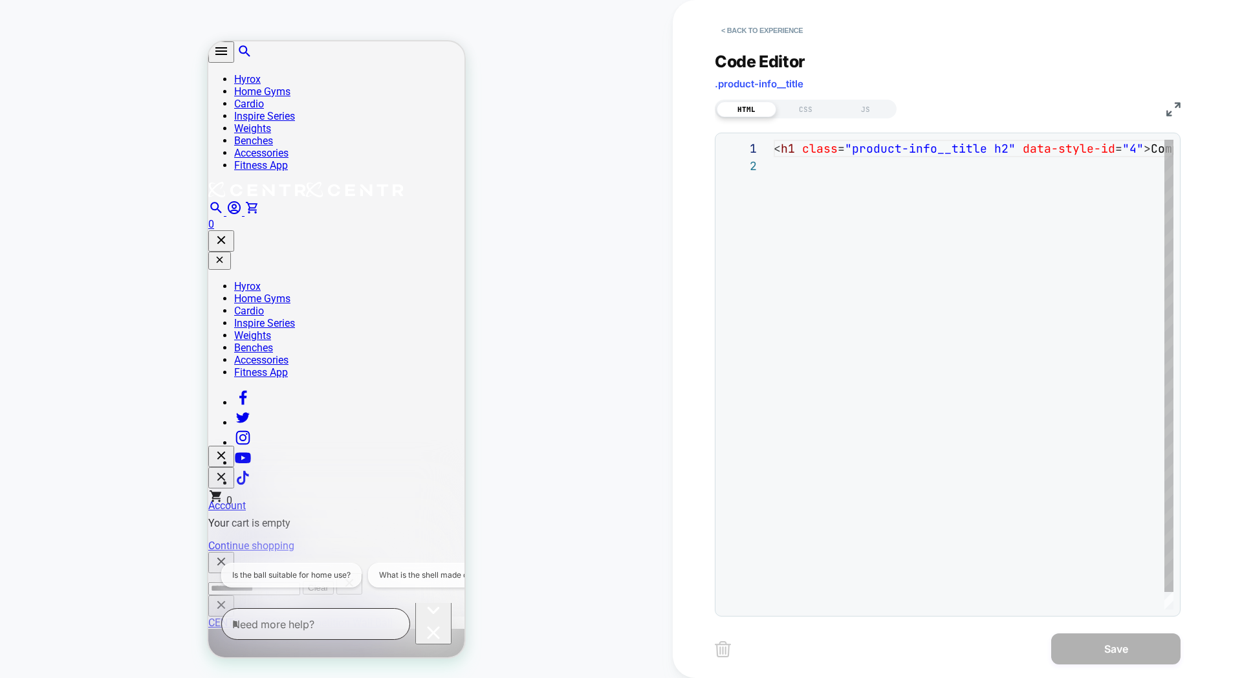
scroll to position [17, 0]
click at [952, 151] on div "< h1 class = "product-info__title h2" data-style-id = "4" > Competition Wall Ba…" at bounding box center [879, 383] width 589 height 487
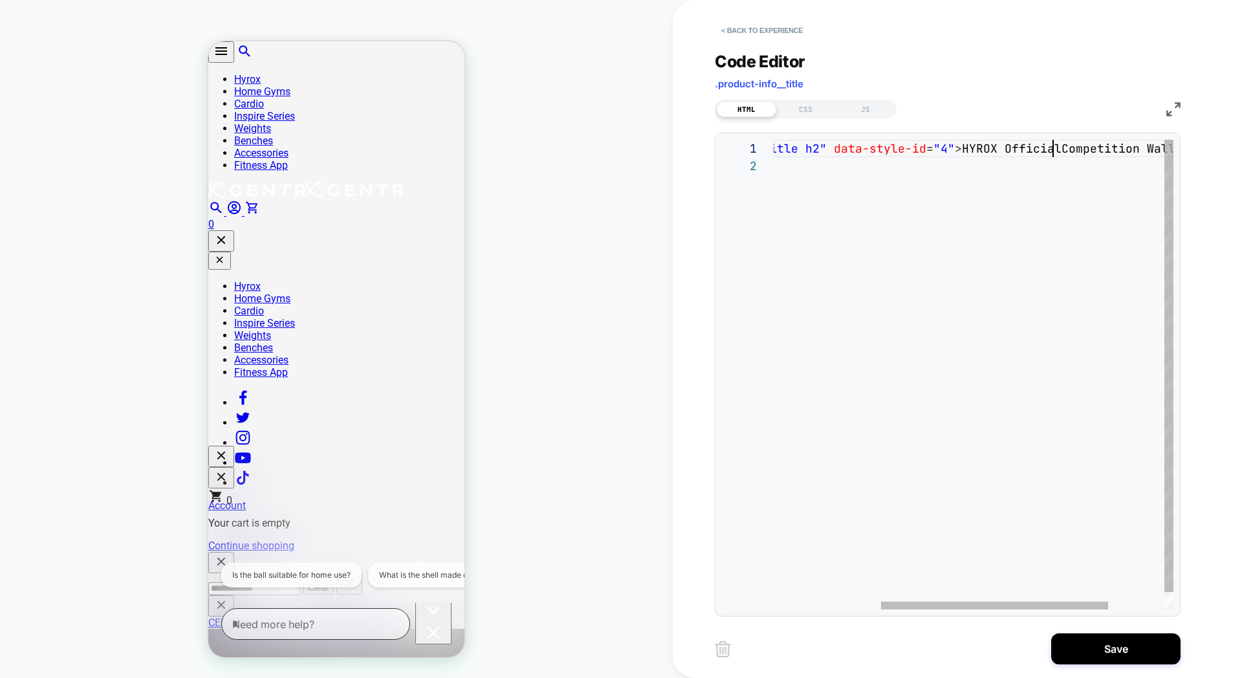
scroll to position [0, 475]
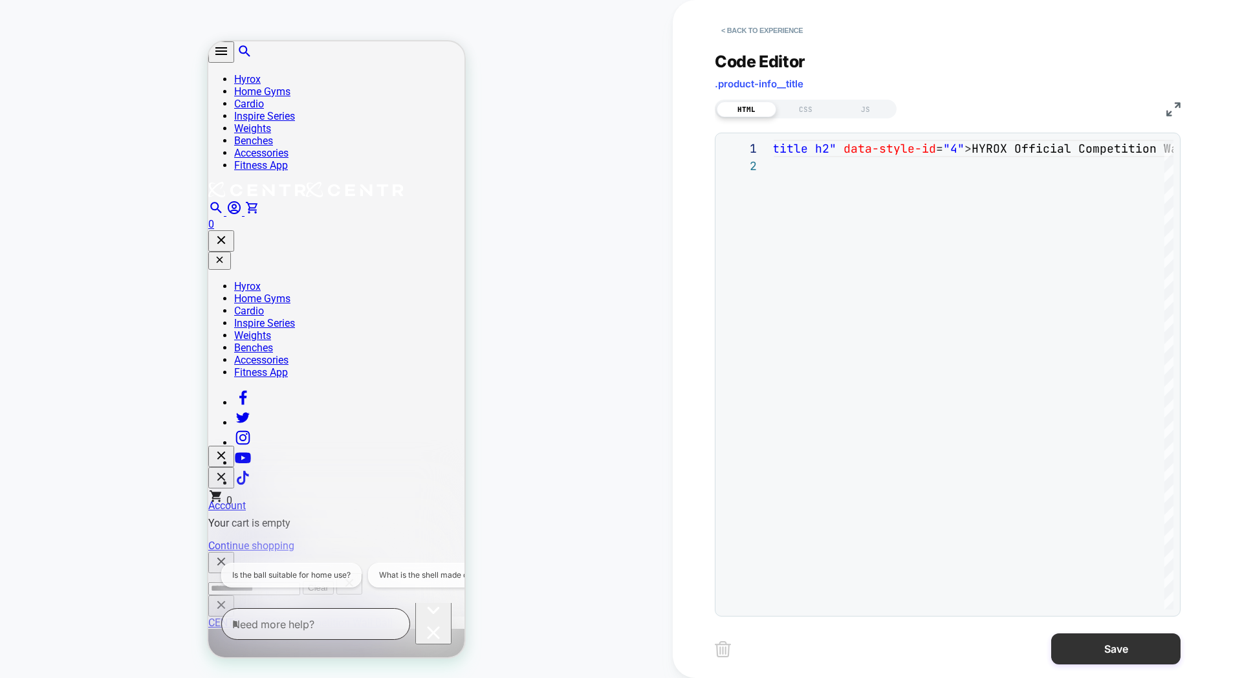
type textarea "**********"
click at [1079, 647] on button "Save" at bounding box center [1115, 648] width 129 height 31
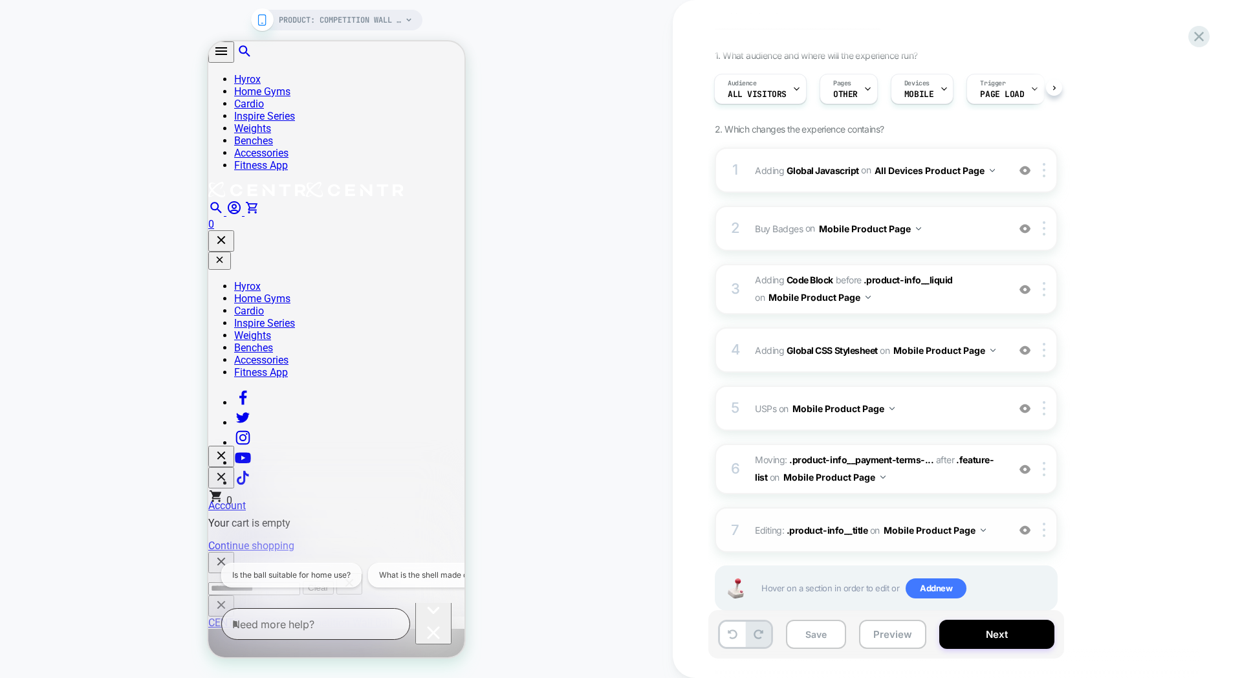
scroll to position [107, 0]
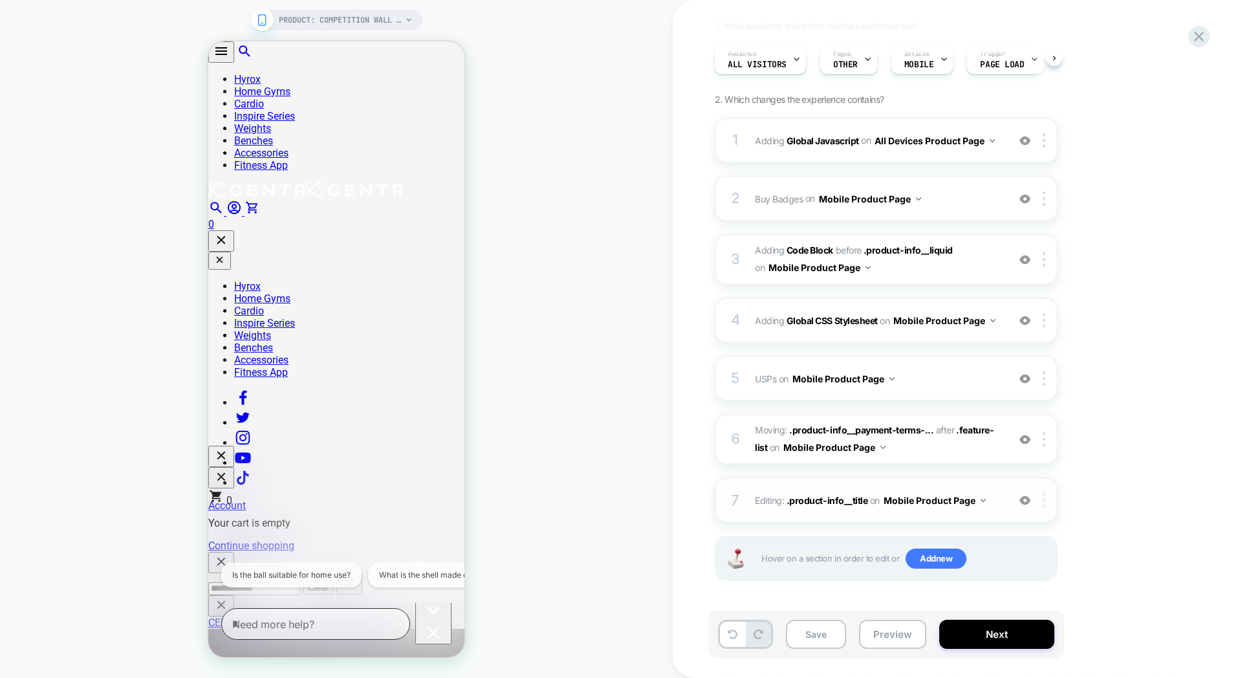
click at [1043, 498] on img at bounding box center [1044, 500] width 3 height 14
click at [1031, 429] on div "Rename" at bounding box center [1045, 432] width 115 height 36
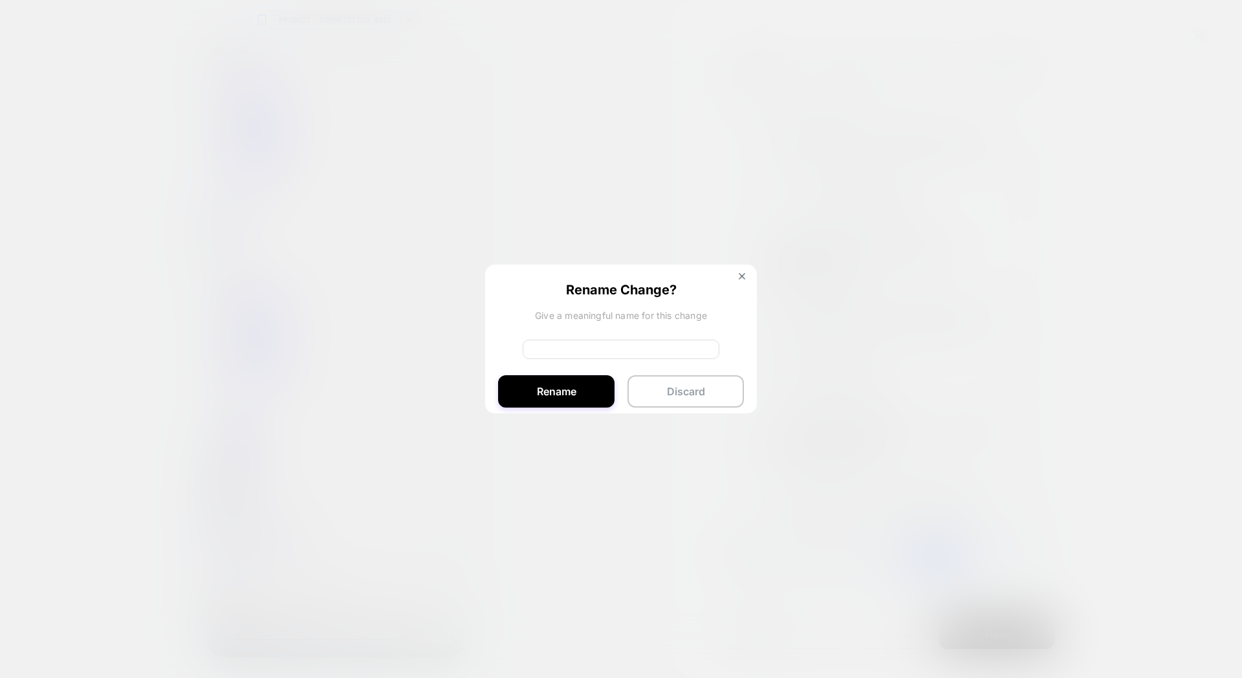
click at [610, 366] on div "Rename Change? Give a meaningful name for this change Rename Discard" at bounding box center [621, 342] width 272 height 155
click at [612, 356] on input at bounding box center [621, 349] width 197 height 19
type input "**********"
click at [529, 384] on button "Rename" at bounding box center [556, 391] width 116 height 32
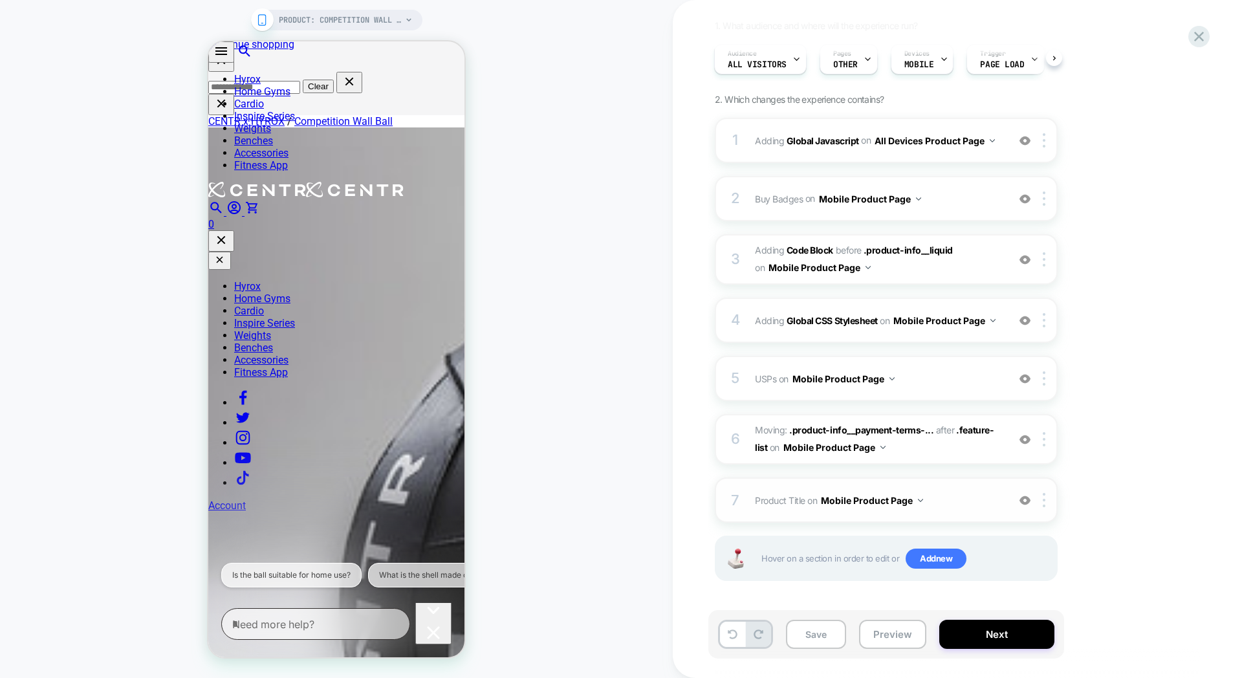
scroll to position [601, 0]
click at [899, 635] on button "Preview" at bounding box center [892, 634] width 67 height 29
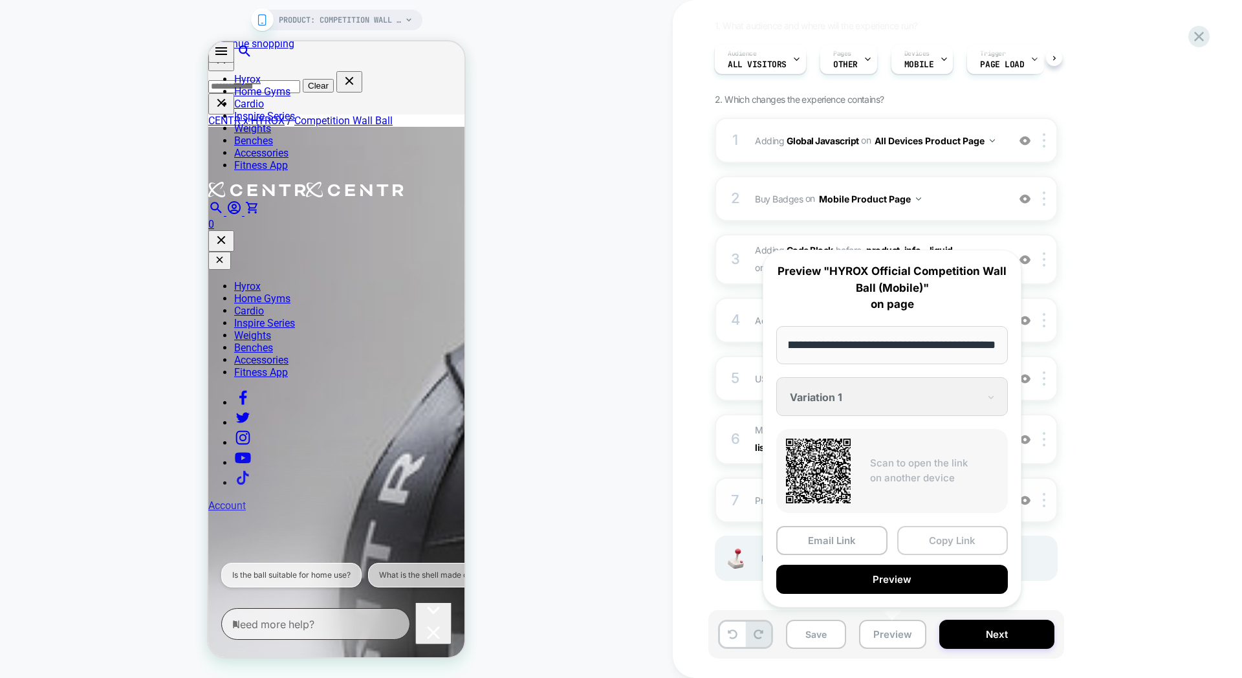
scroll to position [0, 0]
click at [937, 548] on button "Copy Link" at bounding box center [952, 540] width 111 height 29
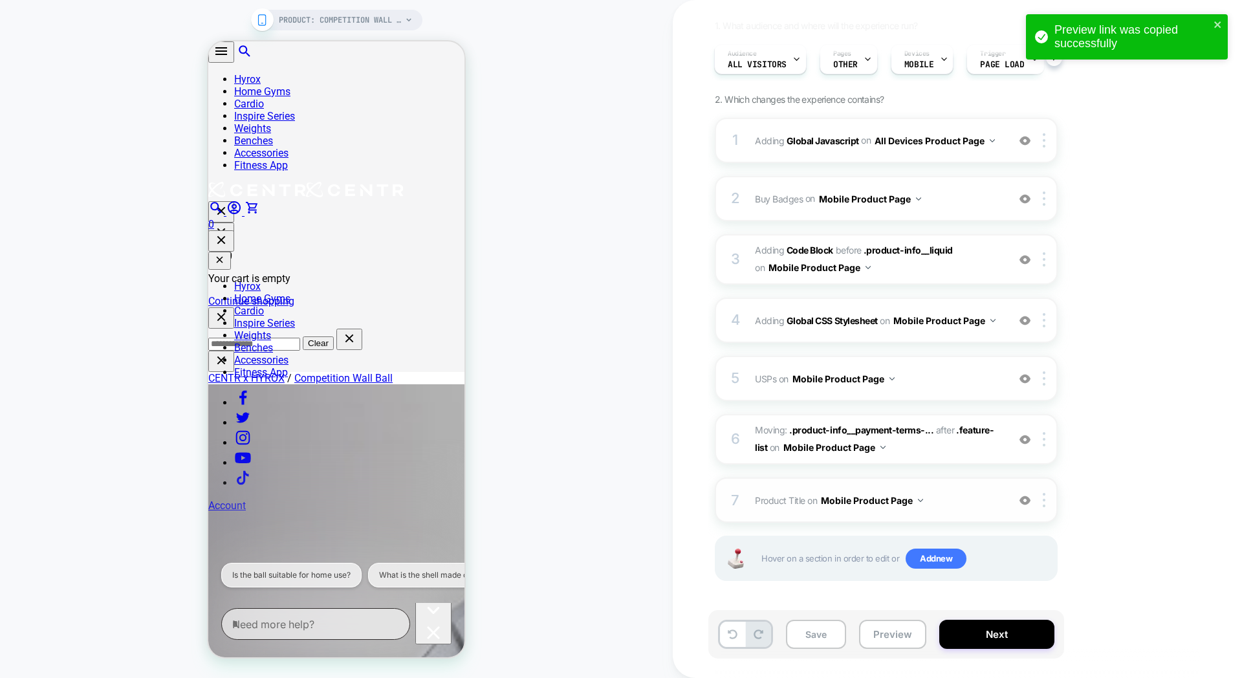
scroll to position [340, 0]
click at [1104, 437] on div "1. What audience and where will the experience run? Audience All Visitors Pages…" at bounding box center [951, 316] width 472 height 593
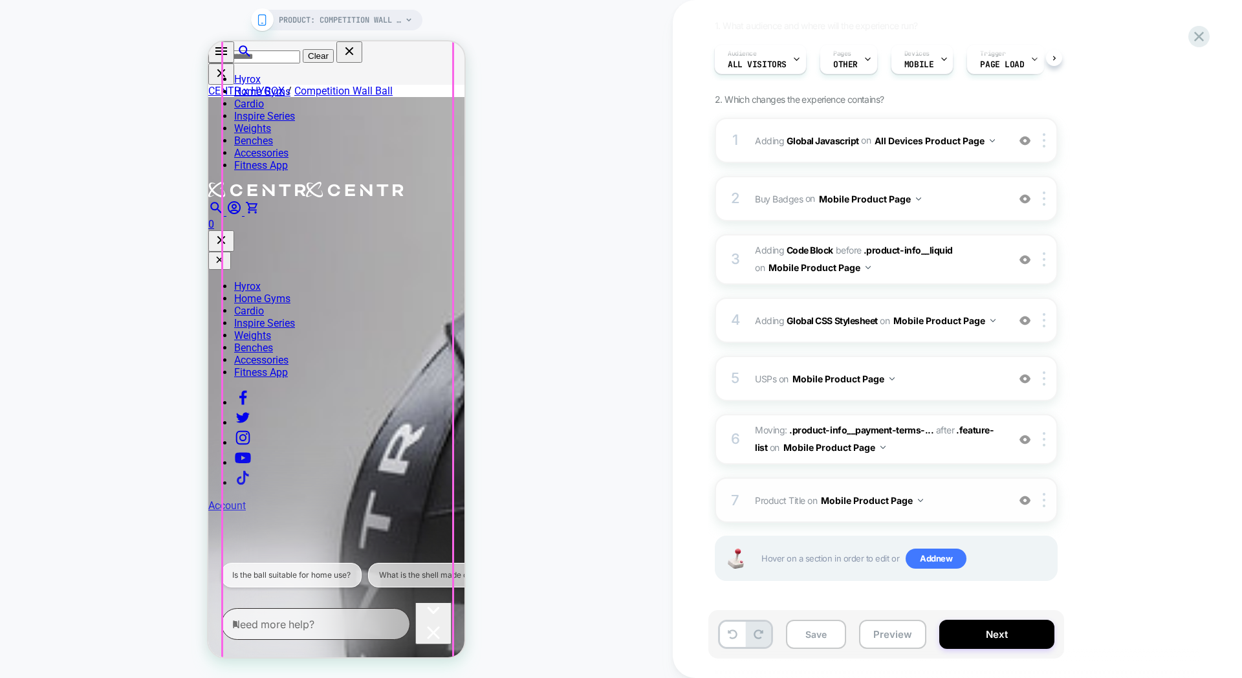
scroll to position [633, 0]
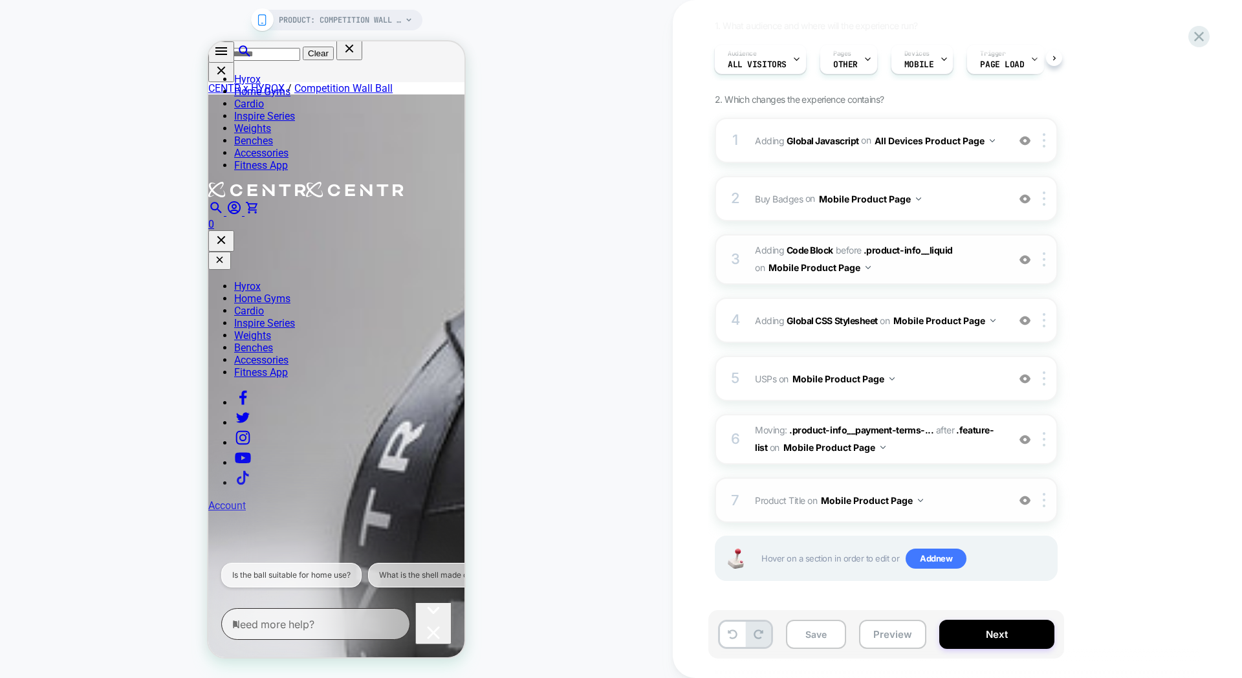
click at [1016, 263] on div at bounding box center [1024, 259] width 21 height 14
click at [1020, 262] on img at bounding box center [1025, 259] width 11 height 11
click at [1042, 258] on div at bounding box center [1046, 259] width 21 height 14
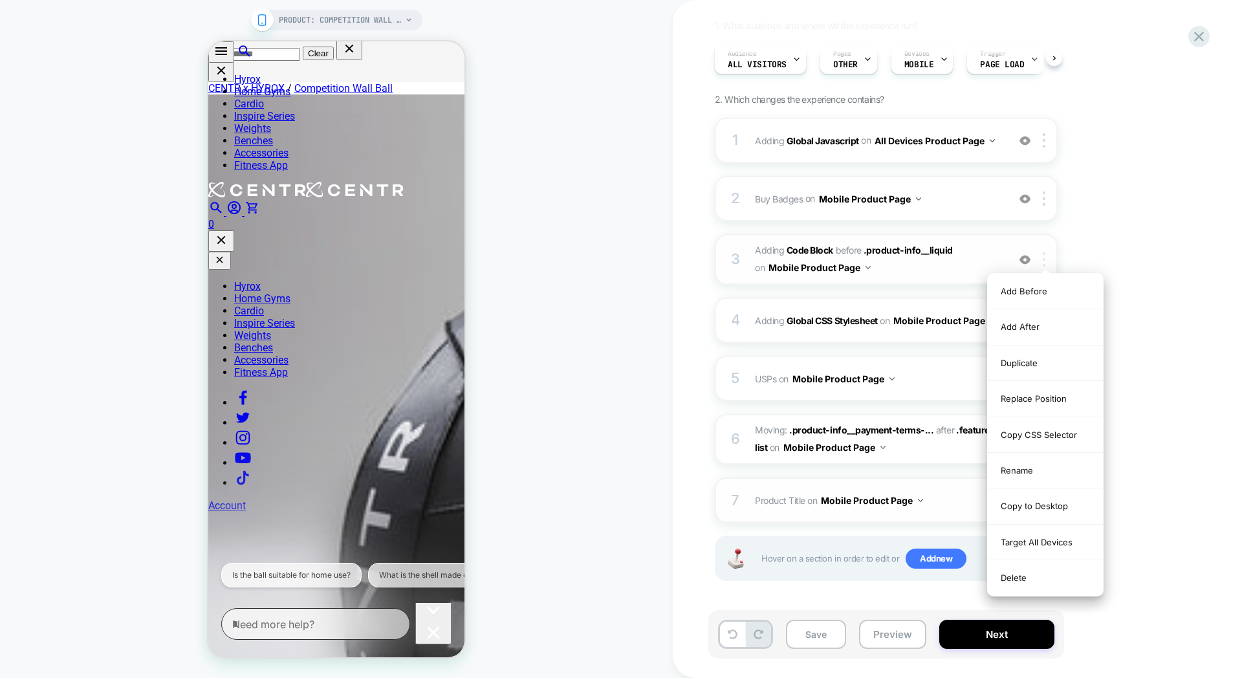
click at [1042, 258] on div at bounding box center [1046, 259] width 21 height 14
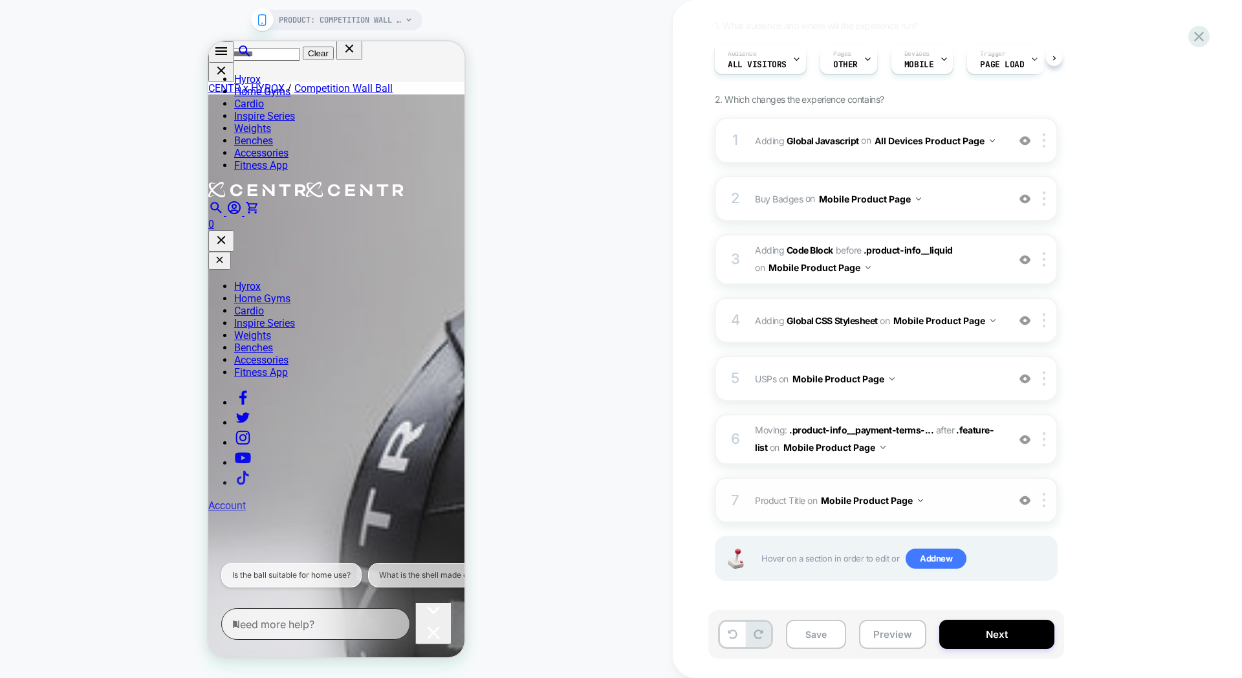
click at [1063, 259] on div "1. What audience and where will the experience run? Audience All Visitors Pages…" at bounding box center [951, 316] width 472 height 593
click at [1044, 259] on img at bounding box center [1044, 259] width 3 height 14
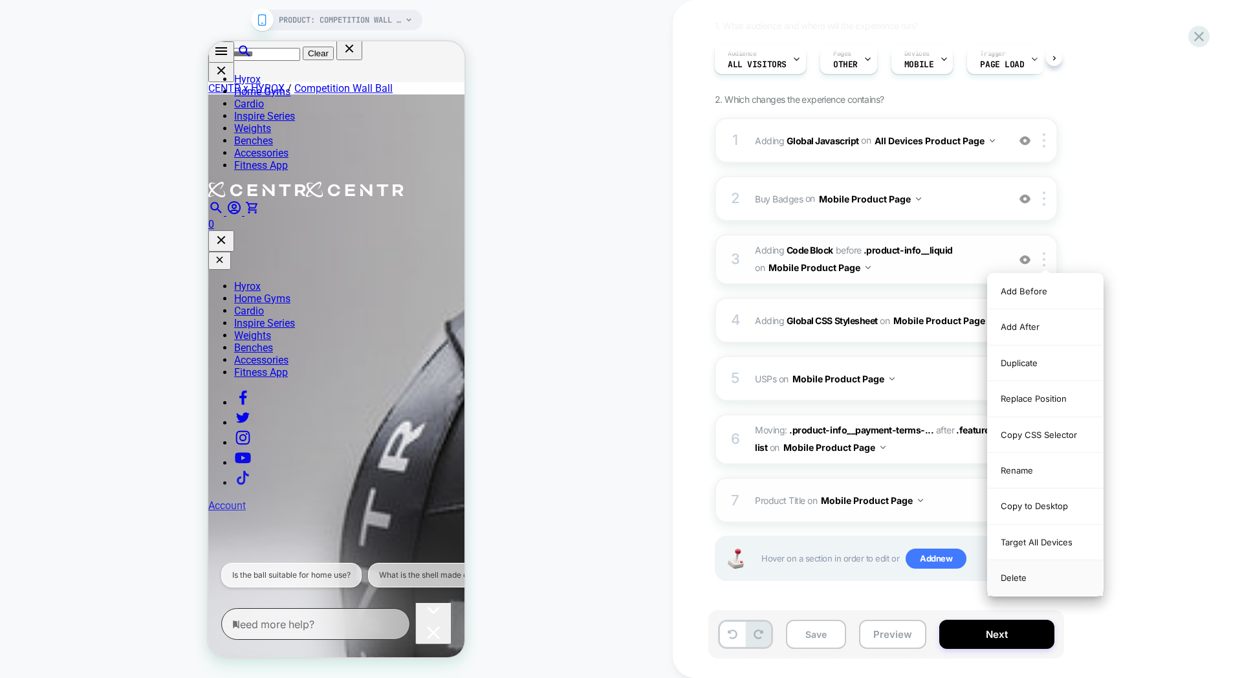
click at [1023, 580] on div "Delete" at bounding box center [1045, 577] width 115 height 35
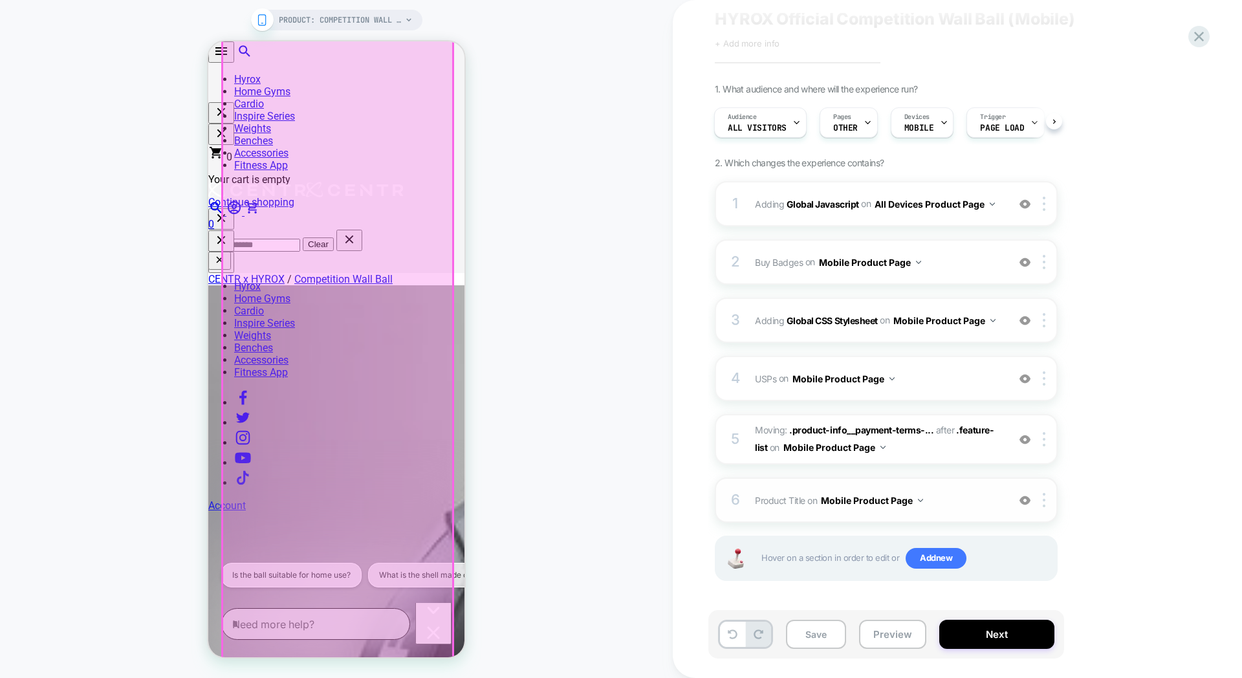
scroll to position [437, 0]
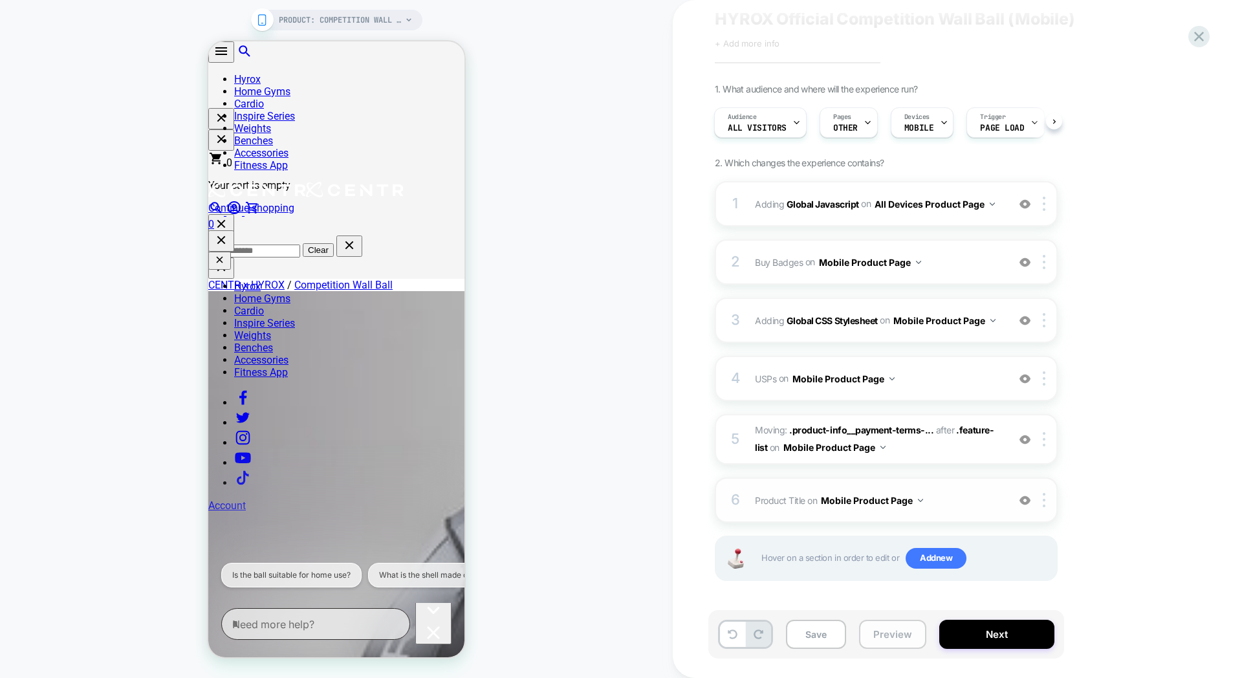
click at [894, 635] on button "Preview" at bounding box center [892, 634] width 67 height 29
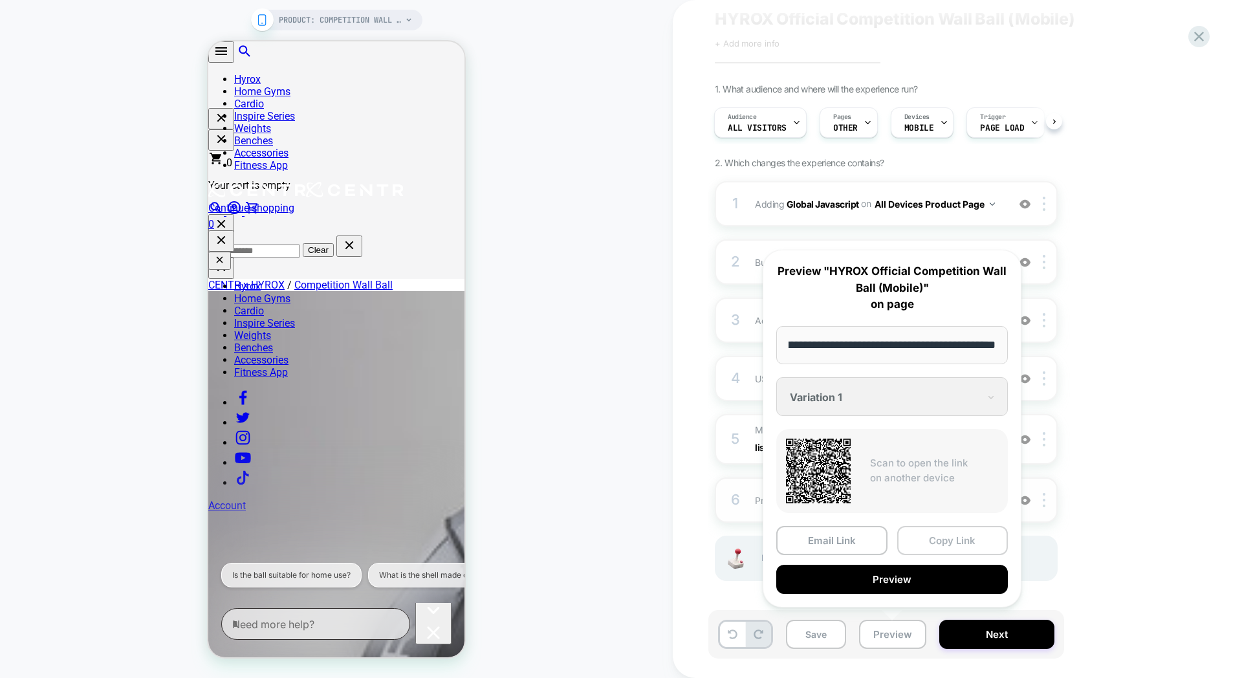
scroll to position [0, 0]
click at [946, 540] on button "Copy Link" at bounding box center [952, 540] width 111 height 29
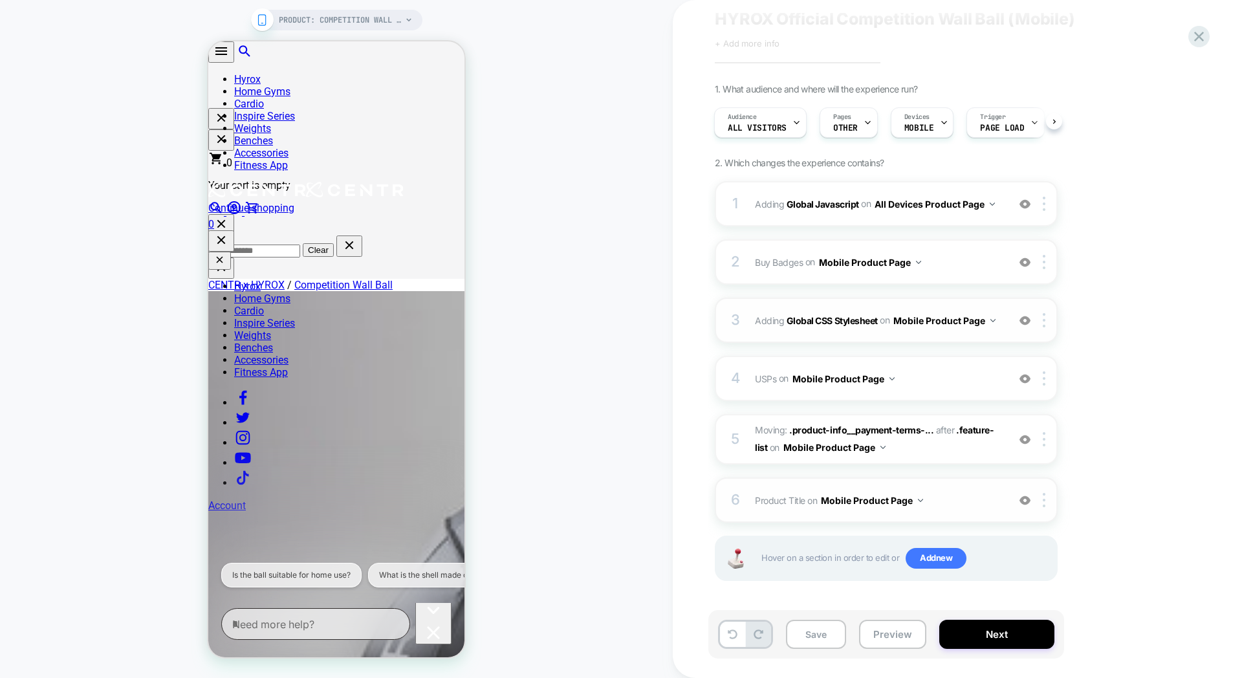
click at [888, 305] on div "3 Adding Global CSS Stylesheet on Mobile Product Page Add Before Add After Copy…" at bounding box center [886, 320] width 343 height 45
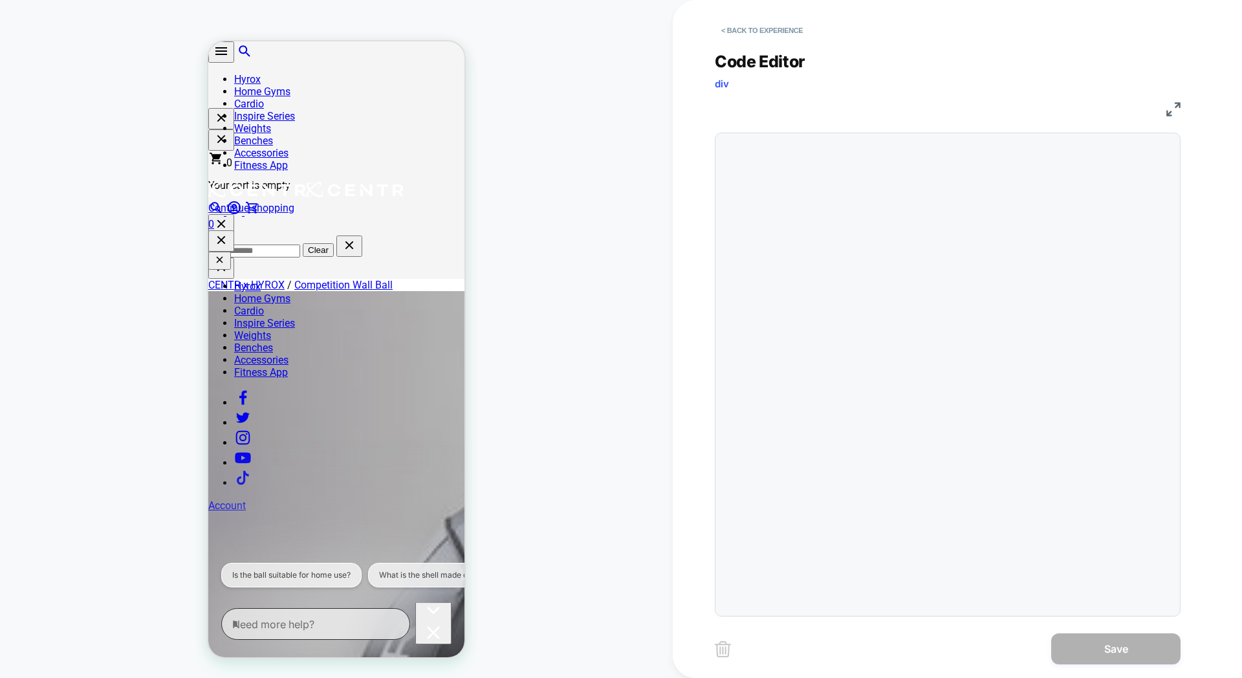
scroll to position [175, 0]
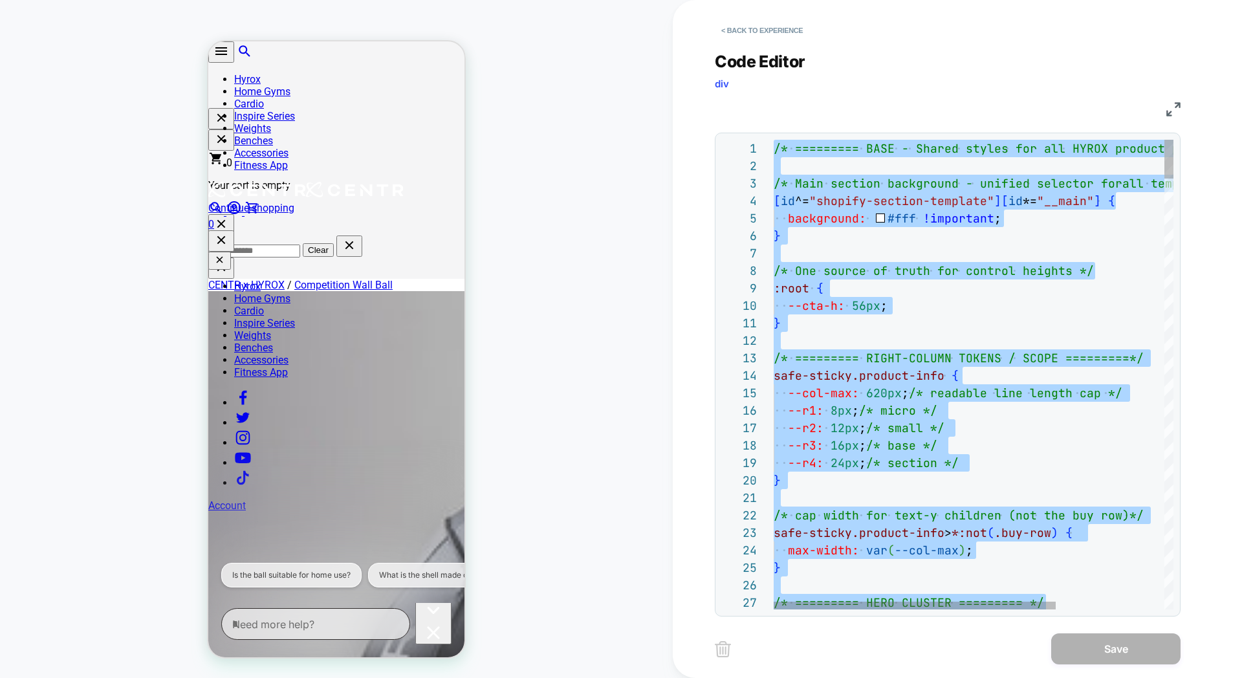
type textarea "**********"
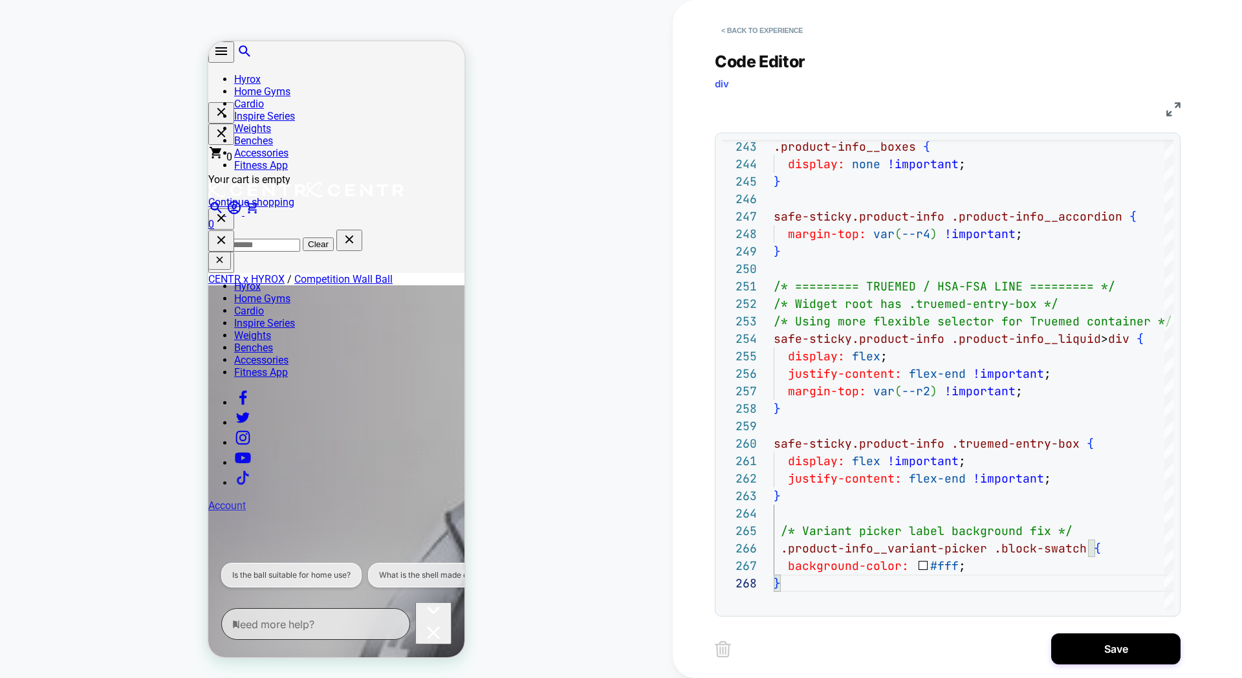
scroll to position [0, 0]
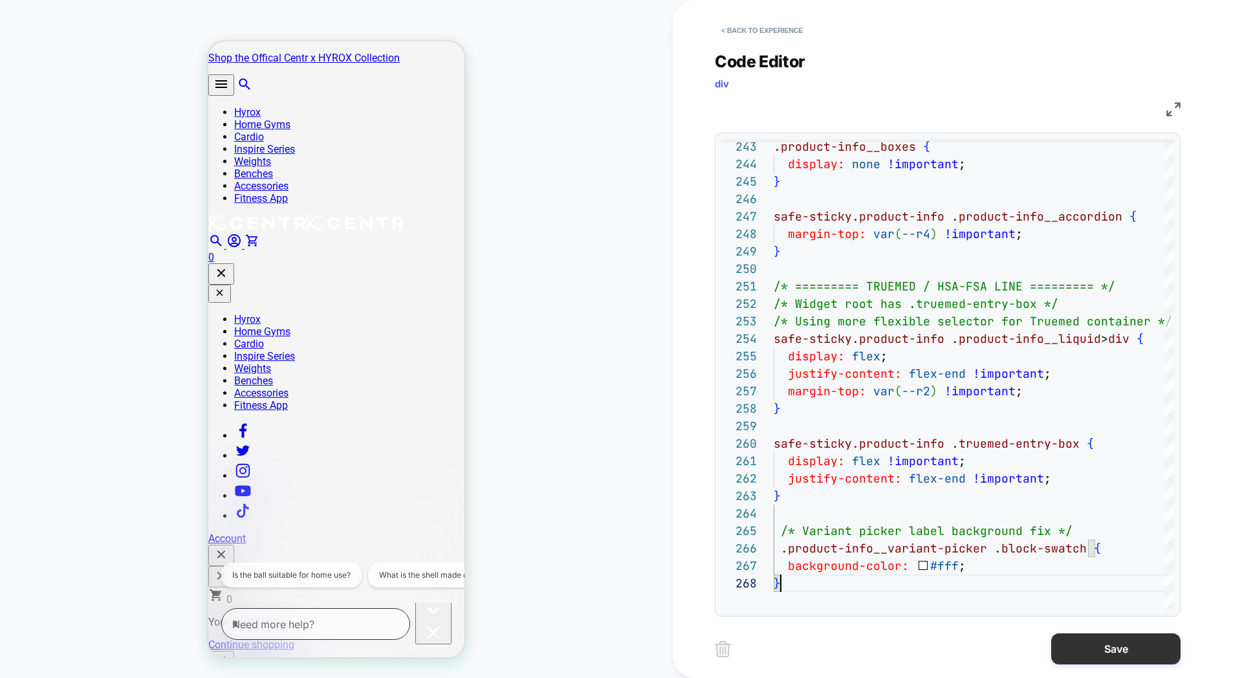
click at [1112, 653] on button "Save" at bounding box center [1115, 648] width 129 height 31
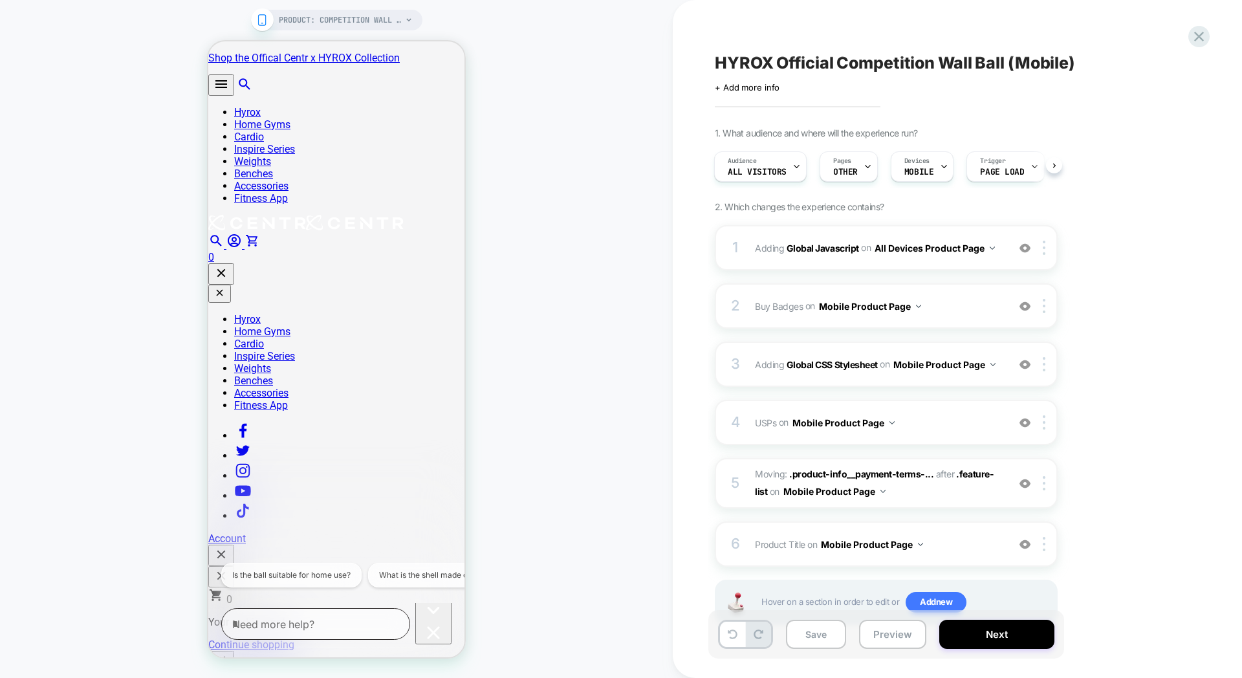
scroll to position [44, 0]
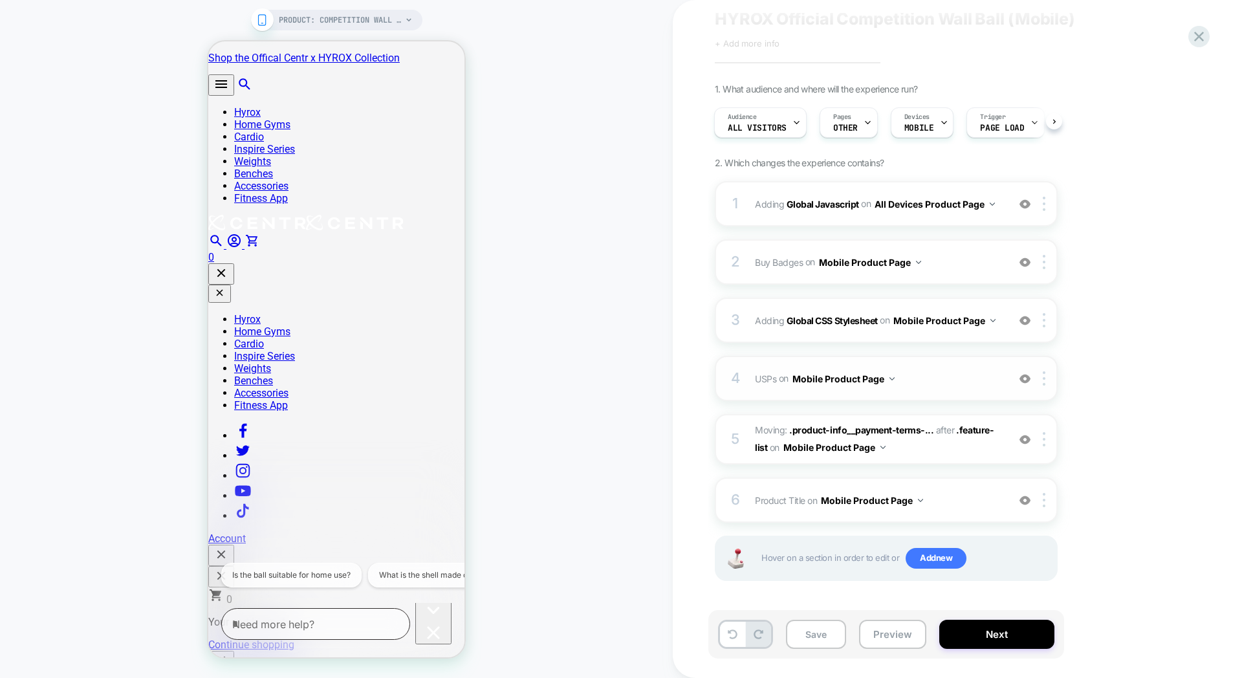
click at [1024, 380] on img at bounding box center [1025, 378] width 11 height 11
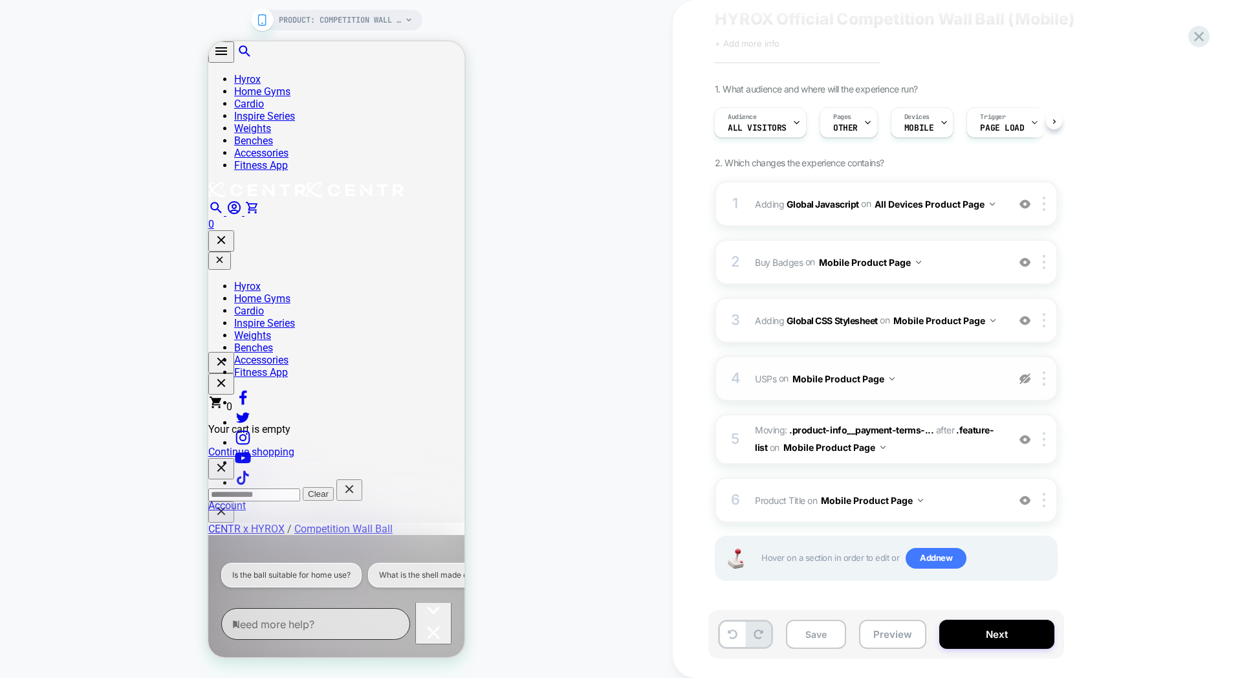
scroll to position [181, 0]
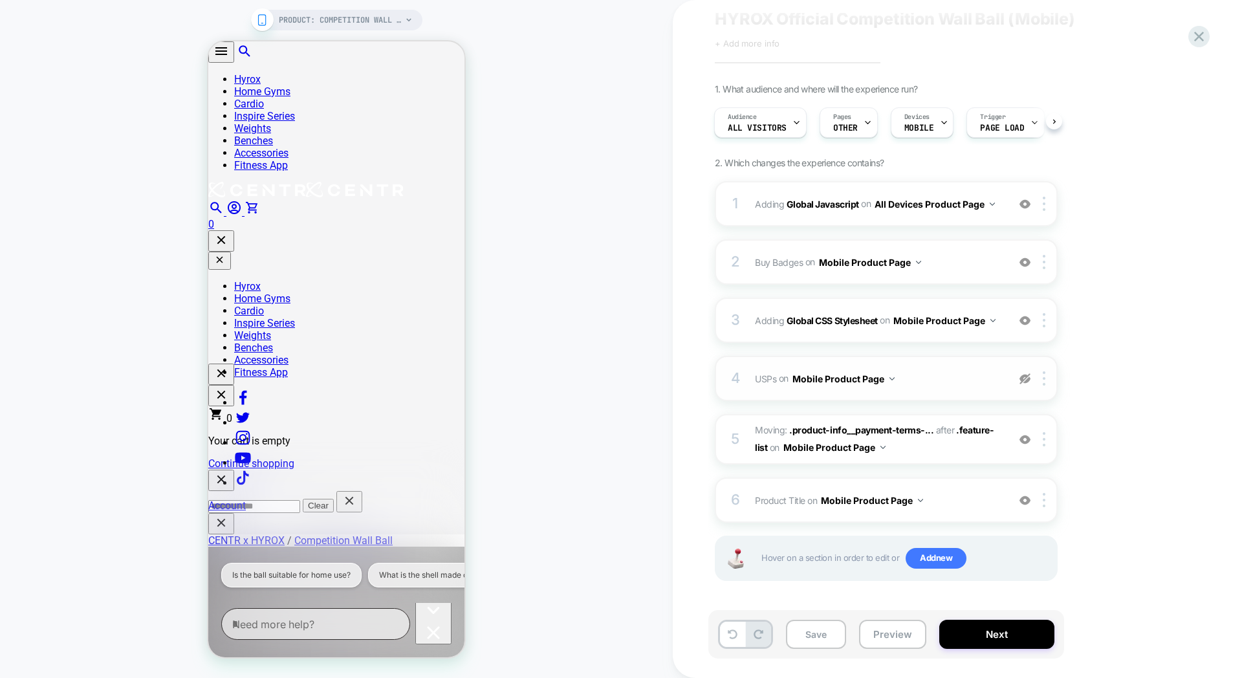
click at [1024, 377] on img at bounding box center [1025, 378] width 11 height 11
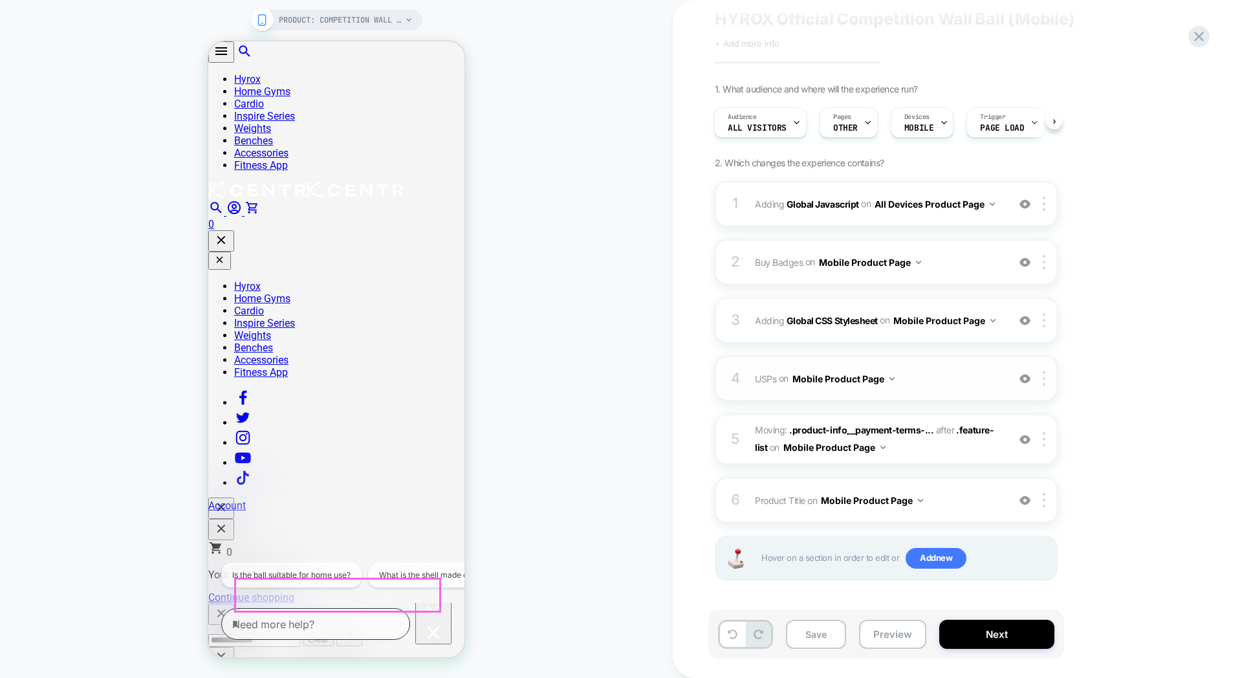
scroll to position [0, 0]
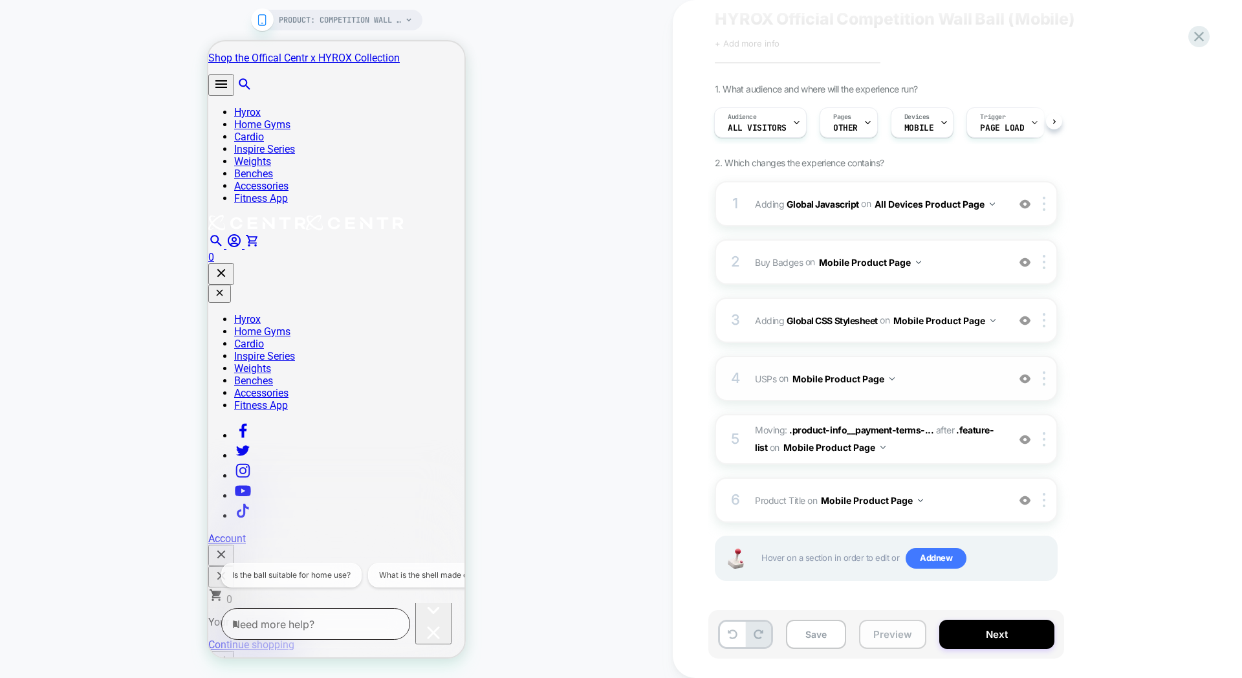
click at [877, 632] on button "Preview" at bounding box center [892, 634] width 67 height 29
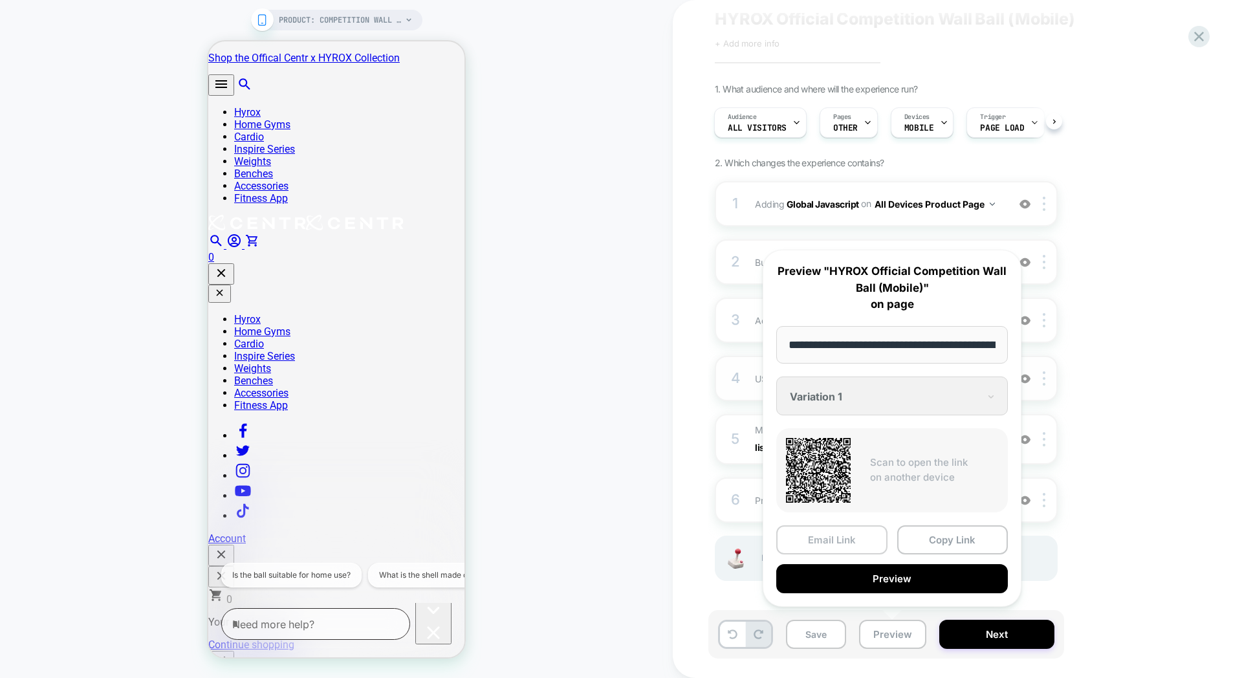
scroll to position [0, 243]
click at [922, 542] on button "Copy Link" at bounding box center [952, 540] width 111 height 29
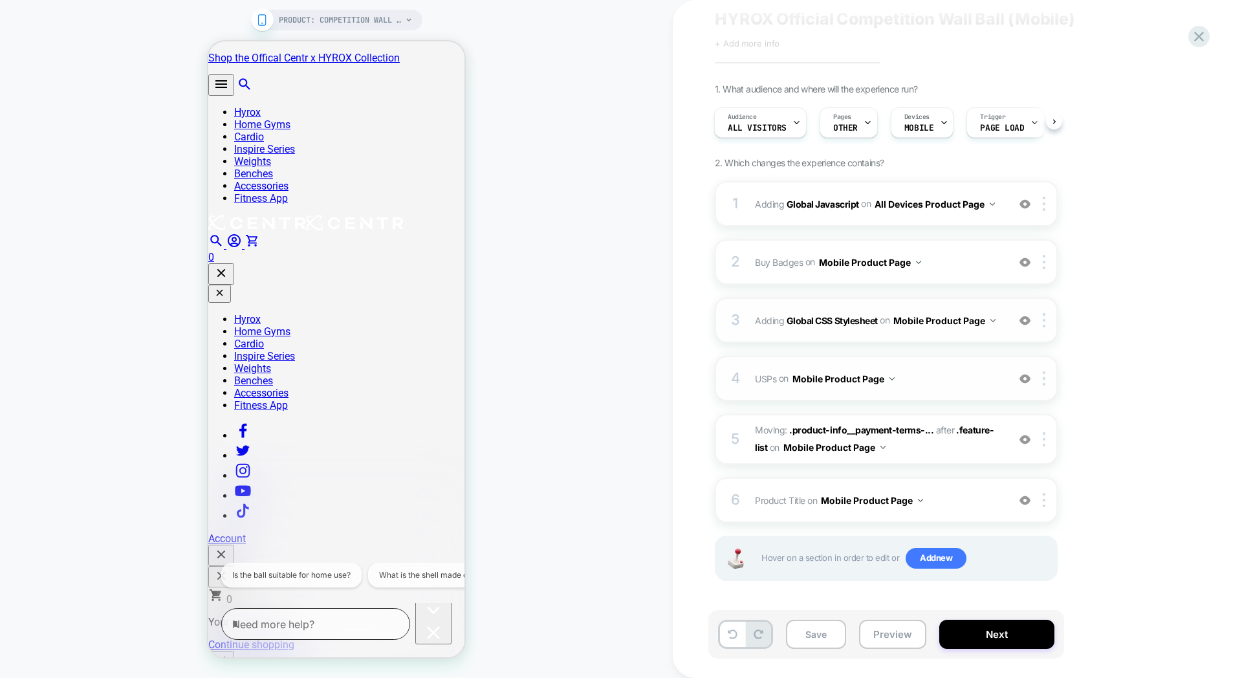
click at [790, 311] on span "Adding Global CSS Stylesheet on Mobile Product Page" at bounding box center [878, 320] width 247 height 19
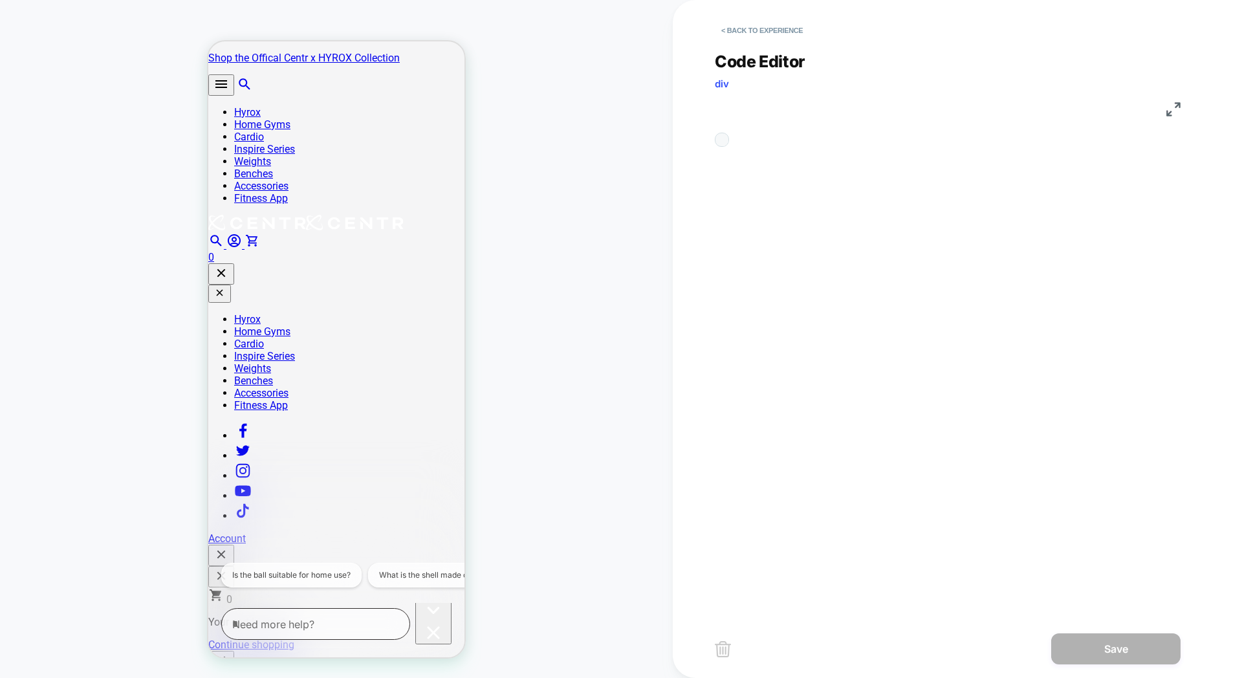
scroll to position [175, 0]
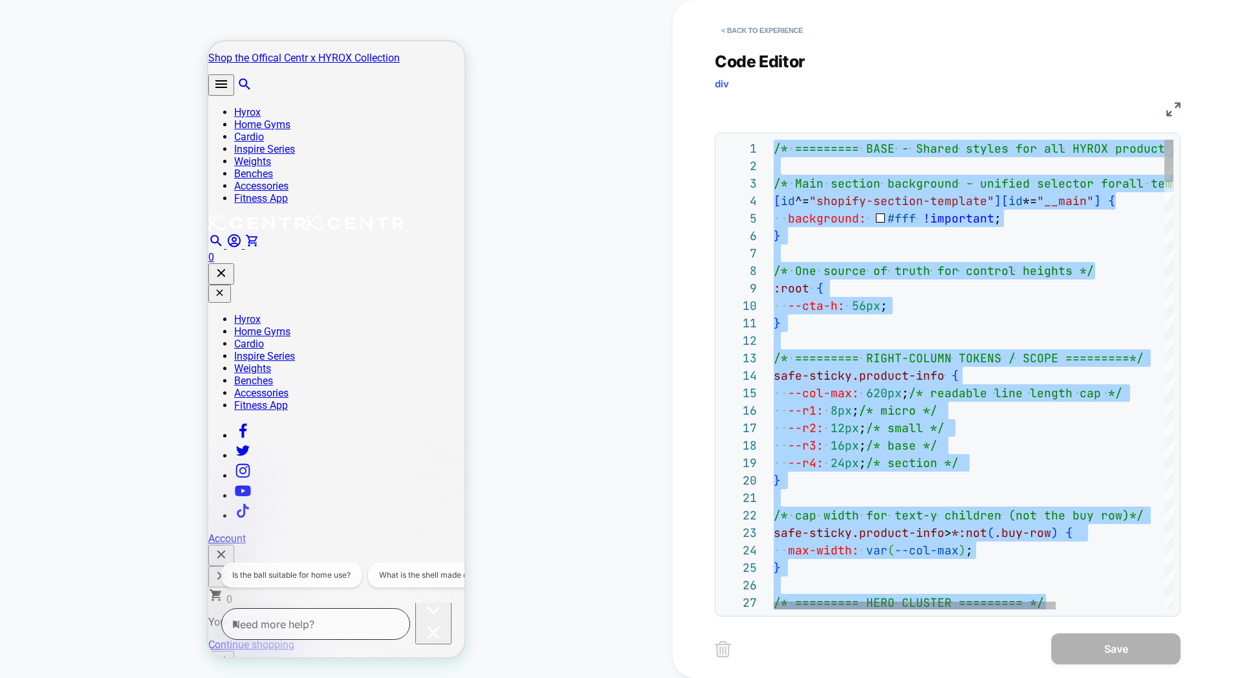
type textarea "**********"
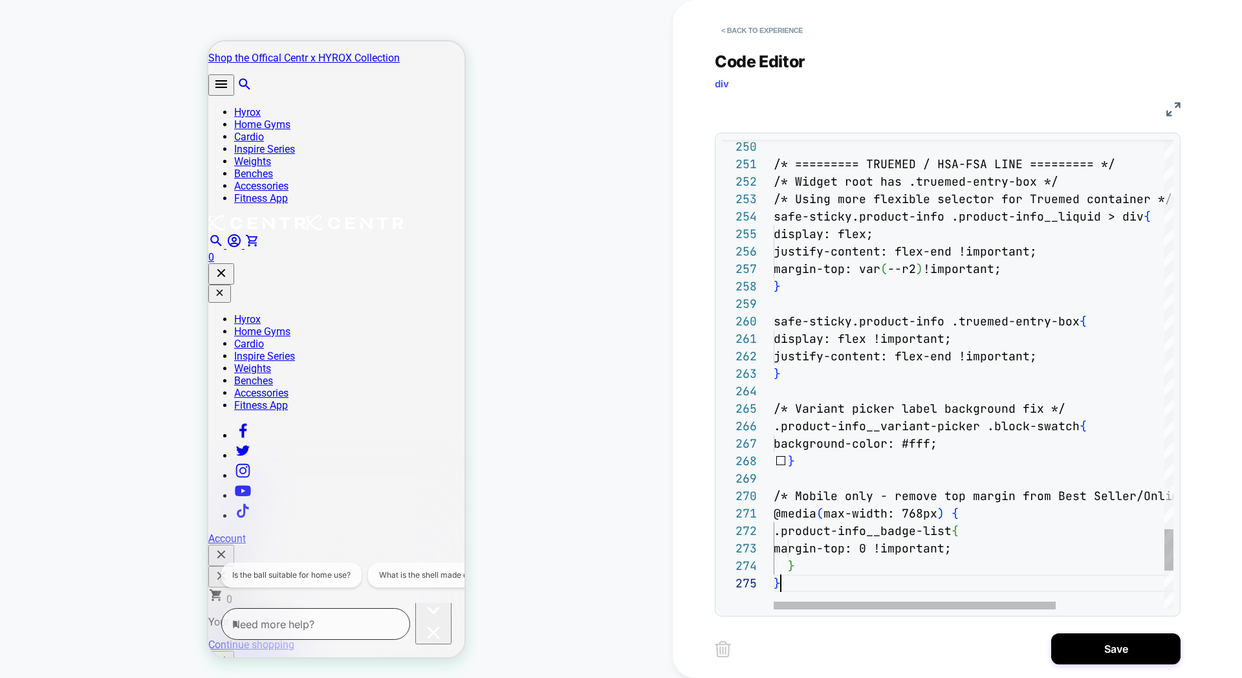
scroll to position [70, 7]
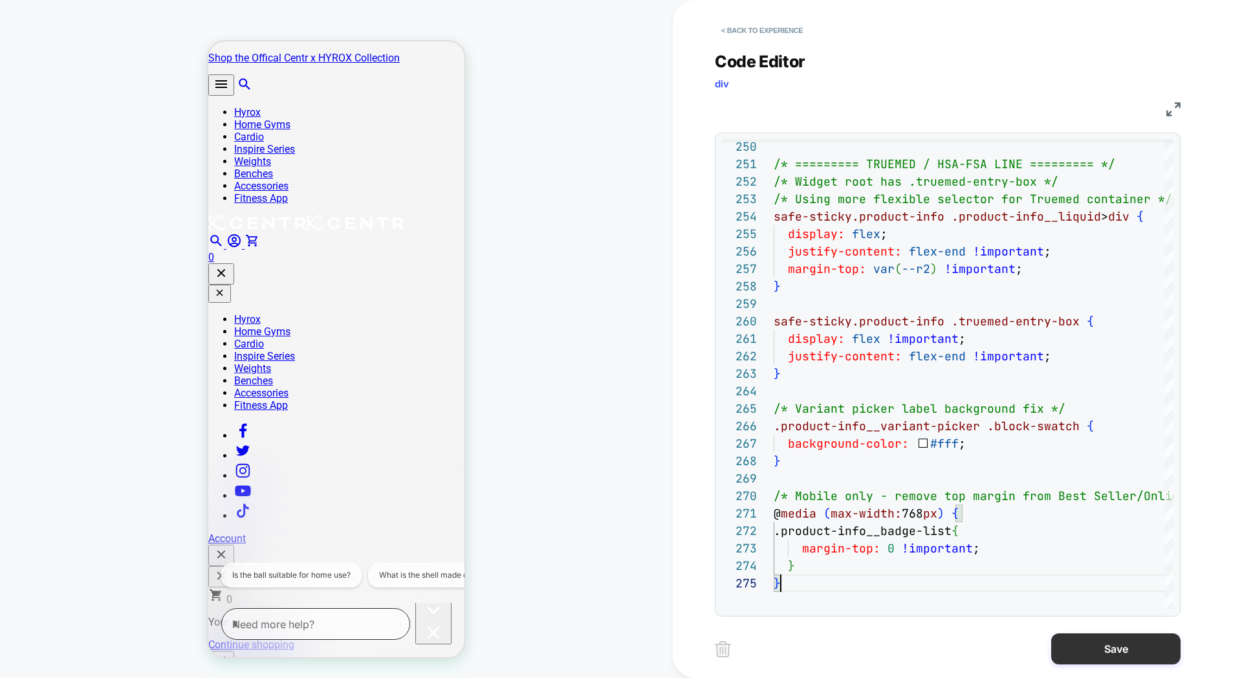
click at [1110, 644] on button "Save" at bounding box center [1115, 648] width 129 height 31
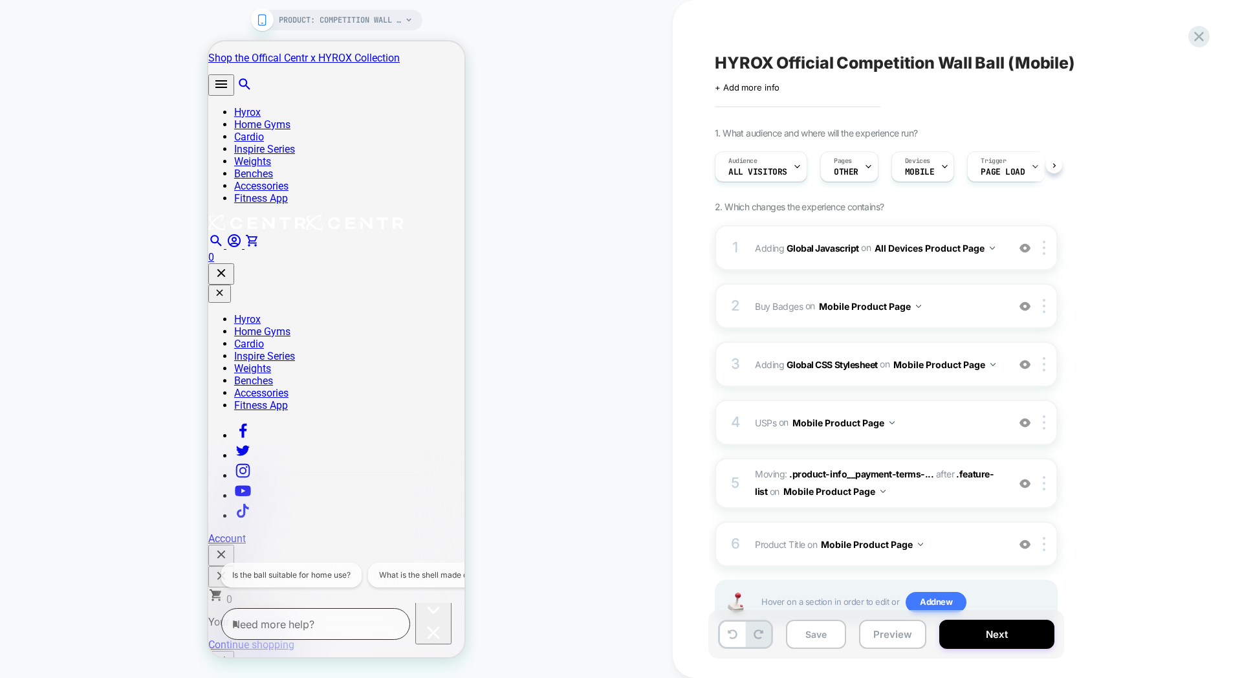
scroll to position [0, 1]
click at [855, 348] on div "3 Adding Global CSS Stylesheet on Mobile Product Page Add Before Add After Copy…" at bounding box center [886, 364] width 343 height 45
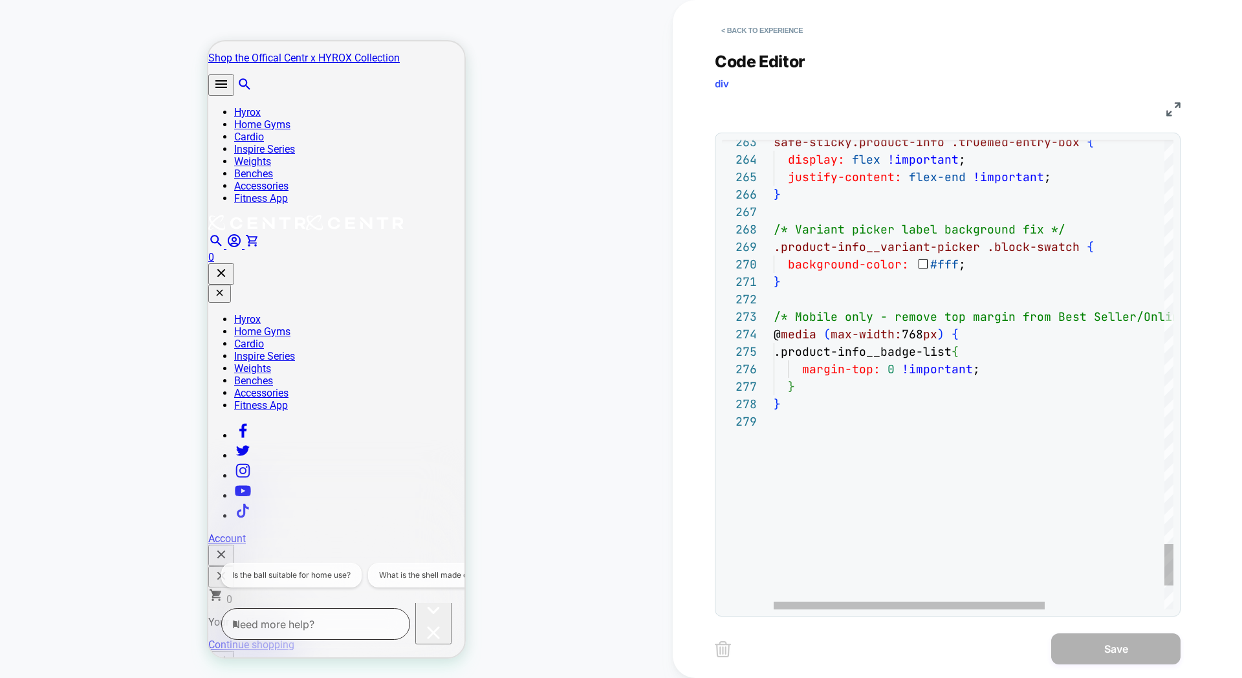
type textarea "**********"
click at [737, 35] on button "< Back to experience" at bounding box center [762, 30] width 94 height 21
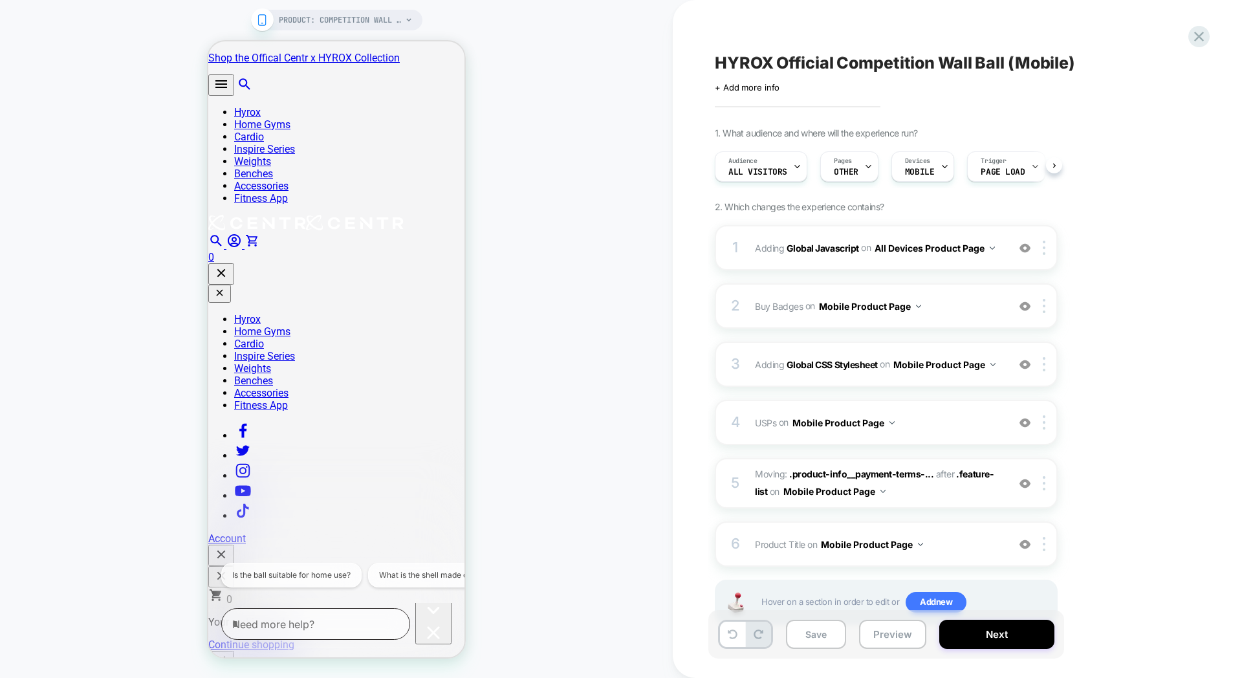
scroll to position [0, 1]
click at [877, 629] on button "Preview" at bounding box center [892, 634] width 67 height 29
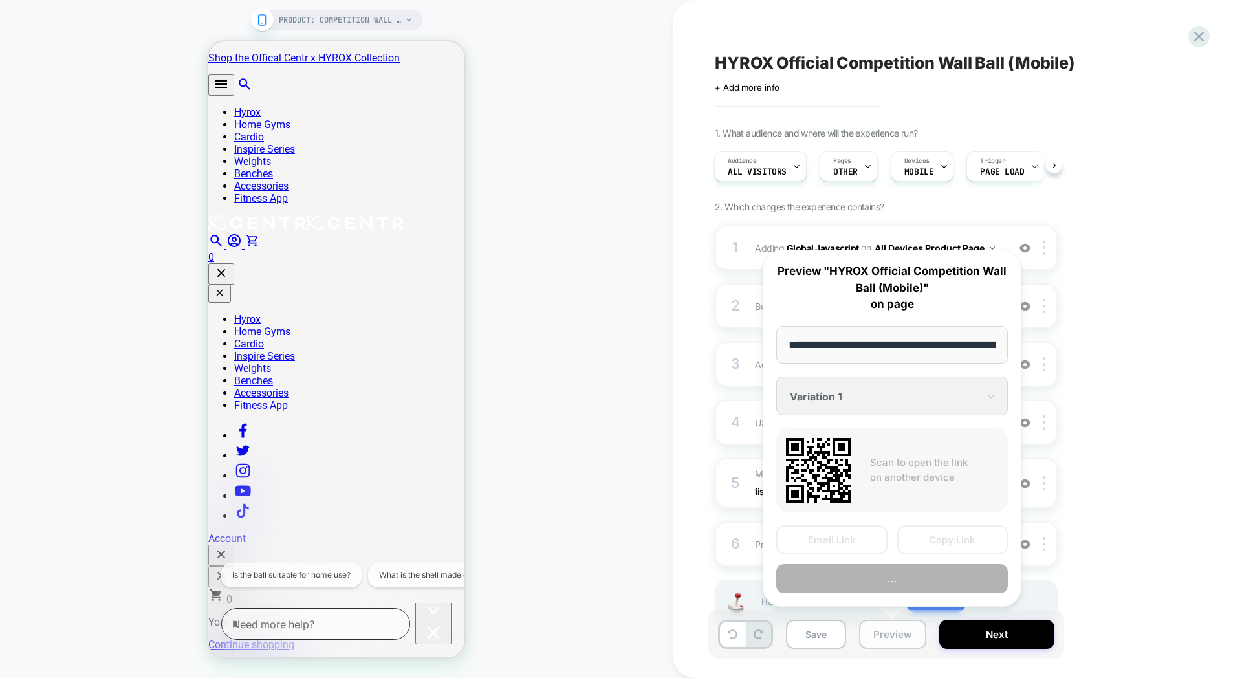
scroll to position [0, 243]
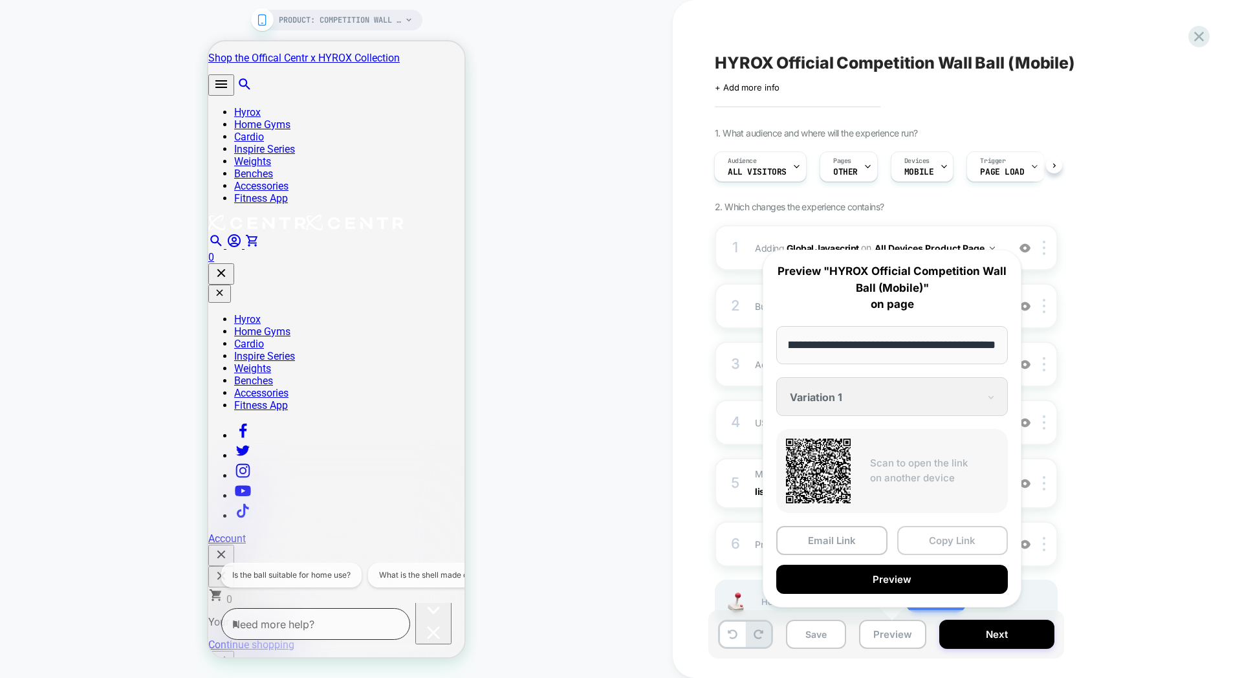
click at [924, 541] on button "Copy Link" at bounding box center [952, 540] width 111 height 29
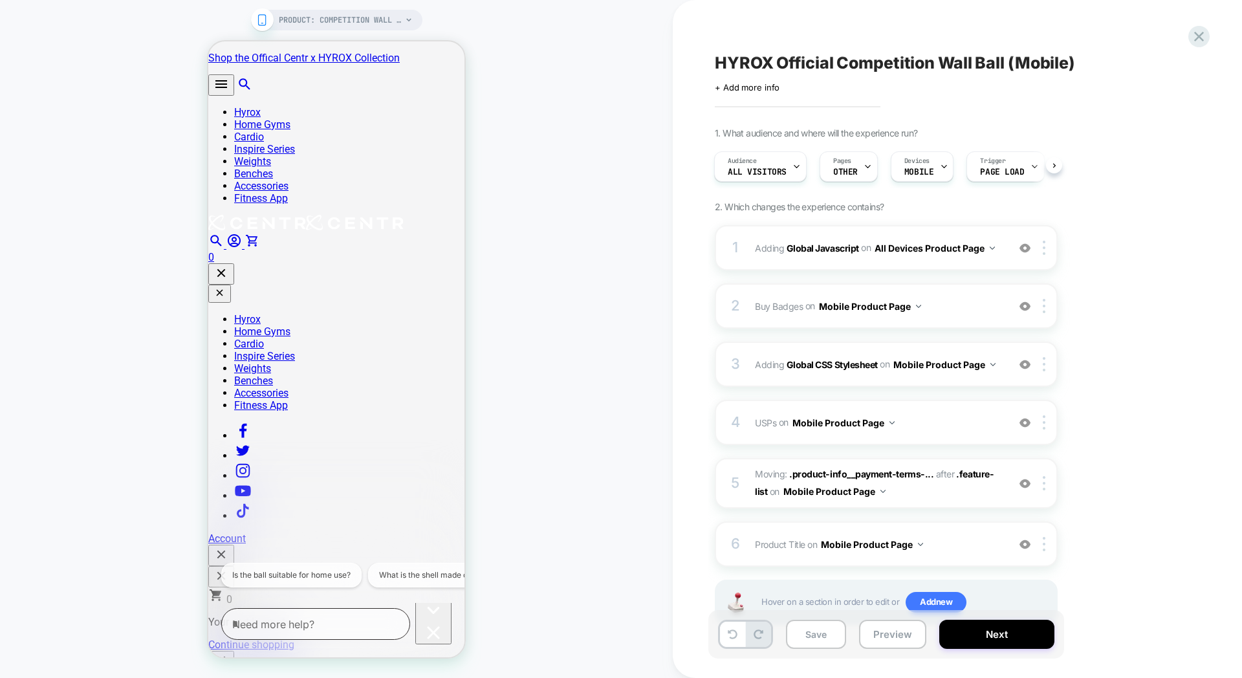
scroll to position [44, 0]
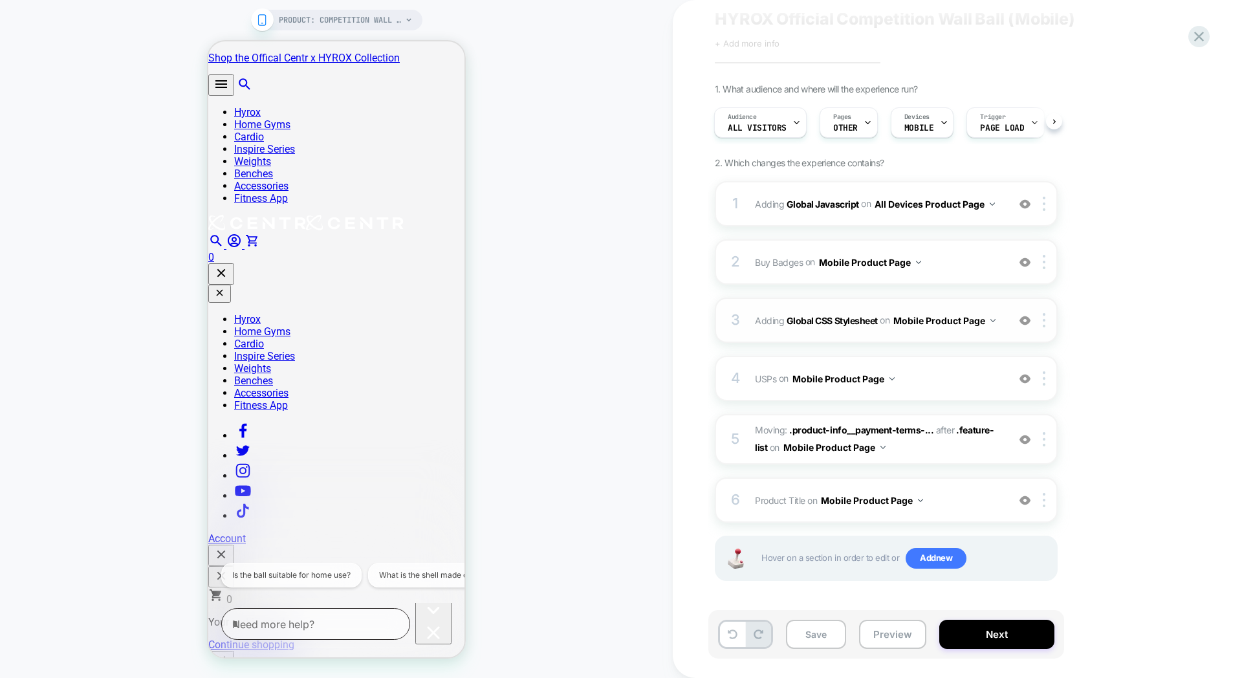
click at [872, 304] on div "3 Adding Global CSS Stylesheet on Mobile Product Page Add Before Add After Copy…" at bounding box center [886, 320] width 343 height 45
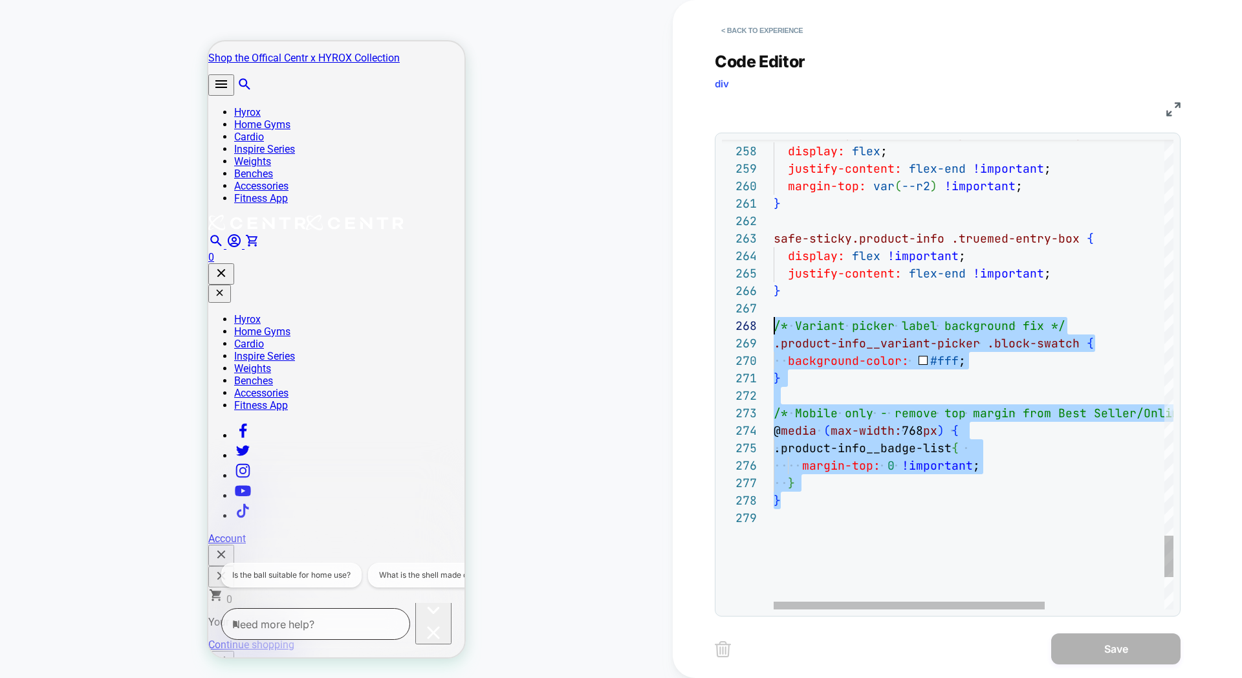
scroll to position [122, 0]
drag, startPoint x: 793, startPoint y: 499, endPoint x: 767, endPoint y: 330, distance: 171.6
click at [767, 330] on div "279 278 277 275 276 273 274 271 272 270 269 268 267 266 264 265 263 262 261 260…" at bounding box center [948, 375] width 452 height 470
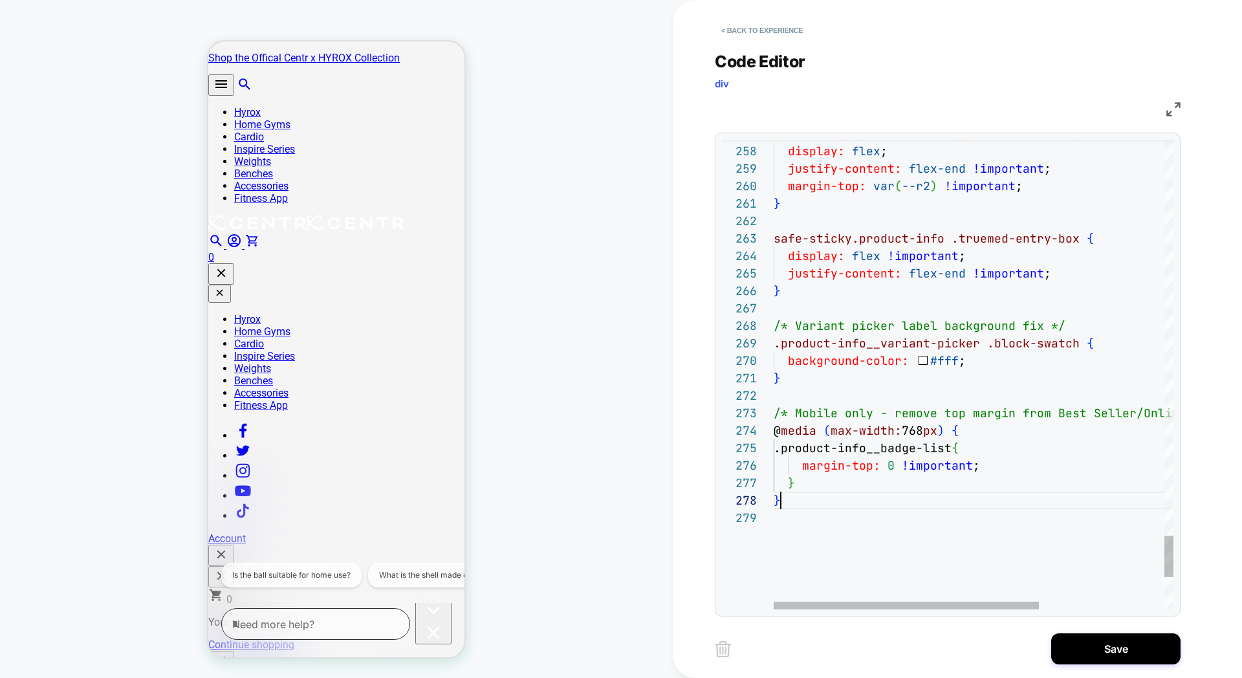
scroll to position [122, 7]
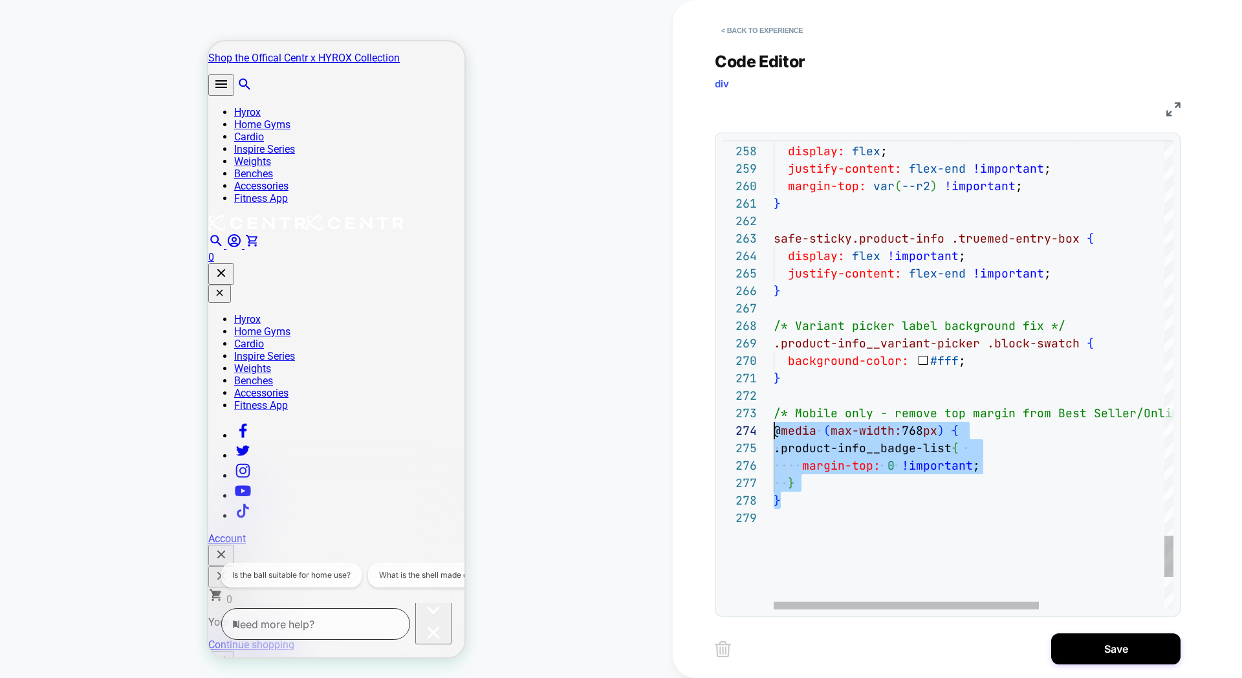
scroll to position [35, 0]
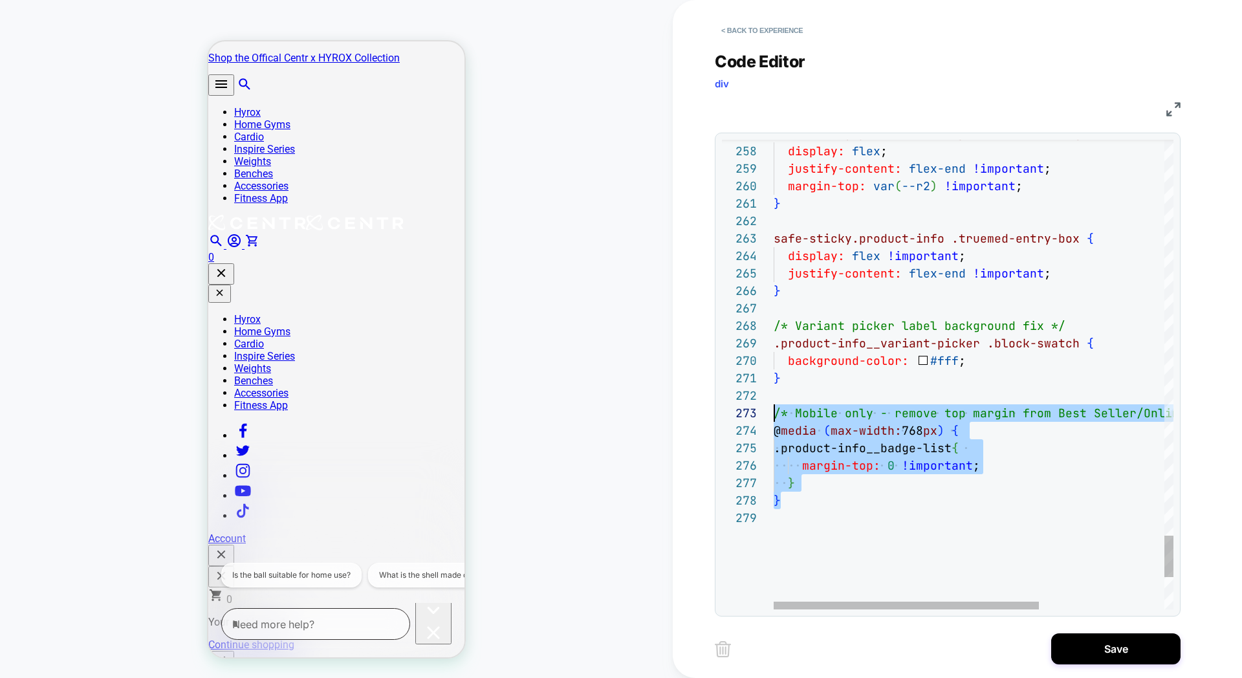
drag, startPoint x: 795, startPoint y: 503, endPoint x: 769, endPoint y: 416, distance: 91.3
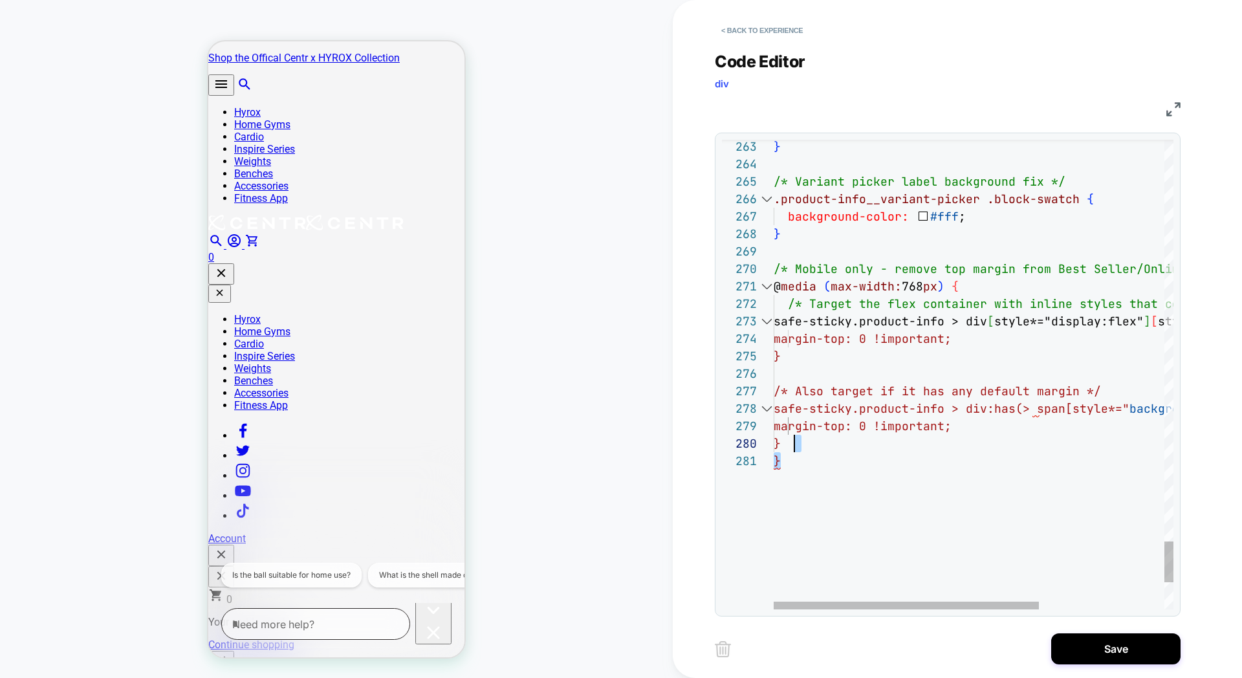
scroll to position [105, 7]
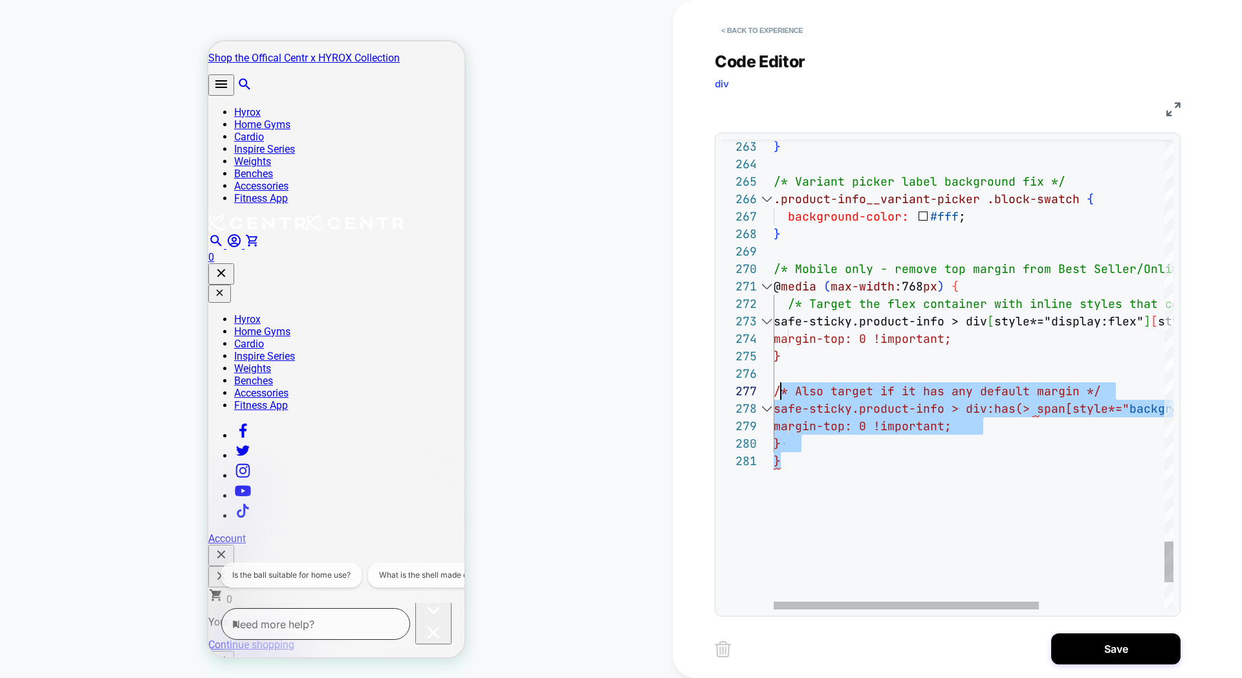
drag, startPoint x: 802, startPoint y: 468, endPoint x: 782, endPoint y: 388, distance: 82.7
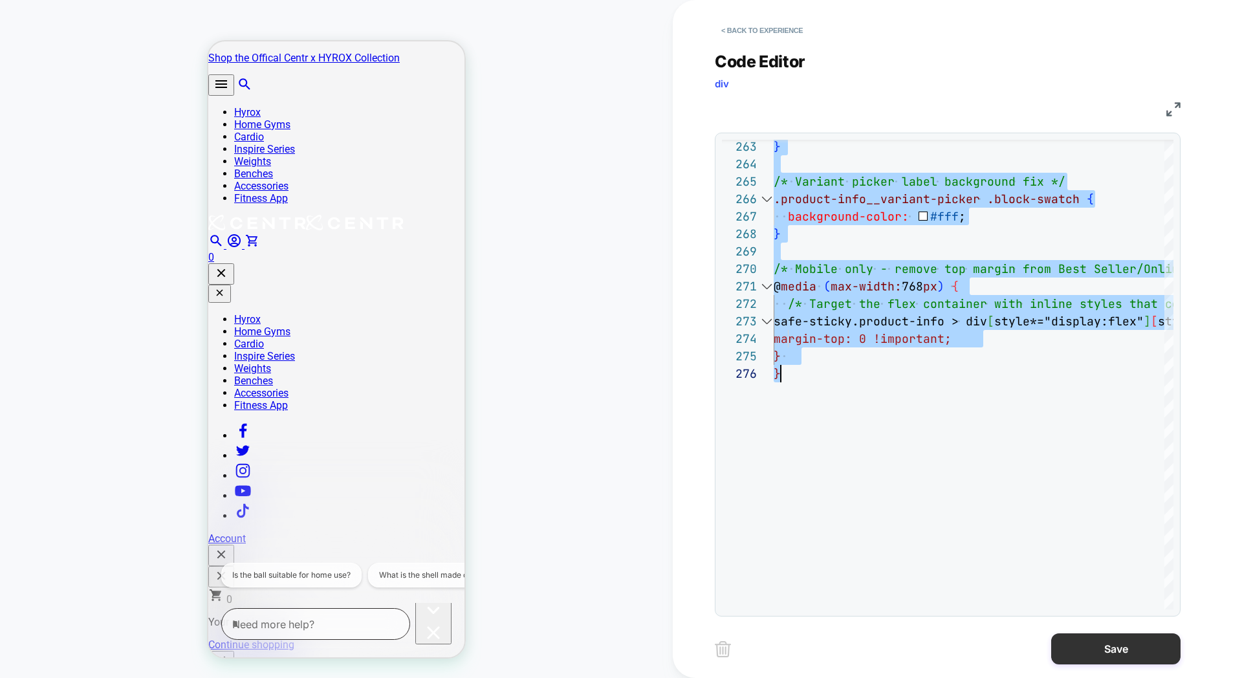
scroll to position [0, 7]
type textarea "**********"
click at [1109, 651] on button "Save" at bounding box center [1115, 648] width 129 height 31
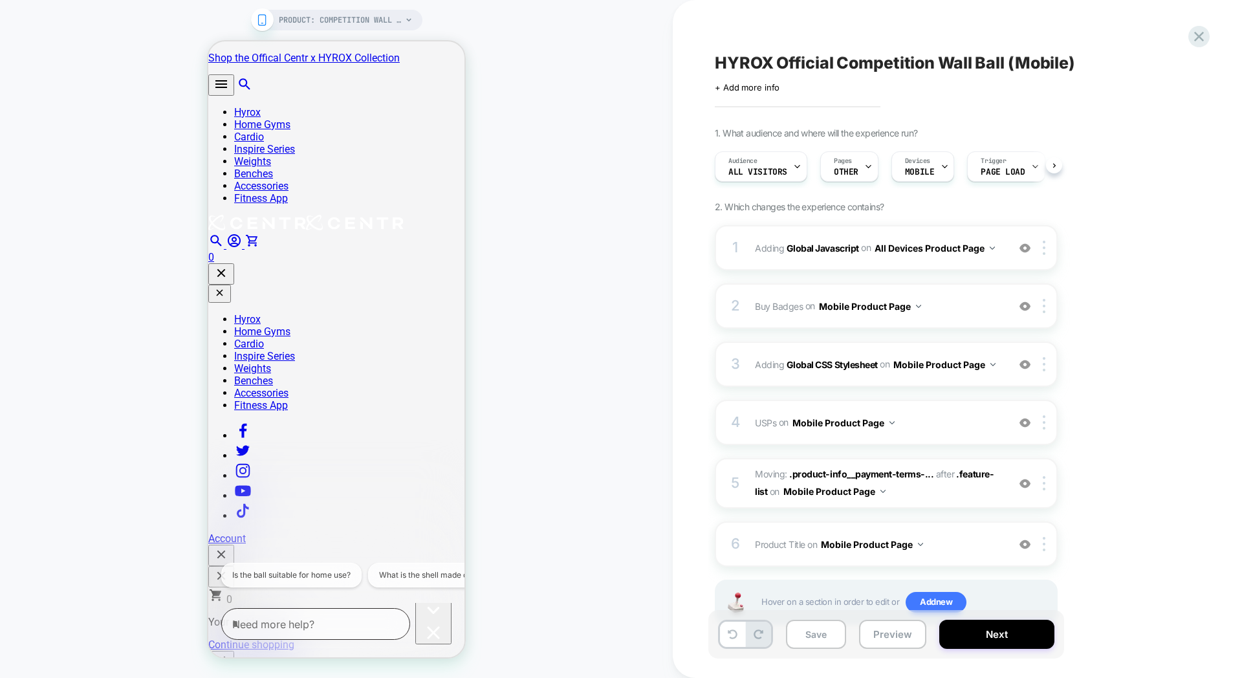
scroll to position [0, 1]
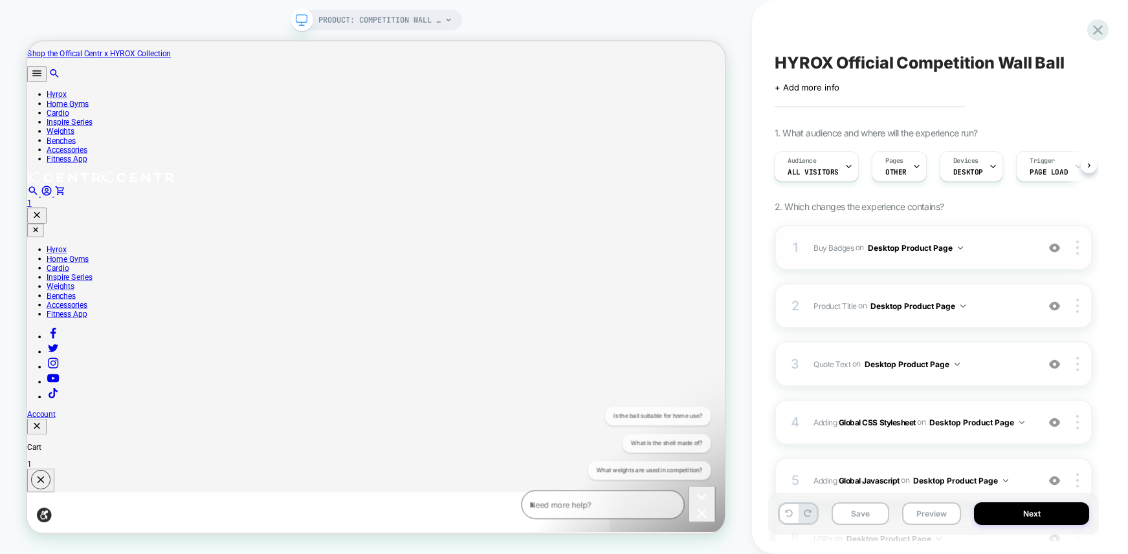
click at [829, 255] on span "Buy Badges Adding Code Block AFTER .product-info__badge-wrapper on Desktop Prod…" at bounding box center [921, 248] width 217 height 16
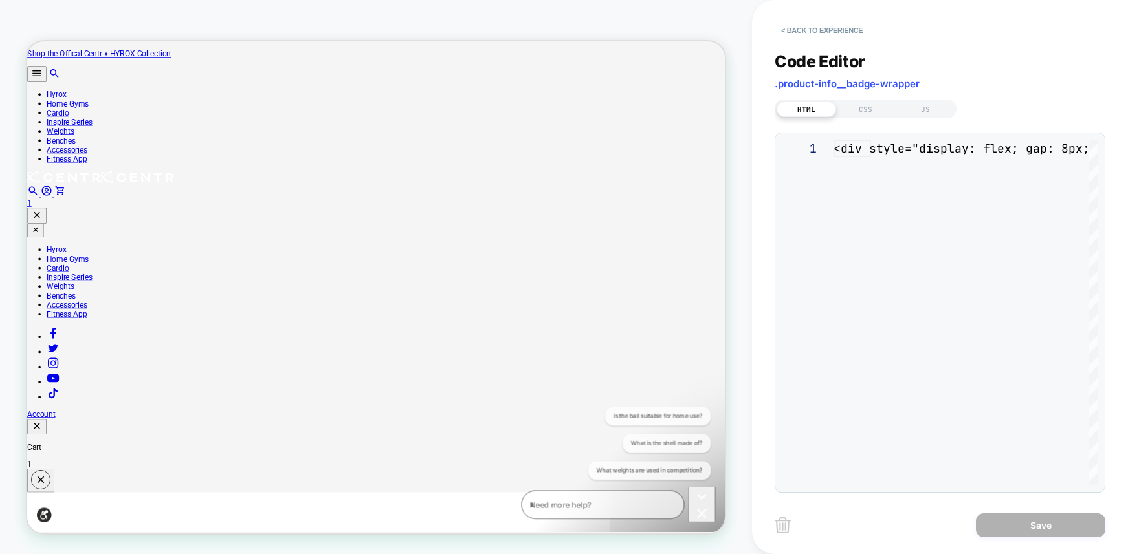
scroll to position [175, 0]
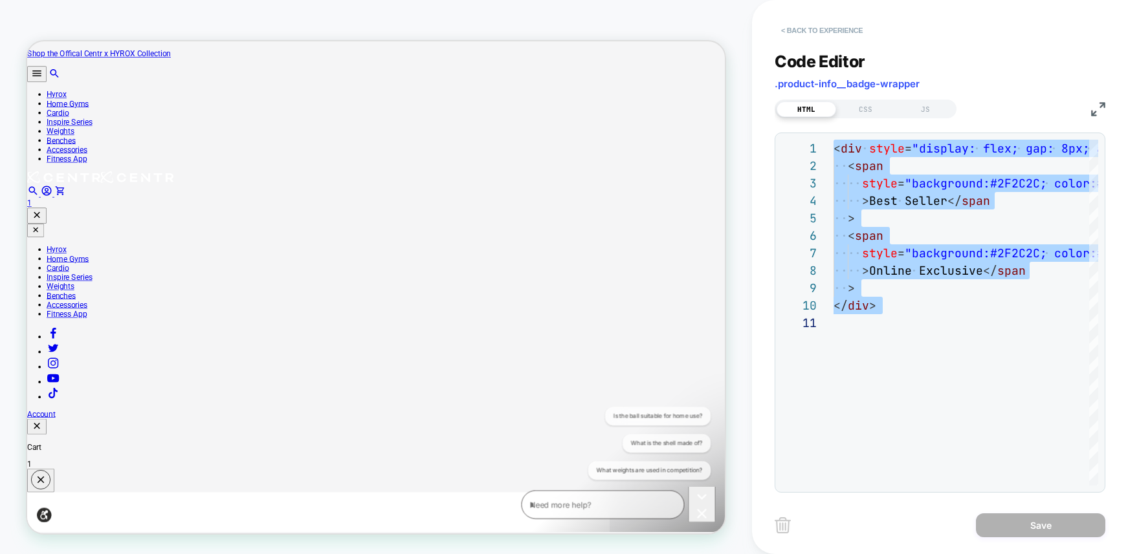
click at [815, 27] on button "< Back to experience" at bounding box center [821, 30] width 94 height 21
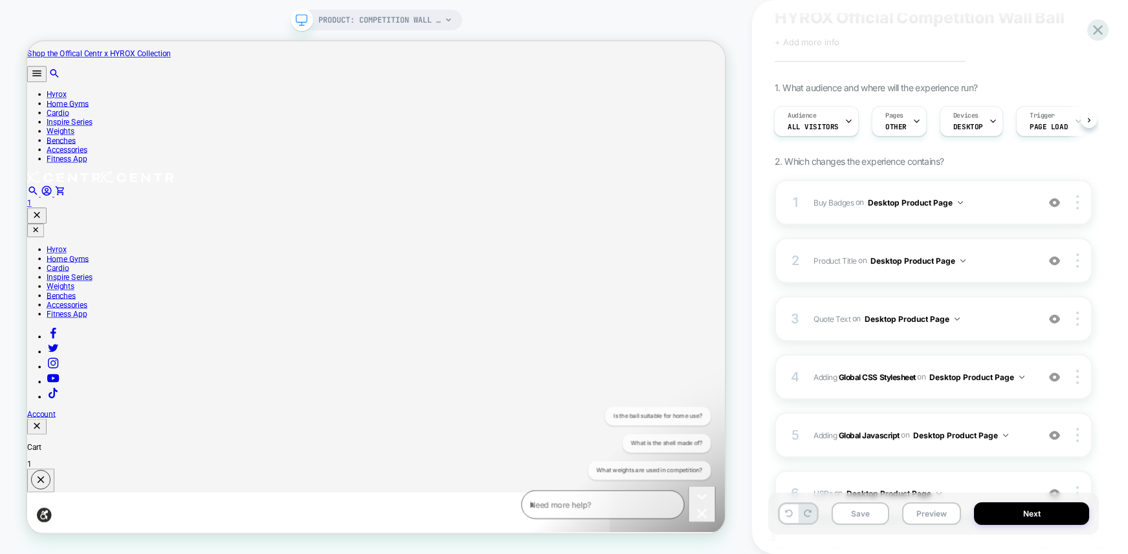
scroll to position [46, 0]
click at [952, 327] on div "3 Quote Text Adding Text AFTER .product-info__title on Desktop Product Page Add…" at bounding box center [933, 318] width 318 height 45
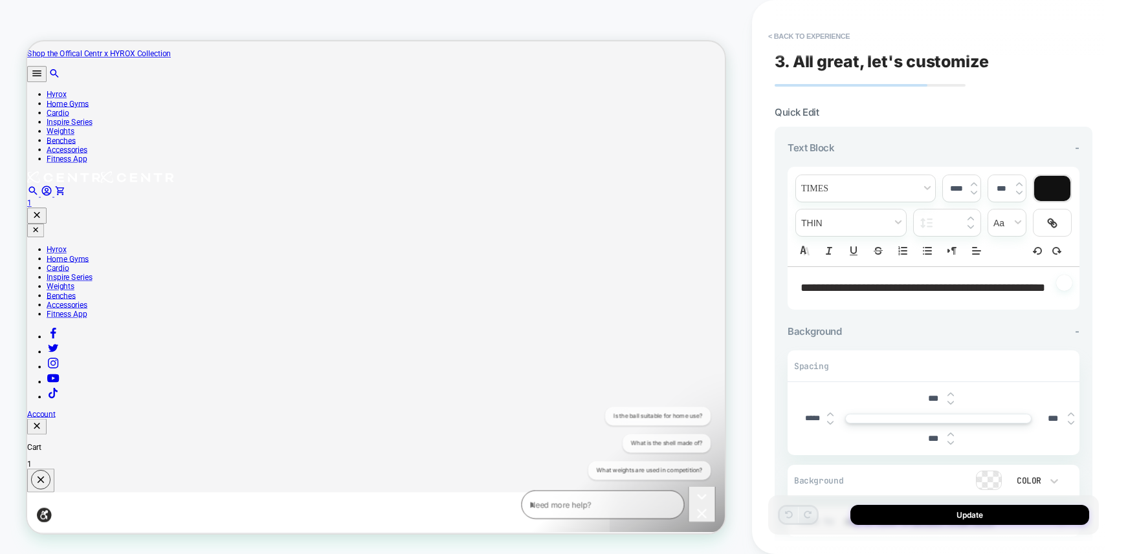
scroll to position [0, 1]
click at [767, 36] on button "< Back to experience" at bounding box center [809, 36] width 94 height 21
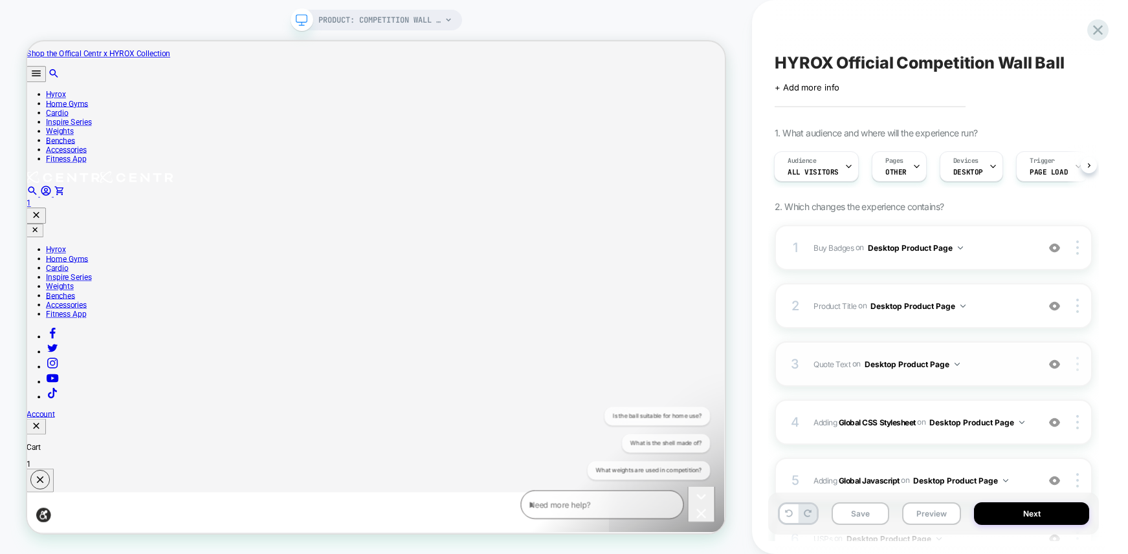
click at [952, 363] on div at bounding box center [1079, 364] width 25 height 14
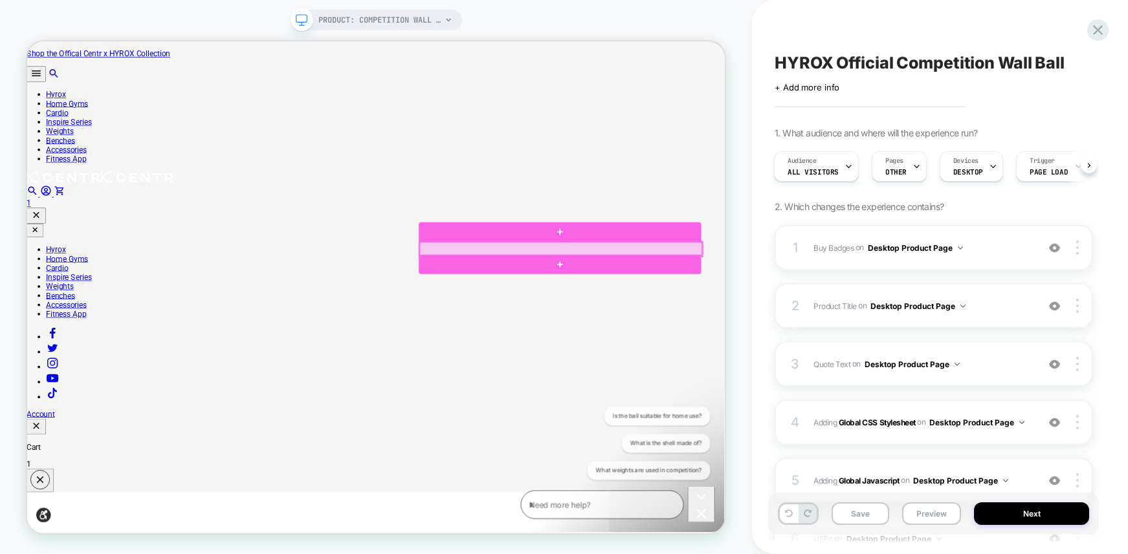
click at [746, 318] on div at bounding box center [739, 318] width 377 height 19
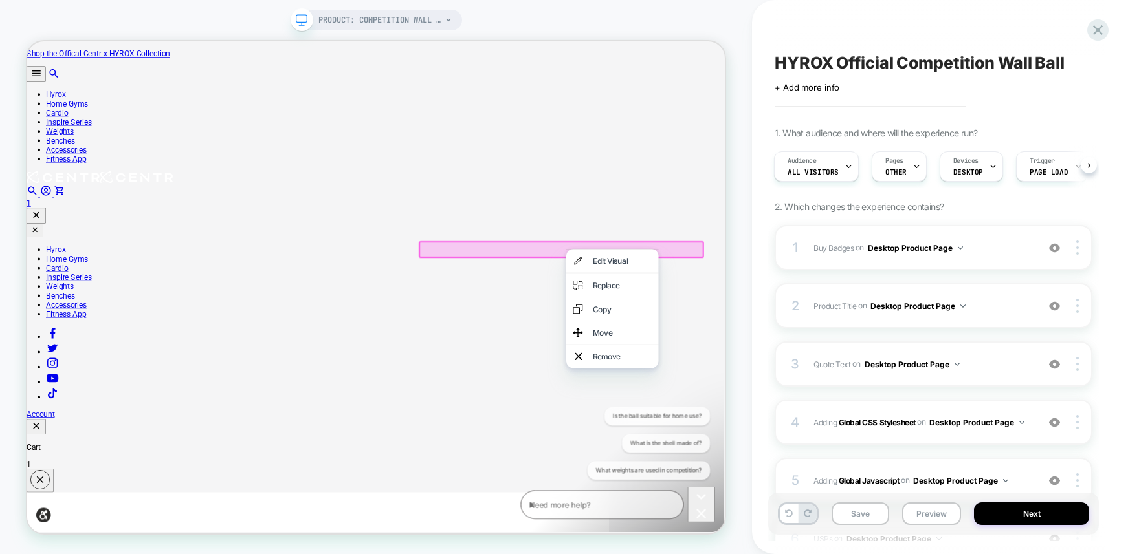
click at [739, 144] on div "PRODUCT: Competition Wall Ball [centr x hyrox] PRODUCT: Competition Wall Ball […" at bounding box center [376, 277] width 752 height 529
click at [736, 155] on div "PRODUCT: Competition Wall Ball [centr x hyrox] PRODUCT: Competition Wall Ball […" at bounding box center [376, 277] width 752 height 529
click at [731, 236] on div "PRODUCT: Competition Wall Ball [centr x hyrox] PRODUCT: Competition Wall Ball […" at bounding box center [376, 277] width 752 height 529
click at [738, 236] on div "PRODUCT: Competition Wall Ball [centr x hyrox] PRODUCT: Competition Wall Ball […" at bounding box center [376, 277] width 752 height 529
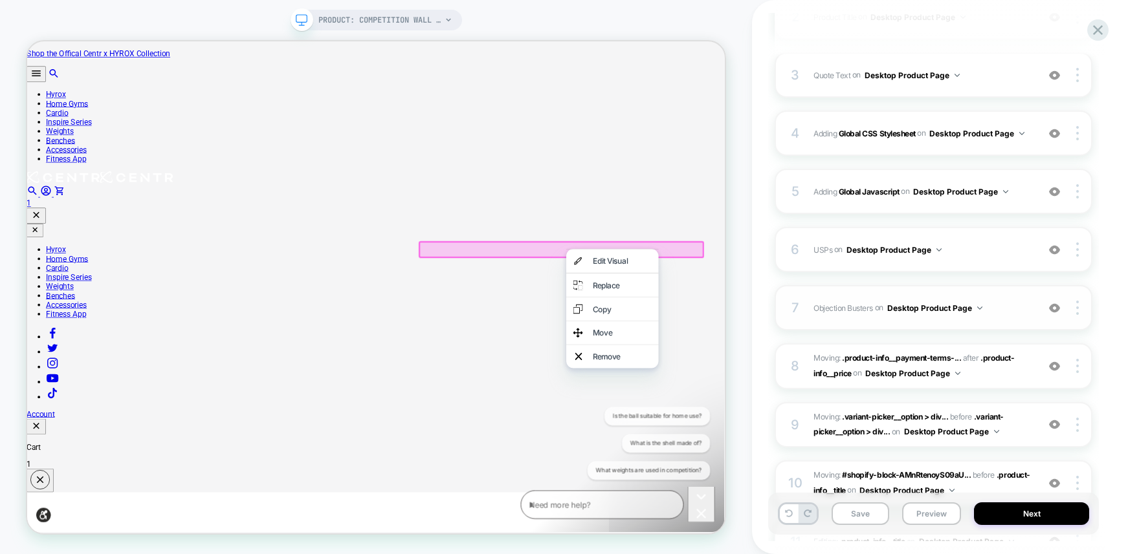
scroll to position [290, 0]
click at [952, 303] on span "Objection Busters Adding Code Block BEFORE .product-info__liquid on Desktop Pro…" at bounding box center [921, 307] width 217 height 16
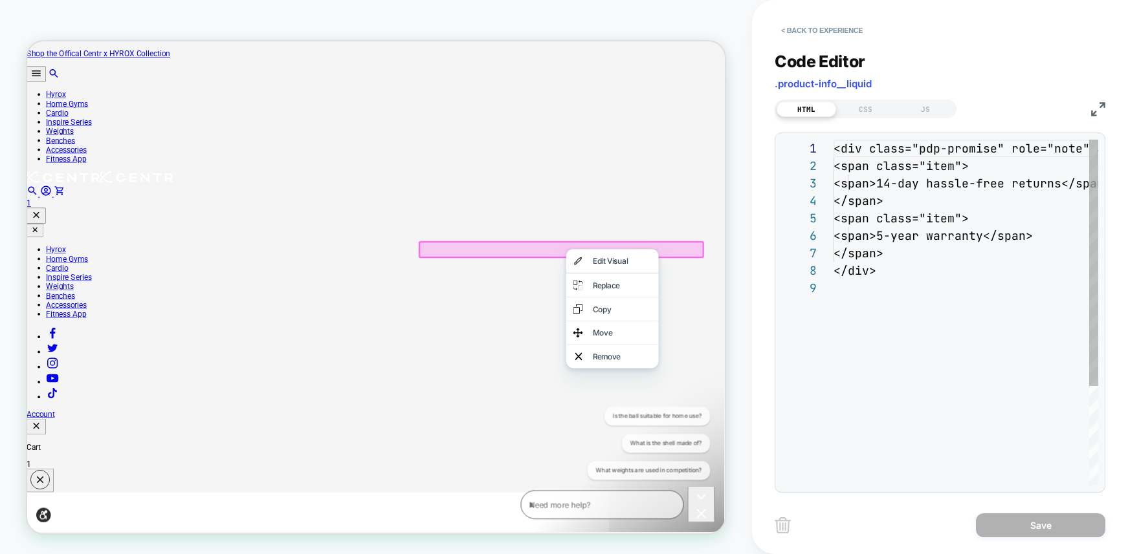
scroll to position [140, 0]
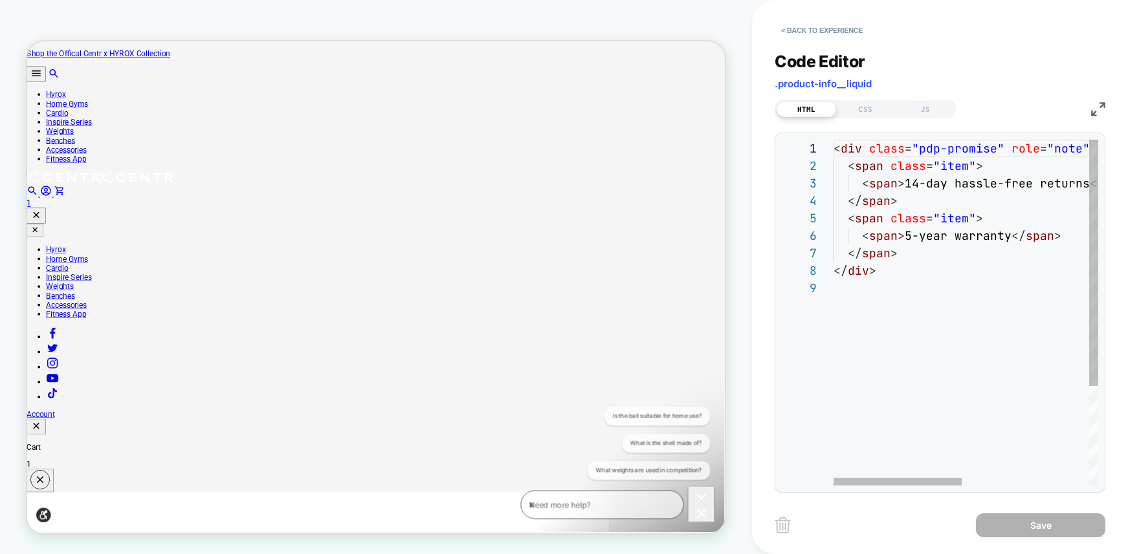
click at [918, 259] on div "< div class = "pdp-promise" role = "note" aria-label = "Purchase assurances" > …" at bounding box center [1096, 383] width 526 height 486
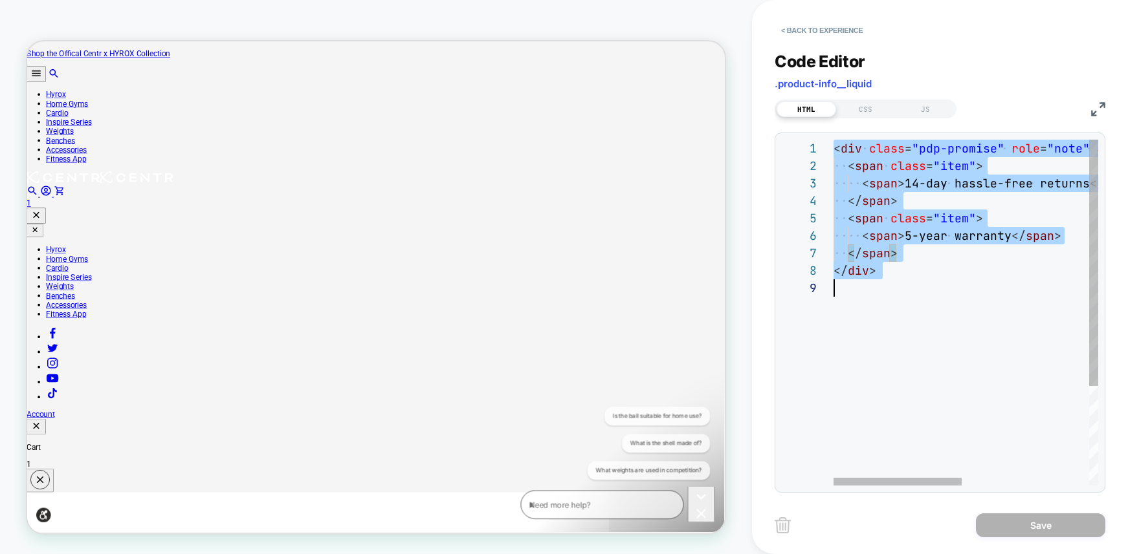
scroll to position [0, 0]
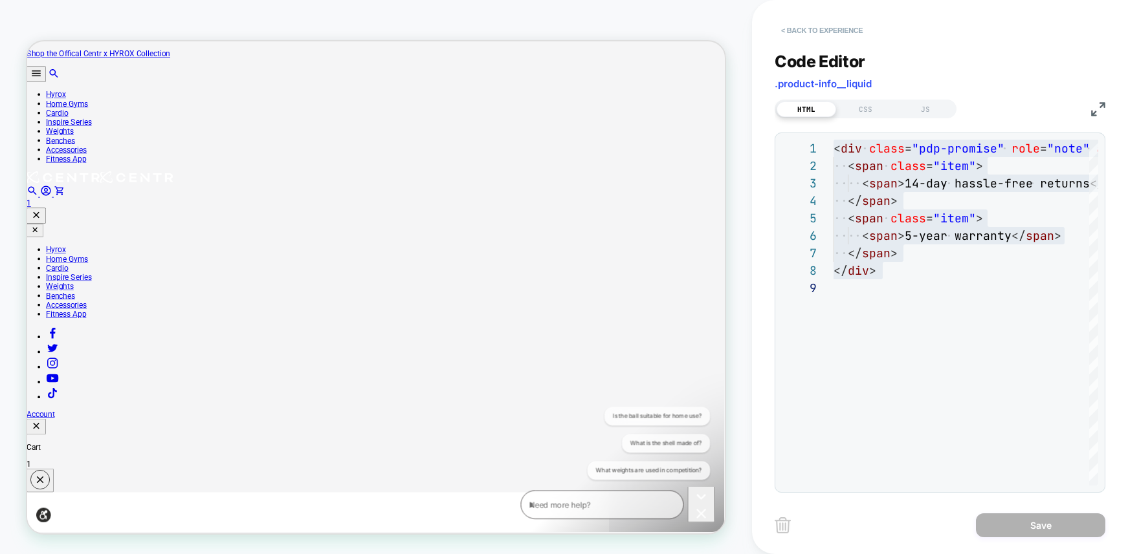
click at [800, 28] on button "< Back to experience" at bounding box center [821, 30] width 94 height 21
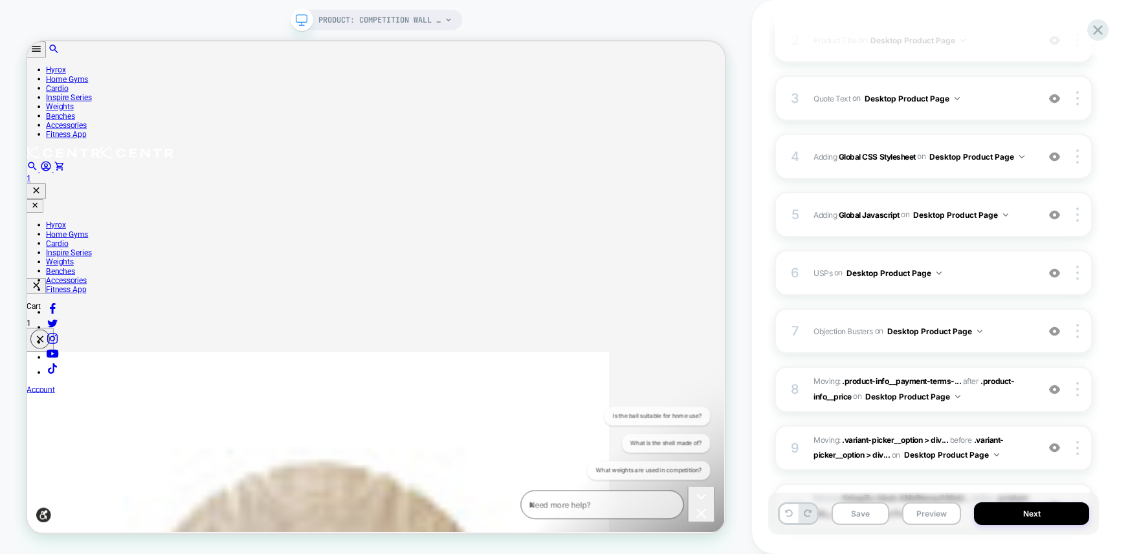
scroll to position [211, 0]
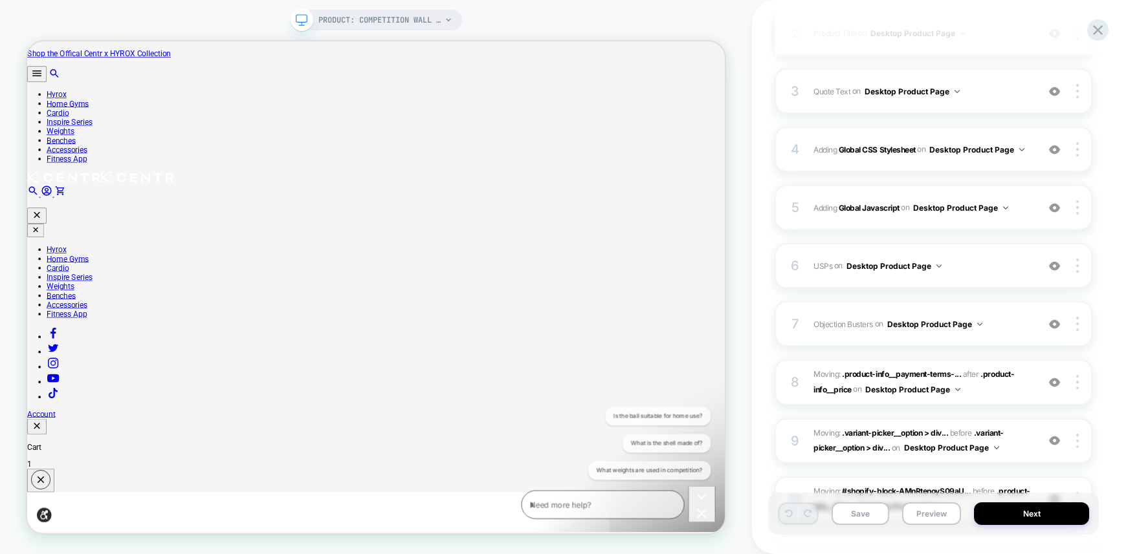
scroll to position [283, 0]
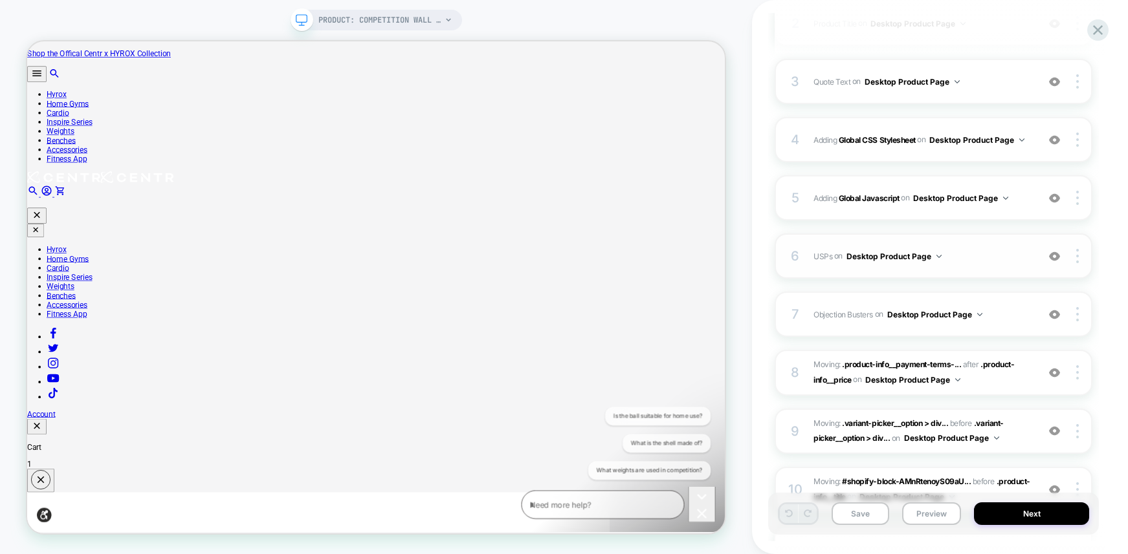
click at [998, 261] on span "USPs Adding Code Block BEFORE .buy-row on Desktop Product Page" at bounding box center [921, 256] width 217 height 16
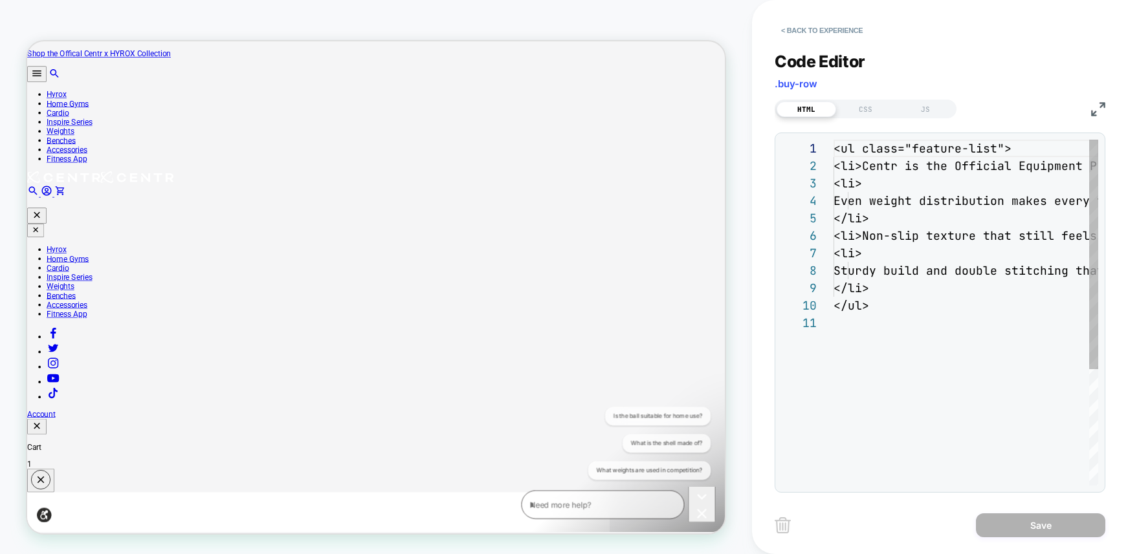
scroll to position [175, 0]
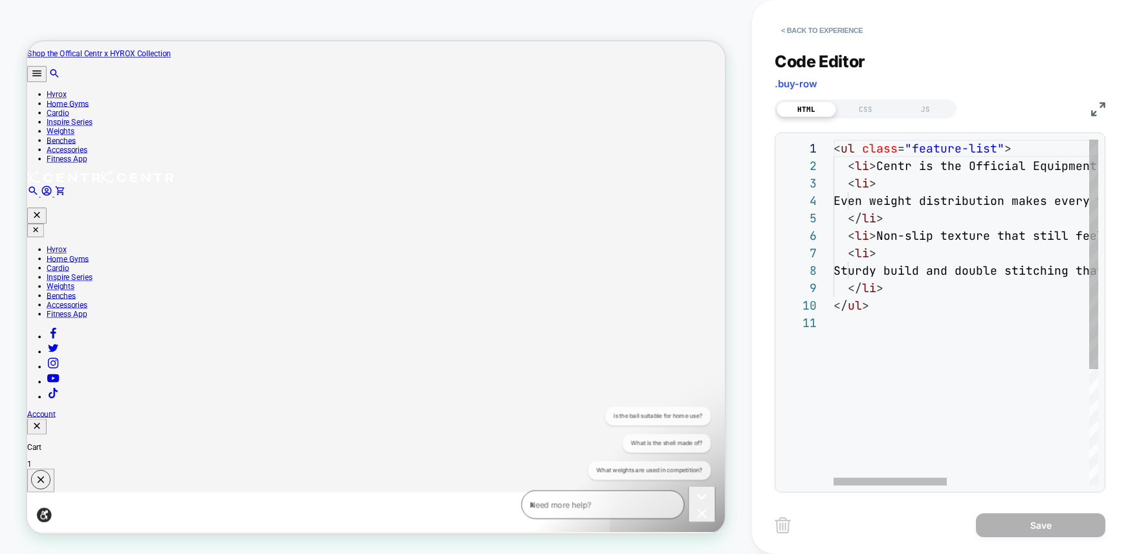
click at [917, 258] on div "< ul class = "feature-list" > < li > Centr is the Official Equipment Provider o…" at bounding box center [1131, 400] width 596 height 521
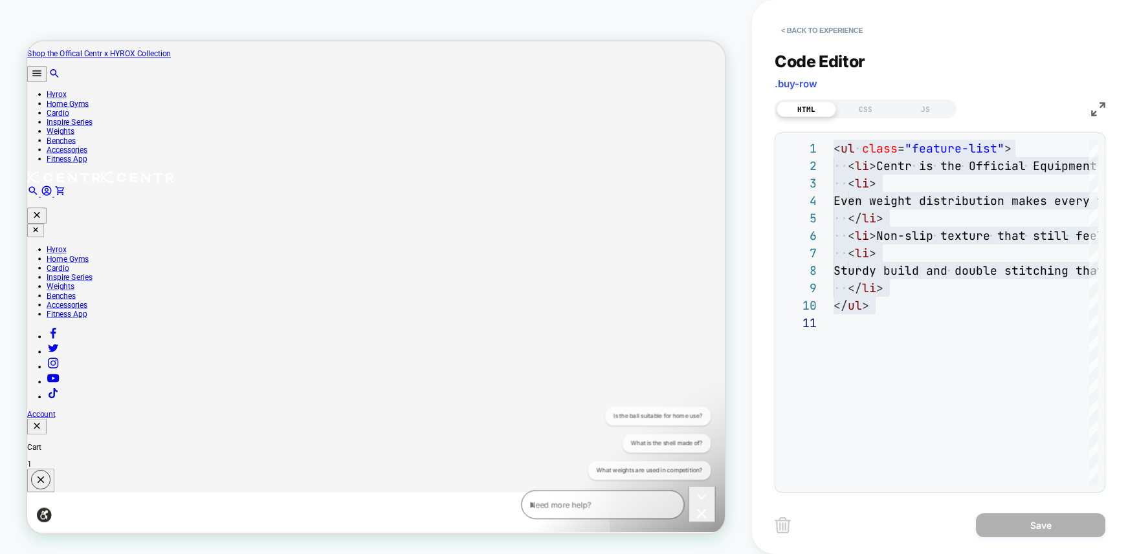
click at [903, 279] on div "< ul class = "feature-list" > < li > Centr is the Official Equipment Provider o…" at bounding box center [1131, 400] width 596 height 521
click at [767, 440] on div "**********" at bounding box center [940, 277] width 376 height 554
click at [755, 408] on div "**********" at bounding box center [940, 277] width 376 height 554
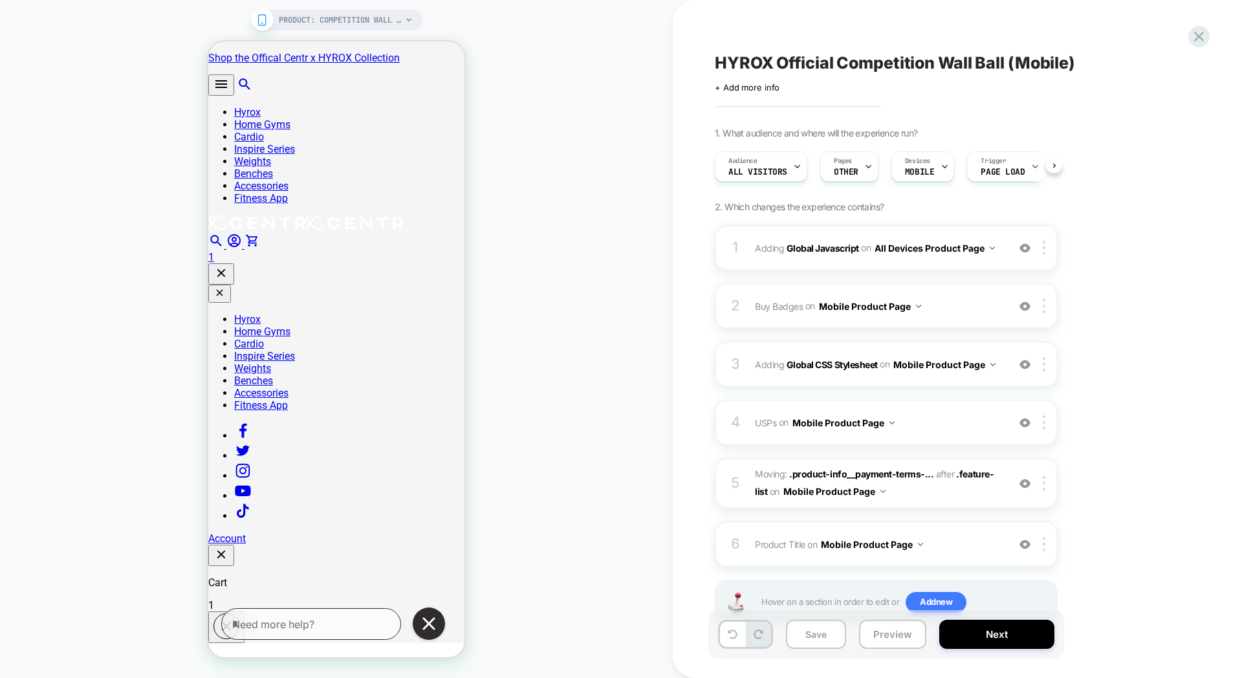
scroll to position [0, 1]
click at [893, 641] on button "Preview" at bounding box center [892, 634] width 67 height 29
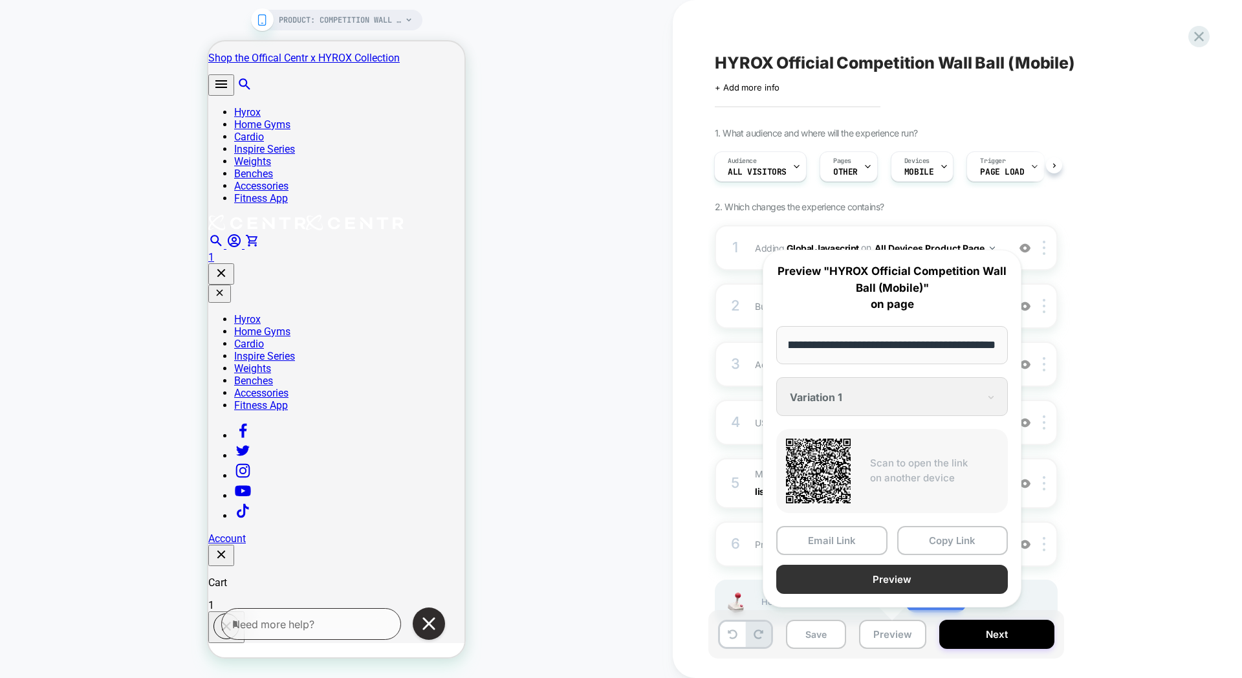
scroll to position [0, 0]
click at [848, 586] on button "Preview" at bounding box center [892, 579] width 232 height 29
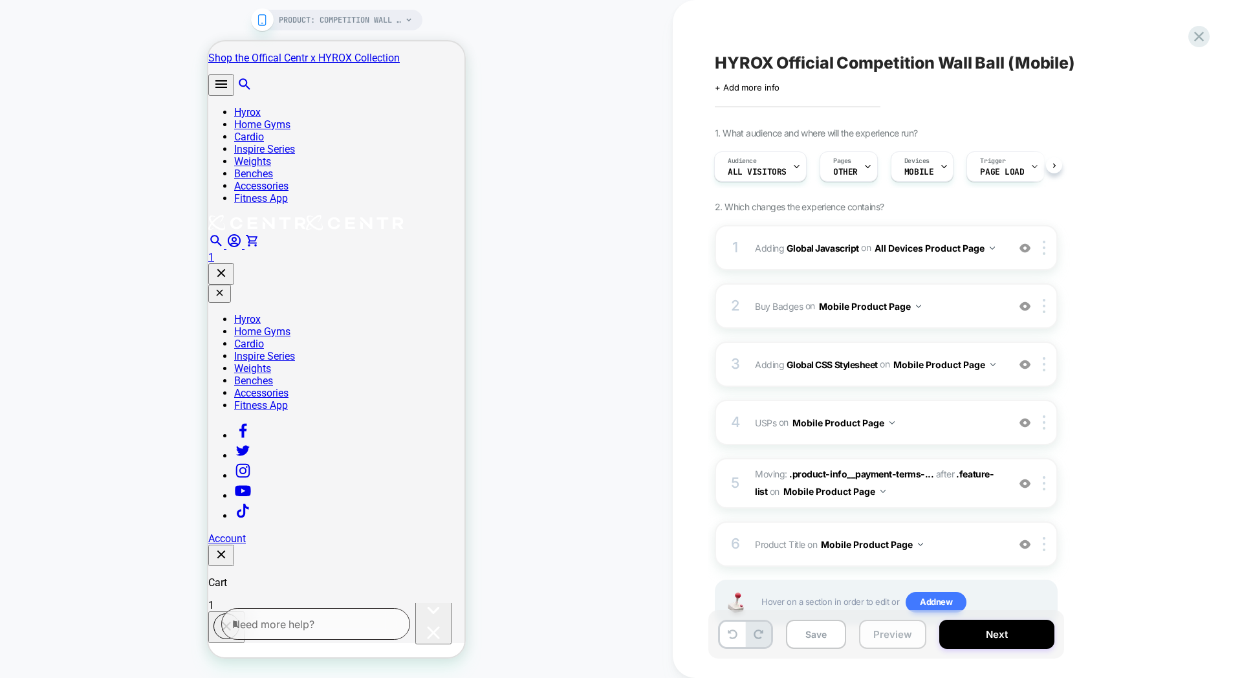
click at [893, 633] on button "Preview" at bounding box center [892, 634] width 67 height 29
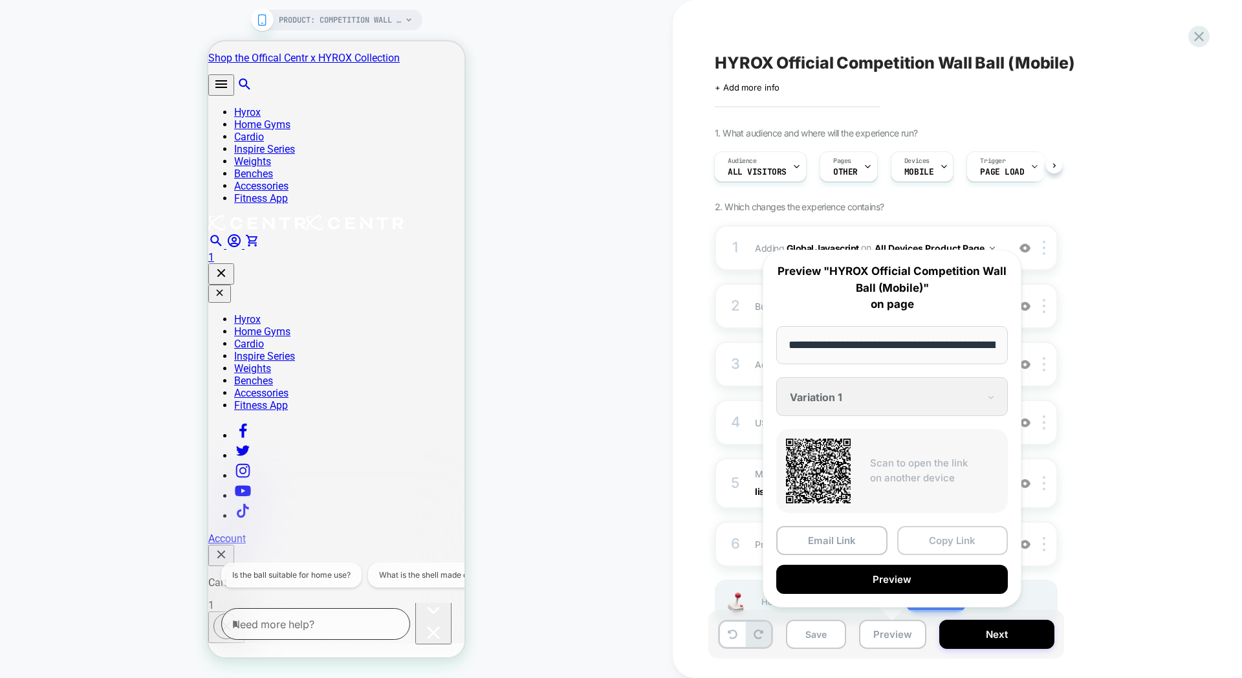
click at [942, 536] on button "Copy Link" at bounding box center [952, 540] width 111 height 29
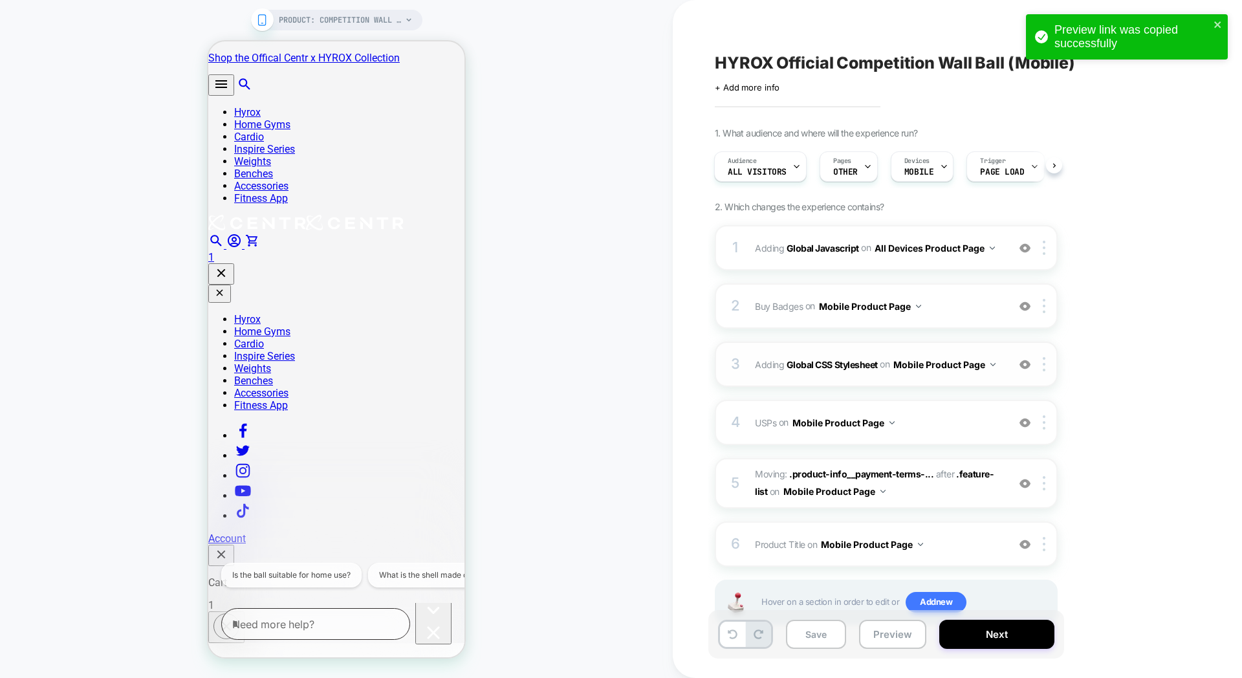
click at [835, 353] on div "3 Adding Global CSS Stylesheet on Mobile Product Page Add Before Add After Copy…" at bounding box center [886, 364] width 343 height 45
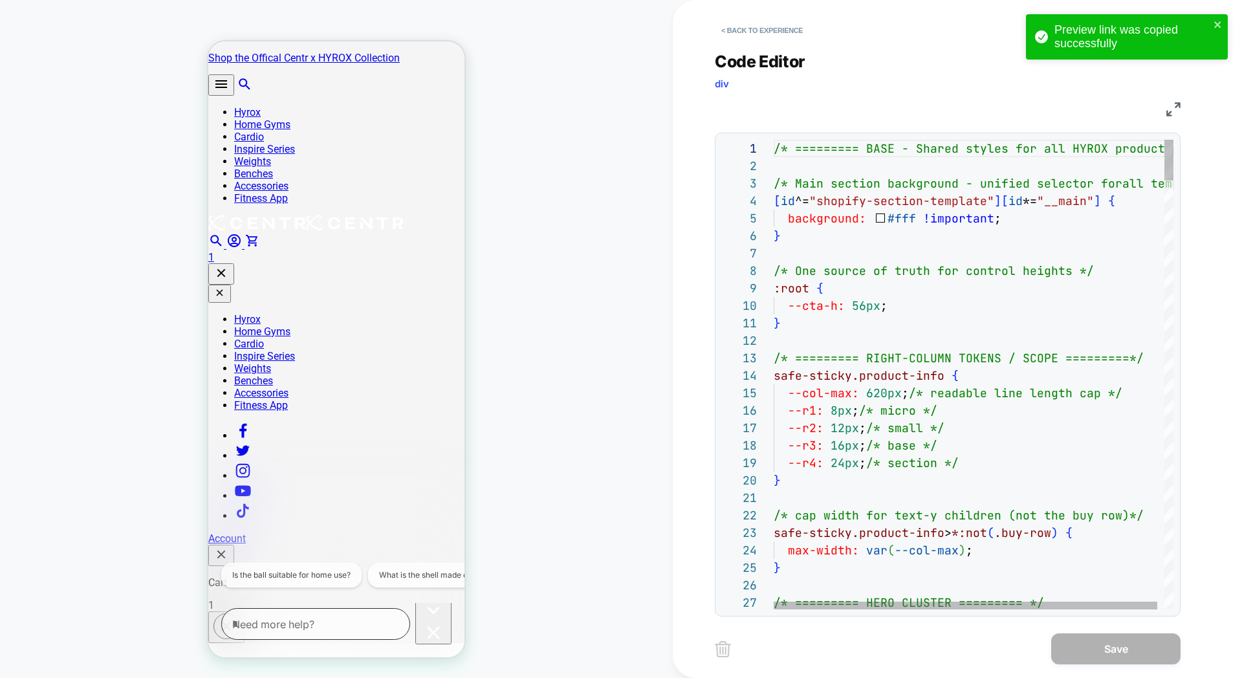
scroll to position [175, 0]
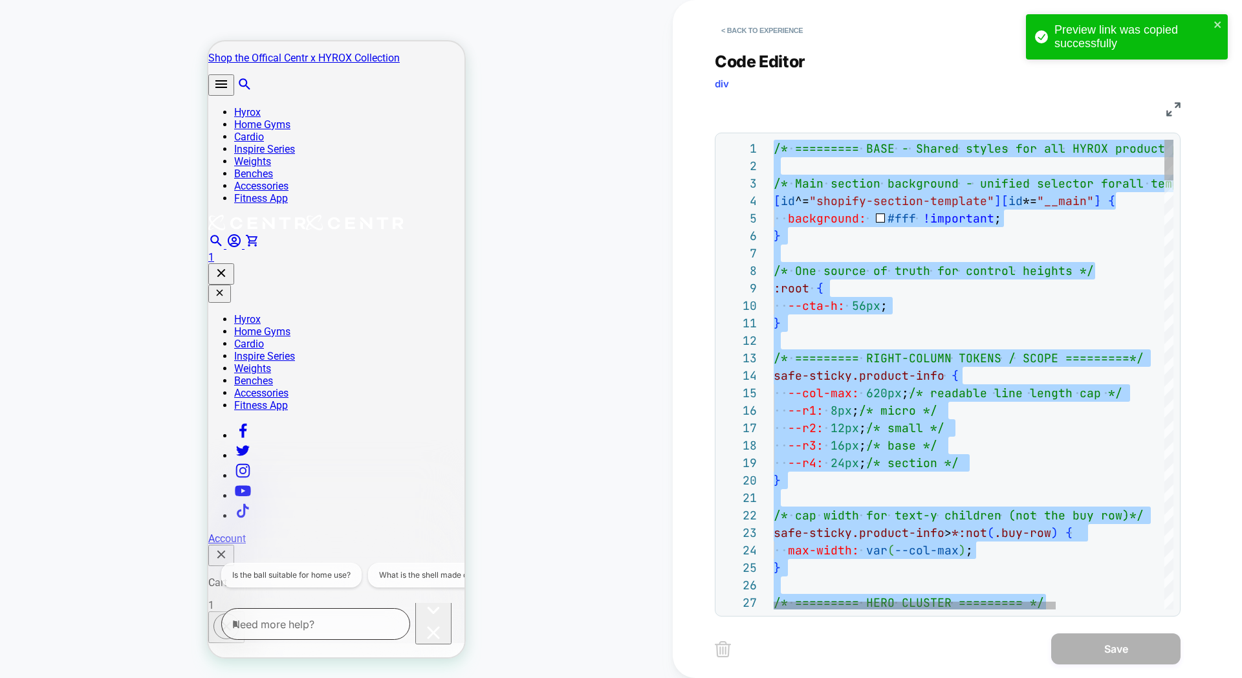
type textarea "**********"
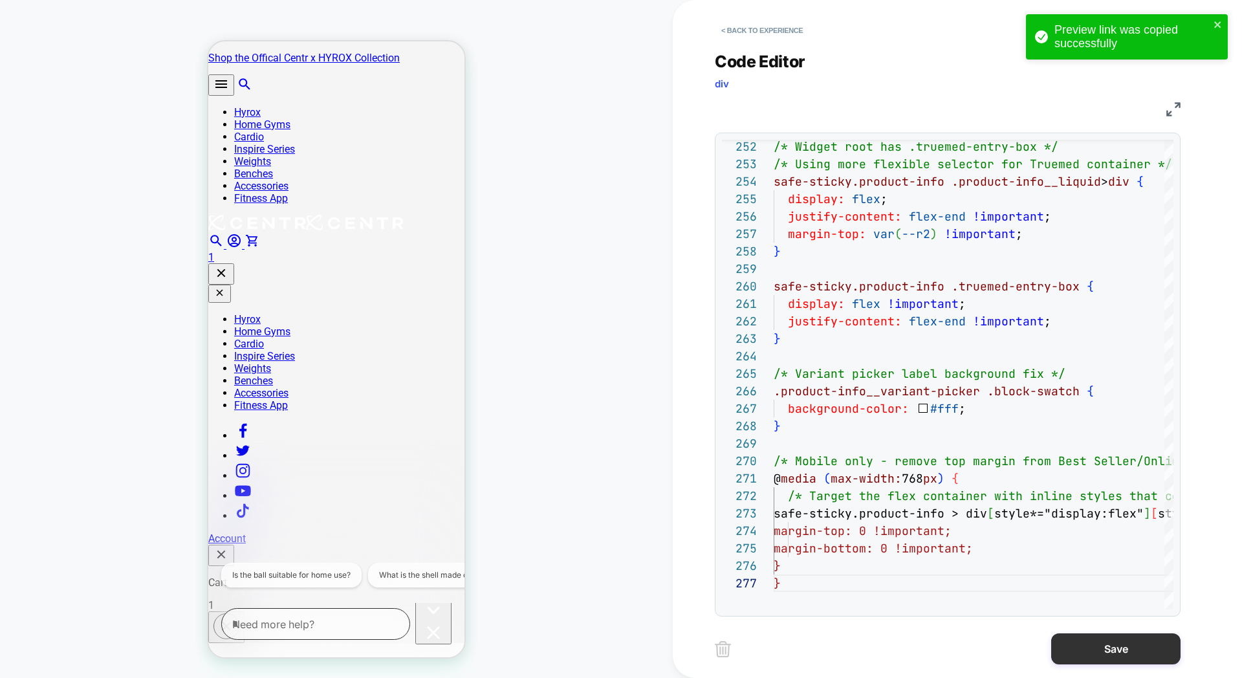
click at [1079, 654] on button "Save" at bounding box center [1115, 648] width 129 height 31
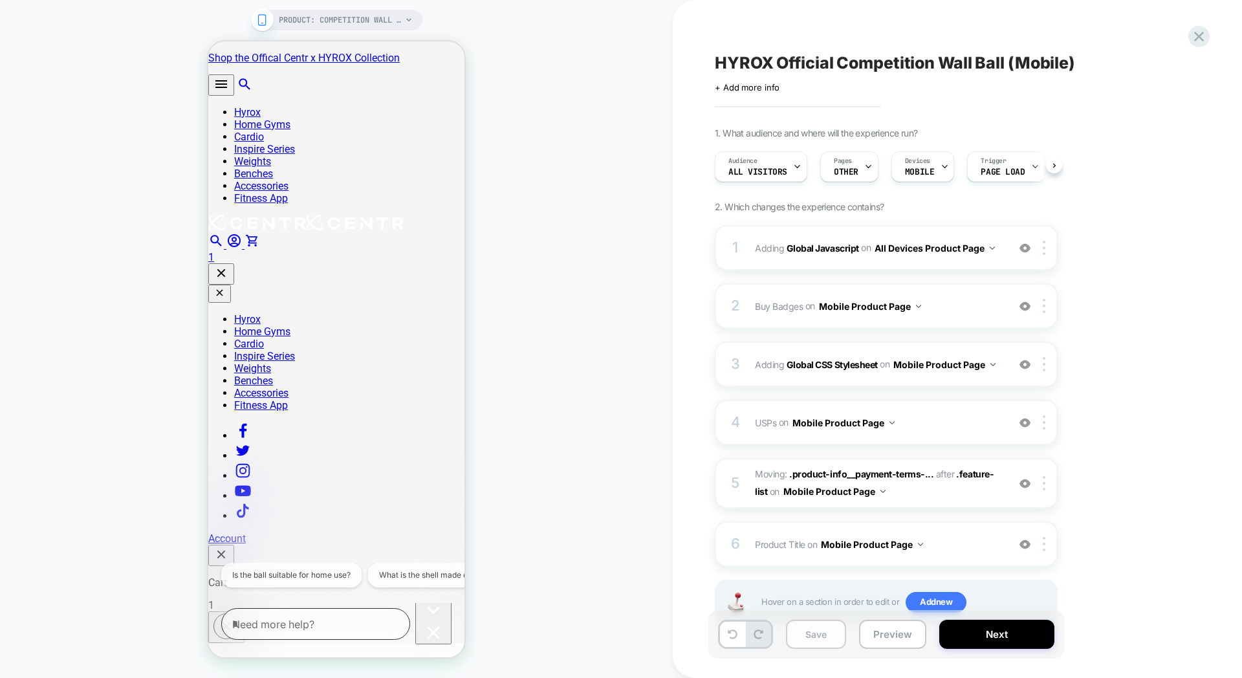
scroll to position [0, 1]
click at [878, 636] on button "Preview" at bounding box center [892, 634] width 67 height 29
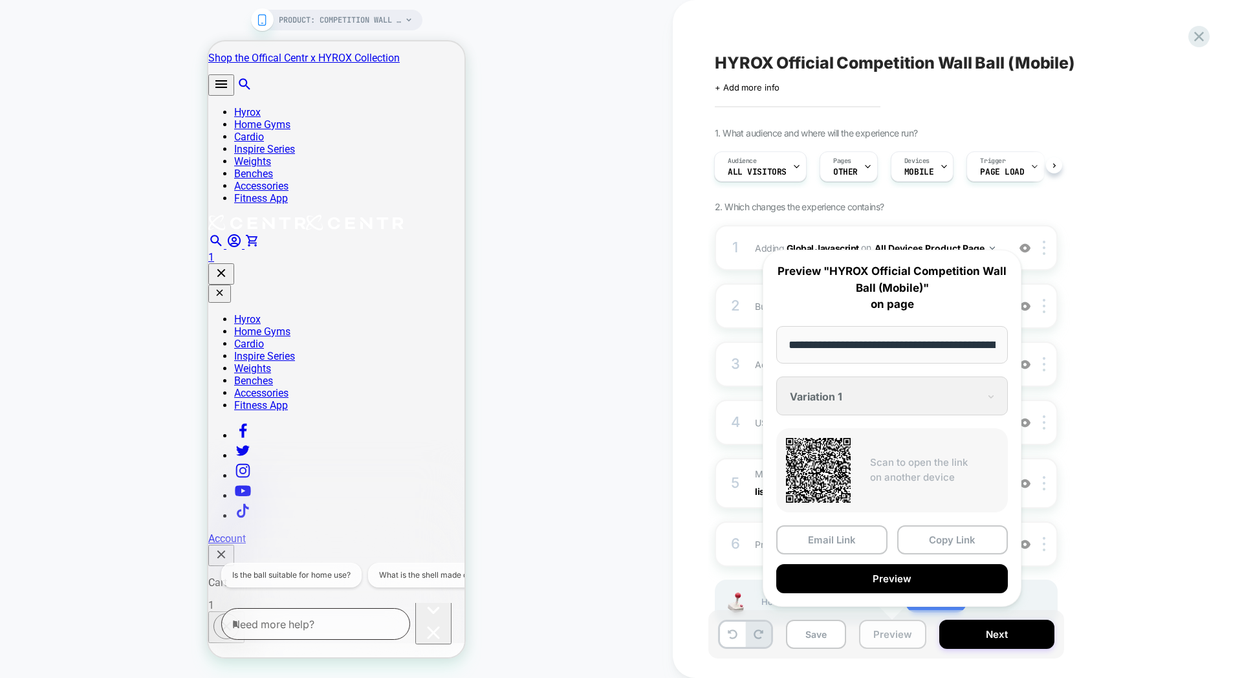
scroll to position [0, 243]
click at [958, 540] on button "Copy Link" at bounding box center [952, 540] width 111 height 29
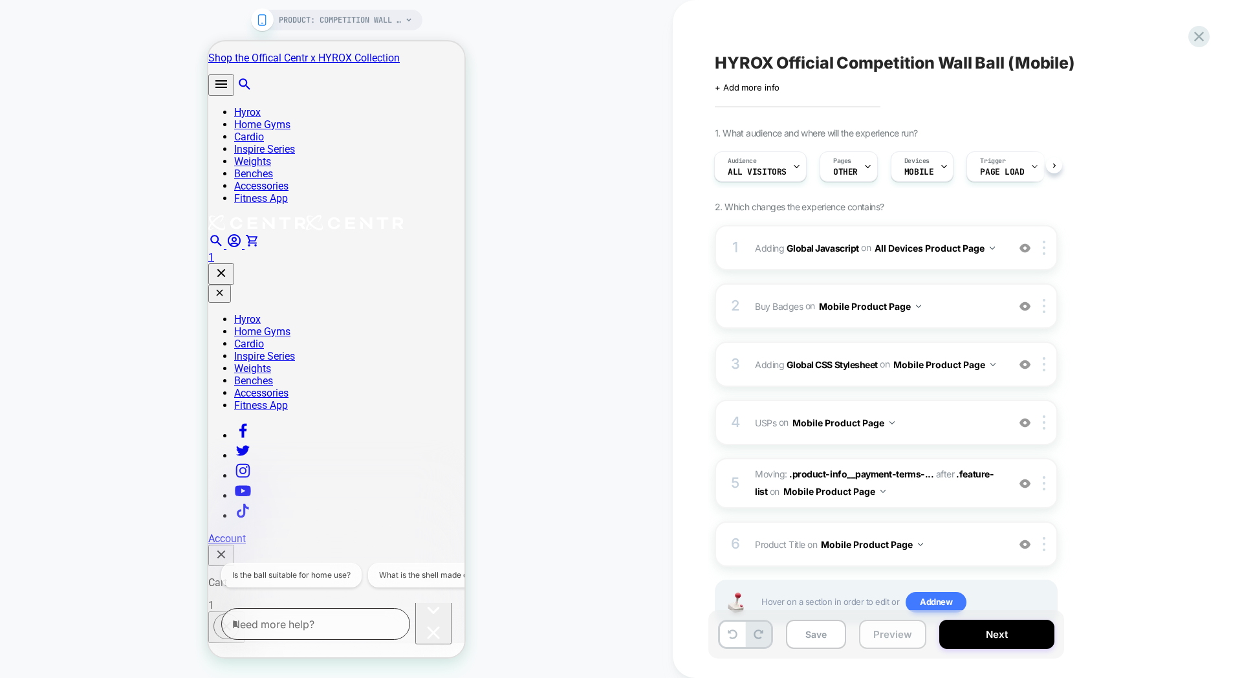
click at [894, 638] on button "Preview" at bounding box center [892, 634] width 67 height 29
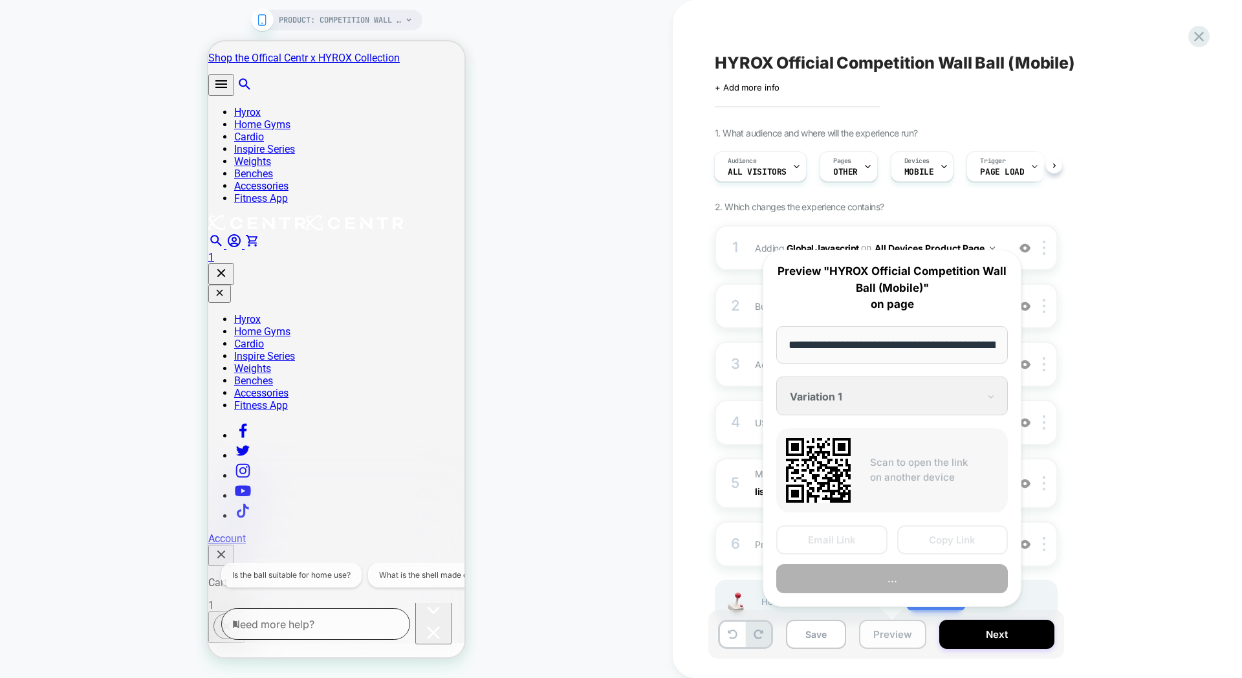
scroll to position [0, 243]
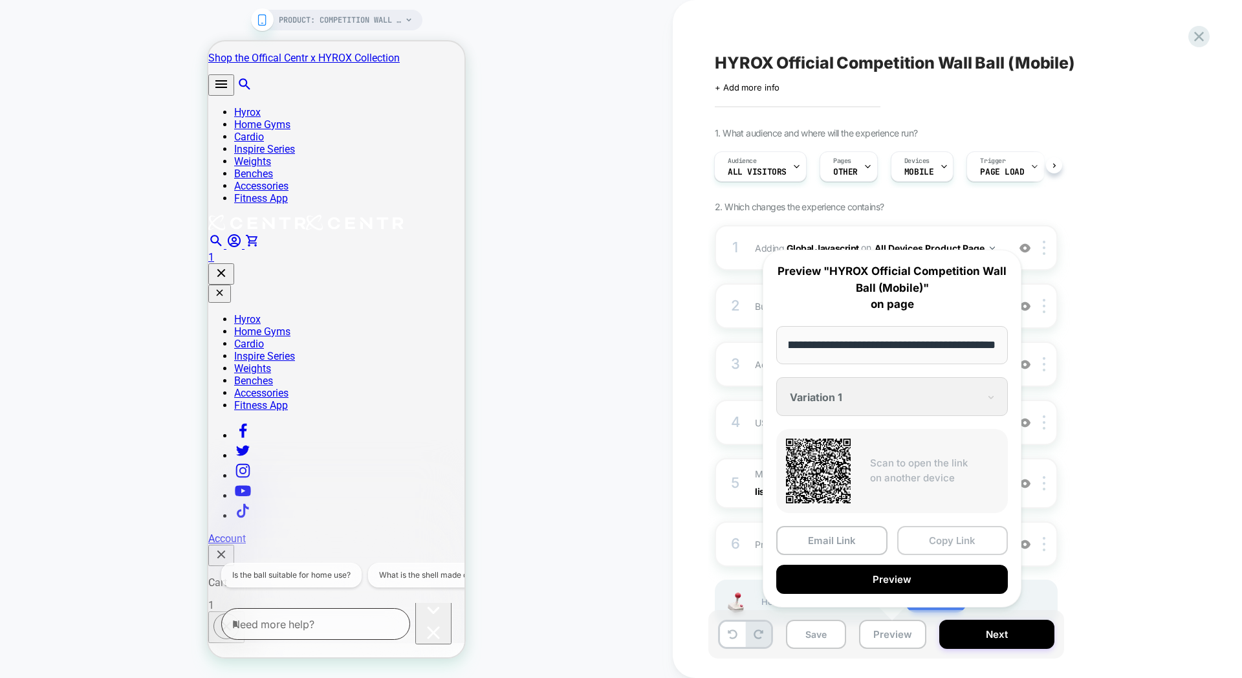
click at [909, 554] on button "Copy Link" at bounding box center [952, 540] width 111 height 29
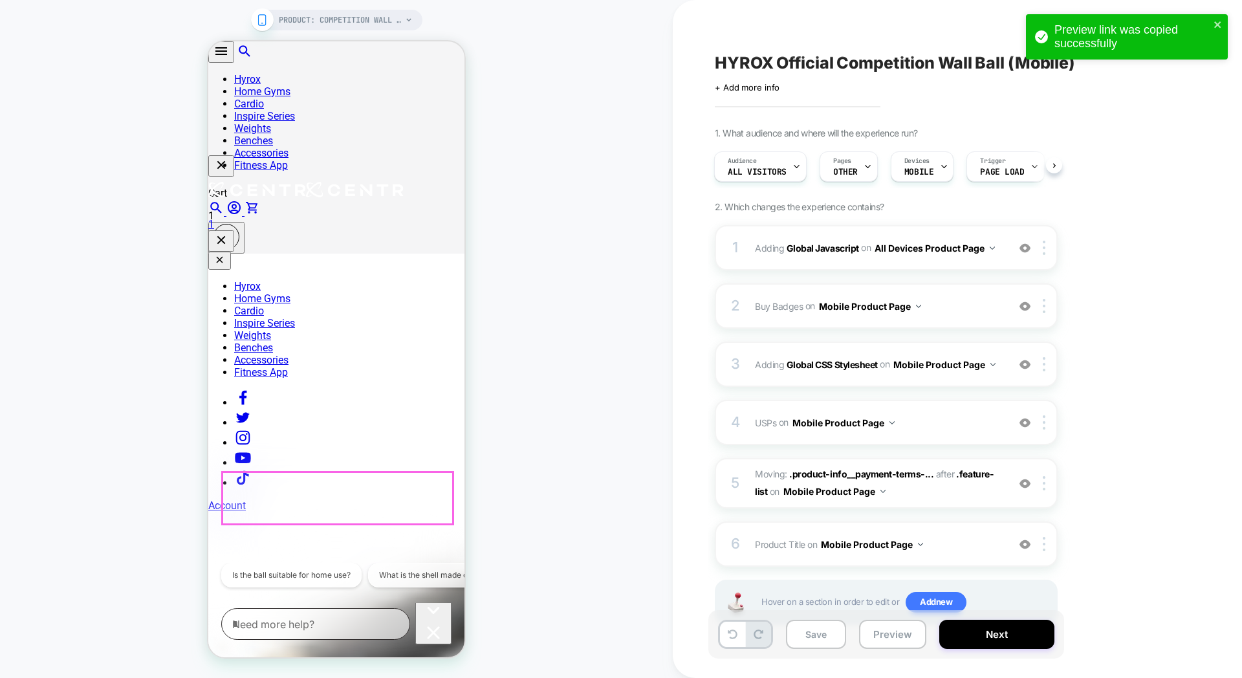
scroll to position [392, 0]
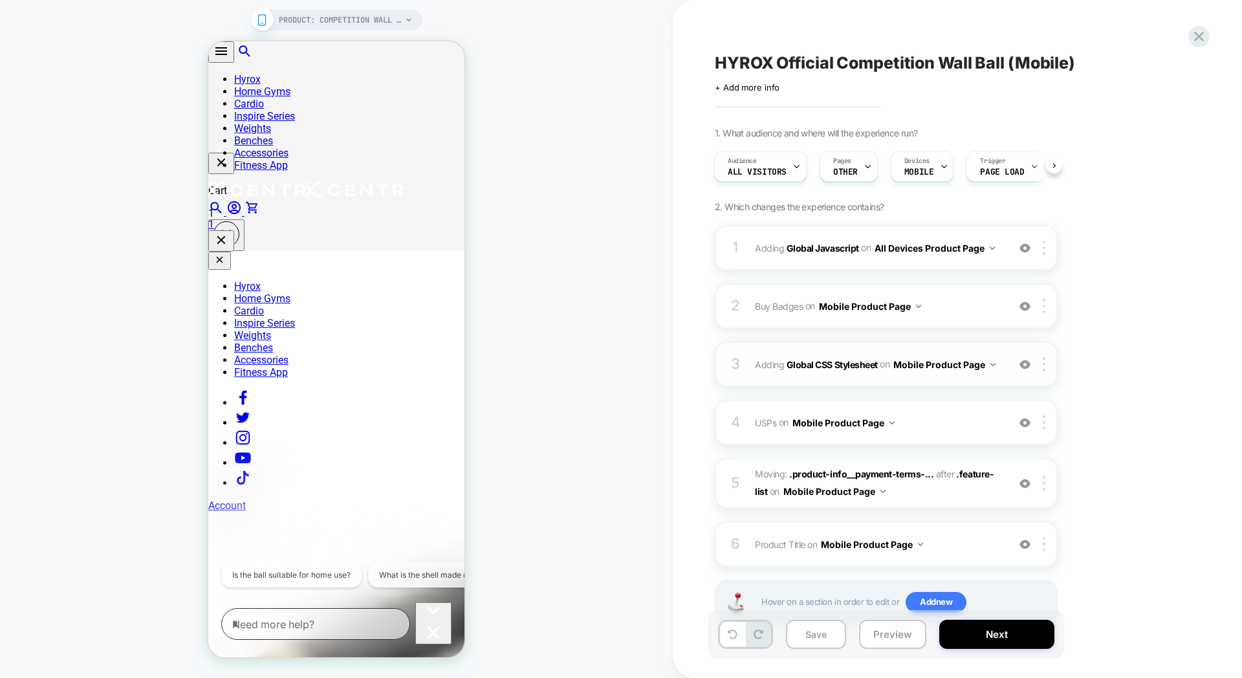
click at [877, 353] on div "3 Adding Global CSS Stylesheet on Mobile Product Page Add Before Add After Copy…" at bounding box center [886, 364] width 343 height 45
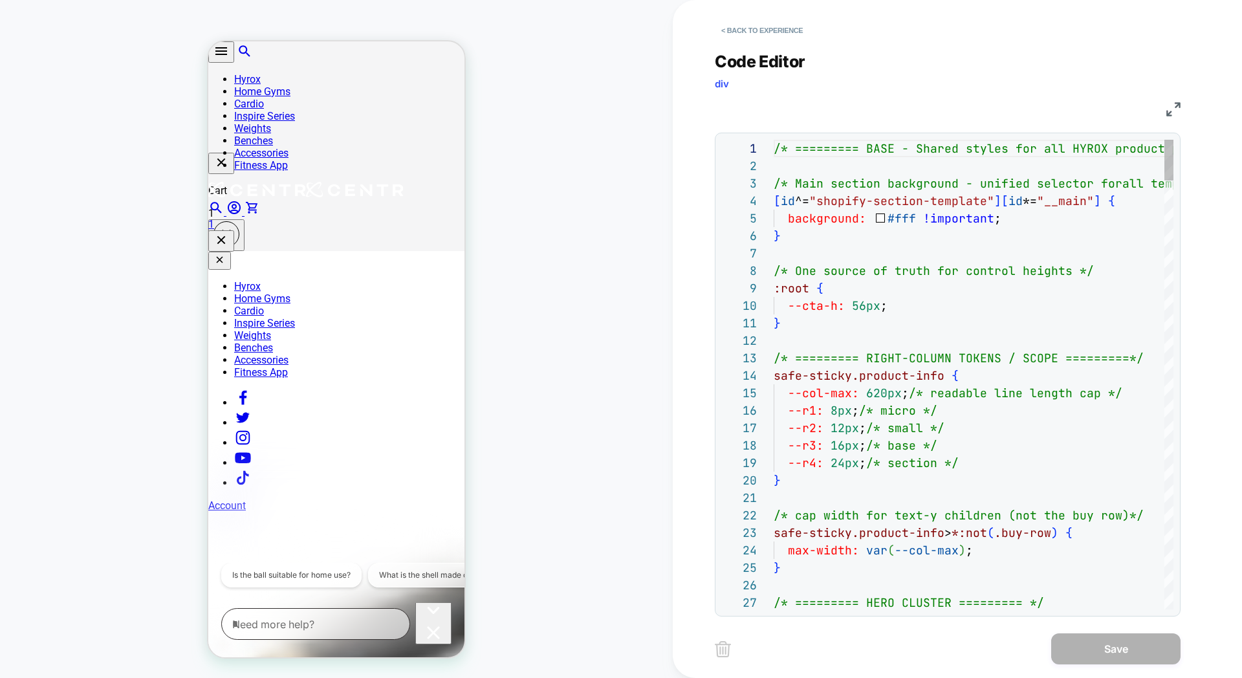
scroll to position [175, 0]
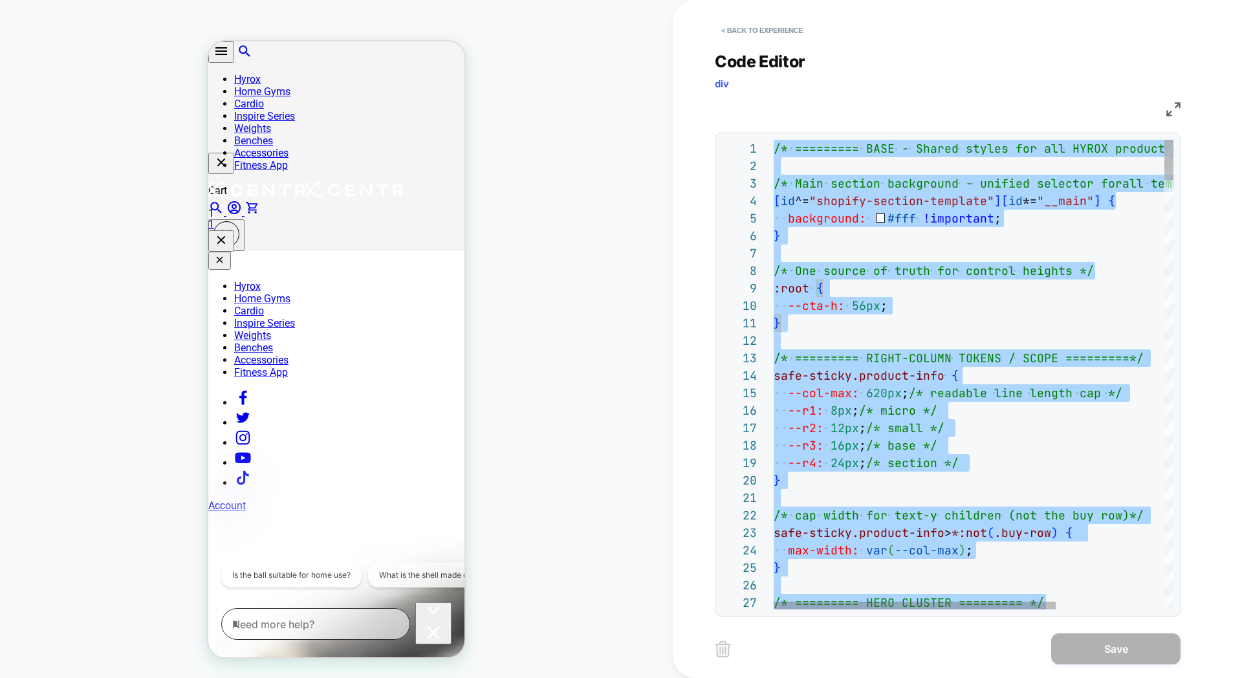
type textarea "*"
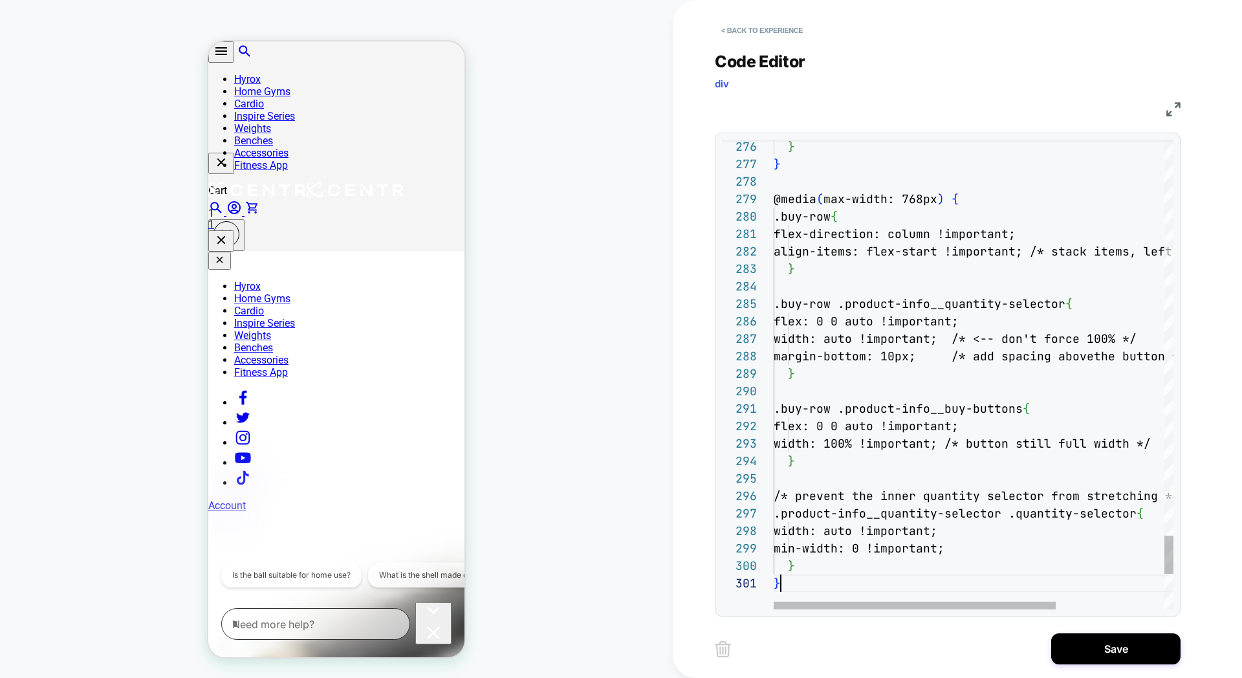
scroll to position [0, 6]
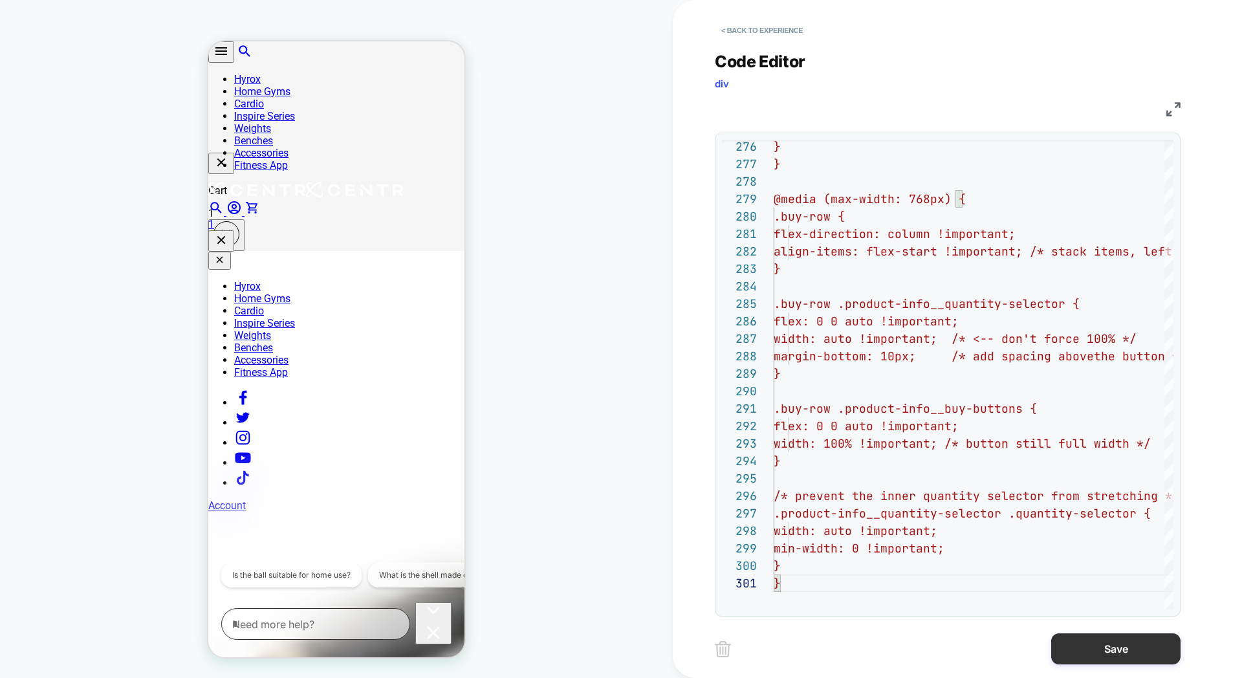
click at [1083, 644] on button "Save" at bounding box center [1115, 648] width 129 height 31
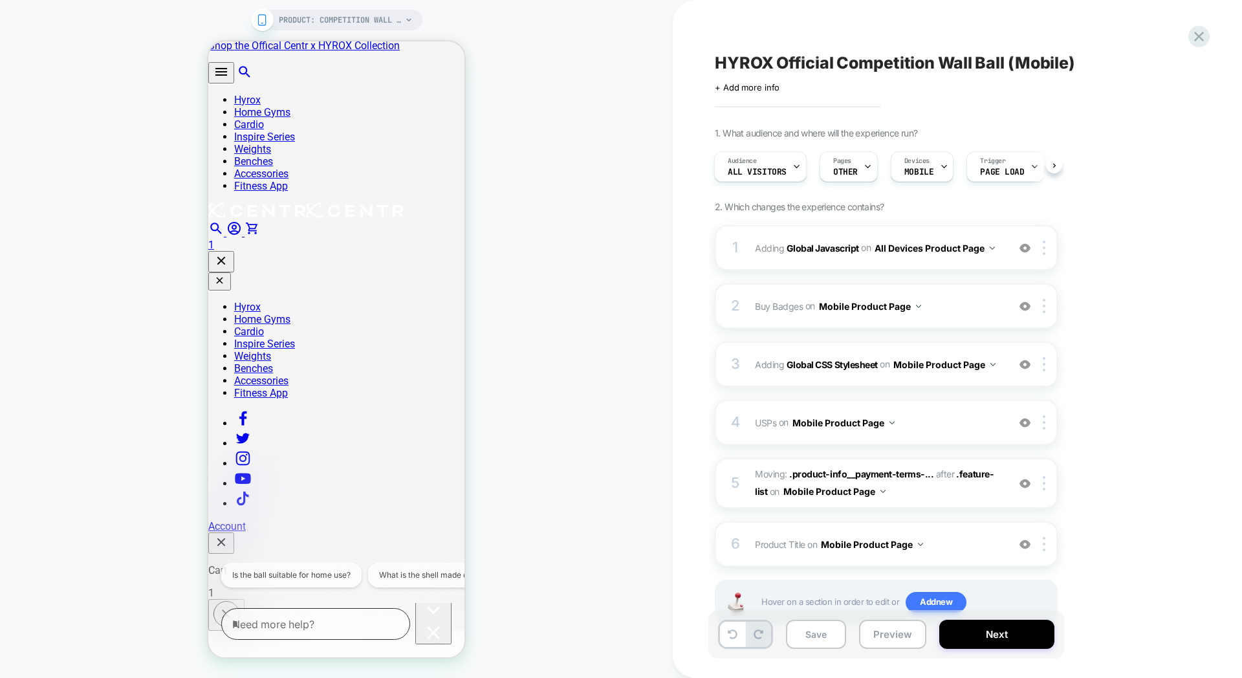
scroll to position [0, 0]
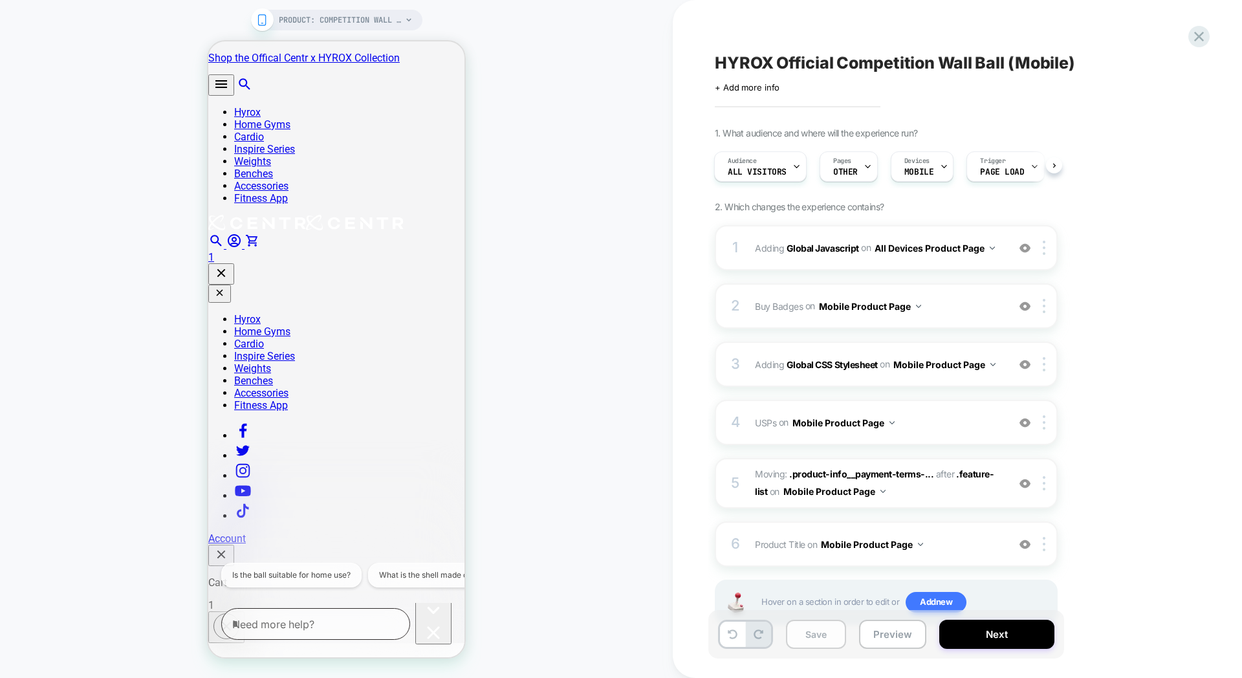
click at [827, 633] on button "Save" at bounding box center [816, 634] width 60 height 29
click at [1199, 34] on icon at bounding box center [1198, 36] width 17 height 17
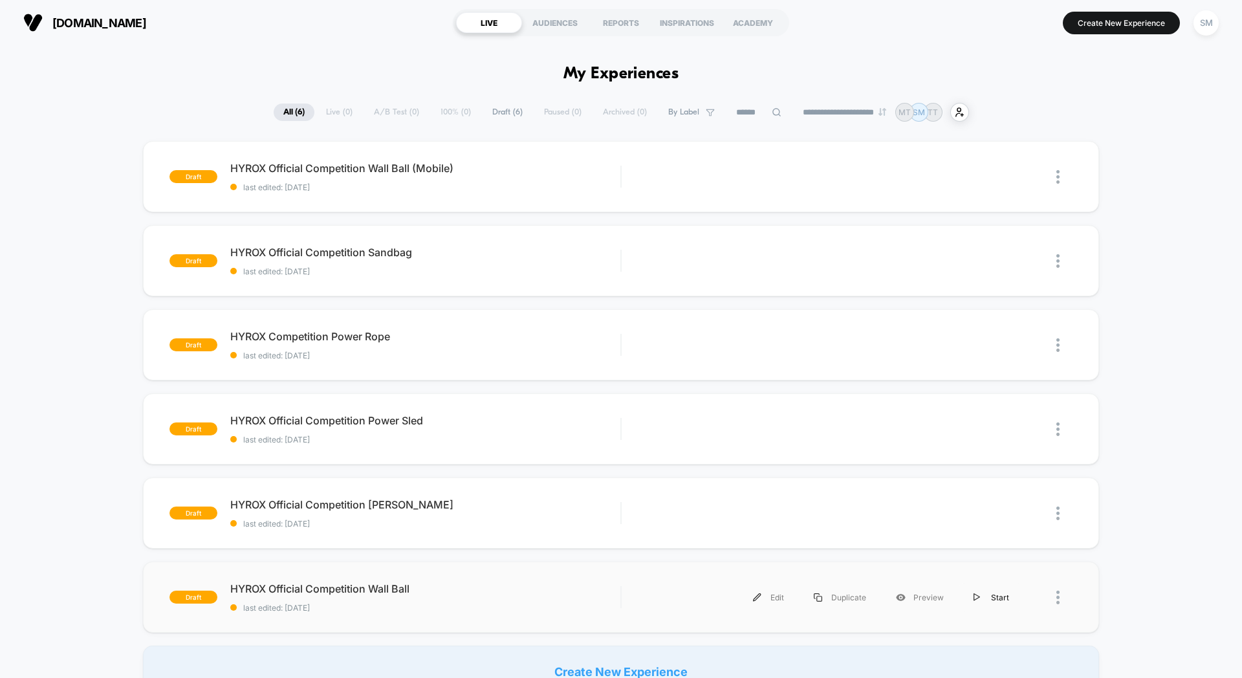
click at [986, 600] on div "Start" at bounding box center [991, 597] width 65 height 29
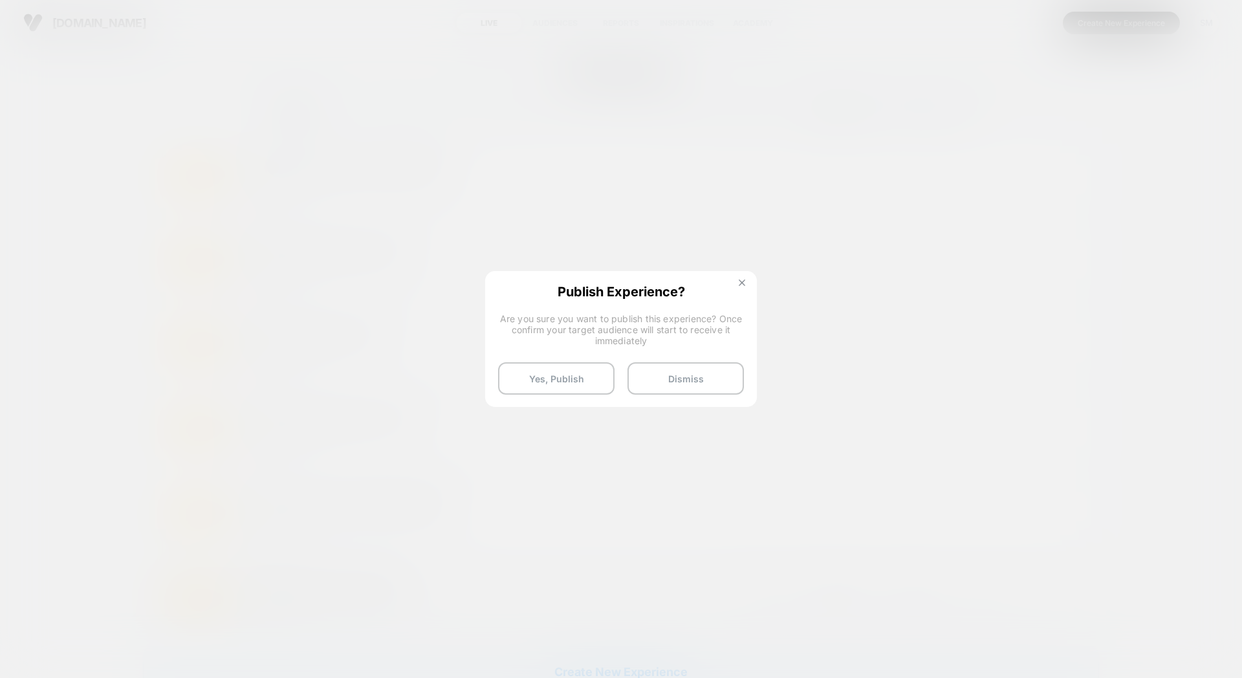
click at [747, 281] on button at bounding box center [742, 284] width 14 height 11
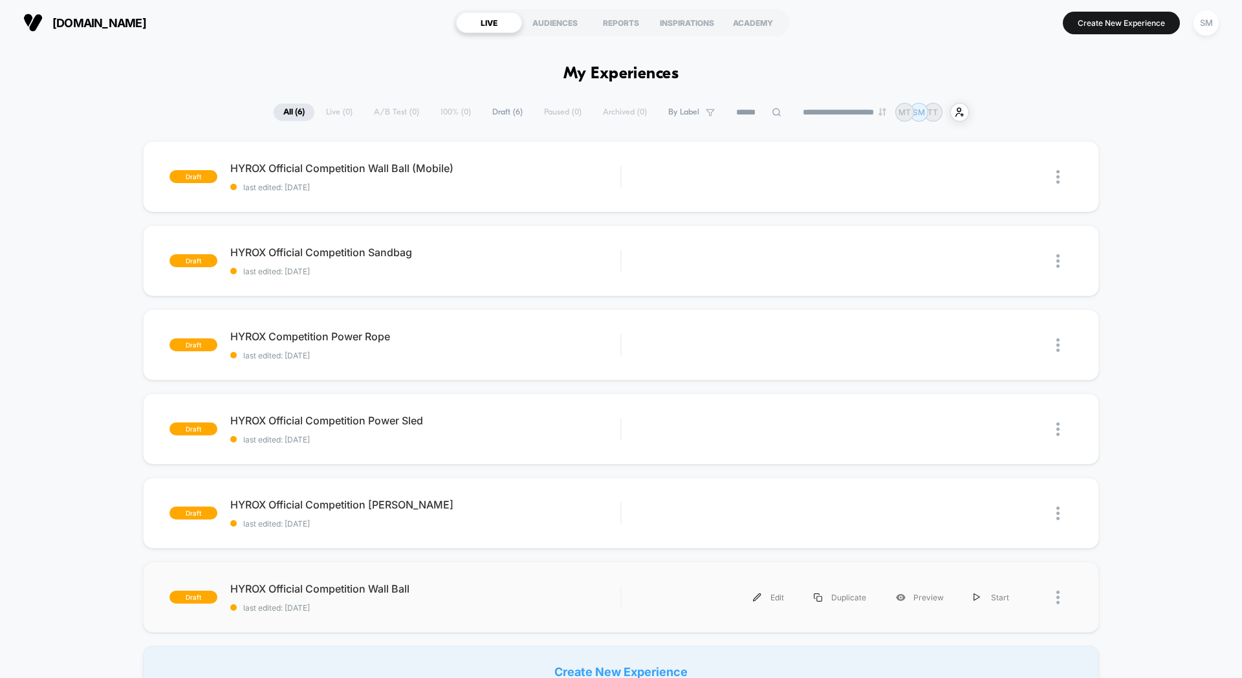
click at [1054, 600] on div at bounding box center [1048, 597] width 49 height 29
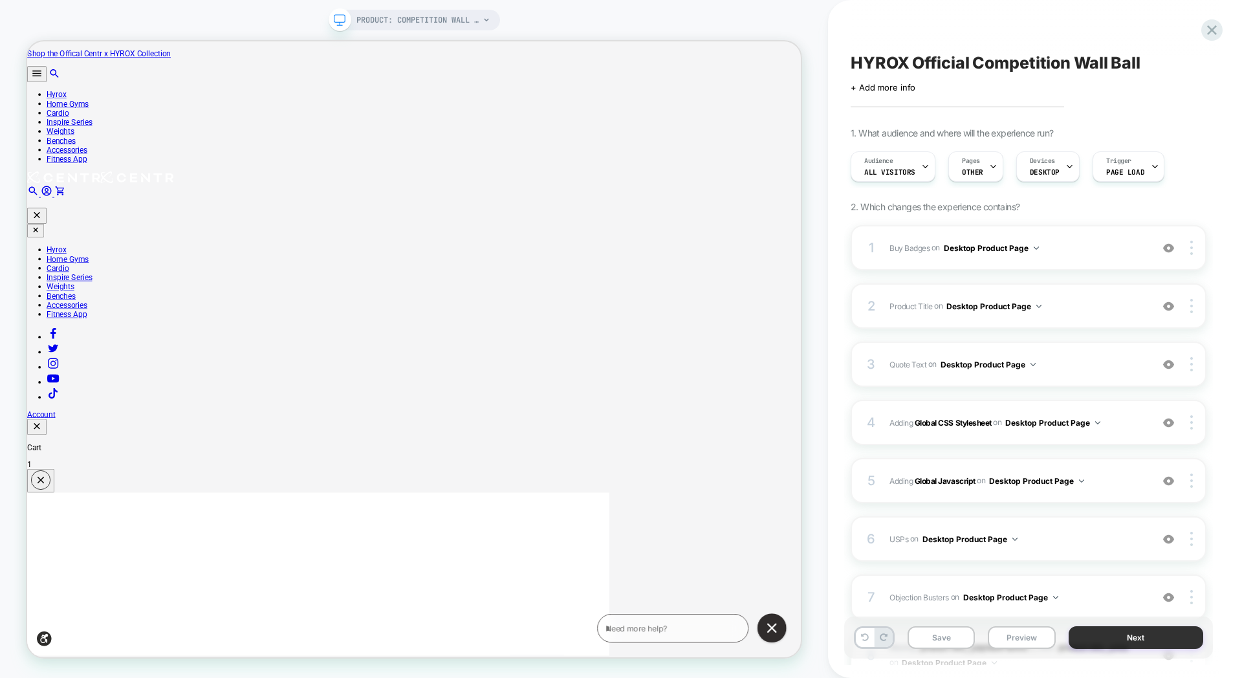
click at [1140, 642] on button "Next" at bounding box center [1136, 637] width 135 height 23
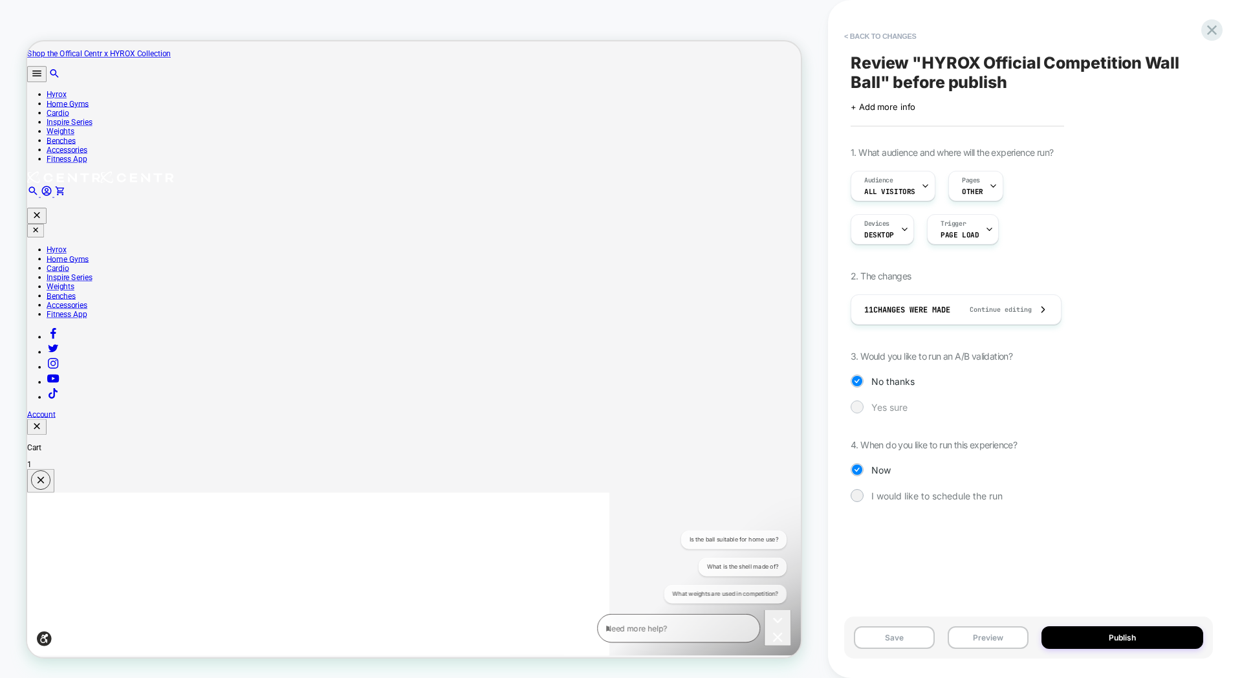
click at [873, 406] on span "Yes sure" at bounding box center [889, 407] width 36 height 11
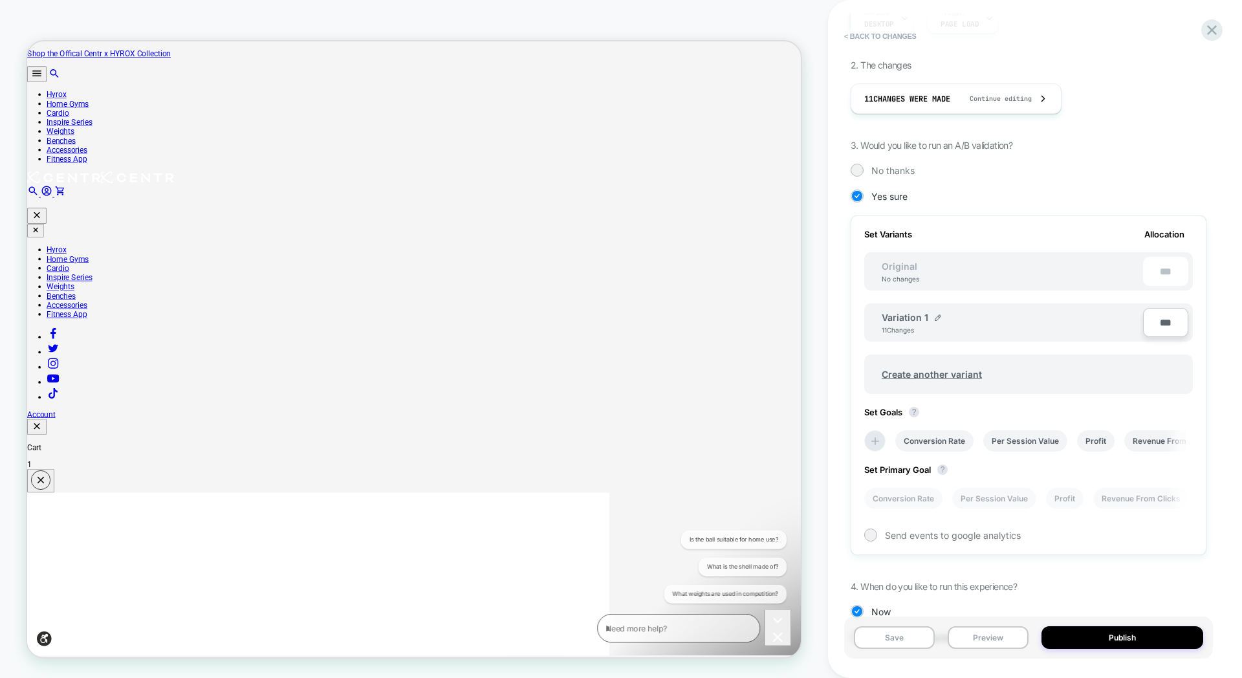
scroll to position [0, 1]
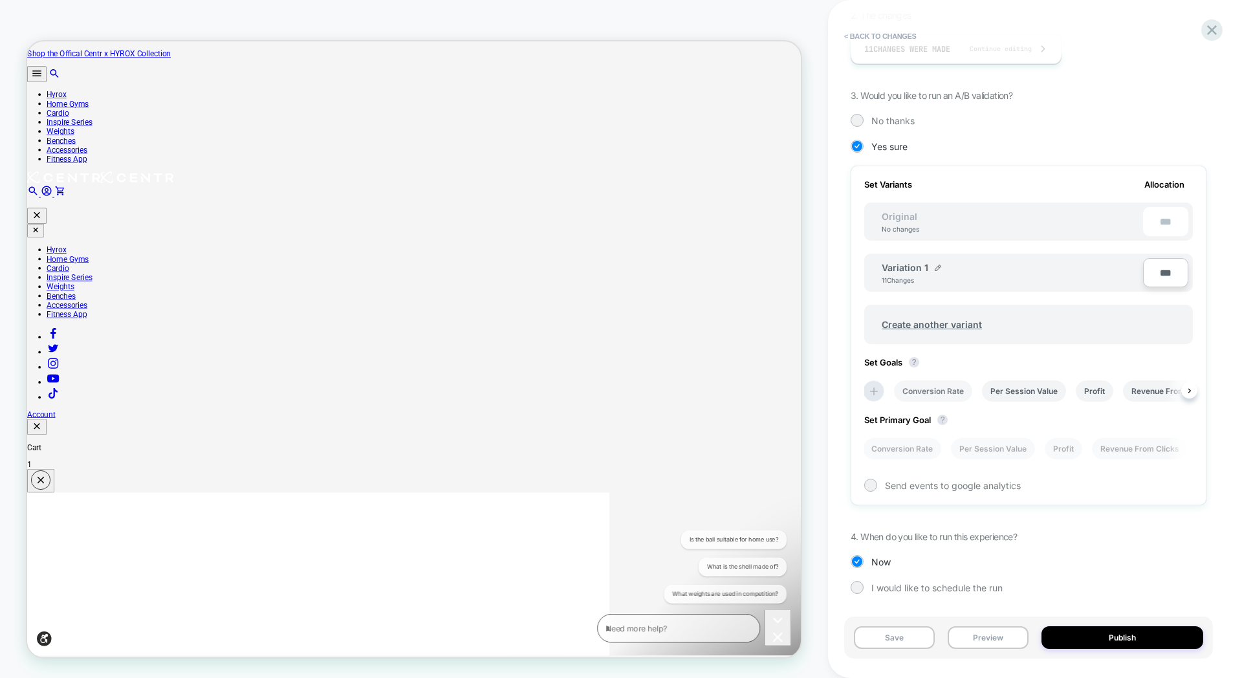
click at [934, 389] on li "Conversion Rate" at bounding box center [933, 390] width 78 height 21
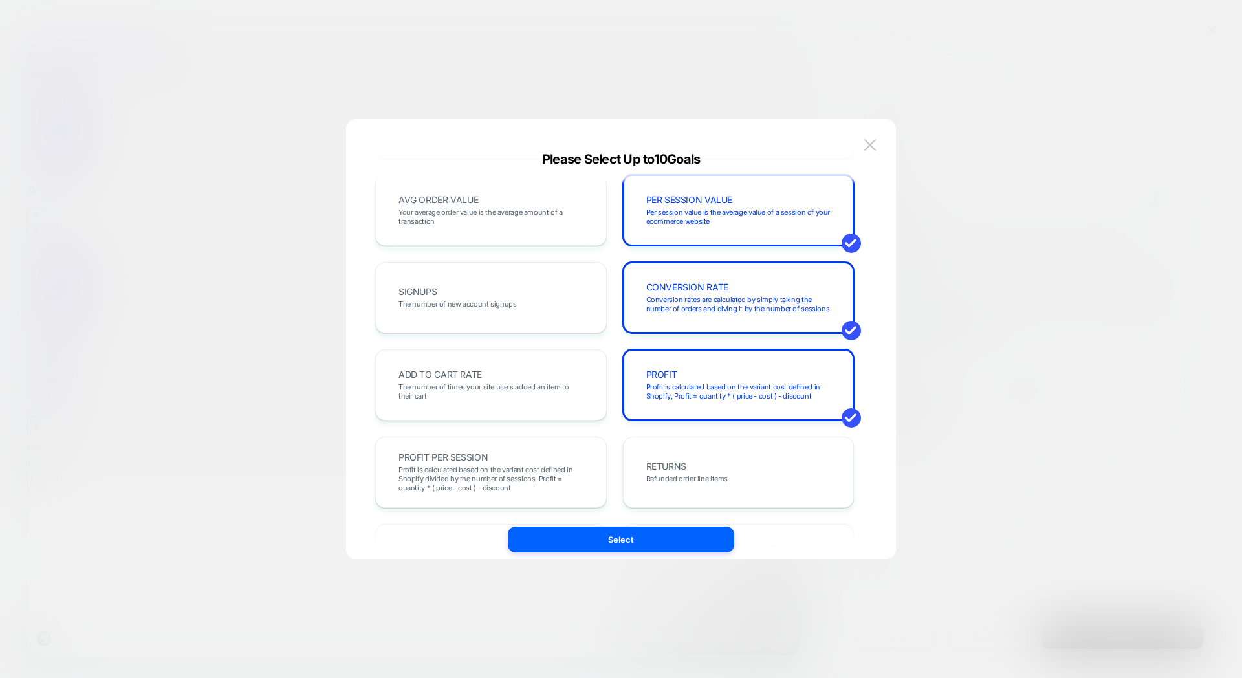
scroll to position [86, 0]
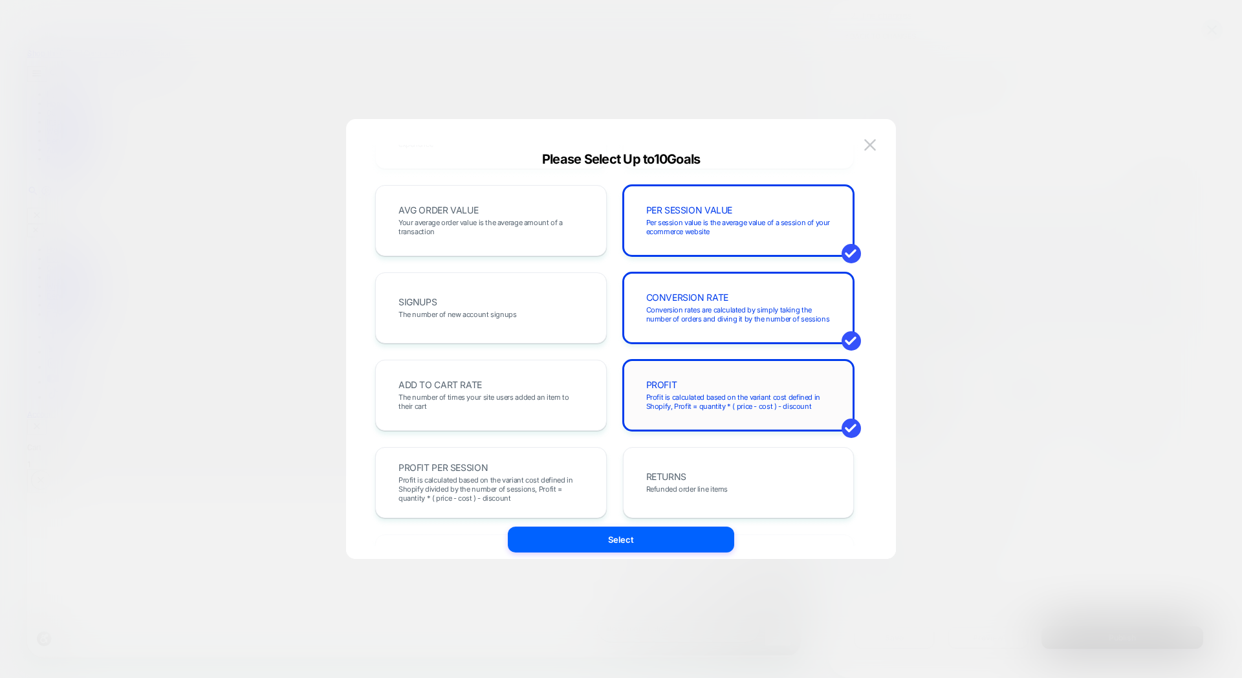
click at [790, 390] on div "PROFIT Profit is calculated based on the variant cost defined in Shopify, Profi…" at bounding box center [739, 395] width 204 height 44
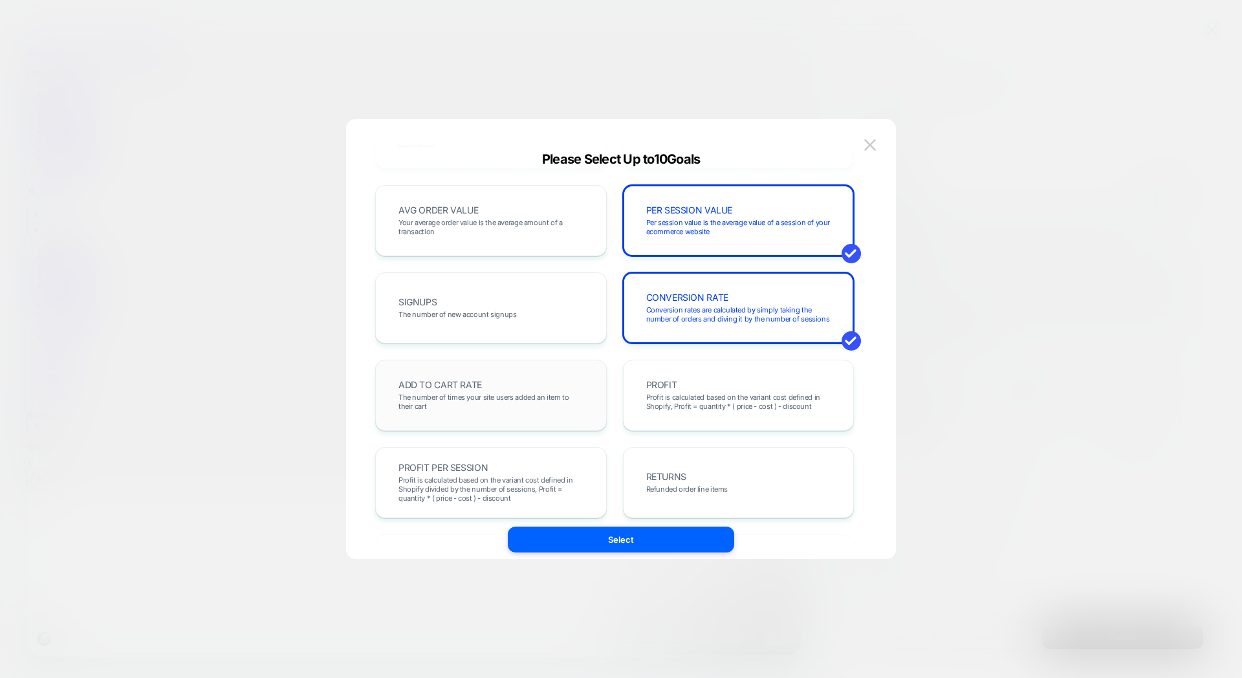
click at [498, 385] on div "ADD TO CART RATE The number of times your site users added an item to their cart" at bounding box center [491, 395] width 204 height 44
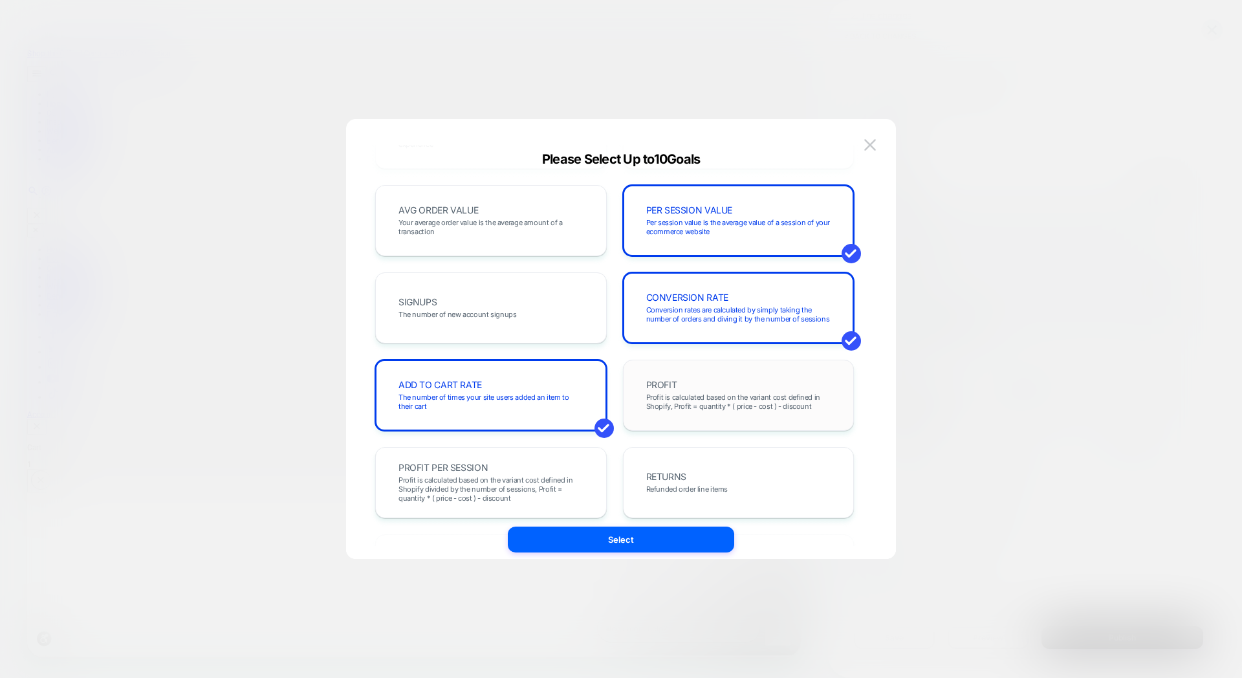
click at [694, 391] on div "PROFIT Profit is calculated based on the variant cost defined in Shopify, Profi…" at bounding box center [739, 395] width 204 height 44
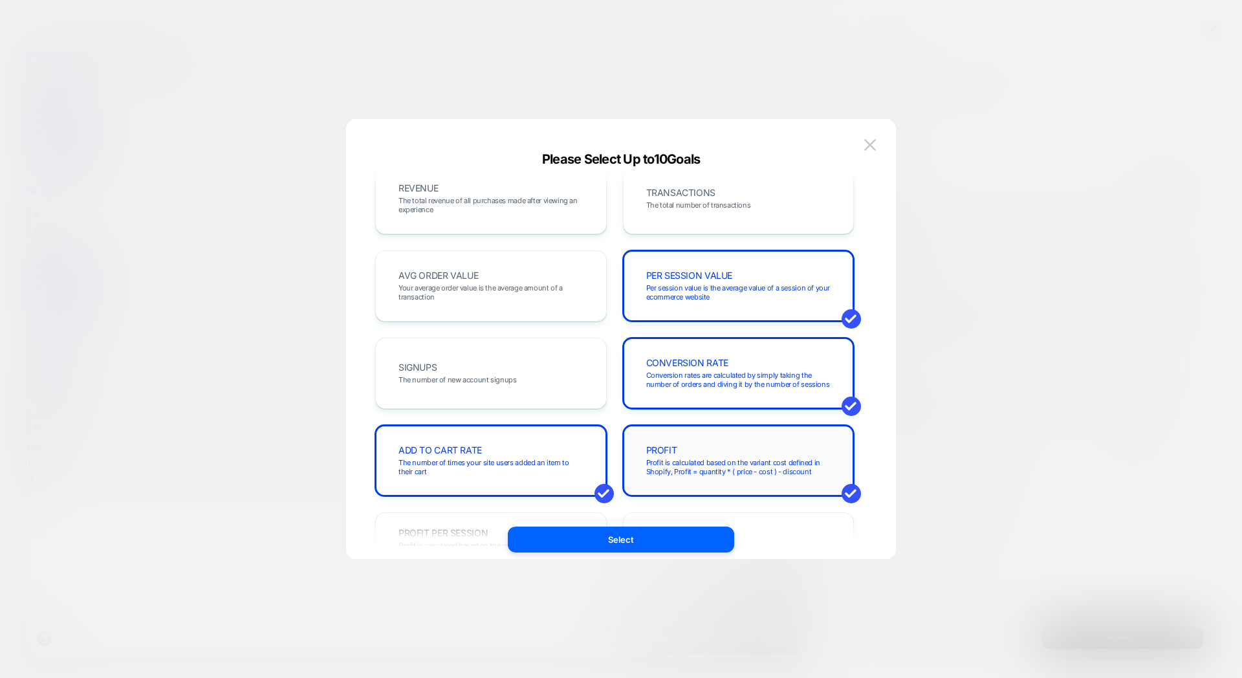
scroll to position [0, 0]
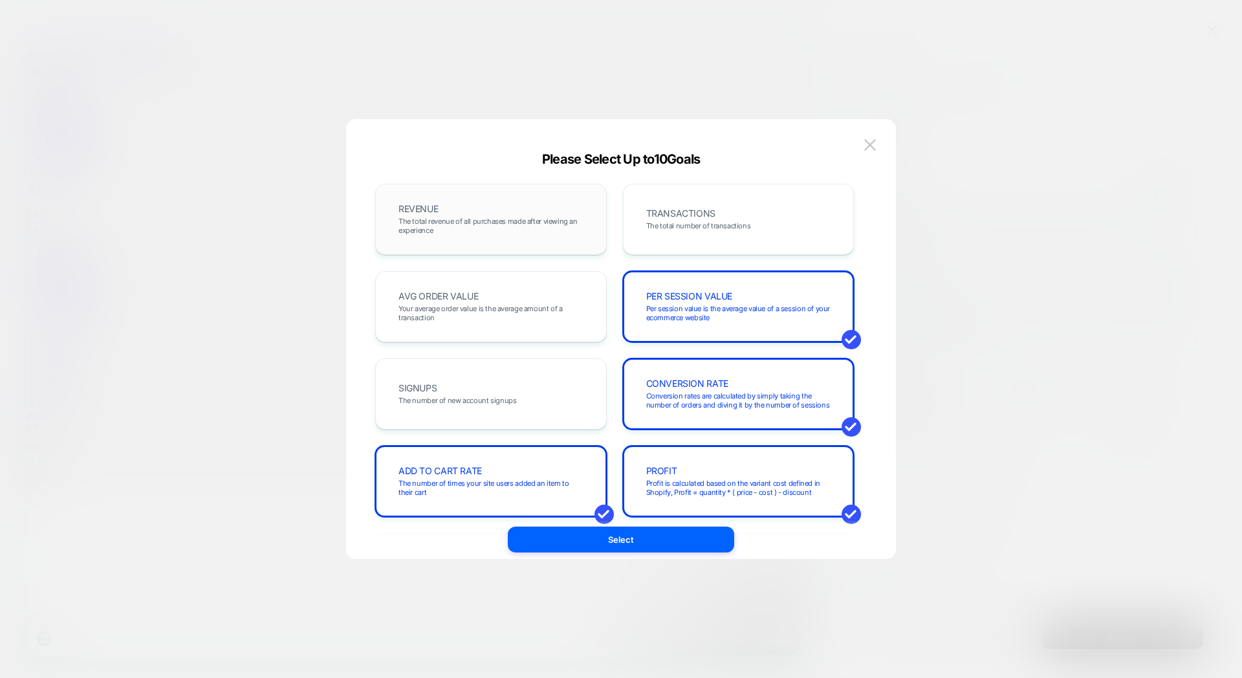
click at [595, 232] on div "REVENUE The total revenue of all purchases made after viewing an experience" at bounding box center [491, 219] width 232 height 71
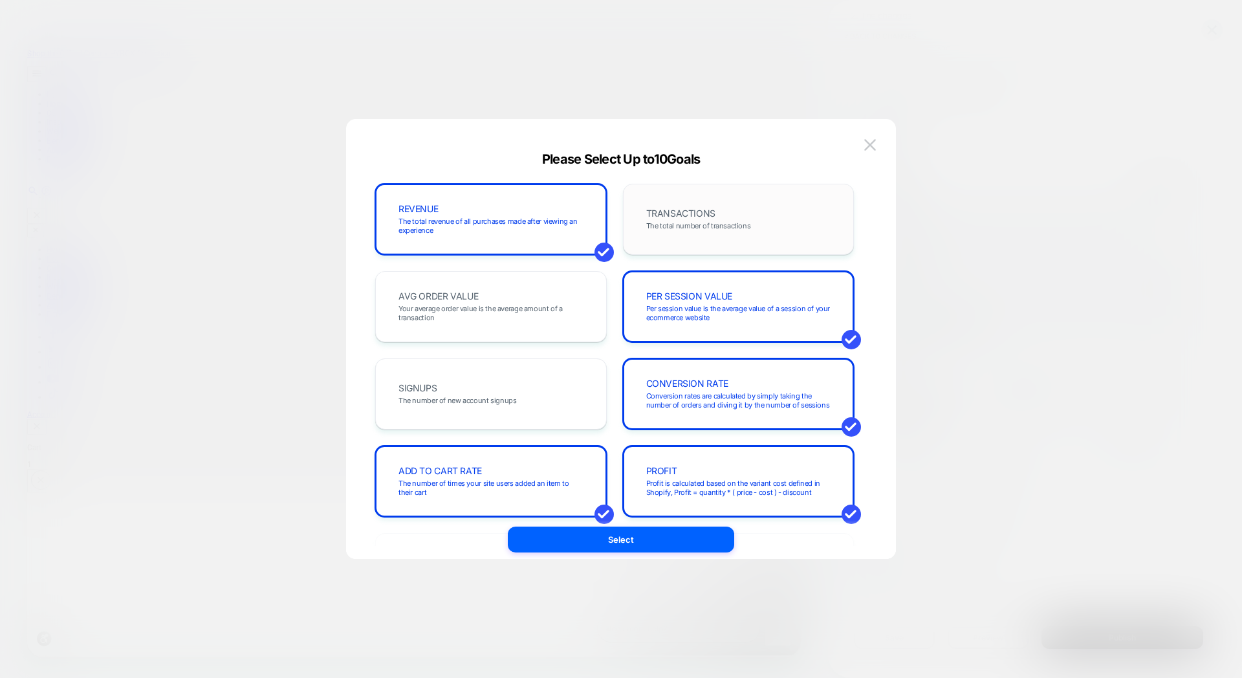
click at [673, 234] on div "TRANSACTIONS The total number of transactions" at bounding box center [739, 219] width 204 height 44
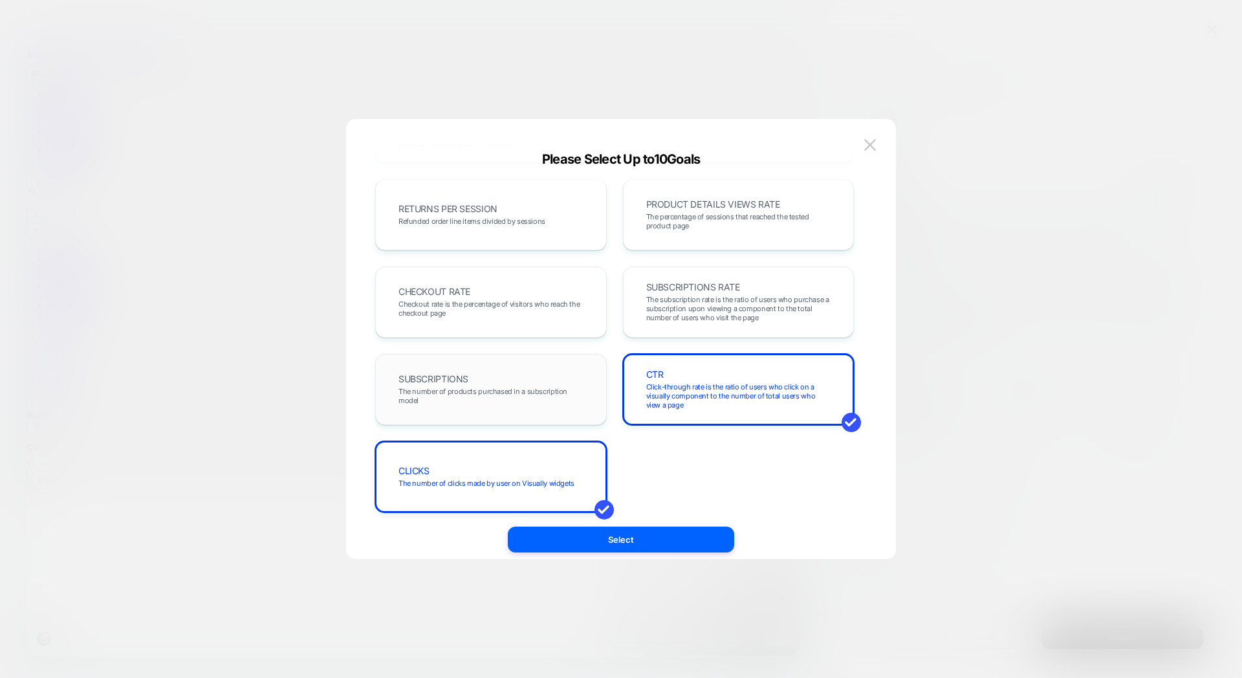
scroll to position [446, 0]
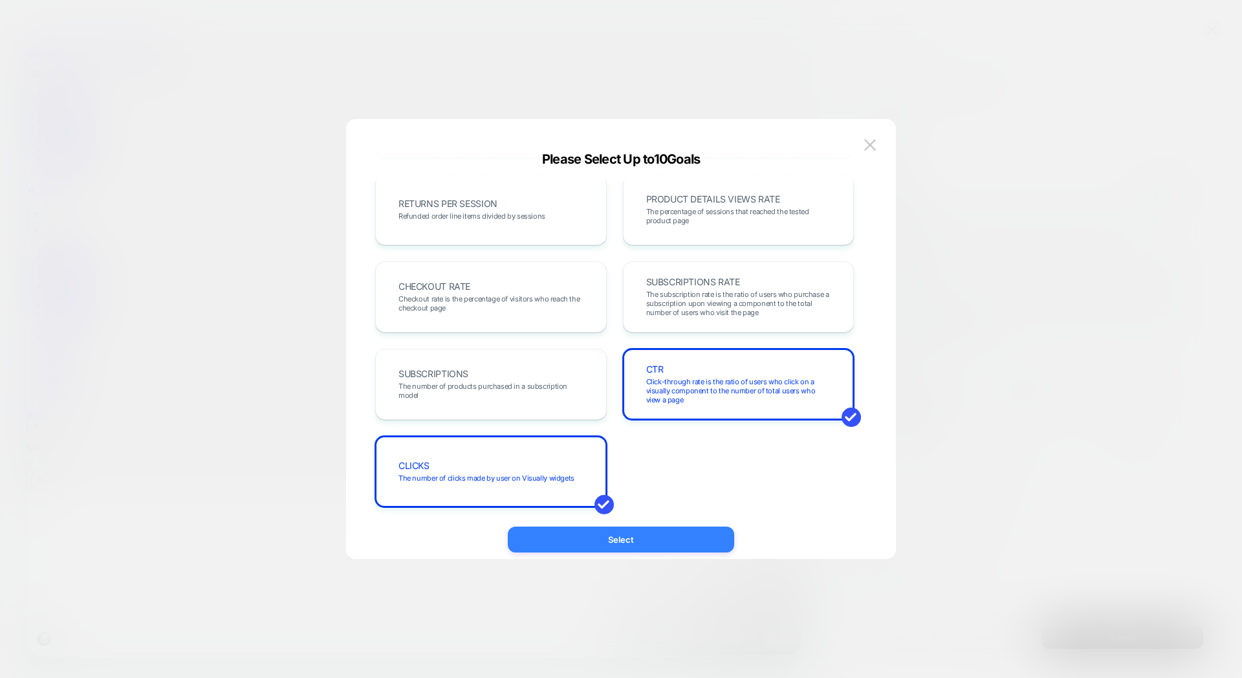
click at [672, 534] on button "Select" at bounding box center [621, 540] width 226 height 26
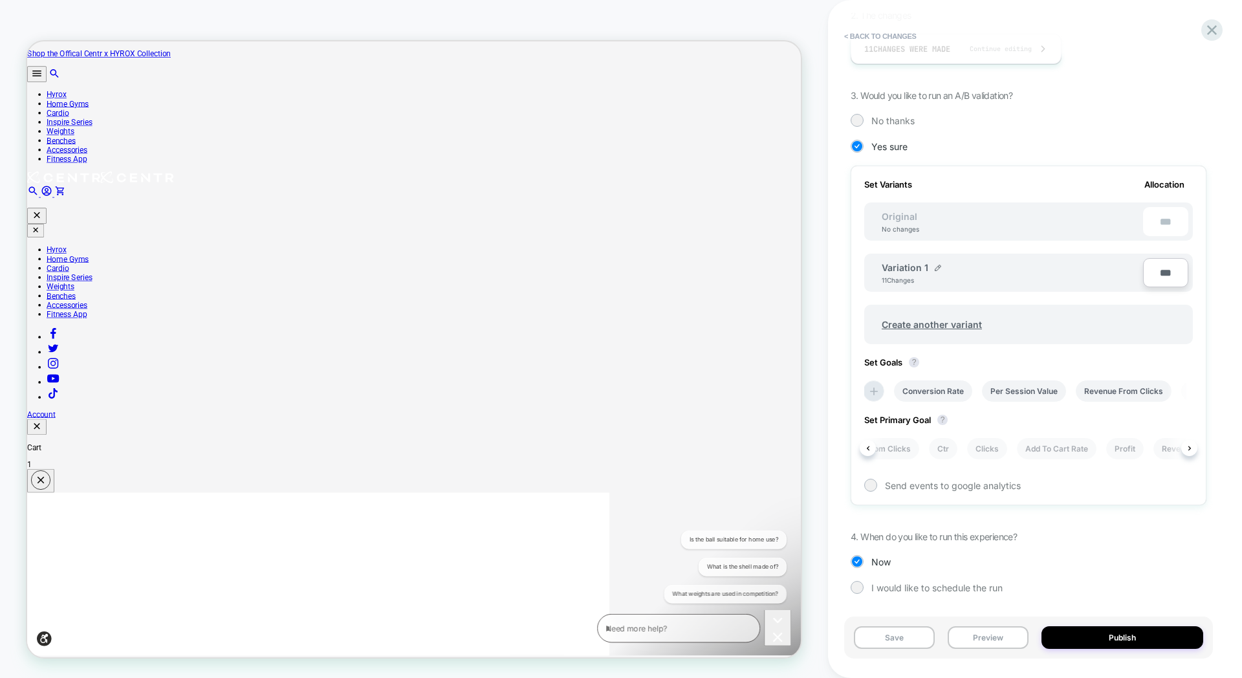
scroll to position [0, 0]
click at [925, 449] on li "Conversion Rate" at bounding box center [903, 448] width 78 height 21
click at [1123, 641] on button "Publish" at bounding box center [1123, 637] width 162 height 23
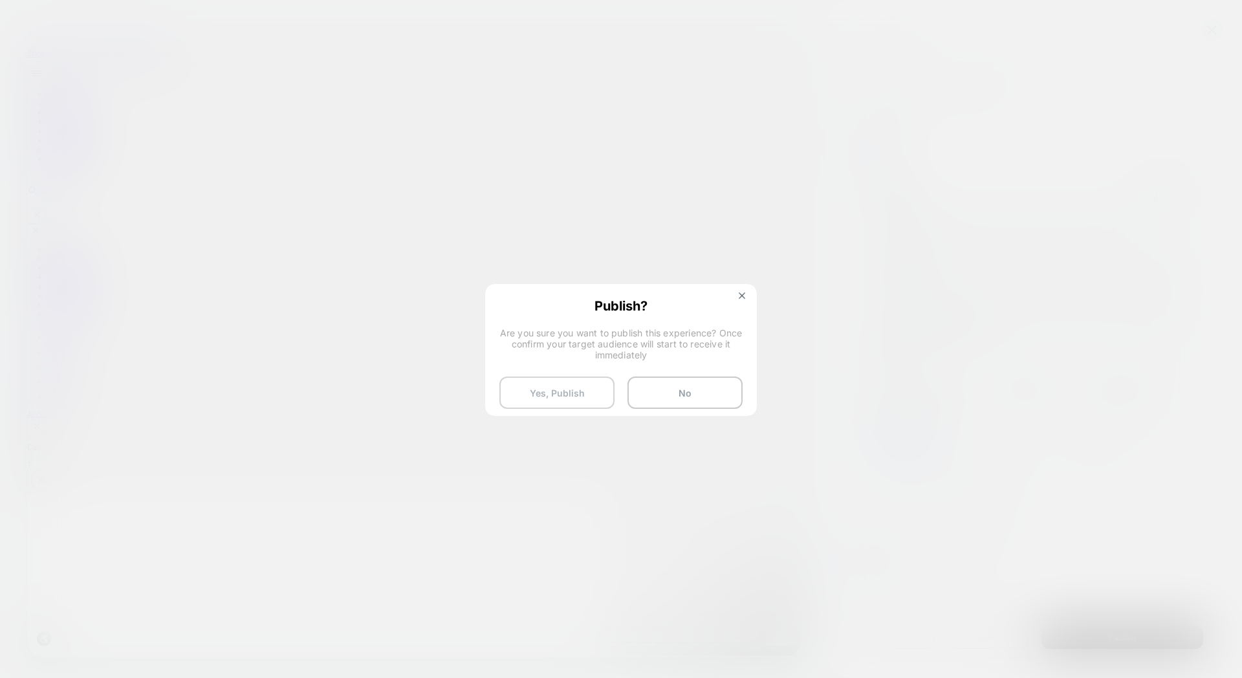
click at [549, 395] on button "Yes, Publish" at bounding box center [556, 393] width 115 height 32
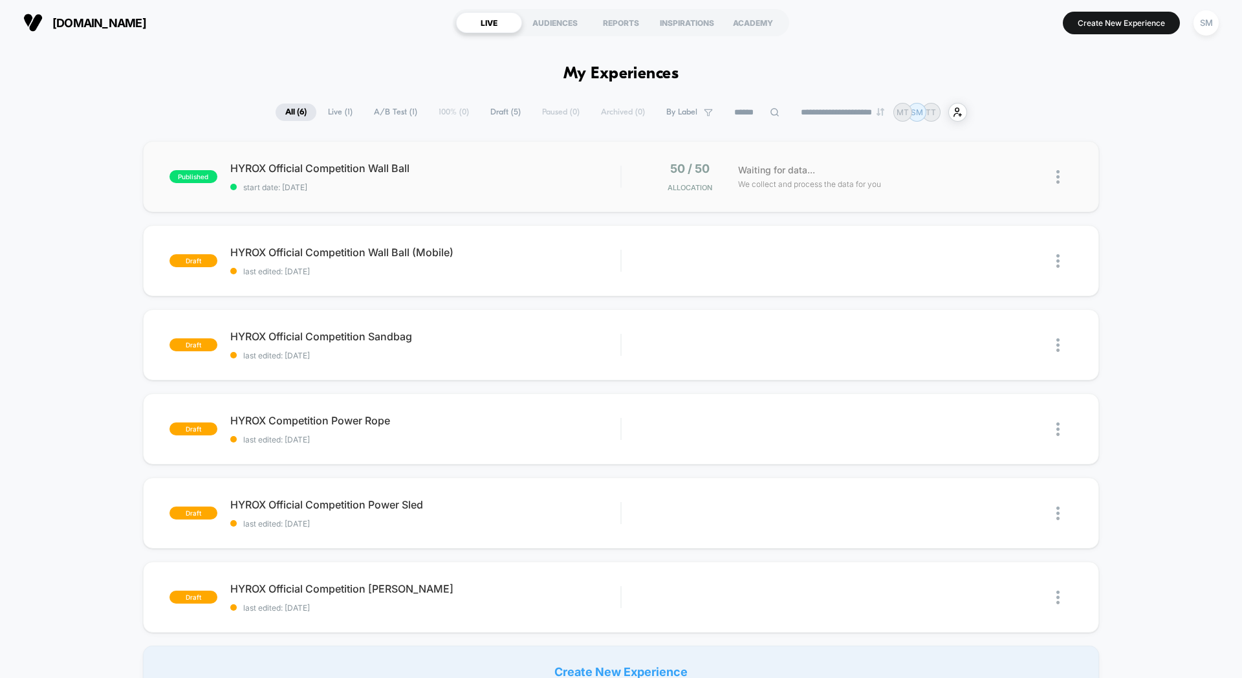
click at [1057, 181] on img at bounding box center [1058, 177] width 3 height 14
click at [1057, 345] on img at bounding box center [1058, 345] width 3 height 14
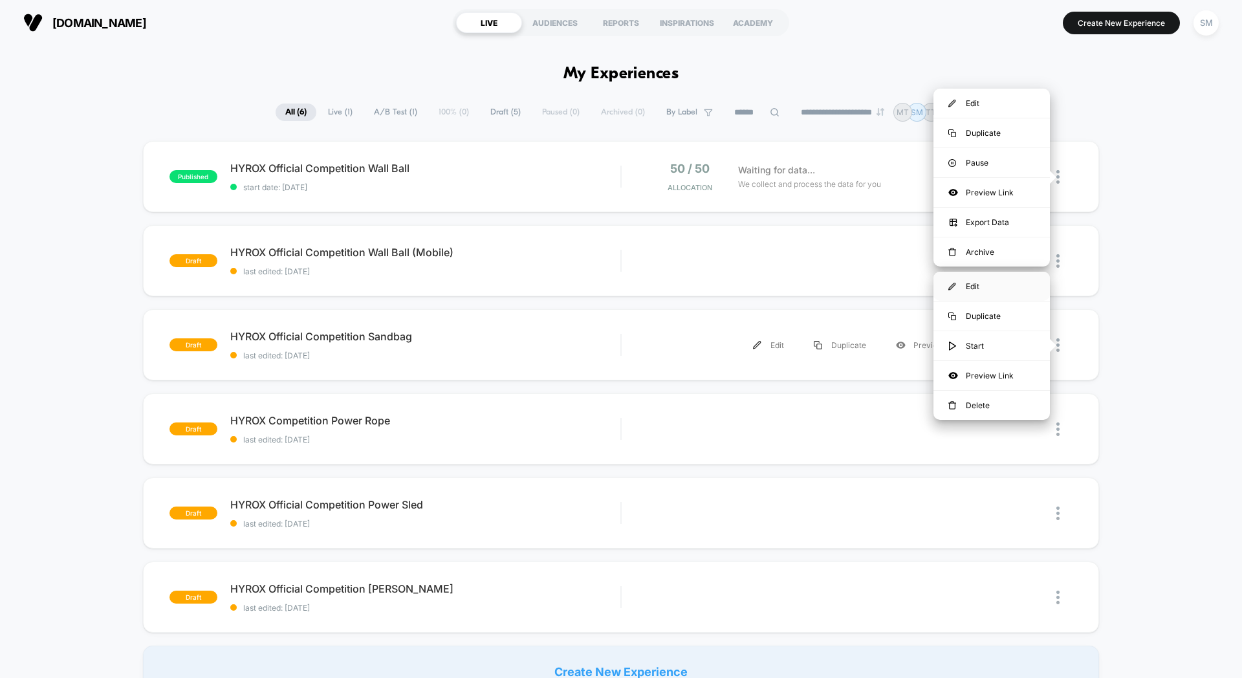
click at [972, 291] on div "Edit" at bounding box center [992, 286] width 116 height 29
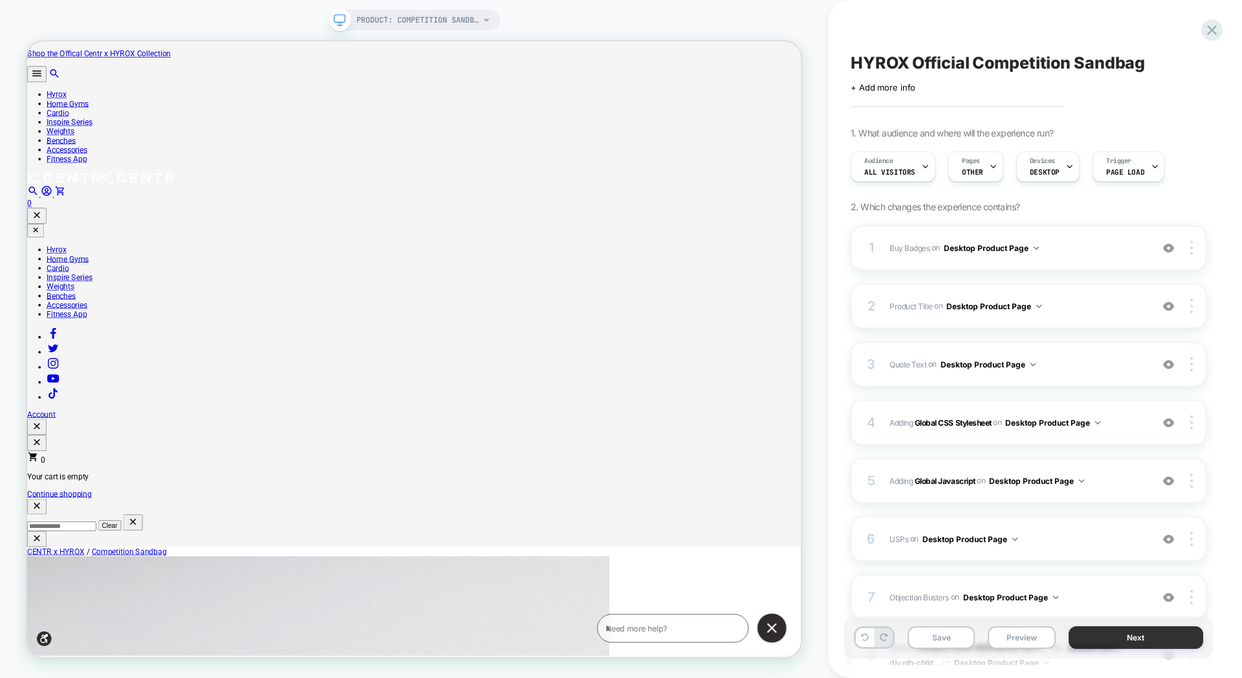
click at [1108, 639] on button "Next" at bounding box center [1136, 637] width 135 height 23
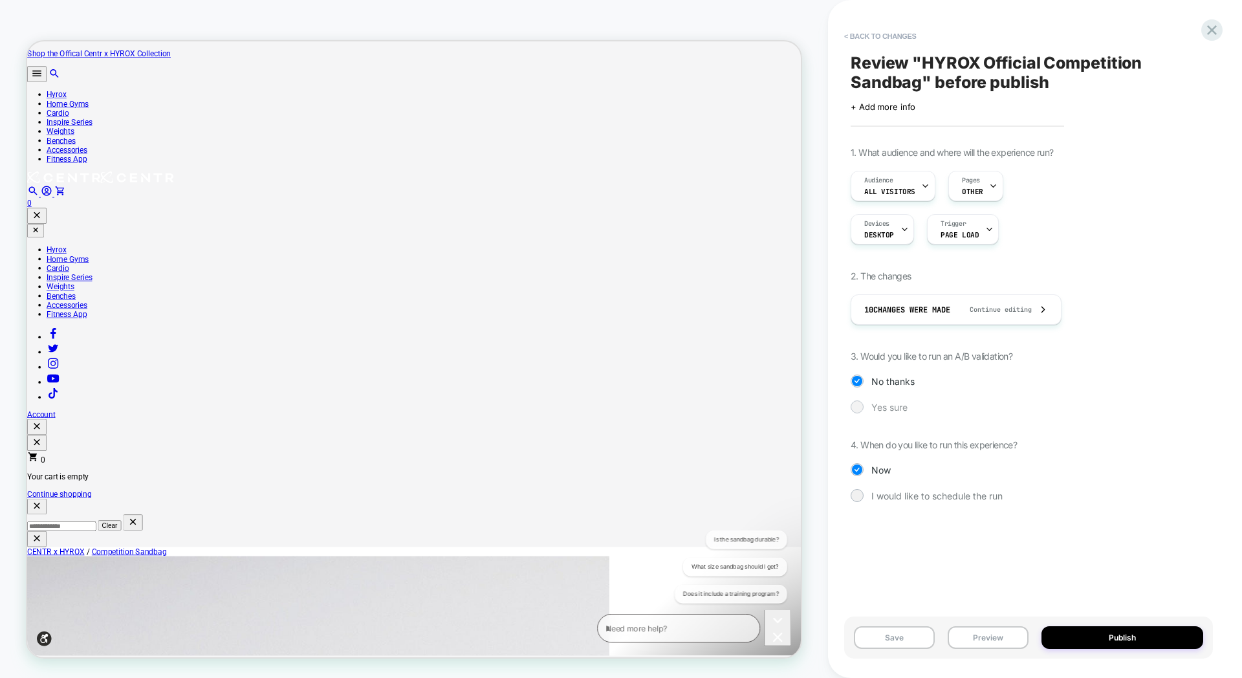
click at [870, 410] on div "Yes sure" at bounding box center [1029, 406] width 356 height 13
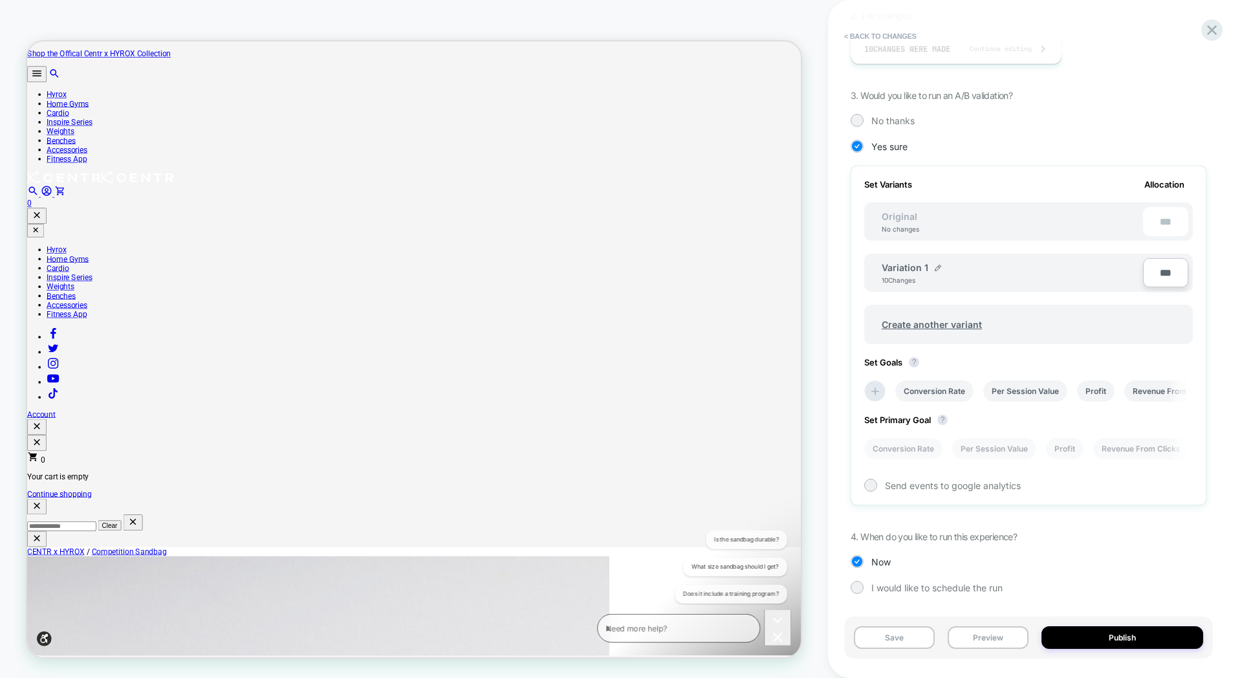
scroll to position [0, 1]
click at [875, 387] on icon at bounding box center [874, 391] width 13 height 13
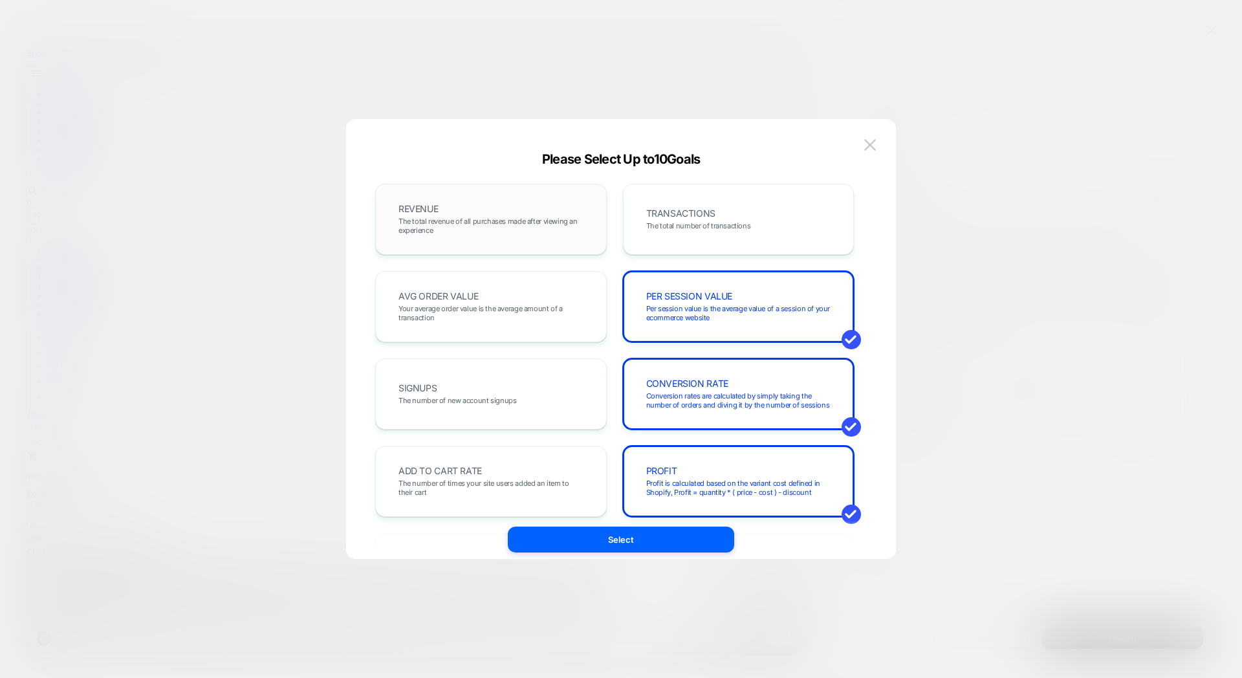
click at [564, 233] on span "The total revenue of all purchases made after viewing an experience" at bounding box center [491, 226] width 185 height 18
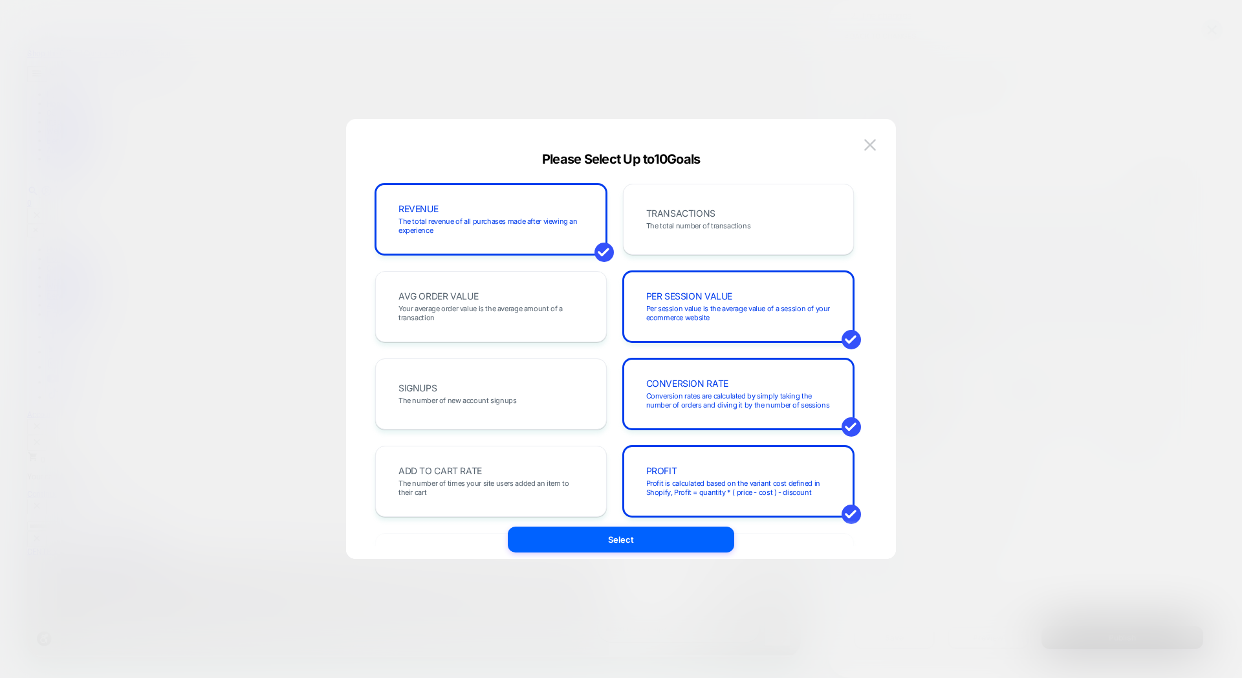
click at [646, 258] on div "REVENUE The total revenue of all purchases made after viewing an experience TRA…" at bounding box center [614, 569] width 479 height 770
click at [652, 250] on div "TRANSACTIONS The total number of transactions" at bounding box center [739, 219] width 232 height 71
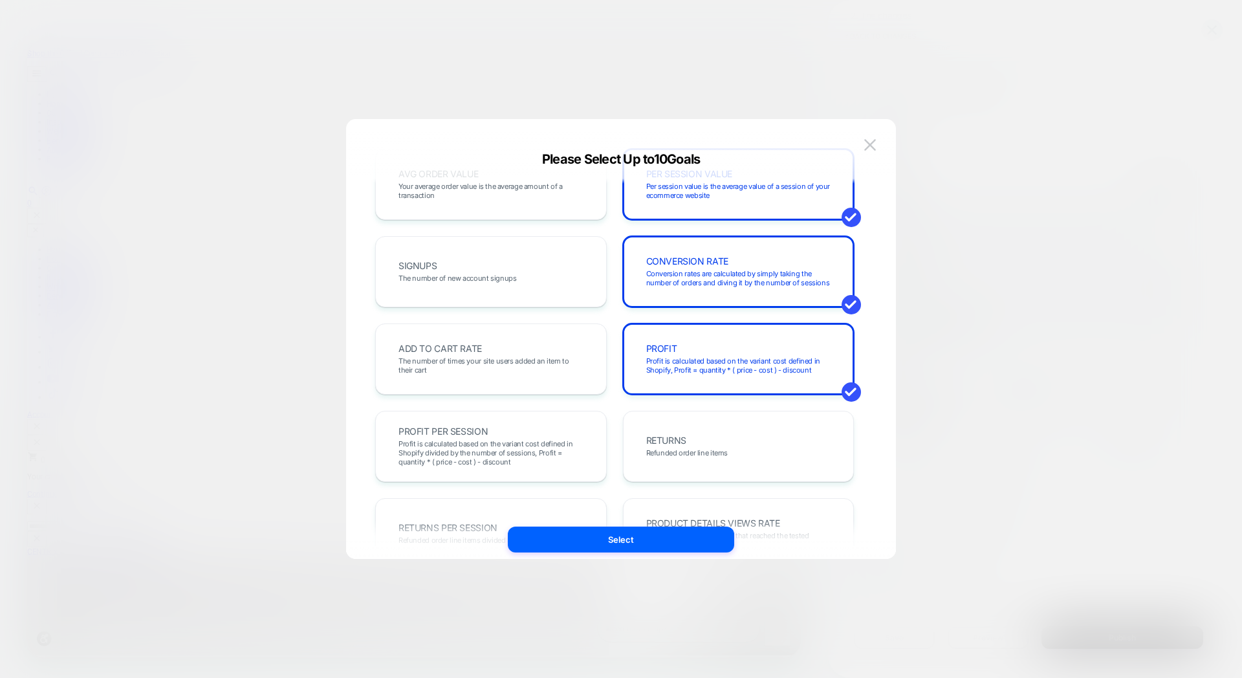
scroll to position [159, 0]
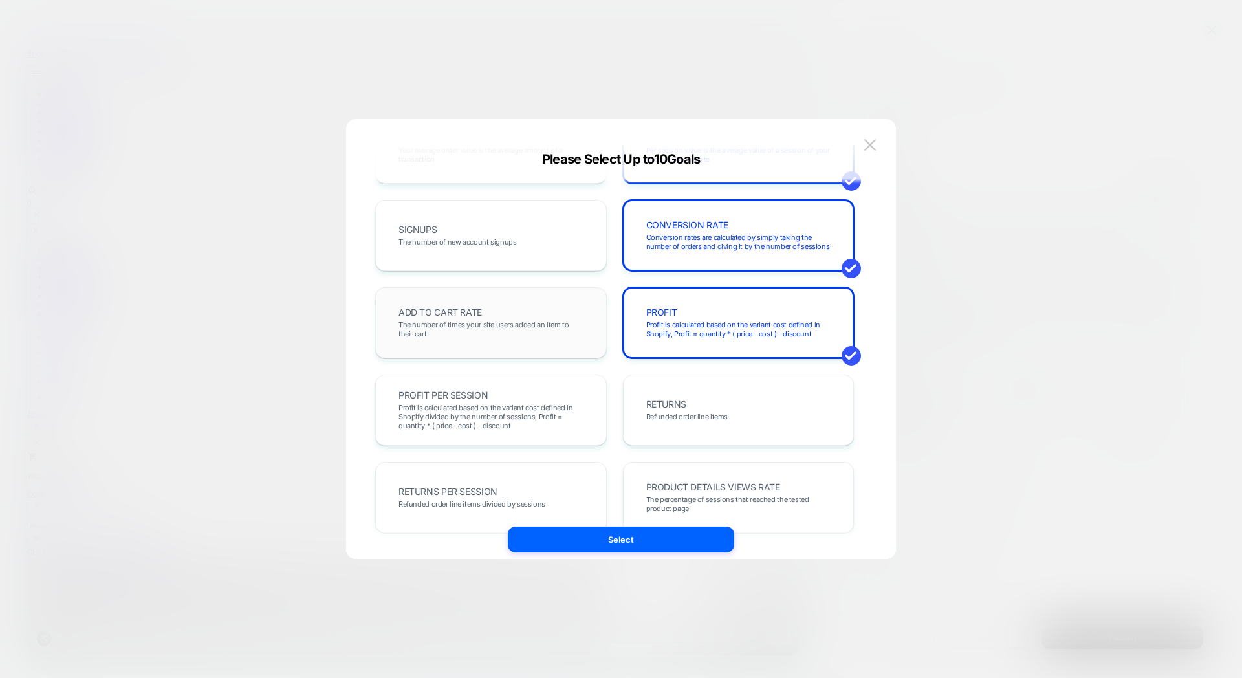
click at [565, 320] on span "The number of times your site users added an item to their cart" at bounding box center [491, 329] width 185 height 18
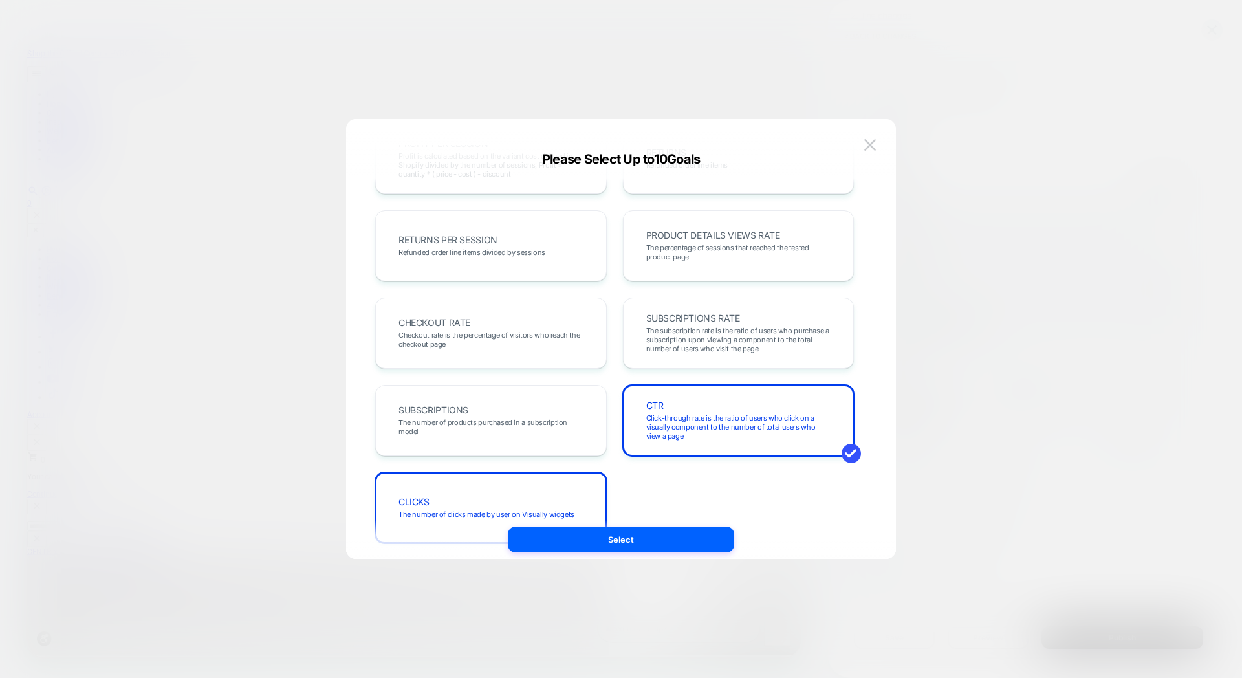
scroll to position [429, 0]
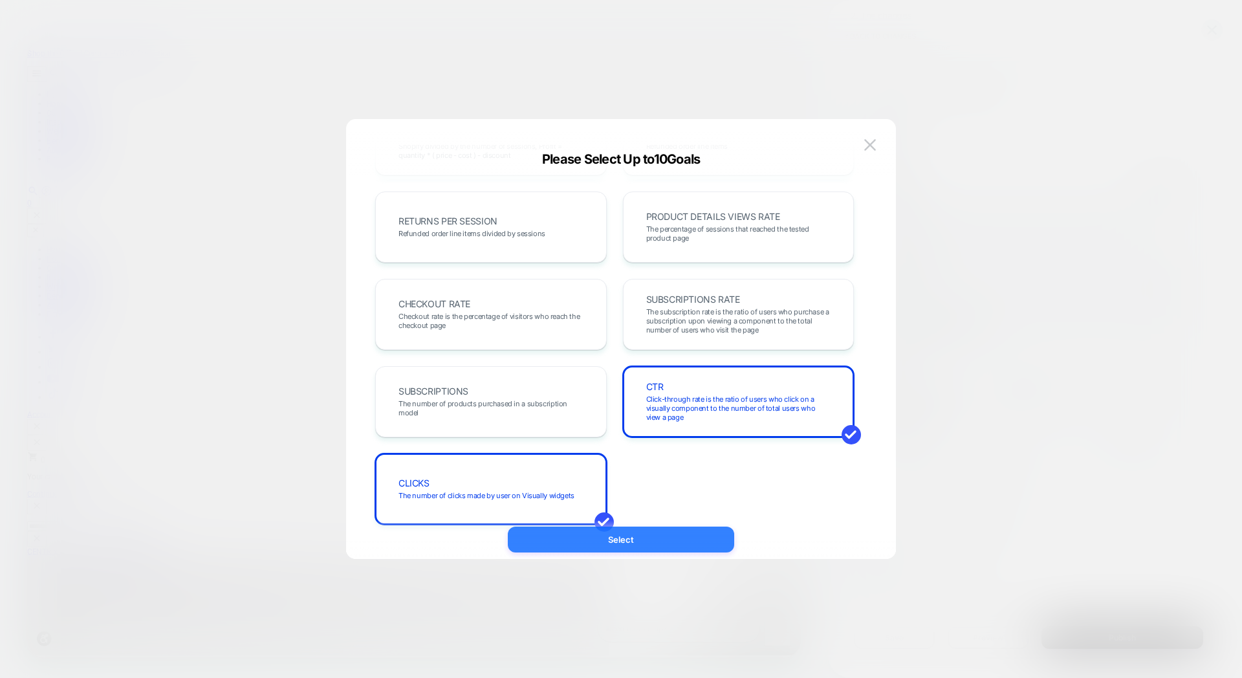
click at [676, 538] on button "Select" at bounding box center [621, 540] width 226 height 26
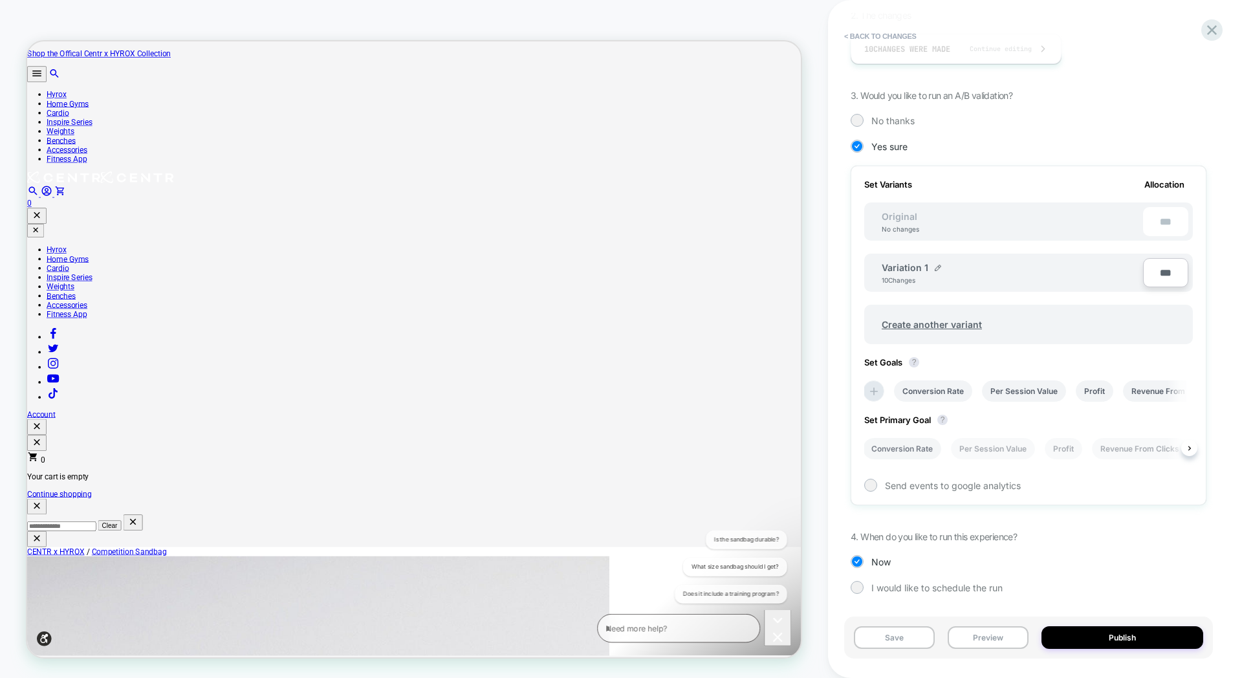
click at [930, 454] on li "Conversion Rate" at bounding box center [902, 448] width 78 height 21
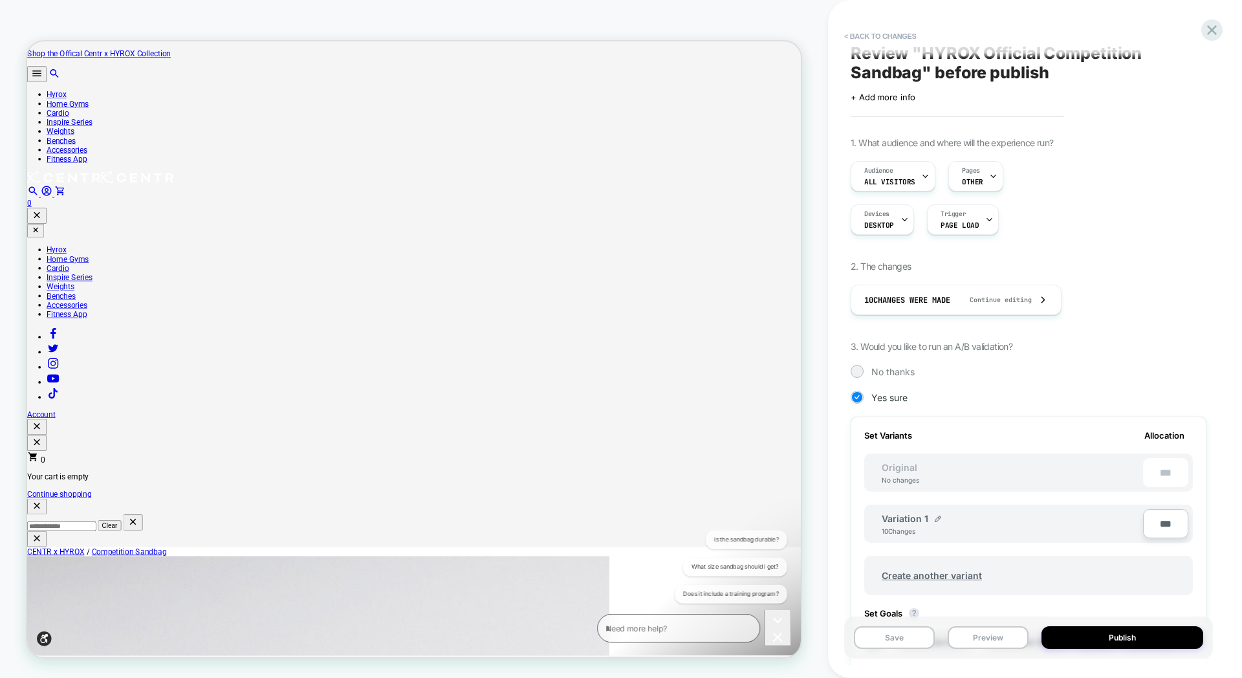
scroll to position [0, 0]
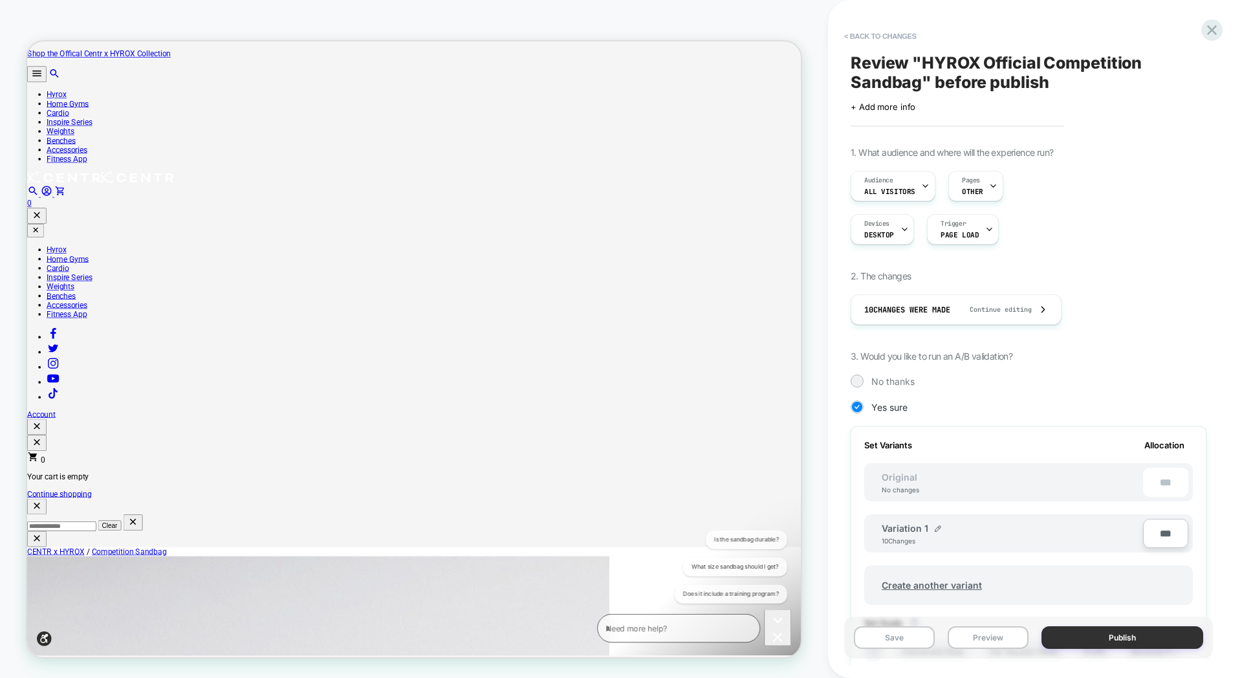
click at [1097, 640] on button "Publish" at bounding box center [1123, 637] width 162 height 23
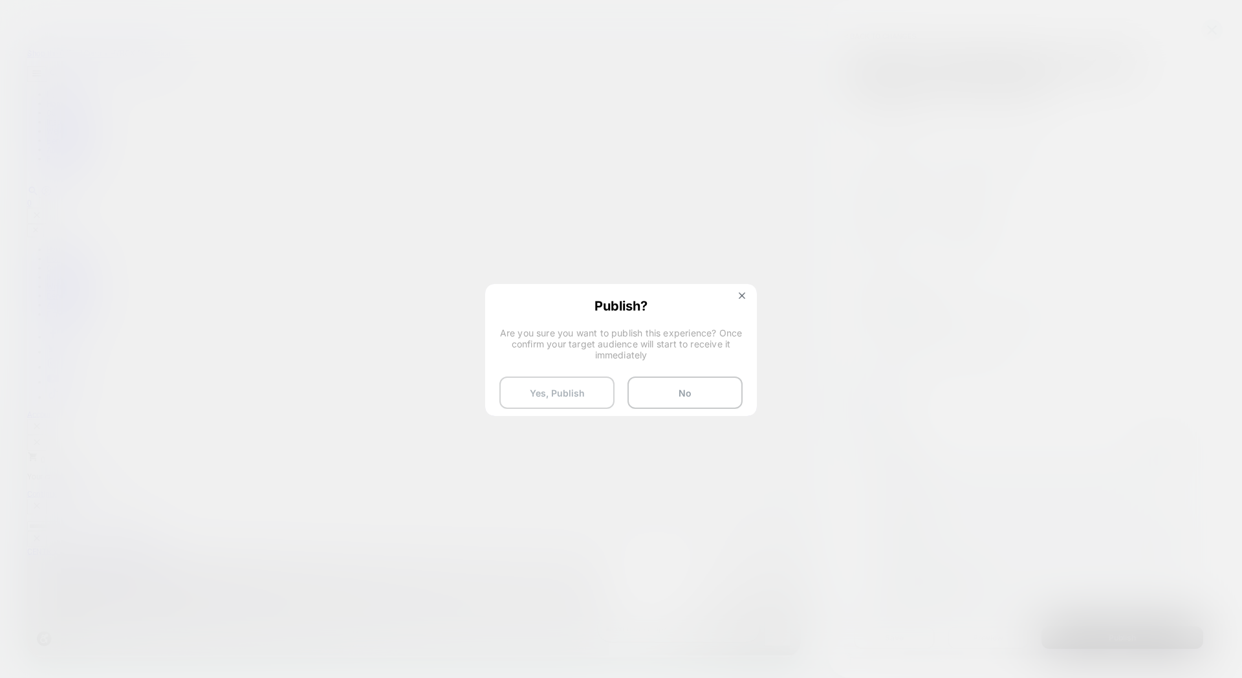
click at [581, 401] on button "Yes, Publish" at bounding box center [556, 393] width 115 height 32
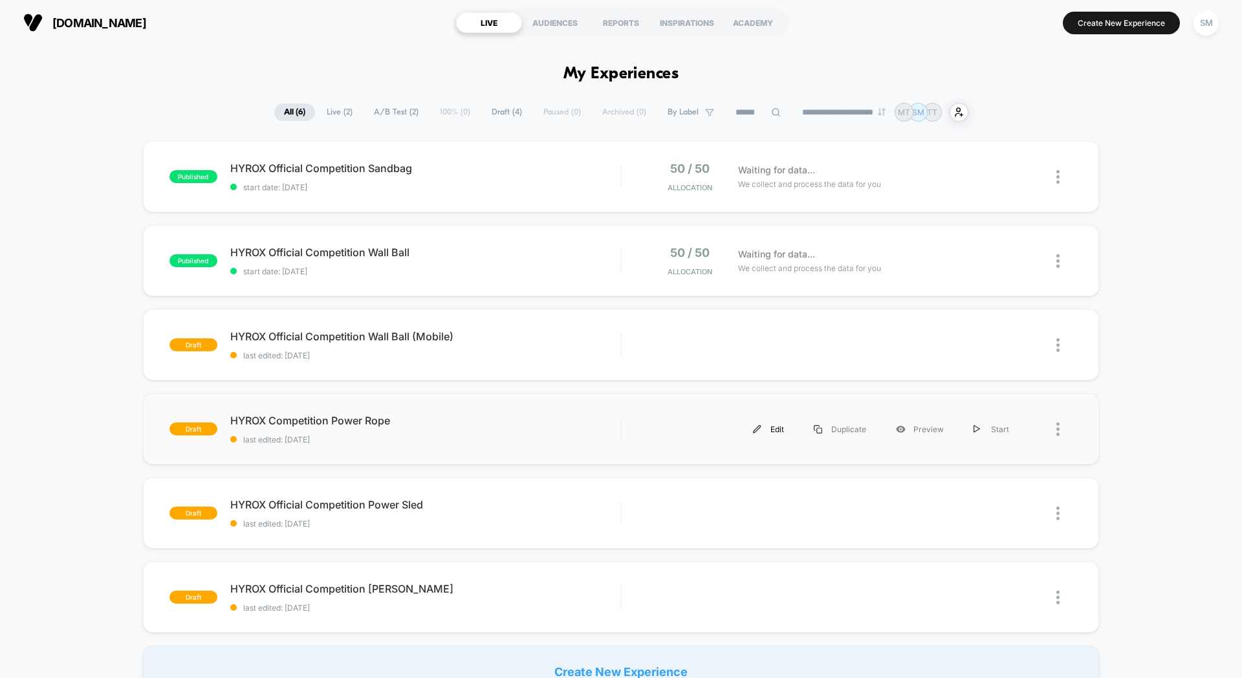
click at [772, 432] on div "Edit" at bounding box center [768, 429] width 61 height 29
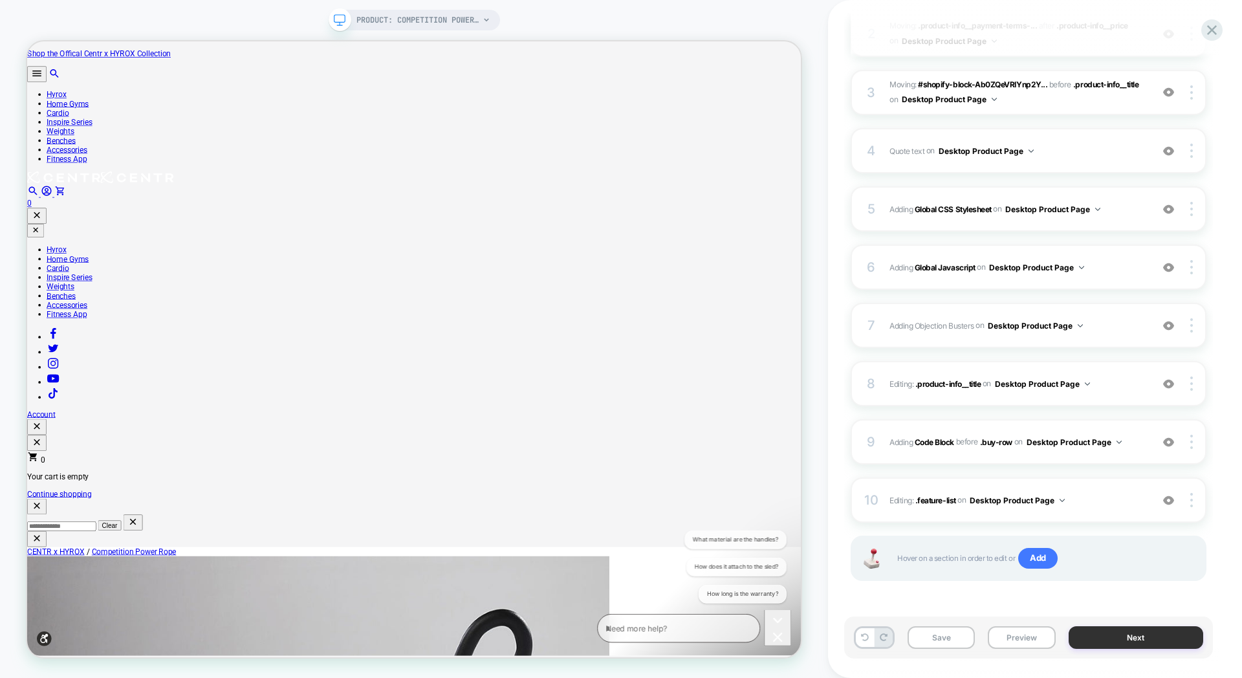
click at [1088, 638] on button "Next" at bounding box center [1136, 637] width 135 height 23
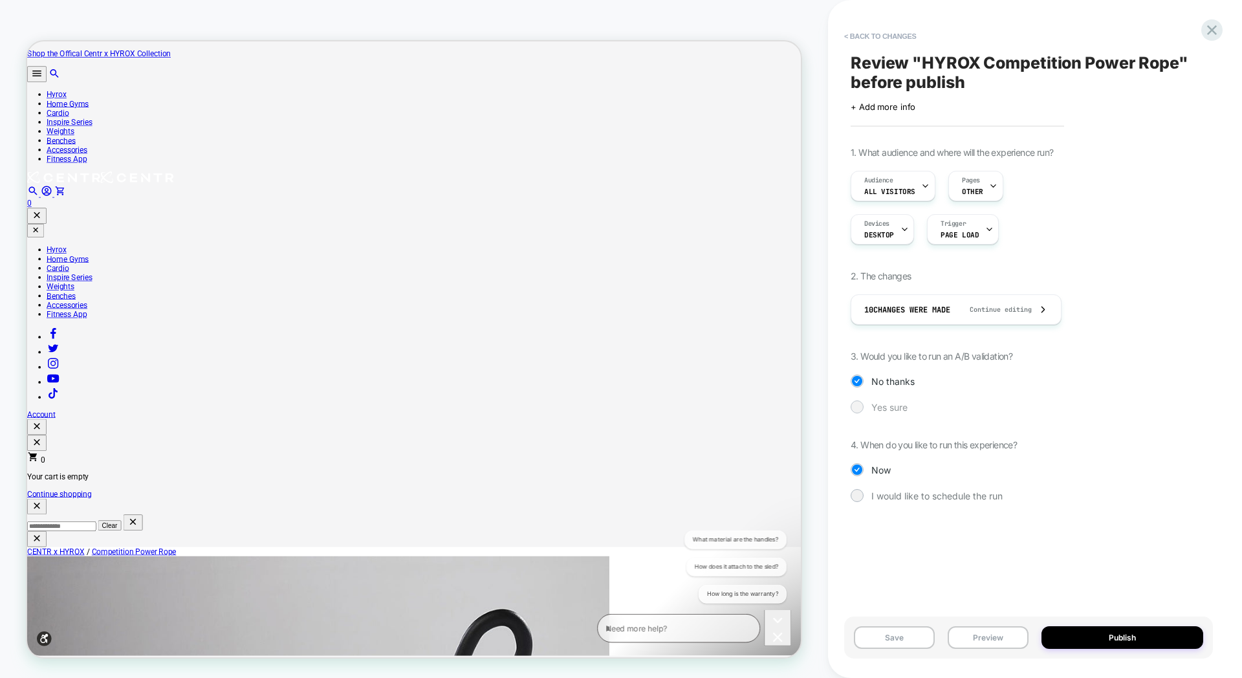
click at [864, 411] on div "Yes sure" at bounding box center [1029, 406] width 356 height 13
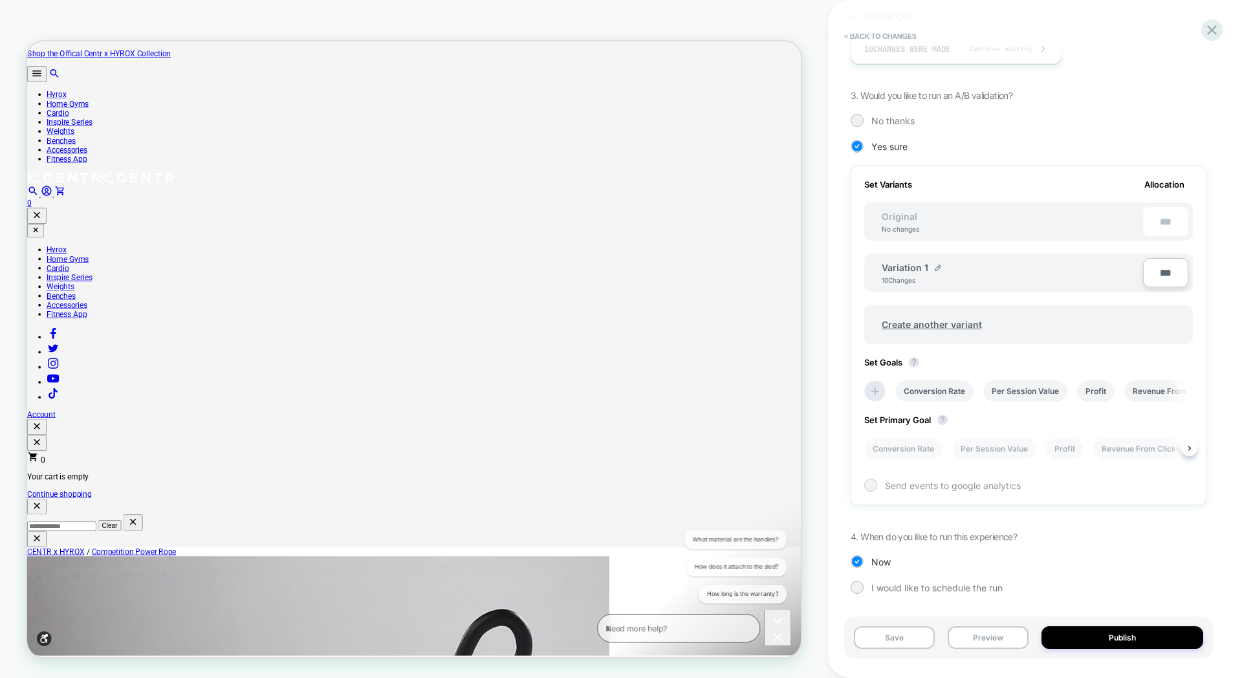
scroll to position [0, 1]
click at [870, 387] on icon at bounding box center [874, 391] width 13 height 13
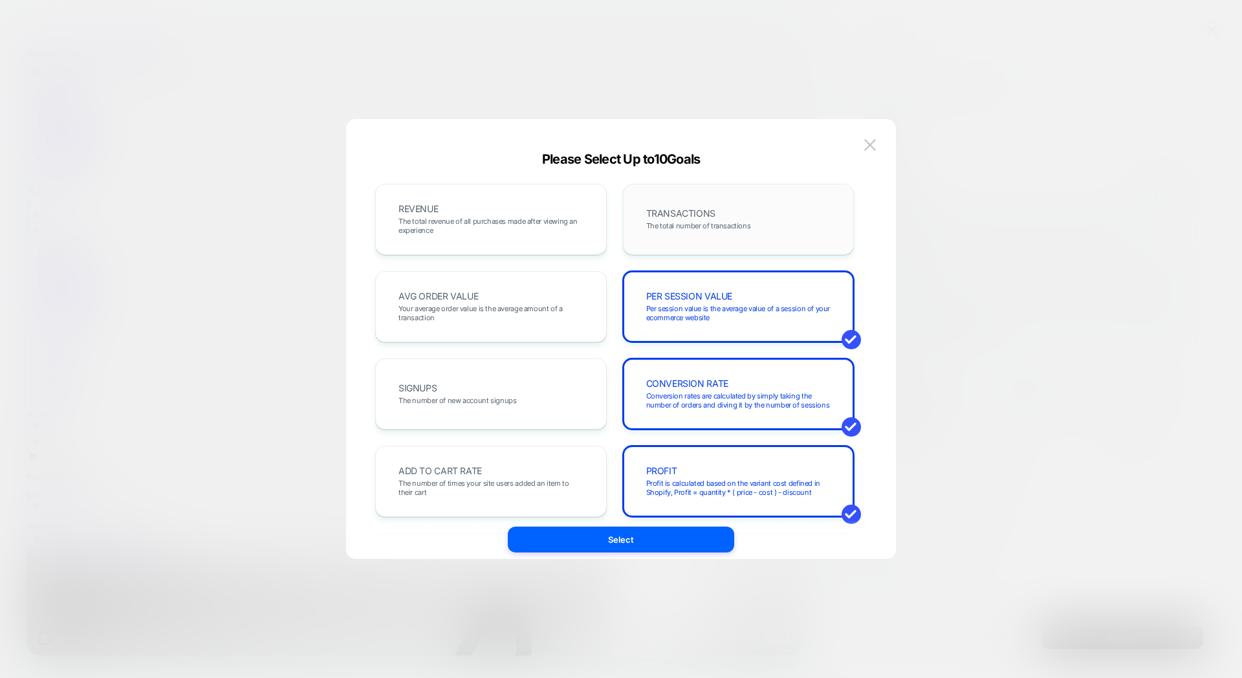
click at [679, 233] on div "TRANSACTIONS The total number of transactions" at bounding box center [739, 219] width 204 height 44
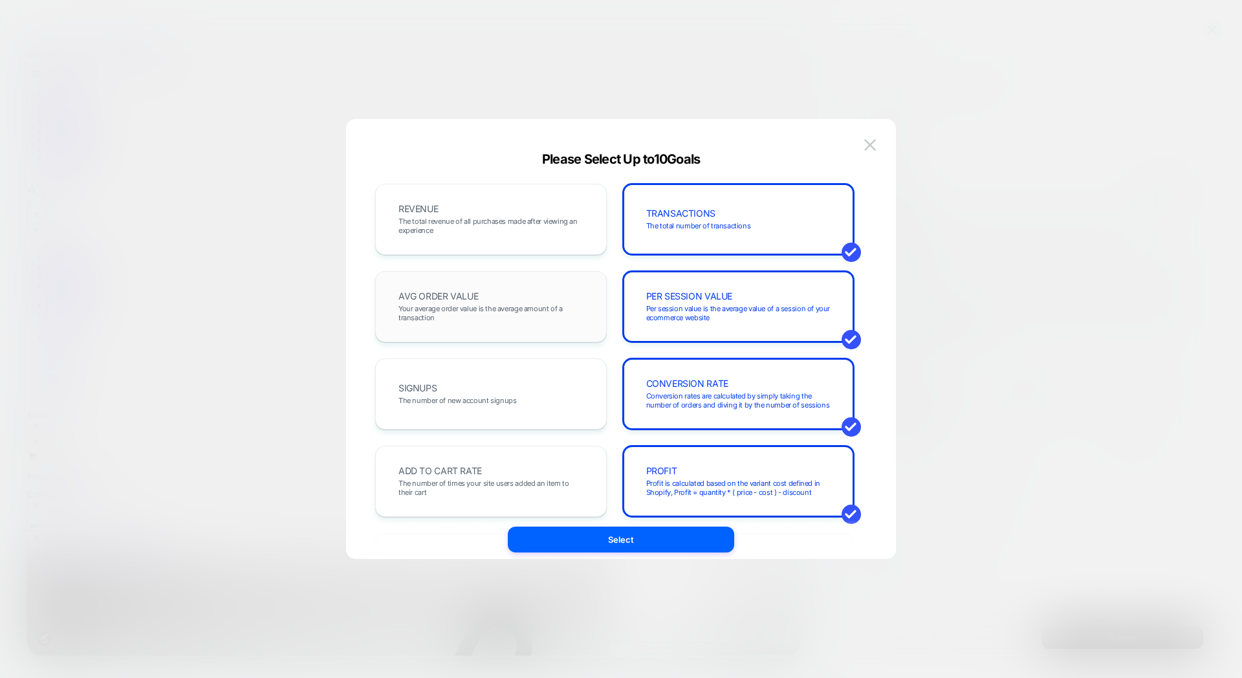
click at [501, 325] on div "AVG ORDER VALUE Your average order value is the average amount of a transaction" at bounding box center [491, 307] width 204 height 44
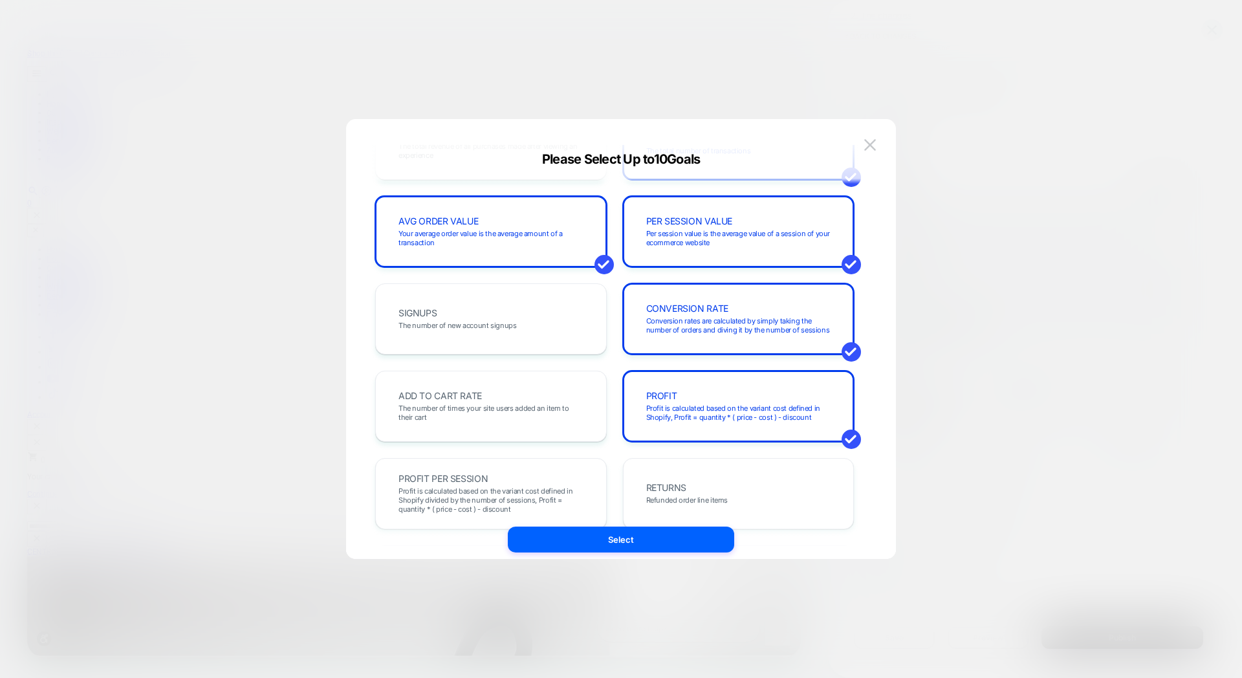
scroll to position [0, 0]
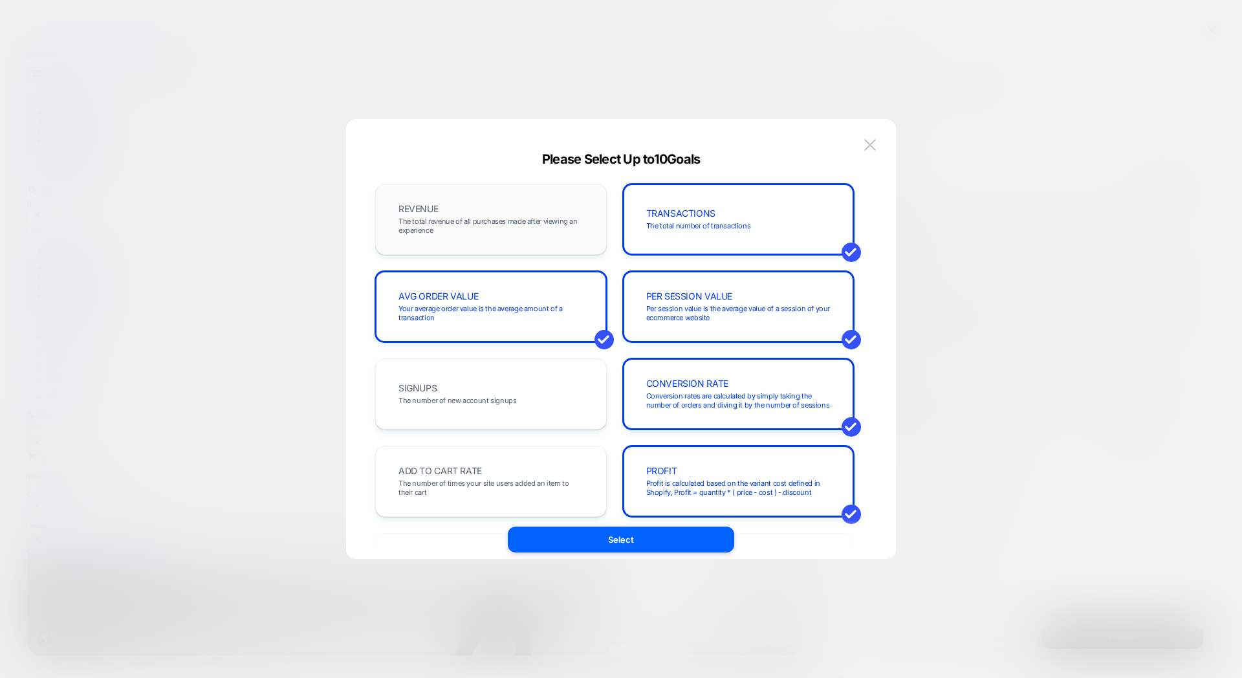
click at [520, 230] on span "The total revenue of all purchases made after viewing an experience" at bounding box center [491, 226] width 185 height 18
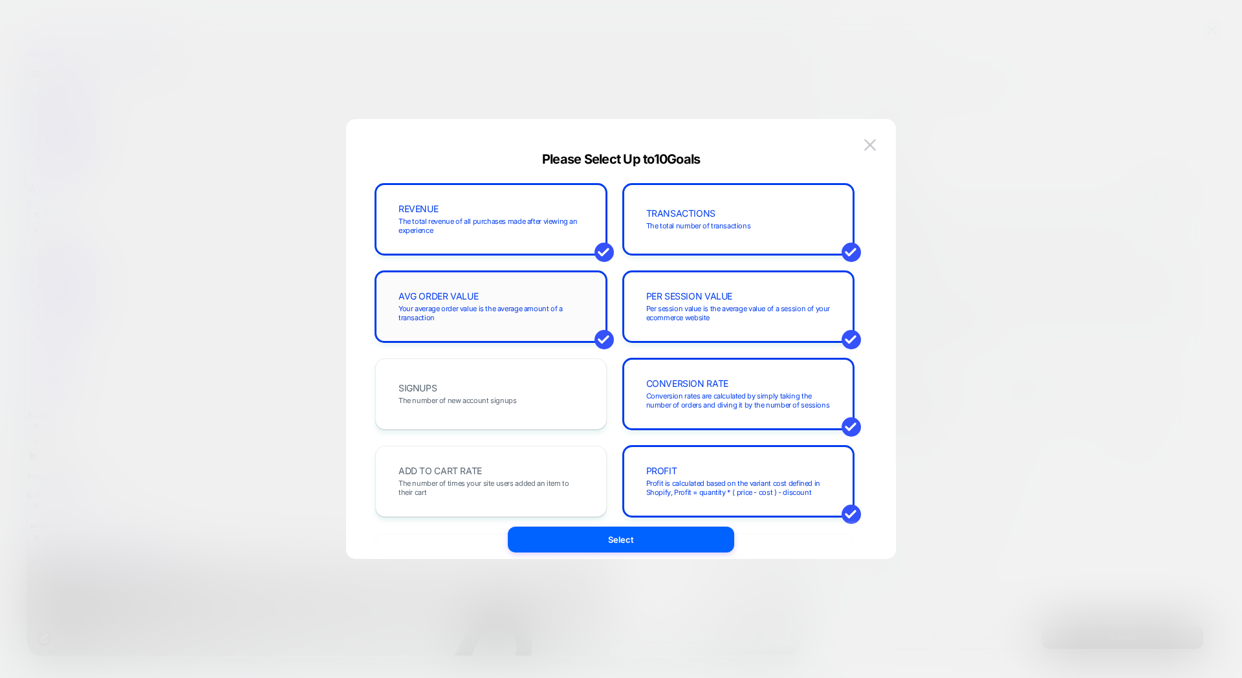
click at [503, 307] on span "Your average order value is the average amount of a transaction" at bounding box center [491, 313] width 185 height 18
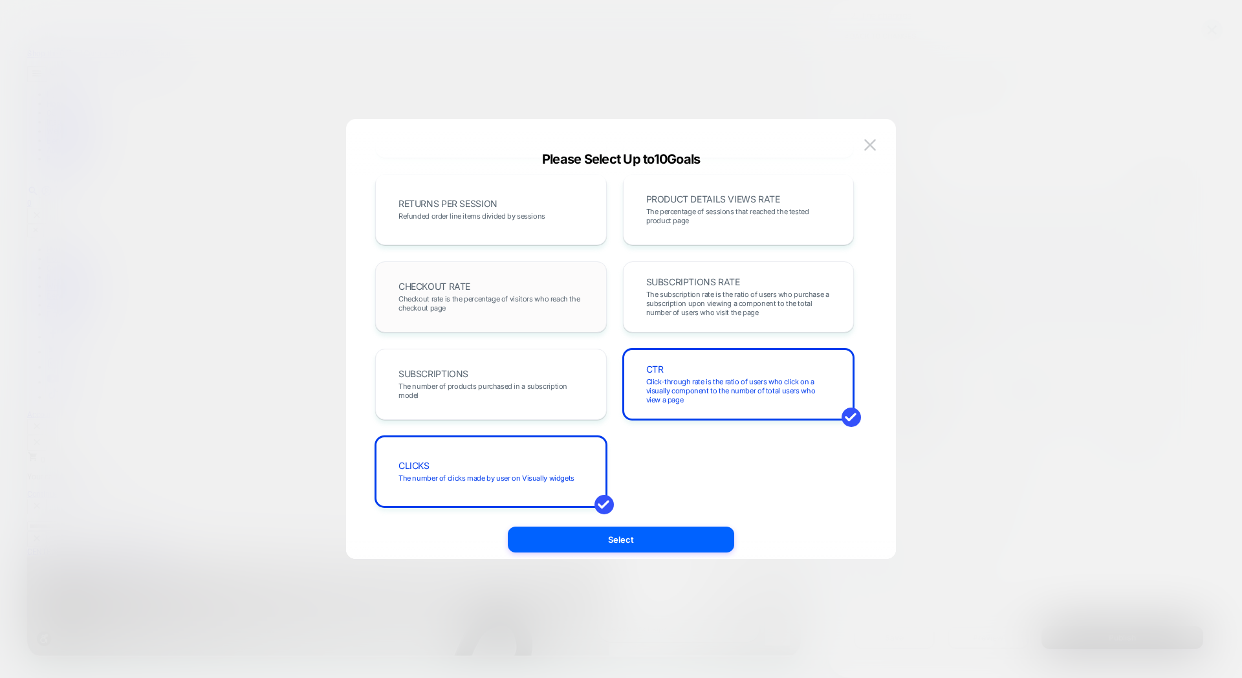
scroll to position [444, 0]
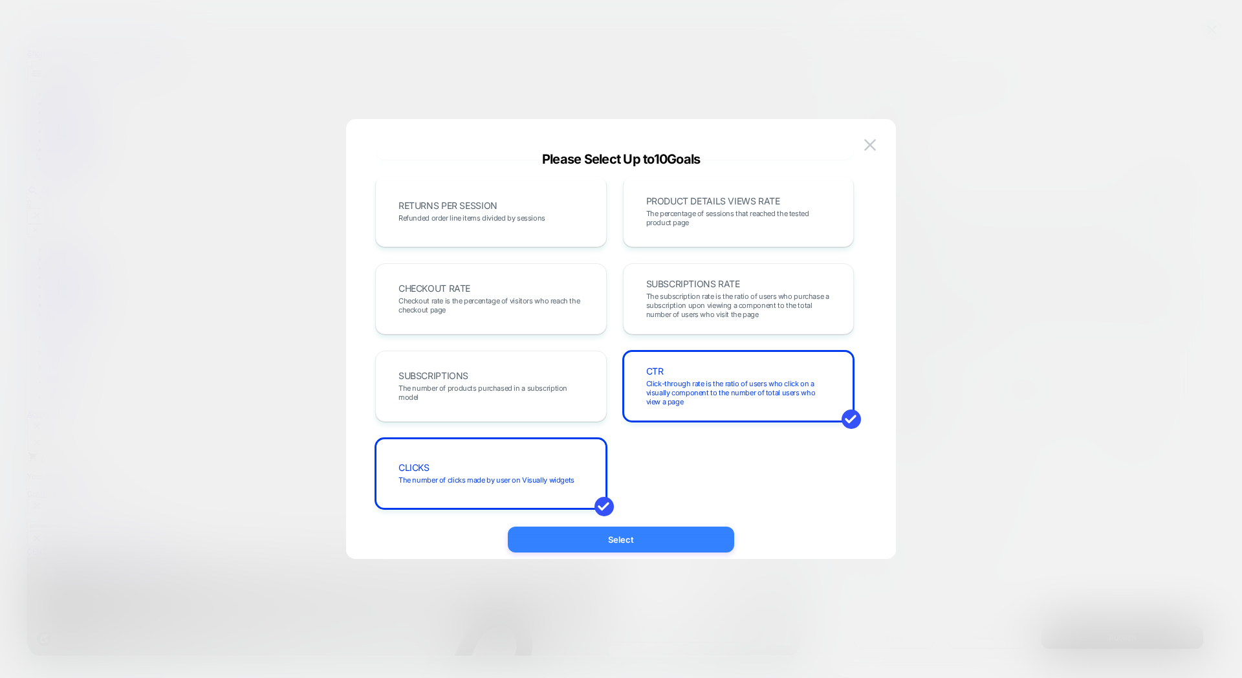
click at [692, 530] on button "Select" at bounding box center [621, 540] width 226 height 26
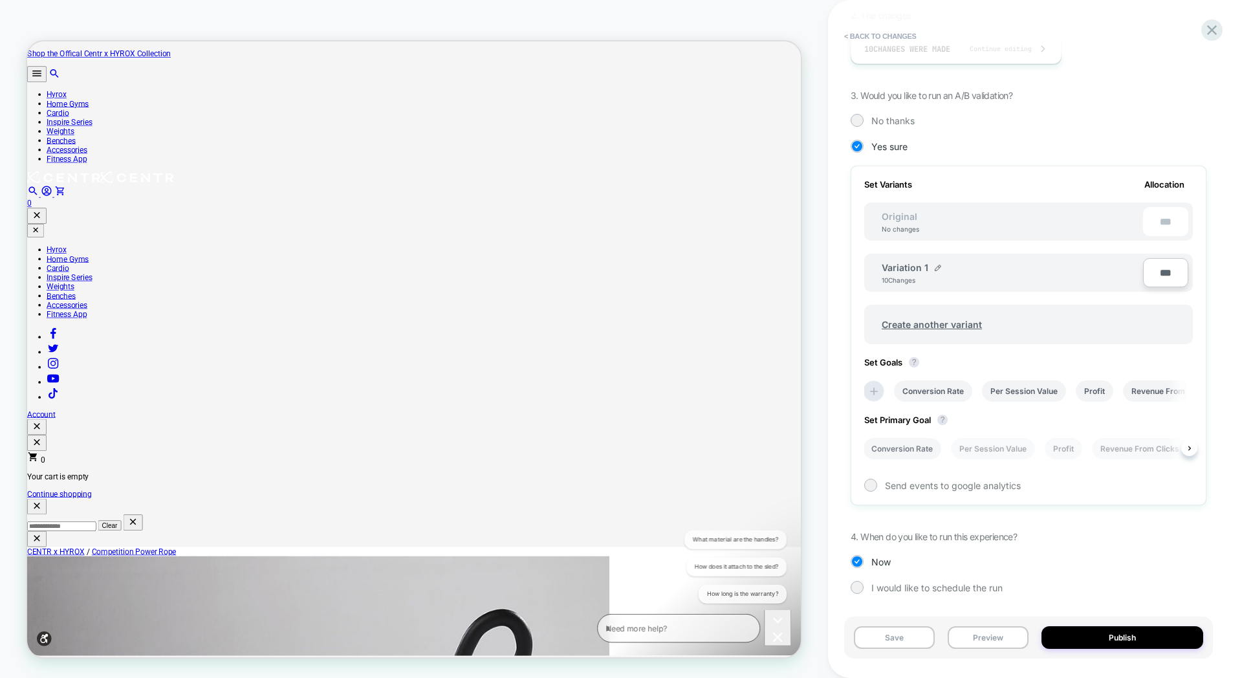
click at [928, 448] on li "Conversion Rate" at bounding box center [902, 448] width 78 height 21
click at [1088, 639] on button "Publish" at bounding box center [1123, 637] width 162 height 23
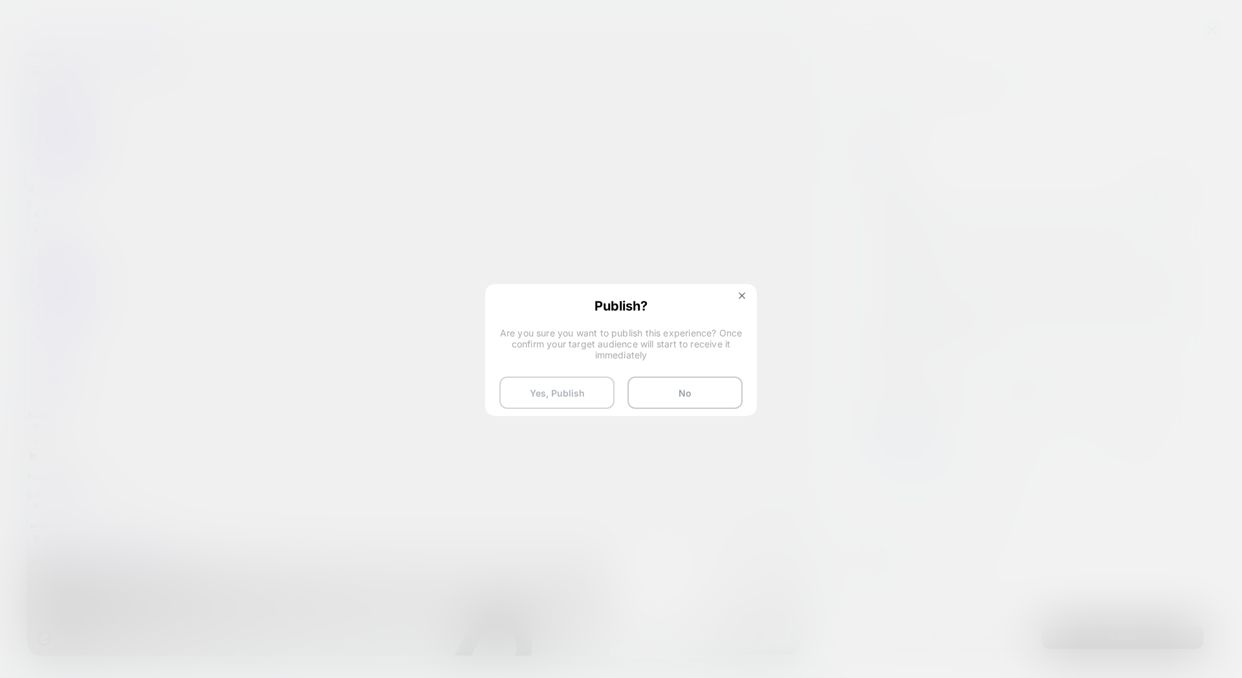
click at [576, 391] on button "Yes, Publish" at bounding box center [556, 393] width 115 height 32
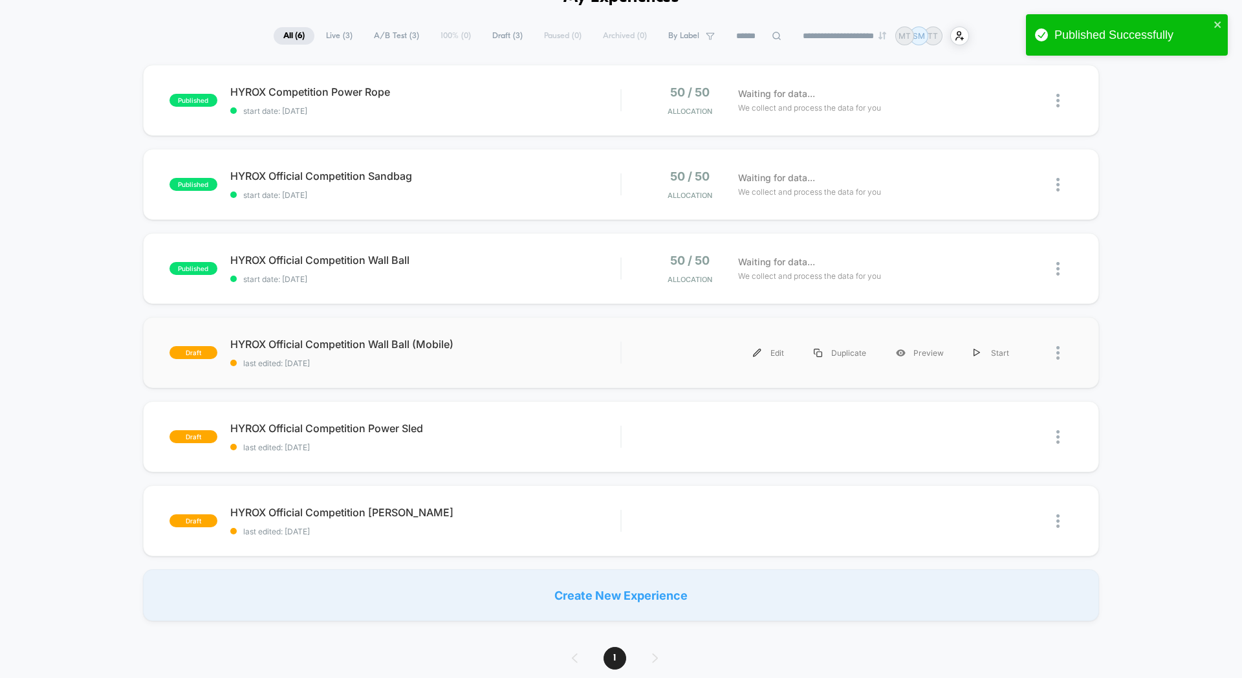
scroll to position [81, 0]
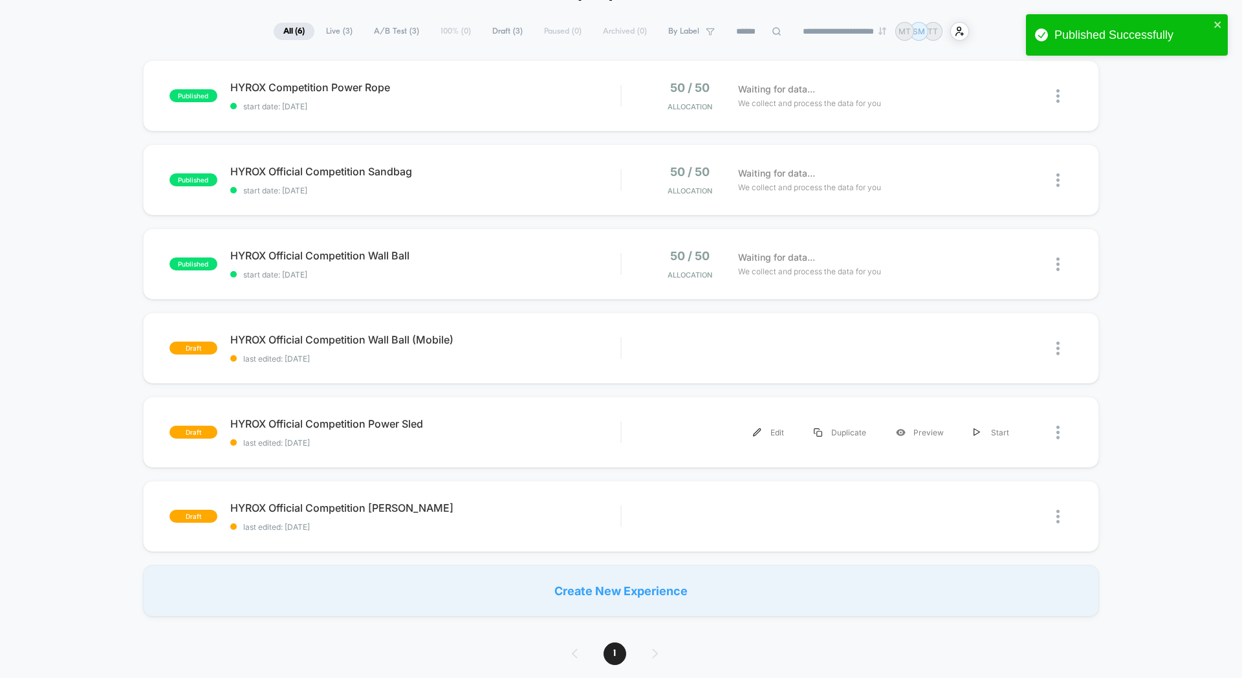
click at [784, 434] on div "Edit" at bounding box center [768, 432] width 61 height 29
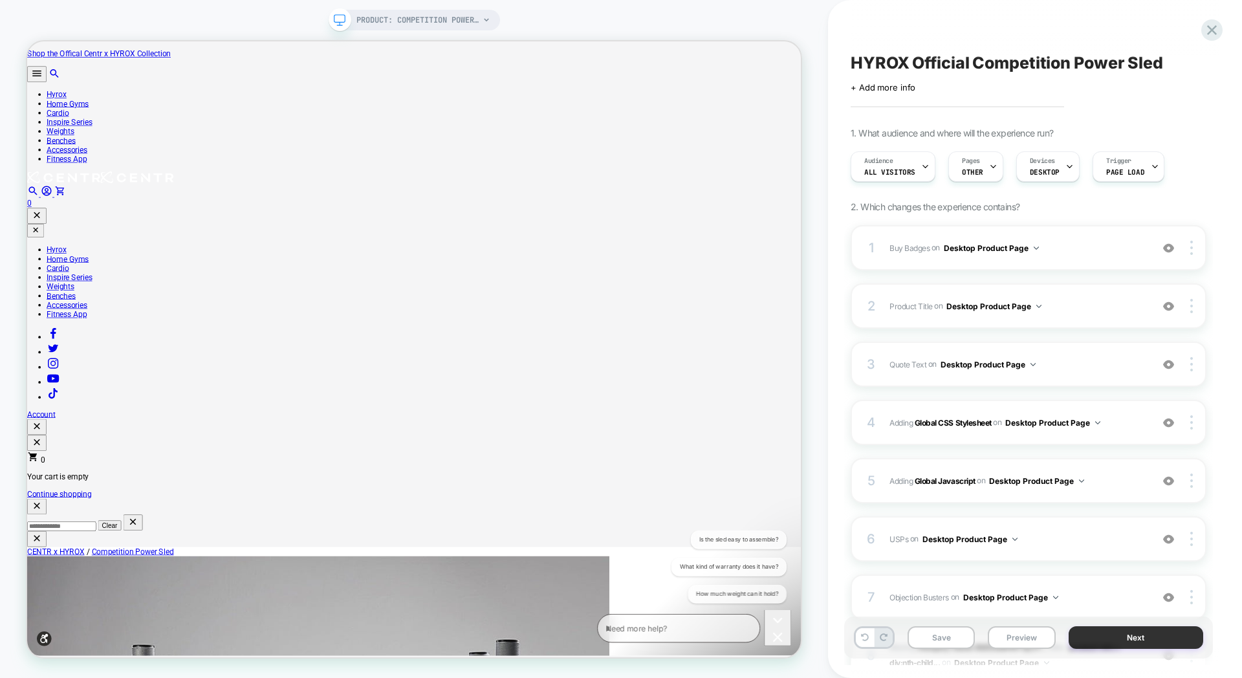
click at [1093, 639] on button "Next" at bounding box center [1136, 637] width 135 height 23
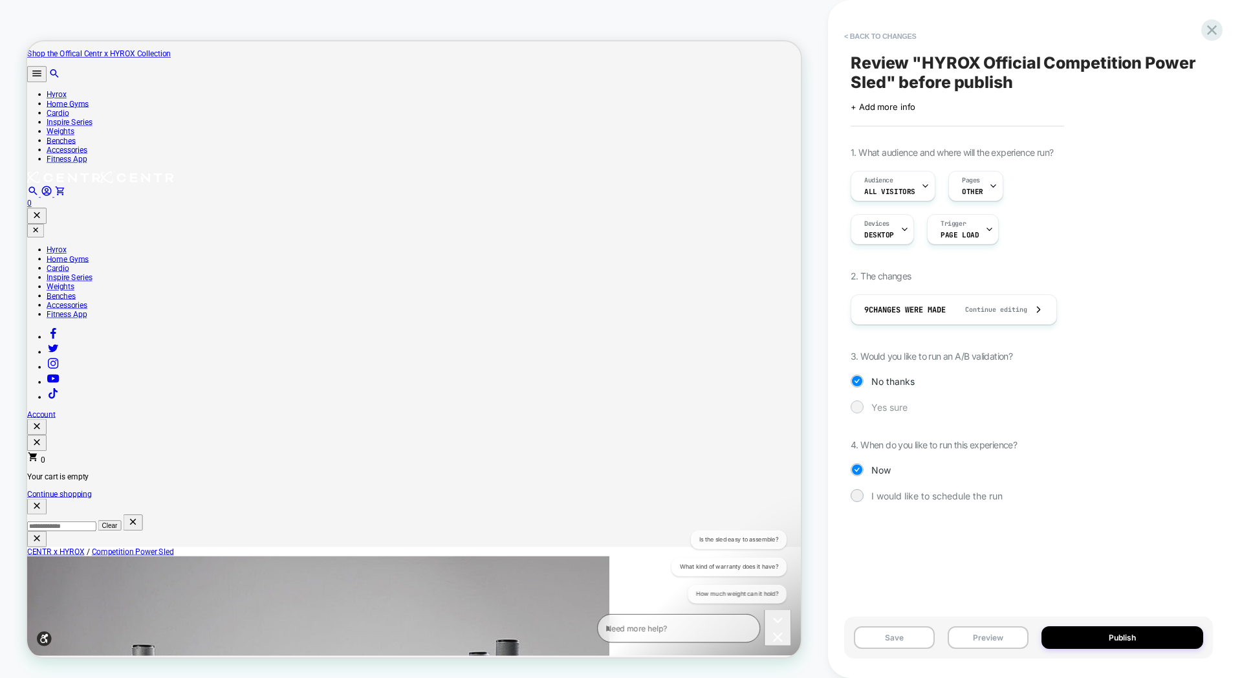
click at [868, 404] on div "Yes sure" at bounding box center [1029, 406] width 356 height 13
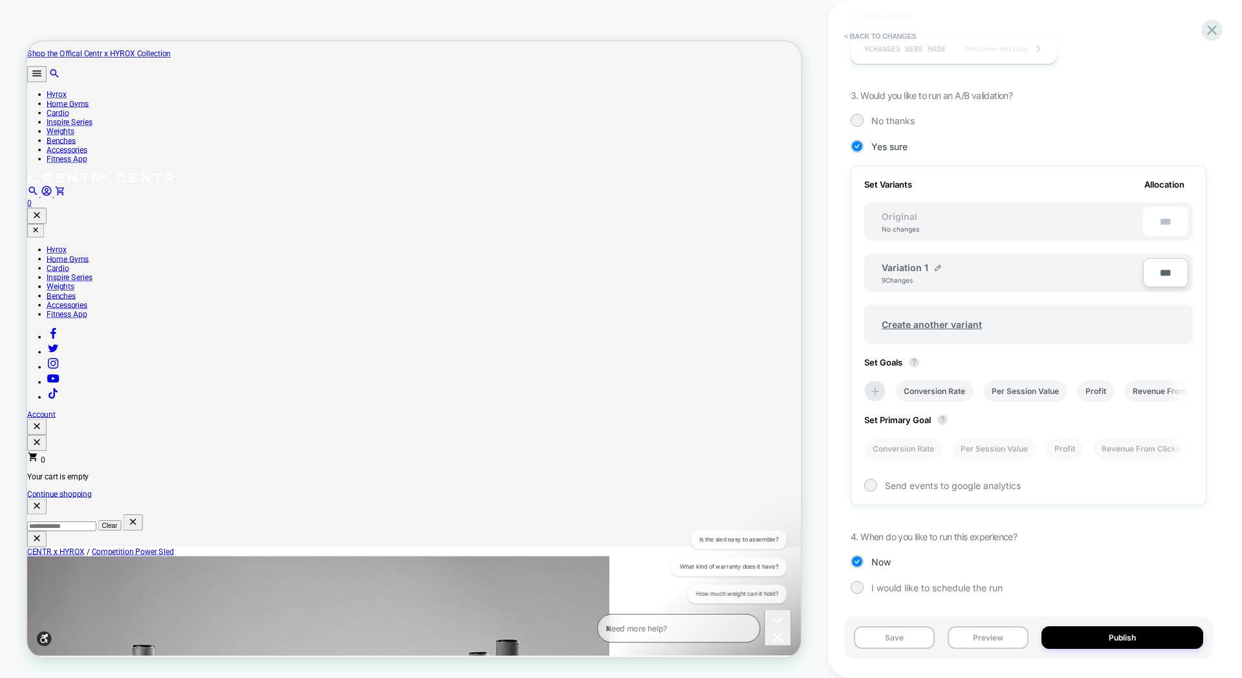
scroll to position [0, 1]
click at [871, 393] on icon at bounding box center [874, 391] width 13 height 13
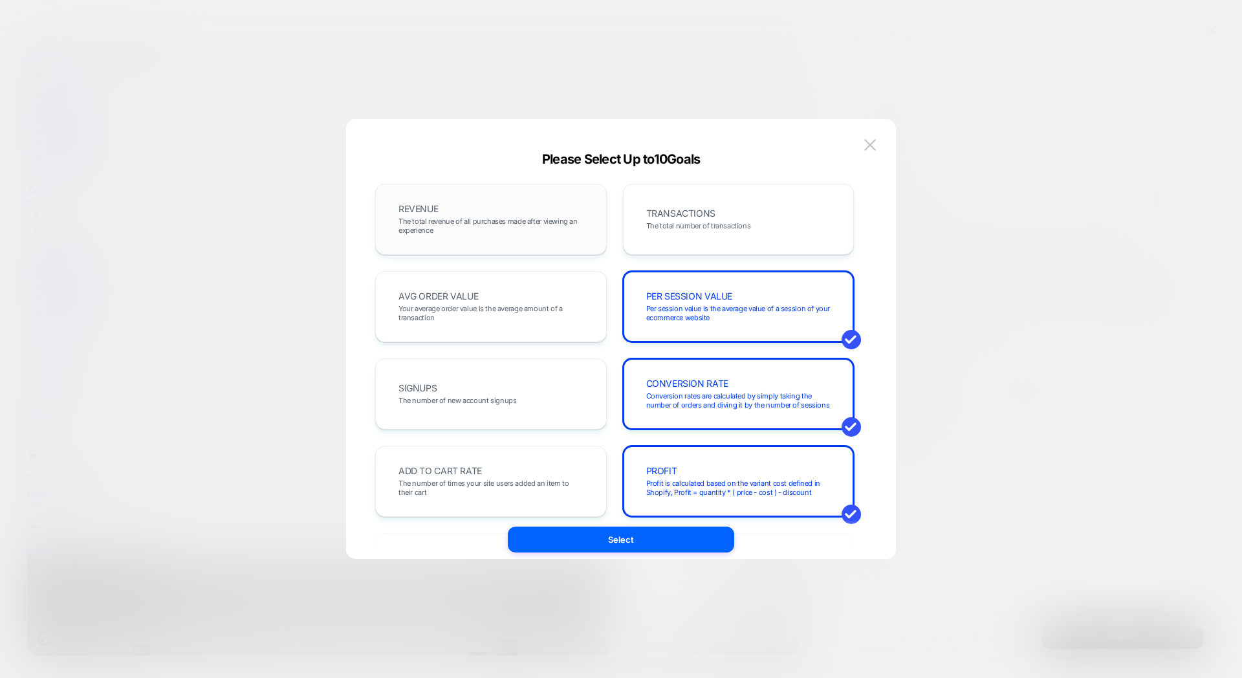
click at [537, 243] on div "REVENUE The total revenue of all purchases made after viewing an experience" at bounding box center [491, 219] width 232 height 71
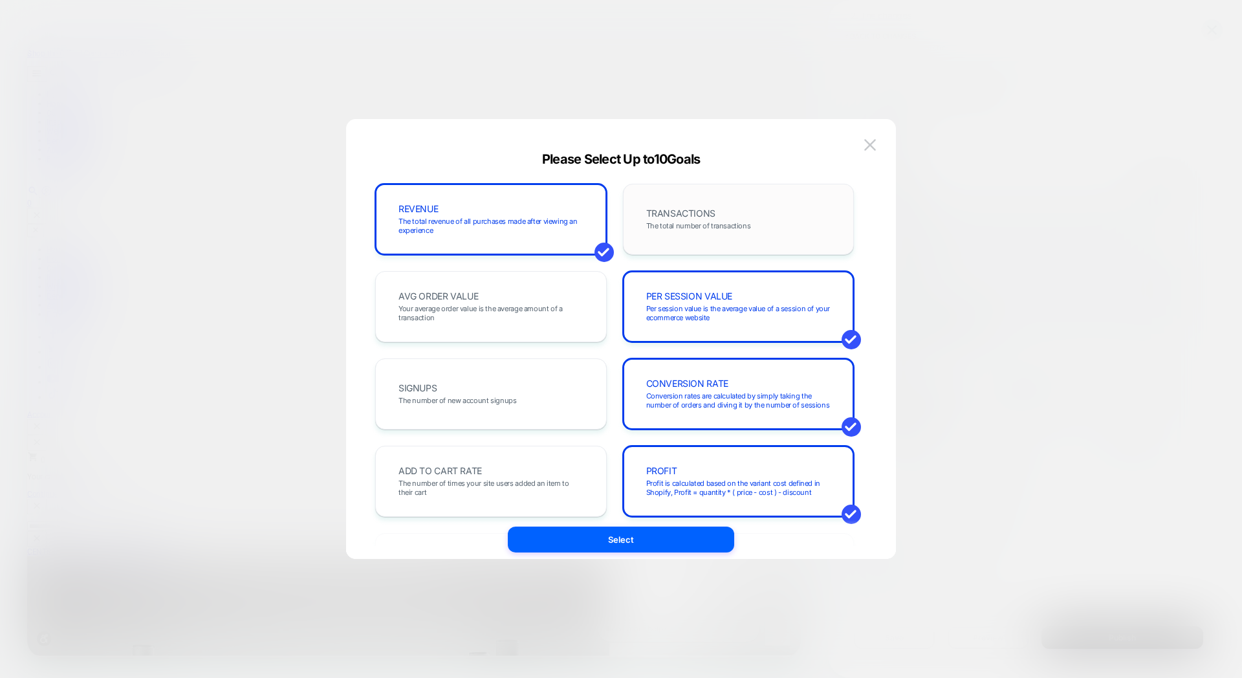
click at [687, 243] on div "TRANSACTIONS The total number of transactions" at bounding box center [739, 219] width 232 height 71
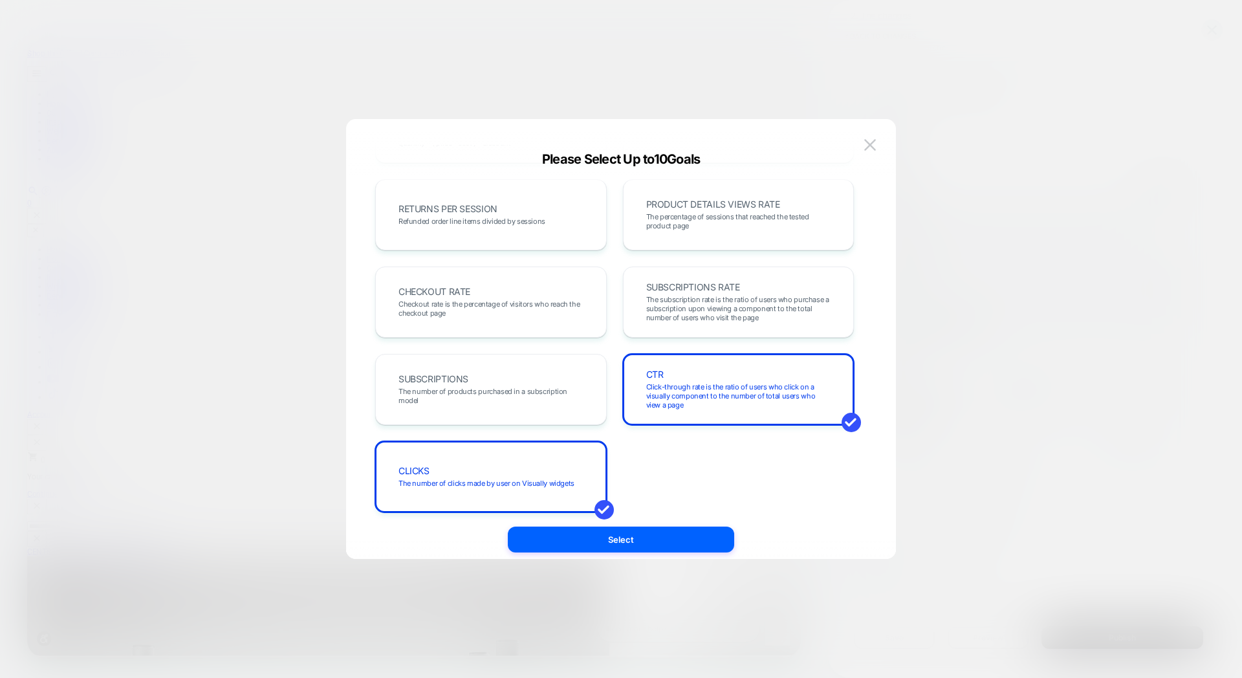
scroll to position [446, 0]
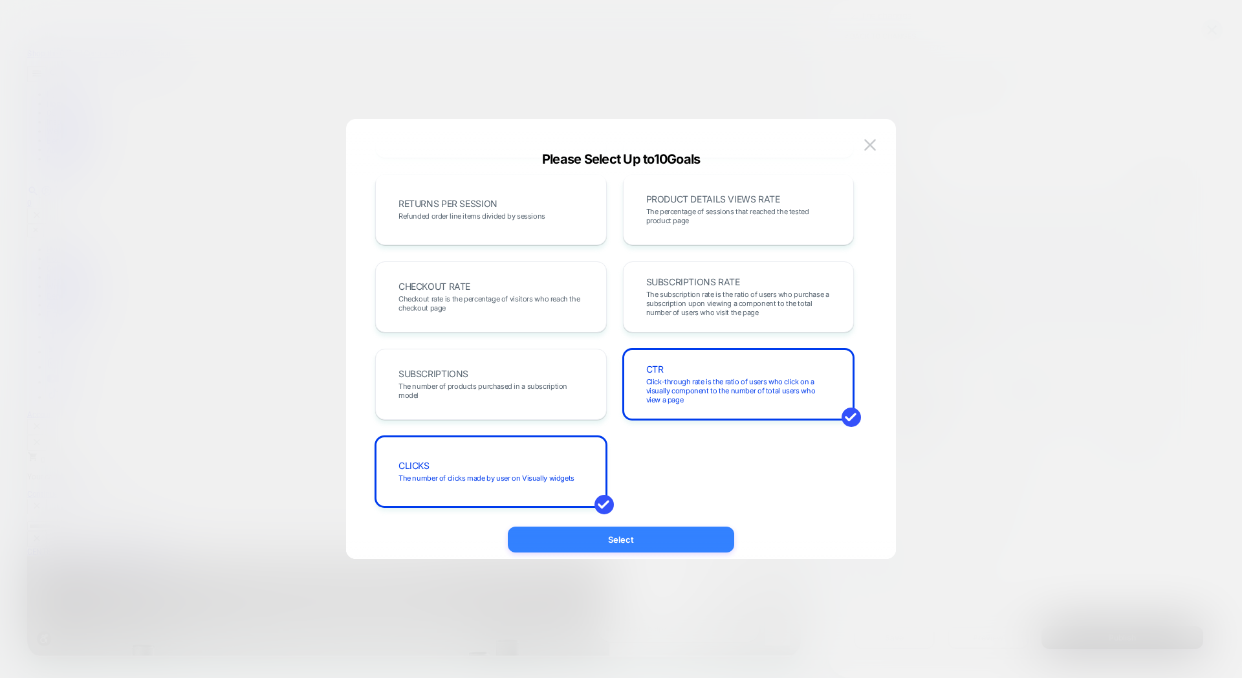
click at [689, 545] on button "Select" at bounding box center [621, 540] width 226 height 26
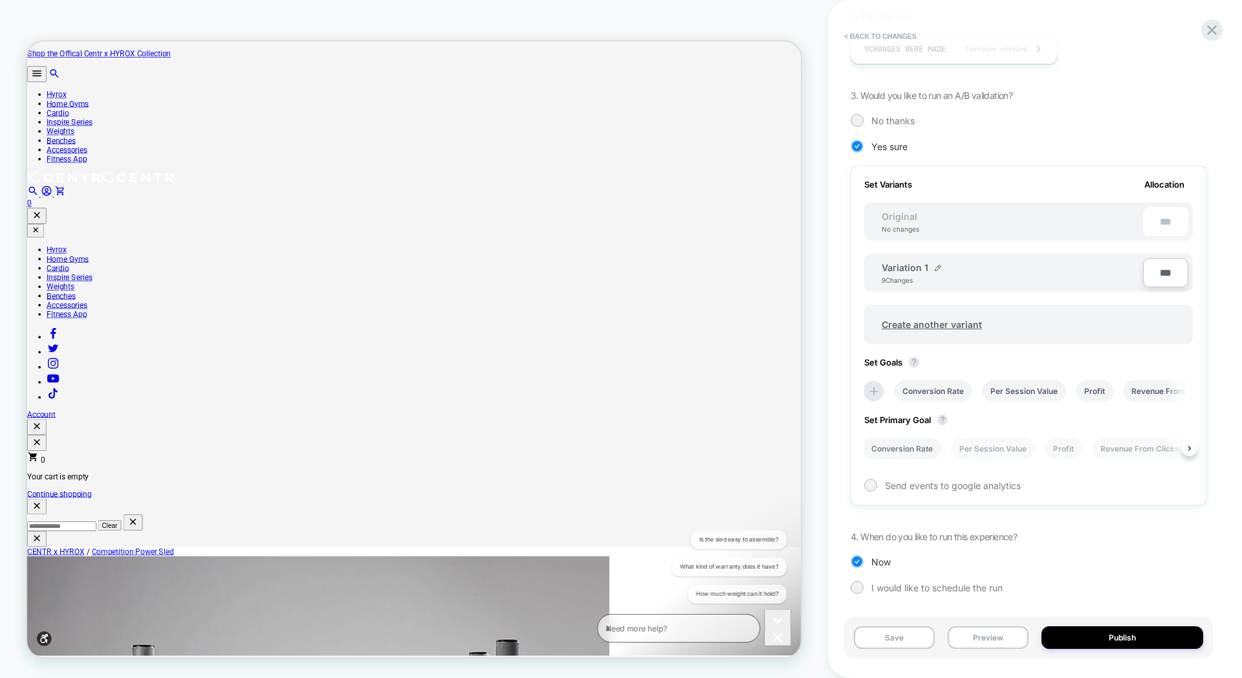
click at [891, 453] on li "Conversion Rate" at bounding box center [902, 448] width 78 height 21
click at [1105, 632] on button "Publish" at bounding box center [1123, 637] width 162 height 23
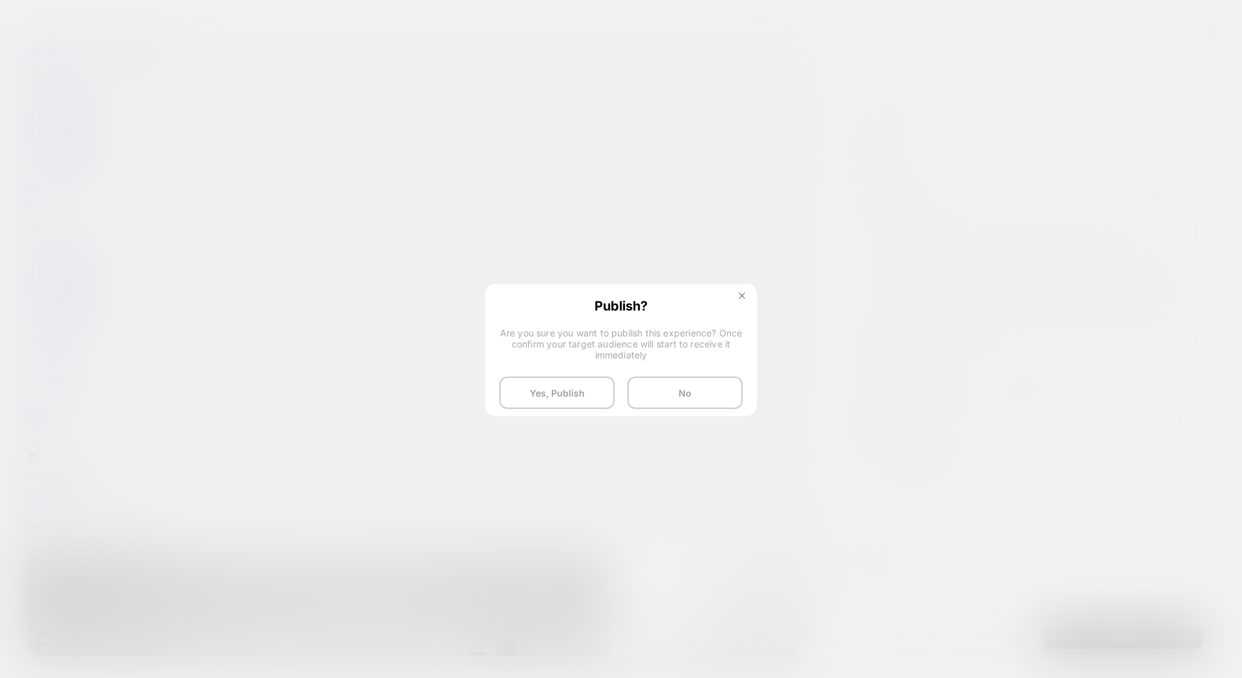
click at [745, 293] on button at bounding box center [742, 297] width 14 height 11
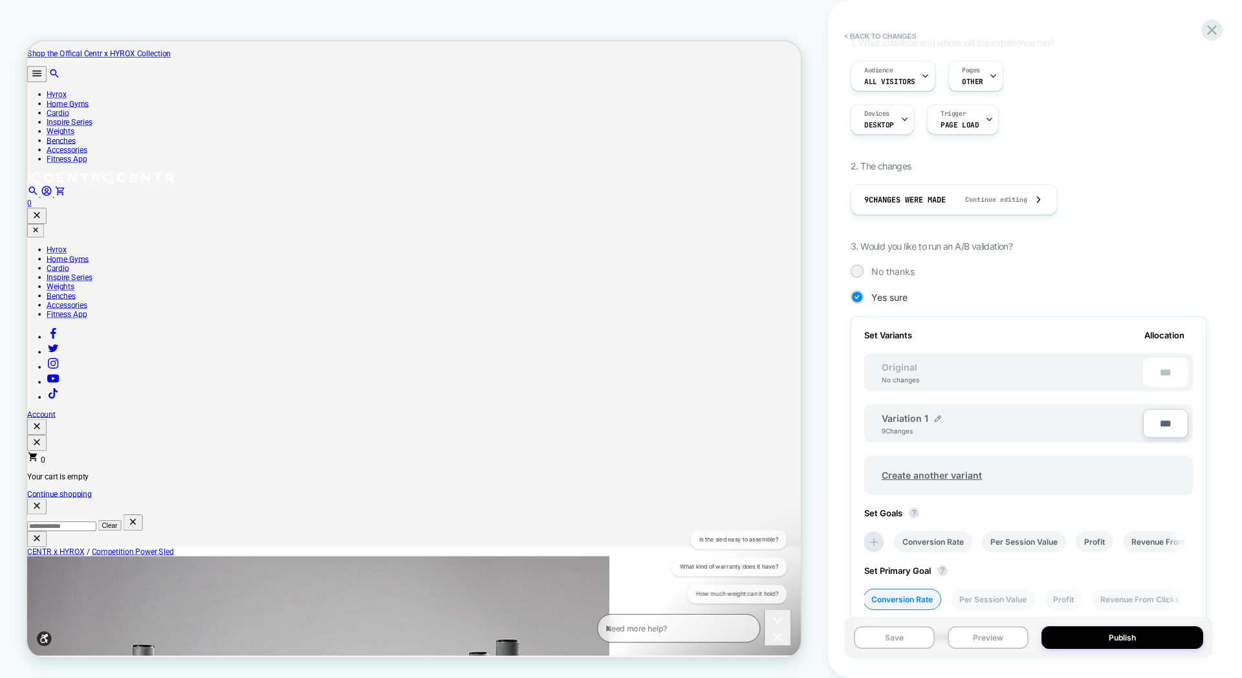
scroll to position [114, 0]
click at [1090, 641] on button "Publish" at bounding box center [1123, 637] width 162 height 23
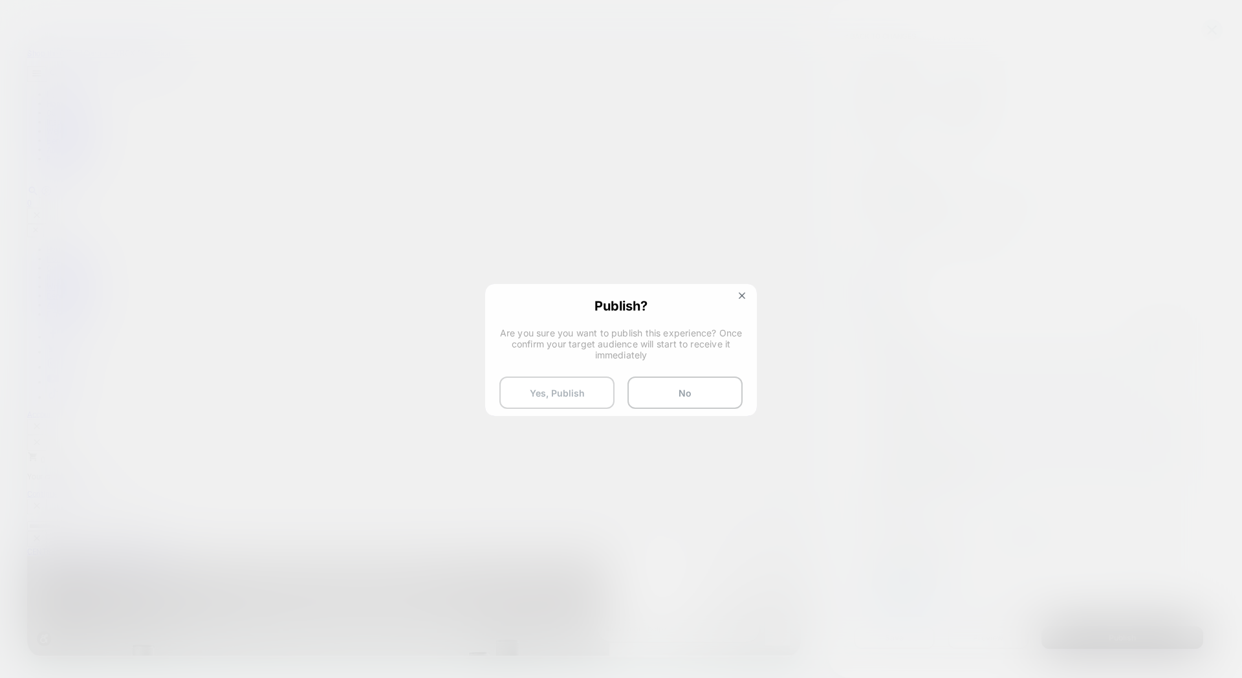
click at [569, 390] on button "Yes, Publish" at bounding box center [556, 393] width 115 height 32
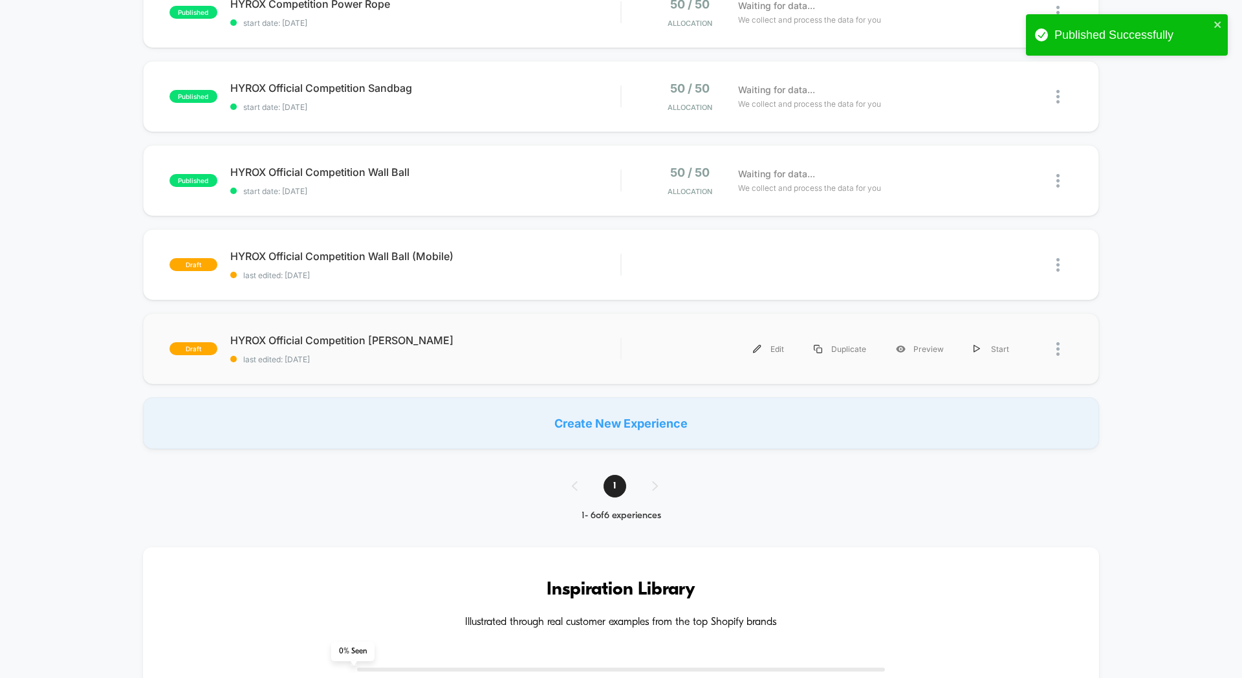
scroll to position [261, 0]
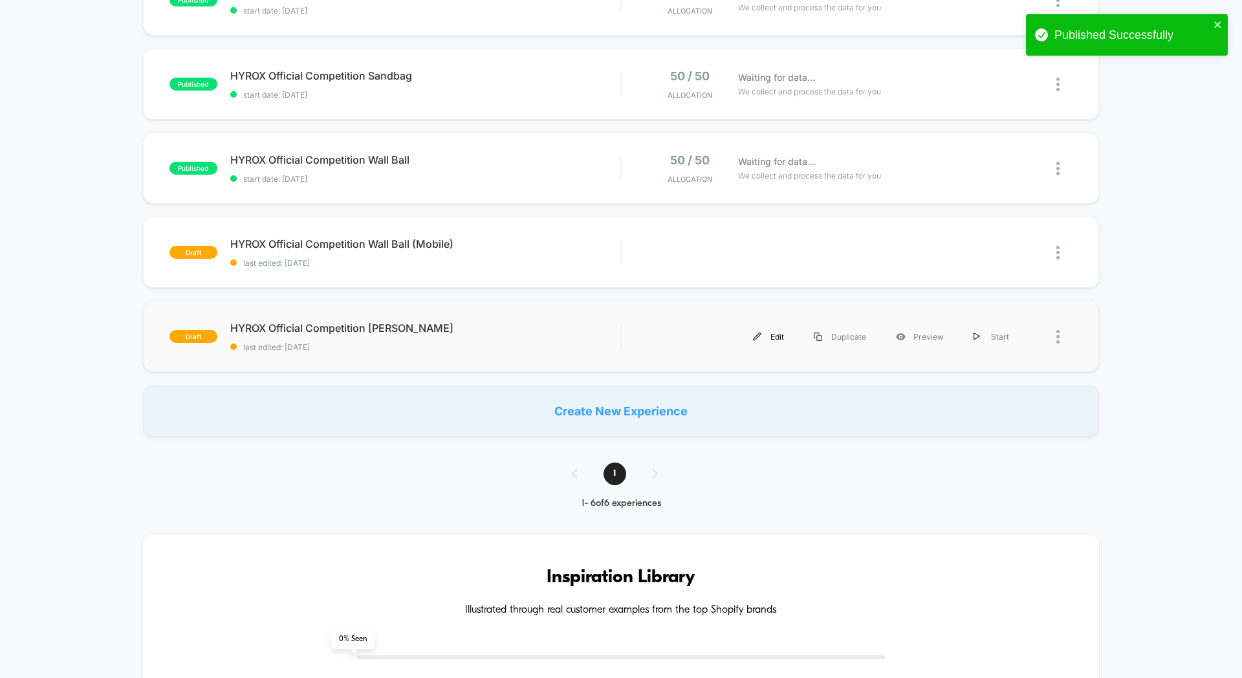
click at [741, 333] on div "Edit" at bounding box center [768, 336] width 61 height 29
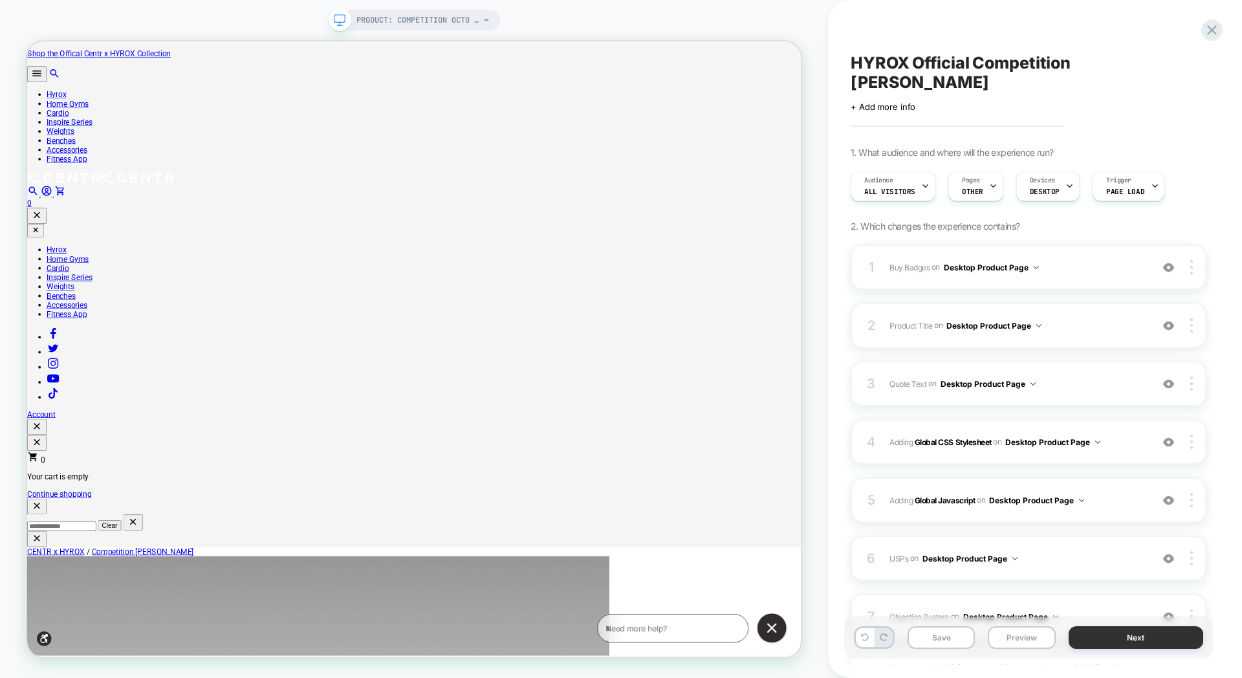
click at [1107, 641] on button "Next" at bounding box center [1136, 637] width 135 height 23
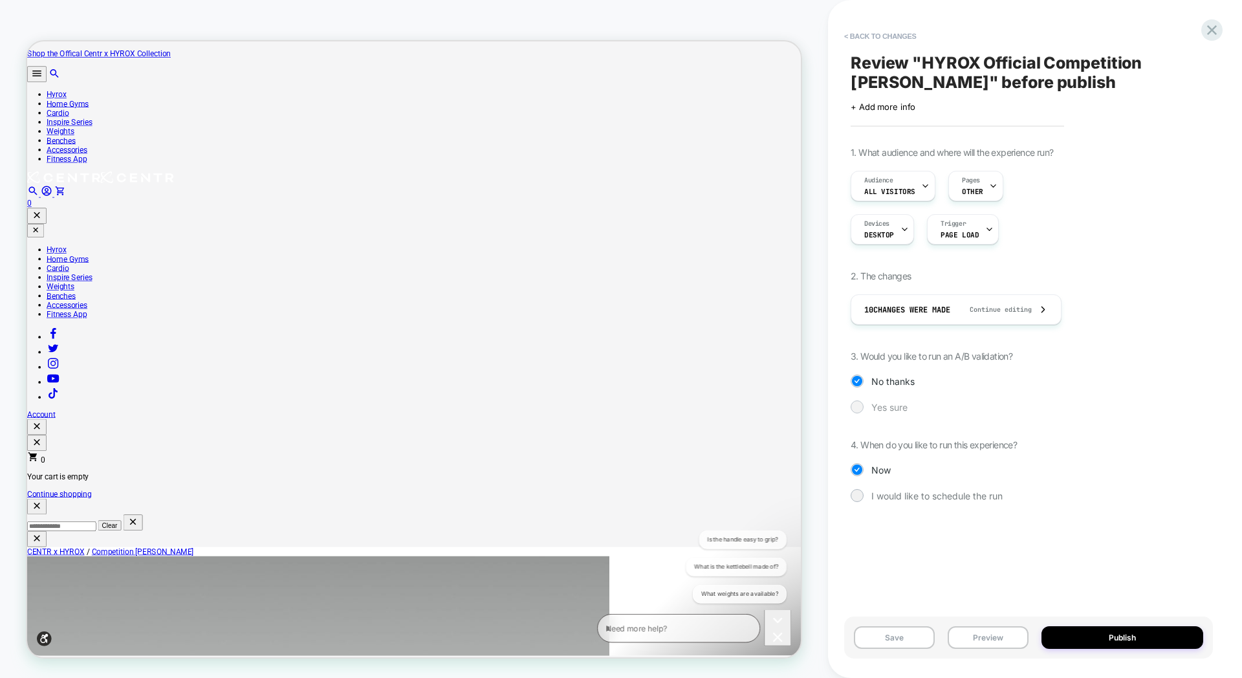
click at [866, 407] on div "Yes sure" at bounding box center [1029, 406] width 356 height 13
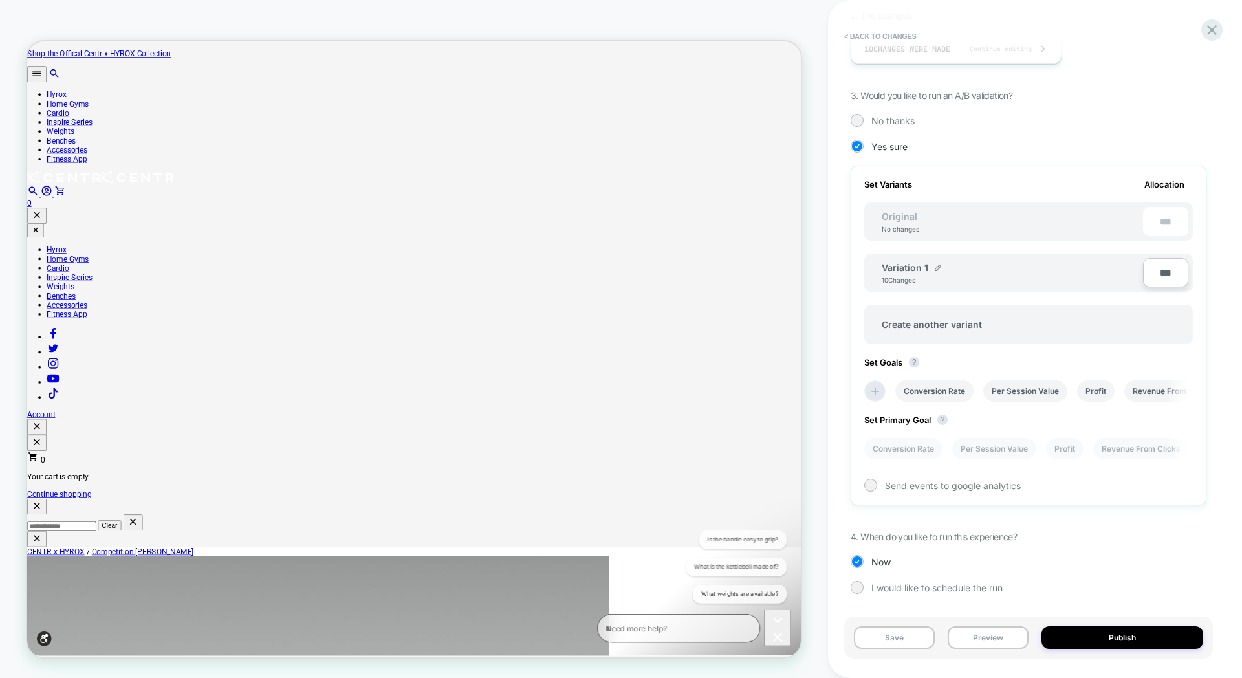
scroll to position [0, 1]
click at [871, 385] on icon at bounding box center [874, 391] width 13 height 13
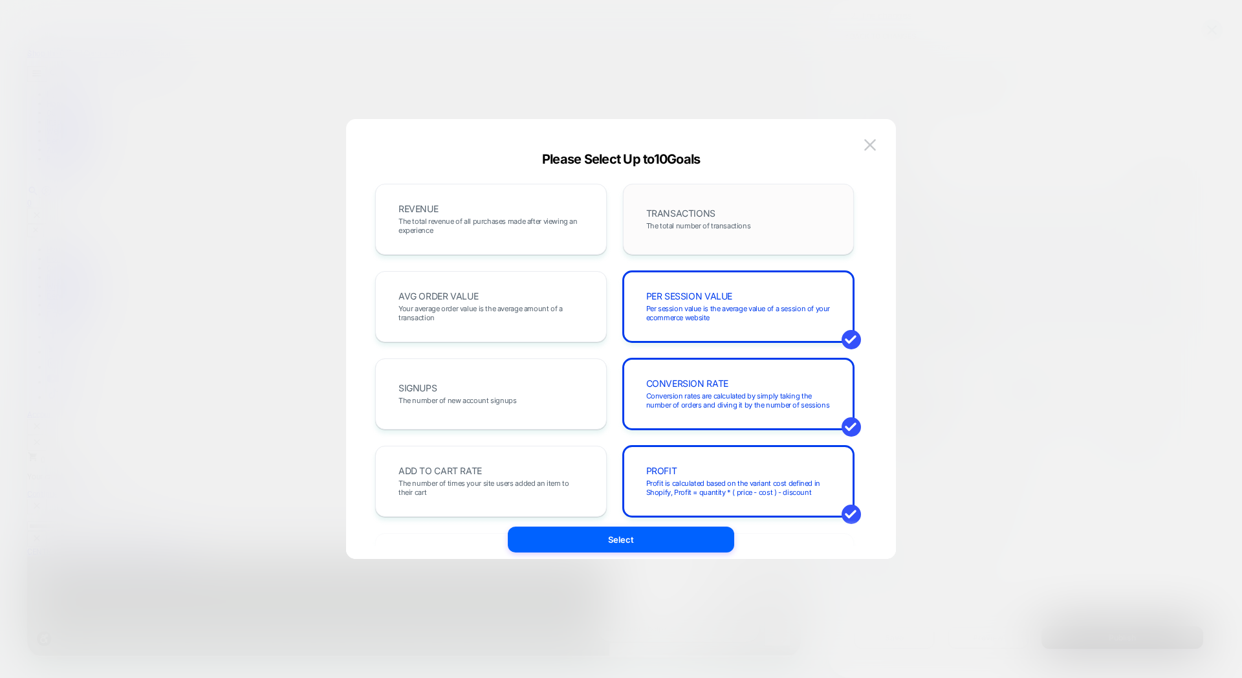
click at [678, 224] on span "The total number of transactions" at bounding box center [698, 225] width 105 height 9
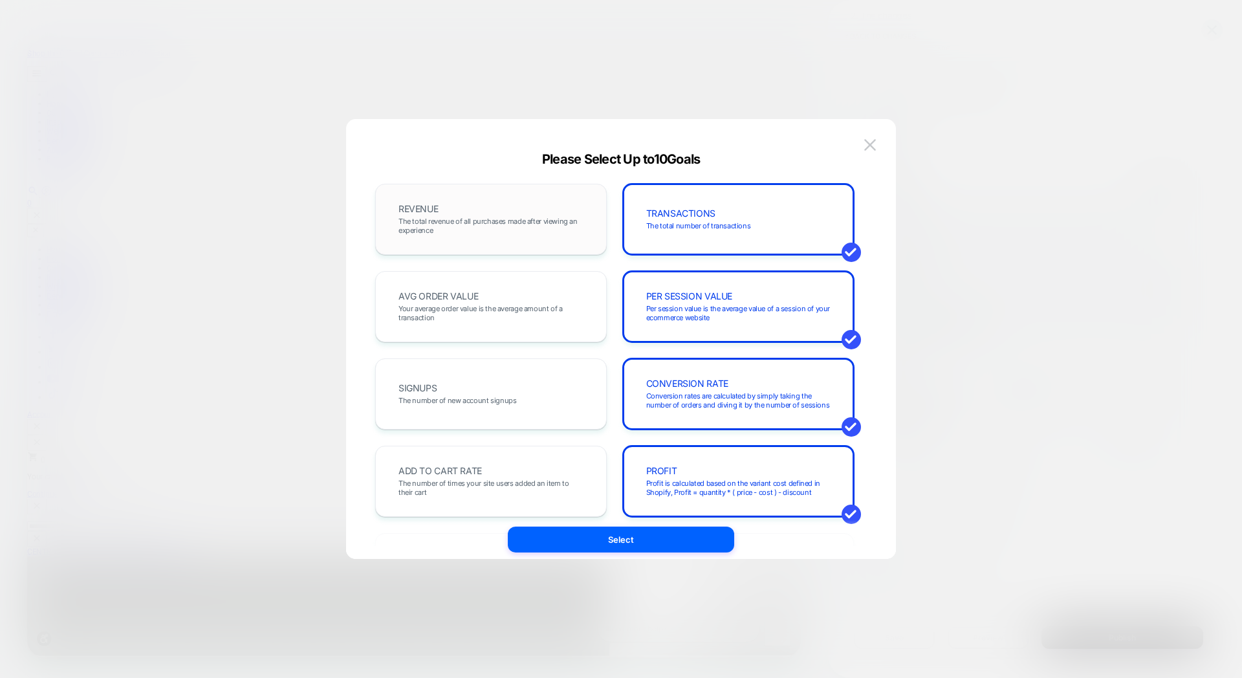
click at [515, 223] on span "The total revenue of all purchases made after viewing an experience" at bounding box center [491, 226] width 185 height 18
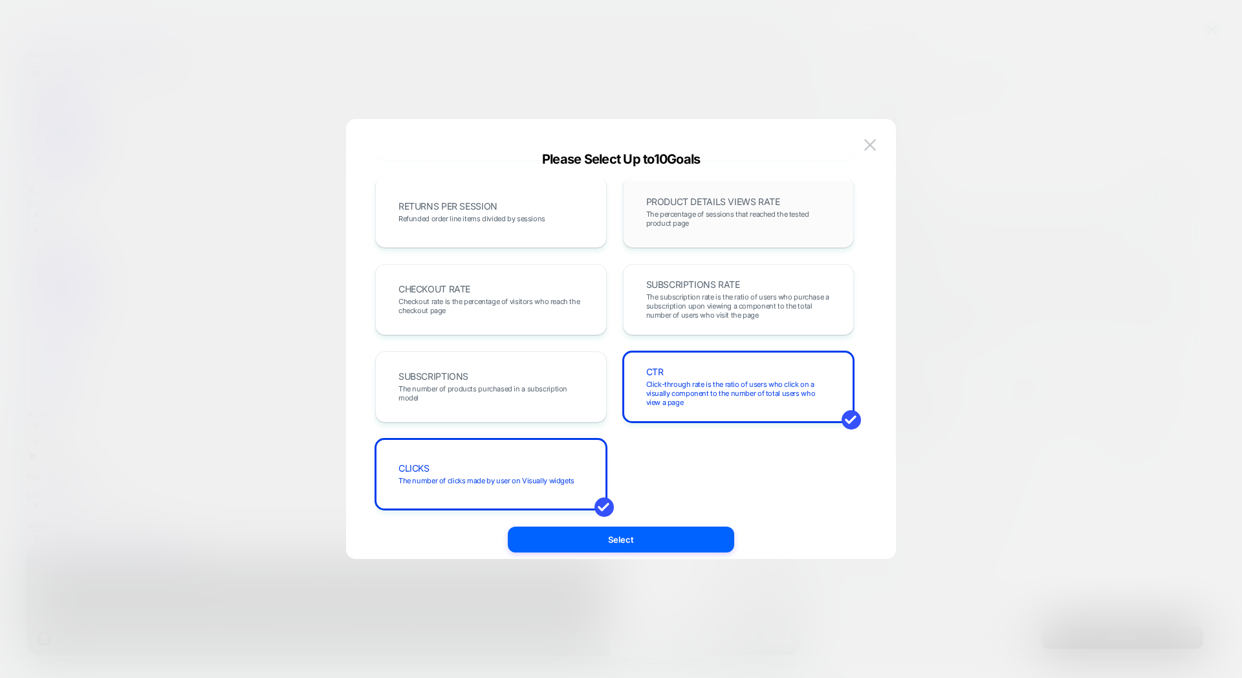
scroll to position [446, 0]
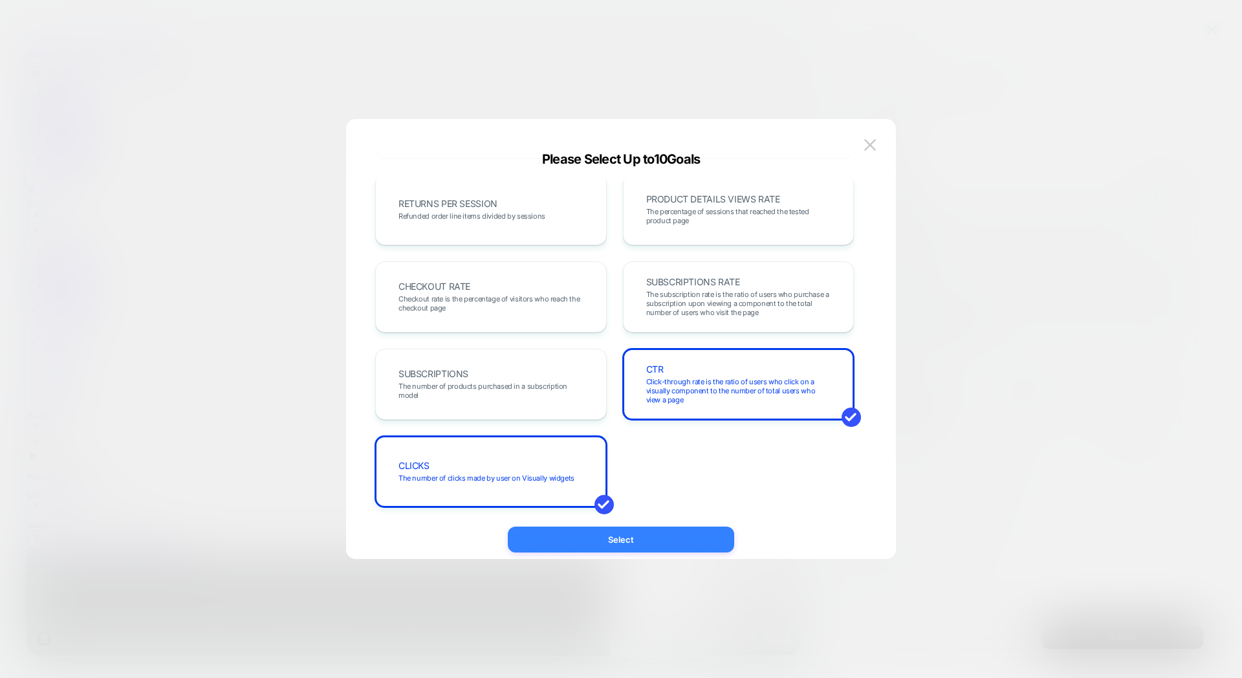
click at [696, 538] on button "Select" at bounding box center [621, 540] width 226 height 26
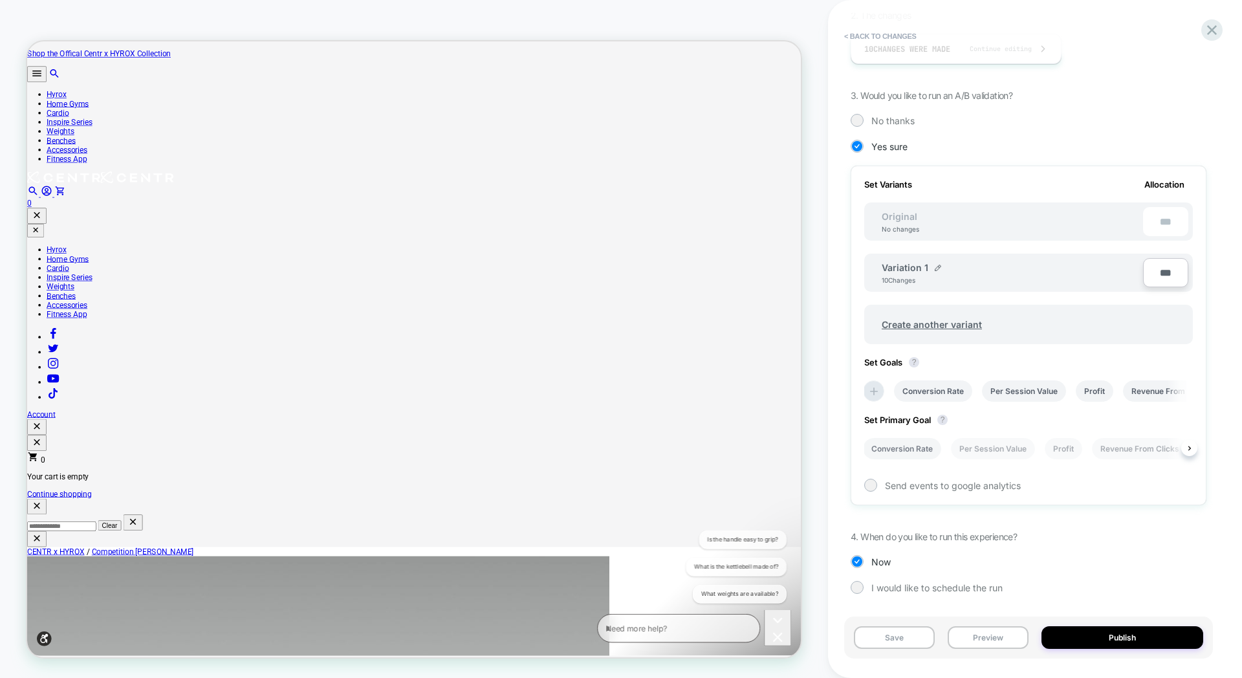
click at [906, 450] on li "Conversion Rate" at bounding box center [902, 448] width 78 height 21
click at [1068, 635] on button "Publish" at bounding box center [1123, 637] width 162 height 23
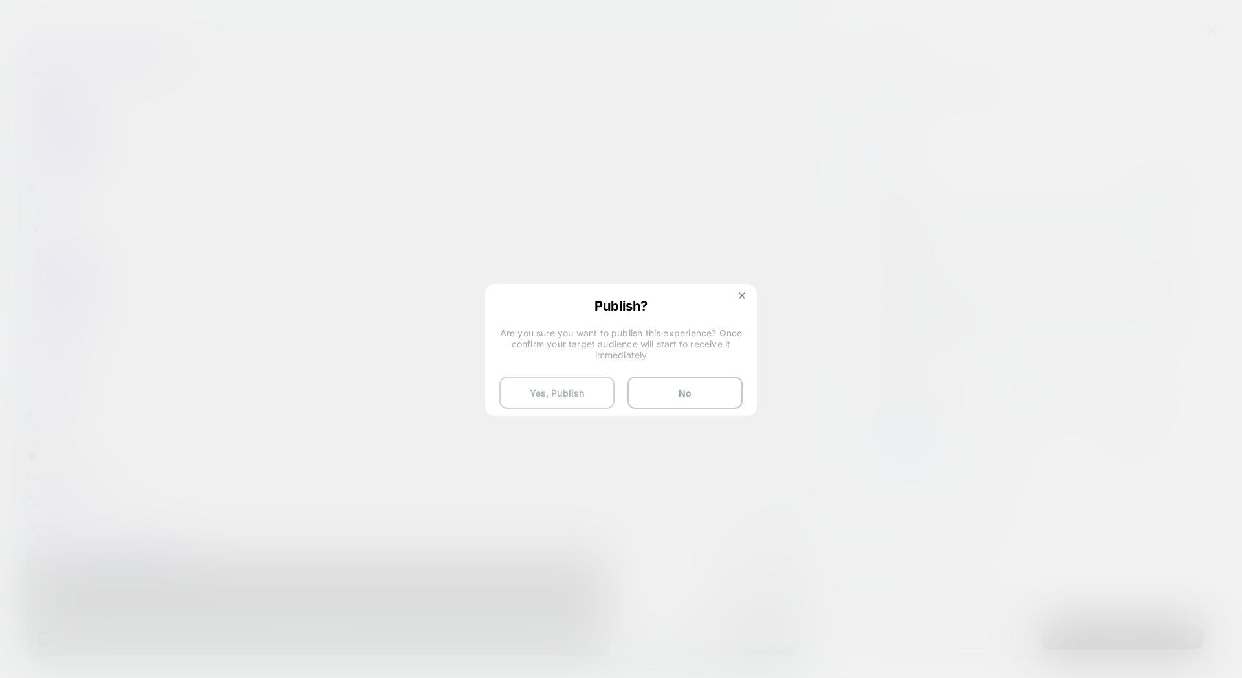
click at [601, 392] on button "Yes, Publish" at bounding box center [556, 393] width 115 height 32
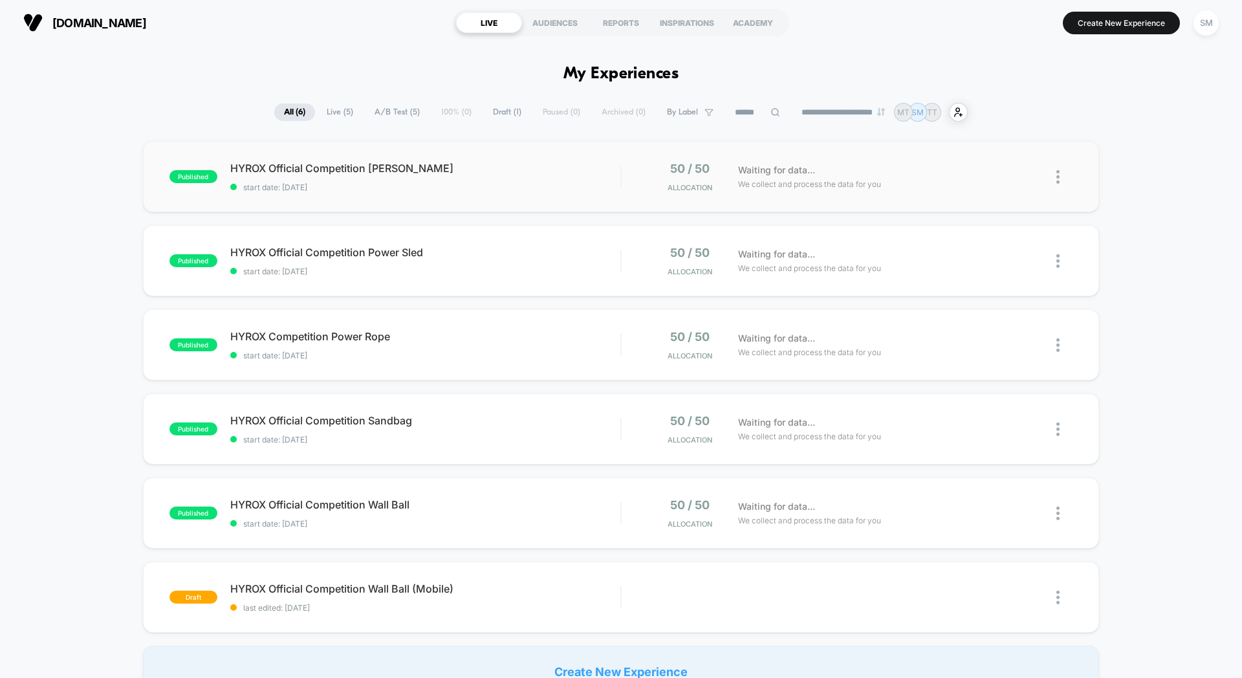
click at [1057, 175] on img at bounding box center [1058, 177] width 3 height 14
click at [1059, 175] on img at bounding box center [1058, 177] width 3 height 14
click at [760, 25] on div "ACADEMY" at bounding box center [753, 22] width 66 height 21
click at [621, 23] on div "REPORTS" at bounding box center [621, 22] width 66 height 21
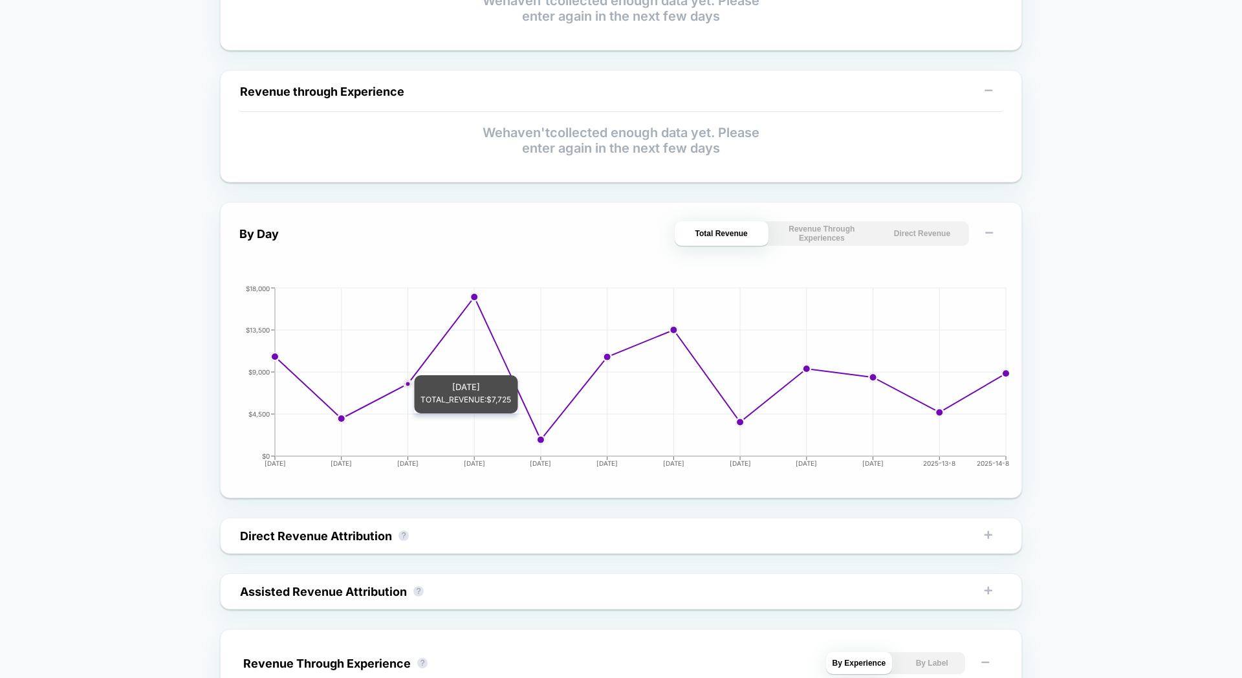
scroll to position [371, 0]
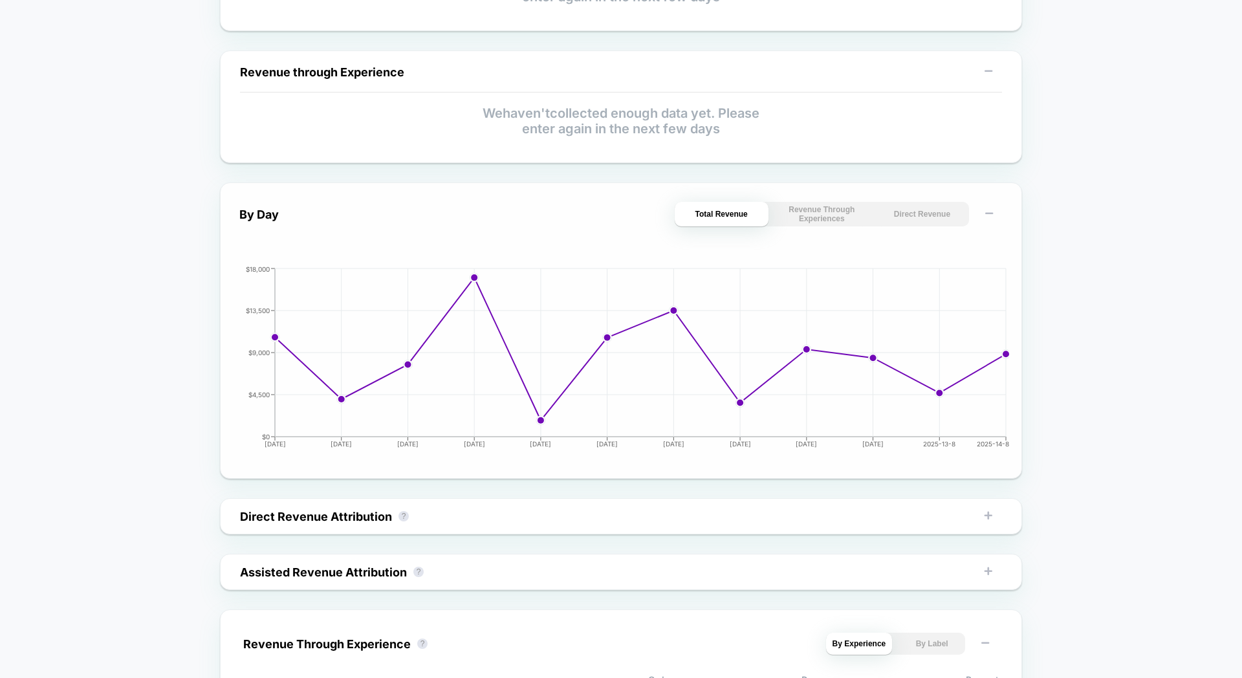
click at [838, 220] on button "Revenue Through Experiences" at bounding box center [822, 214] width 94 height 25
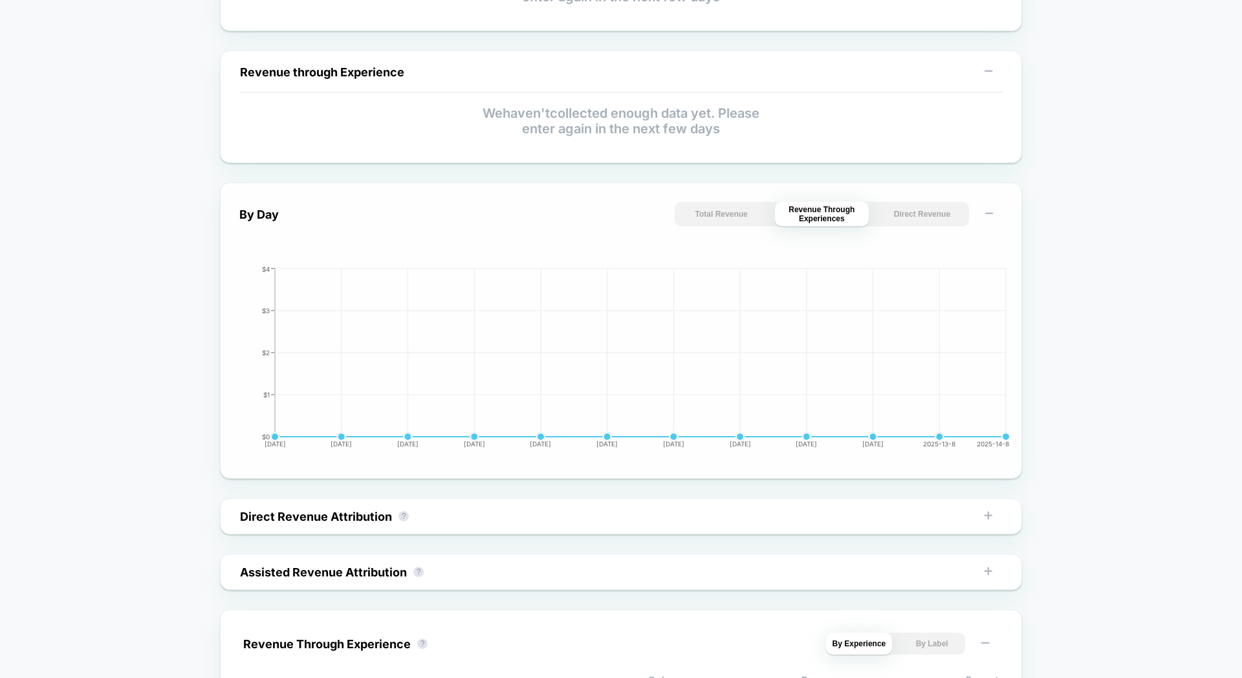
click at [956, 215] on button "Direct Revenue" at bounding box center [922, 214] width 94 height 25
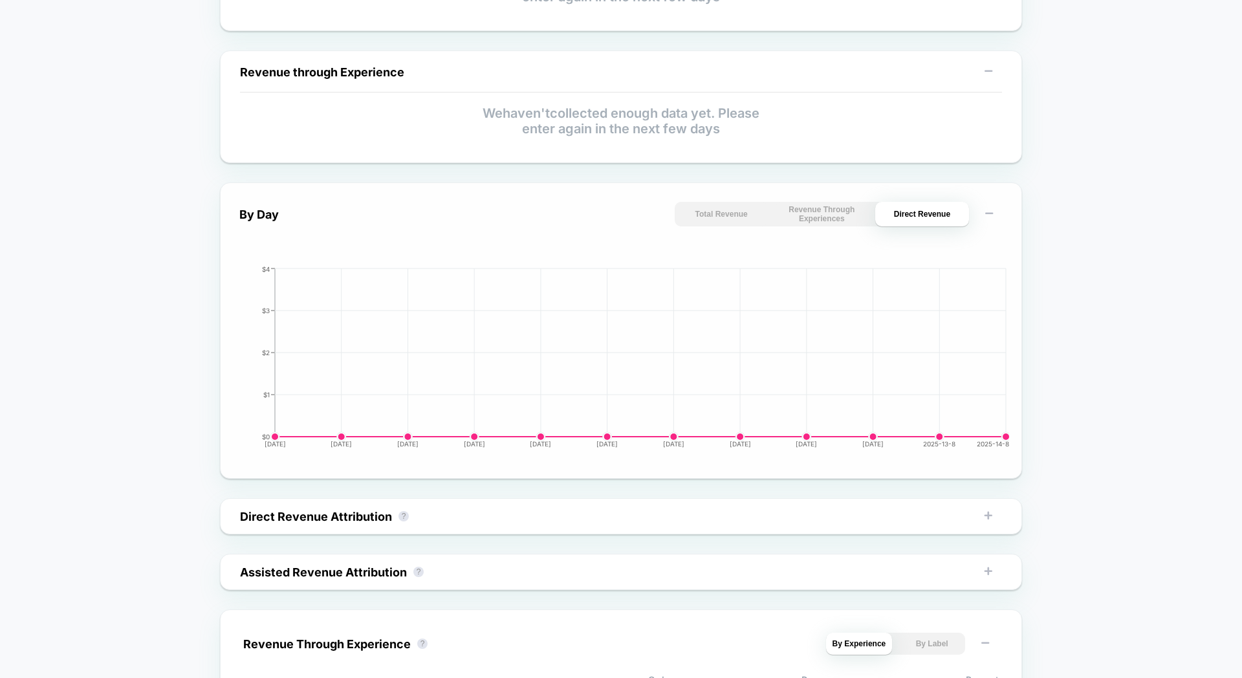
click at [732, 217] on button "Total Revenue" at bounding box center [722, 214] width 94 height 25
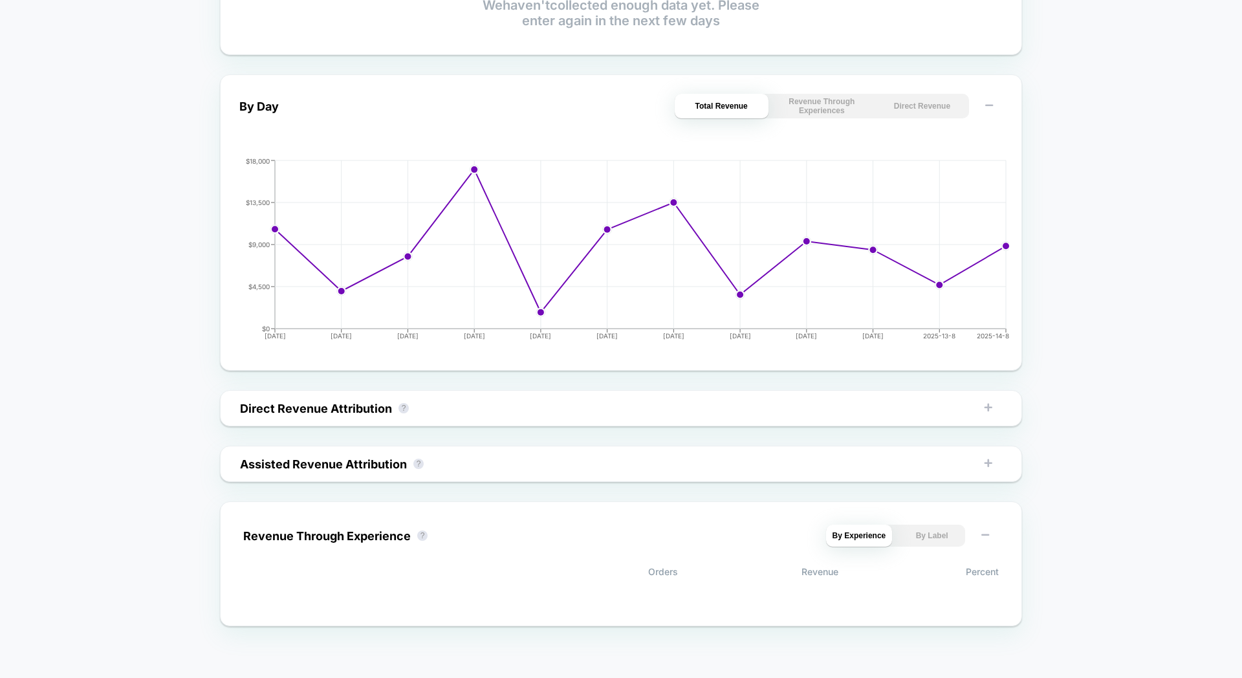
scroll to position [0, 0]
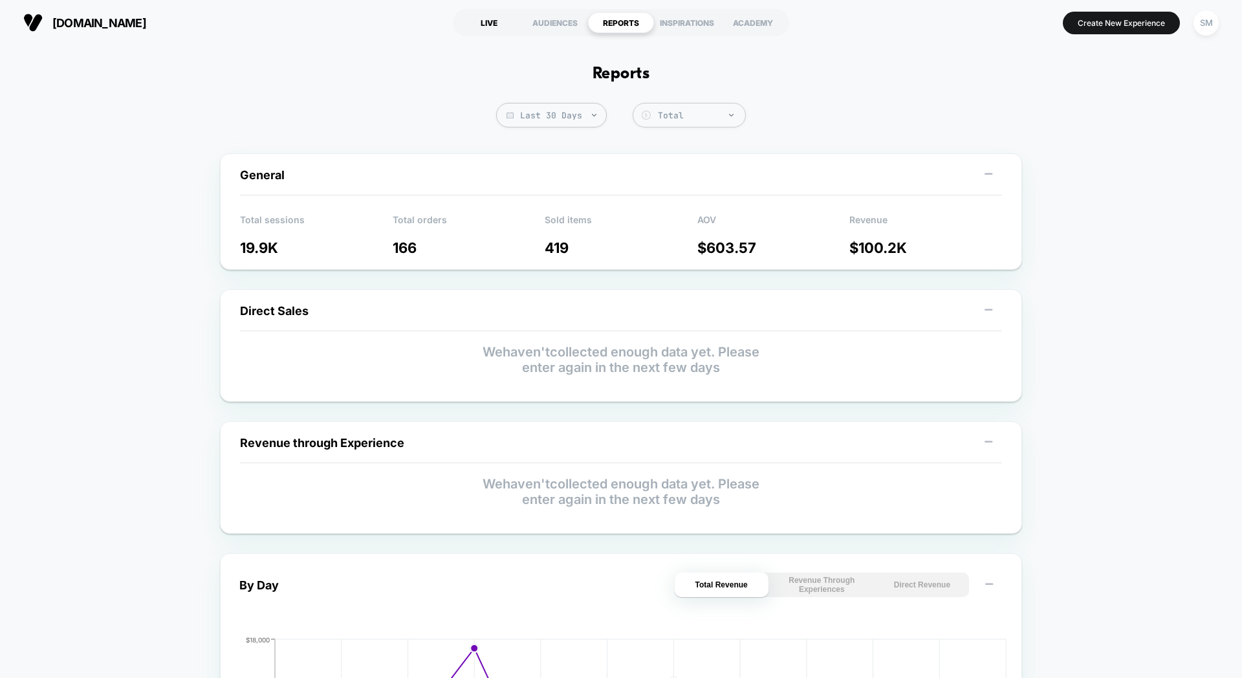
click at [506, 25] on div "LIVE" at bounding box center [489, 22] width 66 height 21
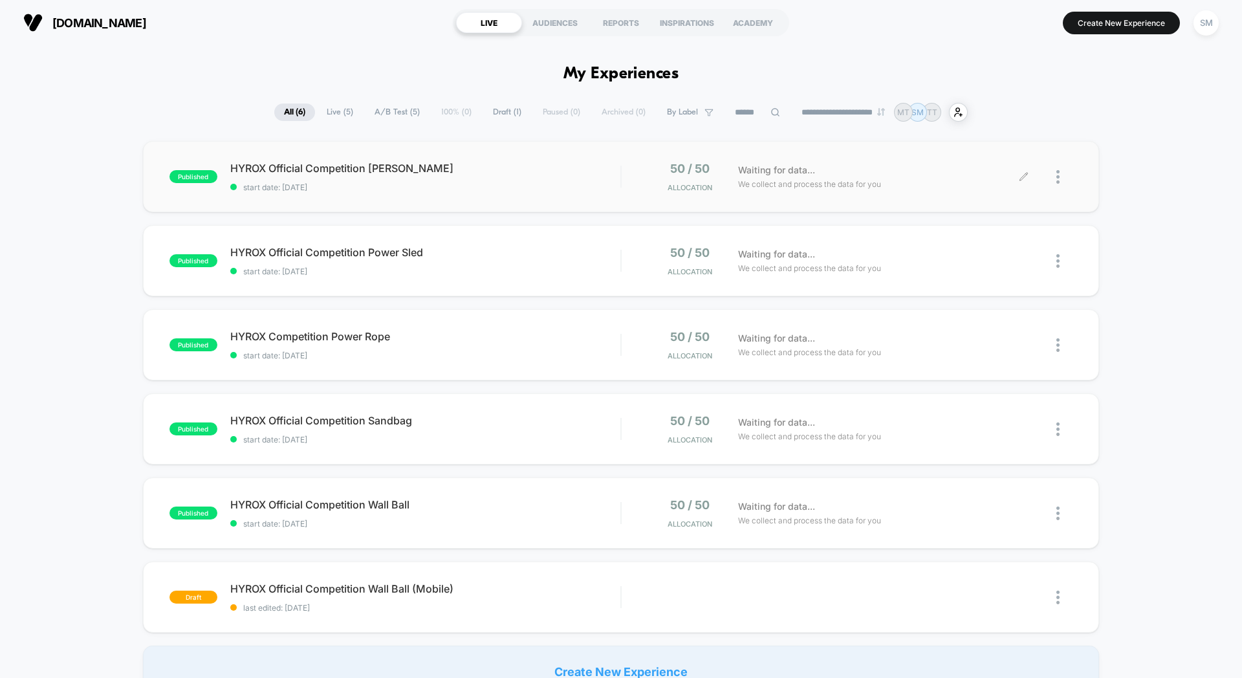
click at [1055, 184] on div at bounding box center [1048, 177] width 49 height 30
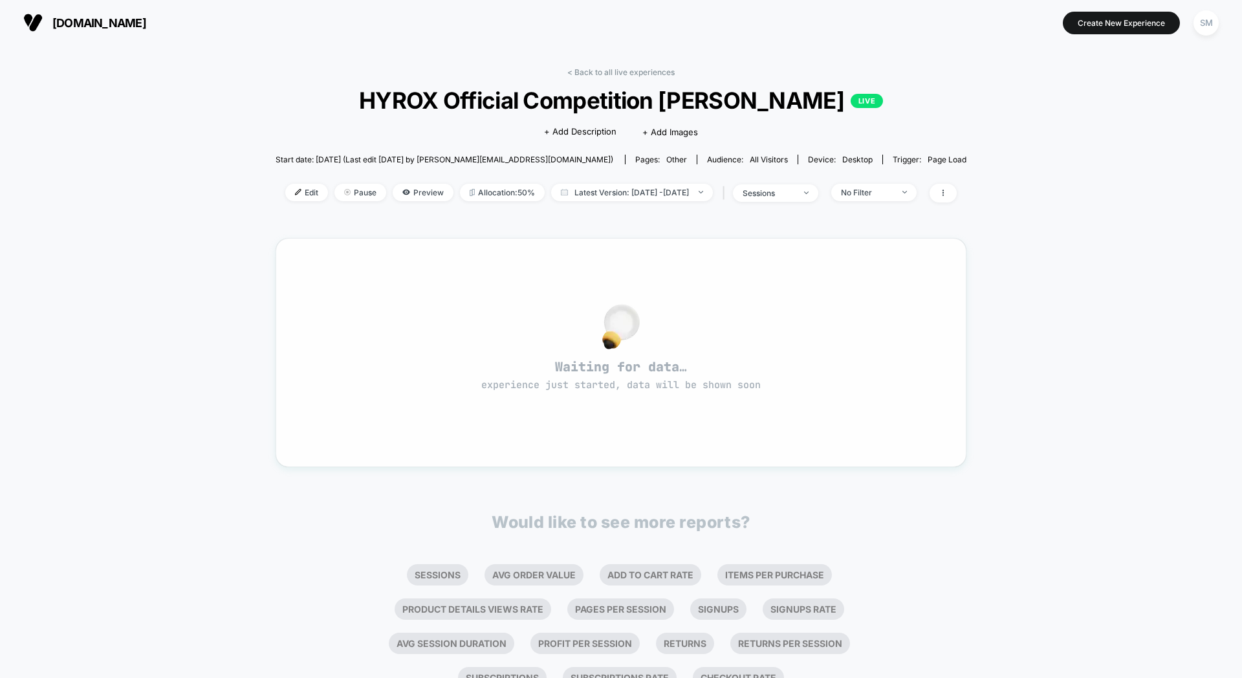
scroll to position [3, 0]
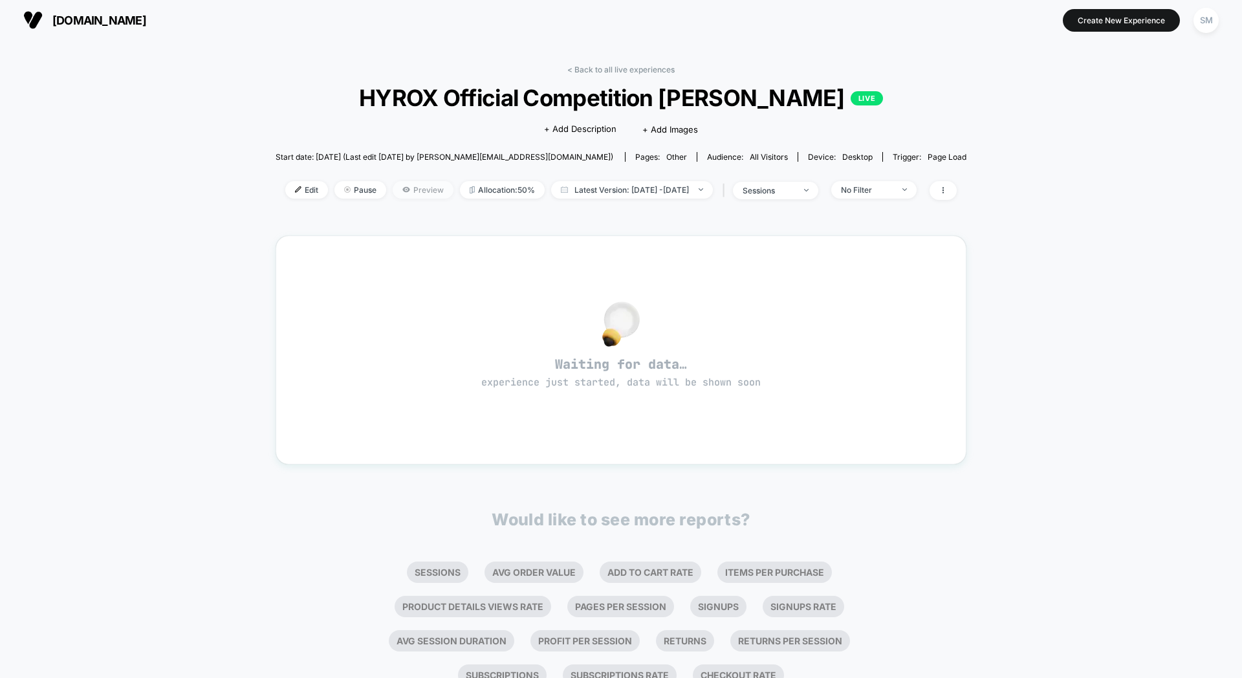
click at [413, 191] on span "Preview" at bounding box center [423, 189] width 61 height 17
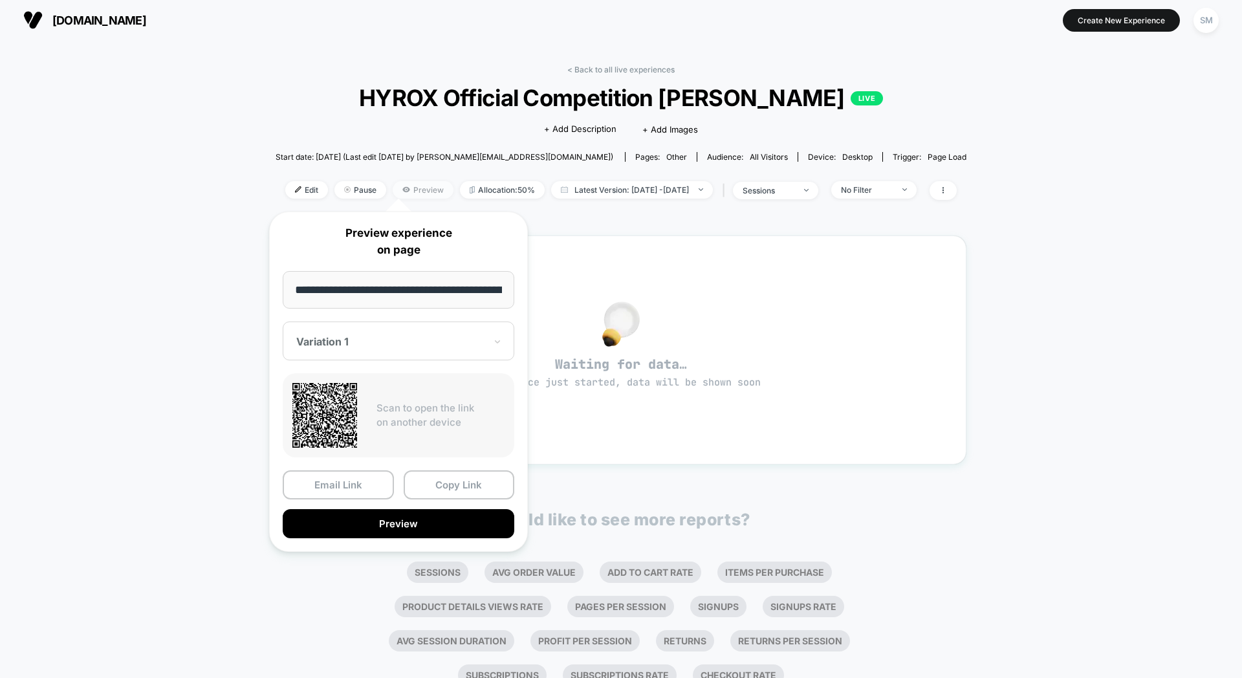
scroll to position [0, 72]
click at [461, 487] on button "Copy Link" at bounding box center [459, 485] width 111 height 29
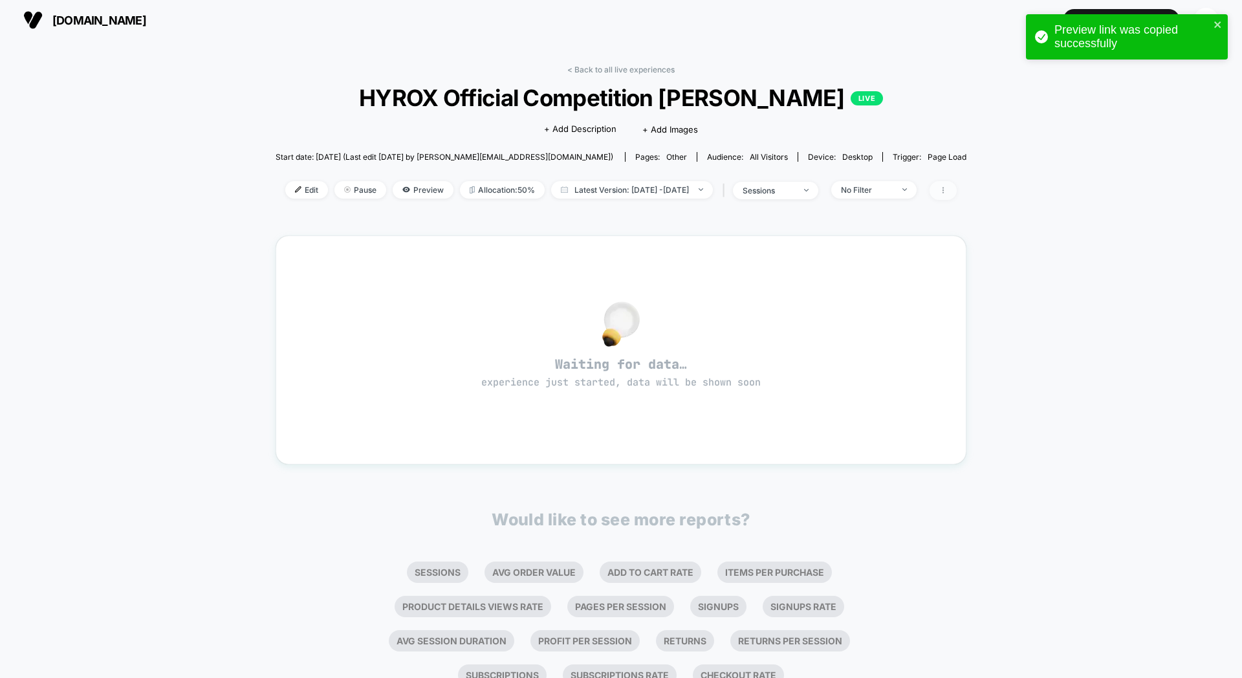
click at [947, 193] on icon at bounding box center [943, 190] width 8 height 8
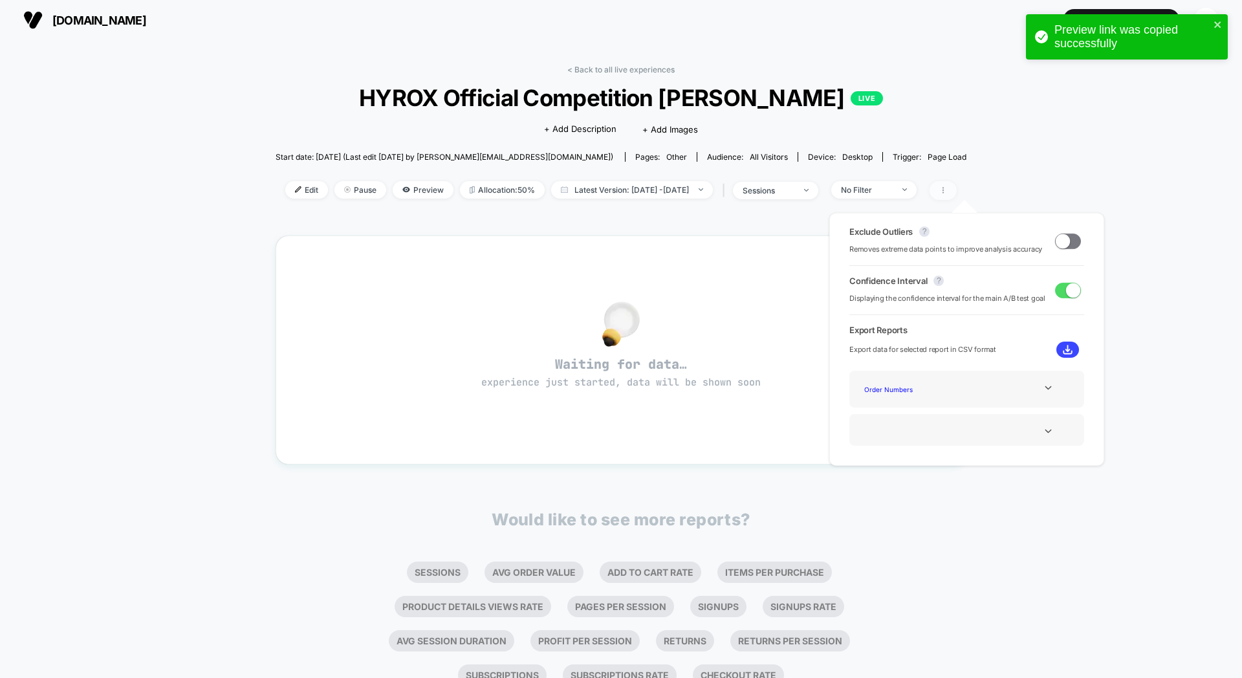
click at [947, 193] on icon at bounding box center [943, 190] width 8 height 8
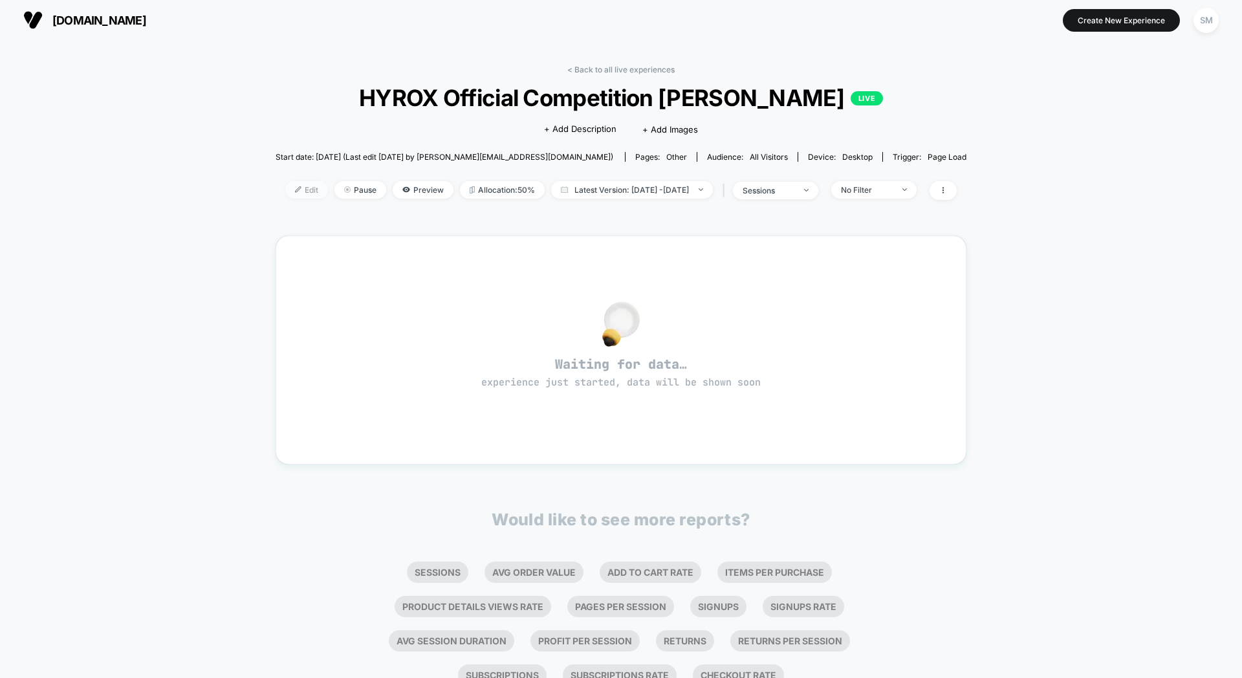
click at [285, 190] on span "Edit" at bounding box center [306, 189] width 43 height 17
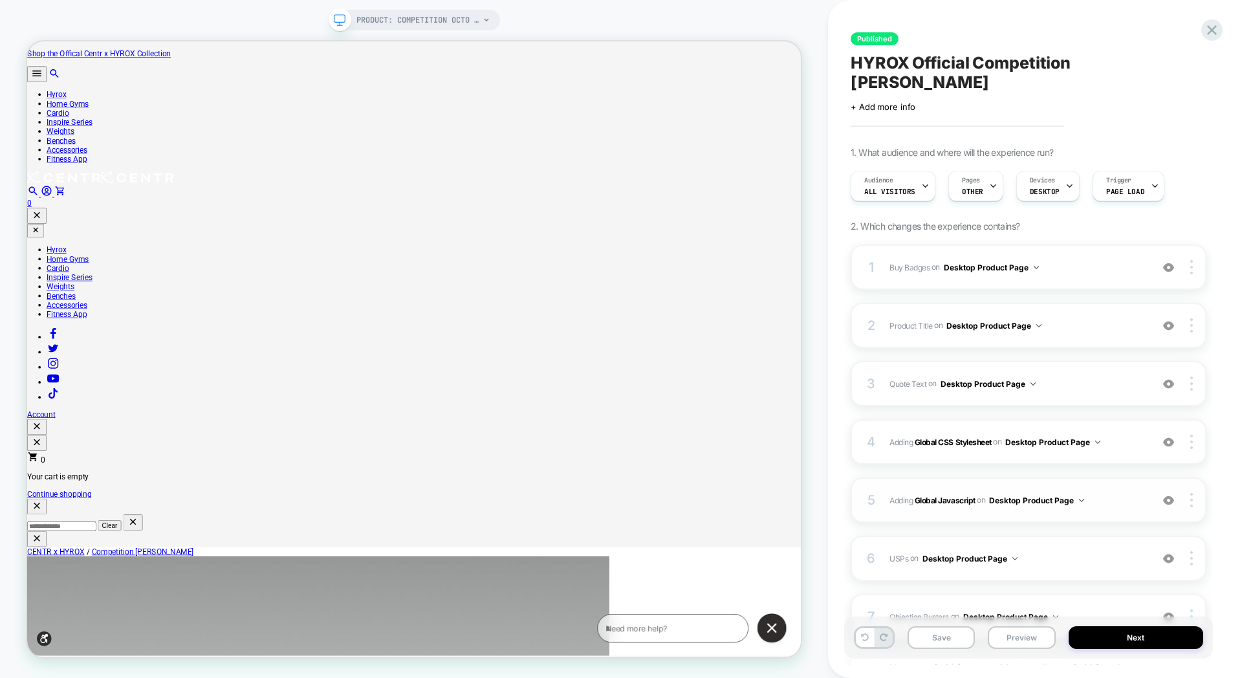
click at [994, 477] on div "5 Adding Global Javascript on Desktop Product Page Add Before Add After Copy to…" at bounding box center [1029, 499] width 356 height 45
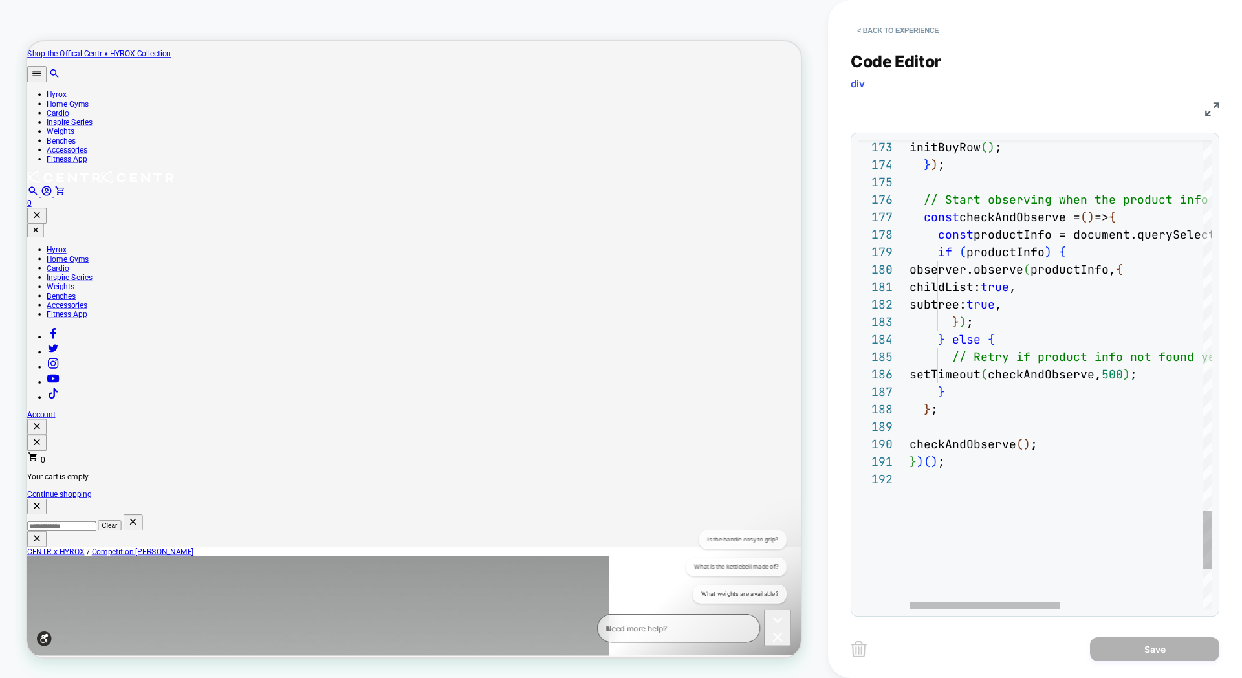
scroll to position [17, 0]
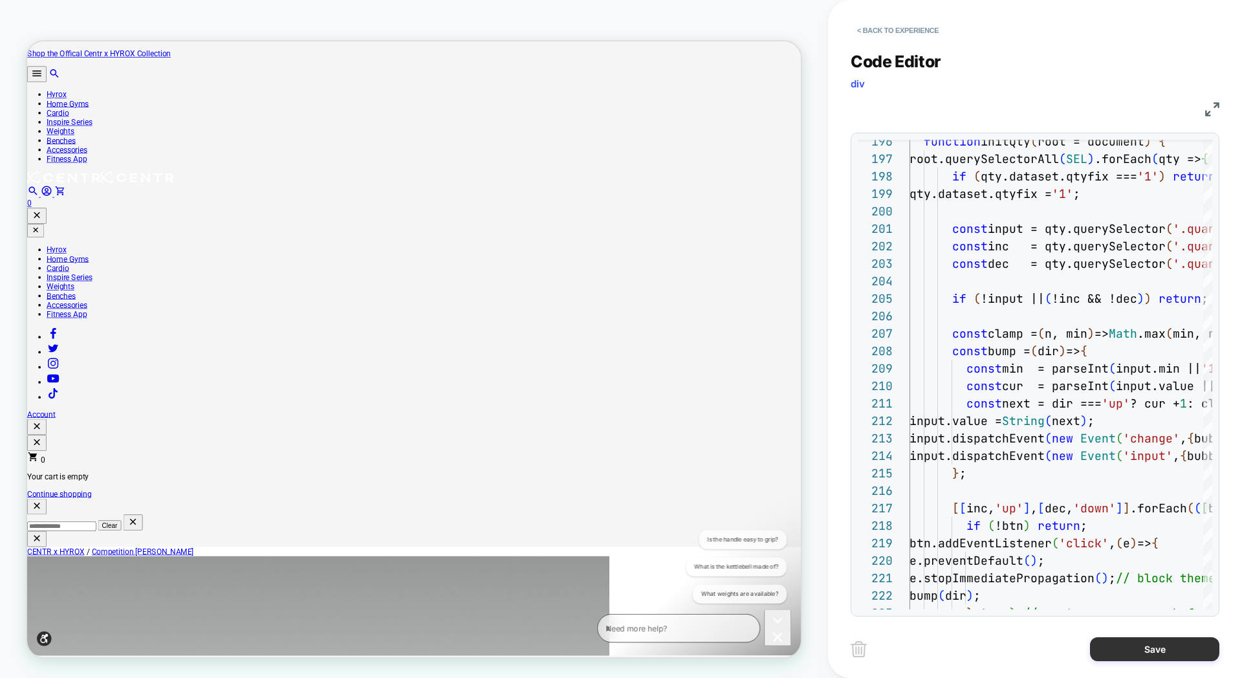
type textarea "**********"
click at [1145, 642] on button "Save" at bounding box center [1154, 649] width 129 height 24
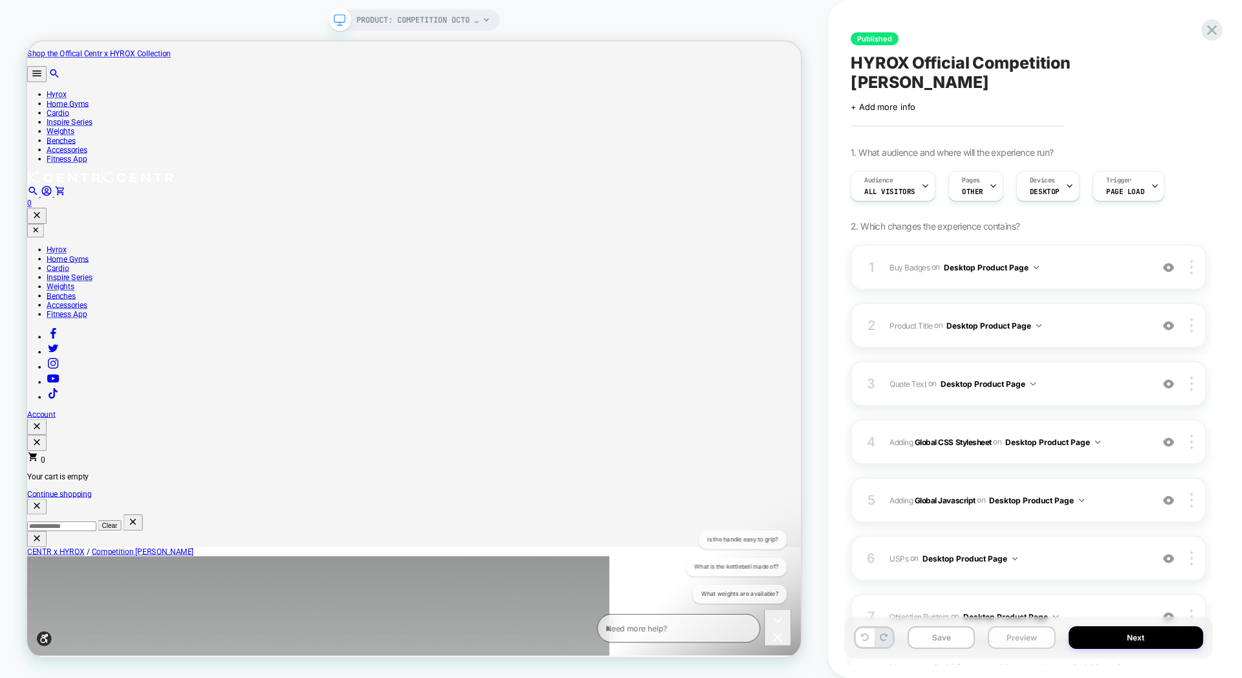
click at [1026, 635] on button "Preview" at bounding box center [1021, 637] width 67 height 23
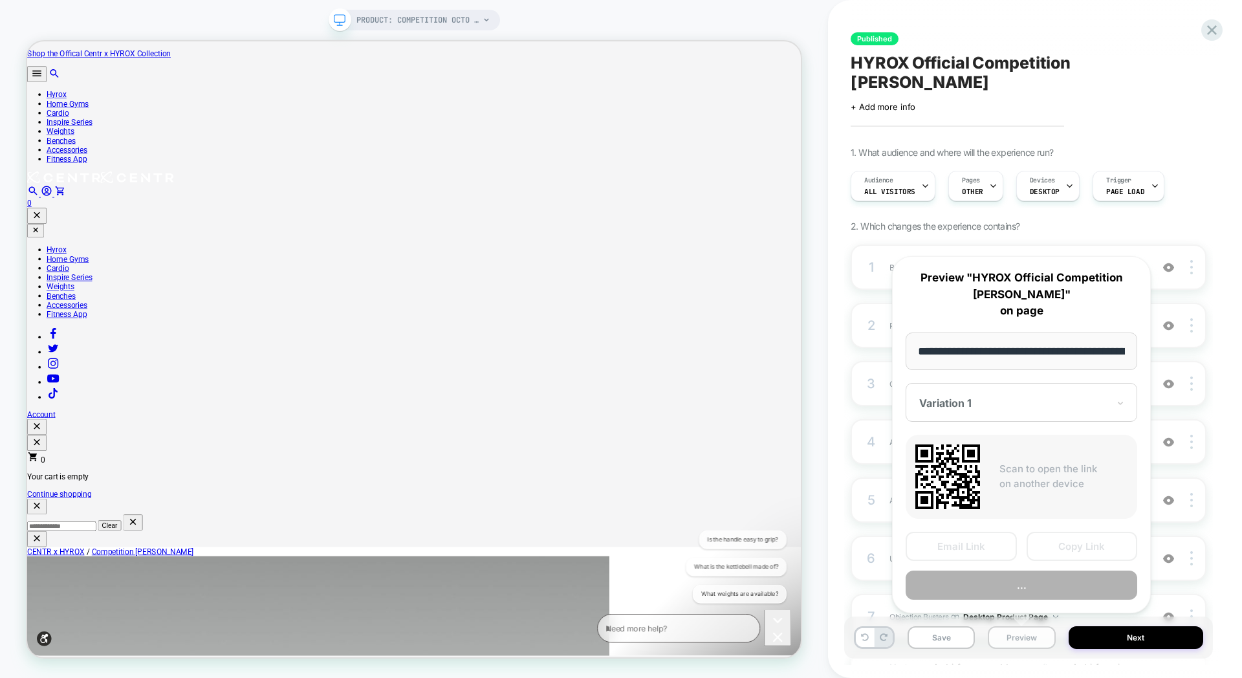
scroll to position [0, 180]
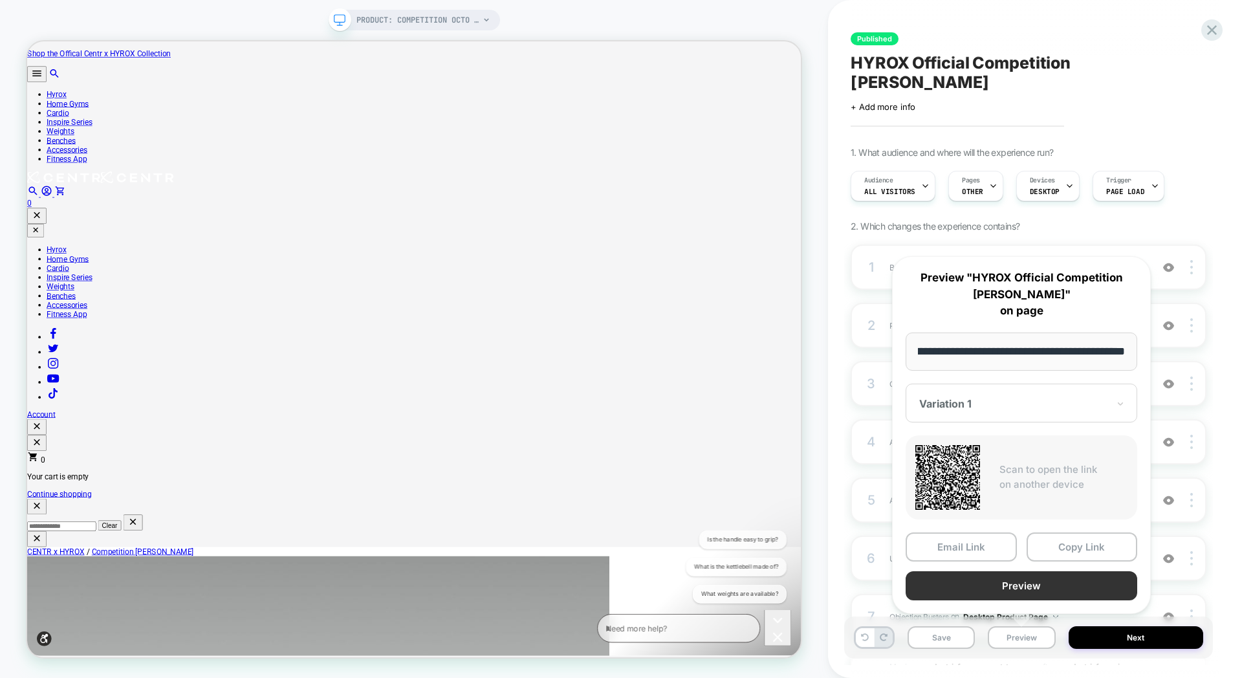
click at [1041, 589] on button "Preview" at bounding box center [1022, 585] width 232 height 29
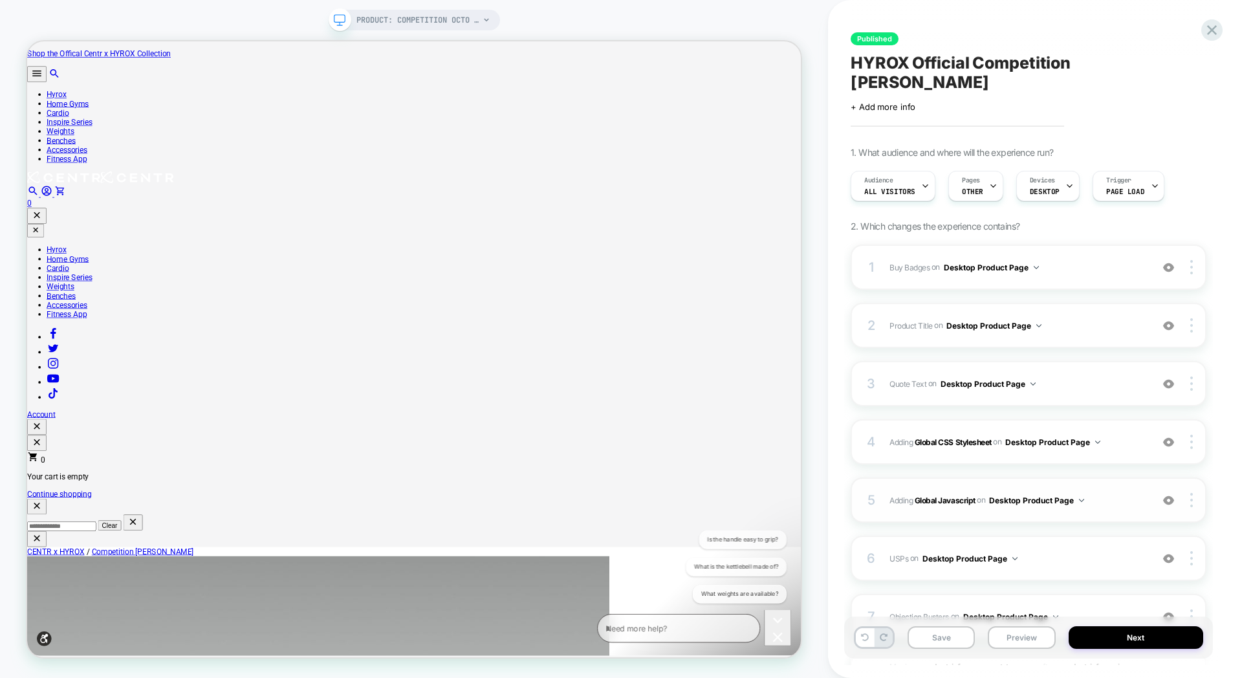
click at [1009, 477] on div "5 Adding Global Javascript on Desktop Product Page Add Before Add After Copy to…" at bounding box center [1029, 499] width 356 height 45
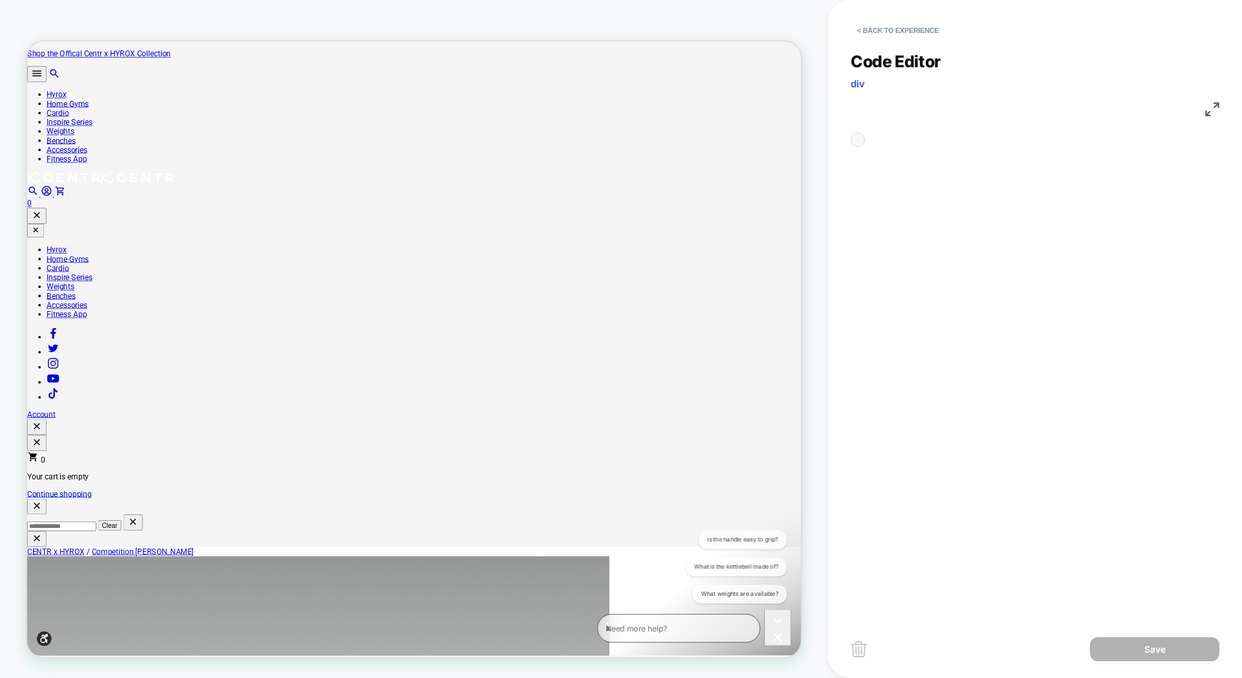
scroll to position [175, 0]
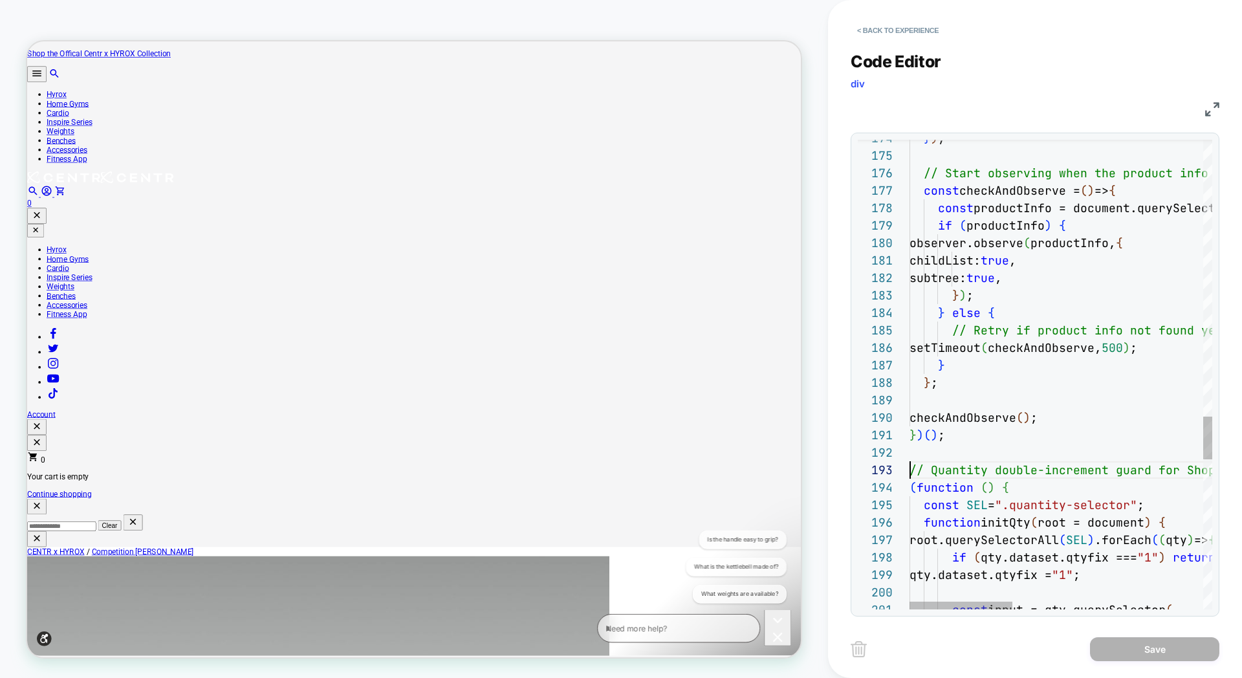
click at [912, 470] on span "// Quantity double-increment guard for Shopify the" at bounding box center [1088, 470] width 356 height 15
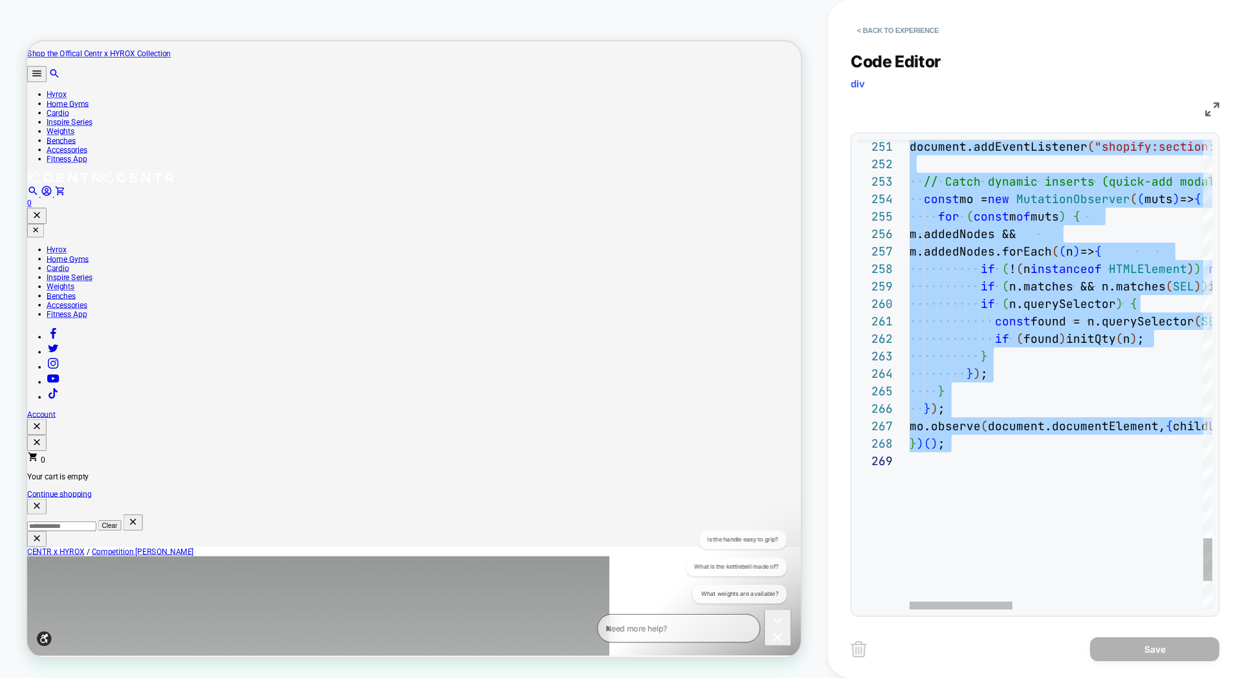
type textarea "**********"
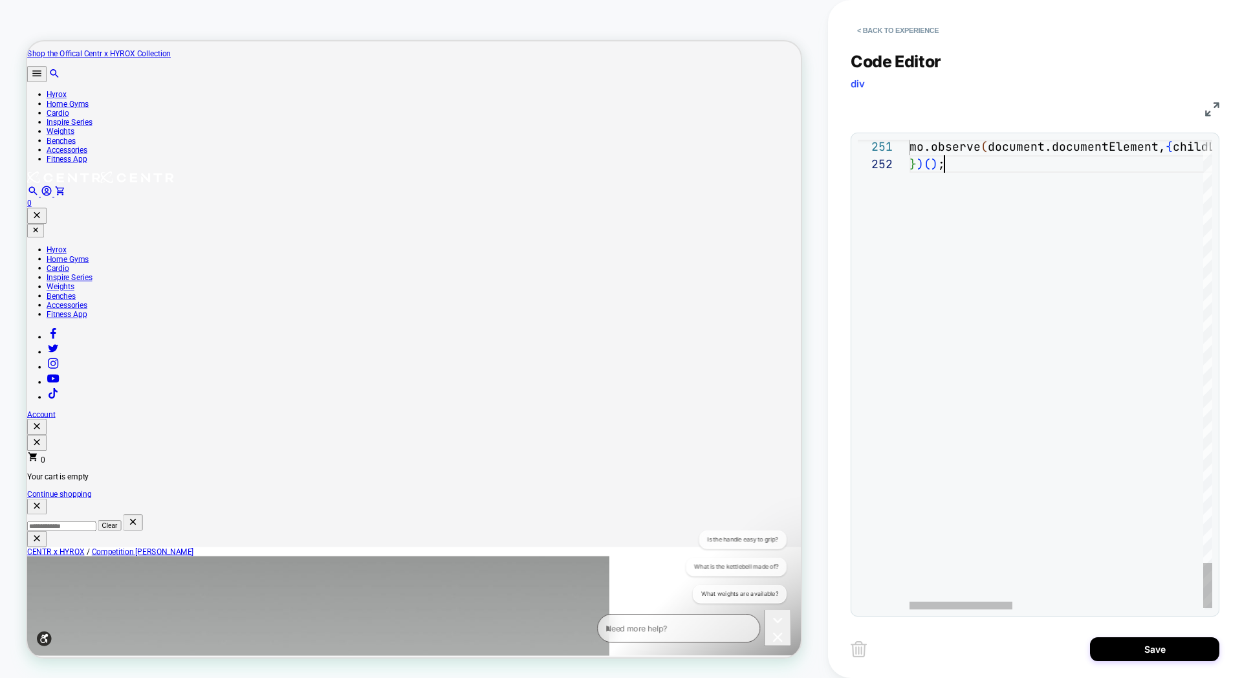
scroll to position [17, 35]
click at [1113, 645] on button "Save" at bounding box center [1154, 649] width 129 height 24
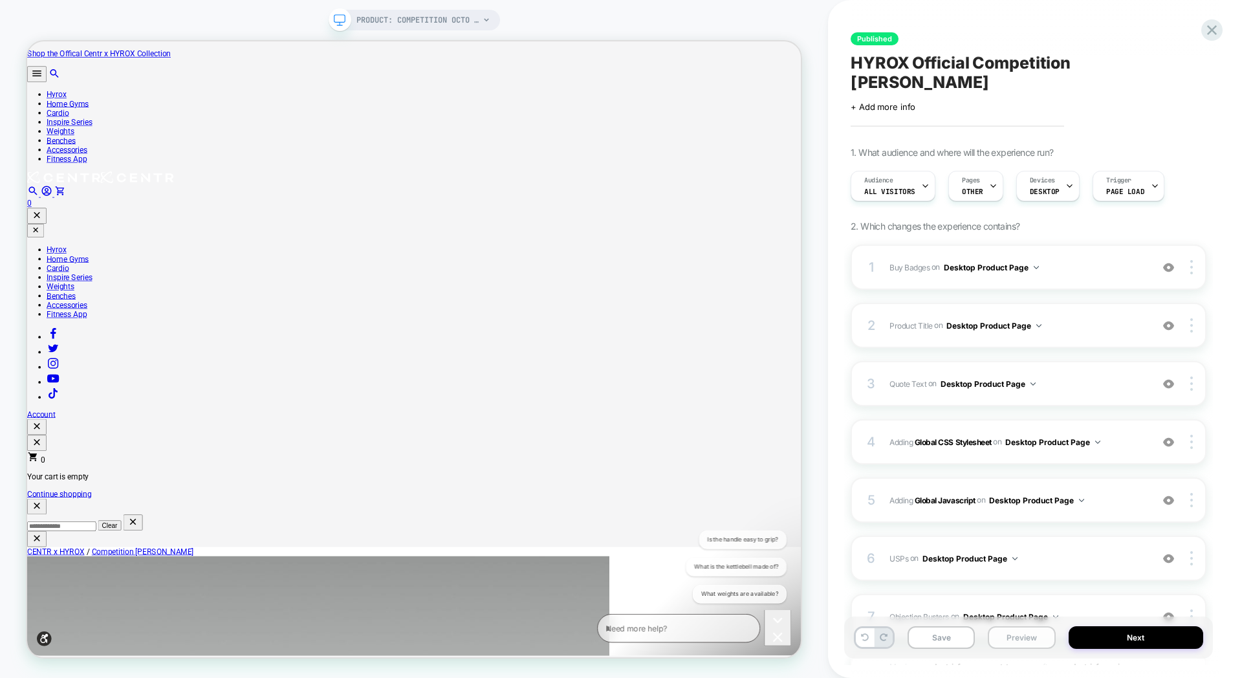
click at [1020, 638] on button "Preview" at bounding box center [1021, 637] width 67 height 23
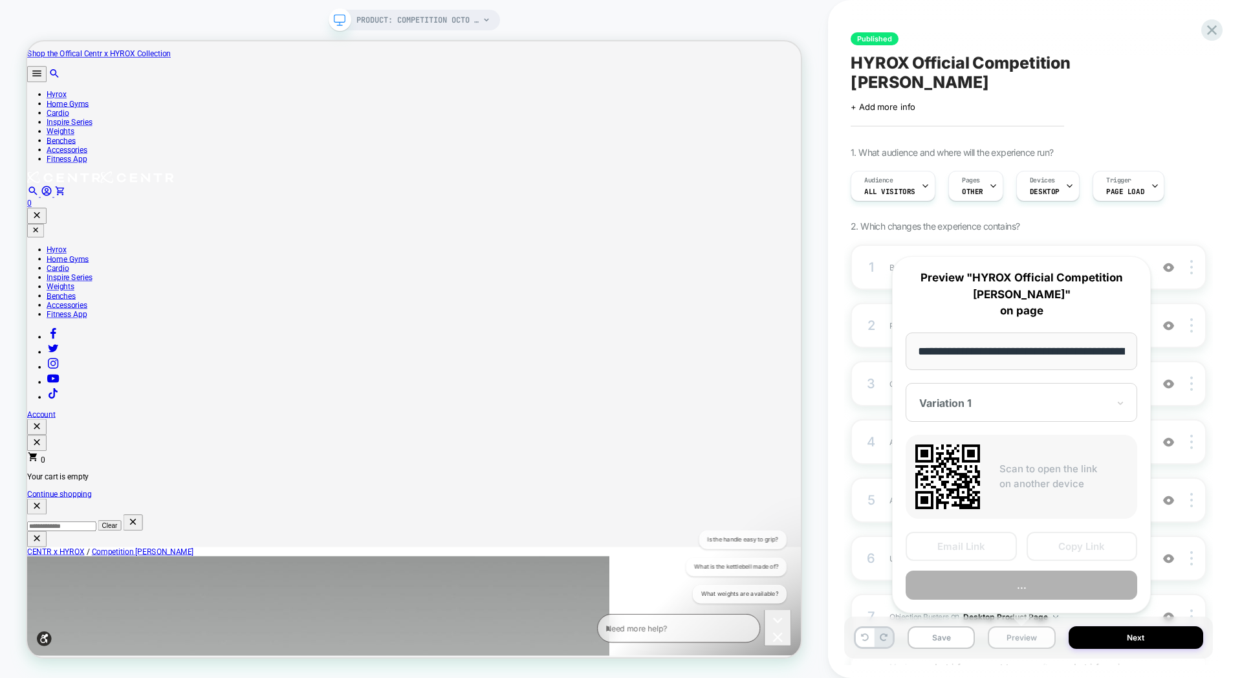
scroll to position [0, 180]
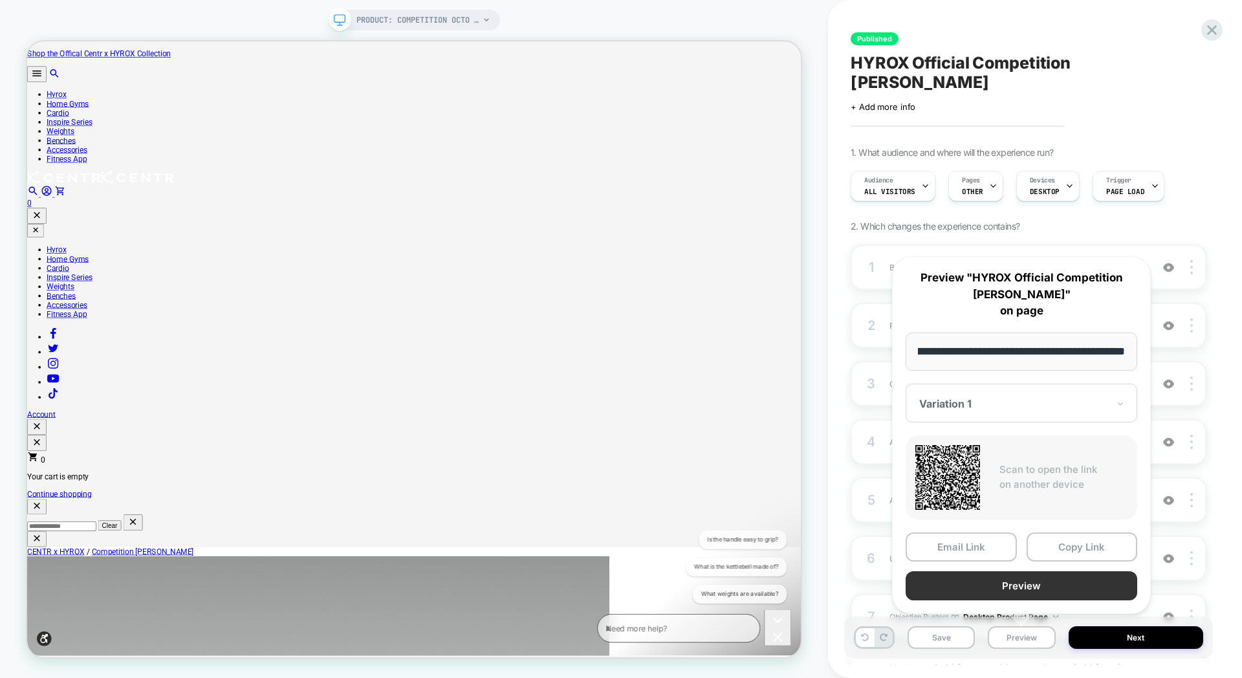
click at [1038, 589] on button "Preview" at bounding box center [1022, 585] width 232 height 29
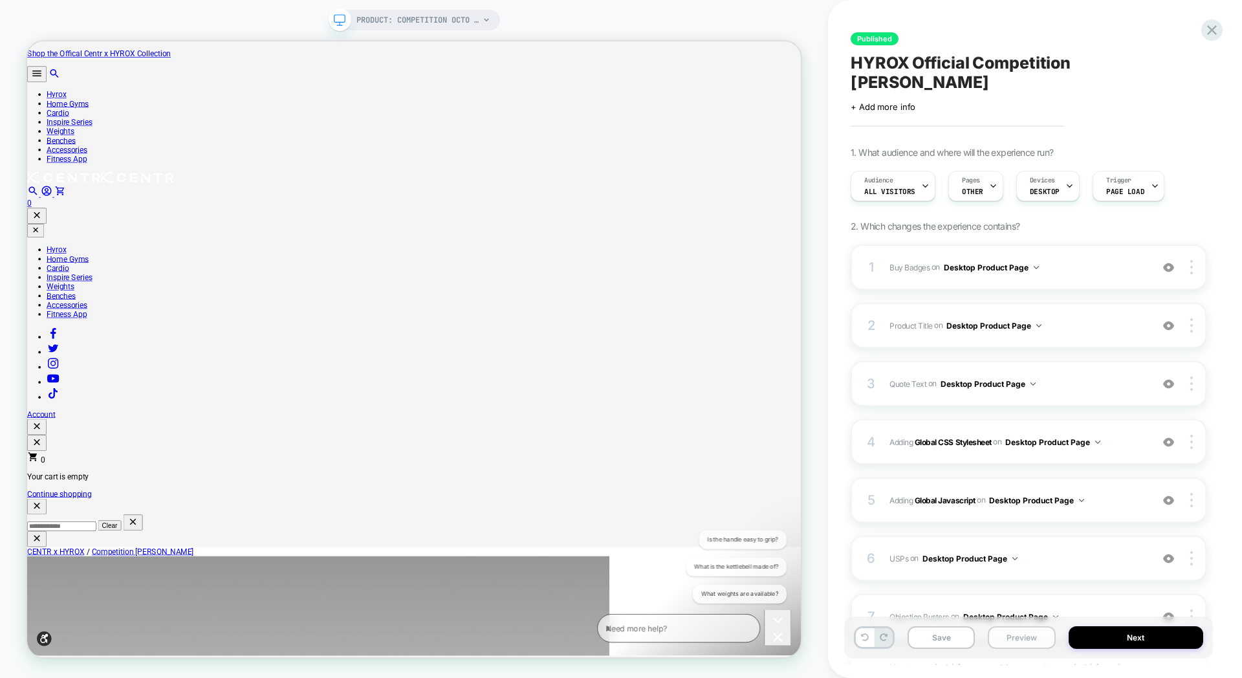
click at [1011, 631] on button "Preview" at bounding box center [1021, 637] width 67 height 23
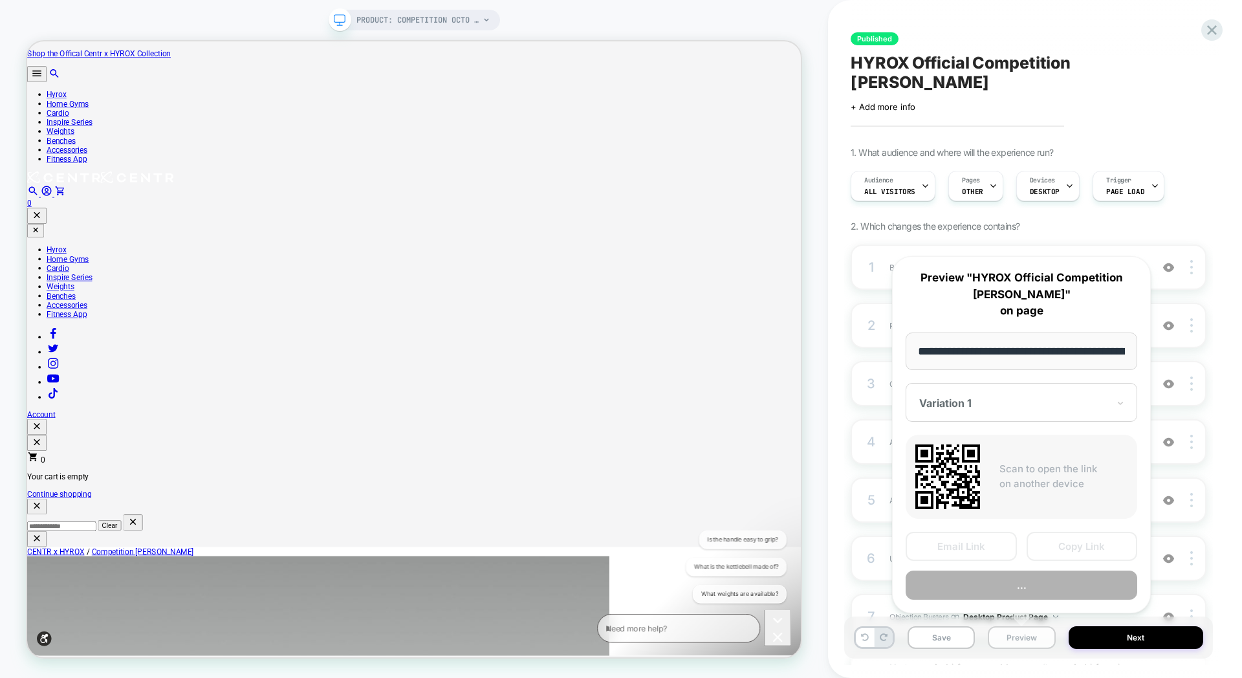
scroll to position [0, 180]
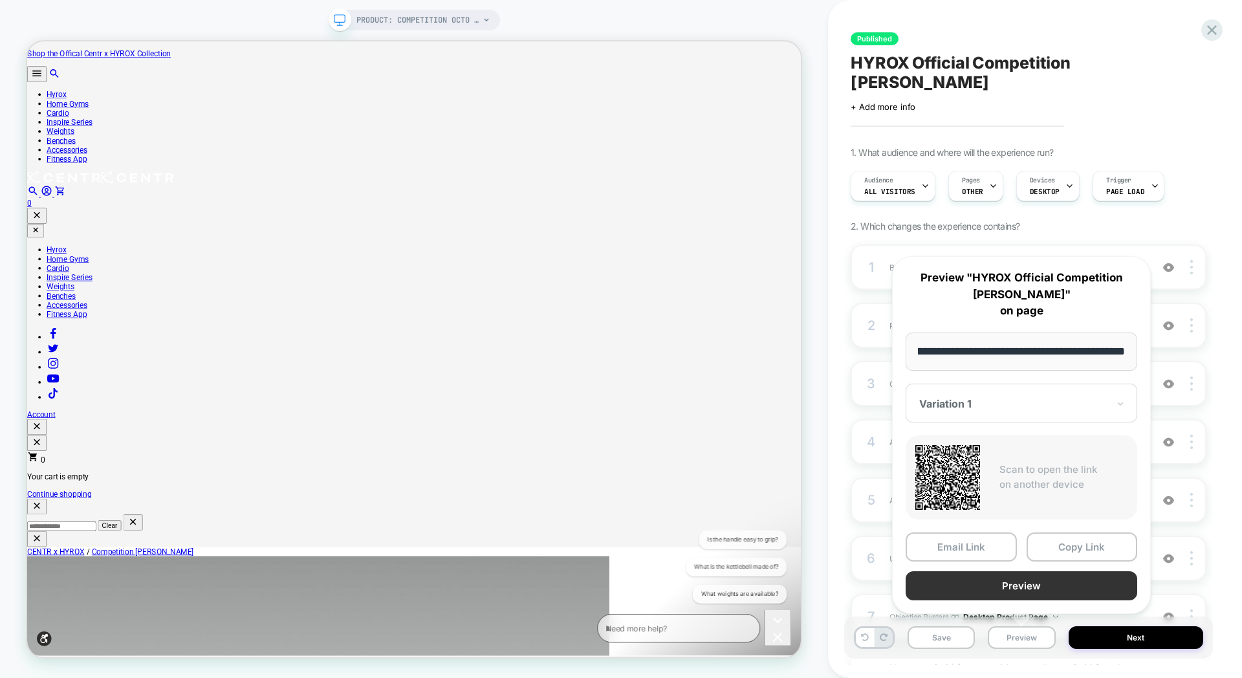
click at [1015, 589] on button "Preview" at bounding box center [1022, 585] width 232 height 29
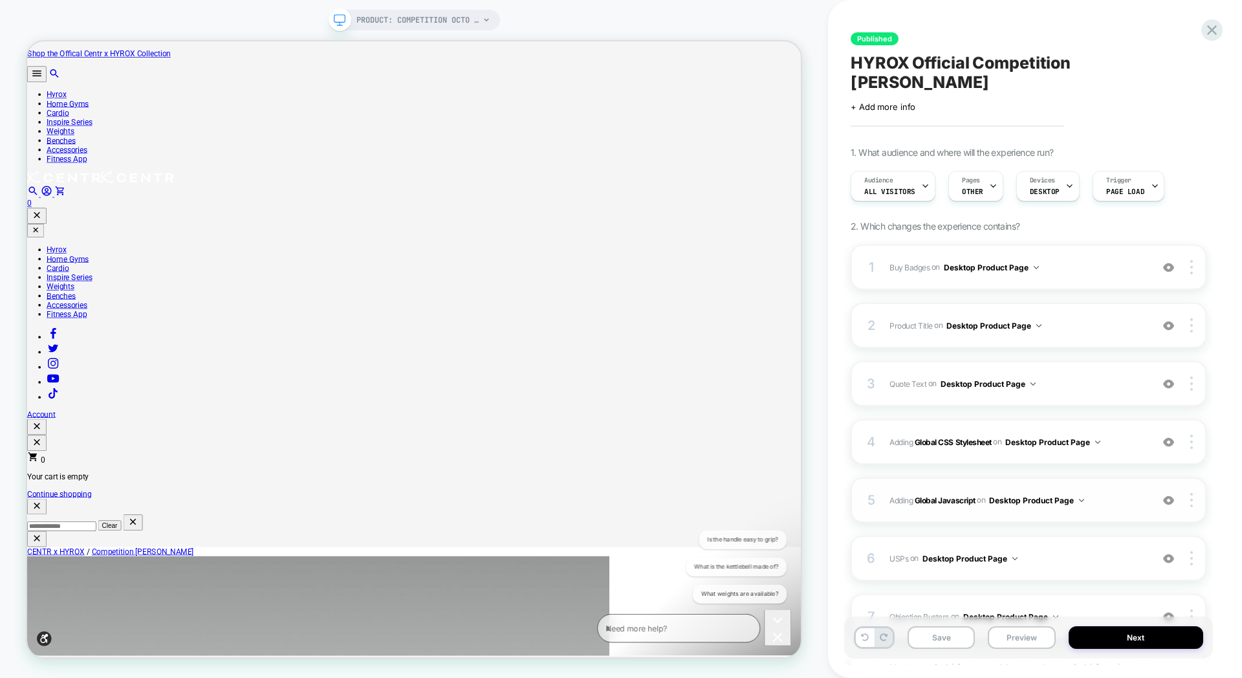
click at [999, 477] on div "5 Adding Global Javascript on Desktop Product Page Add Before Add After Copy to…" at bounding box center [1029, 499] width 356 height 45
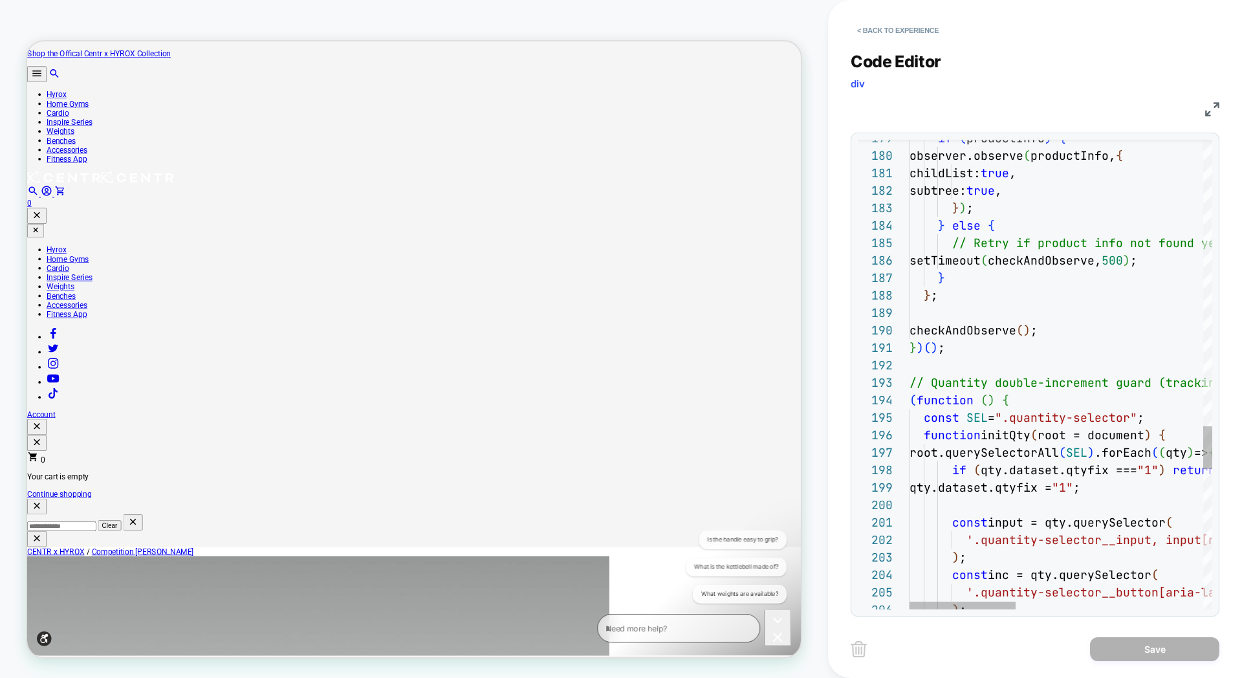
scroll to position [35, 0]
click at [912, 385] on span "// Quantity double-increment guard (tracking-frien" at bounding box center [1088, 382] width 356 height 15
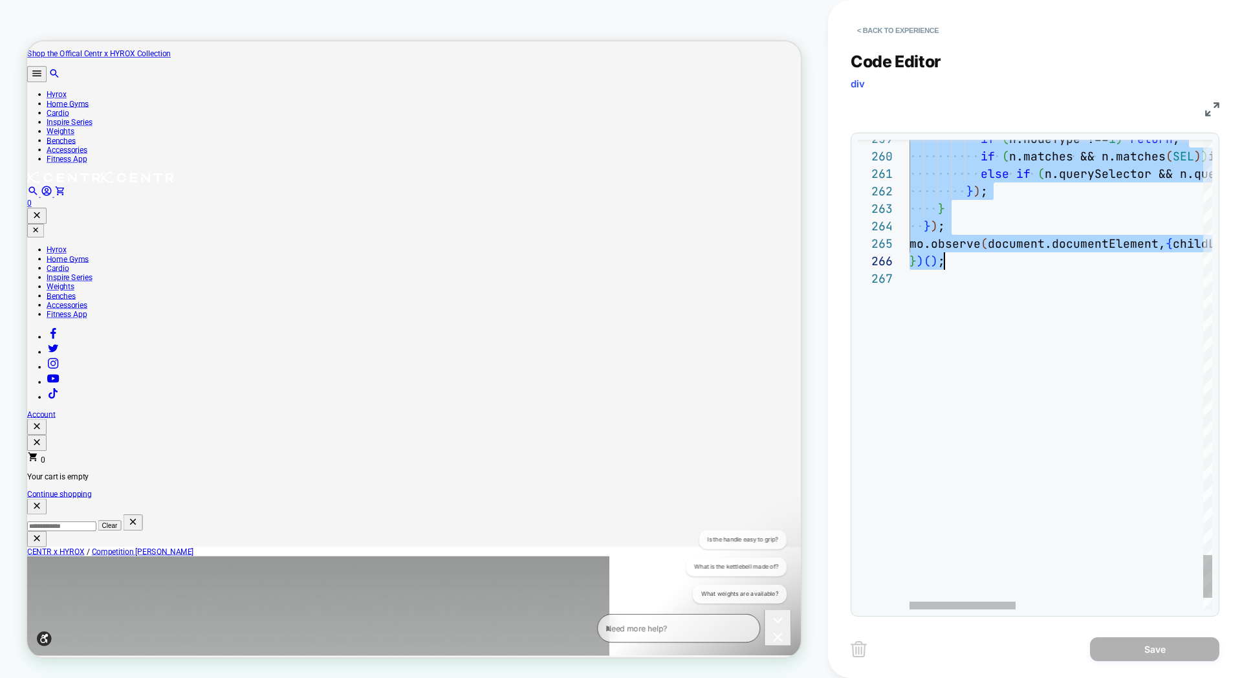
type textarea "**********"
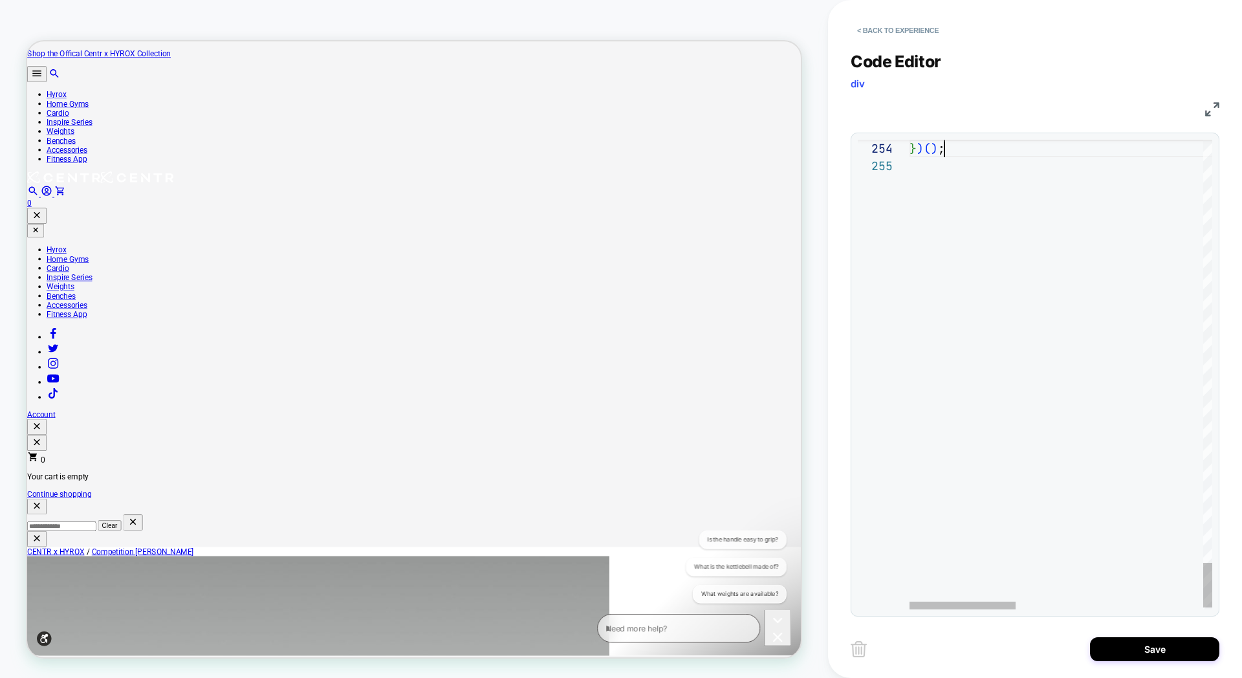
scroll to position [52, 35]
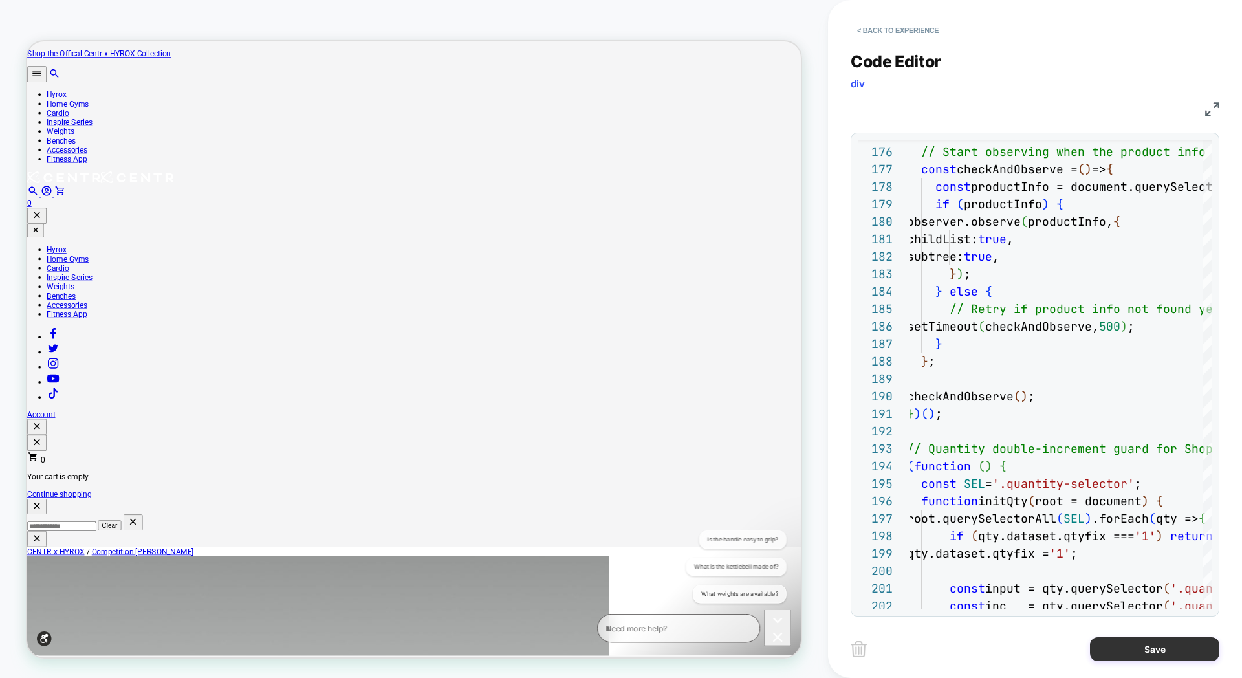
click at [1148, 647] on button "Save" at bounding box center [1154, 649] width 129 height 24
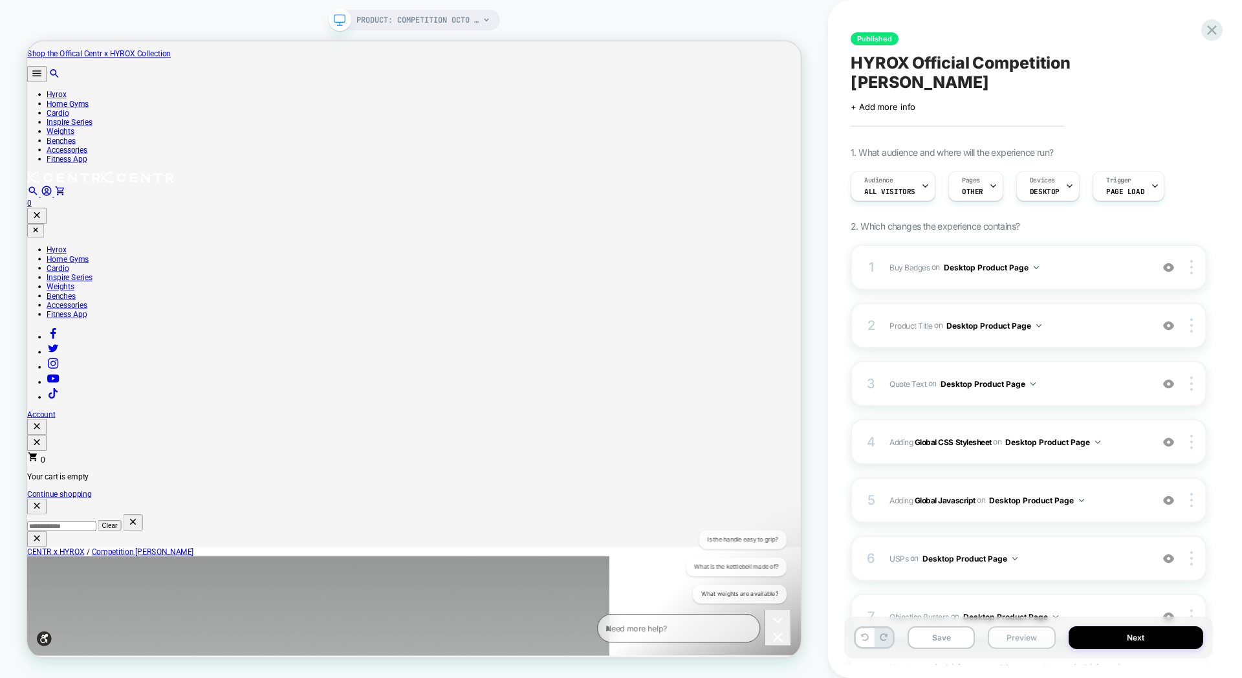
click at [1016, 642] on button "Preview" at bounding box center [1021, 637] width 67 height 23
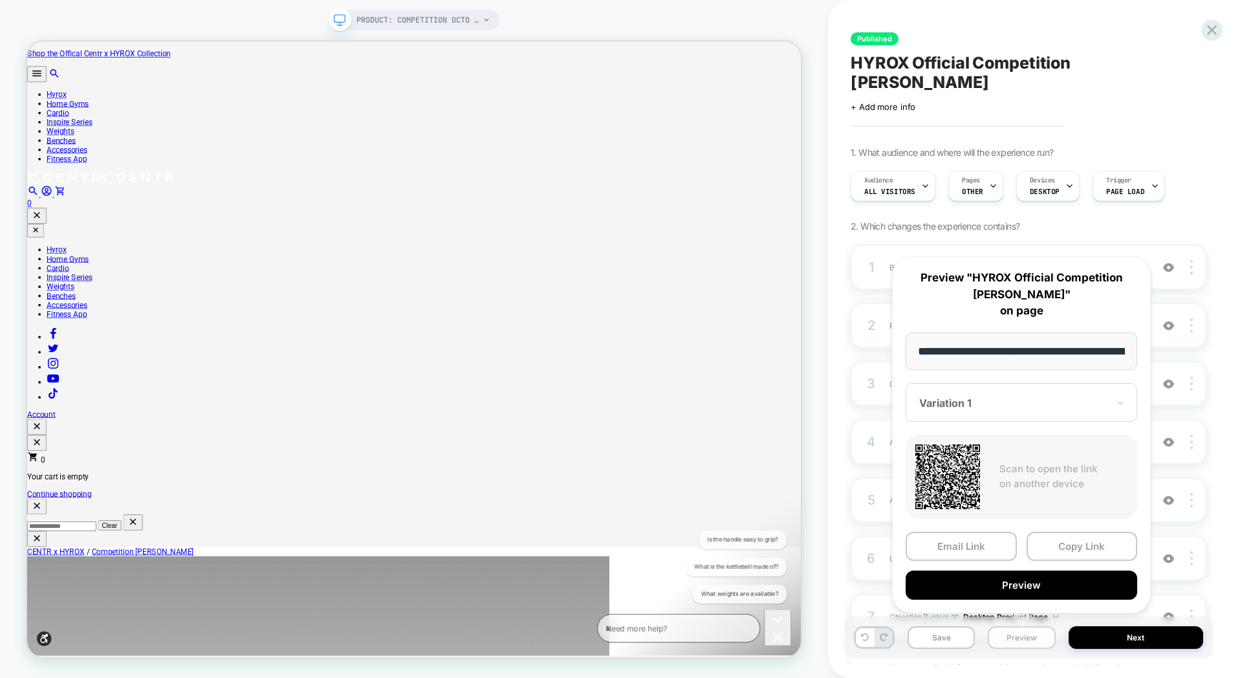
scroll to position [0, 180]
click at [1022, 598] on button "Preview" at bounding box center [1022, 585] width 232 height 29
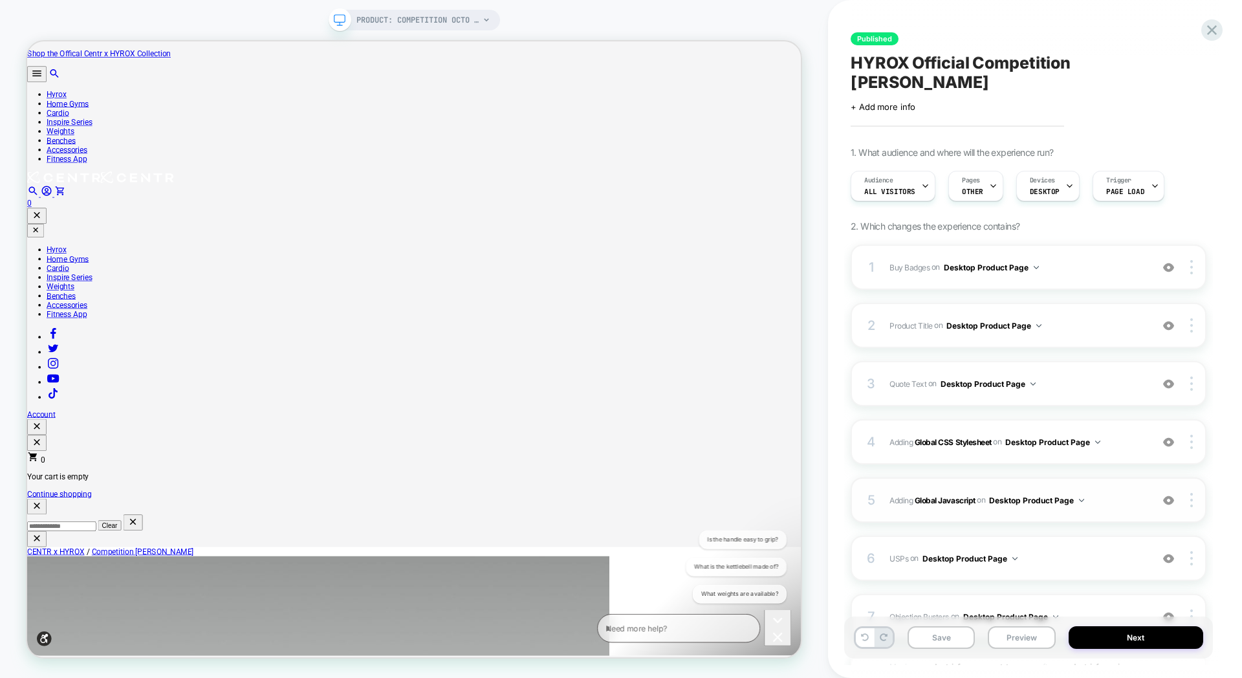
click at [1052, 477] on div "5 Adding Global Javascript on Desktop Product Page Add Before Add After Copy to…" at bounding box center [1029, 499] width 356 height 45
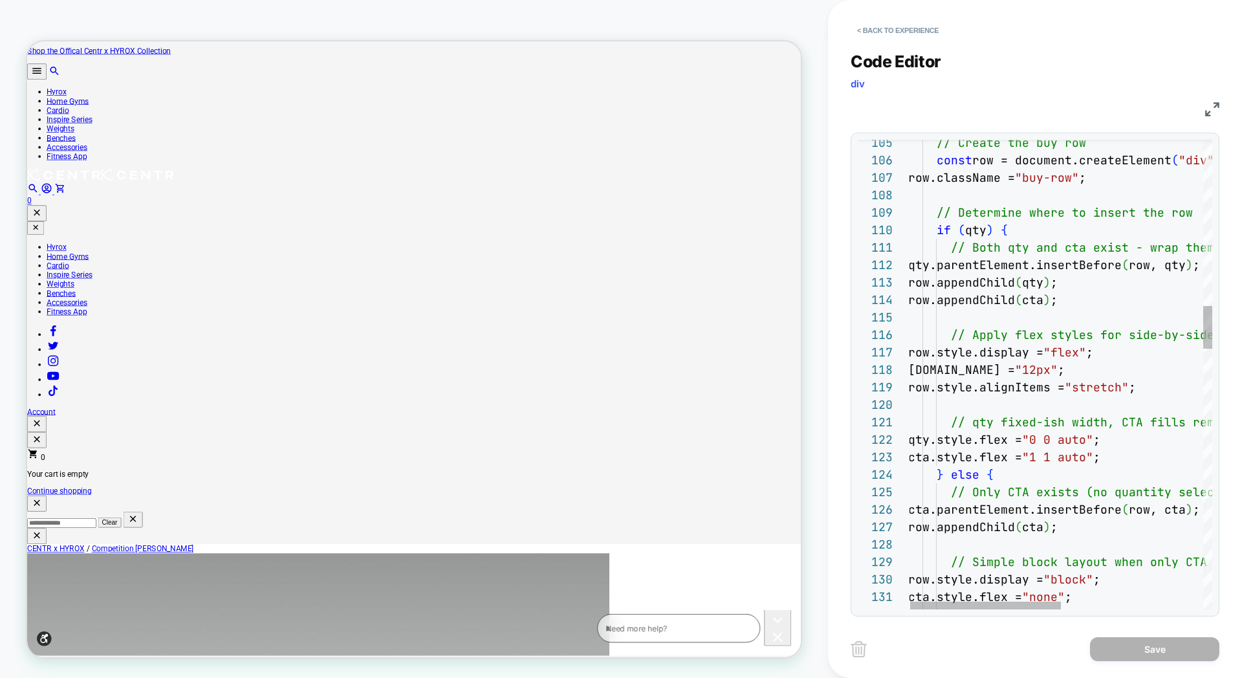
scroll to position [5, 0]
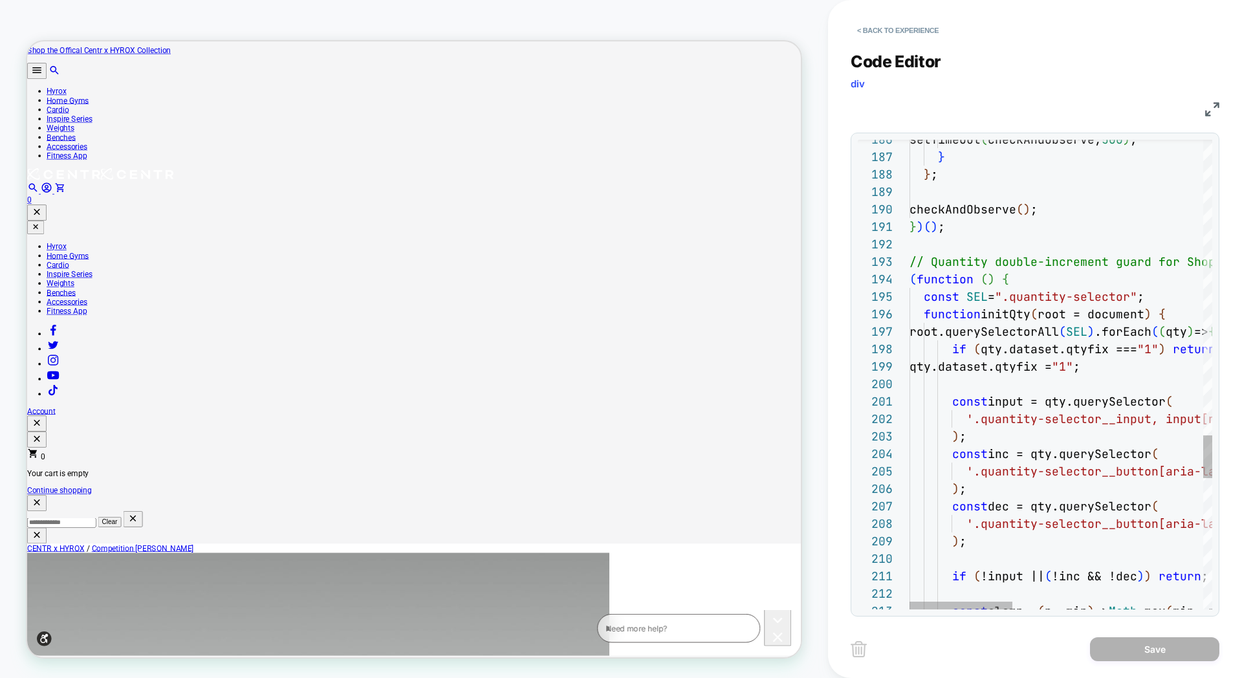
drag, startPoint x: 913, startPoint y: 279, endPoint x: 936, endPoint y: 281, distance: 23.4
click at [913, 279] on span "(" at bounding box center [913, 279] width 7 height 15
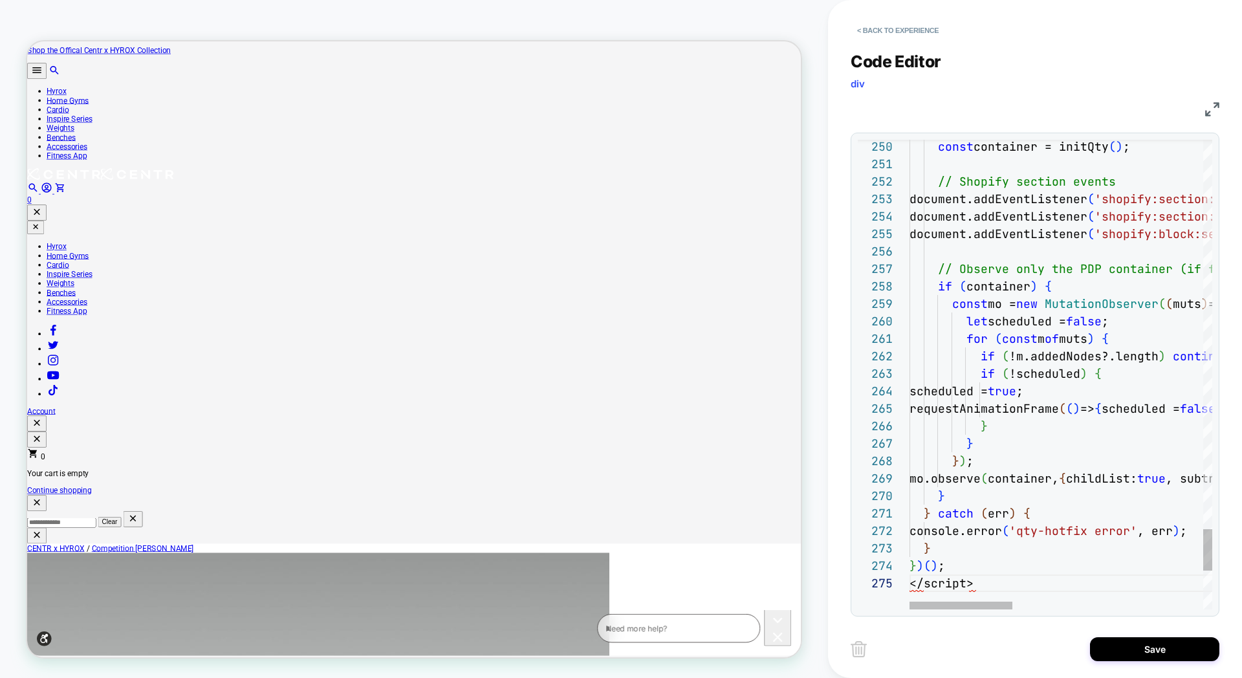
scroll to position [70, 0]
type textarea "**********"
click at [1150, 652] on button "Save" at bounding box center [1154, 649] width 129 height 24
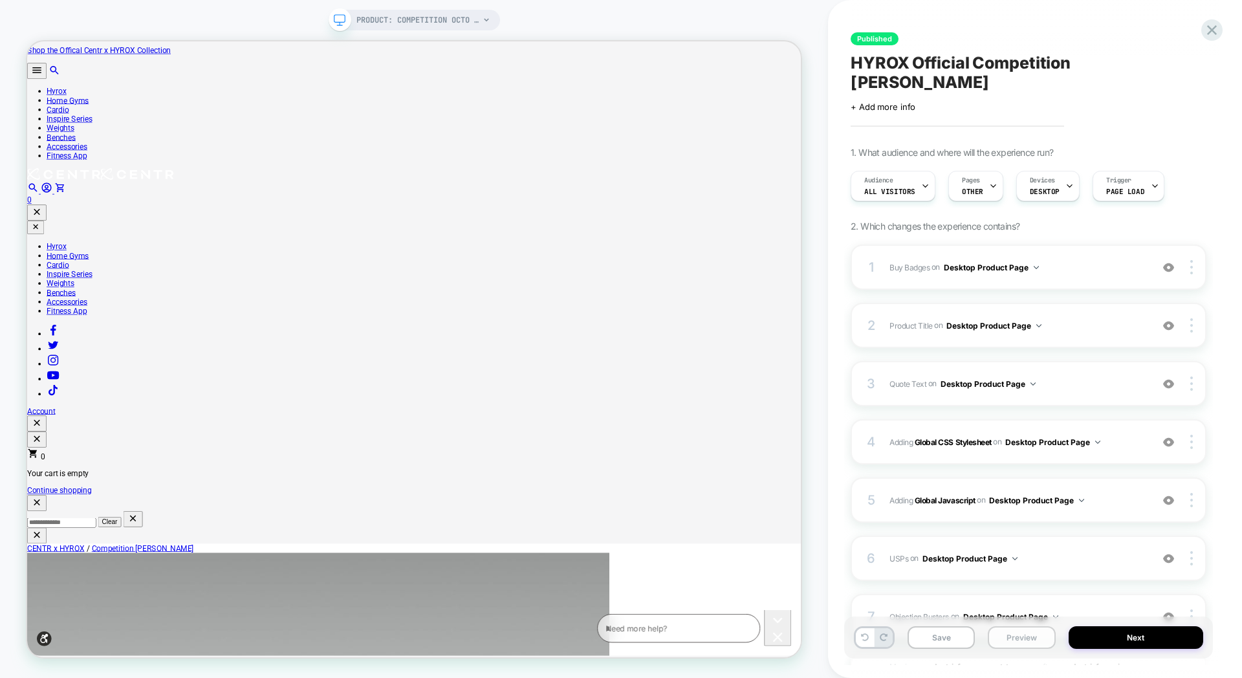
click at [1020, 638] on button "Preview" at bounding box center [1021, 637] width 67 height 23
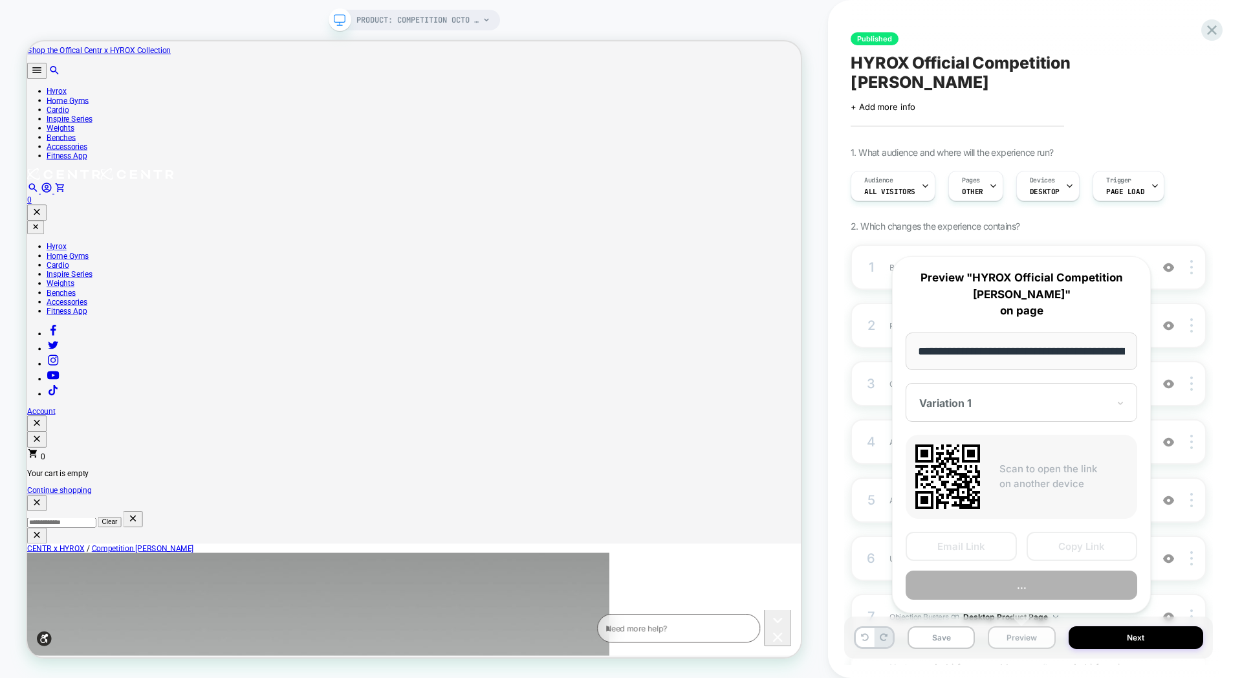
scroll to position [0, 180]
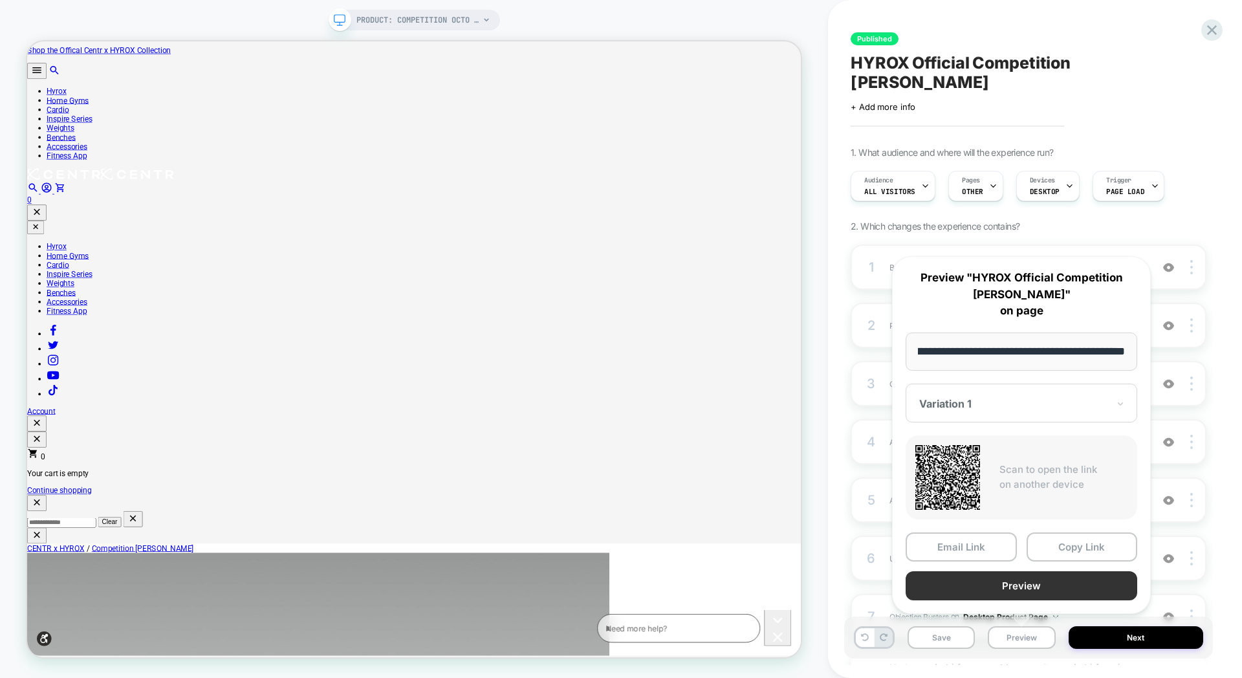
click at [1042, 589] on button "Preview" at bounding box center [1022, 585] width 232 height 29
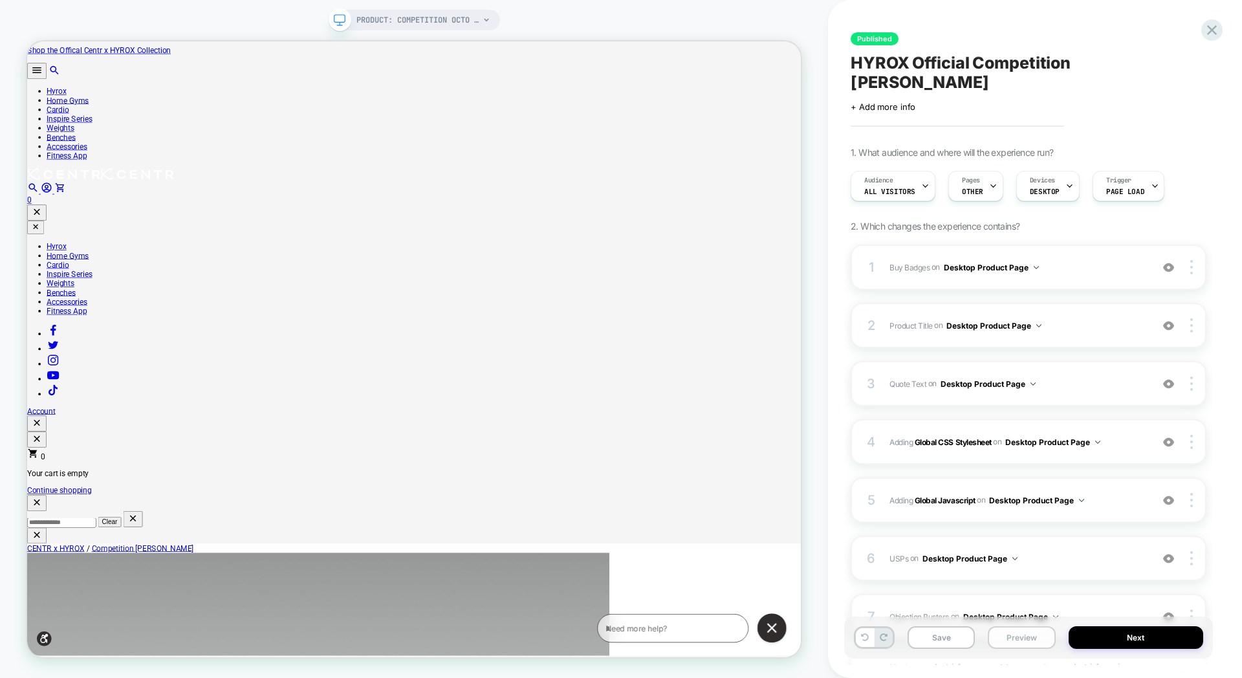
click at [1017, 637] on button "Preview" at bounding box center [1021, 637] width 67 height 23
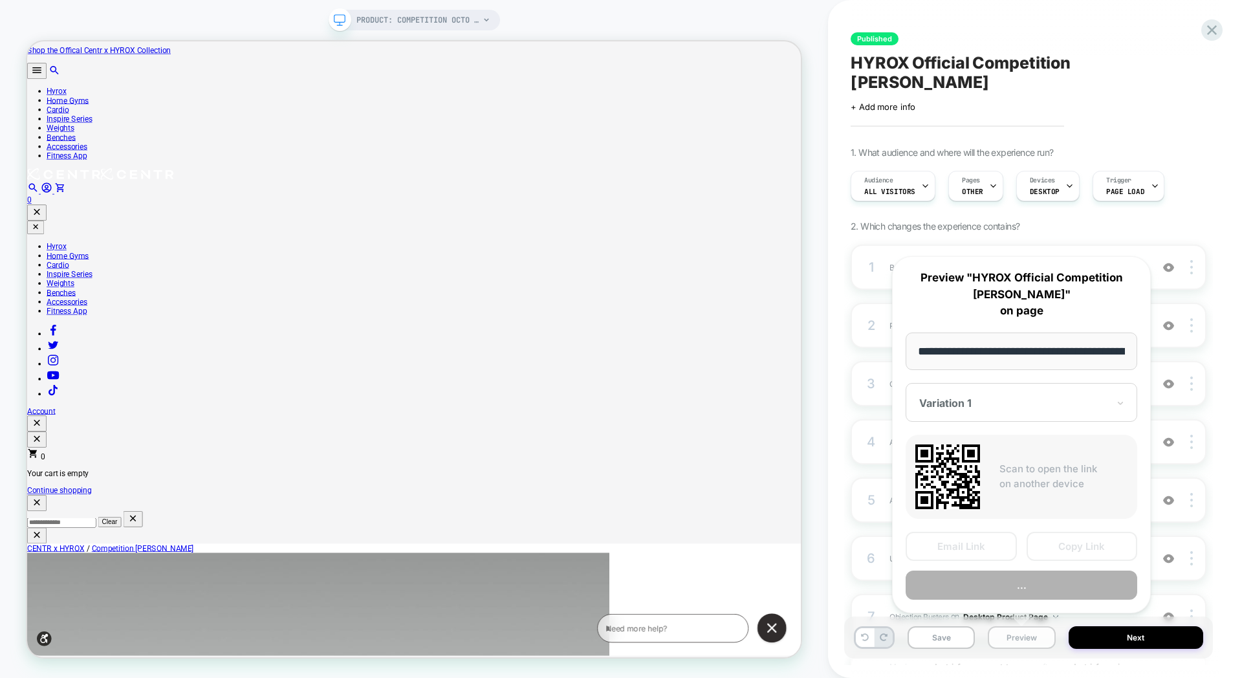
scroll to position [0, 180]
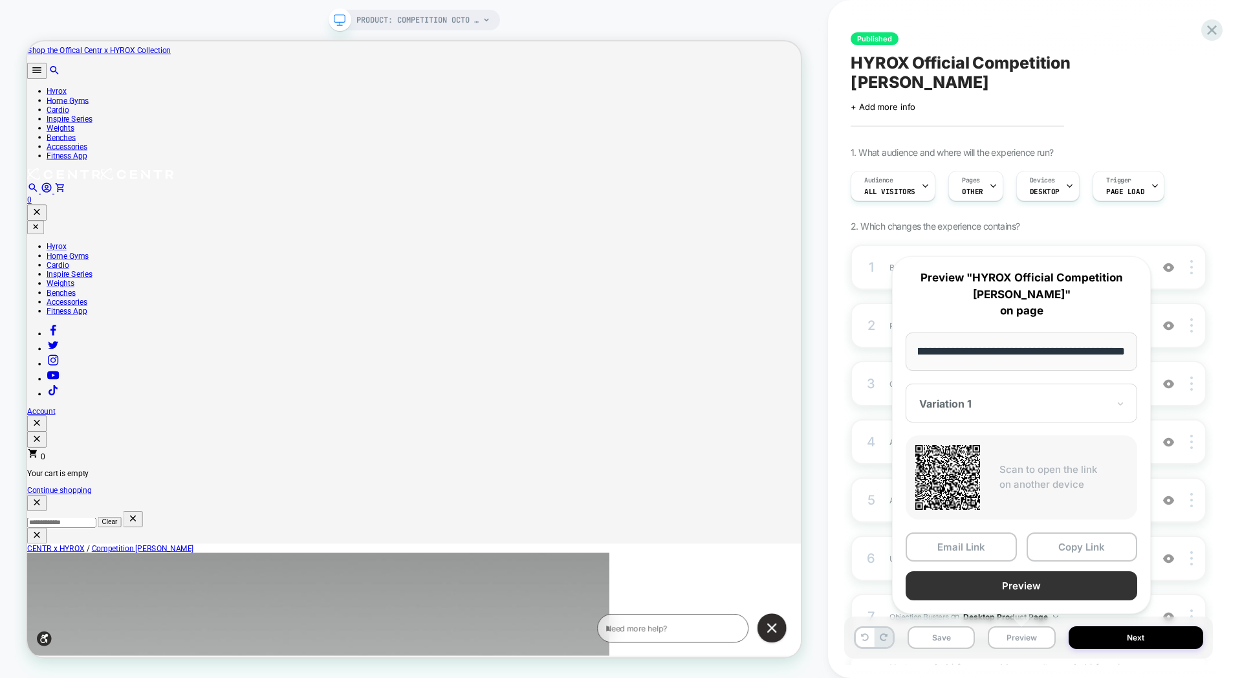
click at [1023, 591] on button "Preview" at bounding box center [1022, 585] width 232 height 29
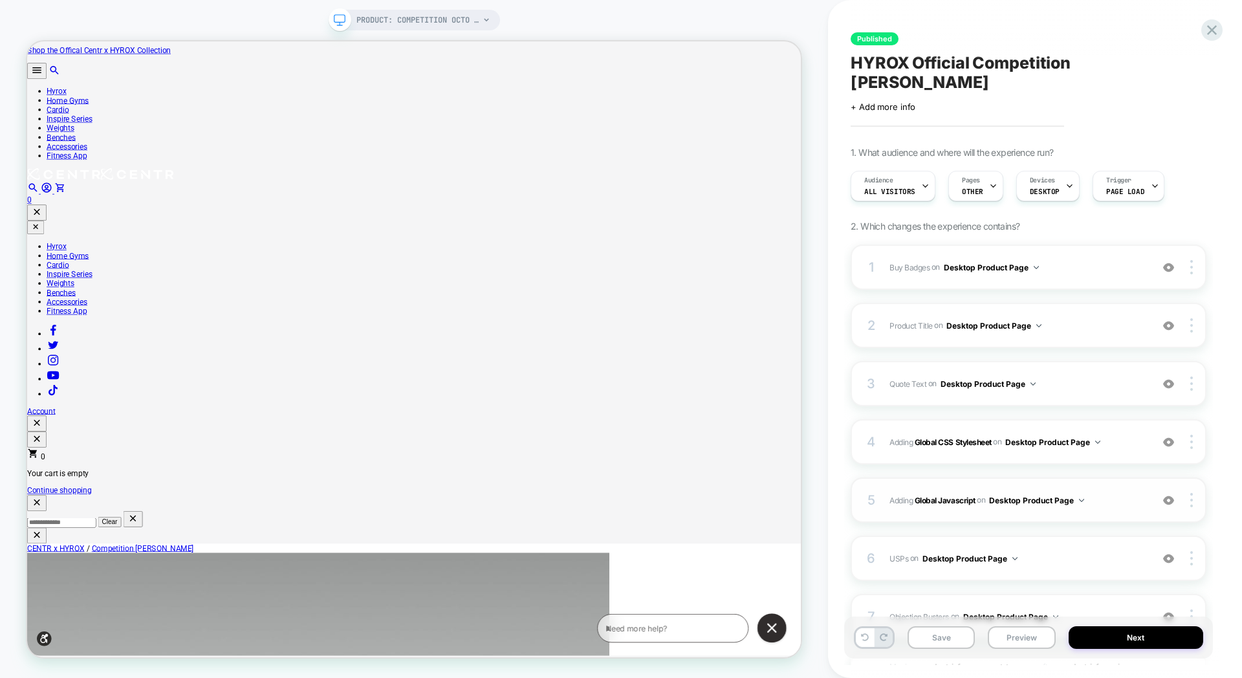
click at [1093, 492] on span "Adding Global Javascript on Desktop Product Page" at bounding box center [1018, 500] width 256 height 16
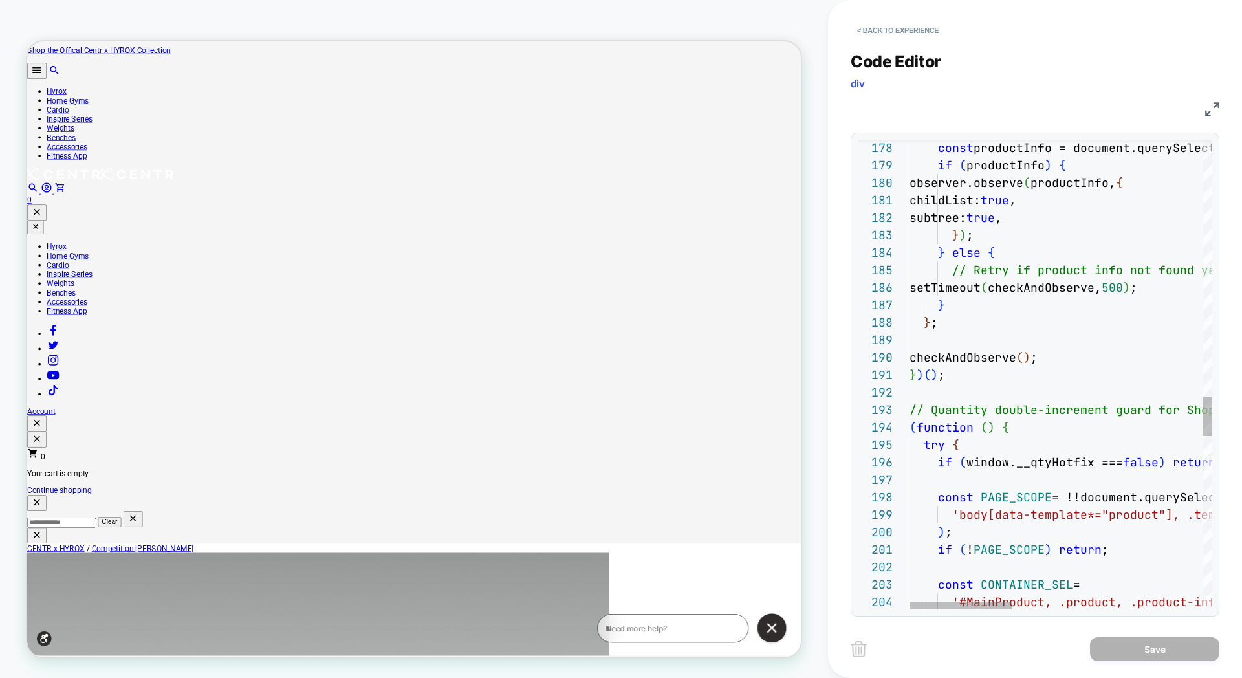
scroll to position [35, 7]
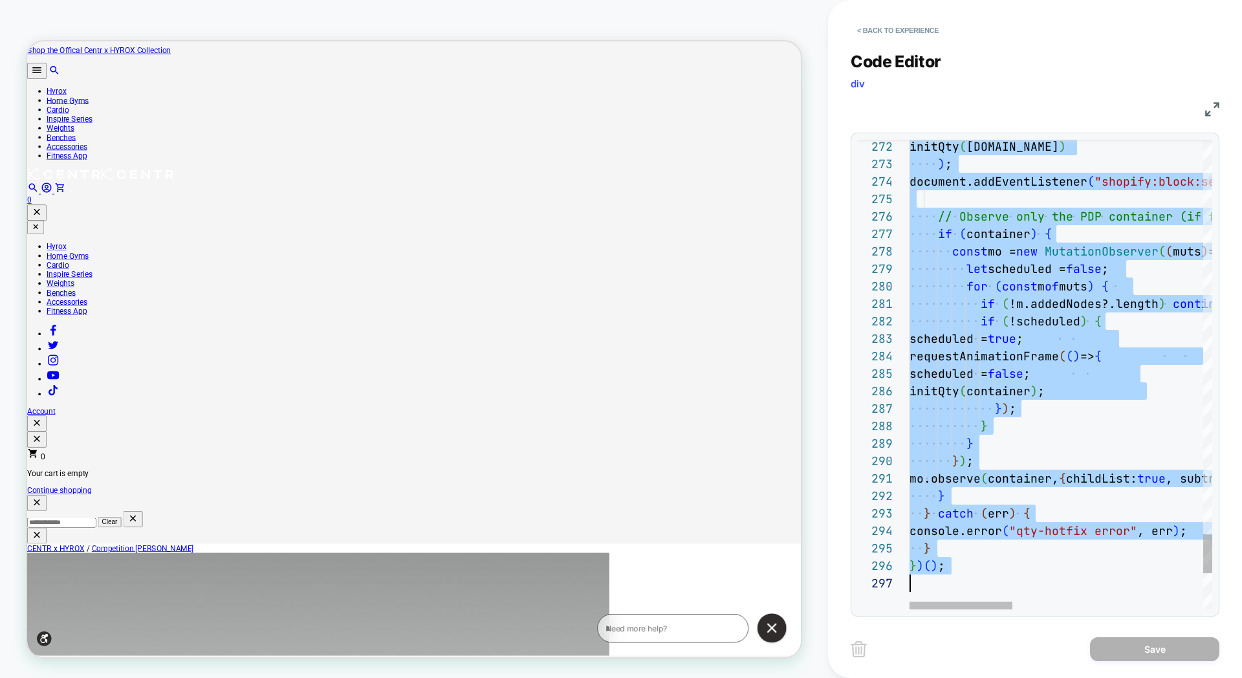
type textarea "*****"
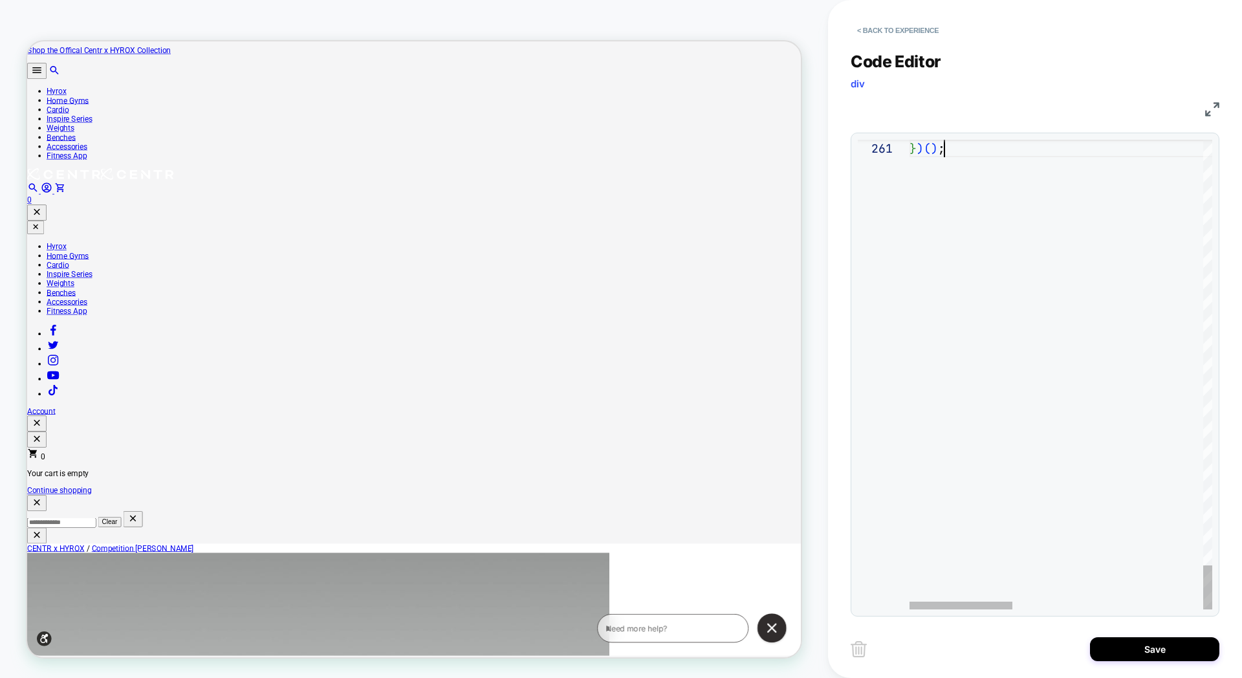
scroll to position [0, 34]
click at [1117, 641] on button "Save" at bounding box center [1154, 649] width 129 height 24
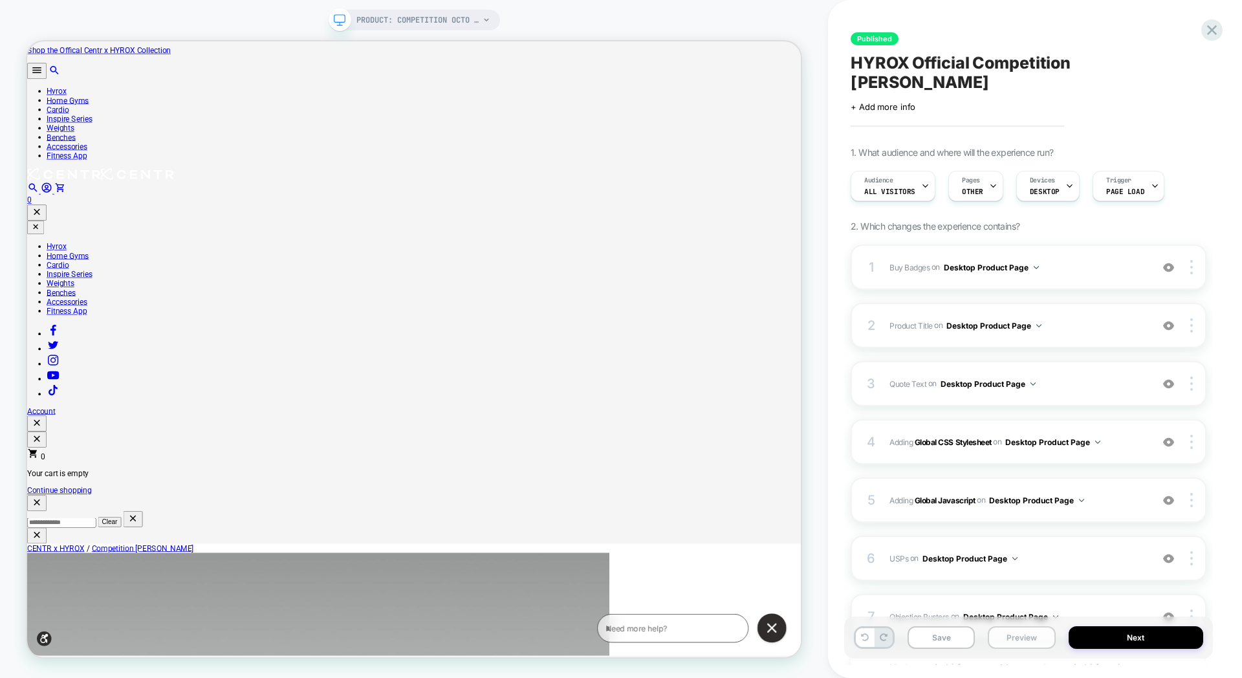
click at [1008, 638] on button "Preview" at bounding box center [1021, 637] width 67 height 23
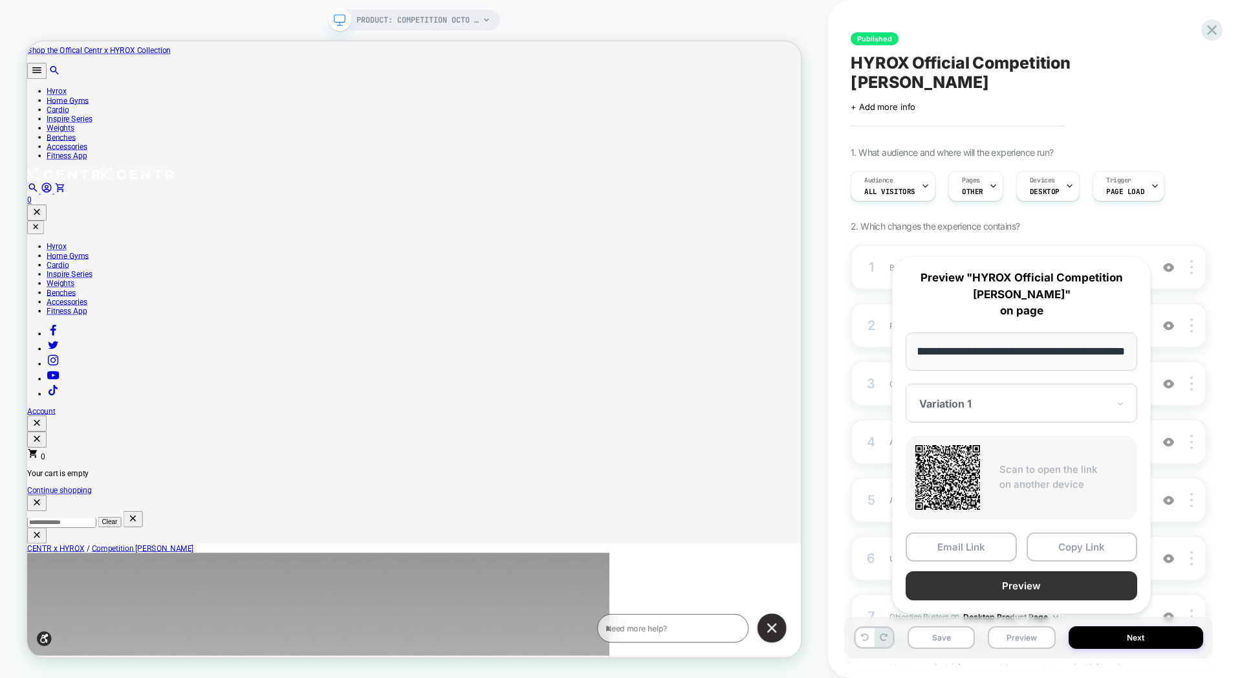
scroll to position [0, 0]
click at [1000, 600] on div "**********" at bounding box center [1021, 435] width 259 height 358
click at [1002, 591] on button "Preview" at bounding box center [1022, 585] width 232 height 29
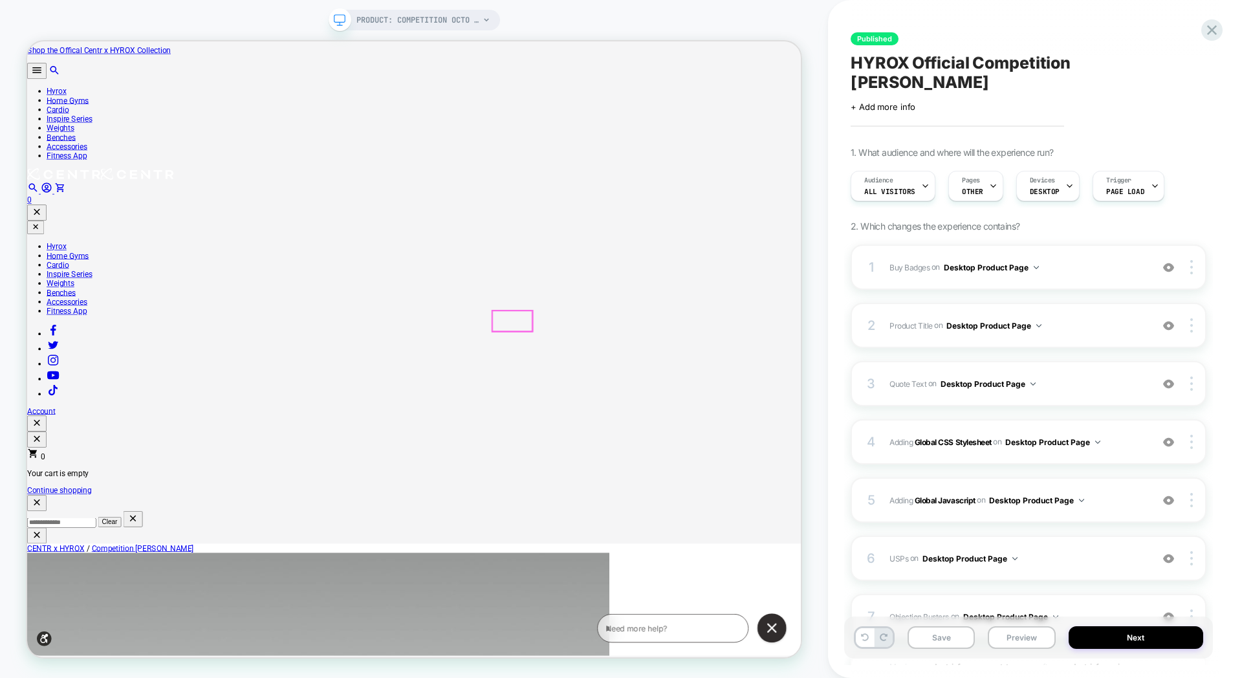
drag, startPoint x: 801, startPoint y: 412, endPoint x: 811, endPoint y: 412, distance: 9.7
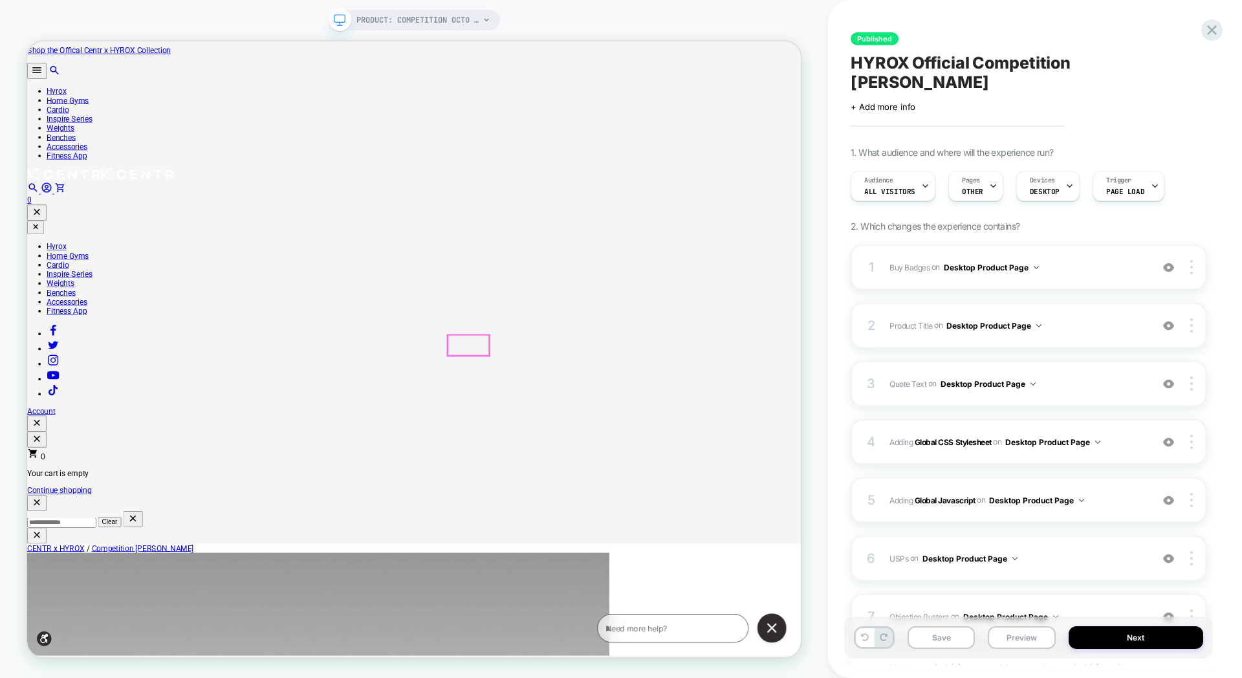
click at [954, 634] on button "Save" at bounding box center [941, 637] width 67 height 23
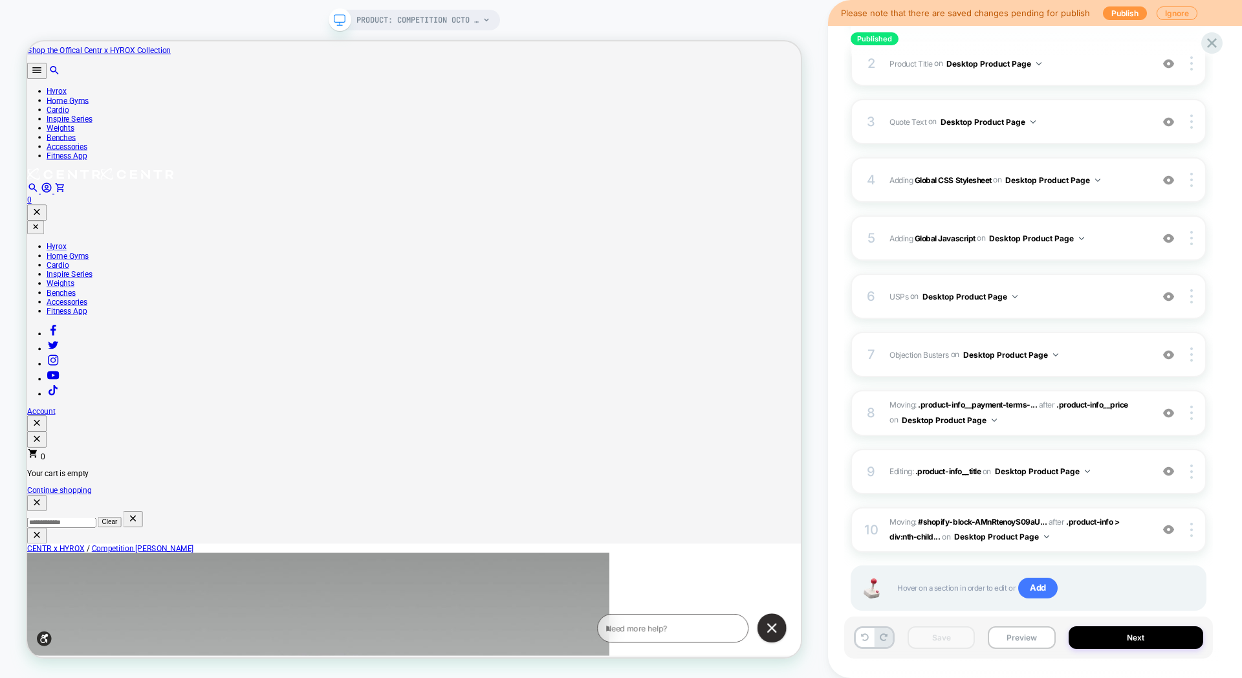
scroll to position [272, 0]
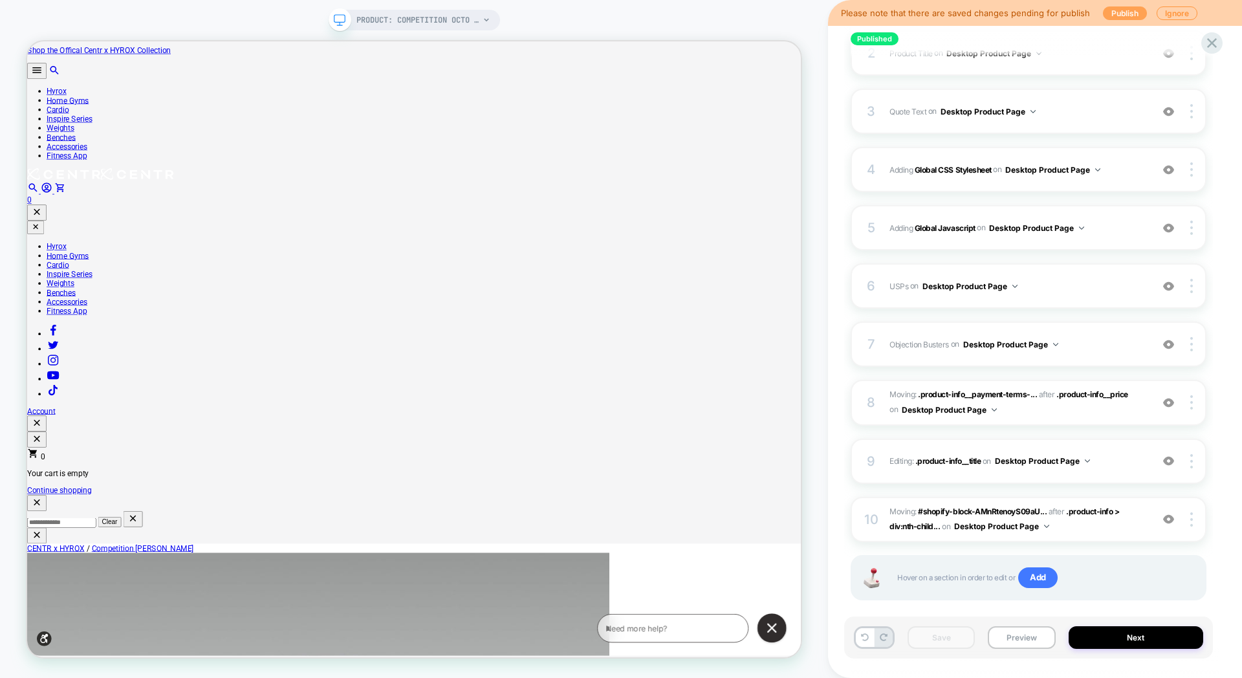
click at [1111, 14] on button "Publish" at bounding box center [1125, 13] width 44 height 14
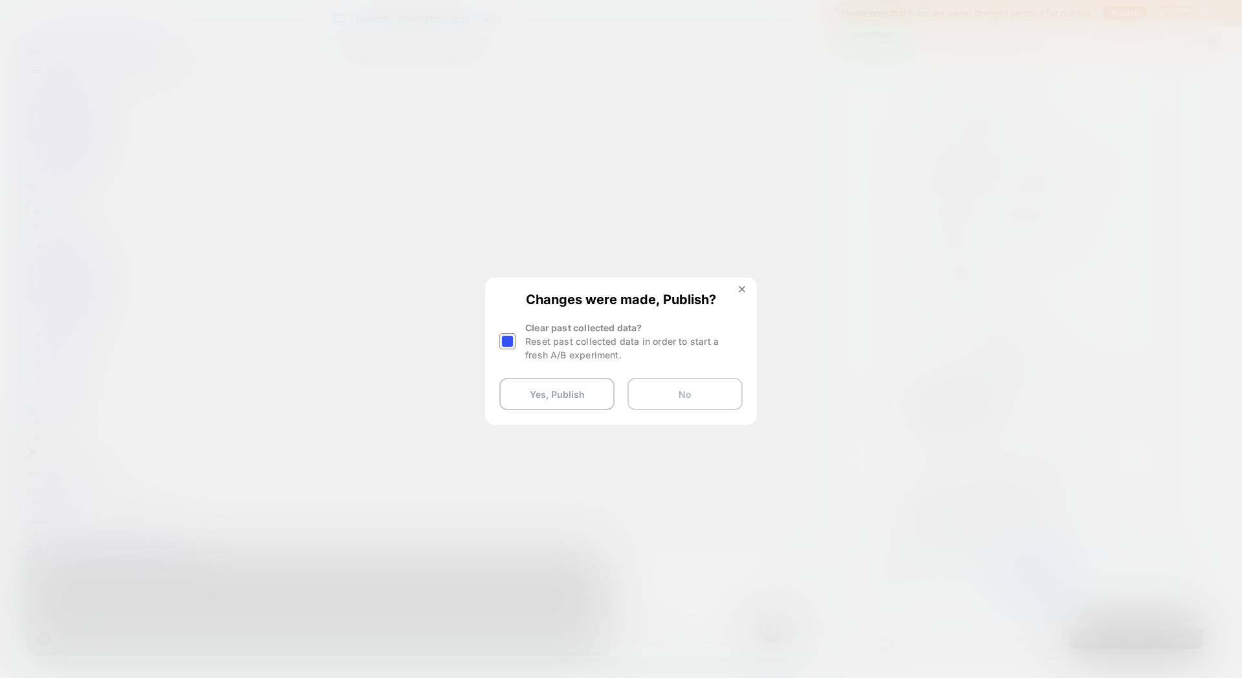
click at [671, 393] on button "No" at bounding box center [685, 394] width 115 height 32
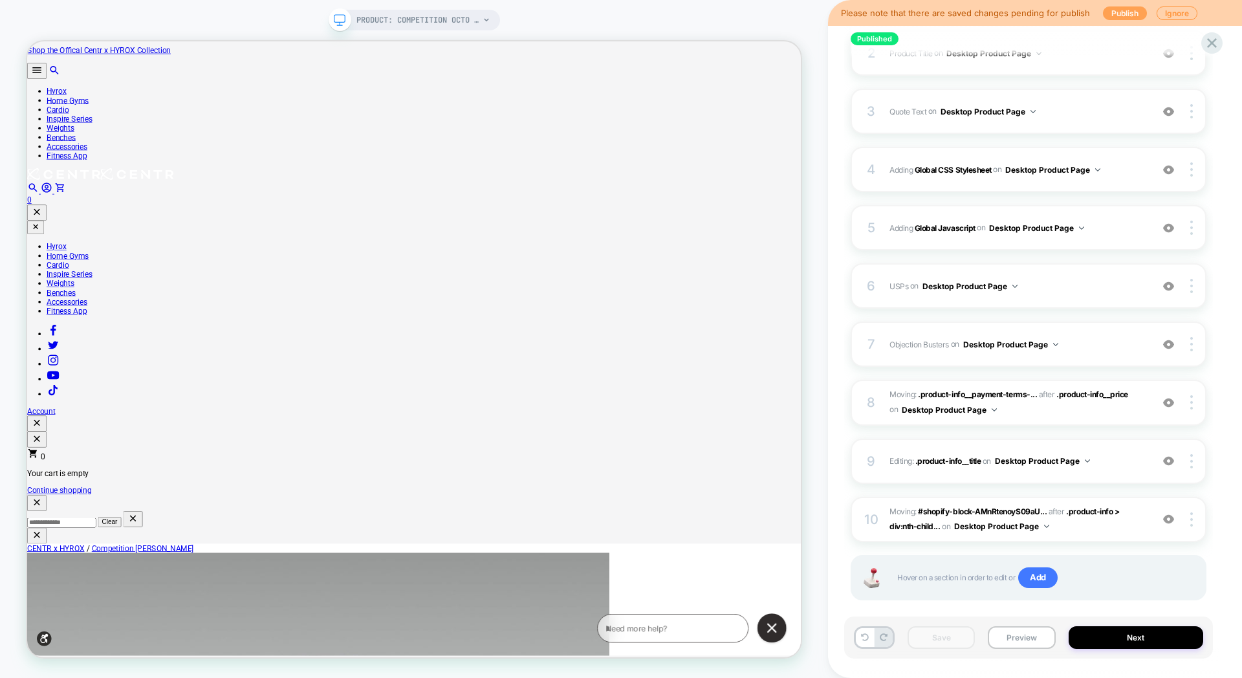
click at [1114, 10] on button "Publish" at bounding box center [1125, 13] width 44 height 14
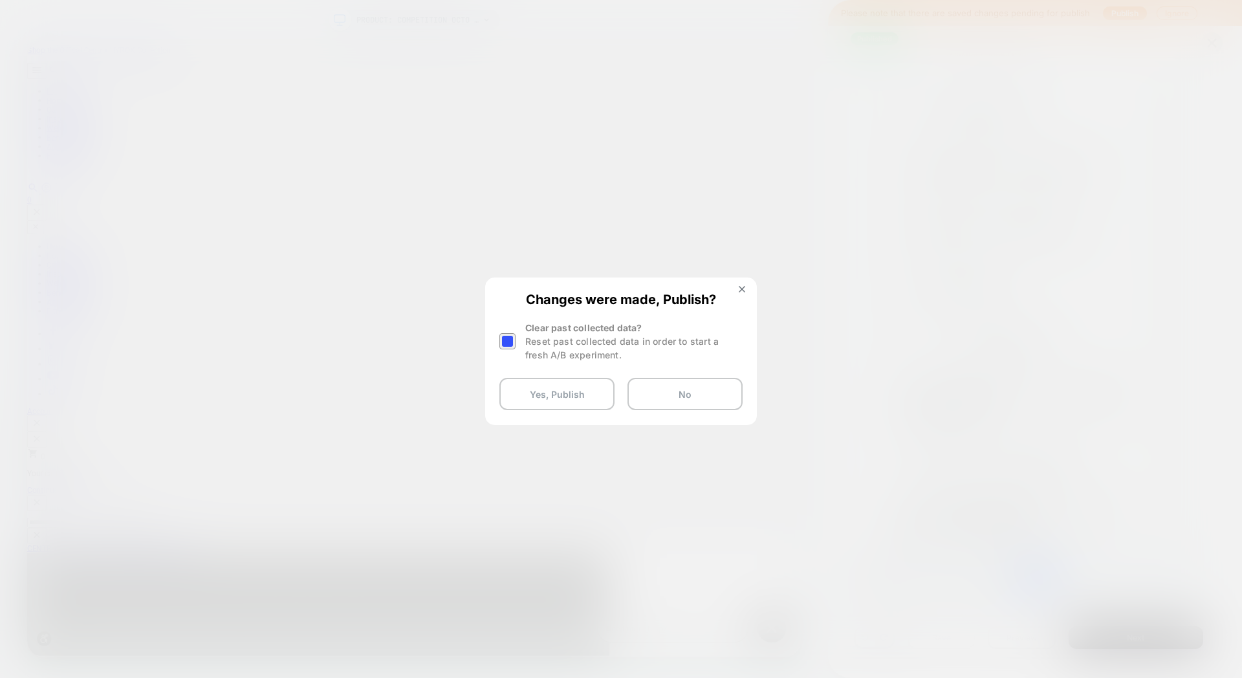
click at [517, 344] on div at bounding box center [508, 341] width 19 height 41
click at [509, 342] on div at bounding box center [507, 341] width 16 height 16
click at [580, 401] on button "Yes, Publish" at bounding box center [556, 394] width 115 height 32
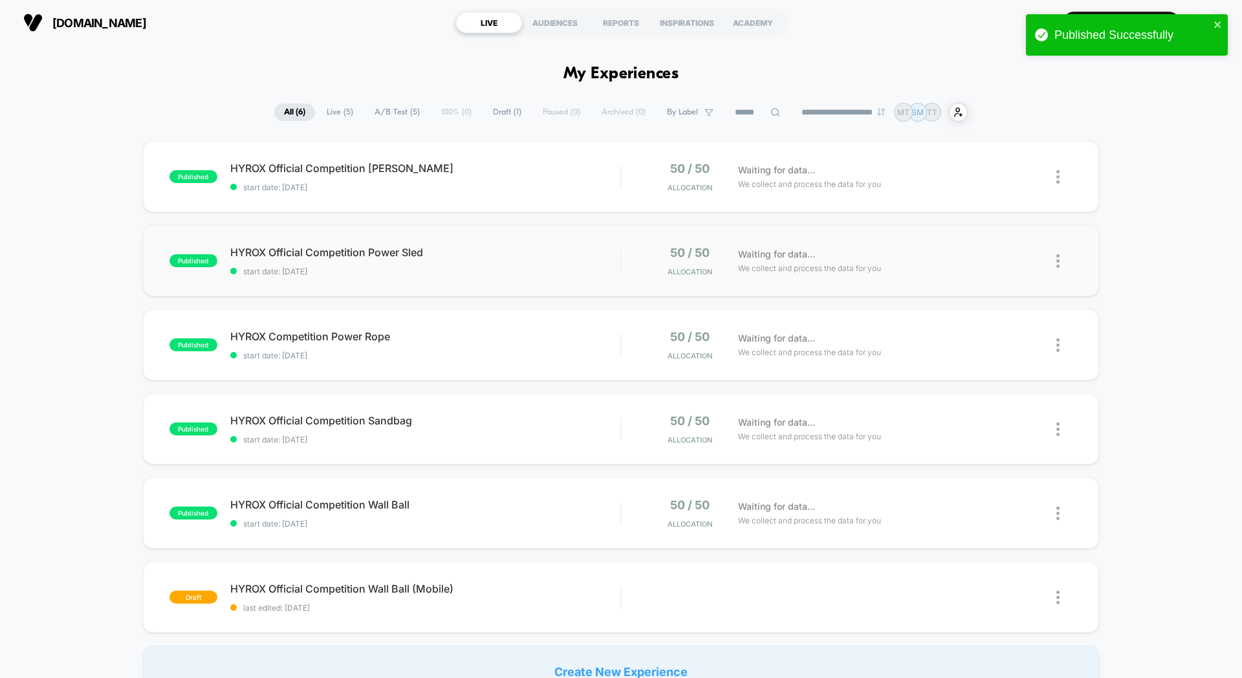
click at [534, 276] on div "published HYROX Official Competition Power Sled start date: [DATE] 50 / 50 Allo…" at bounding box center [621, 260] width 956 height 71
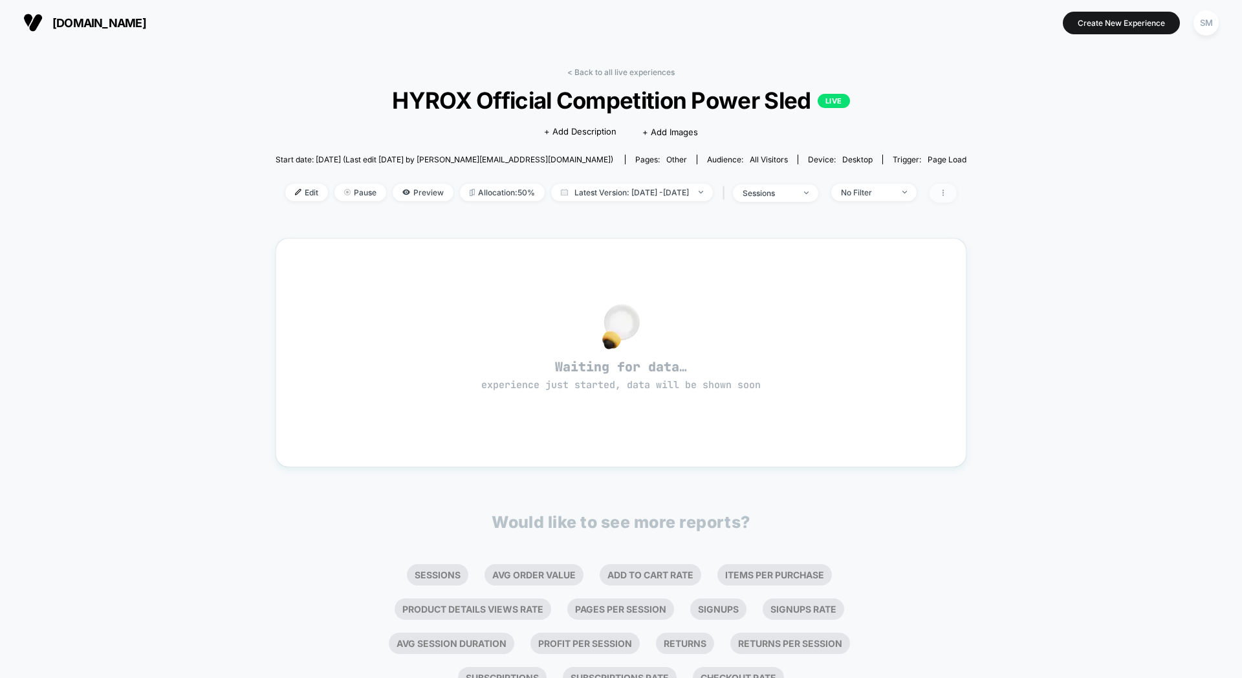
click at [947, 194] on icon at bounding box center [943, 193] width 8 height 8
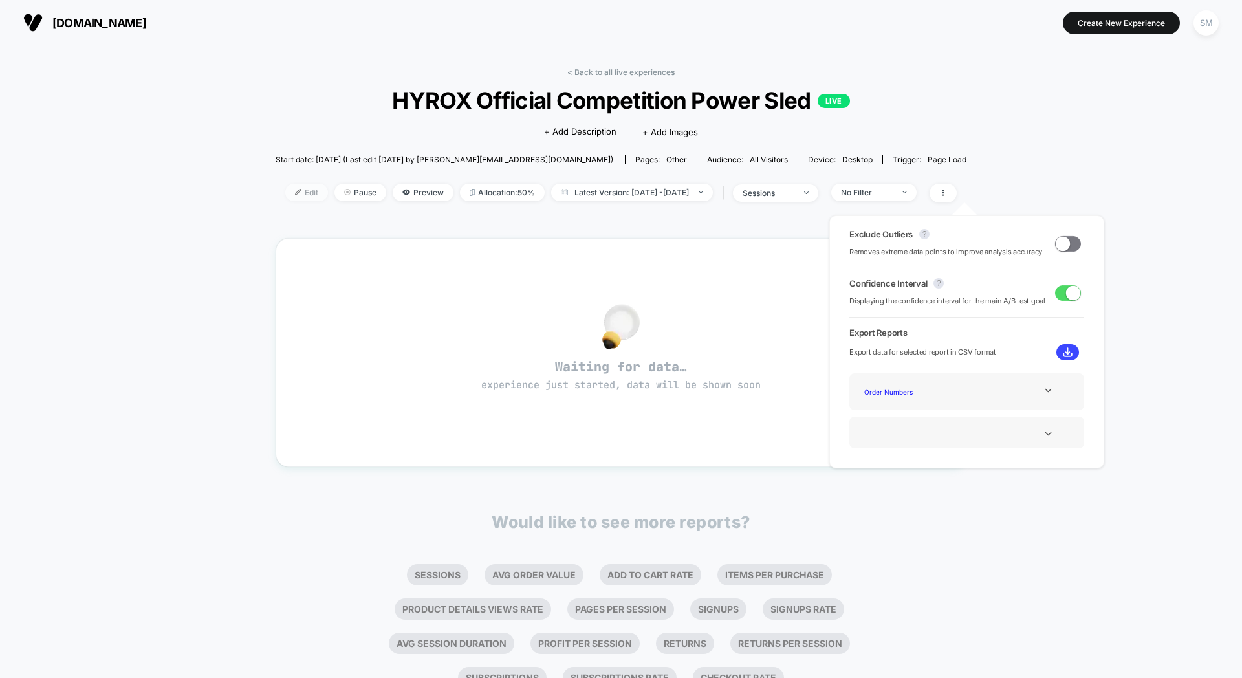
click at [291, 195] on span "Edit" at bounding box center [306, 192] width 43 height 17
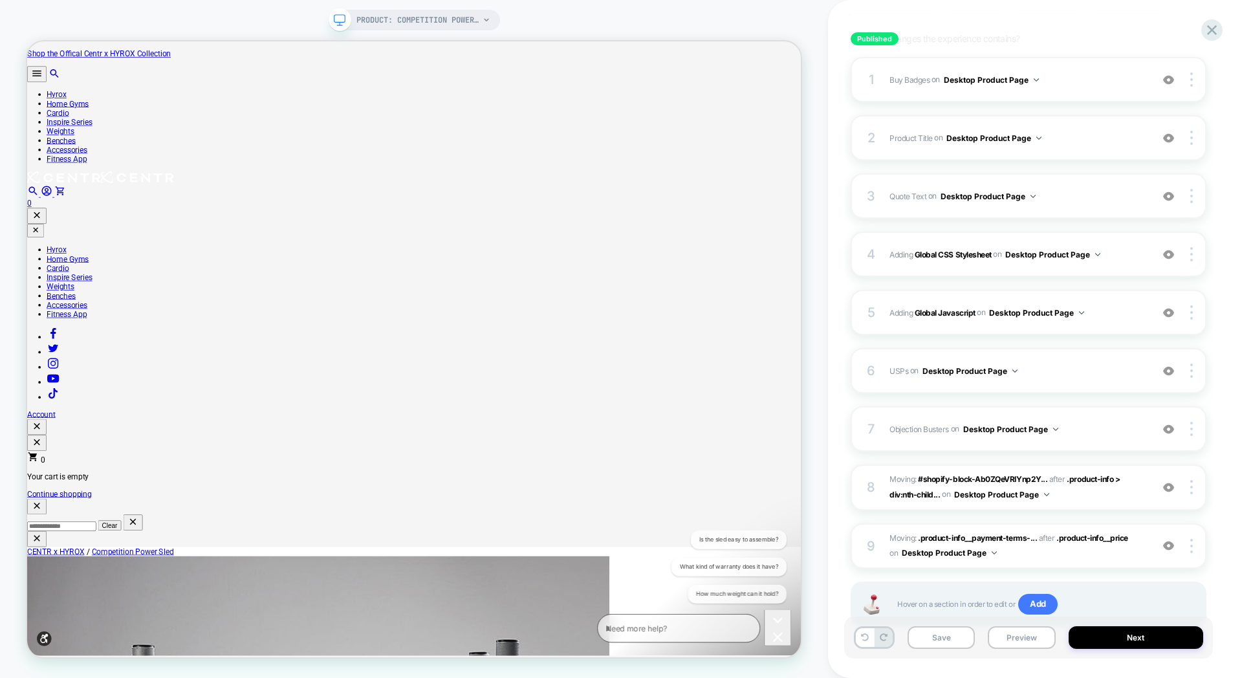
scroll to position [214, 0]
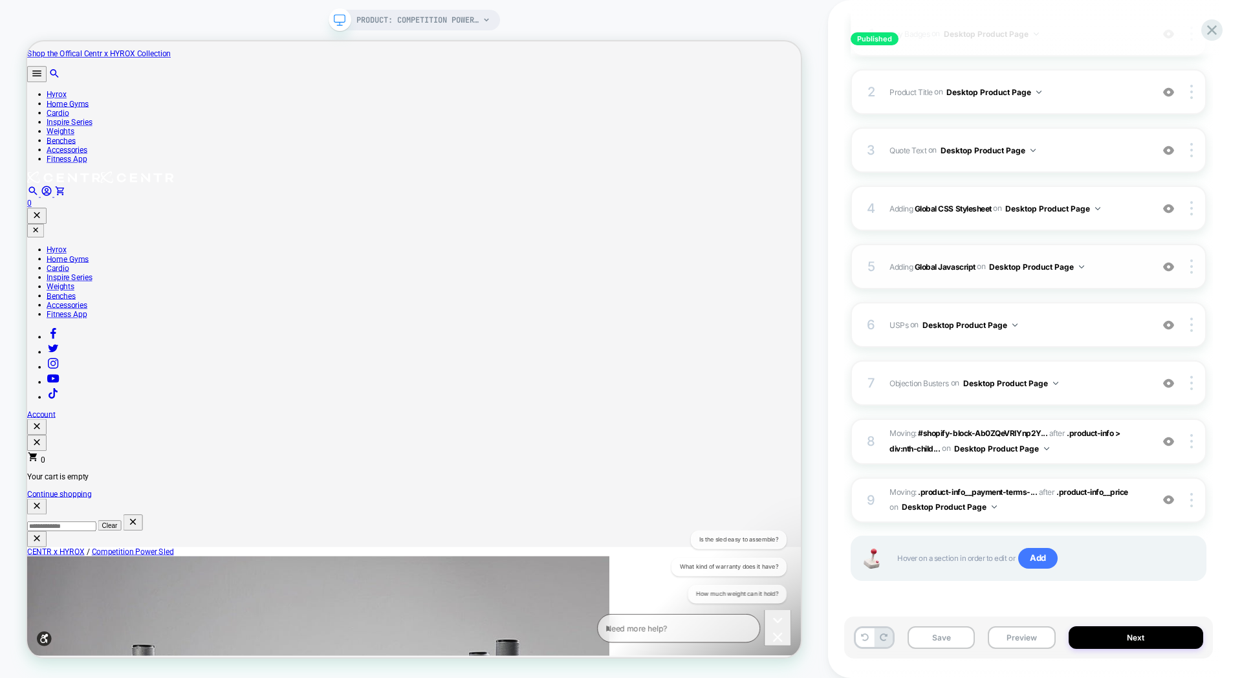
click at [1082, 253] on div "5 Adding Global Javascript on Desktop Product Page Add Before Add After Copy to…" at bounding box center [1029, 266] width 356 height 45
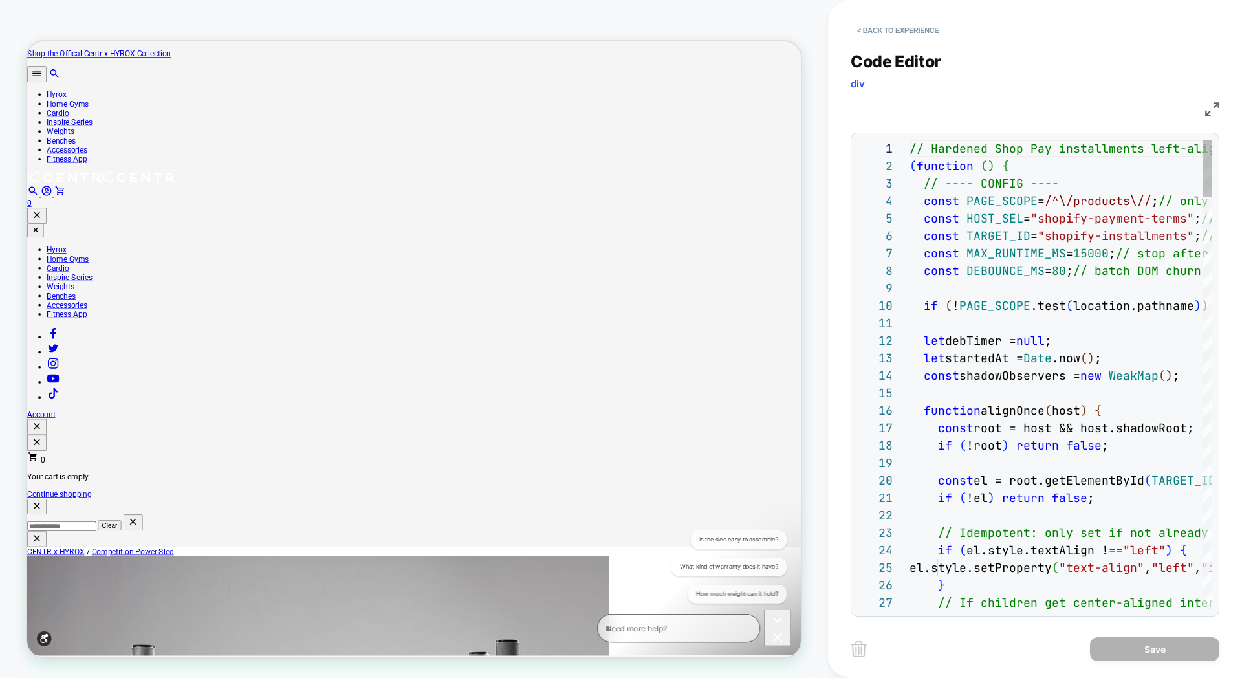
scroll to position [175, 0]
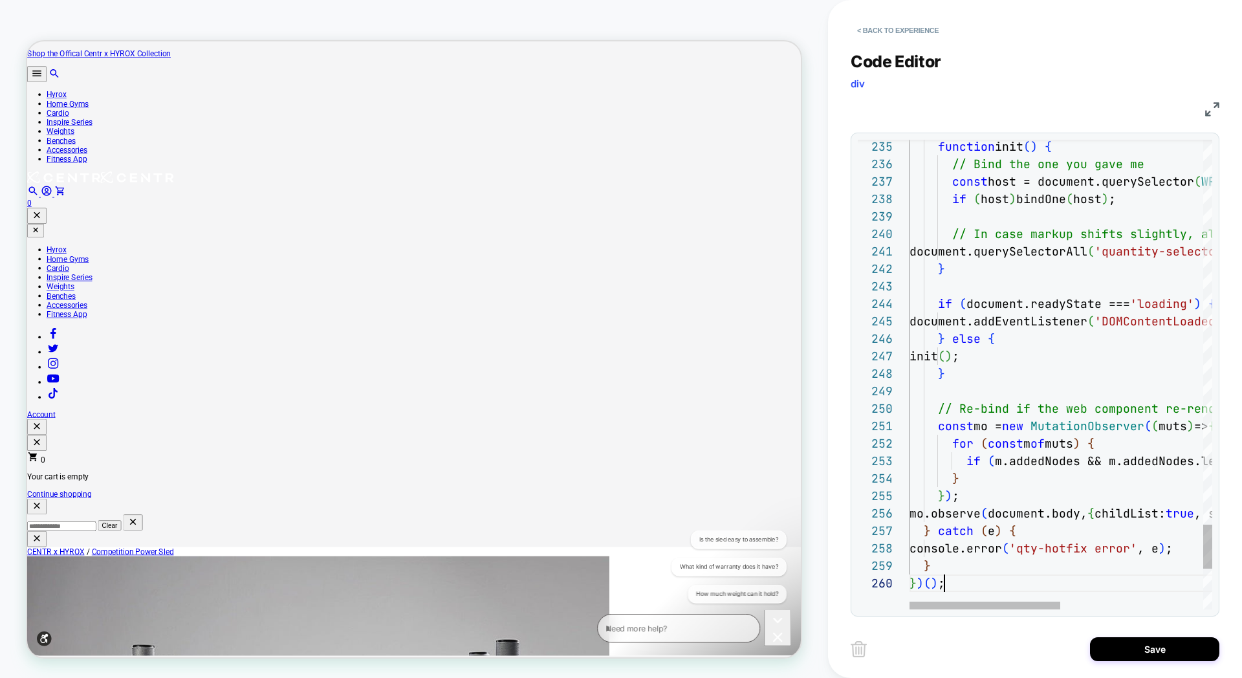
scroll to position [157, 35]
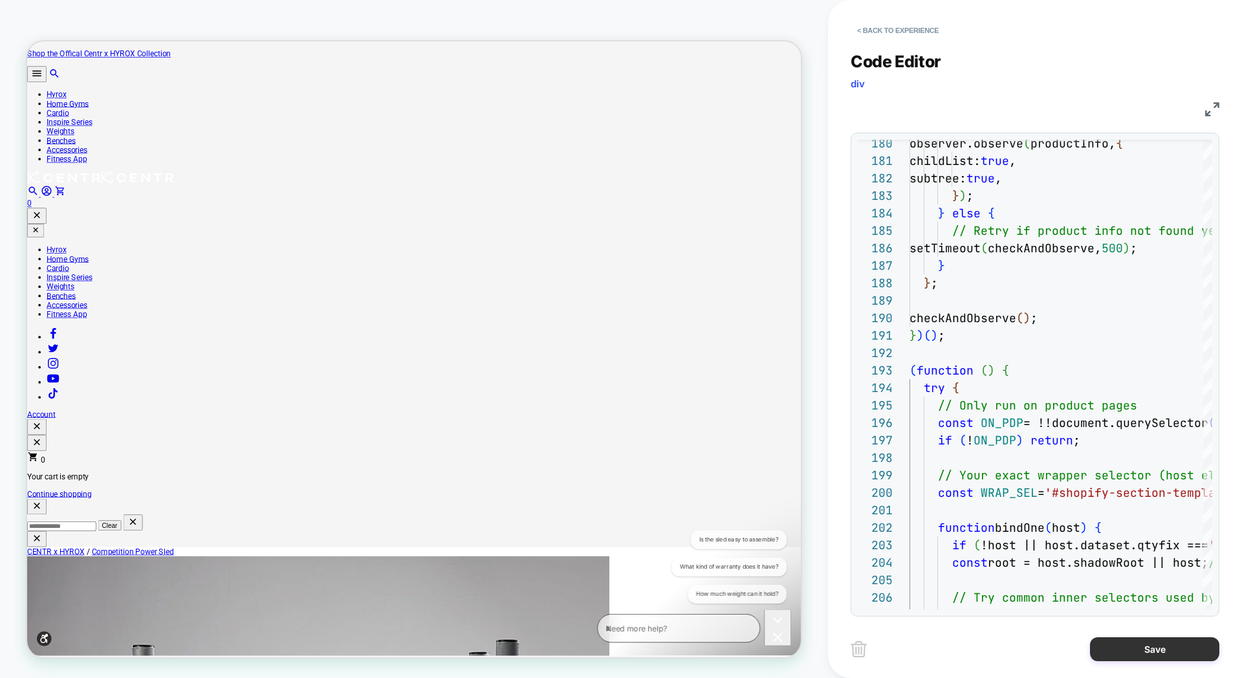
type textarea "**********"
click at [1124, 646] on button "Save" at bounding box center [1154, 649] width 129 height 24
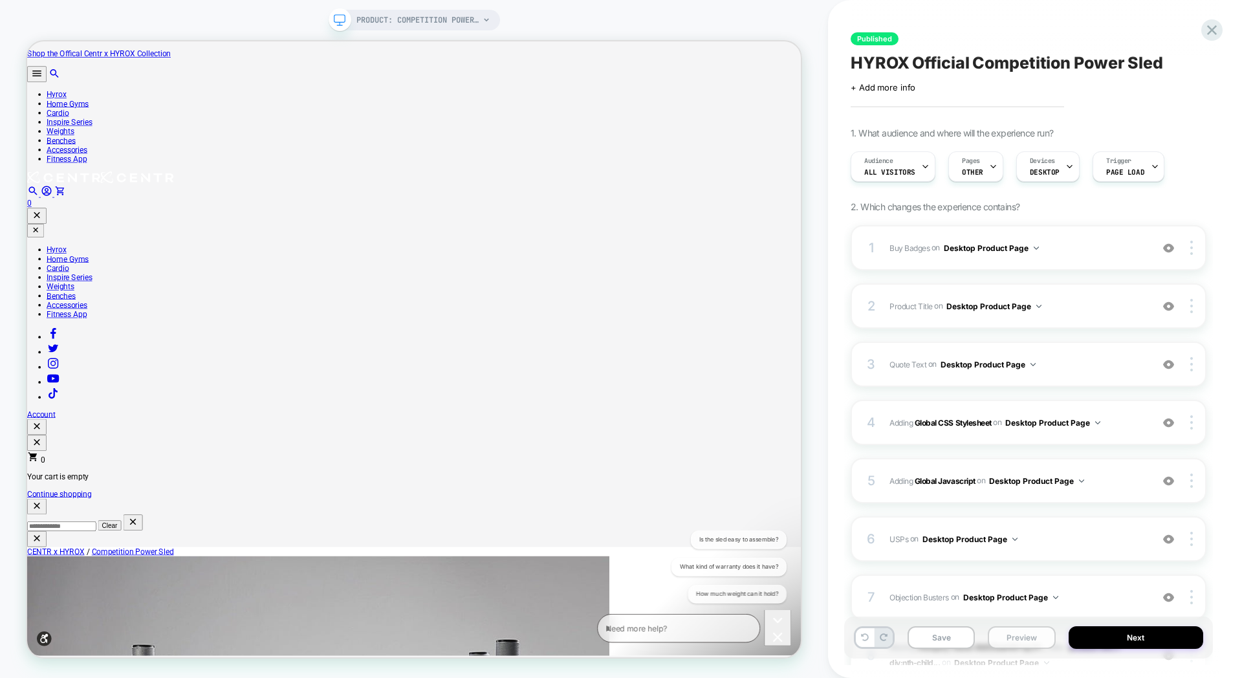
click at [1036, 642] on button "Preview" at bounding box center [1021, 637] width 67 height 23
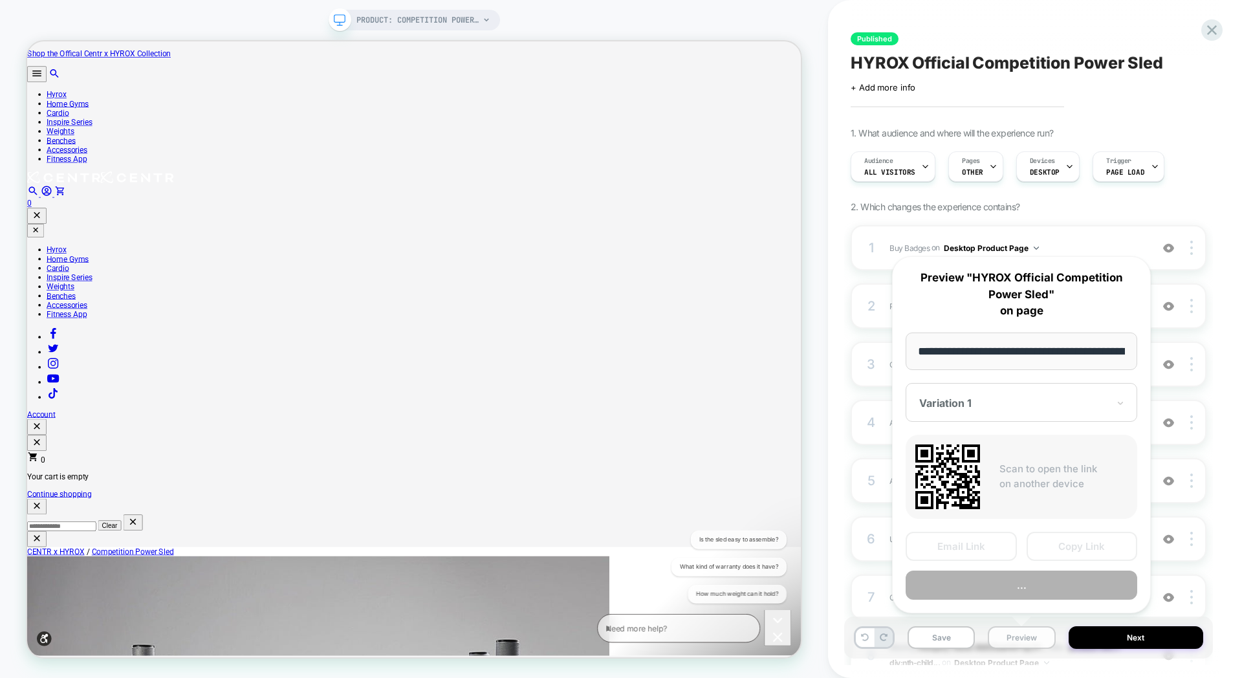
scroll to position [0, 258]
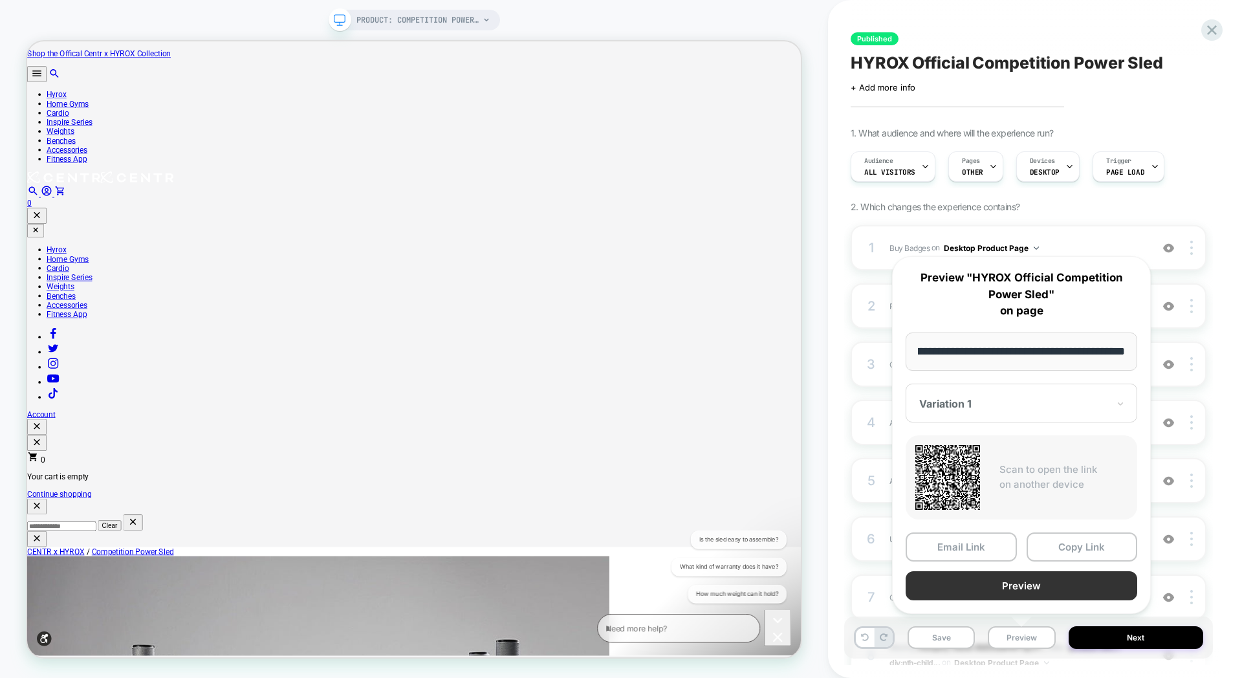
click at [1023, 584] on button "Preview" at bounding box center [1022, 585] width 232 height 29
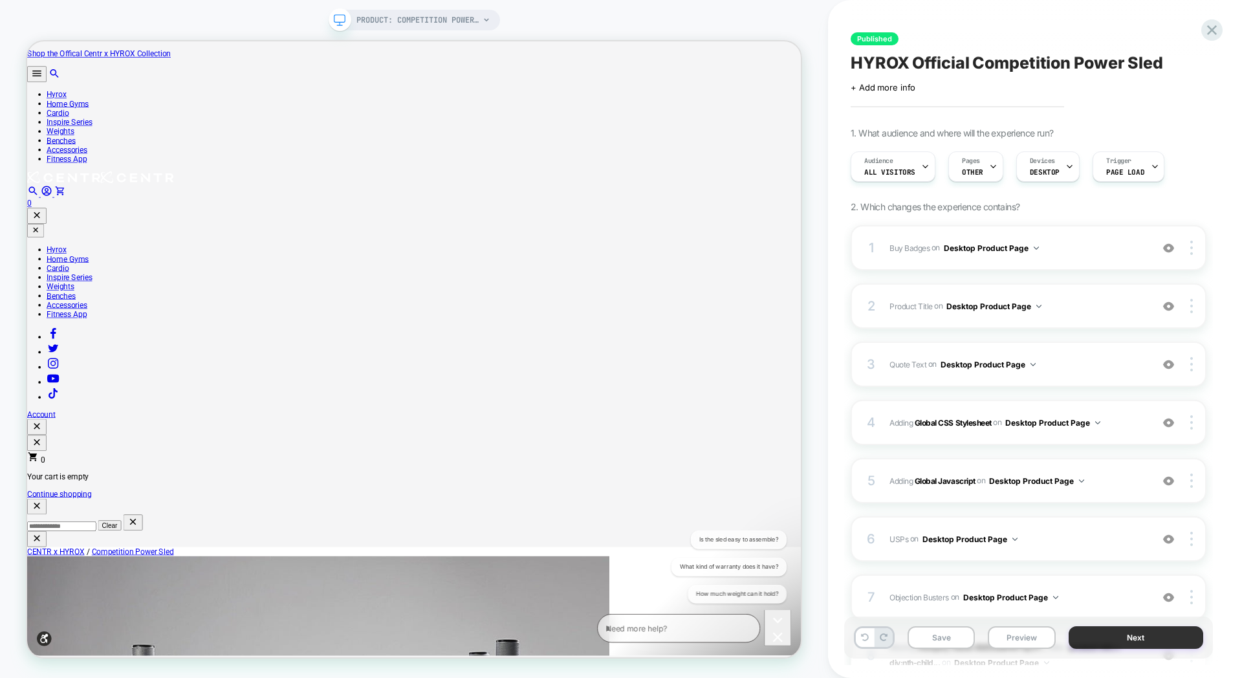
click at [1106, 639] on button "Next" at bounding box center [1136, 637] width 135 height 23
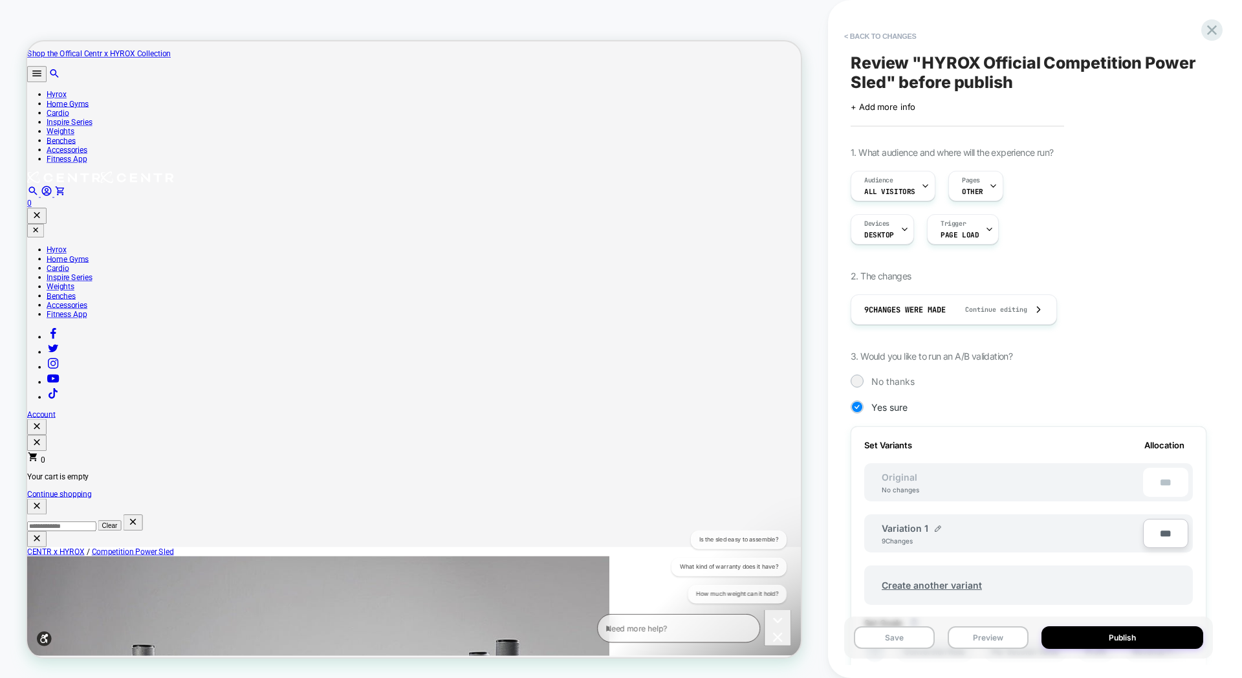
scroll to position [0, 1]
click at [1090, 635] on button "Publish" at bounding box center [1123, 637] width 162 height 23
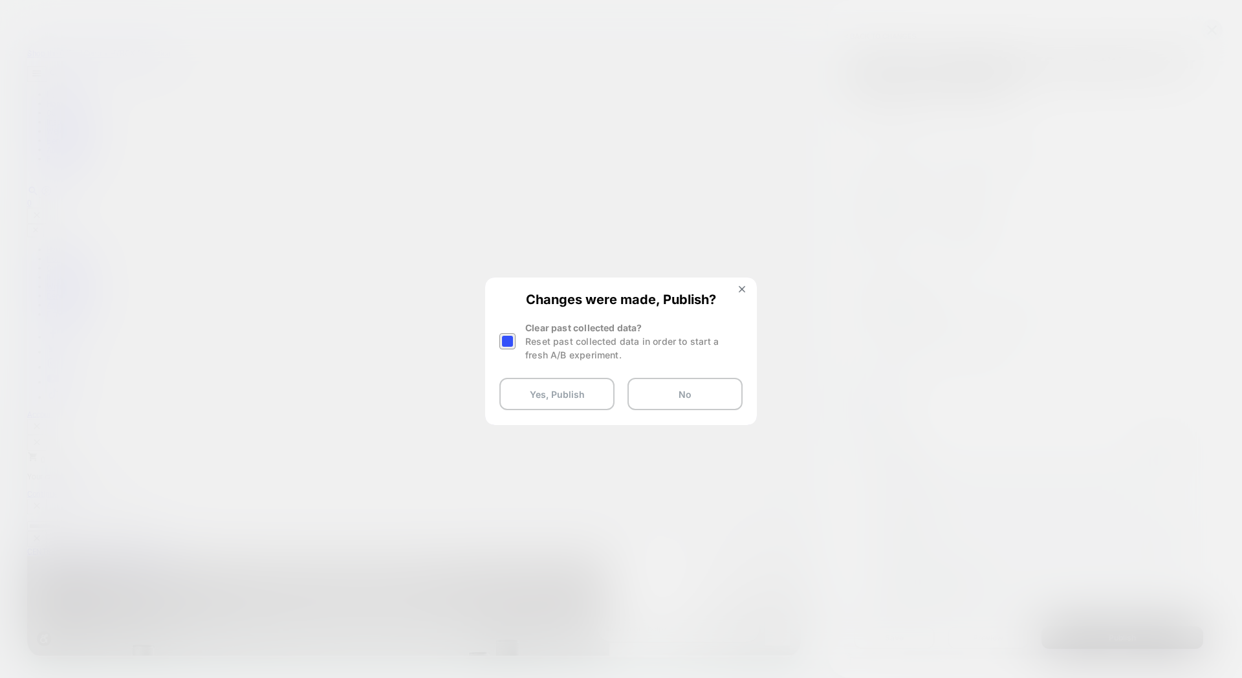
click at [516, 338] on div at bounding box center [508, 341] width 19 height 41
click at [510, 340] on div at bounding box center [507, 341] width 16 height 16
click at [551, 401] on button "Yes, Publish" at bounding box center [556, 394] width 115 height 32
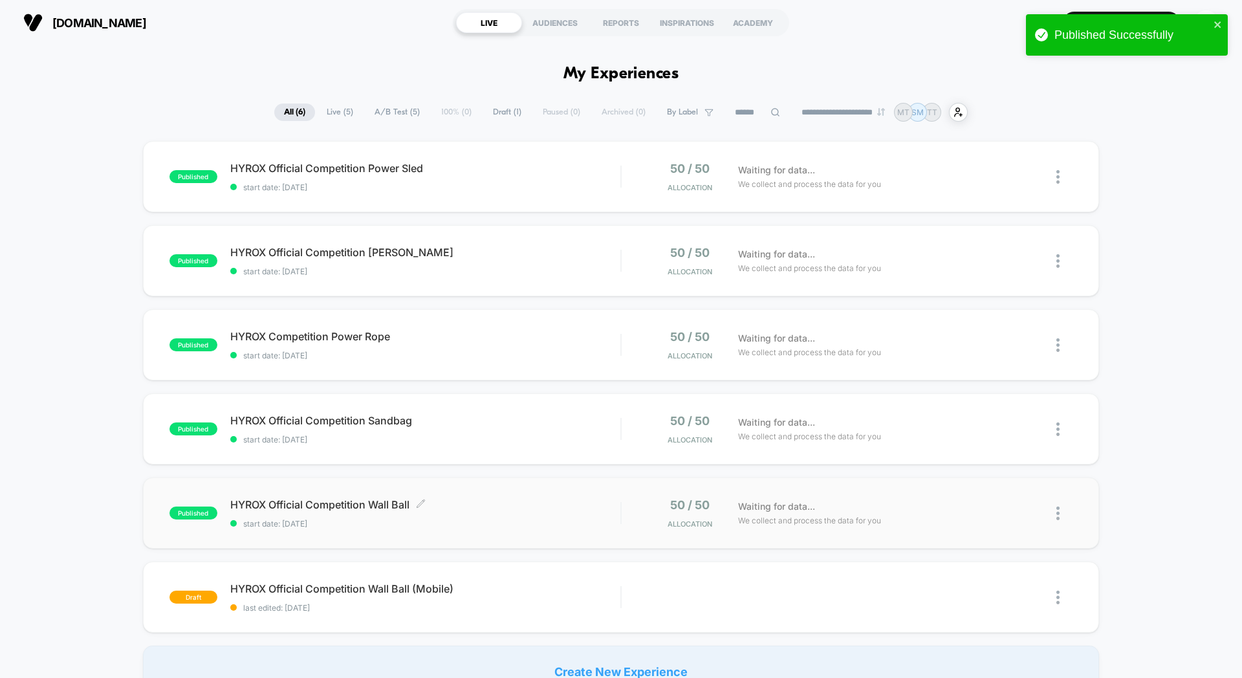
click at [536, 501] on span "HYROX Official Competition Wall Ball Click to edit experience details" at bounding box center [425, 504] width 390 height 13
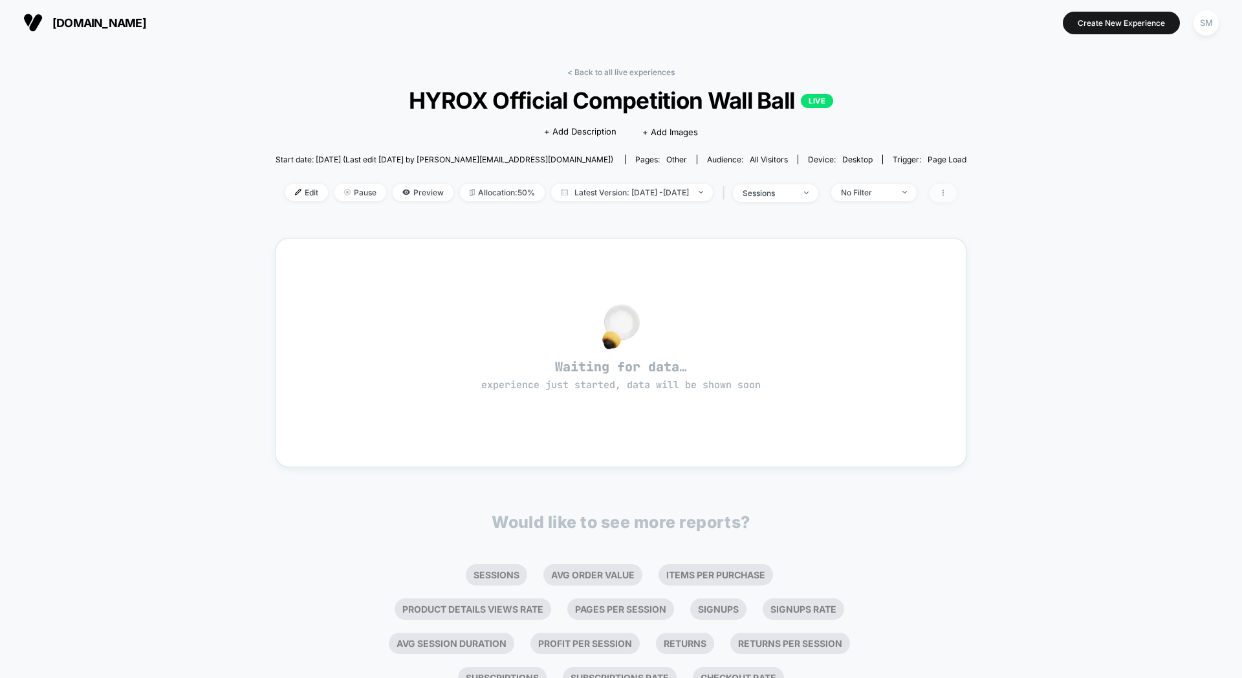
click at [947, 192] on icon at bounding box center [943, 193] width 8 height 8
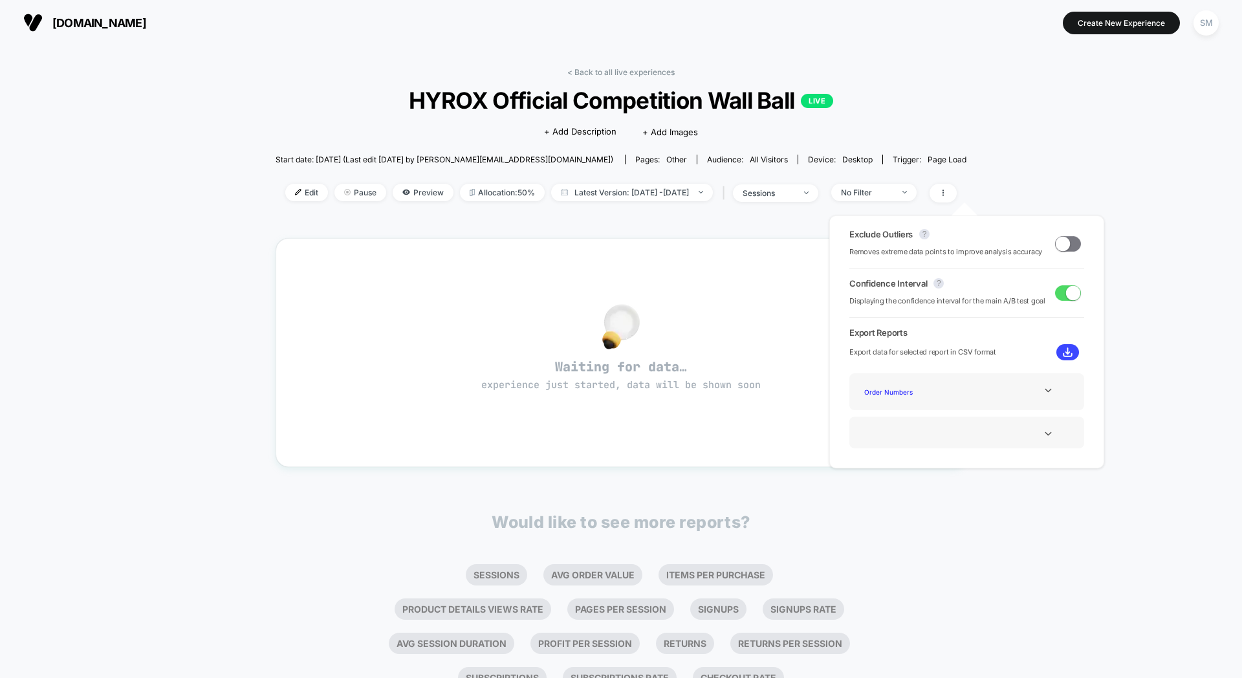
click at [1032, 182] on div "< Back to all live experiences HYROX Official Competition Wall Ball LIVE Click …" at bounding box center [621, 389] width 1242 height 688
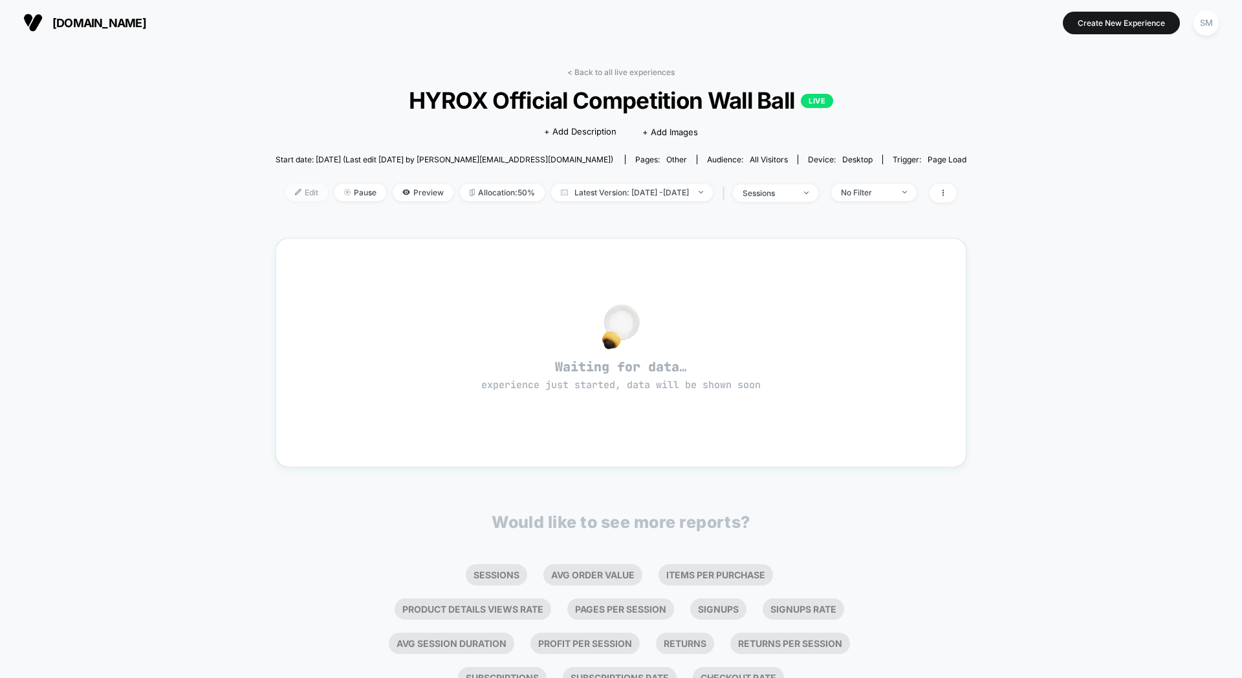
click at [285, 192] on span "Edit" at bounding box center [306, 192] width 43 height 17
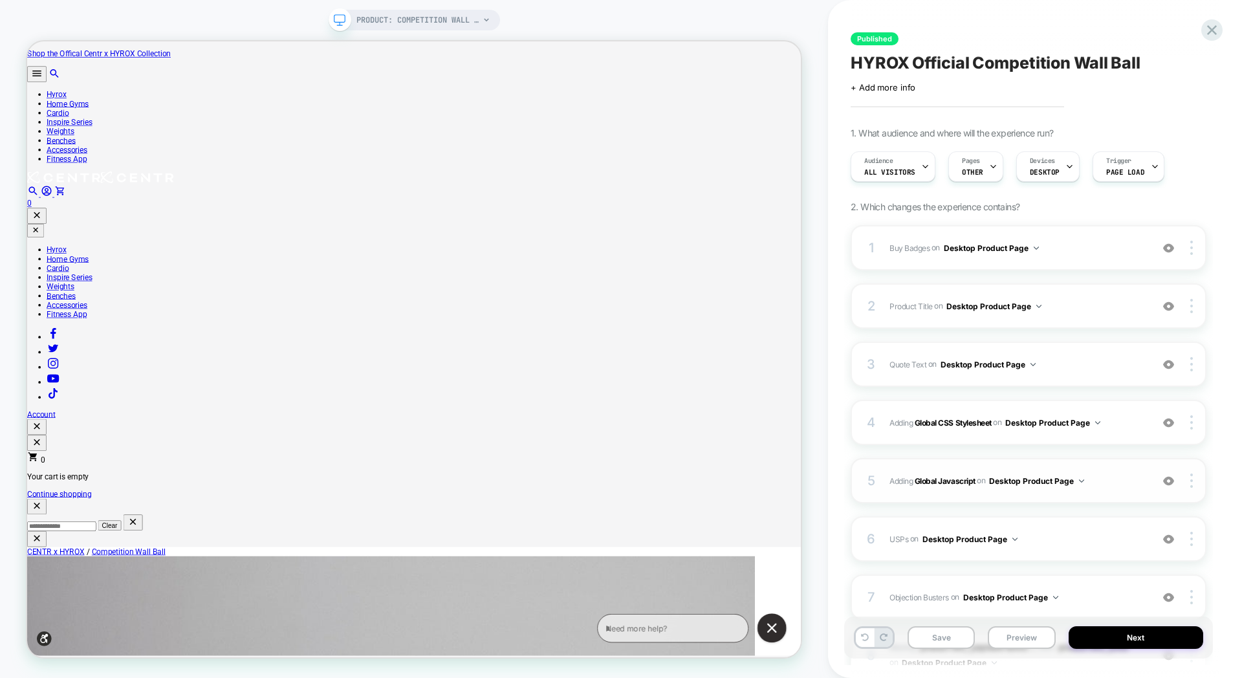
click at [1079, 462] on div "5 Adding Global Javascript on Desktop Product Page Add Before Add After Copy to…" at bounding box center [1029, 480] width 356 height 45
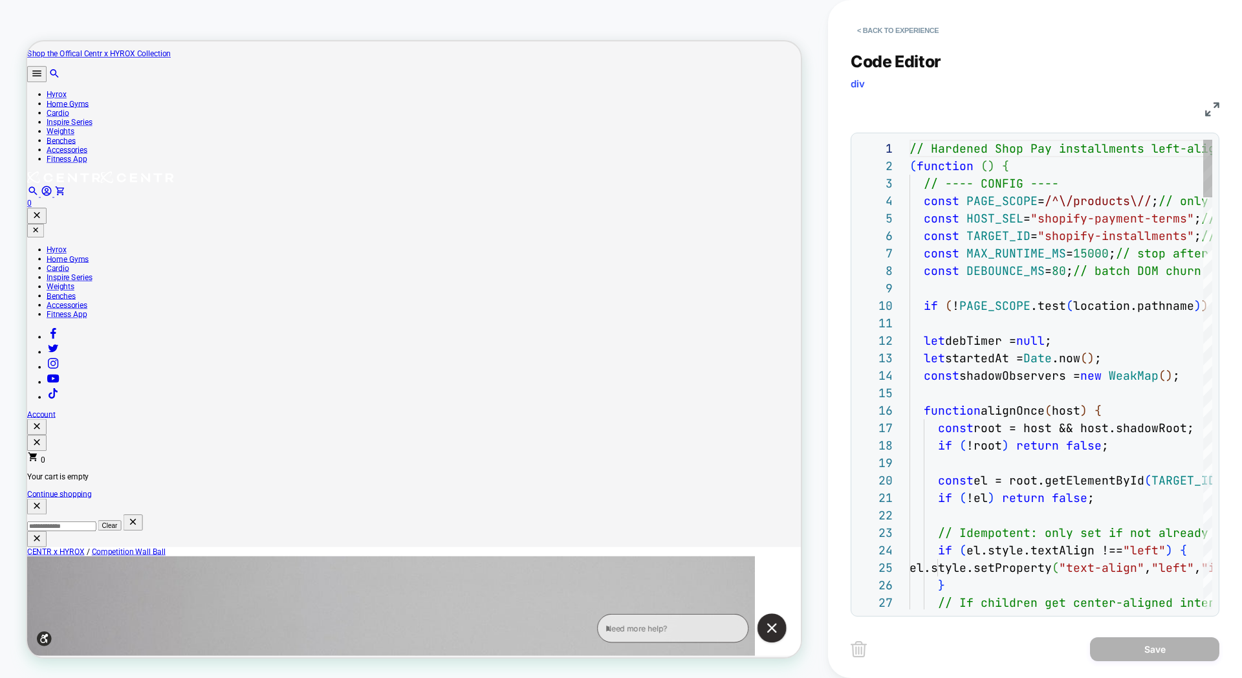
scroll to position [175, 0]
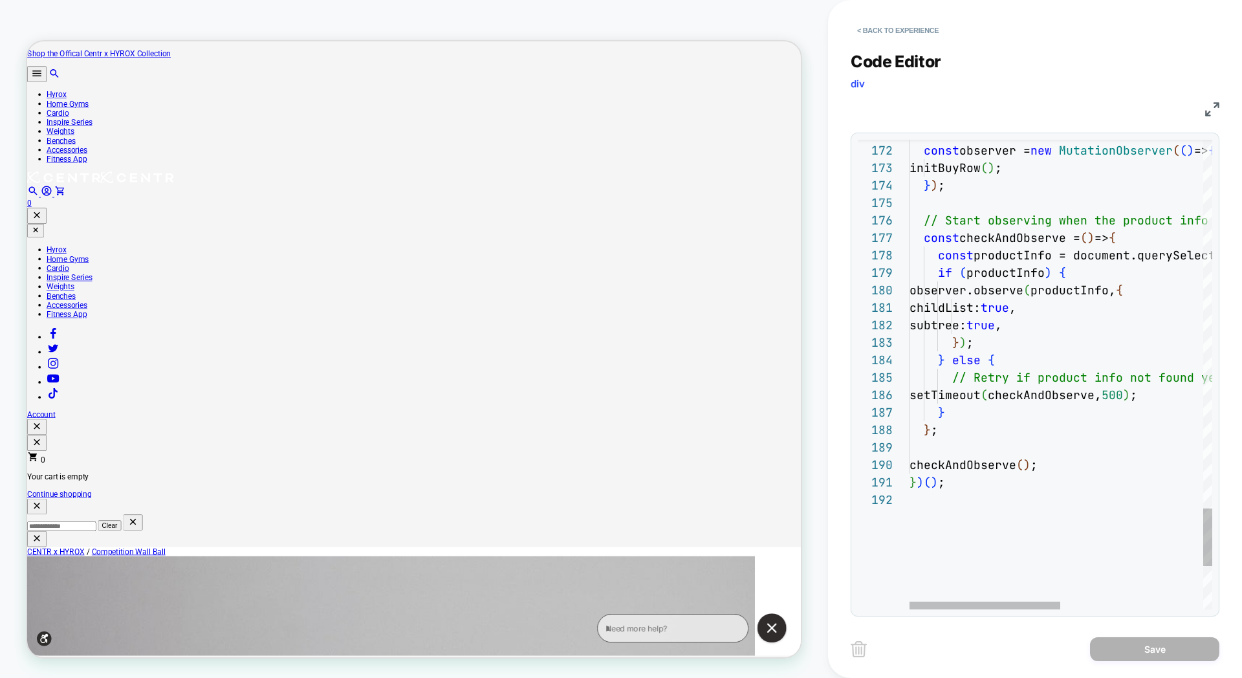
click at [959, 483] on div "} ) ( ) ;" at bounding box center [1204, 482] width 589 height 17
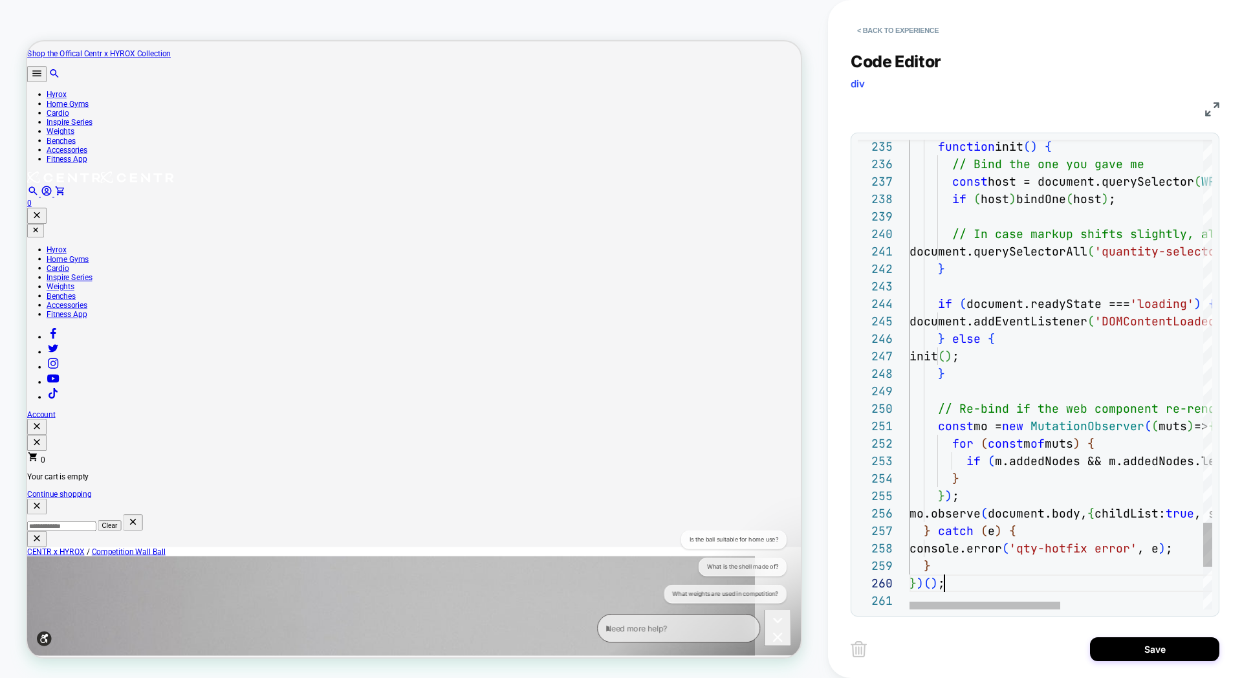
scroll to position [0, 0]
type textarea "**********"
click at [1148, 655] on button "Save" at bounding box center [1154, 649] width 129 height 24
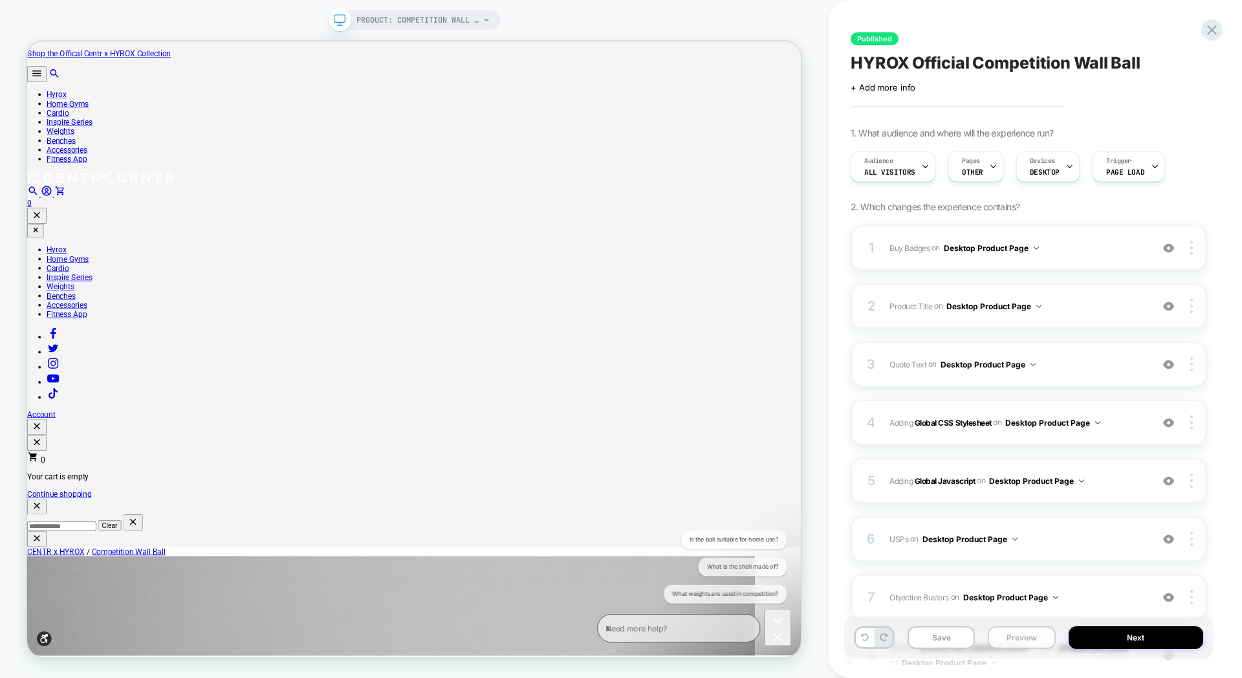
click at [1027, 641] on button "Preview" at bounding box center [1021, 637] width 67 height 23
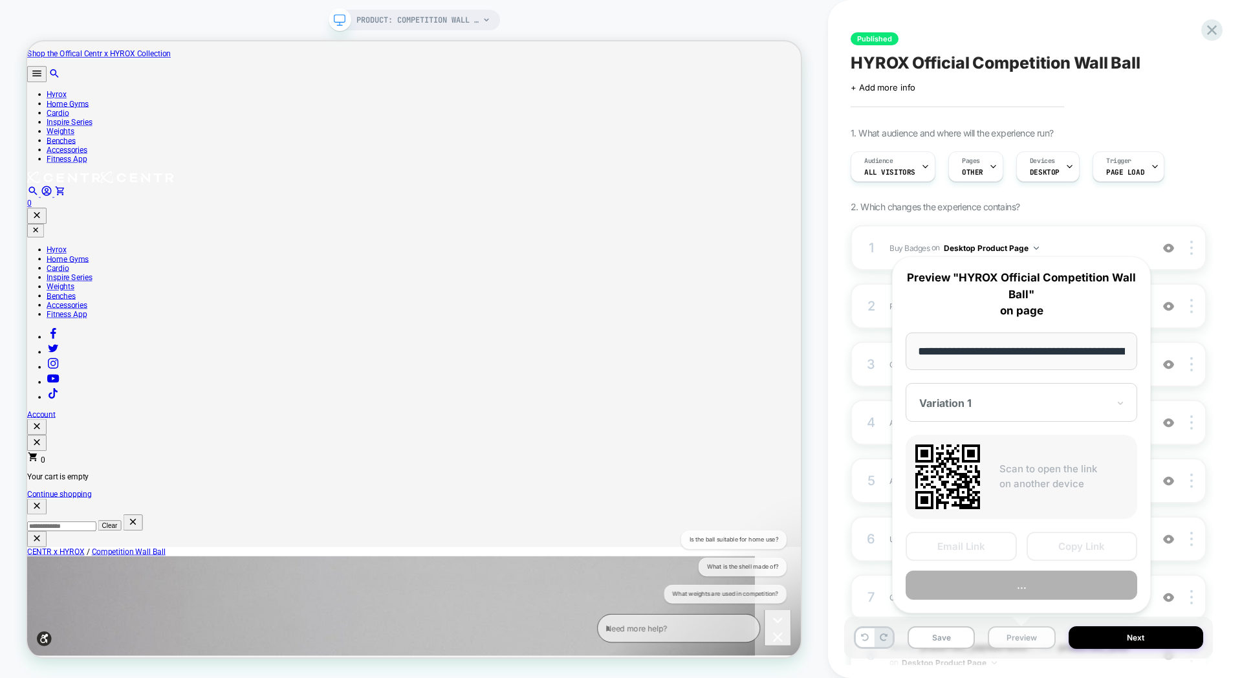
scroll to position [0, 243]
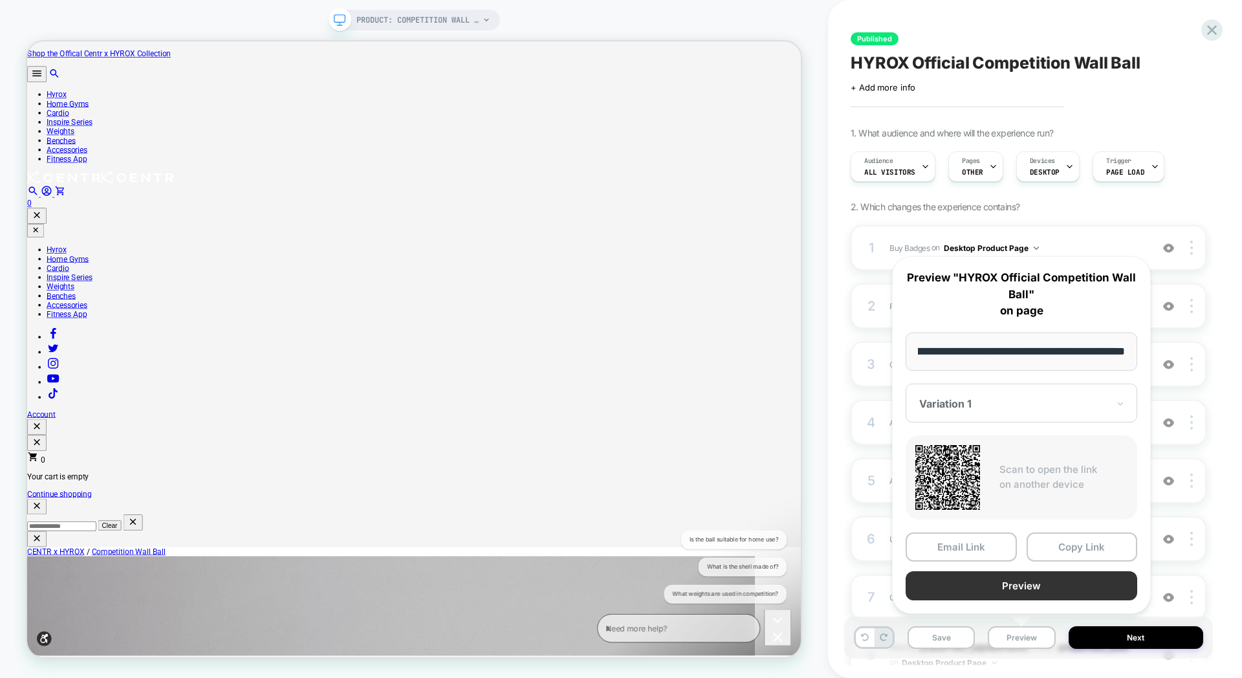
click at [1012, 581] on button "Preview" at bounding box center [1022, 585] width 232 height 29
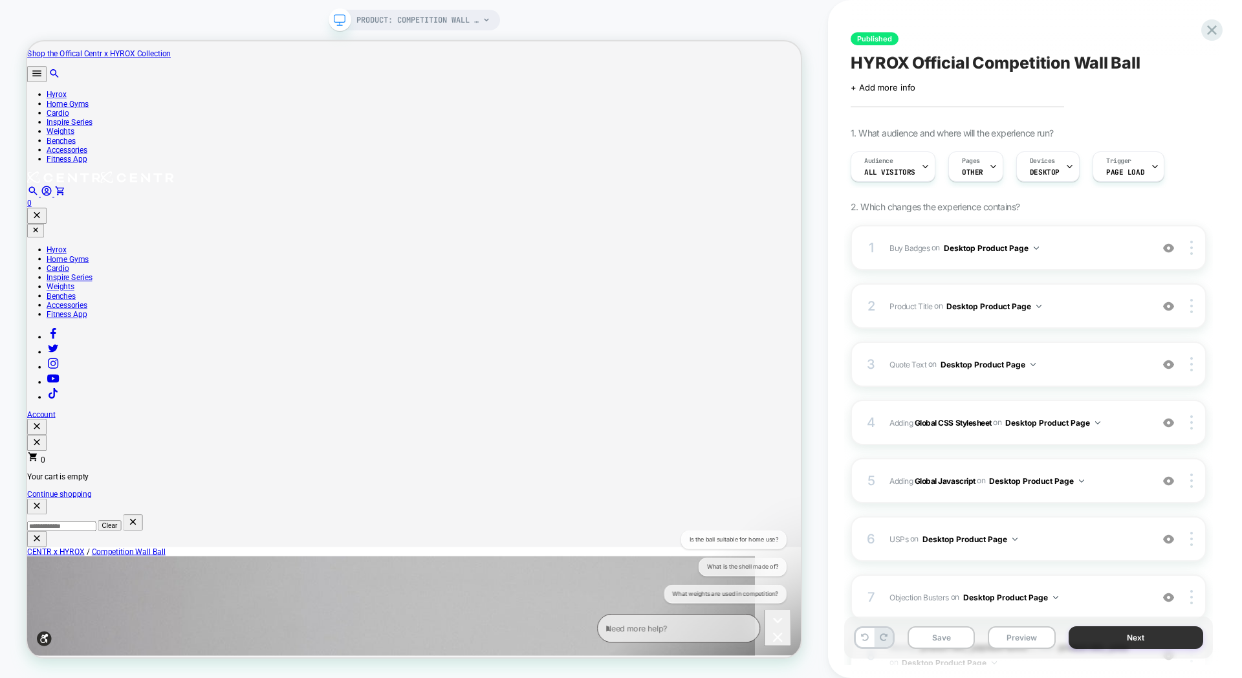
click at [1134, 644] on button "Next" at bounding box center [1136, 637] width 135 height 23
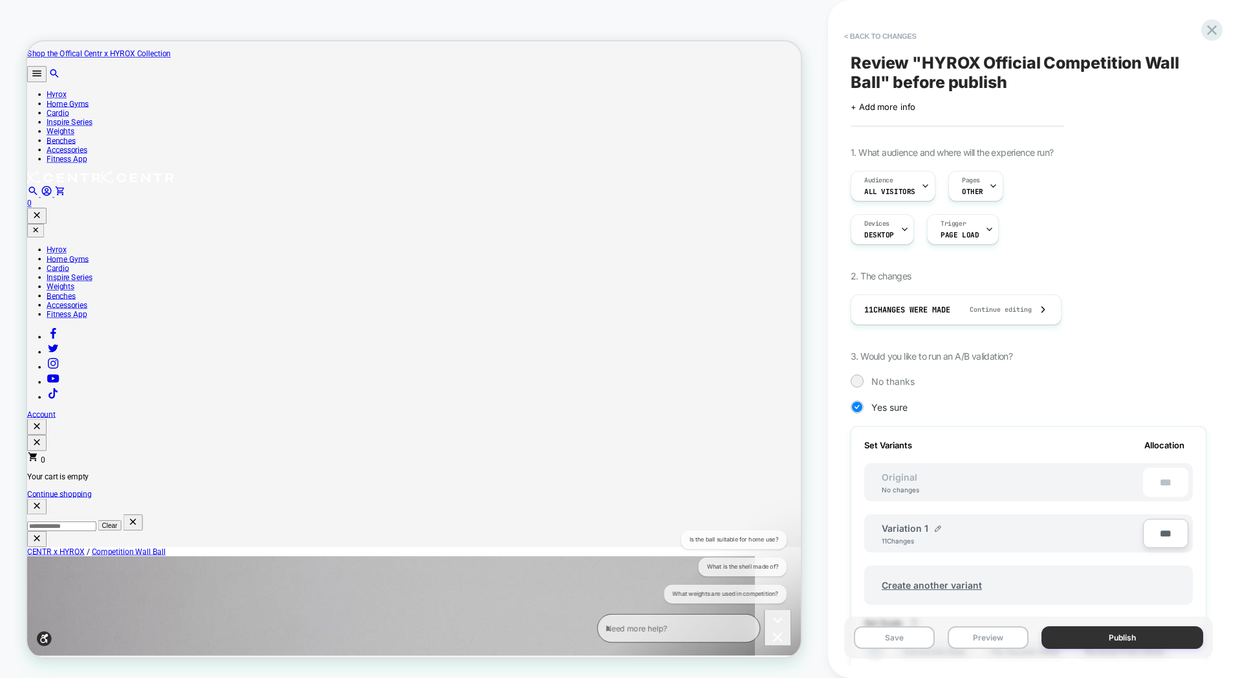
scroll to position [0, 1]
click at [1117, 641] on button "Publish" at bounding box center [1123, 637] width 162 height 23
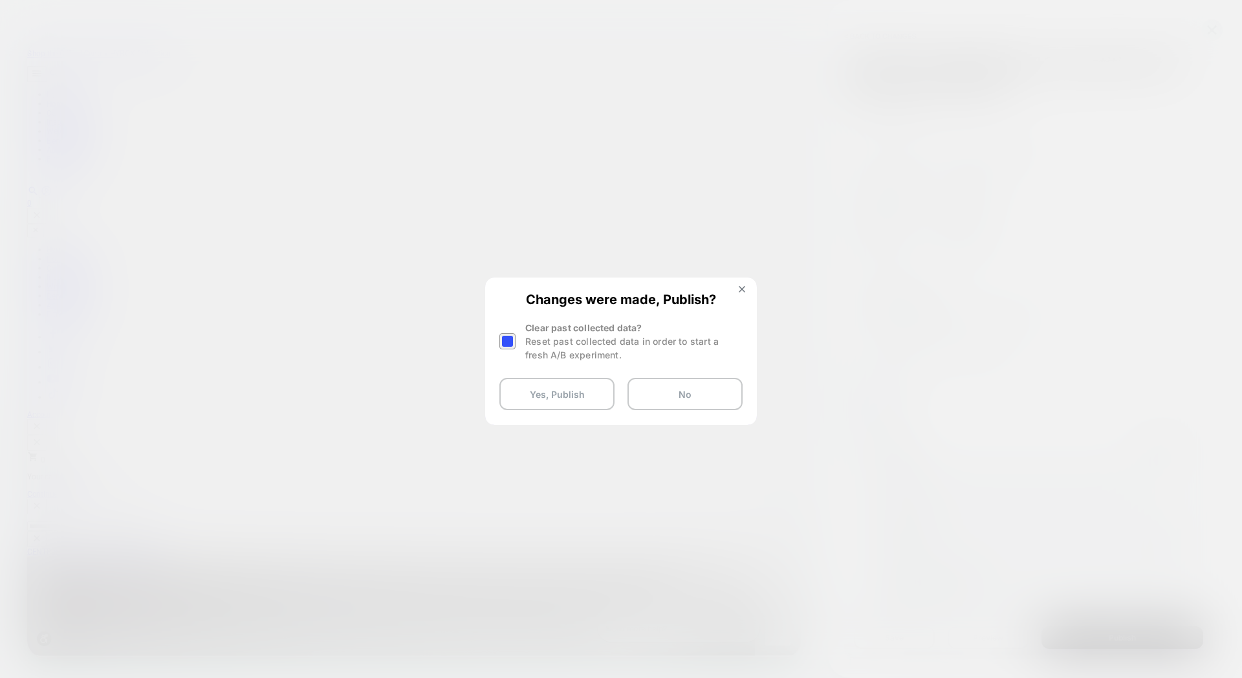
click at [509, 345] on div at bounding box center [507, 341] width 16 height 16
click at [538, 393] on button "Yes, Publish" at bounding box center [556, 394] width 115 height 32
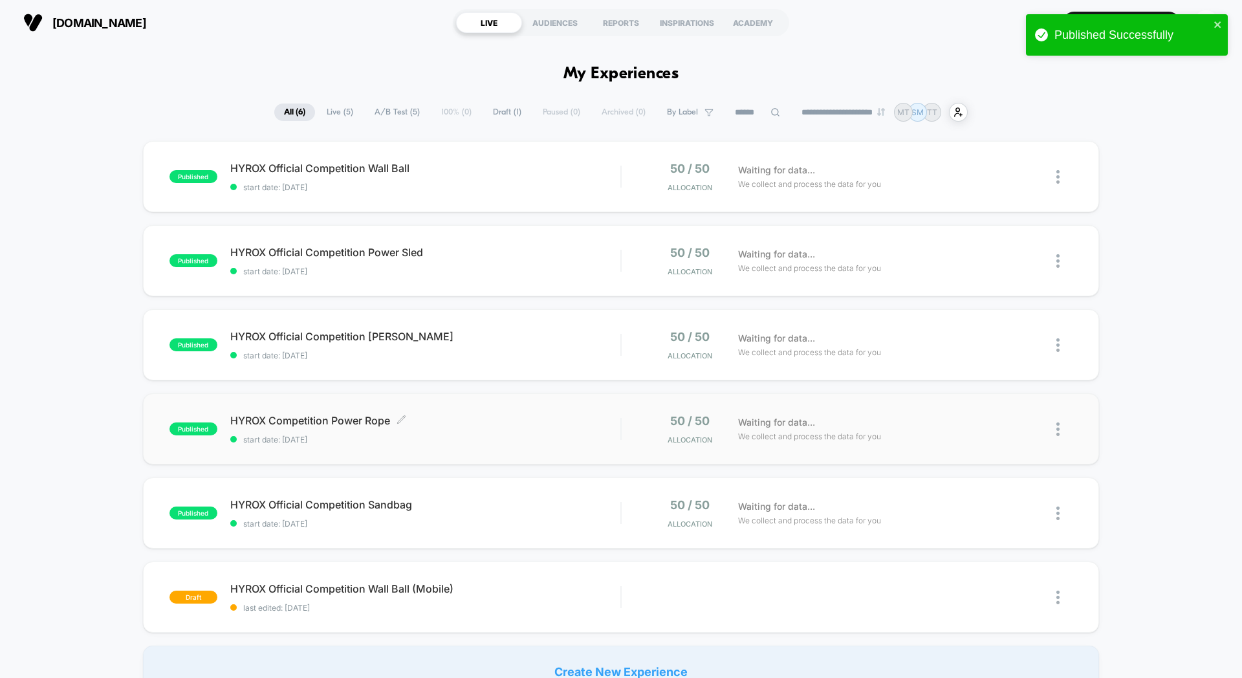
click at [536, 422] on span "HYROX Competition Power Rope Click to edit experience details" at bounding box center [425, 420] width 390 height 13
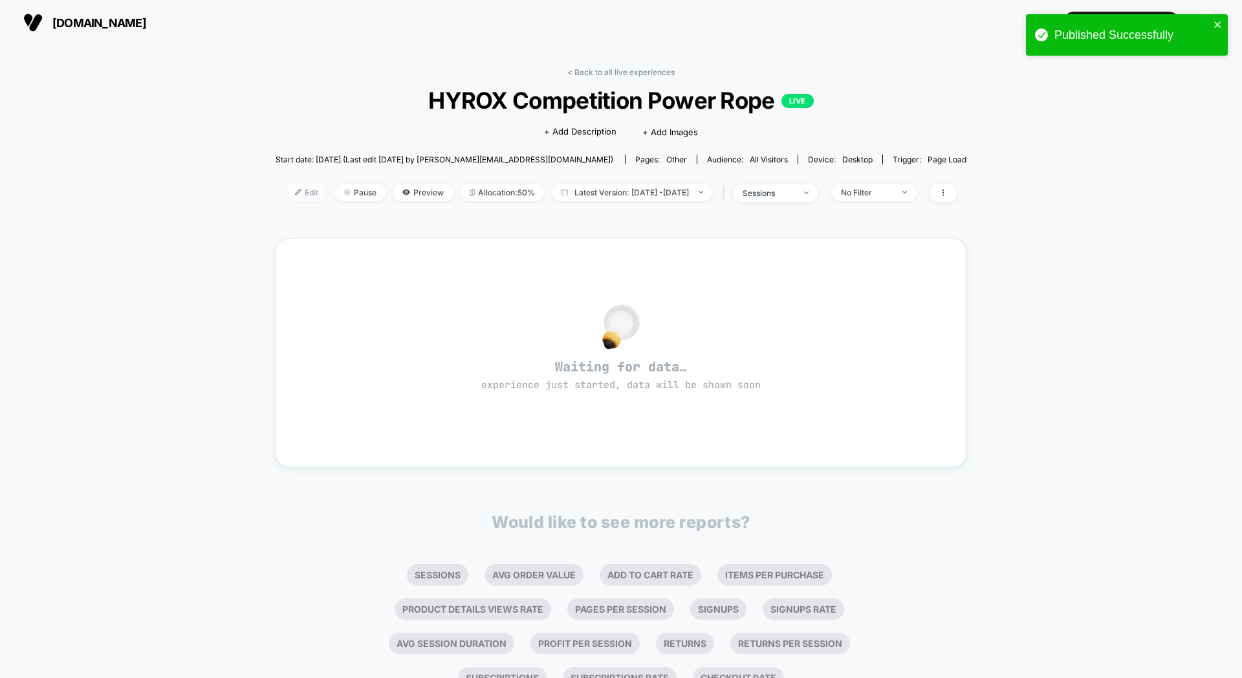
click at [285, 194] on span "Edit" at bounding box center [306, 192] width 43 height 17
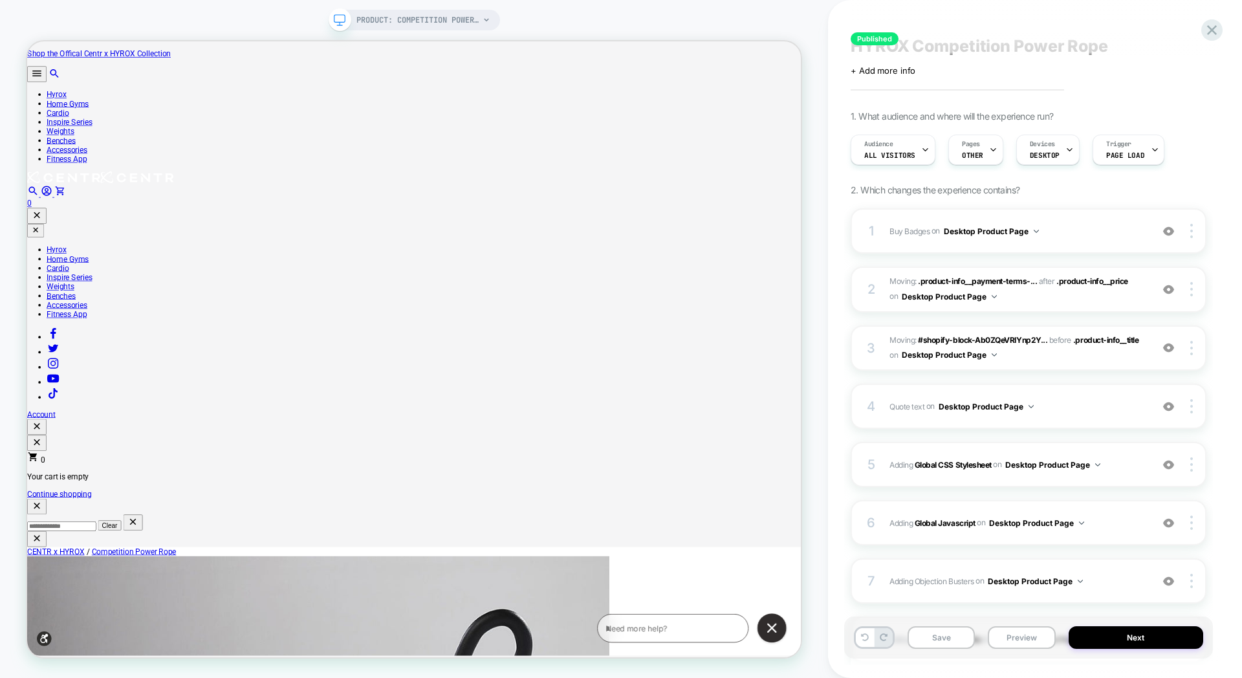
scroll to position [21, 0]
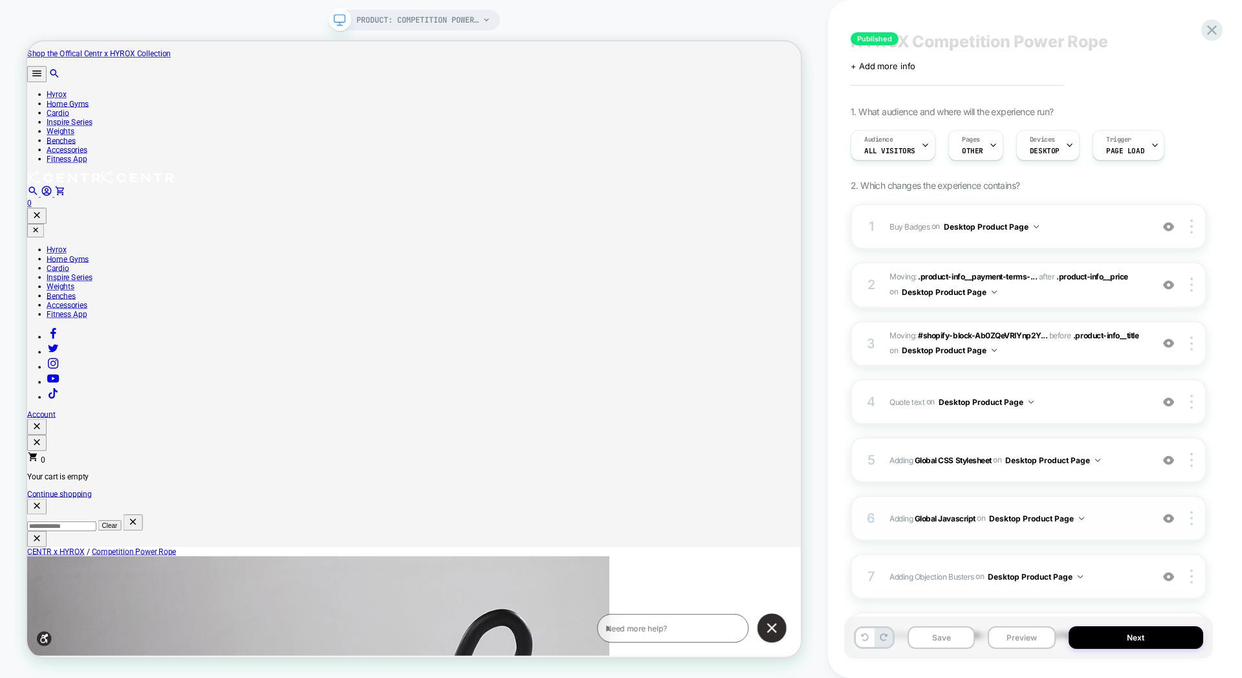
click at [1091, 505] on div "6 Adding Global Javascript on Desktop Product Page Add Before Add After Copy to…" at bounding box center [1029, 518] width 356 height 45
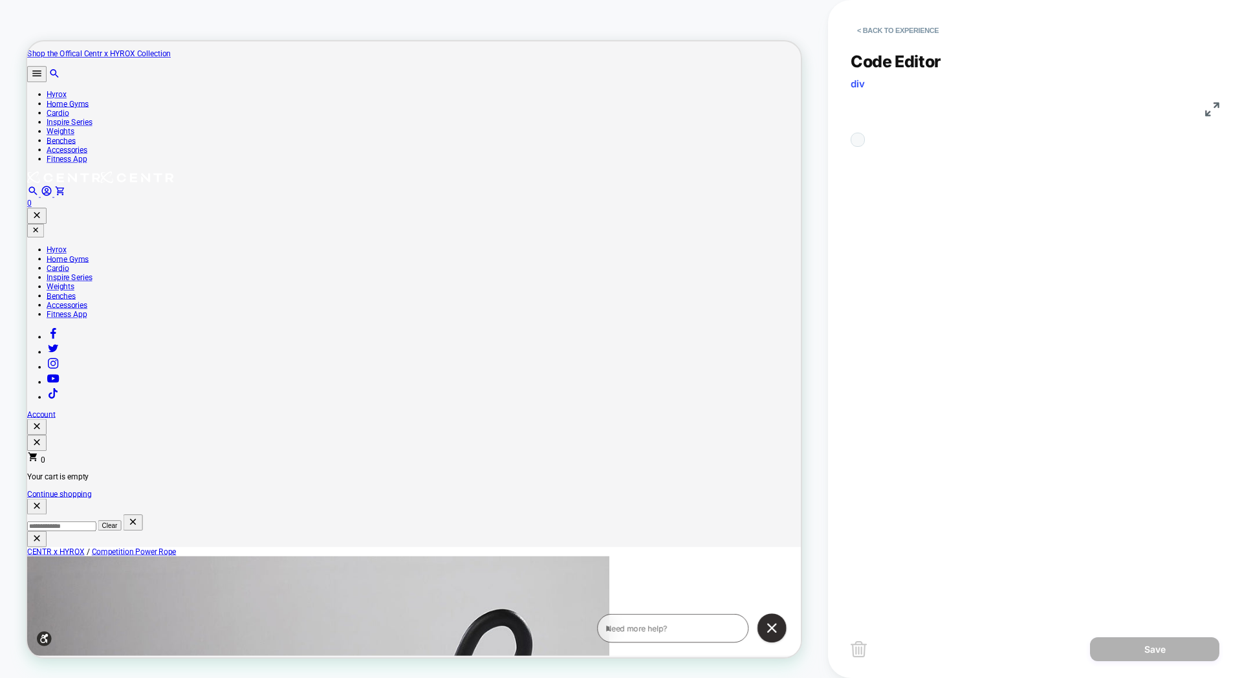
scroll to position [175, 0]
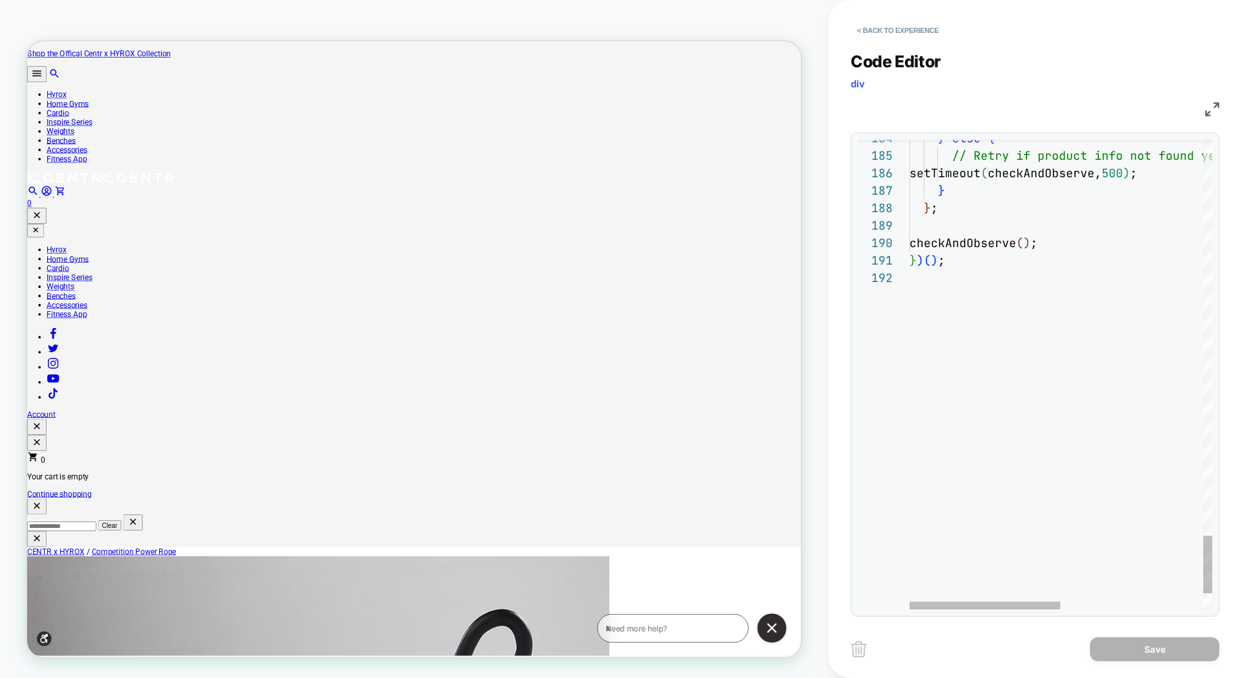
click at [961, 265] on div "} ) ( ) ;" at bounding box center [1204, 260] width 589 height 17
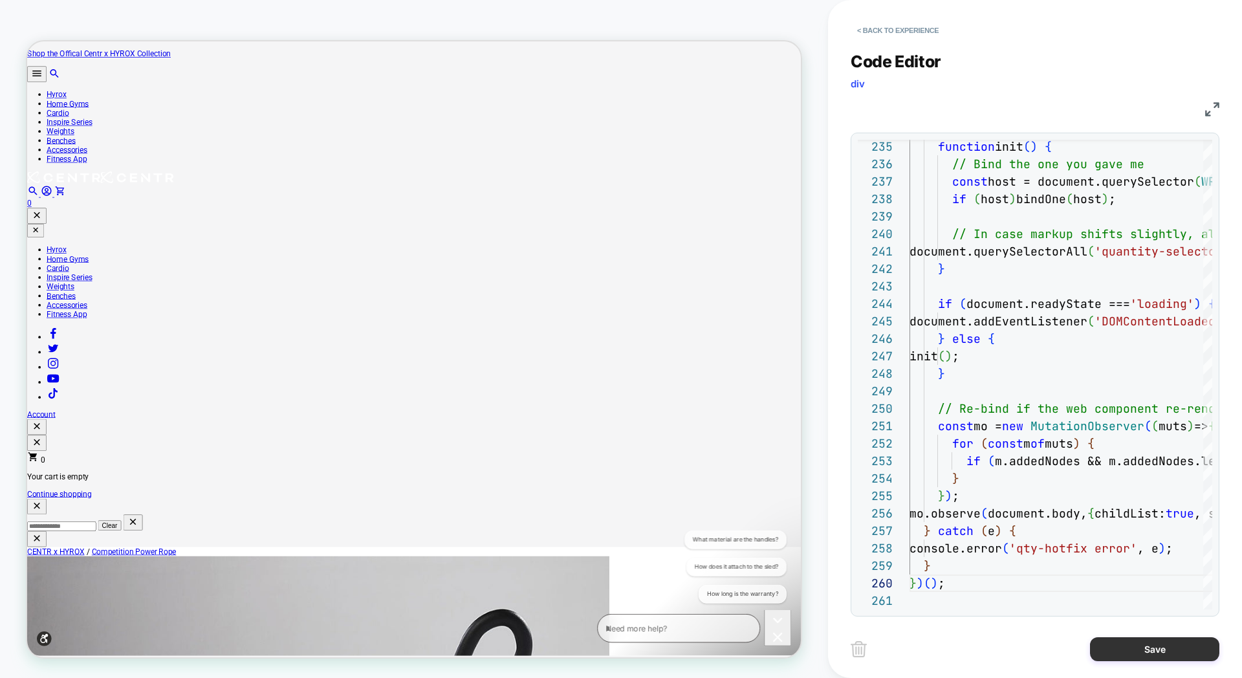
scroll to position [0, 0]
type textarea "**********"
click at [1125, 649] on button "Save" at bounding box center [1154, 649] width 129 height 24
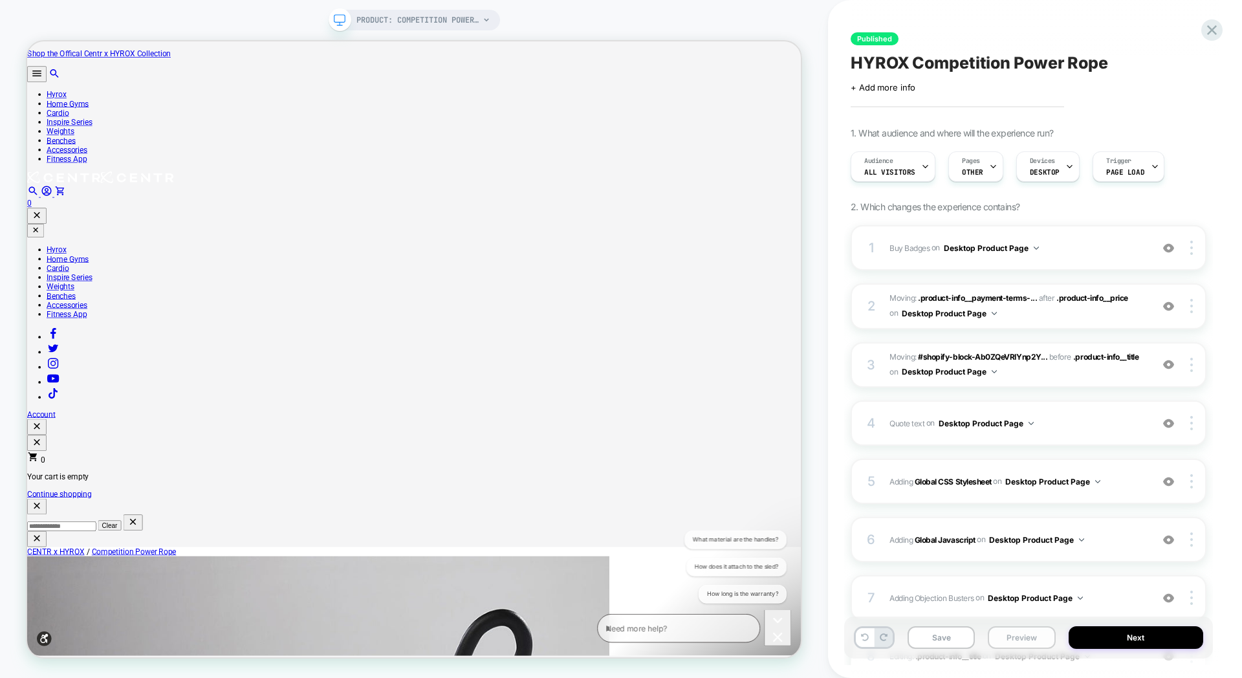
click at [1040, 641] on button "Preview" at bounding box center [1021, 637] width 67 height 23
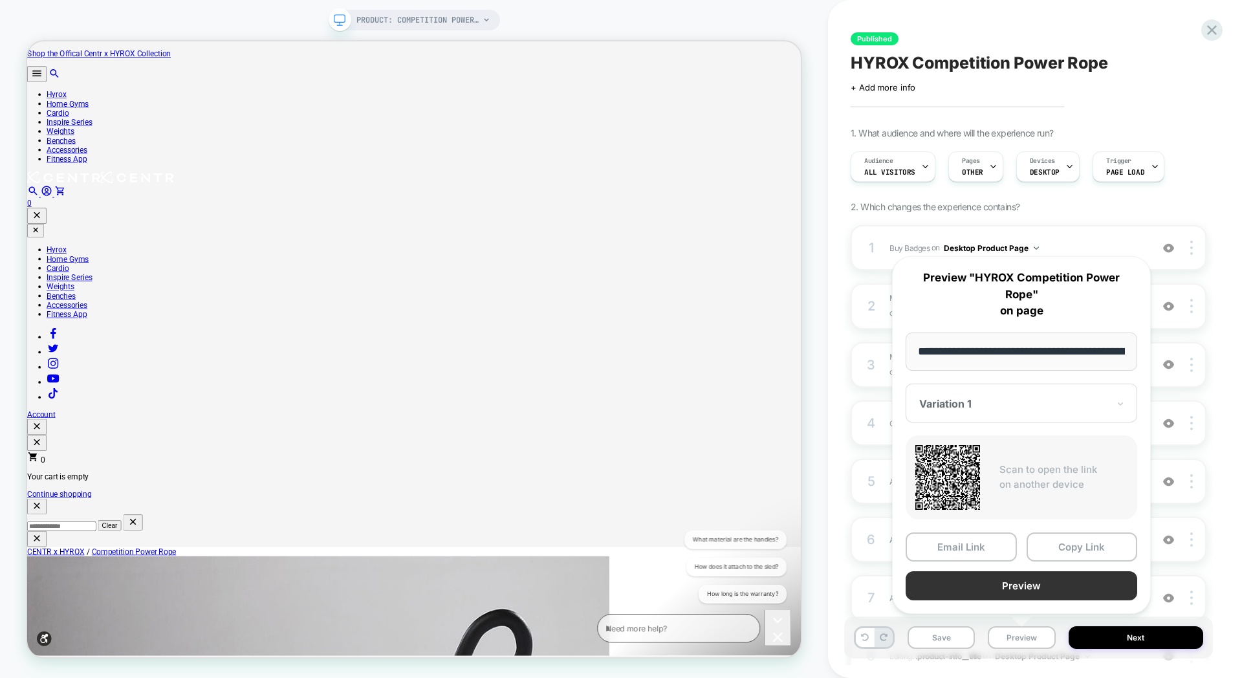
click at [1004, 586] on button "Preview" at bounding box center [1022, 585] width 232 height 29
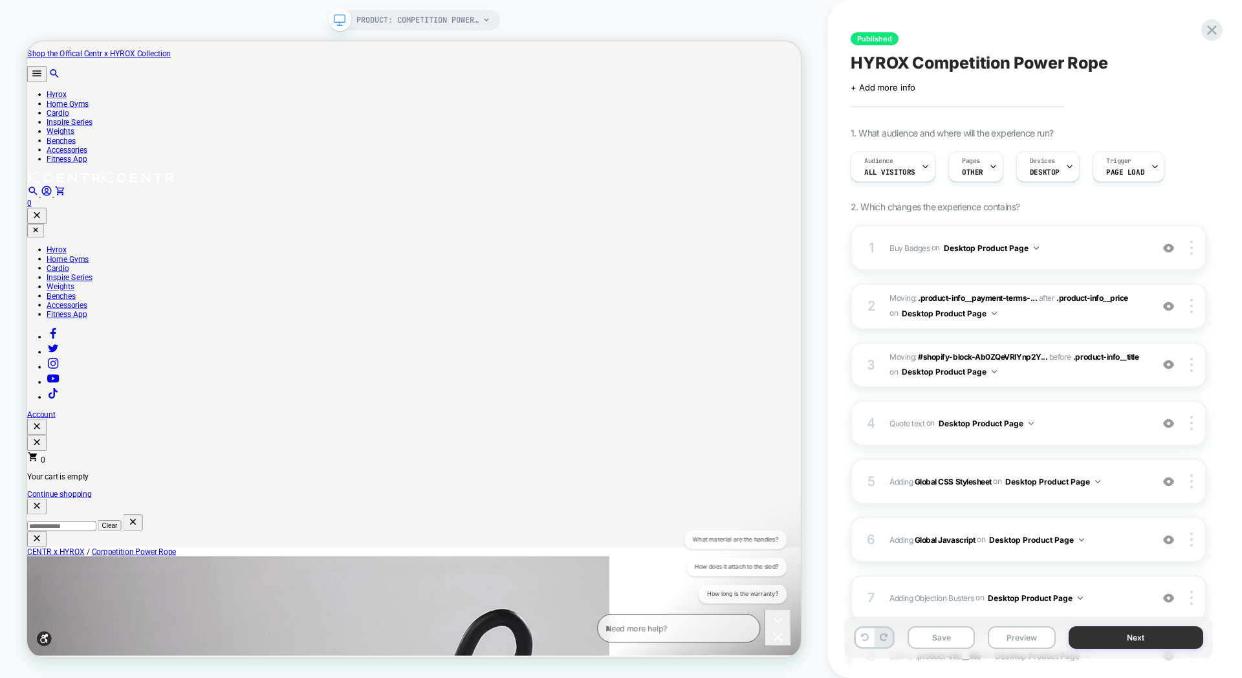
click at [1113, 631] on button "Next" at bounding box center [1136, 637] width 135 height 23
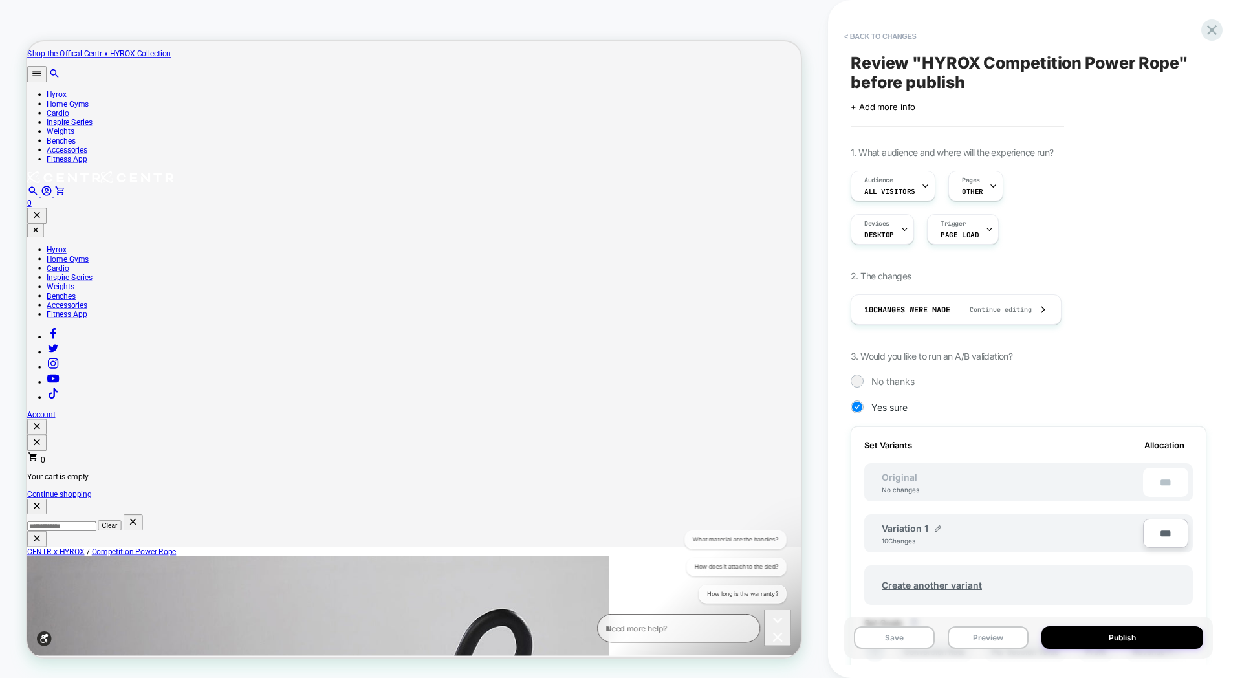
scroll to position [0, 1]
click at [1084, 639] on button "Publish" at bounding box center [1123, 637] width 162 height 23
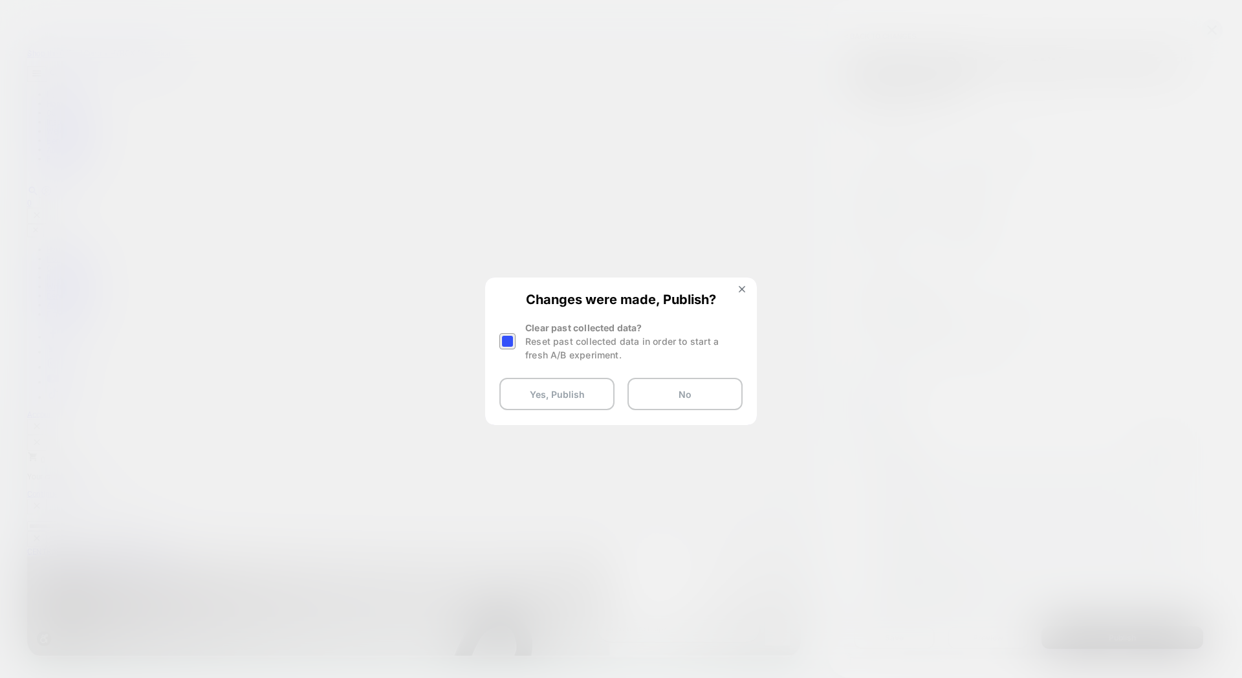
click at [509, 340] on div at bounding box center [507, 341] width 16 height 16
click at [535, 399] on button "Yes, Publish" at bounding box center [556, 394] width 115 height 32
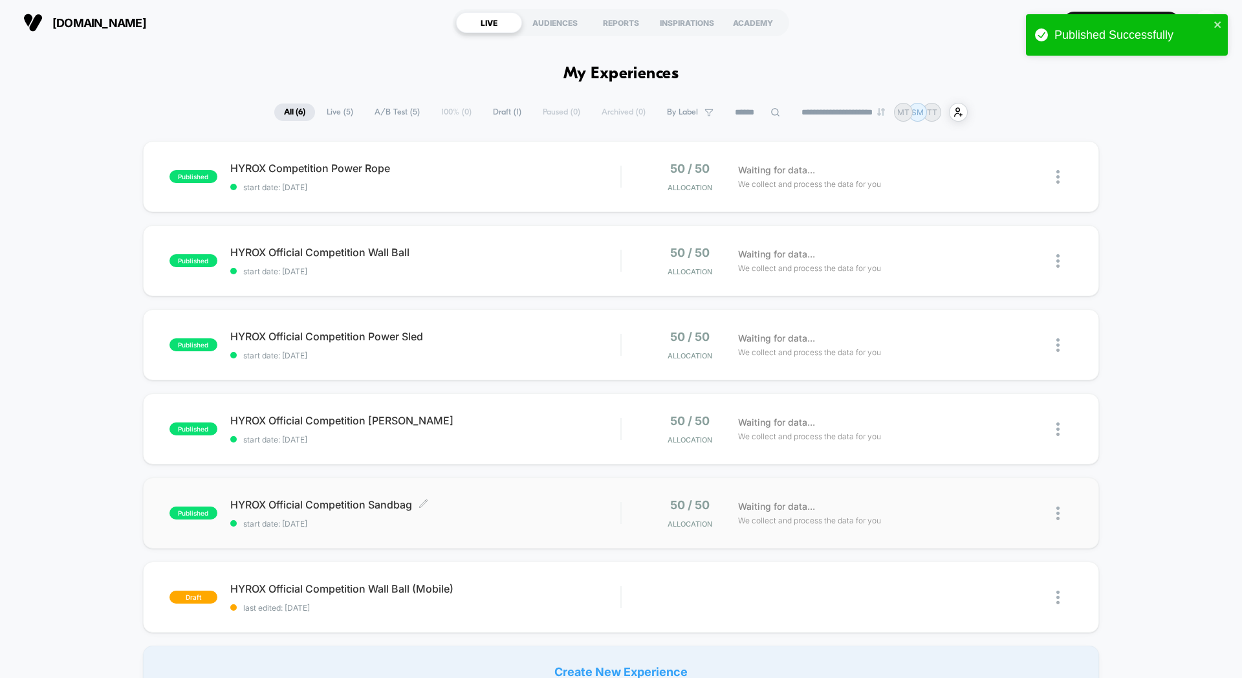
click at [563, 505] on span "HYROX Official Competition Sandbag Click to edit experience details" at bounding box center [425, 504] width 390 height 13
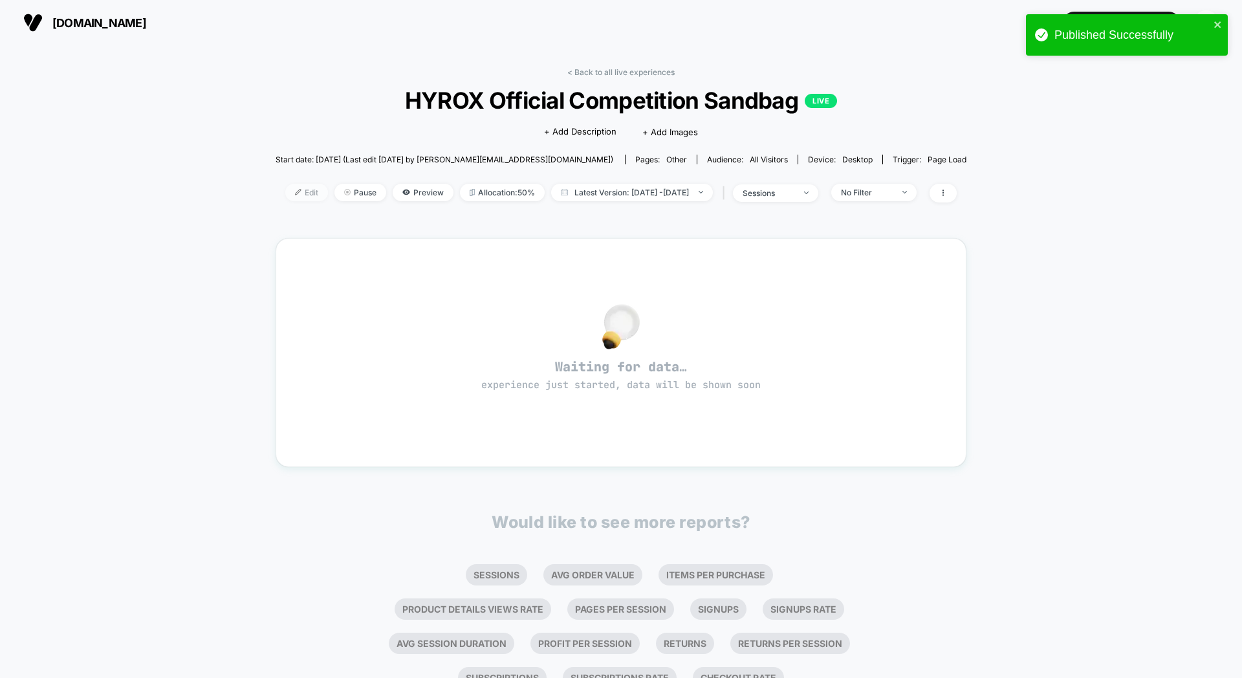
click at [295, 187] on span "Edit" at bounding box center [306, 192] width 43 height 17
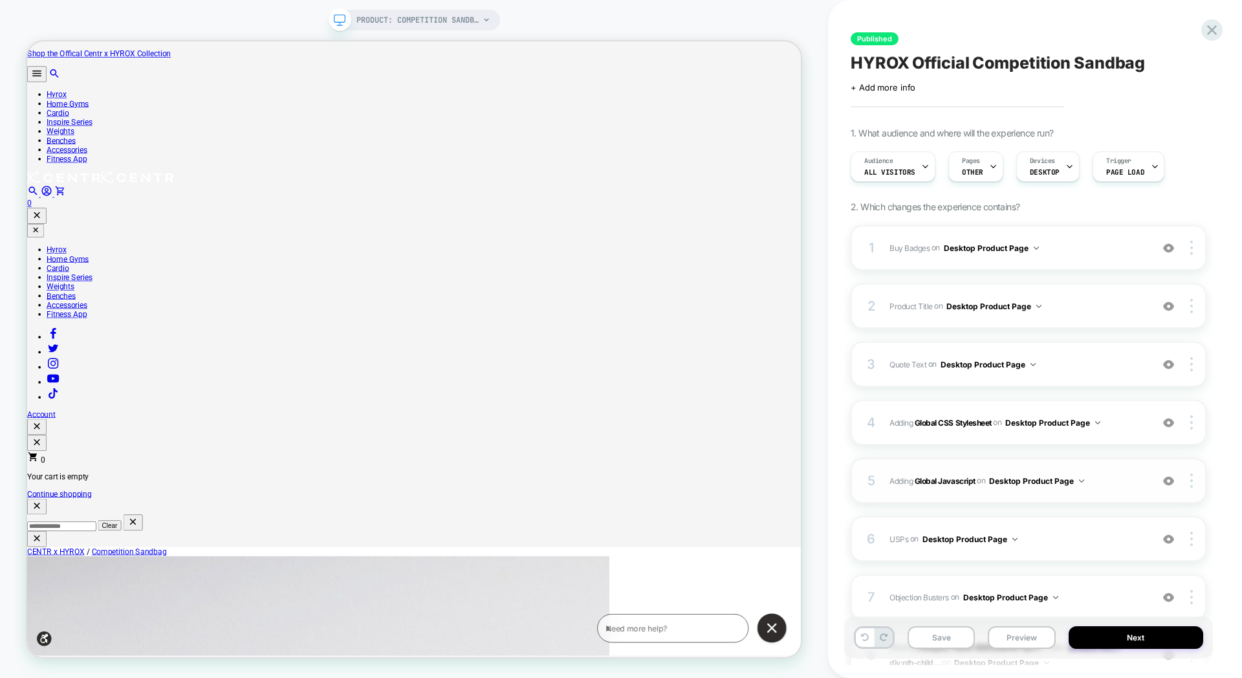
click at [1115, 481] on span "Adding Global Javascript on Desktop Product Page" at bounding box center [1018, 481] width 256 height 16
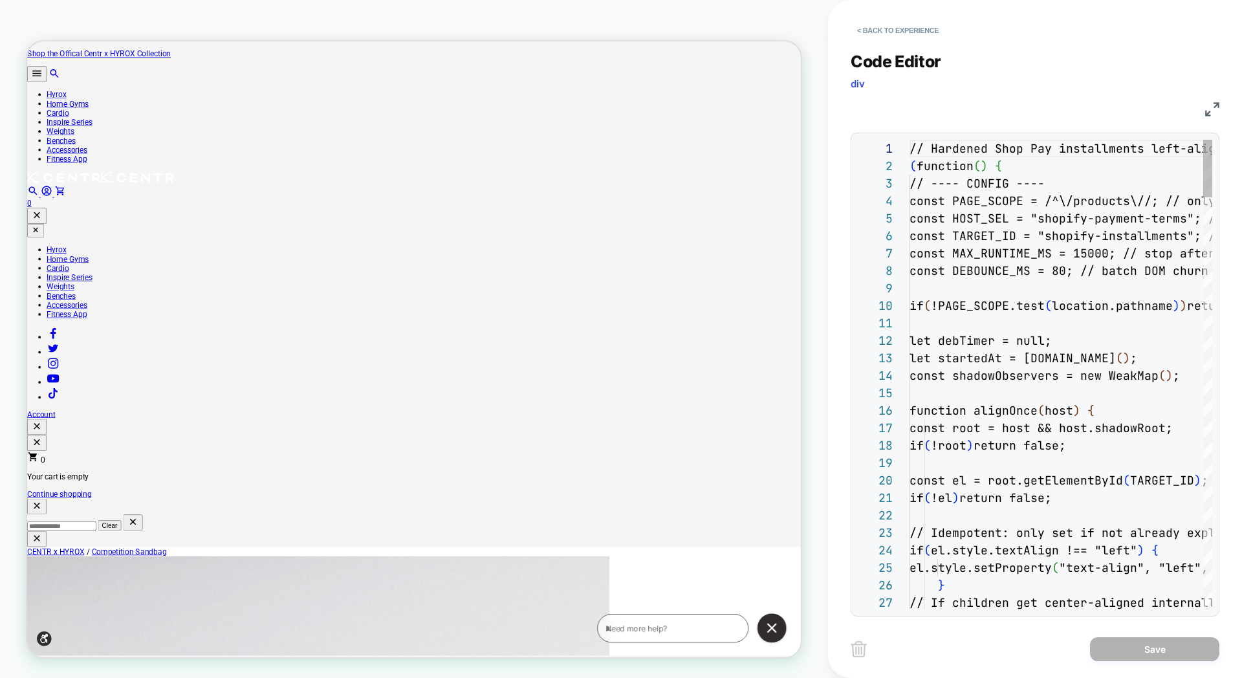
scroll to position [175, 0]
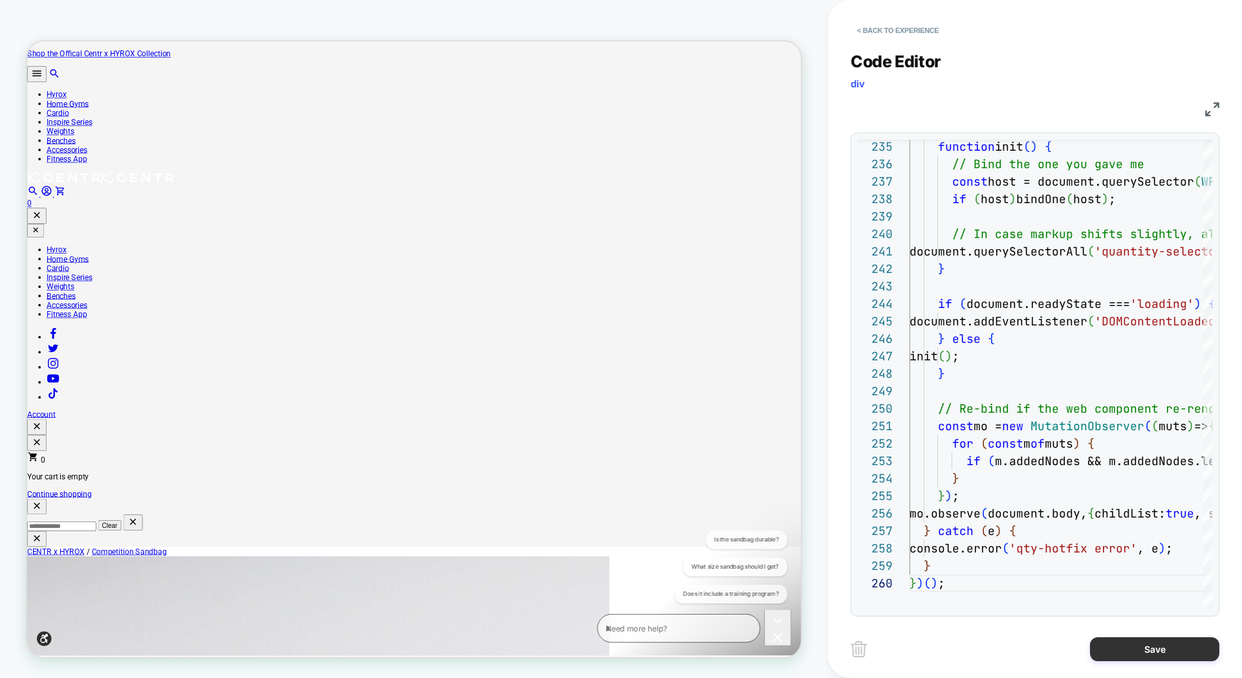
type textarea "**********"
click at [1141, 647] on button "Save" at bounding box center [1154, 649] width 129 height 24
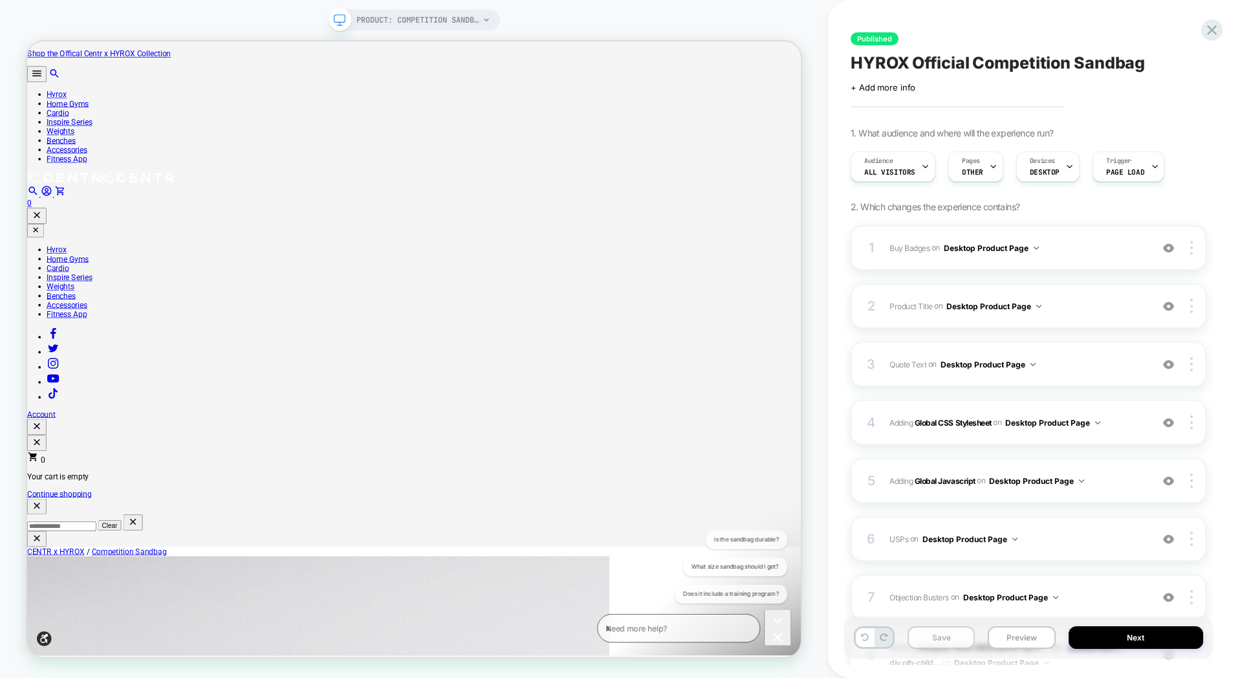
click at [960, 641] on button "Save" at bounding box center [941, 637] width 67 height 23
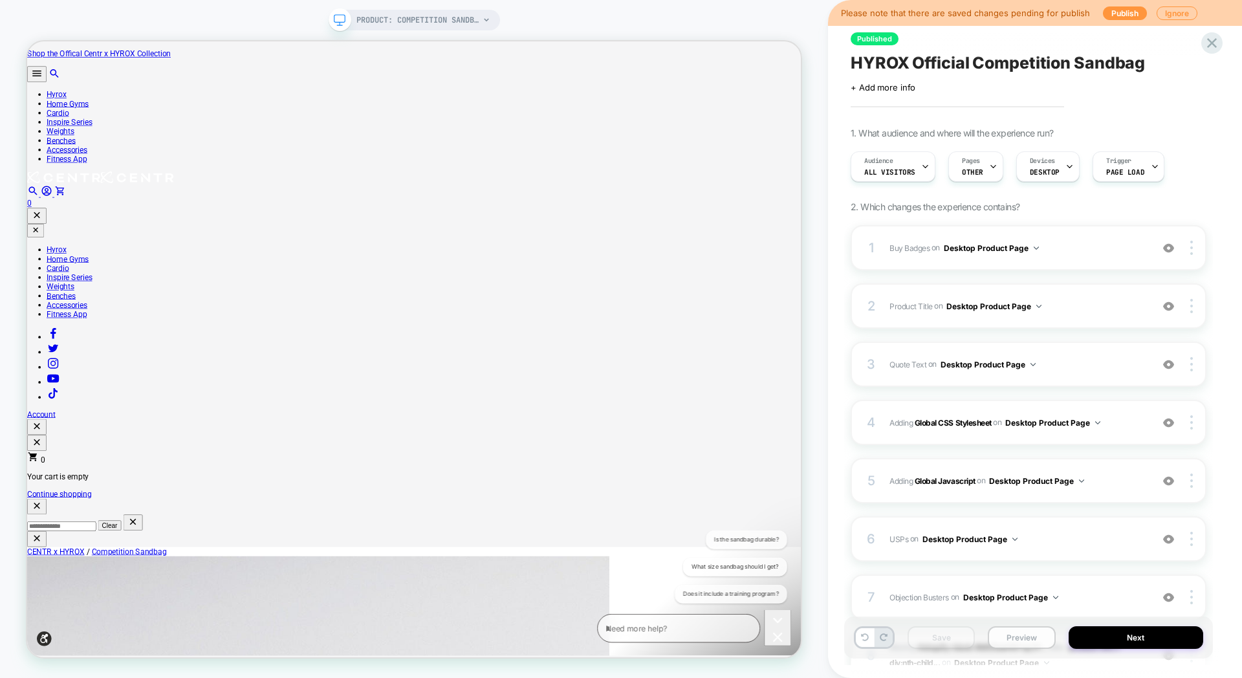
click at [1013, 640] on button "Preview" at bounding box center [1021, 637] width 67 height 23
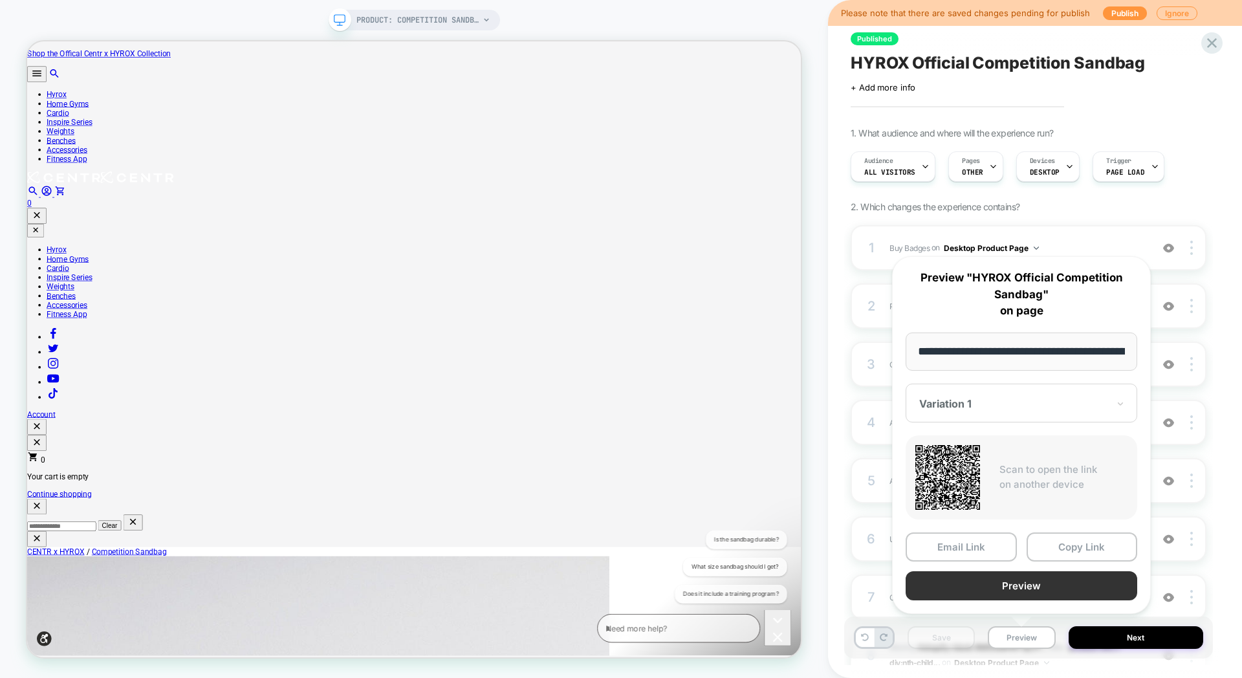
click at [1027, 580] on button "Preview" at bounding box center [1022, 585] width 232 height 29
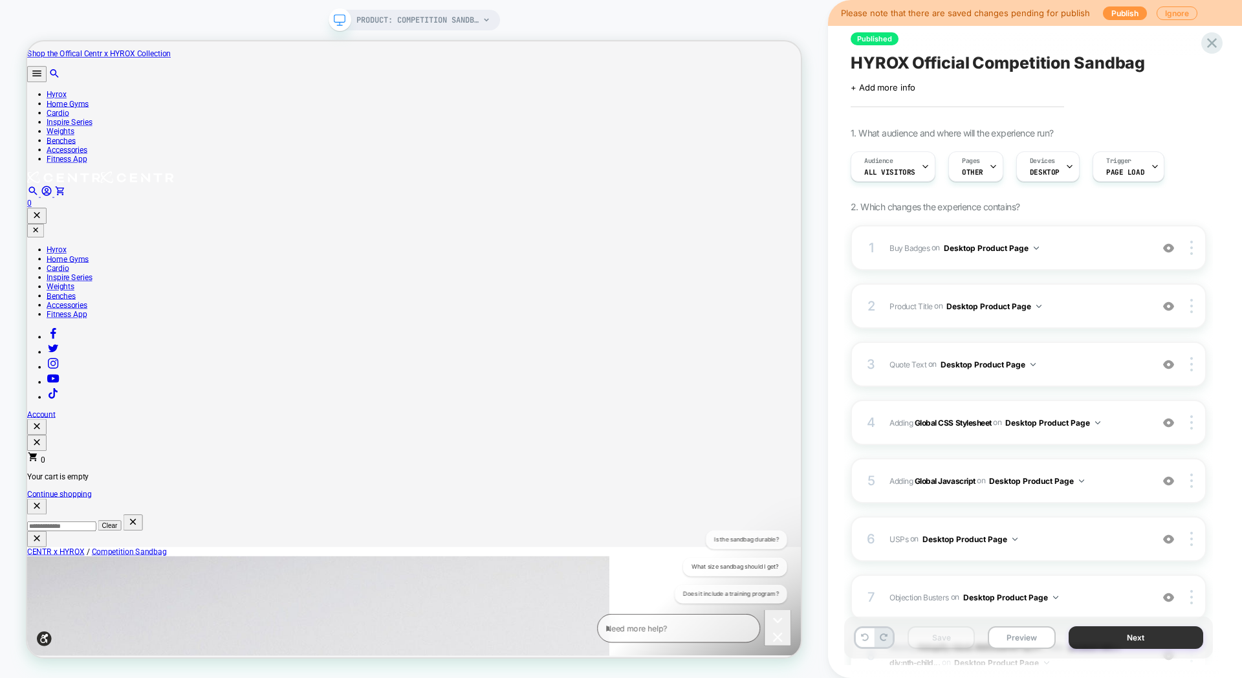
click at [1121, 635] on button "Next" at bounding box center [1136, 637] width 135 height 23
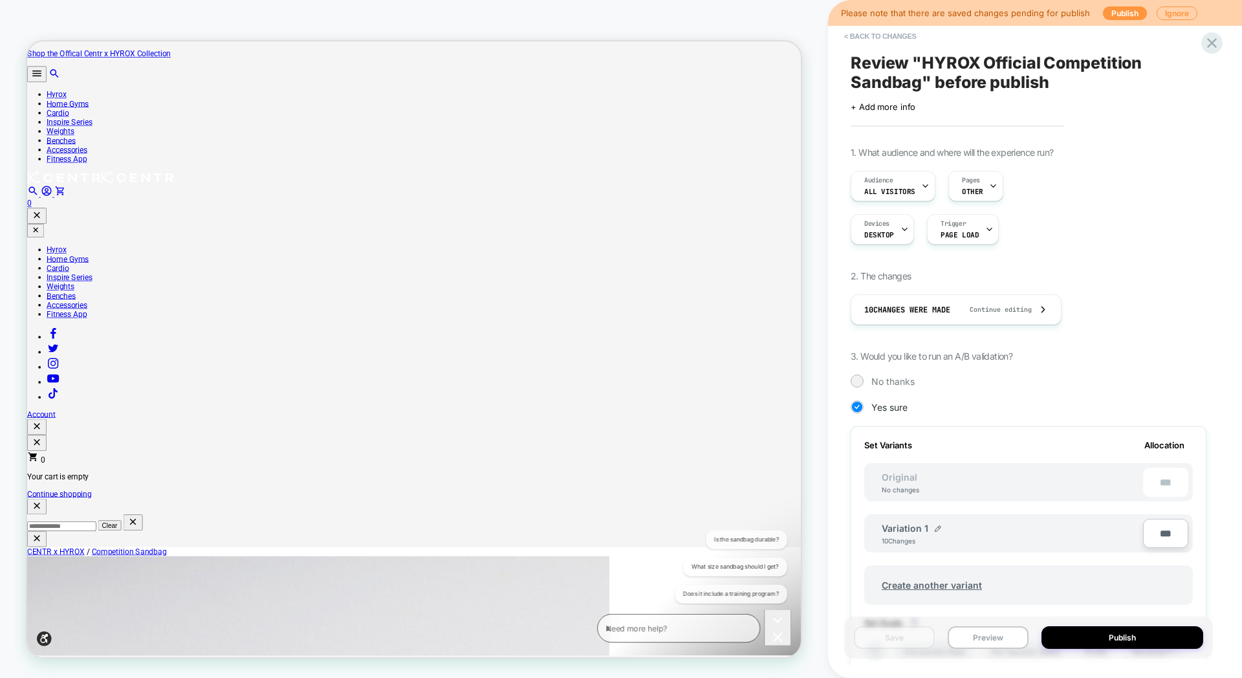
scroll to position [0, 1]
click at [1121, 635] on button "Publish" at bounding box center [1123, 637] width 162 height 23
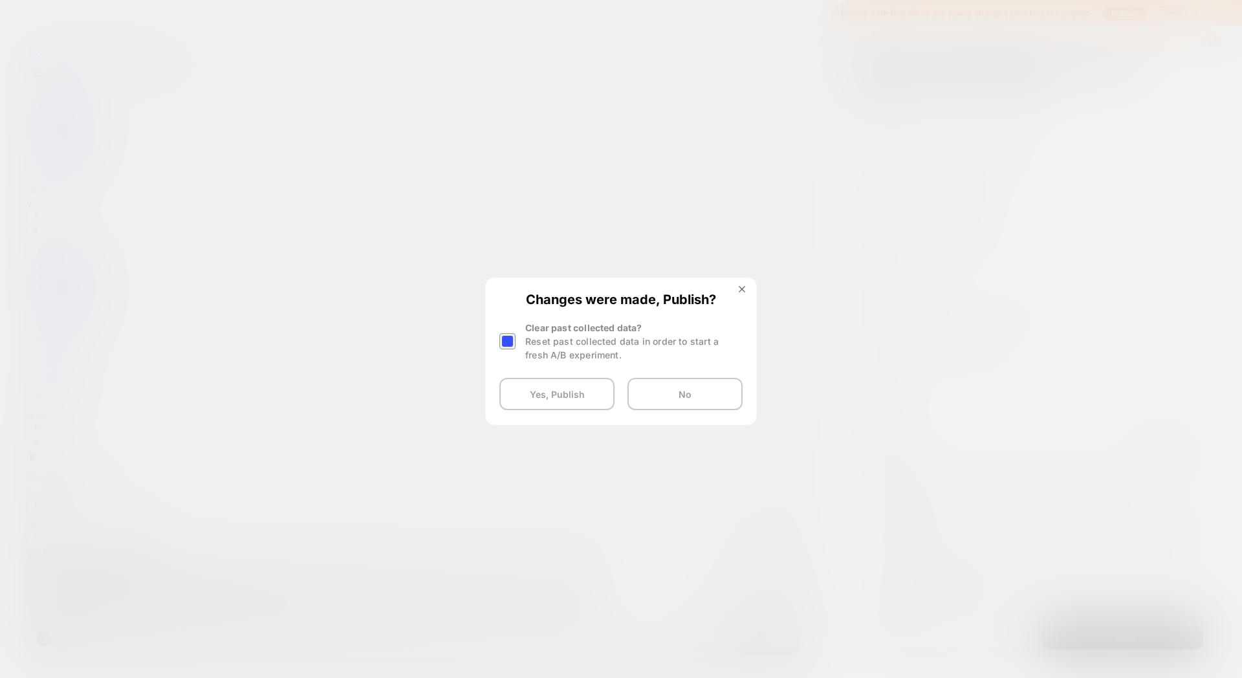
drag, startPoint x: 509, startPoint y: 344, endPoint x: 516, endPoint y: 358, distance: 15.9
click at [509, 344] on div at bounding box center [507, 341] width 16 height 16
click at [556, 395] on button "Yes, Publish" at bounding box center [556, 394] width 115 height 32
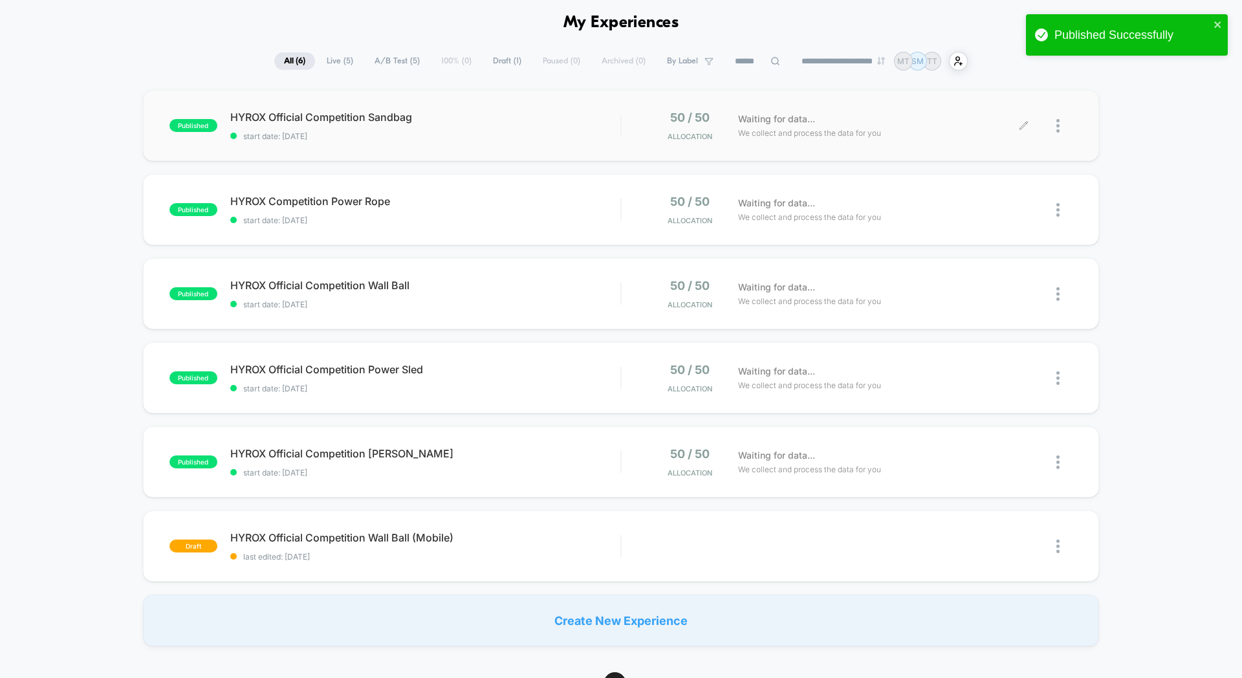
click at [1058, 124] on img at bounding box center [1058, 126] width 3 height 14
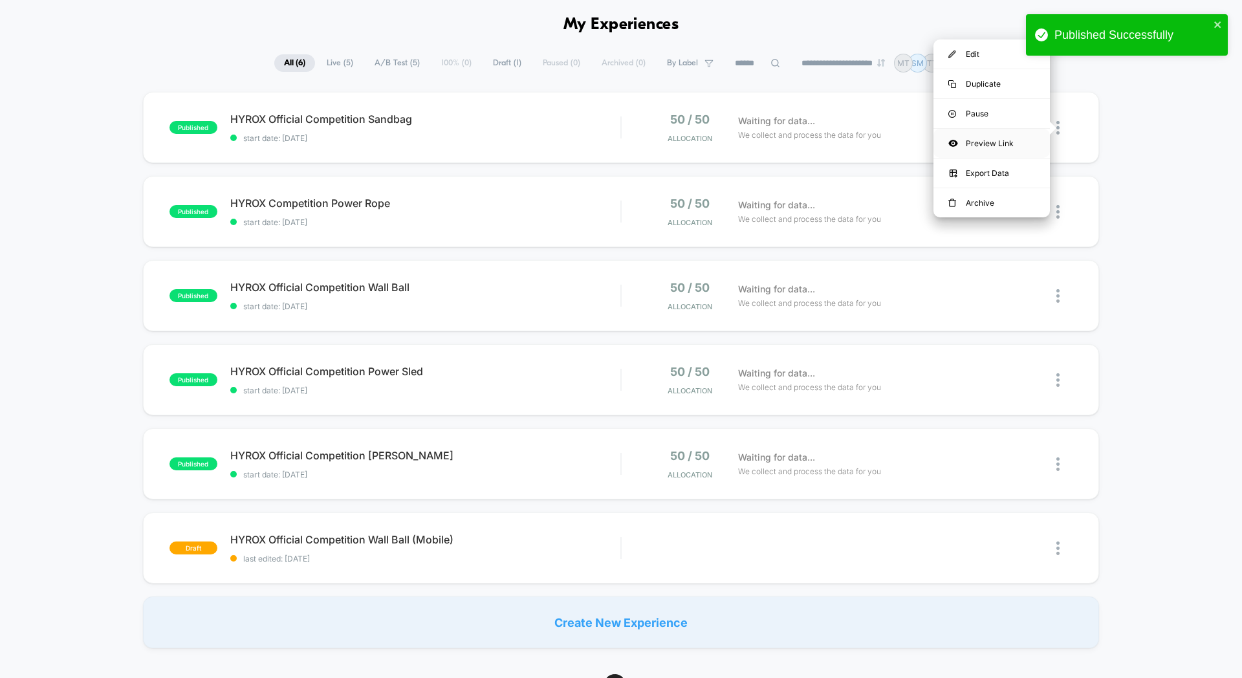
click at [990, 142] on div "Preview Link" at bounding box center [992, 143] width 116 height 29
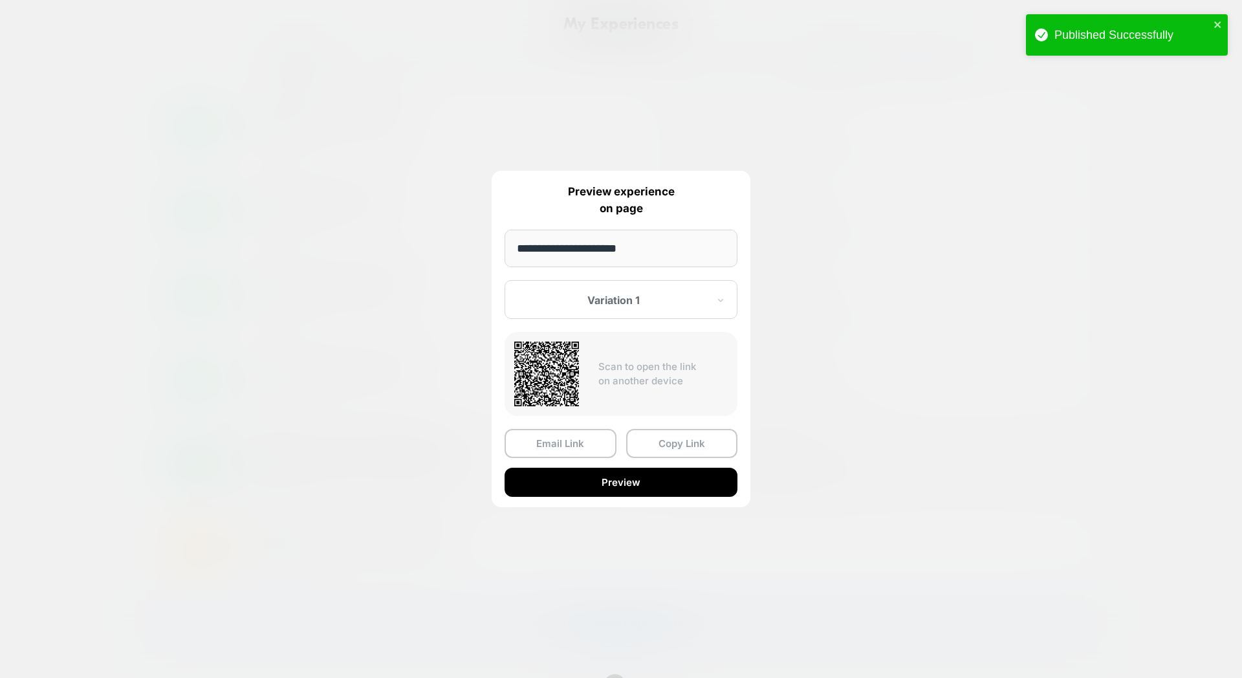
click at [679, 446] on button "Copy Link" at bounding box center [682, 443] width 112 height 29
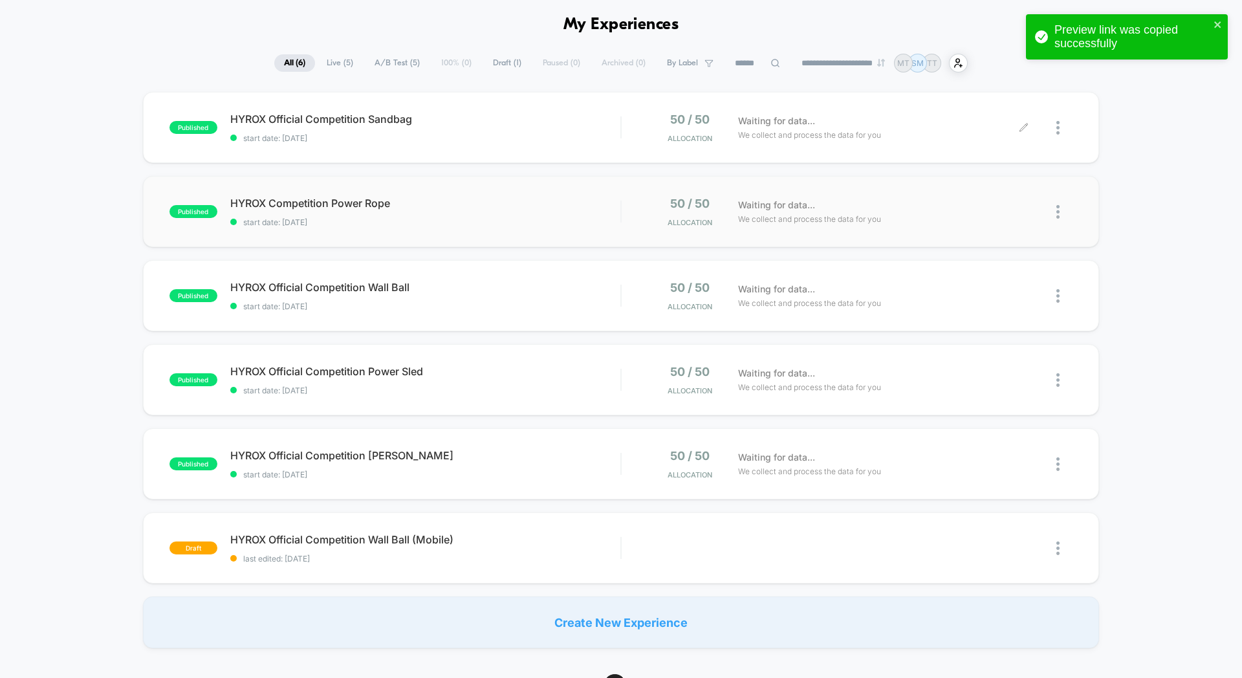
click at [1057, 213] on img at bounding box center [1058, 212] width 3 height 14
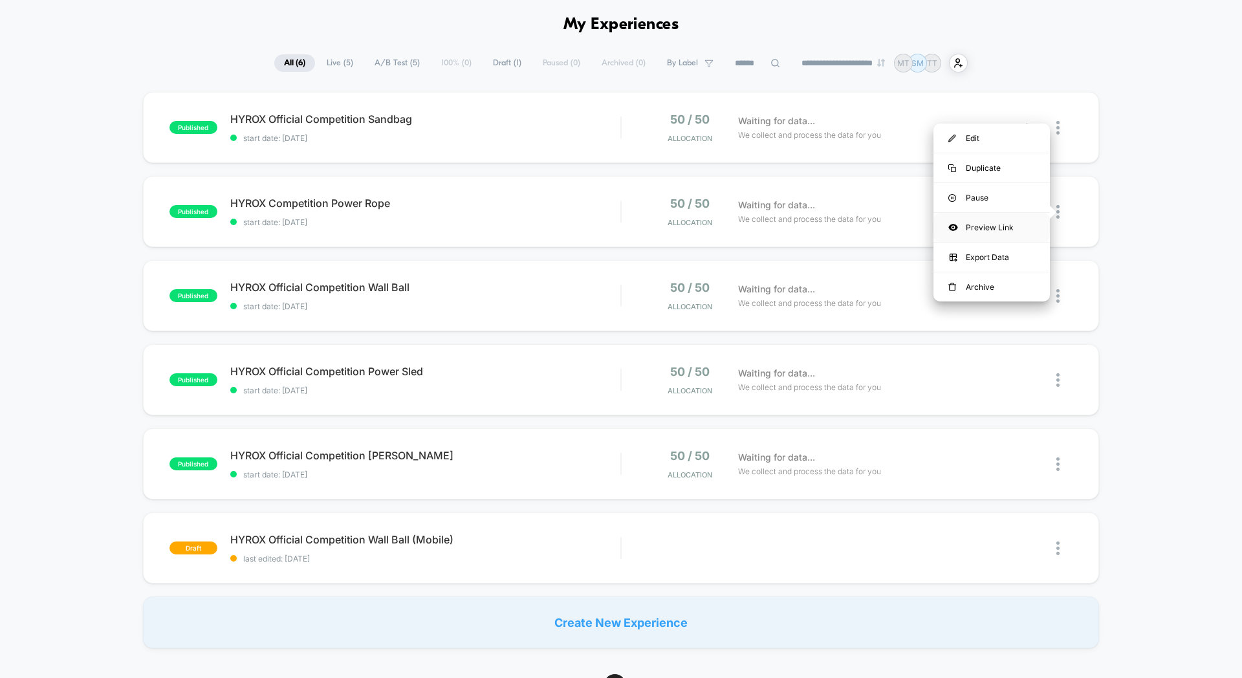
click at [996, 225] on div "Preview Link" at bounding box center [992, 227] width 116 height 29
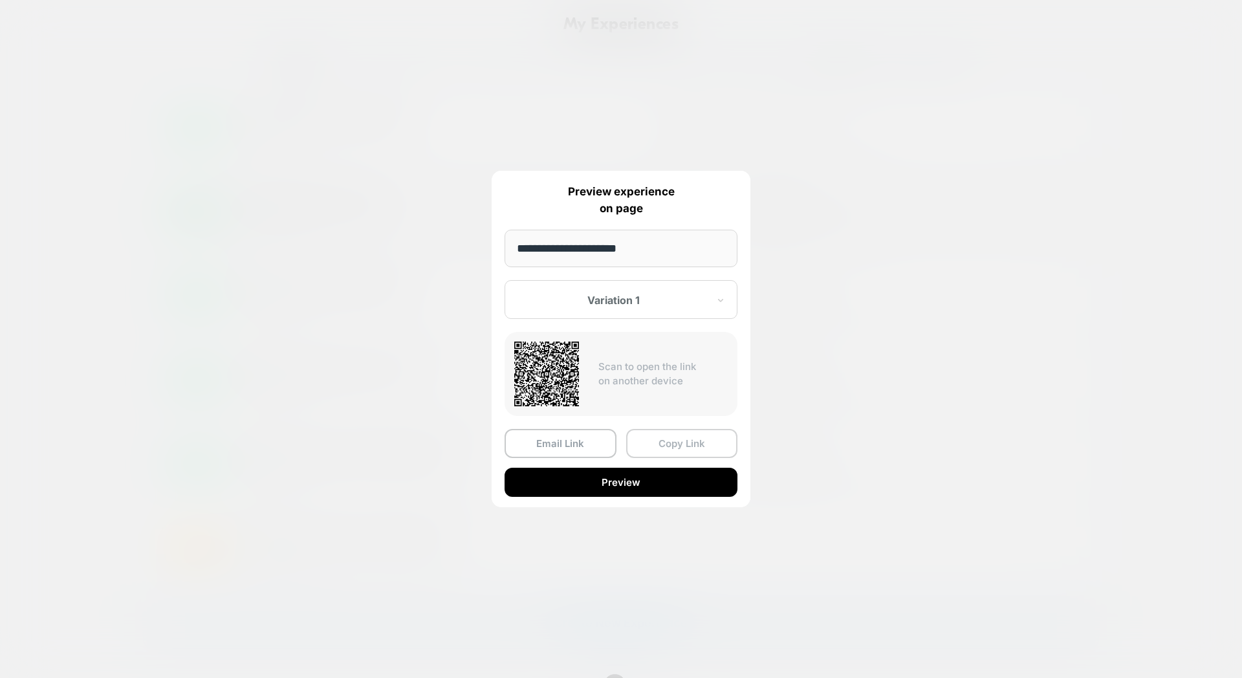
click at [675, 449] on button "Copy Link" at bounding box center [682, 443] width 112 height 29
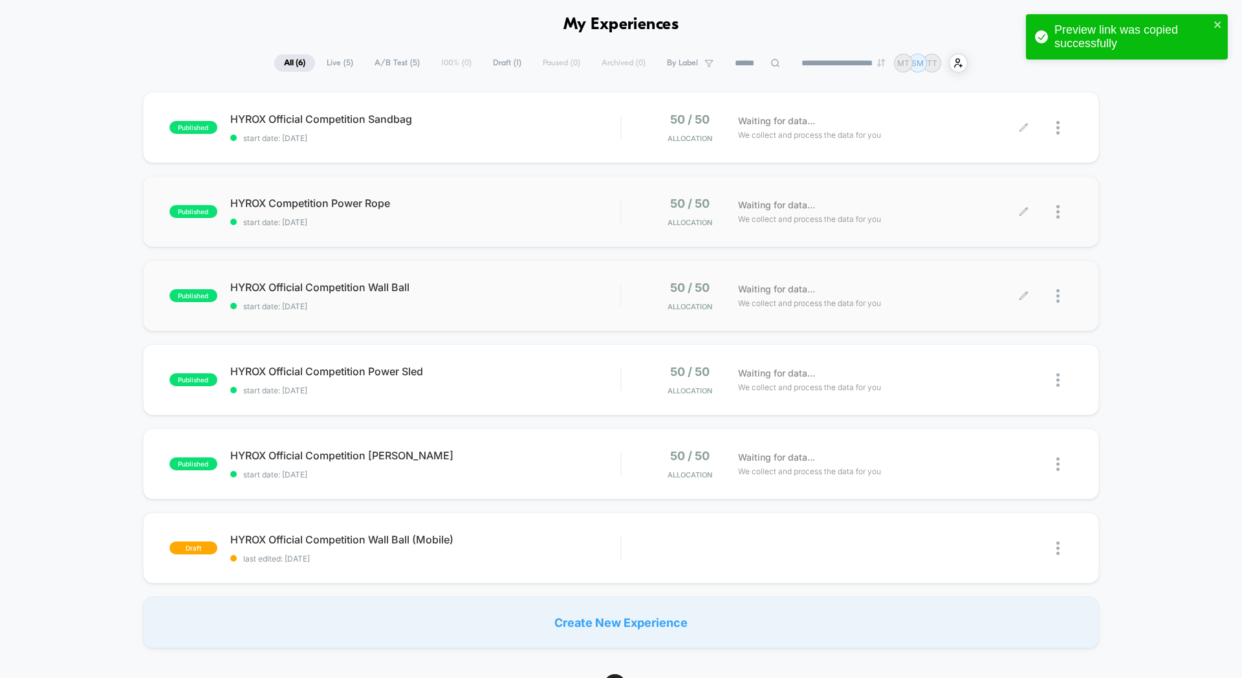
click at [1064, 300] on div at bounding box center [1065, 296] width 16 height 30
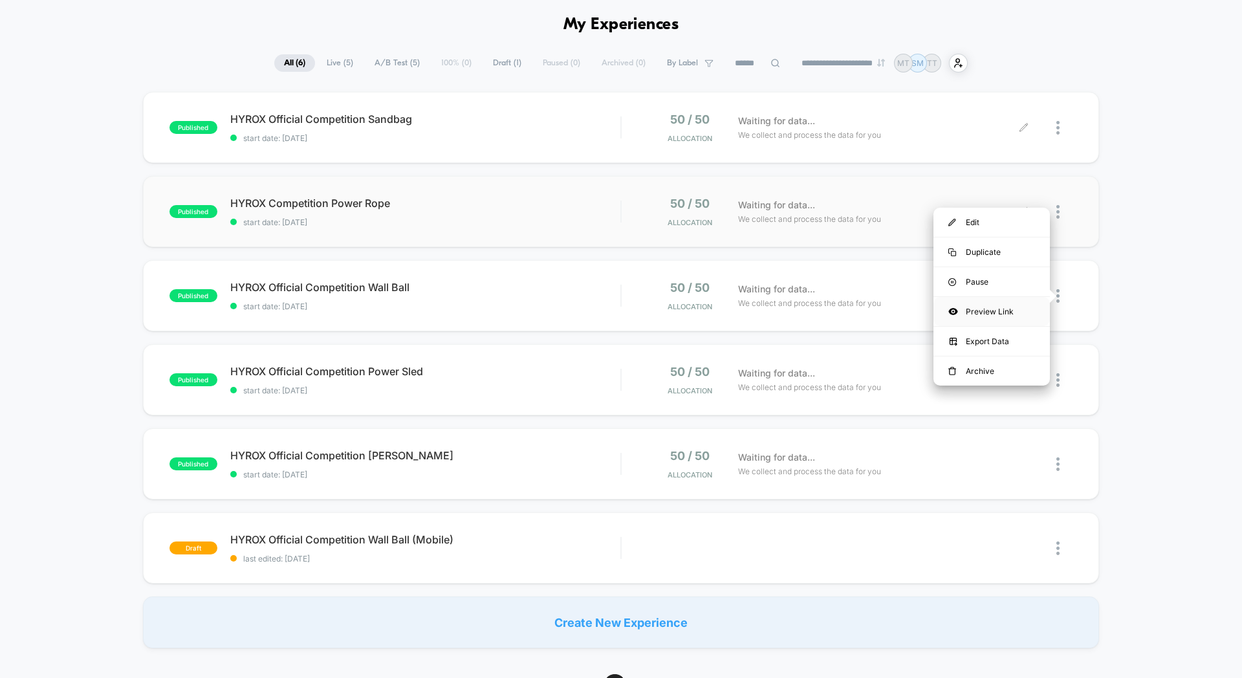
click at [994, 316] on div "Preview Link" at bounding box center [992, 311] width 116 height 29
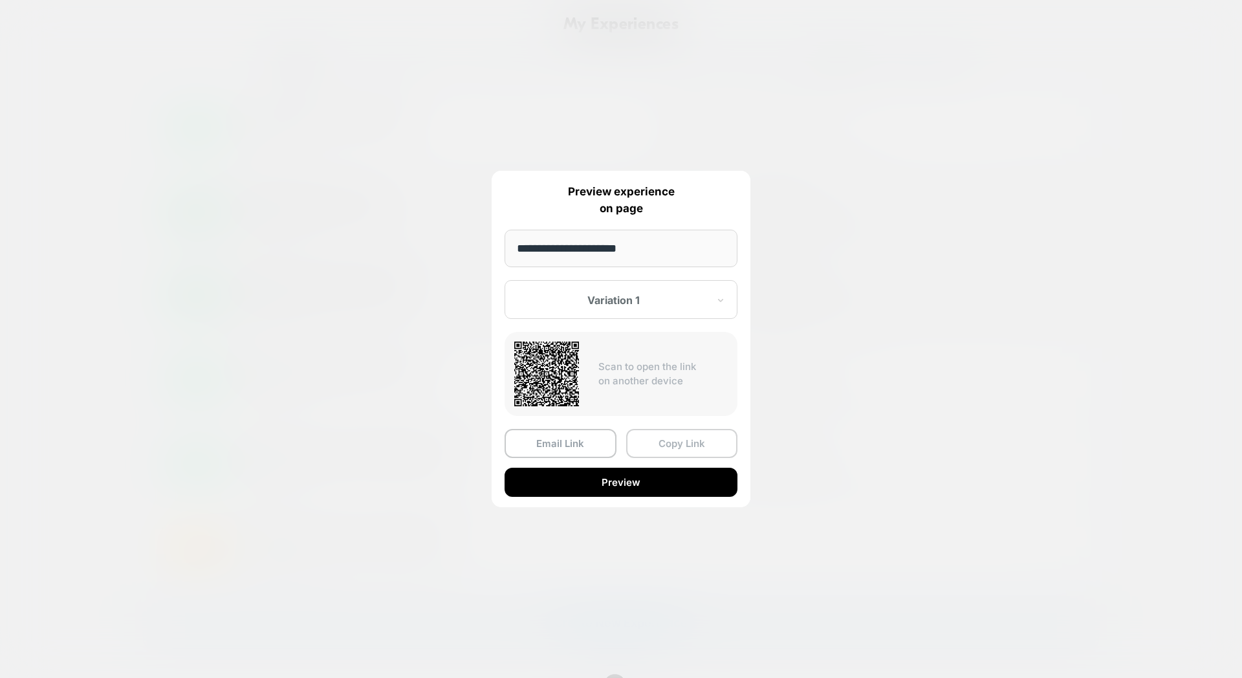
click at [696, 445] on button "Copy Link" at bounding box center [682, 443] width 112 height 29
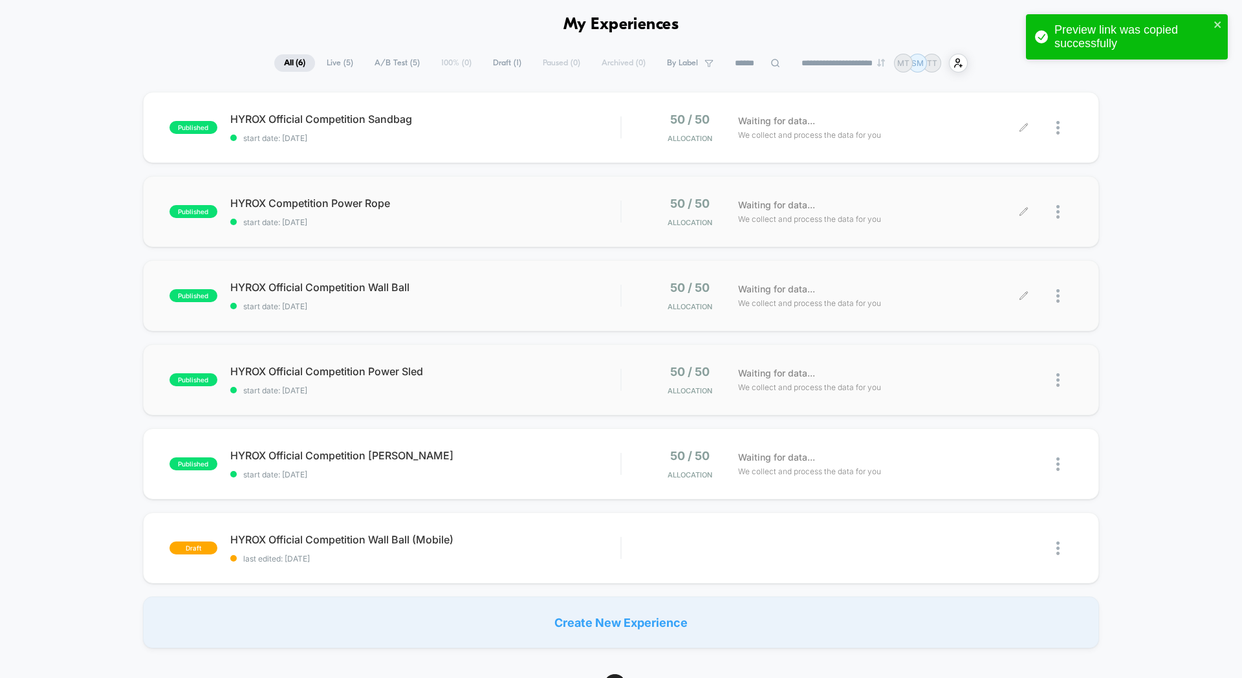
click at [1057, 377] on img at bounding box center [1058, 380] width 3 height 14
click at [978, 394] on div "Preview Link" at bounding box center [992, 395] width 116 height 29
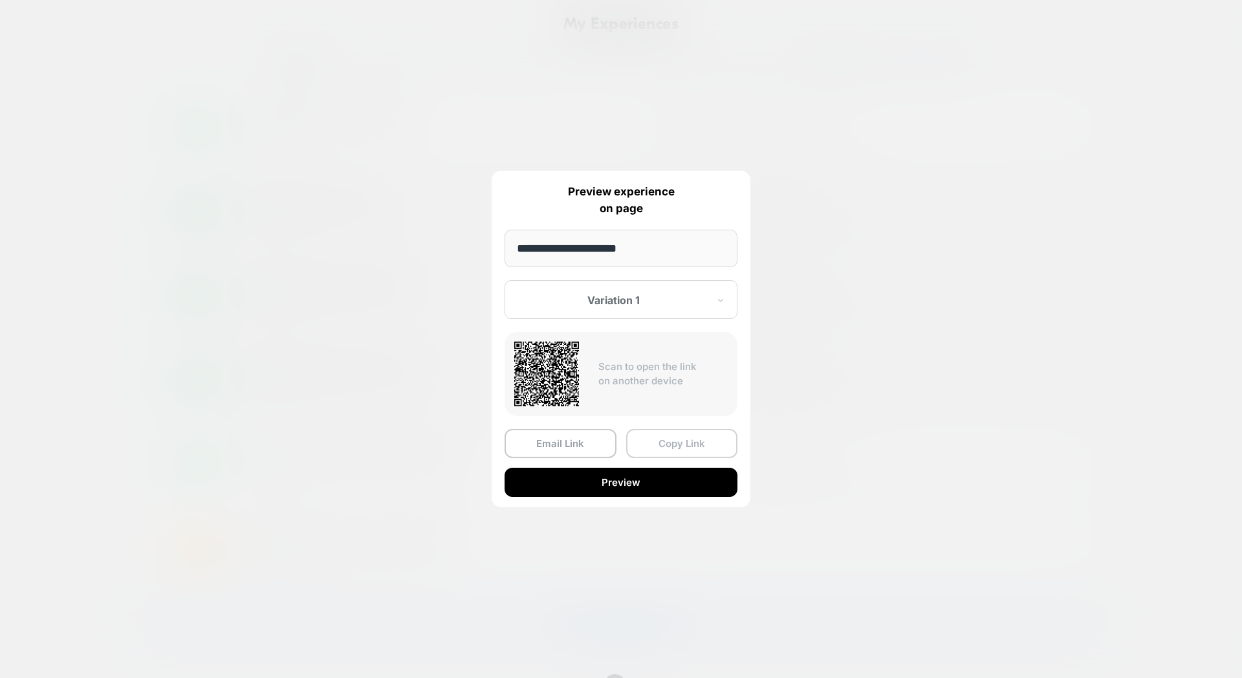
click at [660, 455] on button "Copy Link" at bounding box center [682, 443] width 112 height 29
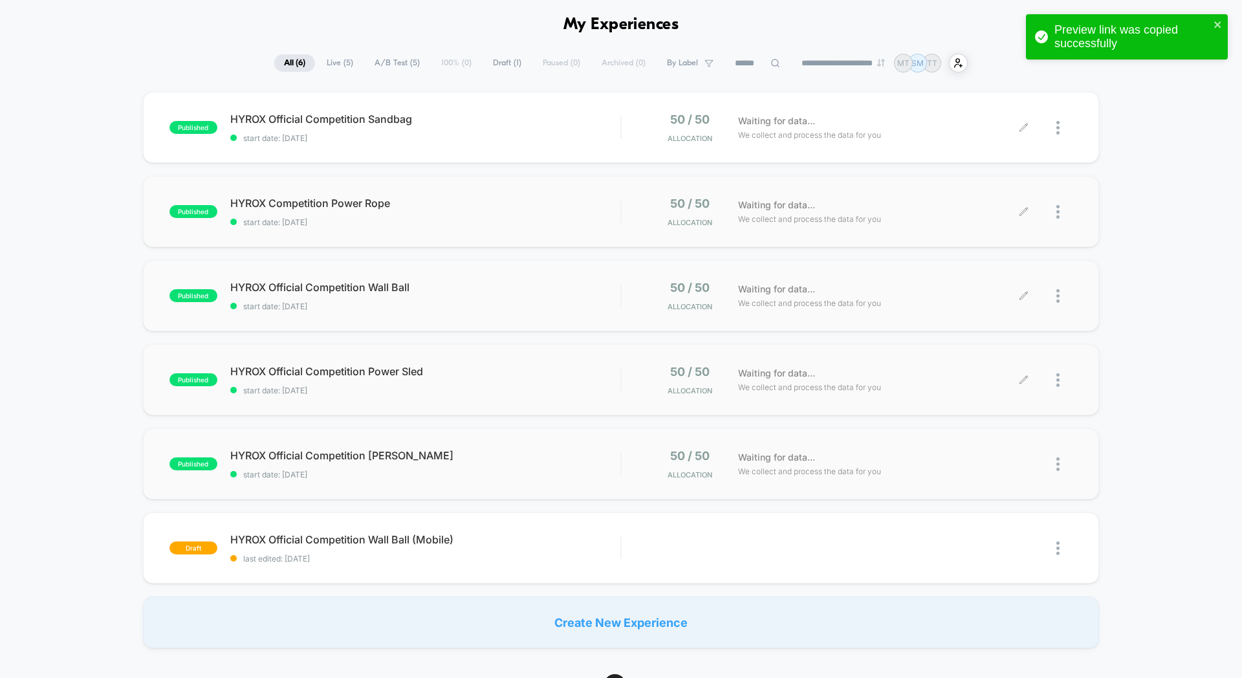
click at [1057, 461] on img at bounding box center [1058, 464] width 3 height 14
click at [1002, 486] on div "Preview Link" at bounding box center [992, 479] width 116 height 29
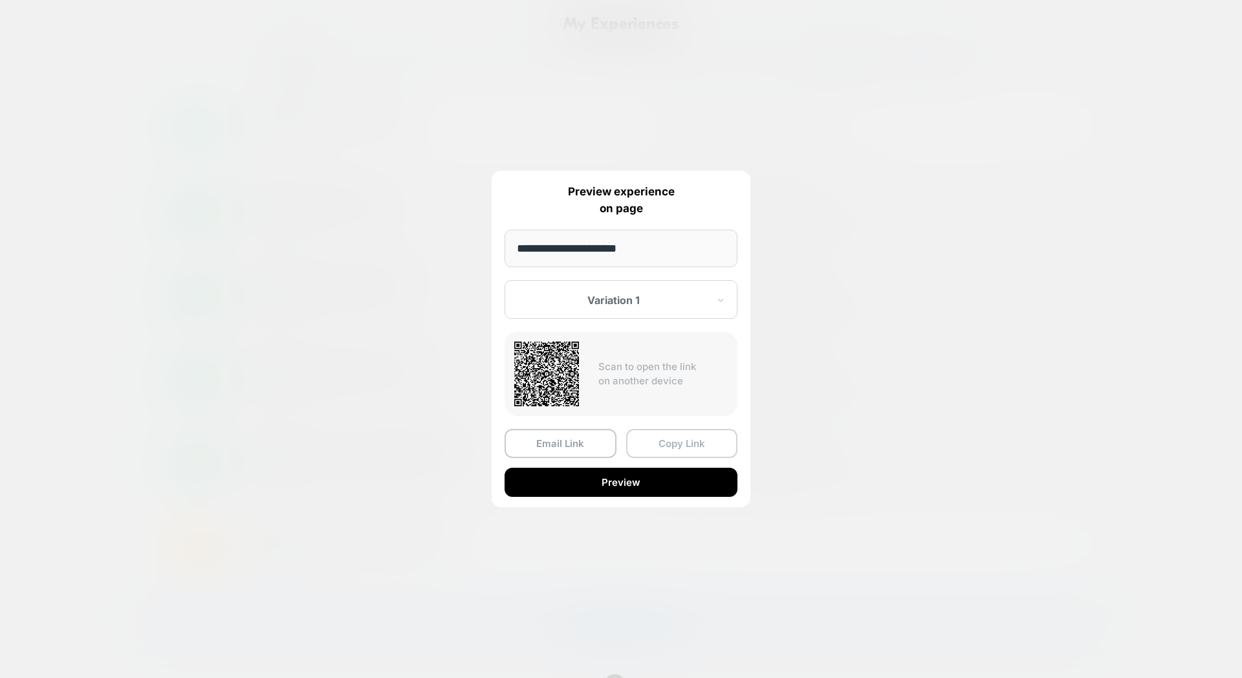
click at [635, 444] on button "Copy Link" at bounding box center [682, 443] width 112 height 29
